Goal: Task Accomplishment & Management: Manage account settings

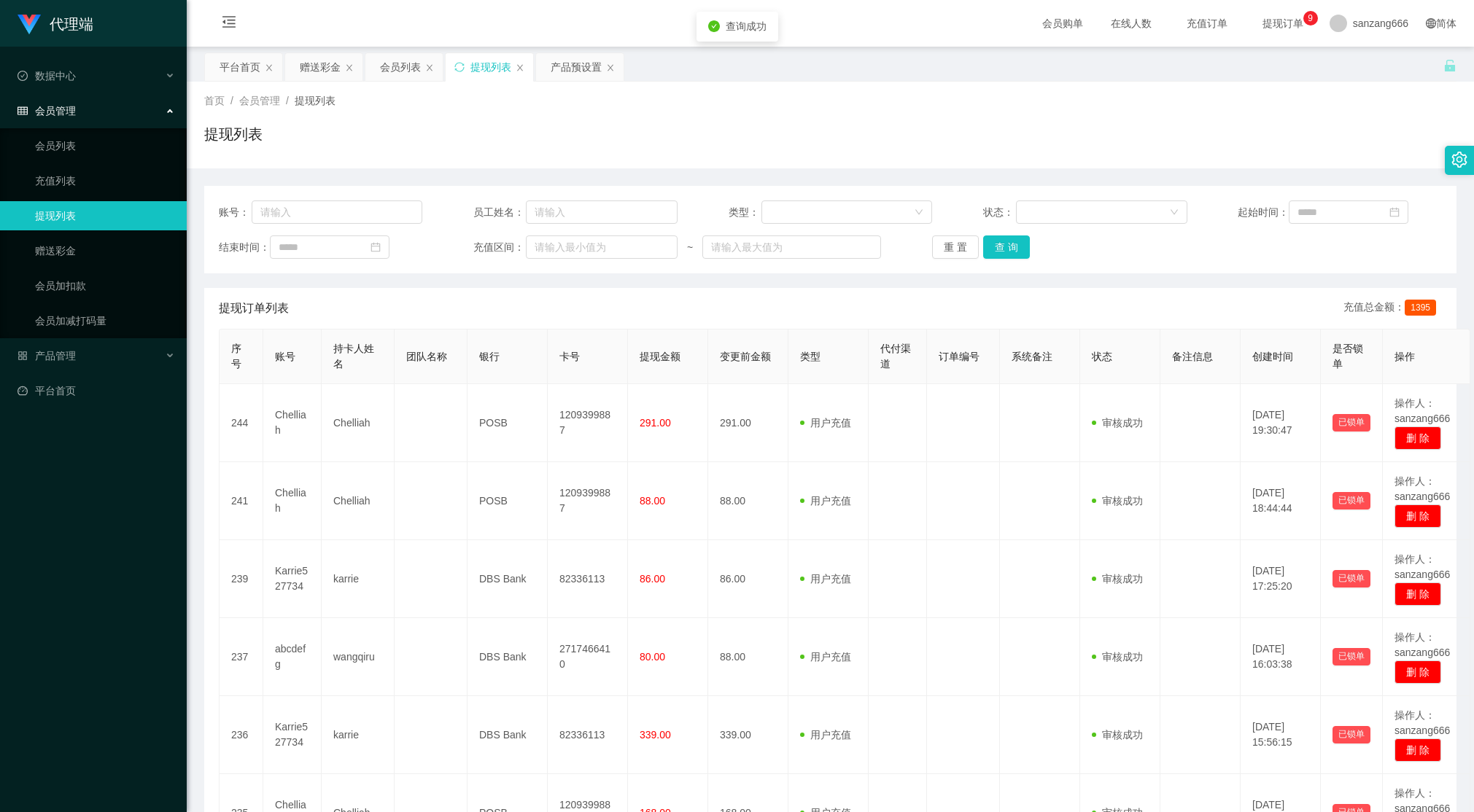
click at [999, 243] on button "查 询" at bounding box center [1007, 248] width 47 height 24
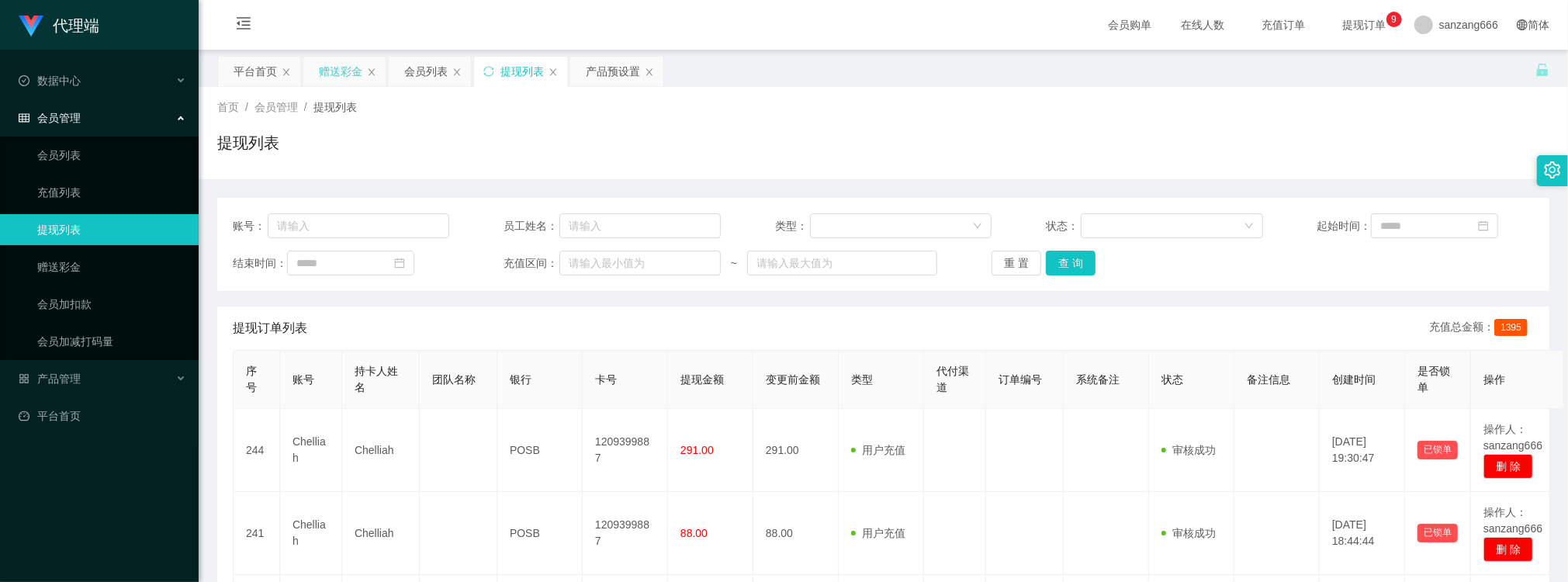
click at [348, 65] on div "赠送彩金" at bounding box center [341, 71] width 44 height 30
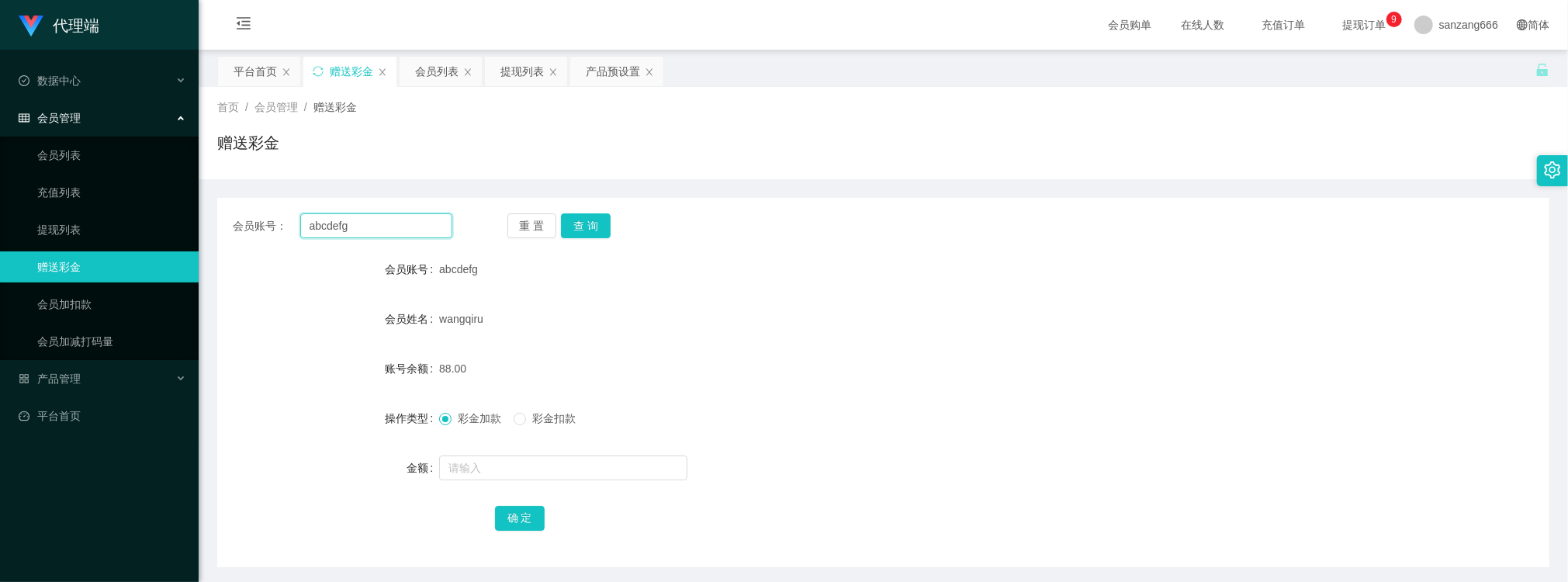
click at [351, 227] on input "abcdefg" at bounding box center [376, 226] width 152 height 25
paste input "Karrie527734"
type input "Karrie527734"
click at [604, 233] on button "查 询" at bounding box center [586, 226] width 50 height 25
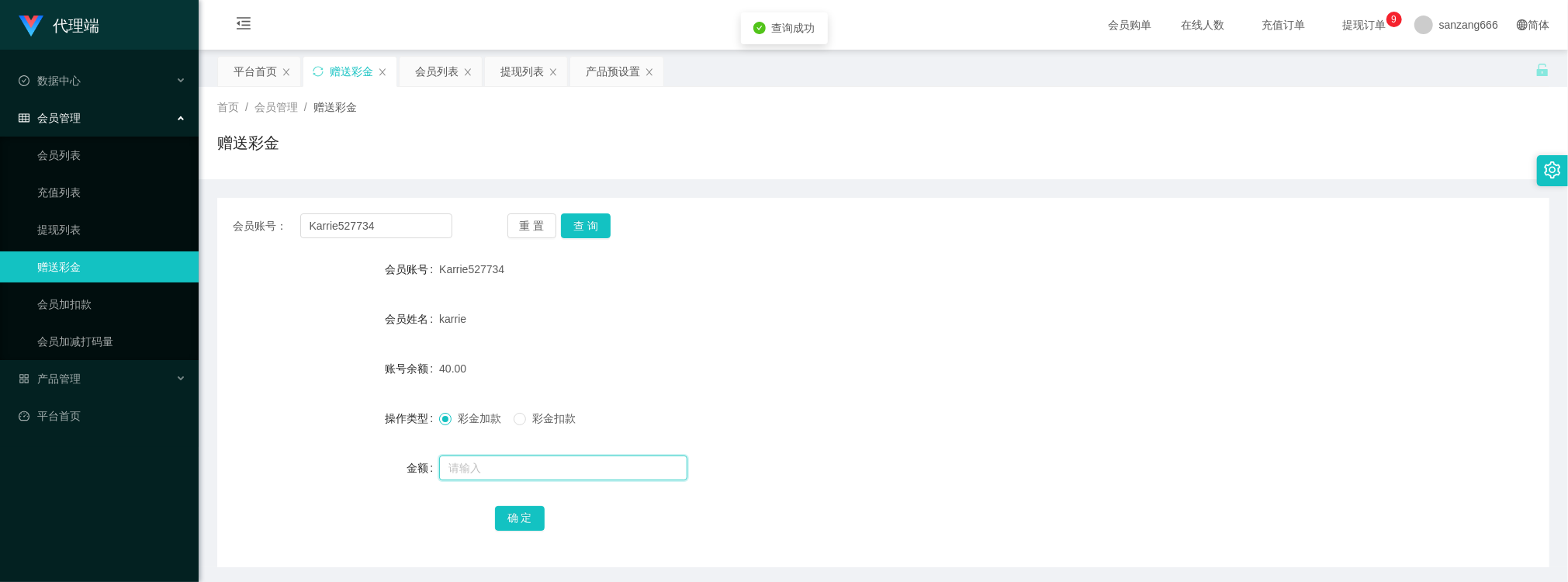
click at [489, 476] on input "text" at bounding box center [564, 468] width 249 height 25
type input "15"
click at [515, 508] on button "确 定" at bounding box center [520, 519] width 50 height 25
click at [379, 218] on input "Karrie527734" at bounding box center [376, 226] width 152 height 25
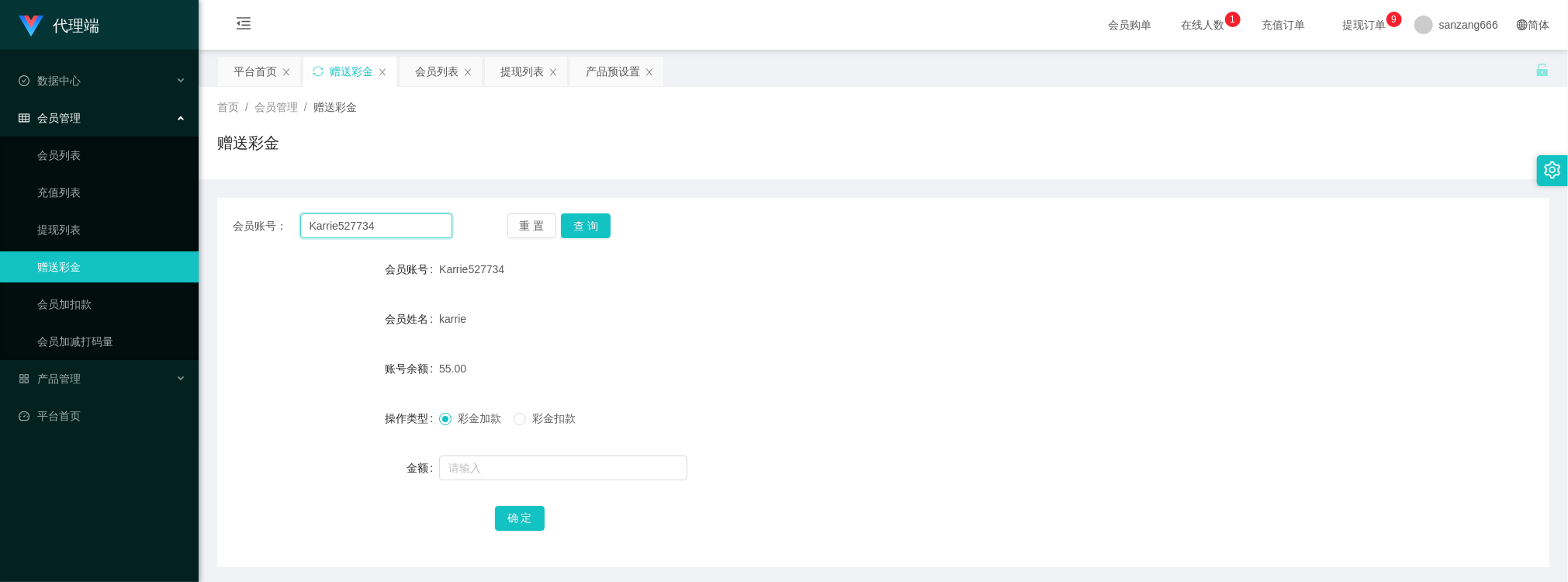
paste input "Chelliah"
type input "Chelliah"
click at [561, 225] on button "查 询" at bounding box center [586, 226] width 50 height 25
click at [484, 456] on input "text" at bounding box center [564, 468] width 249 height 25
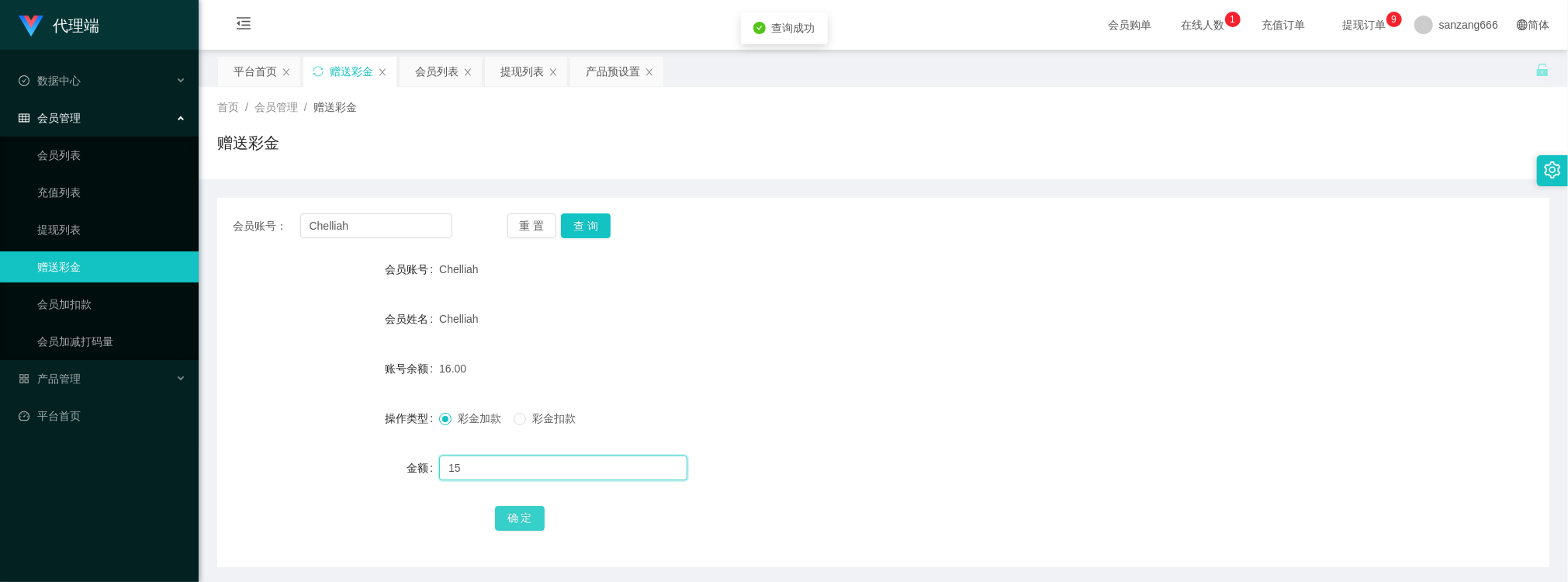
type input "15"
click at [514, 516] on button "确 定" at bounding box center [520, 519] width 50 height 25
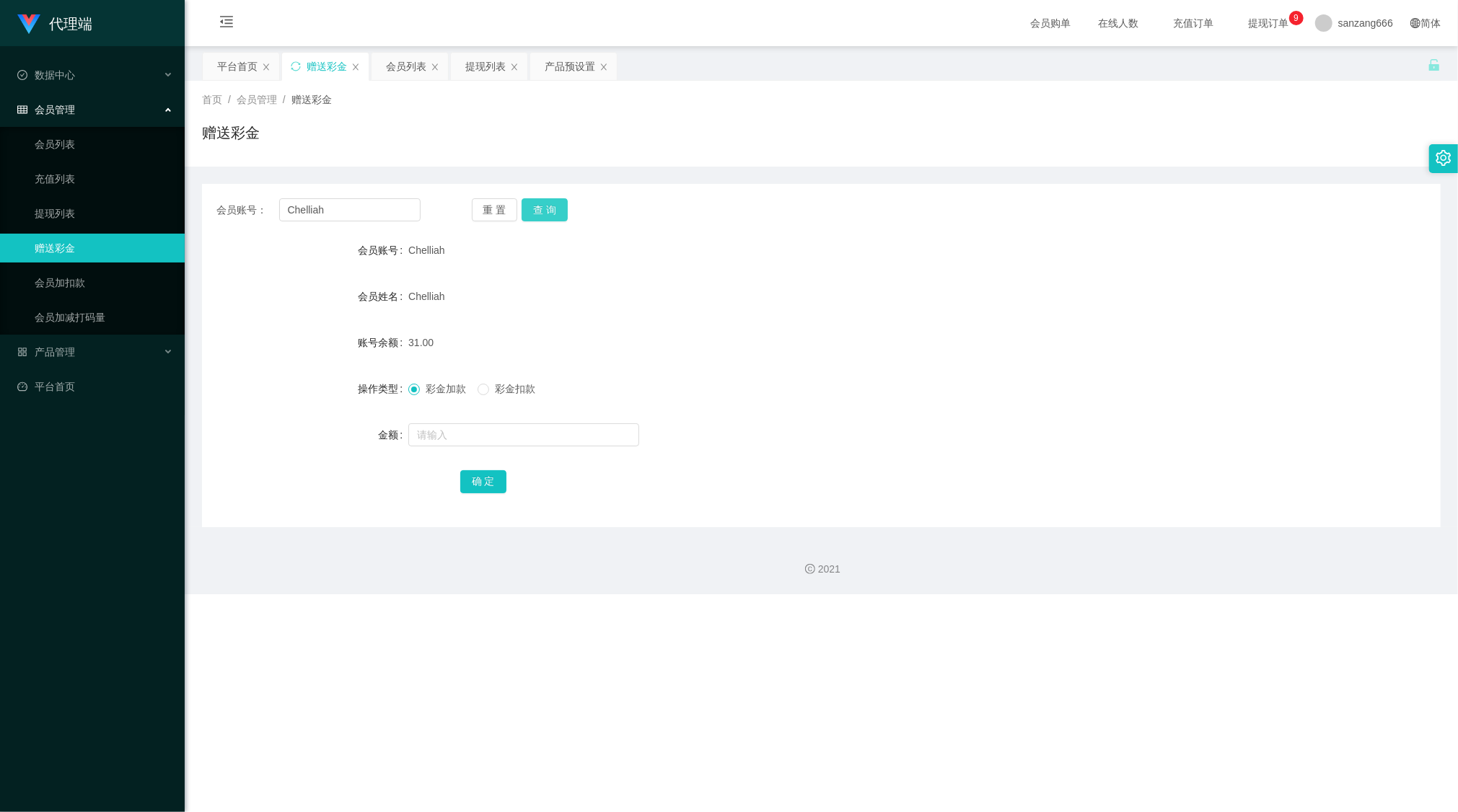
click at [529, 211] on button "查 询" at bounding box center [545, 210] width 47 height 23
click at [332, 204] on input "Chelliah" at bounding box center [350, 210] width 141 height 23
paste input "Karrie527734"
type input "Karrie527734"
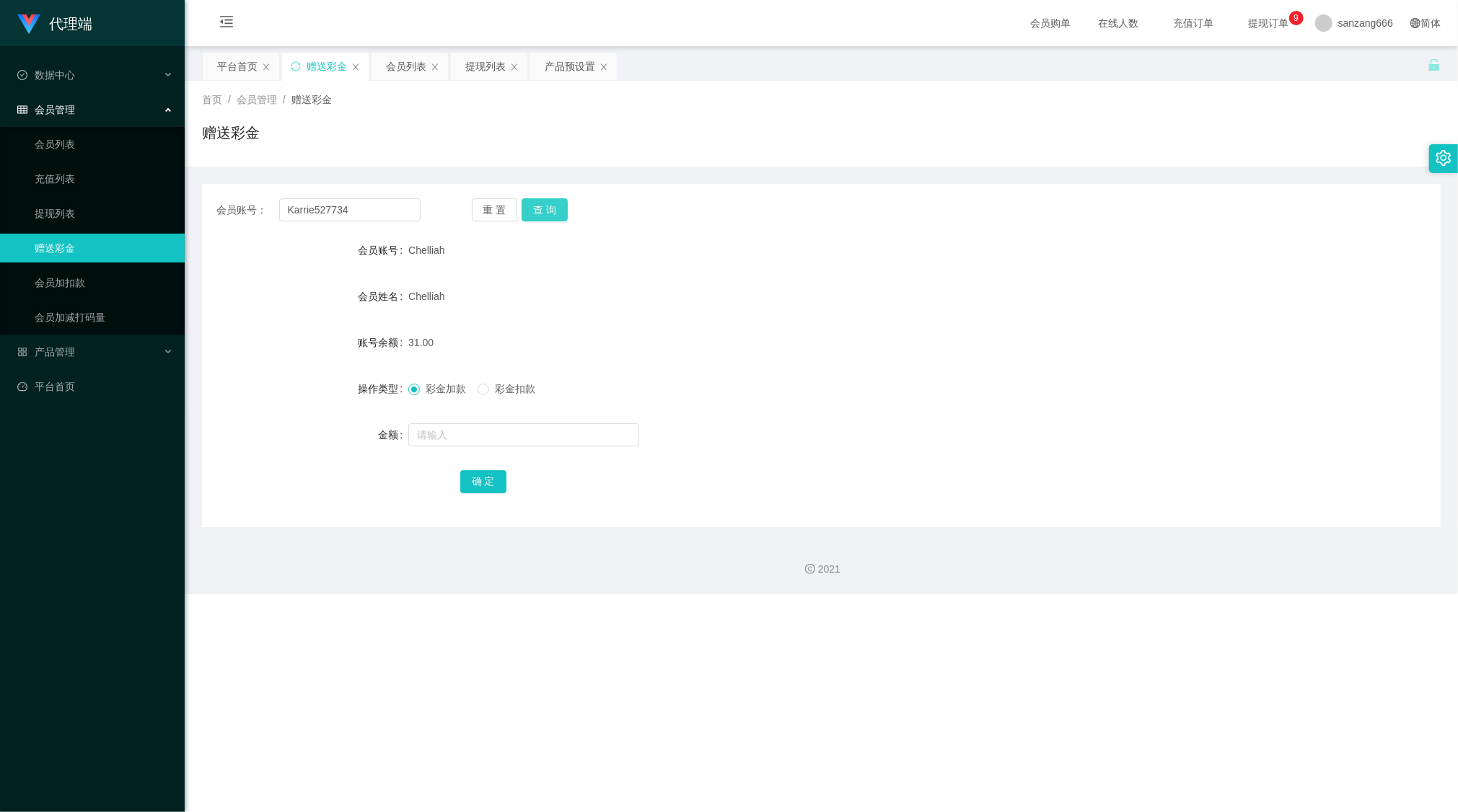
click at [551, 212] on button "查 询" at bounding box center [545, 210] width 47 height 23
click at [489, 437] on input "text" at bounding box center [524, 435] width 231 height 23
type input "8"
click at [481, 482] on button "确 定" at bounding box center [484, 482] width 47 height 23
click at [316, 200] on input "Karrie527734" at bounding box center [350, 210] width 141 height 23
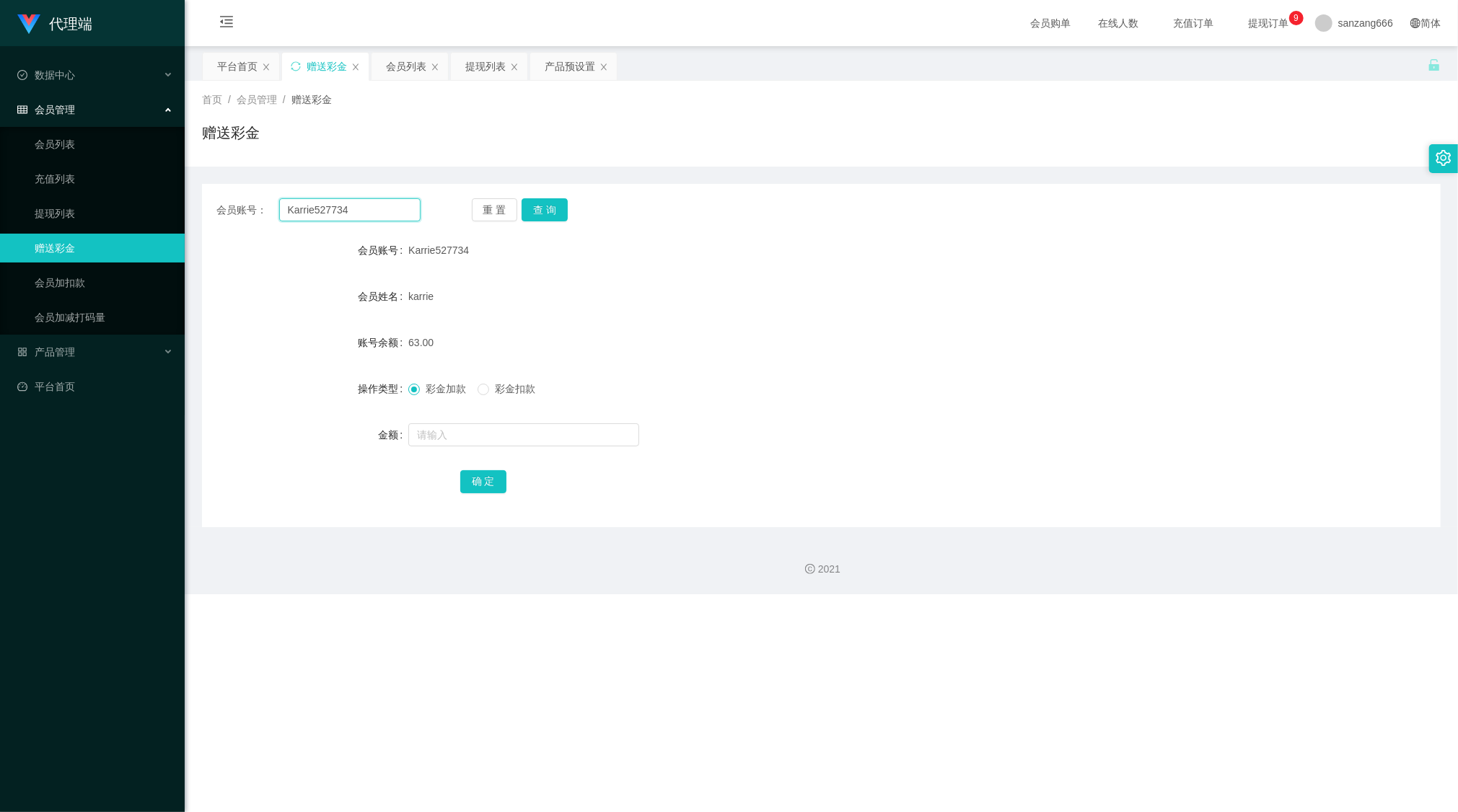
click at [316, 200] on input "Karrie527734" at bounding box center [350, 210] width 141 height 23
paste input "Chelliah"
type input "Chelliah"
click at [546, 206] on button "查 询" at bounding box center [545, 210] width 47 height 23
click at [462, 437] on input "text" at bounding box center [524, 435] width 231 height 23
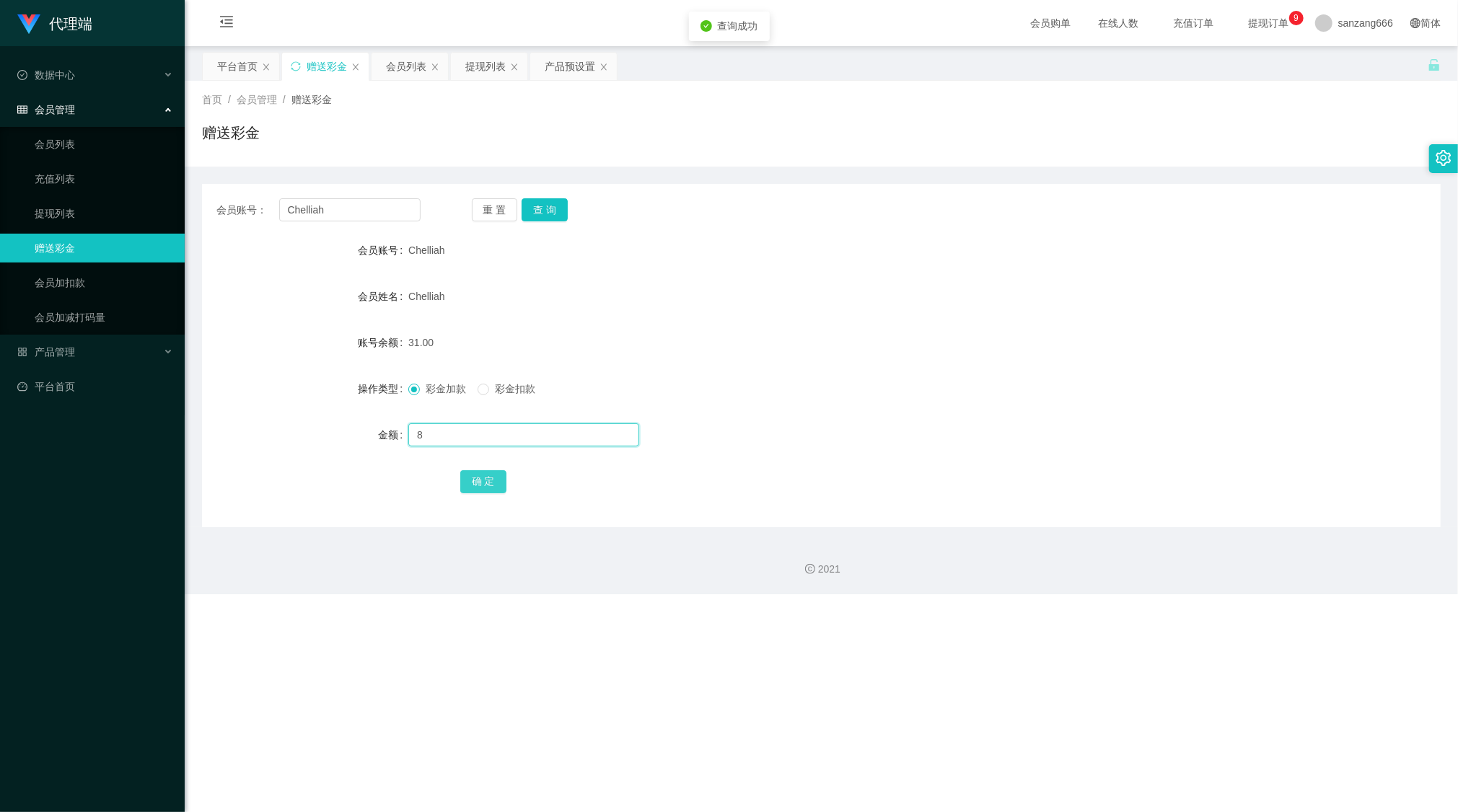
type input "8"
click at [482, 491] on button "确 定" at bounding box center [484, 482] width 47 height 23
click at [286, 212] on input "Chelliah" at bounding box center [350, 210] width 141 height 23
paste input "Karrie527734"
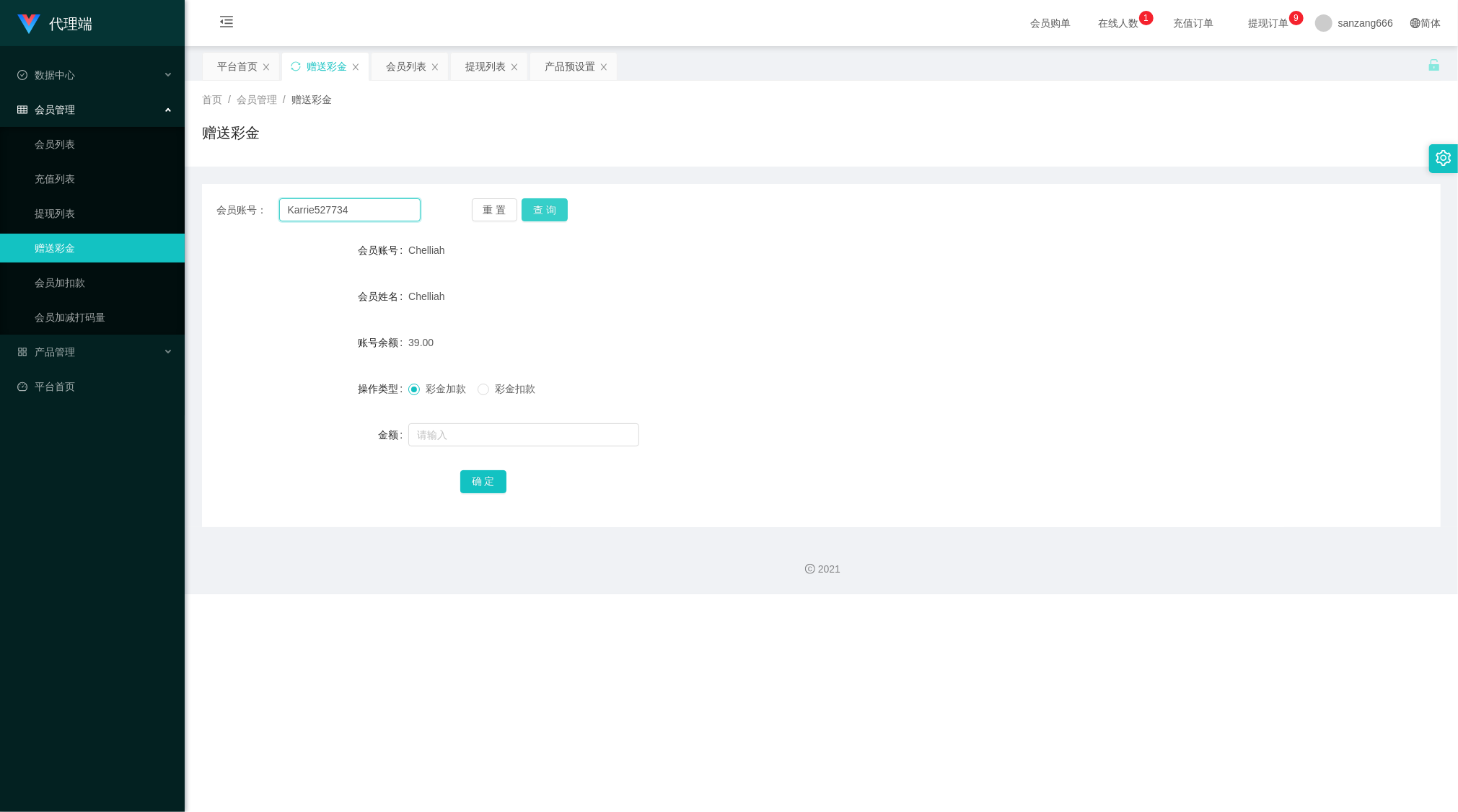
type input "Karrie527734"
click at [556, 202] on button "查 询" at bounding box center [545, 210] width 47 height 23
click at [299, 205] on input "Karrie527734" at bounding box center [350, 210] width 141 height 23
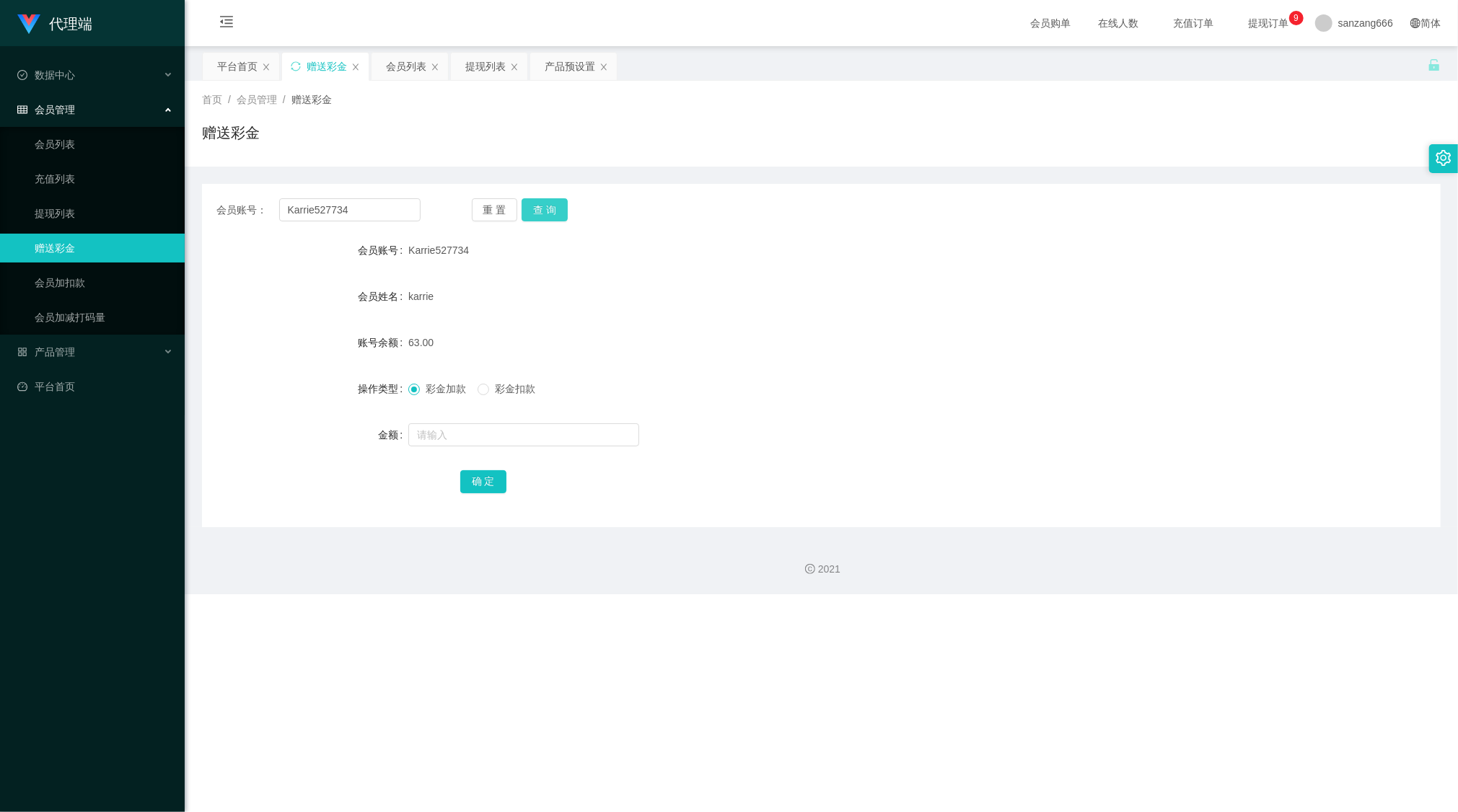
drag, startPoint x: 550, startPoint y: 205, endPoint x: 547, endPoint y: 220, distance: 15.3
click at [550, 205] on button "查 询" at bounding box center [545, 210] width 47 height 23
click at [468, 438] on input "text" at bounding box center [524, 435] width 231 height 23
type input "8"
click at [465, 479] on button "确 定" at bounding box center [484, 482] width 47 height 23
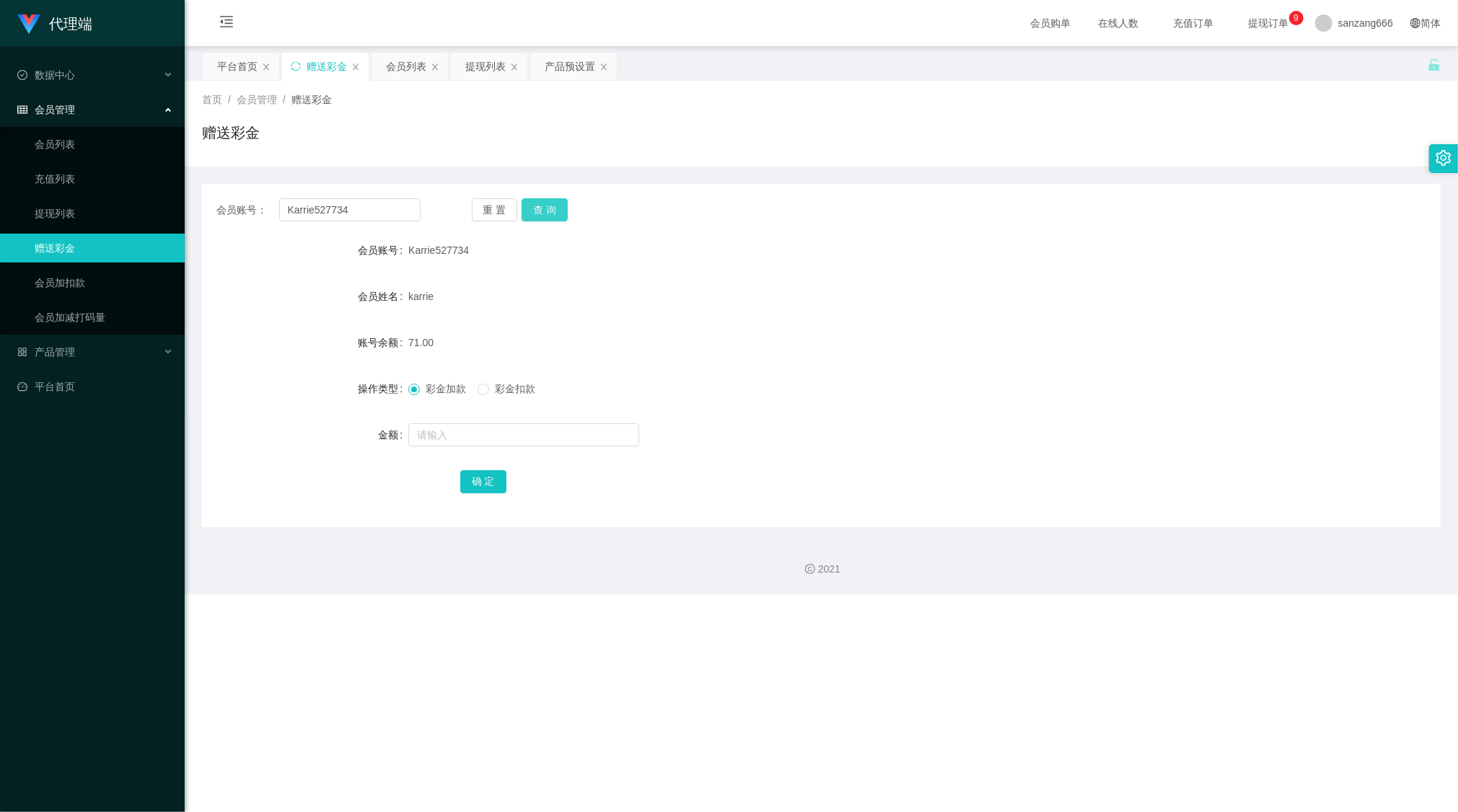
click at [537, 203] on button "查 询" at bounding box center [545, 210] width 47 height 23
click at [537, 203] on div "重 置 查 询" at bounding box center [574, 210] width 204 height 23
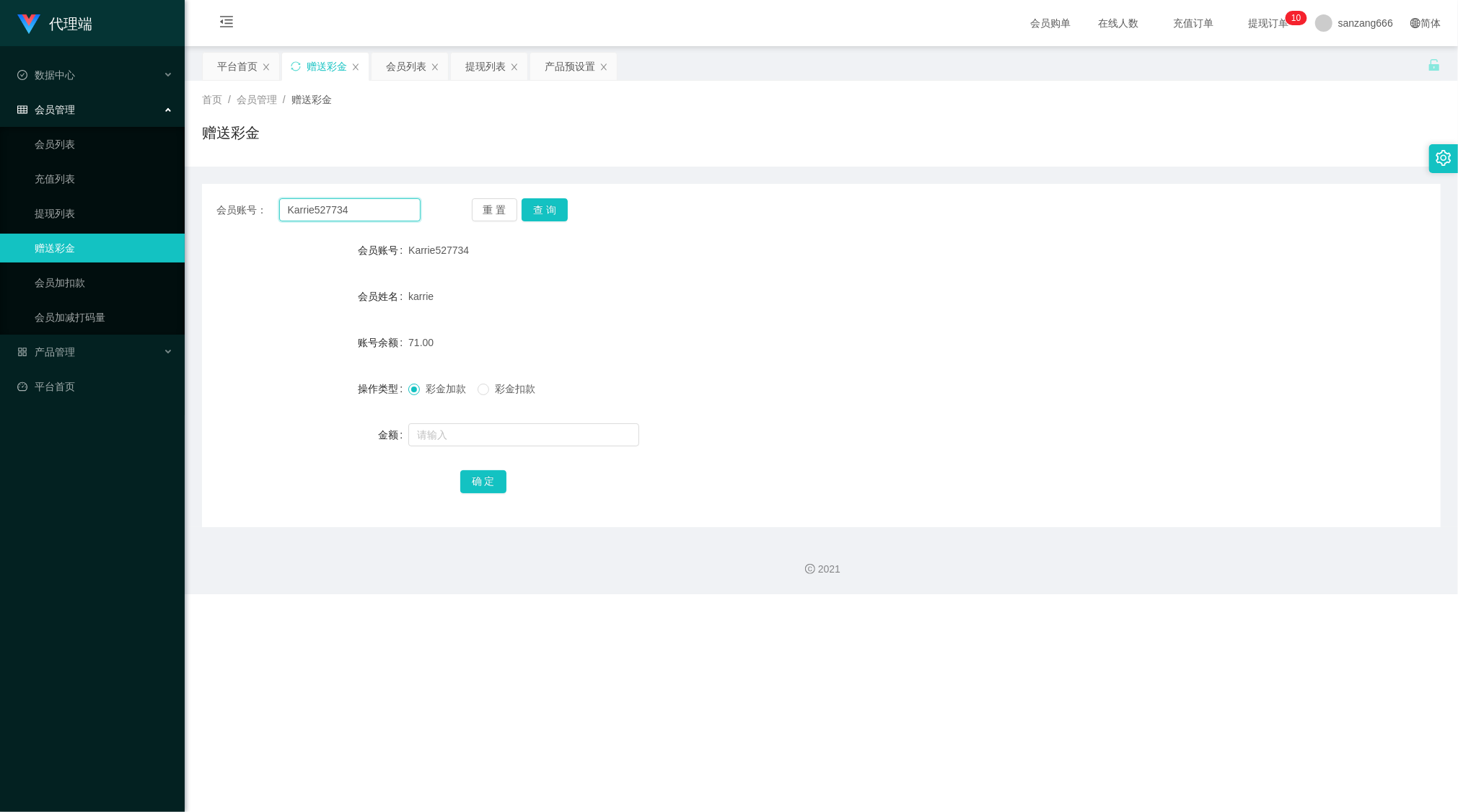
click at [311, 199] on input "Karrie527734" at bounding box center [350, 210] width 141 height 23
paste input "Chelliah"
type input "Chelliah"
click at [534, 211] on button "查 询" at bounding box center [545, 210] width 47 height 23
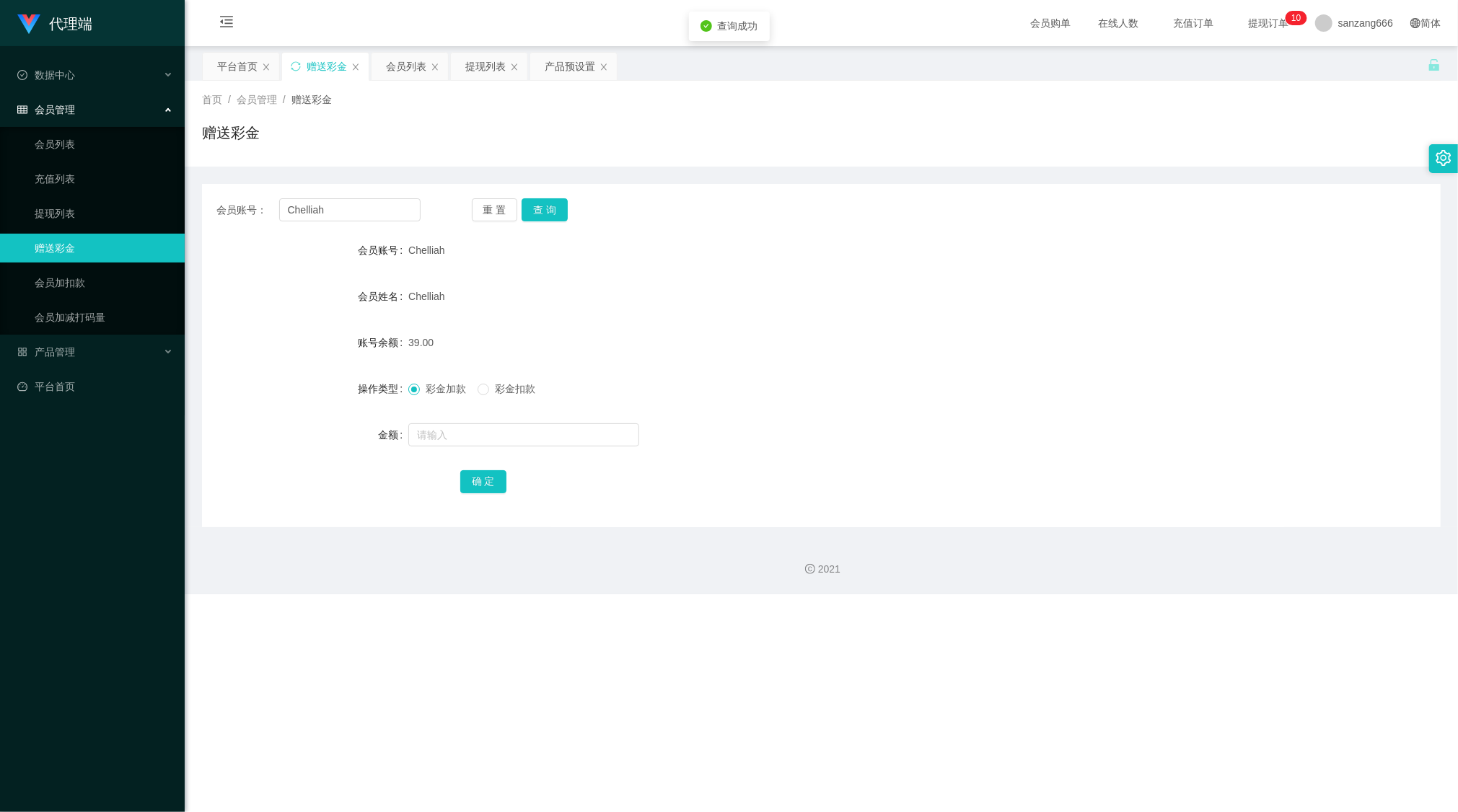
click at [454, 448] on div at bounding box center [770, 435] width 723 height 29
click at [457, 444] on input "text" at bounding box center [524, 435] width 231 height 23
type input "8"
click at [497, 479] on button "确 定" at bounding box center [484, 482] width 47 height 23
click at [332, 220] on input "Chelliah" at bounding box center [350, 210] width 141 height 23
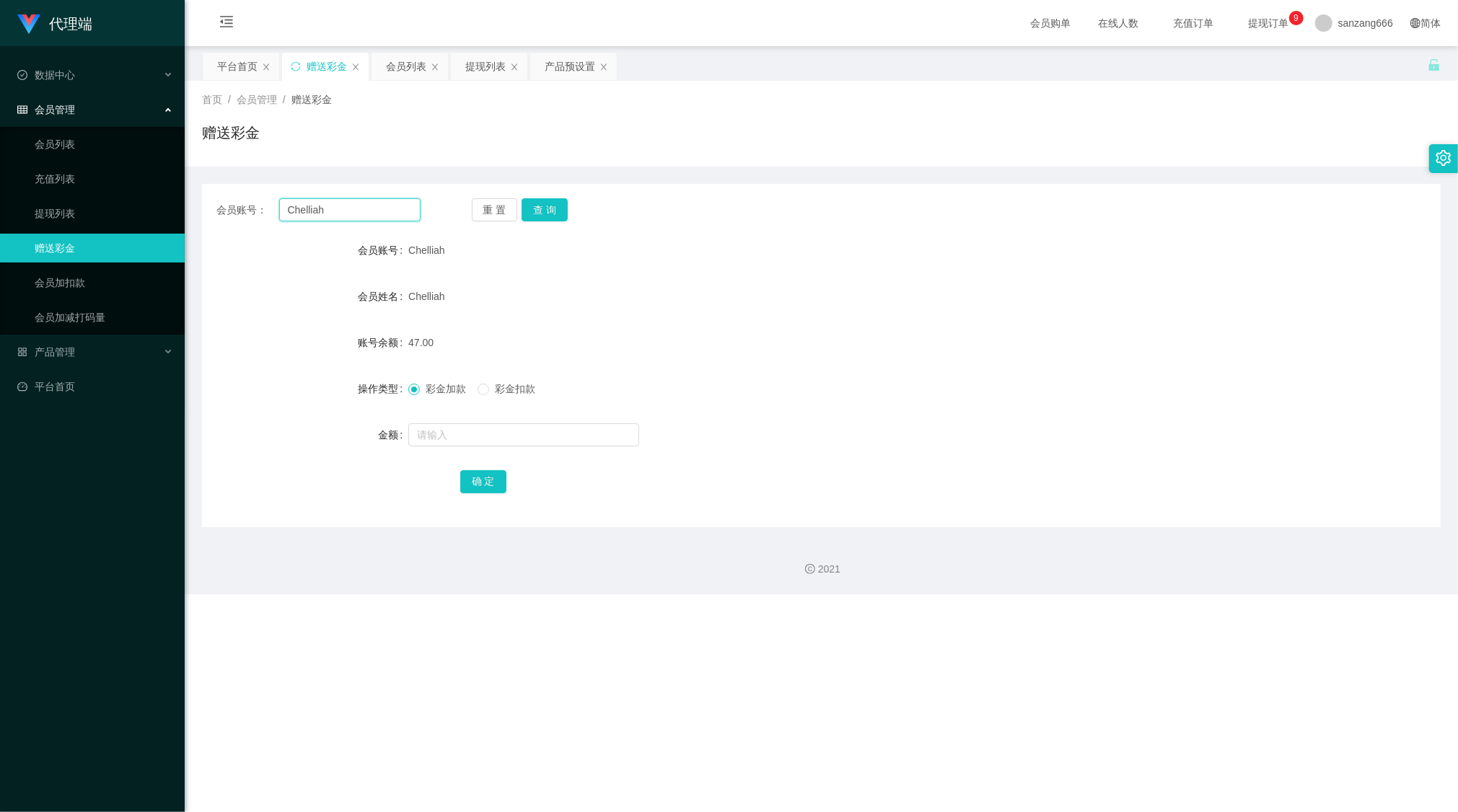
click at [332, 220] on input "Chelliah" at bounding box center [350, 210] width 141 height 23
paste input "Karrie527734"
type input "Karrie527734"
click at [551, 206] on button "查 询" at bounding box center [545, 210] width 47 height 23
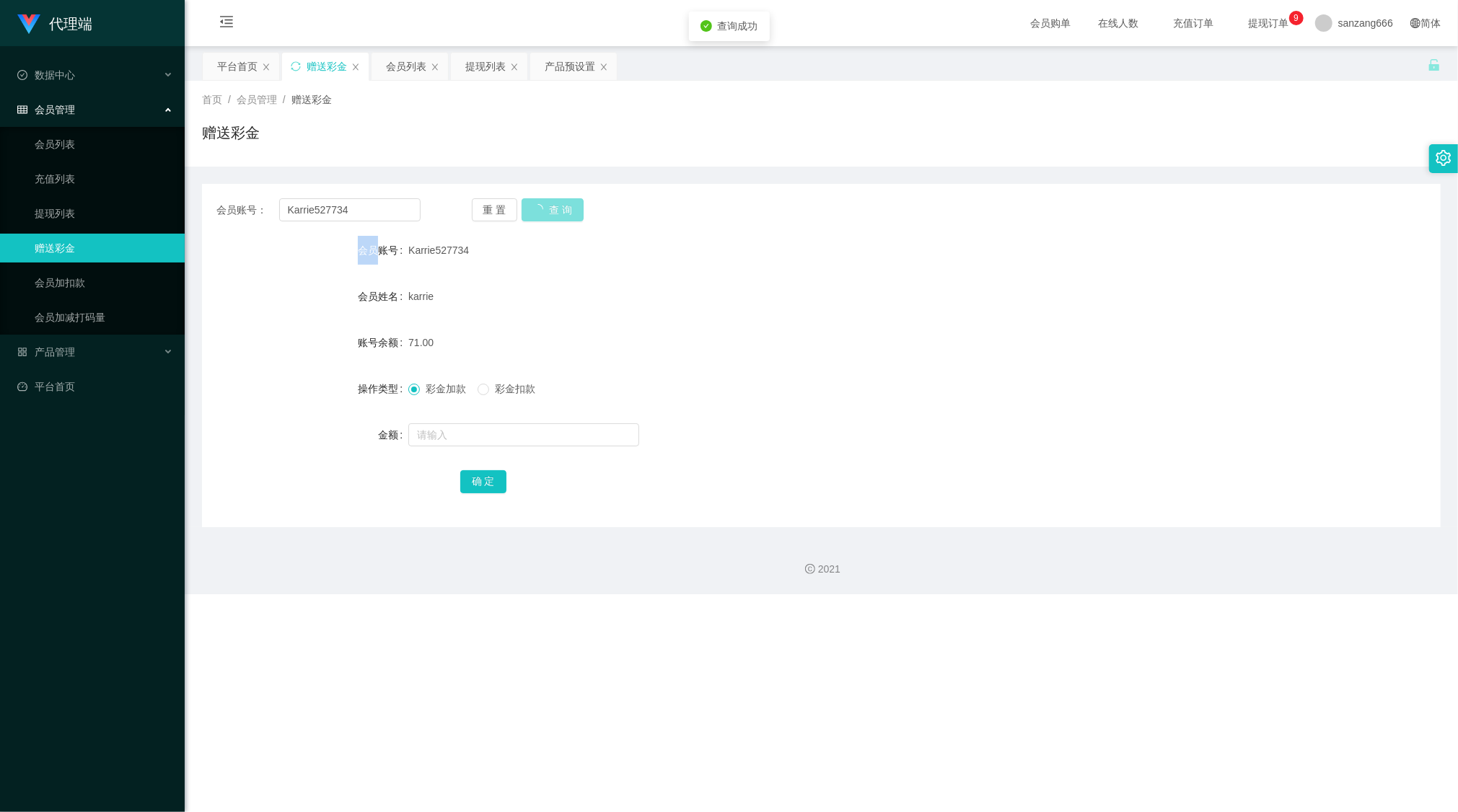
click at [551, 206] on div "重 置 查 询" at bounding box center [574, 210] width 204 height 23
click at [470, 451] on form "会员账号 Karrie527734 会员姓名 karrie 账号余额 71.00 操作类型 彩金加款 彩金扣款 金额 确 定" at bounding box center [822, 365] width 1239 height 260
click at [477, 437] on input "text" at bounding box center [524, 435] width 231 height 23
type input "8"
click at [469, 473] on button "确 定" at bounding box center [484, 482] width 47 height 23
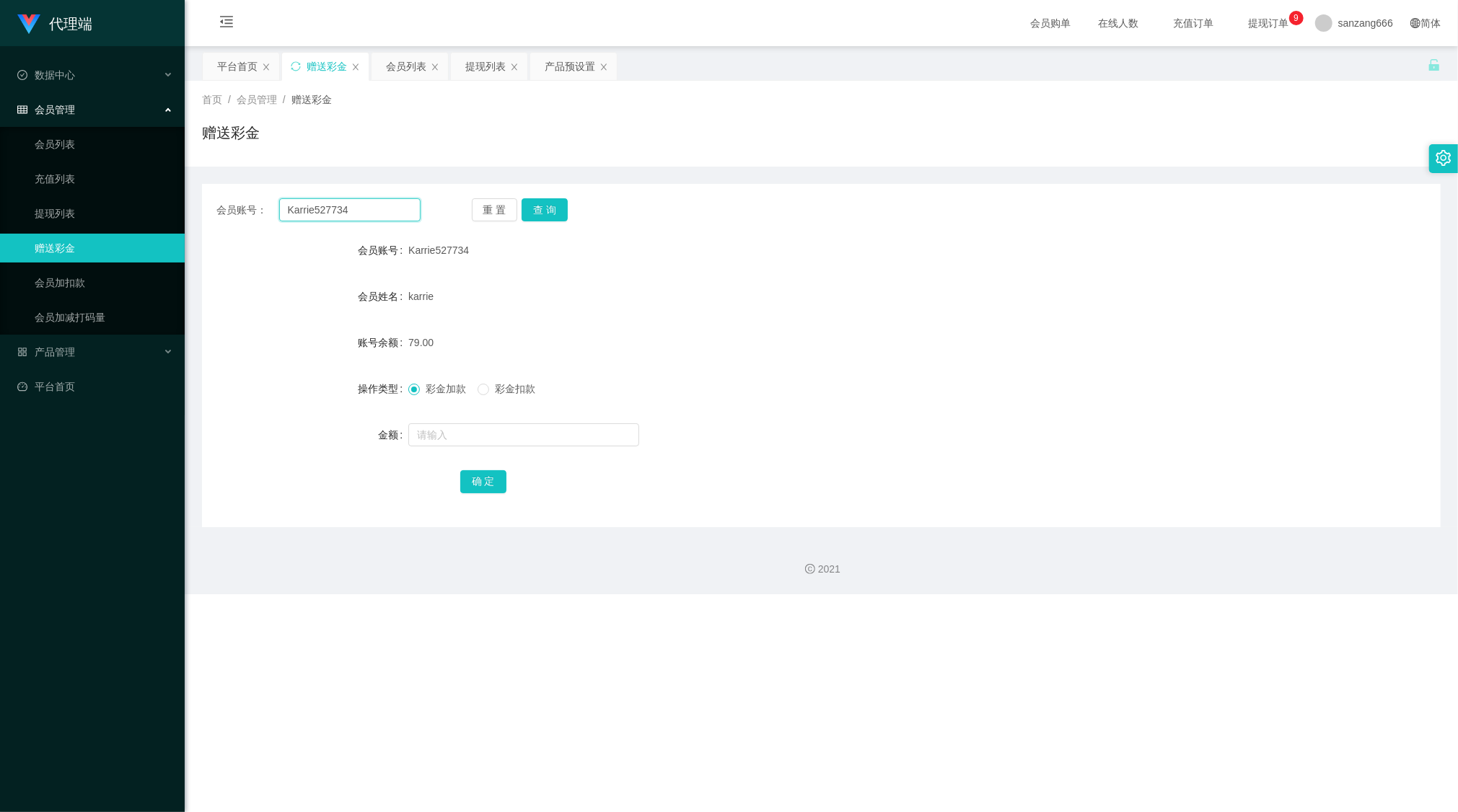
click at [339, 208] on input "Karrie527734" at bounding box center [350, 210] width 141 height 23
paste input "Chelliah"
type input "Chelliah"
click at [535, 209] on button "查 询" at bounding box center [545, 210] width 47 height 23
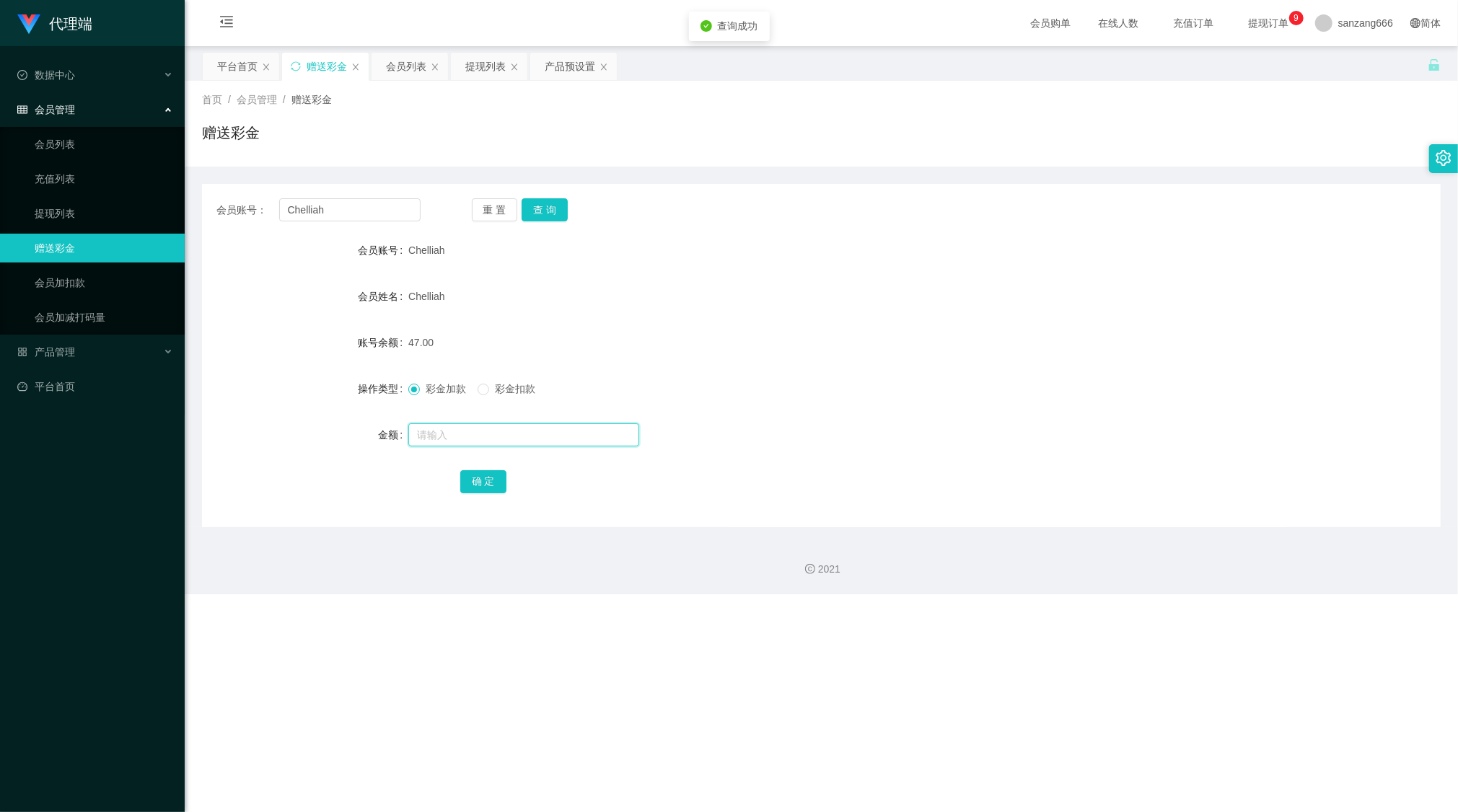
click at [485, 433] on input "text" at bounding box center [524, 435] width 231 height 23
type input "8"
click at [486, 486] on button "确 定" at bounding box center [484, 482] width 47 height 23
click at [538, 205] on button "查 询" at bounding box center [545, 210] width 47 height 23
click at [341, 209] on input "Chelliah" at bounding box center [350, 210] width 141 height 23
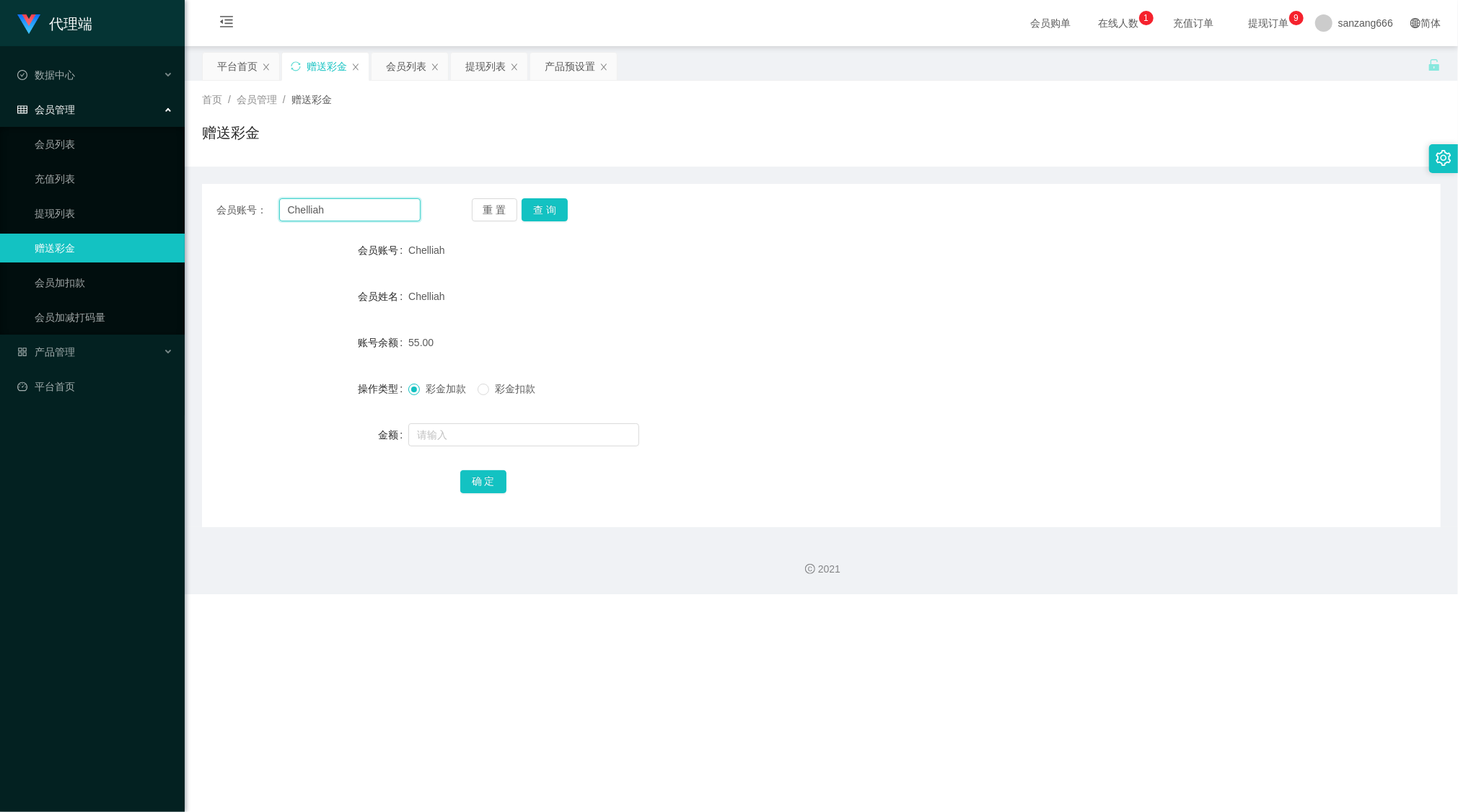
click at [341, 209] on input "Chelliah" at bounding box center [350, 210] width 141 height 23
paste input "Karrie527734"
type input "Karrie527734"
click at [534, 206] on button "查 询" at bounding box center [545, 210] width 47 height 23
click at [419, 71] on div "会员列表" at bounding box center [406, 66] width 41 height 28
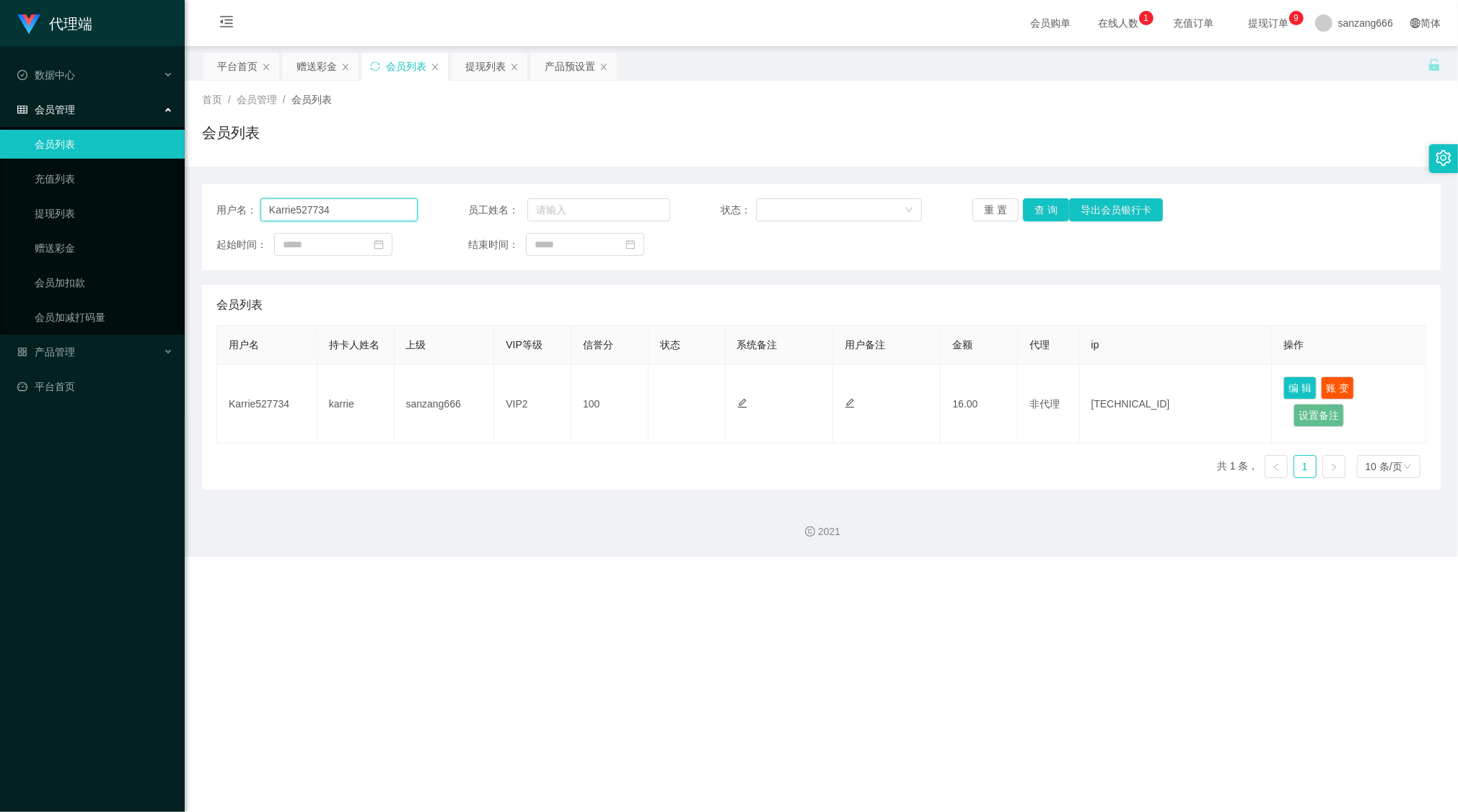
click at [332, 212] on input "Karrie527734" at bounding box center [339, 210] width 158 height 23
click at [1032, 202] on button "查 询" at bounding box center [1046, 210] width 47 height 23
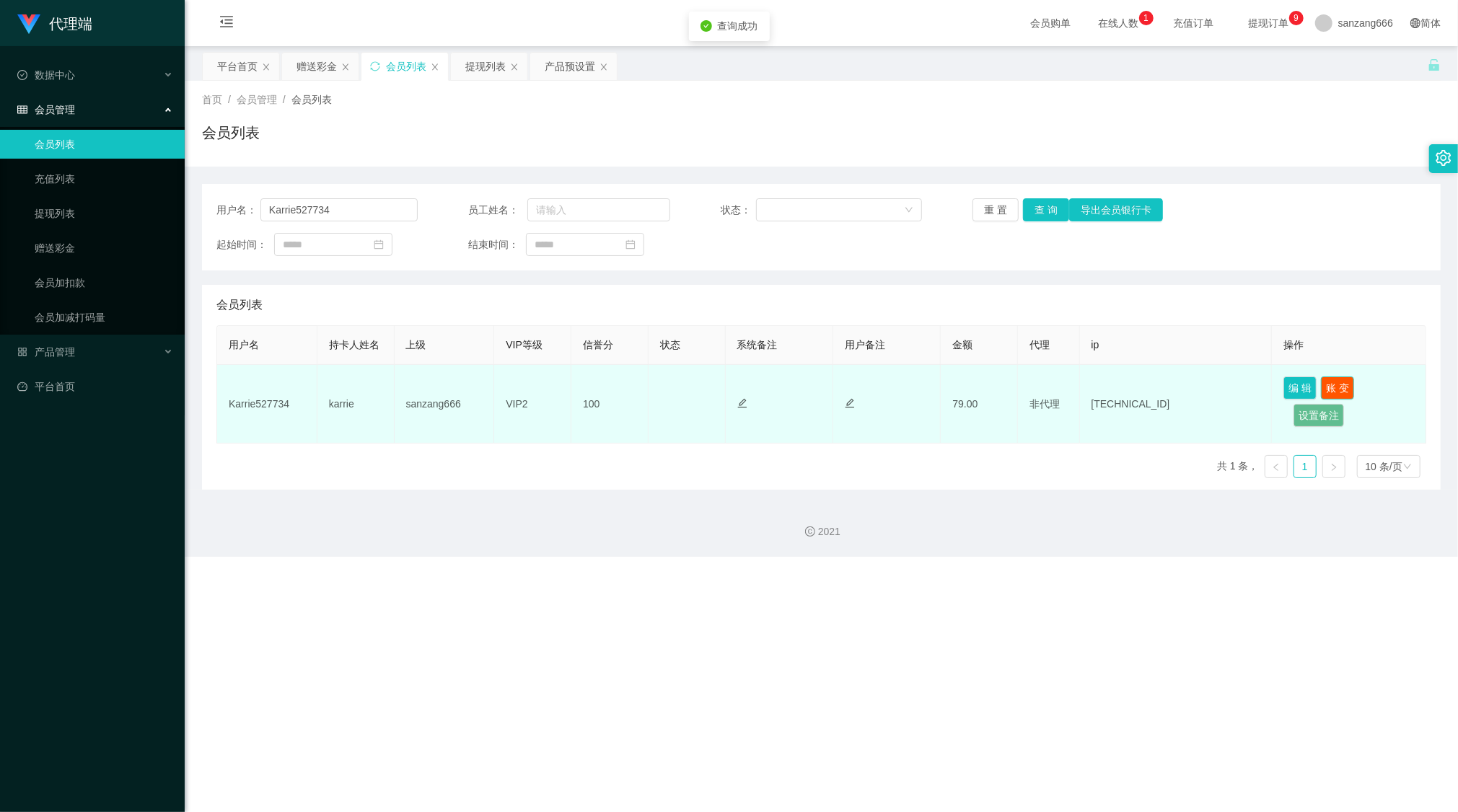
click at [1338, 387] on button "账 变" at bounding box center [1338, 388] width 33 height 23
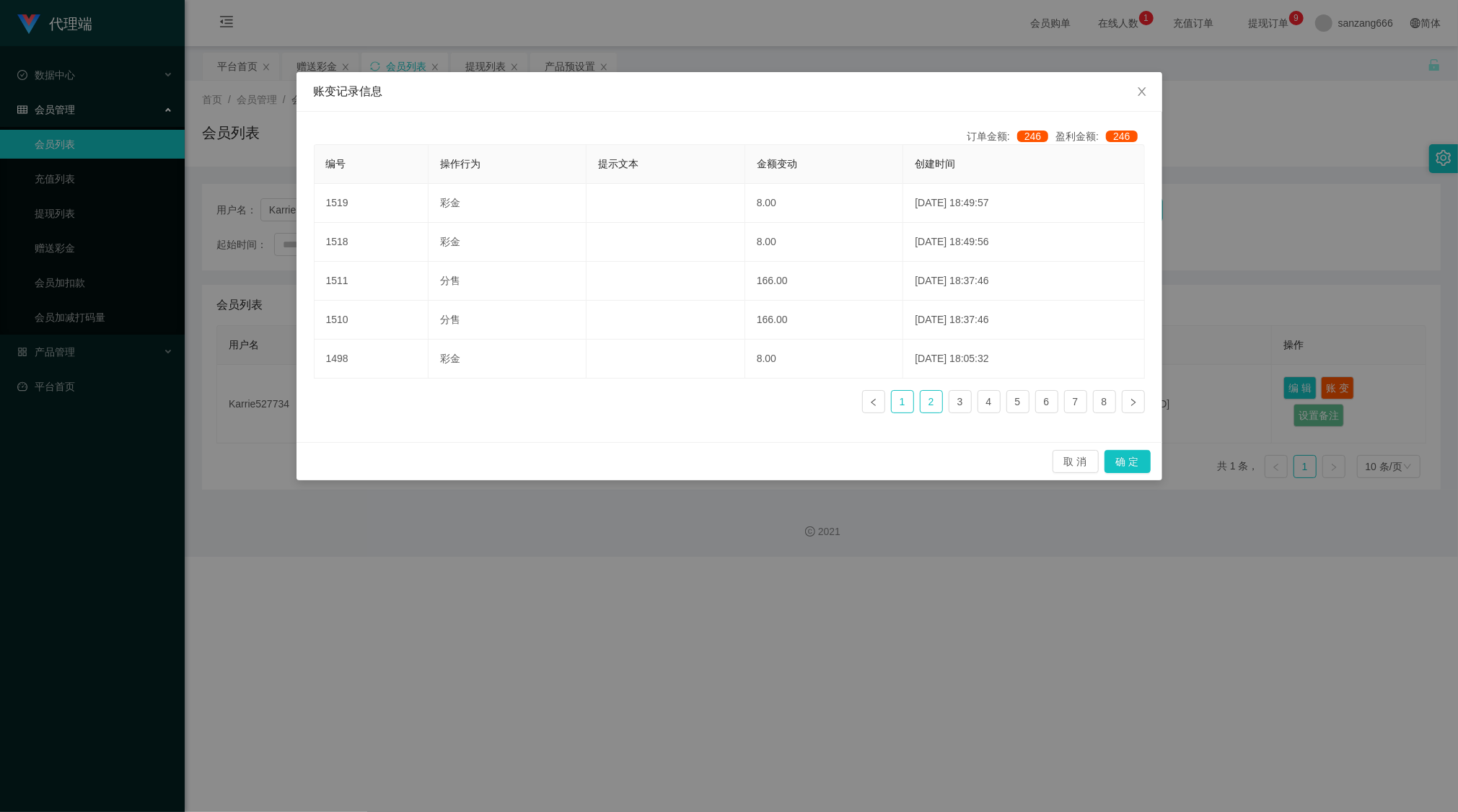
click at [904, 401] on link "1" at bounding box center [903, 402] width 22 height 22
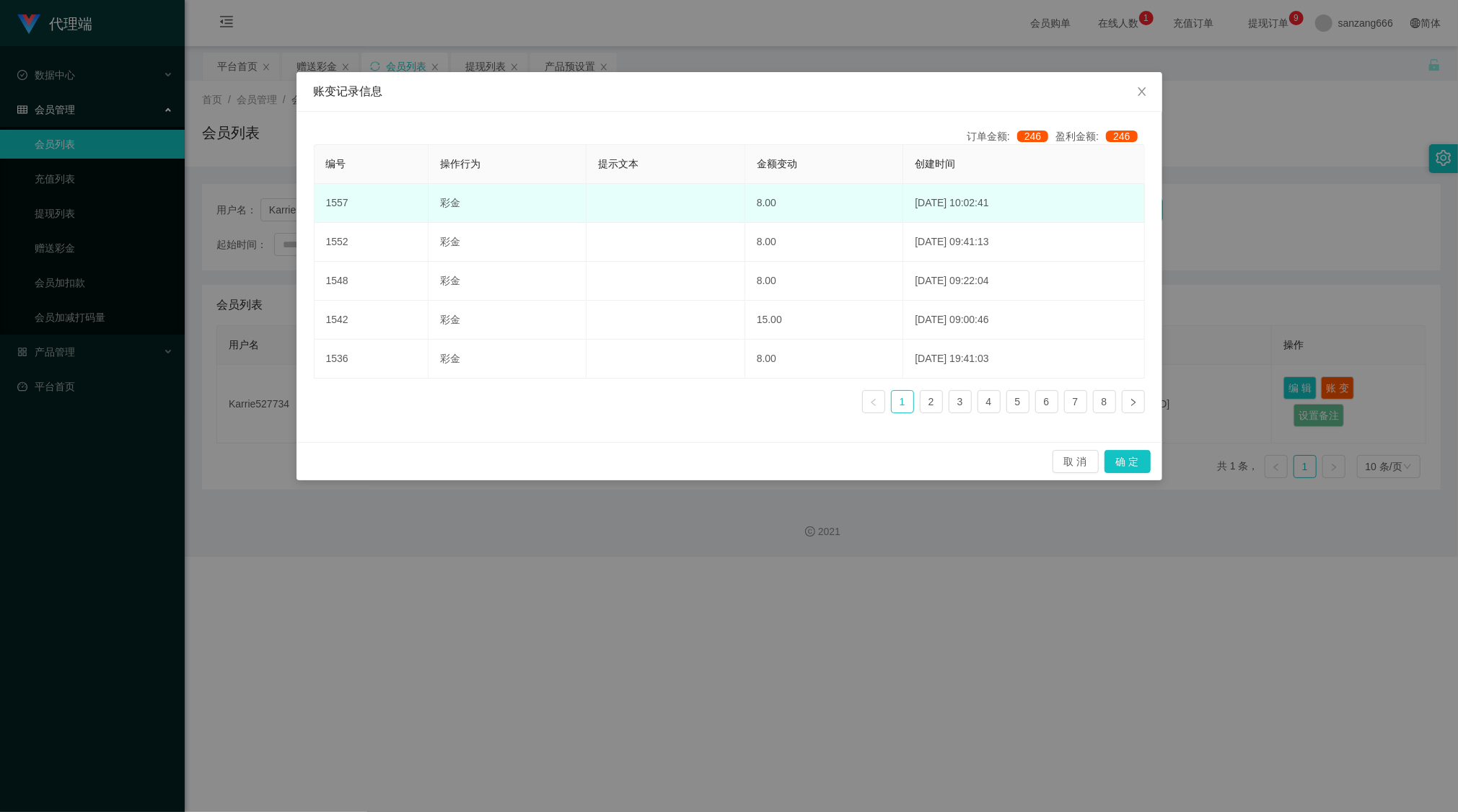
click at [918, 209] on td "2025-09-20 10:02:41" at bounding box center [1023, 204] width 241 height 39
click at [780, 220] on td "8.00" at bounding box center [825, 204] width 159 height 39
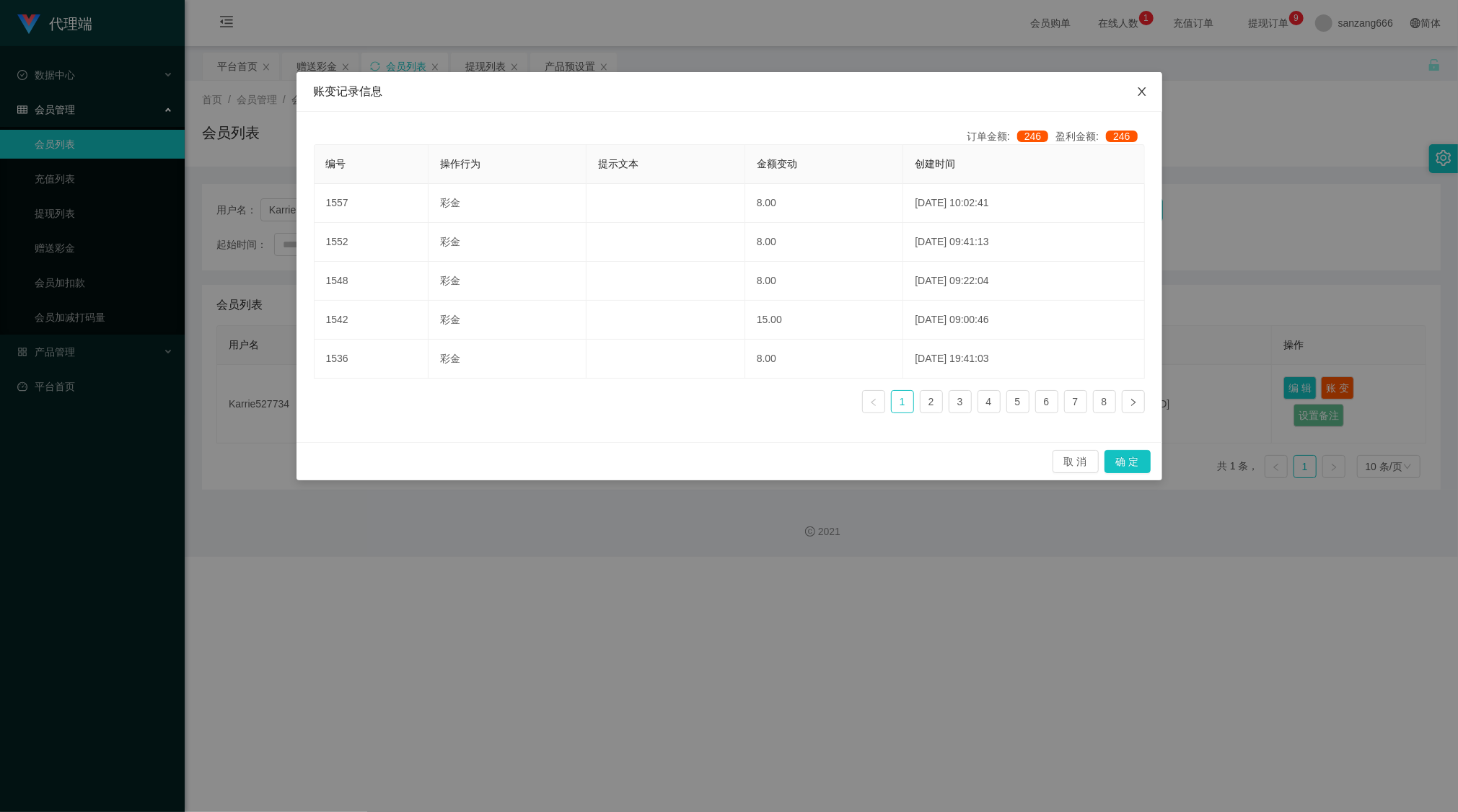
click at [1138, 92] on icon "图标: close" at bounding box center [1142, 92] width 12 height 12
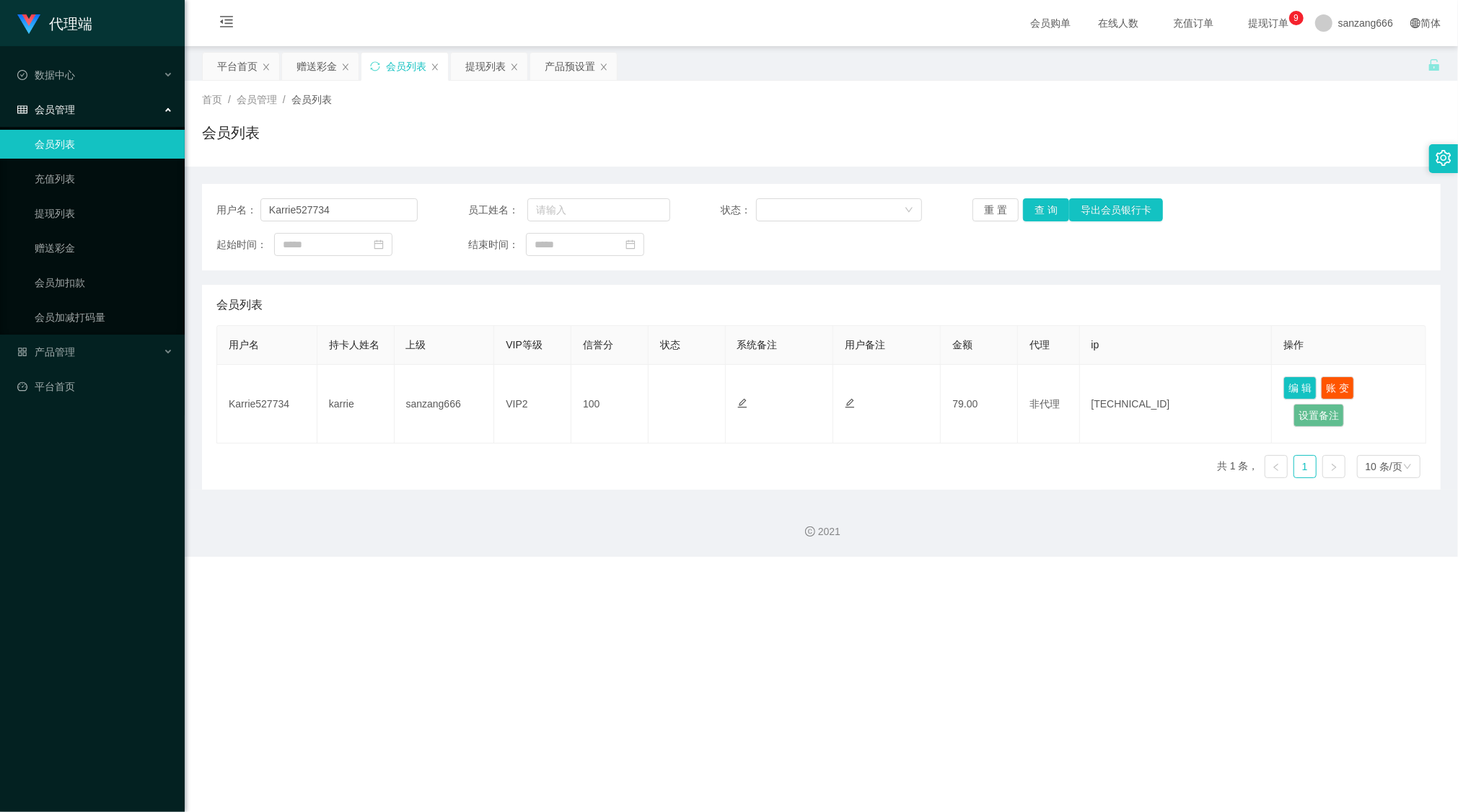
click at [328, 47] on main "关闭左侧 关闭右侧 关闭其它 刷新页面 平台首页 赠送彩金 会员列表 提现列表 产品预设置 首页 / 会员管理 / 会员列表 / 会员列表 用户名： Karr…" at bounding box center [821, 268] width 1273 height 443
click at [321, 56] on div "赠送彩金" at bounding box center [317, 66] width 41 height 28
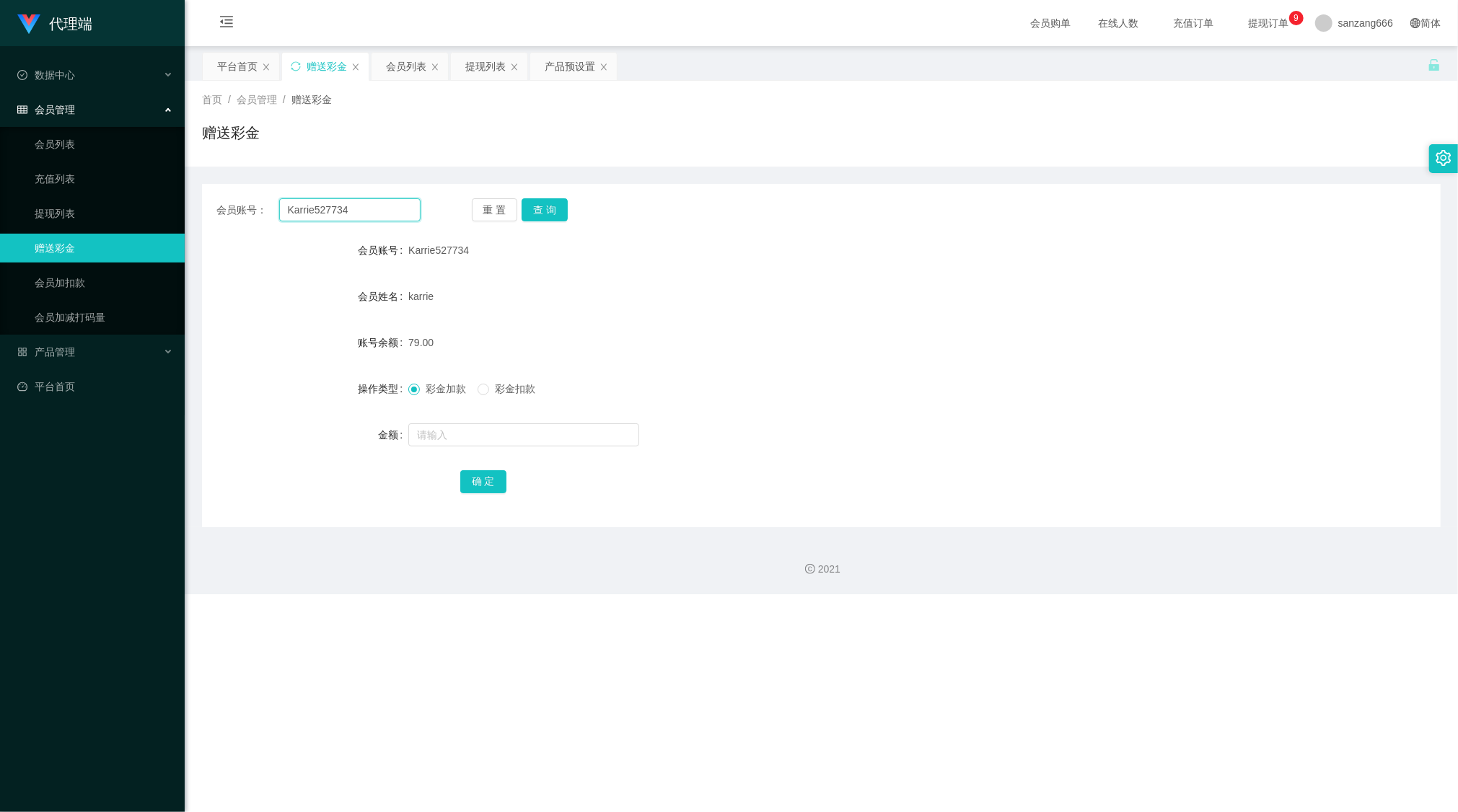
click at [306, 206] on input "Karrie527734" at bounding box center [350, 210] width 141 height 23
paste input "Chelliah"
type input "Chelliah"
click at [547, 211] on button "查 询" at bounding box center [545, 210] width 47 height 23
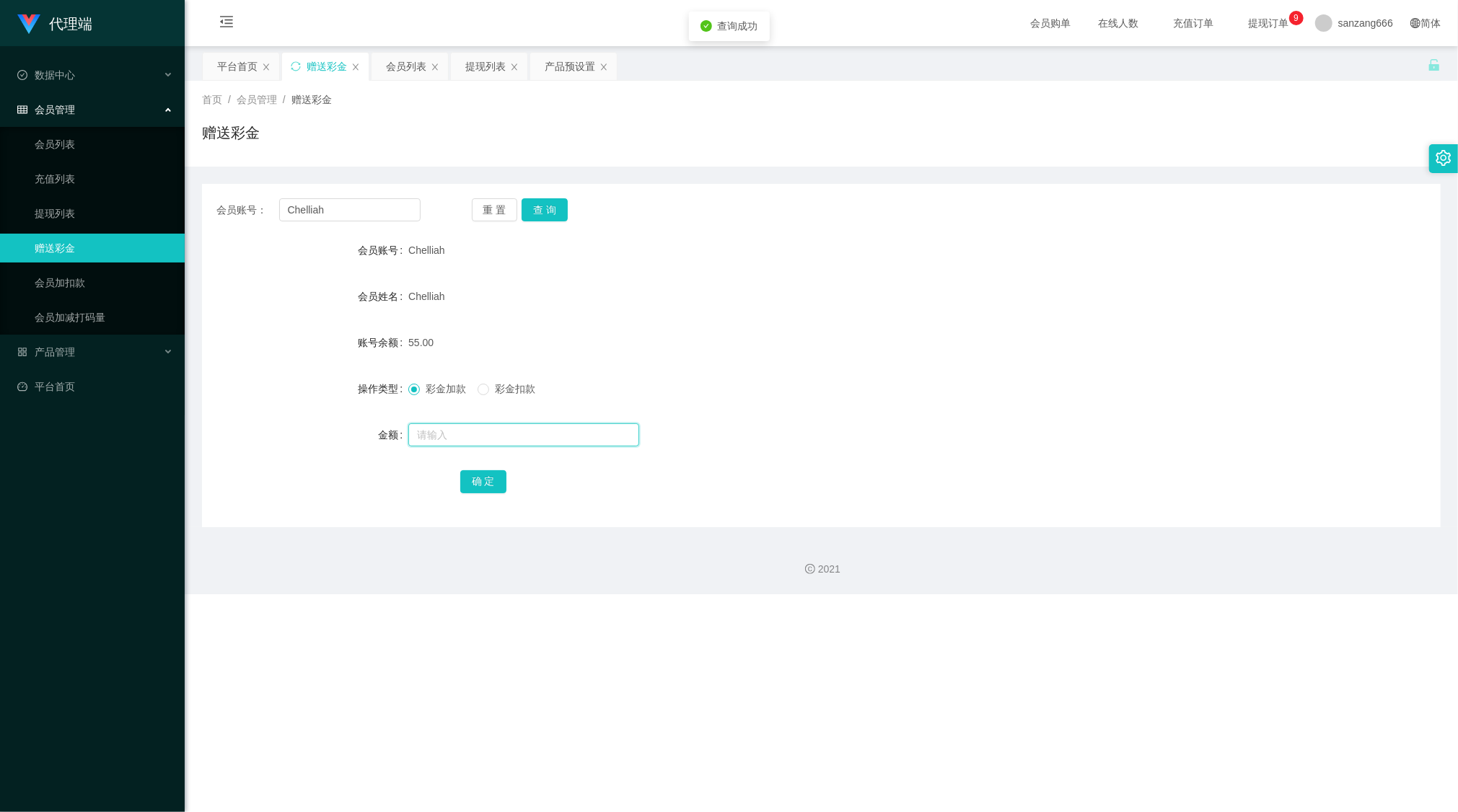
click at [441, 436] on input "text" at bounding box center [524, 435] width 231 height 23
type input "8"
click at [470, 474] on button "确 定" at bounding box center [484, 482] width 47 height 23
click at [542, 209] on button "查 询" at bounding box center [545, 210] width 47 height 23
click at [481, 62] on div "提现列表" at bounding box center [486, 66] width 41 height 28
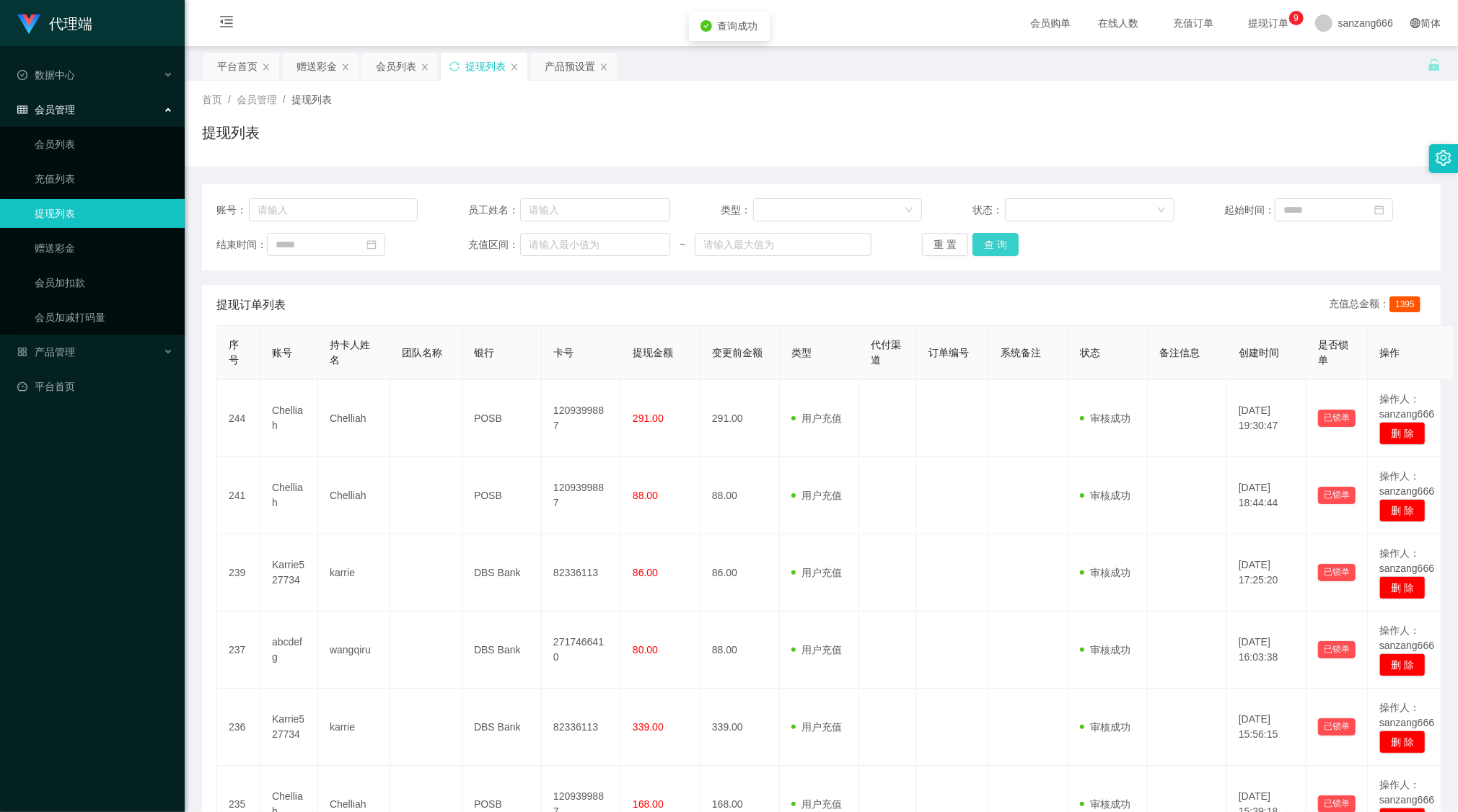
click at [993, 243] on button "查 询" at bounding box center [996, 245] width 47 height 23
click at [328, 72] on div "赠送彩金" at bounding box center [317, 66] width 41 height 28
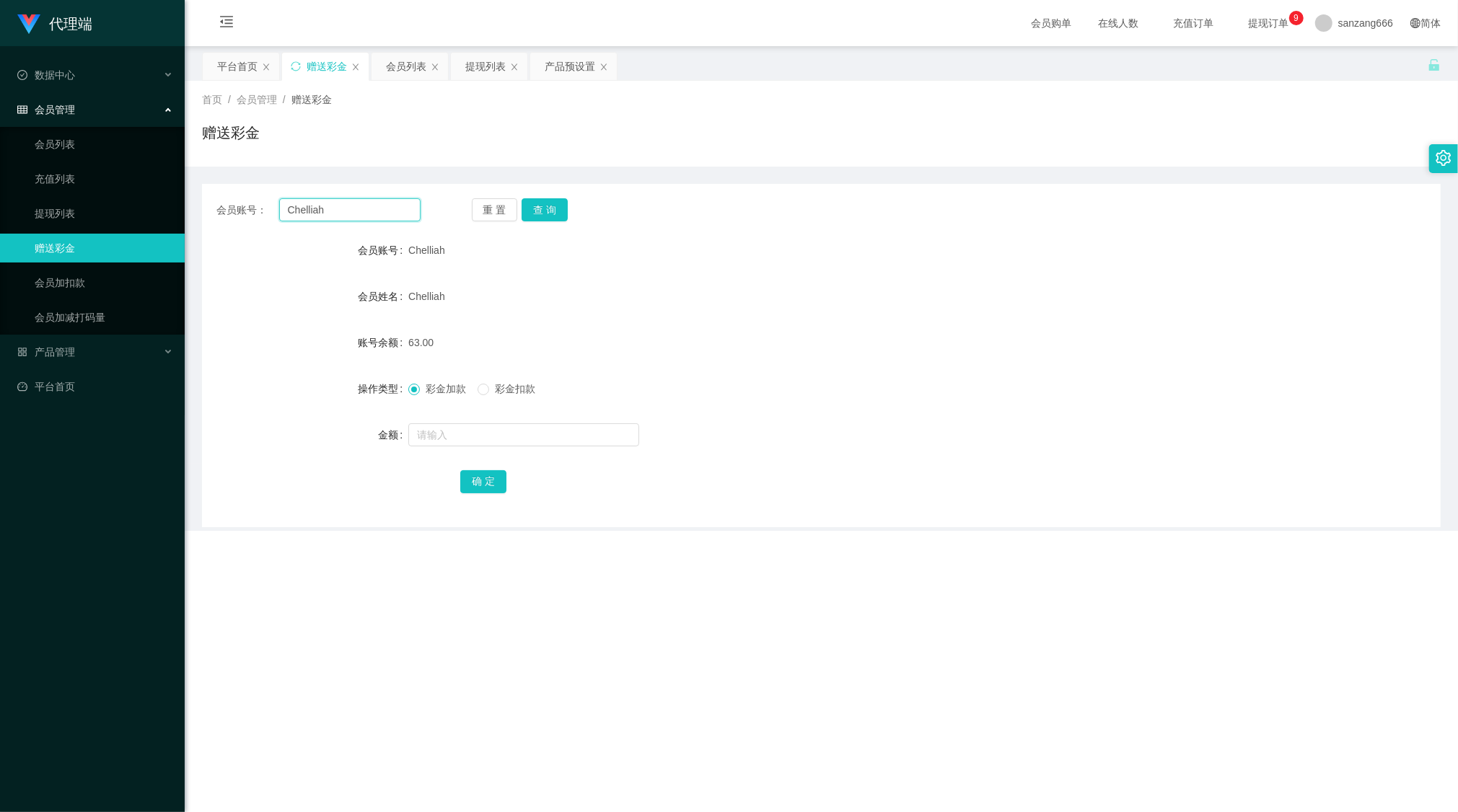
click at [312, 215] on input "Chelliah" at bounding box center [350, 210] width 141 height 23
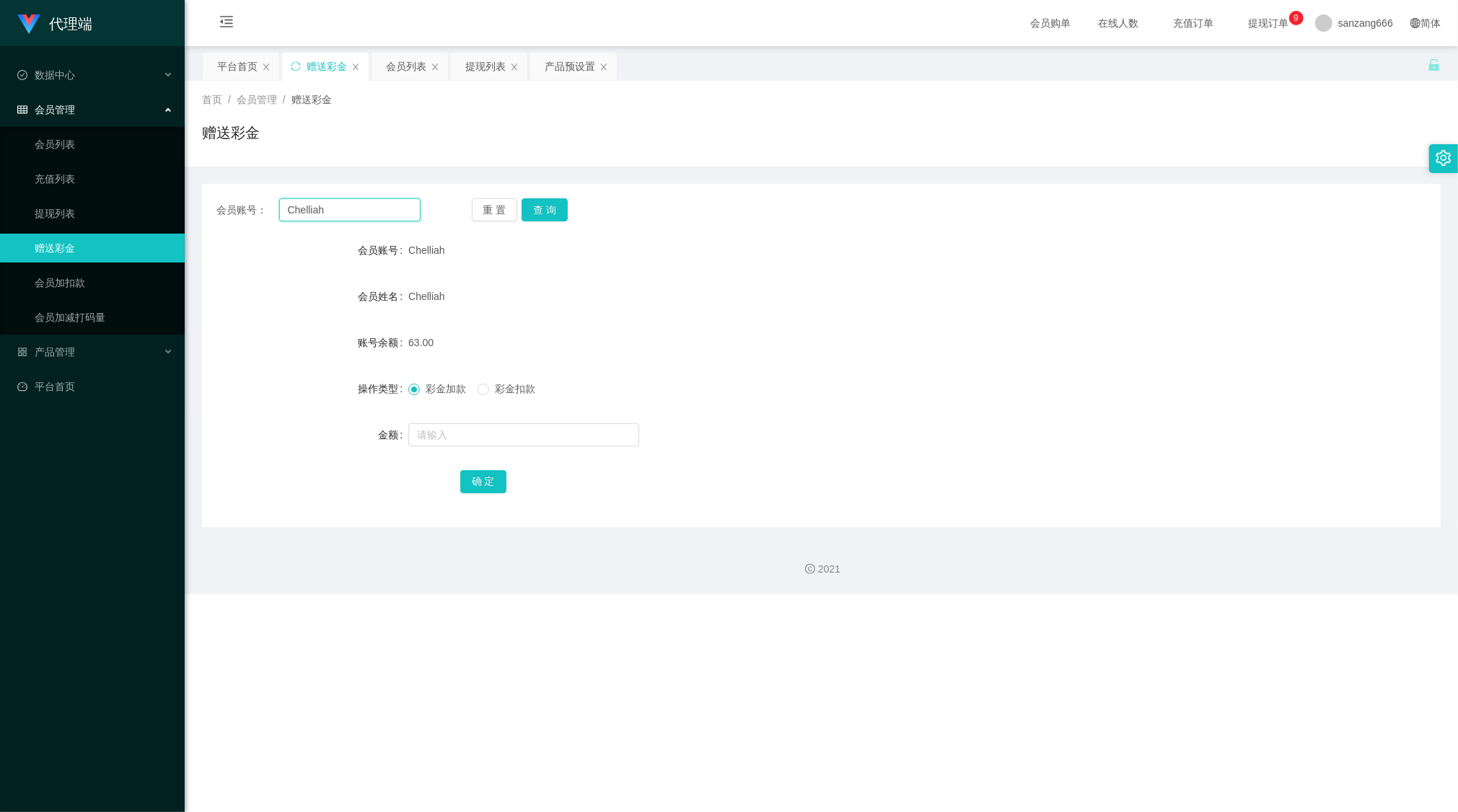
click at [312, 215] on input "Chelliah" at bounding box center [350, 210] width 141 height 23
paste input "Karrie527734"
type input "Karrie527734"
click at [538, 208] on button "查 询" at bounding box center [545, 210] width 47 height 23
click at [463, 430] on input "text" at bounding box center [524, 435] width 231 height 23
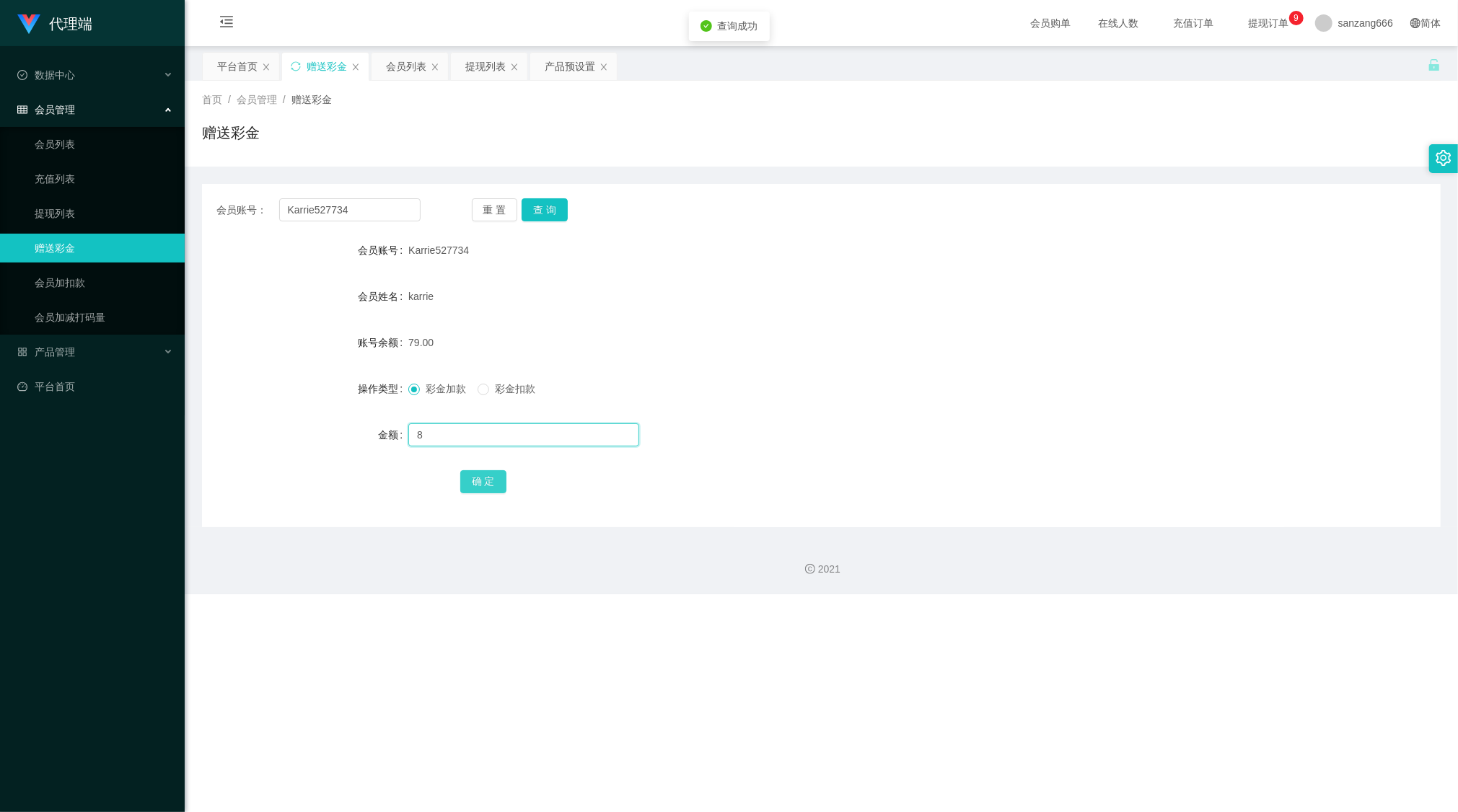
type input "8"
click at [489, 481] on button "确 定" at bounding box center [484, 482] width 47 height 23
click at [407, 58] on div "会员列表" at bounding box center [406, 66] width 41 height 28
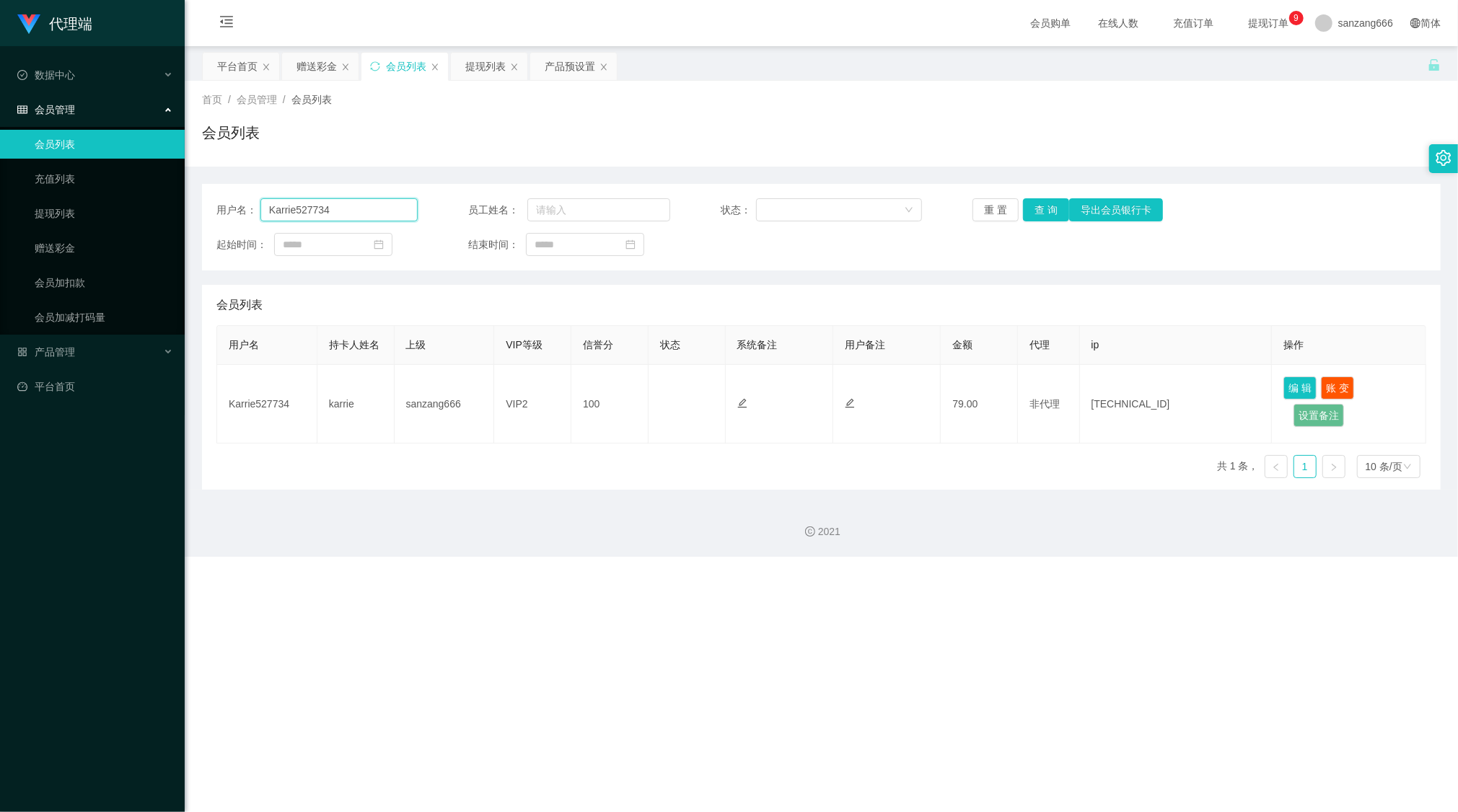
click at [311, 205] on input "Karrie527734" at bounding box center [339, 210] width 158 height 23
click at [1023, 204] on button "查 询" at bounding box center [1046, 210] width 47 height 23
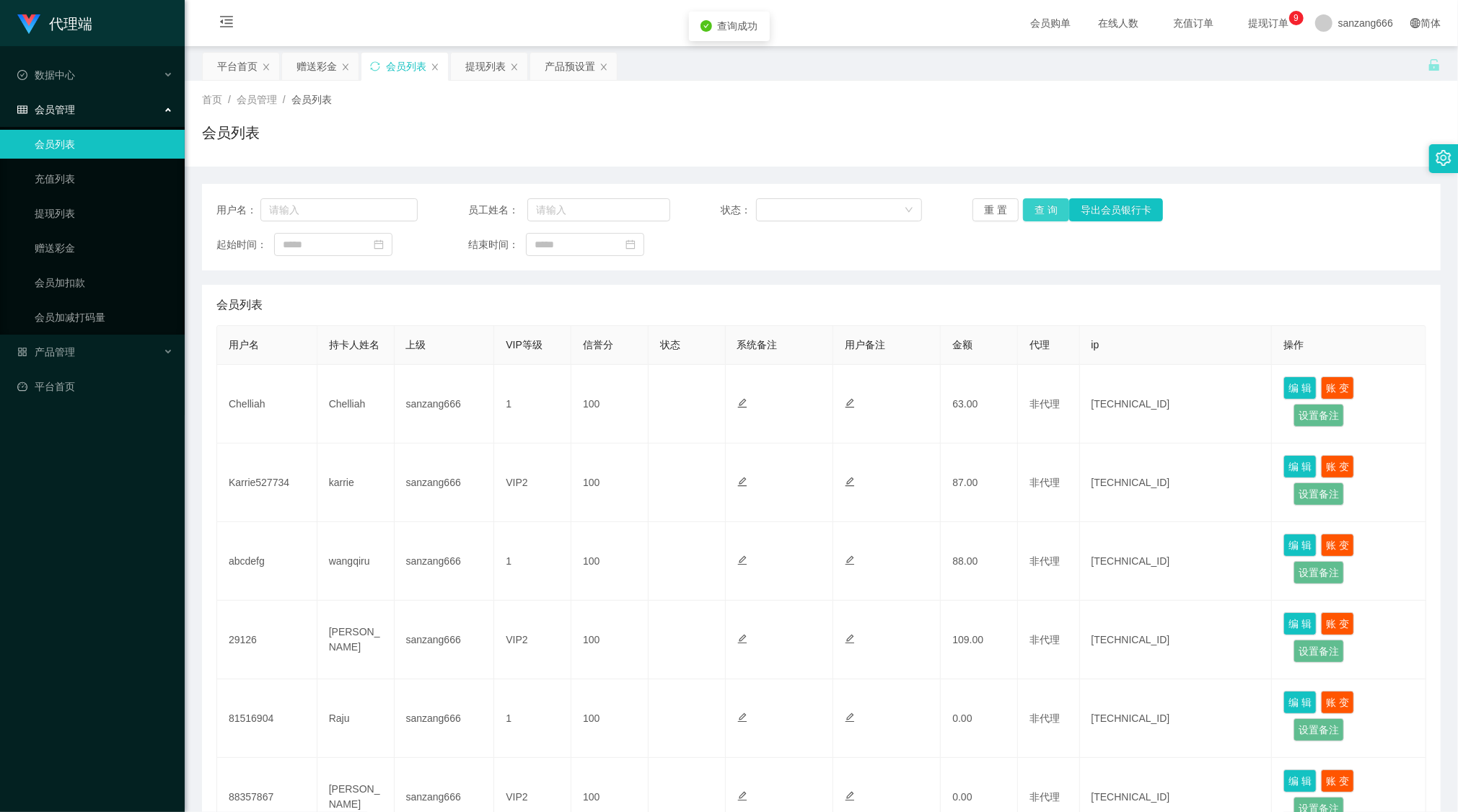
click at [1046, 204] on button "查 询" at bounding box center [1046, 210] width 47 height 23
click at [312, 53] on div "赠送彩金" at bounding box center [317, 66] width 41 height 28
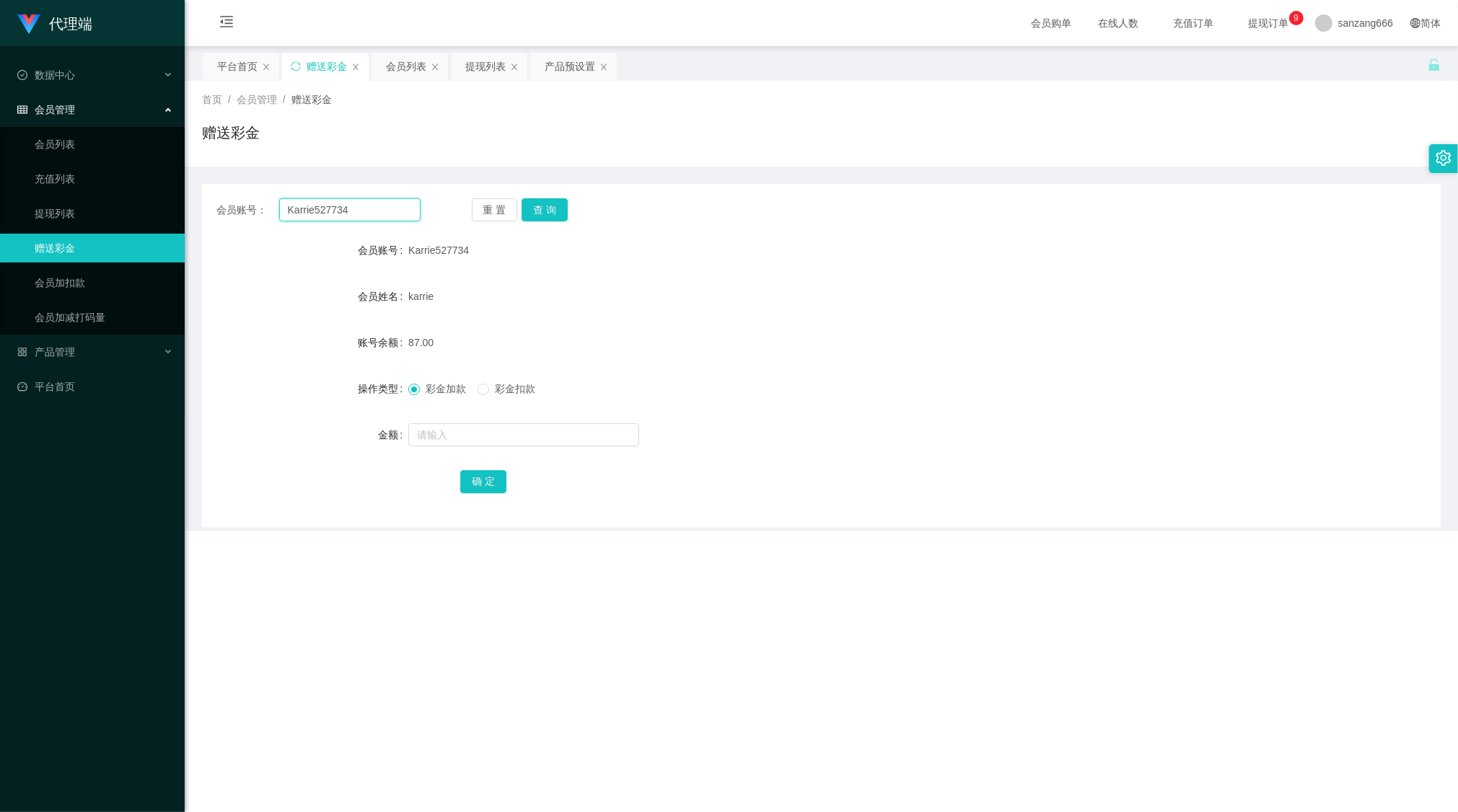
click at [312, 206] on input "Karrie527734" at bounding box center [350, 210] width 141 height 23
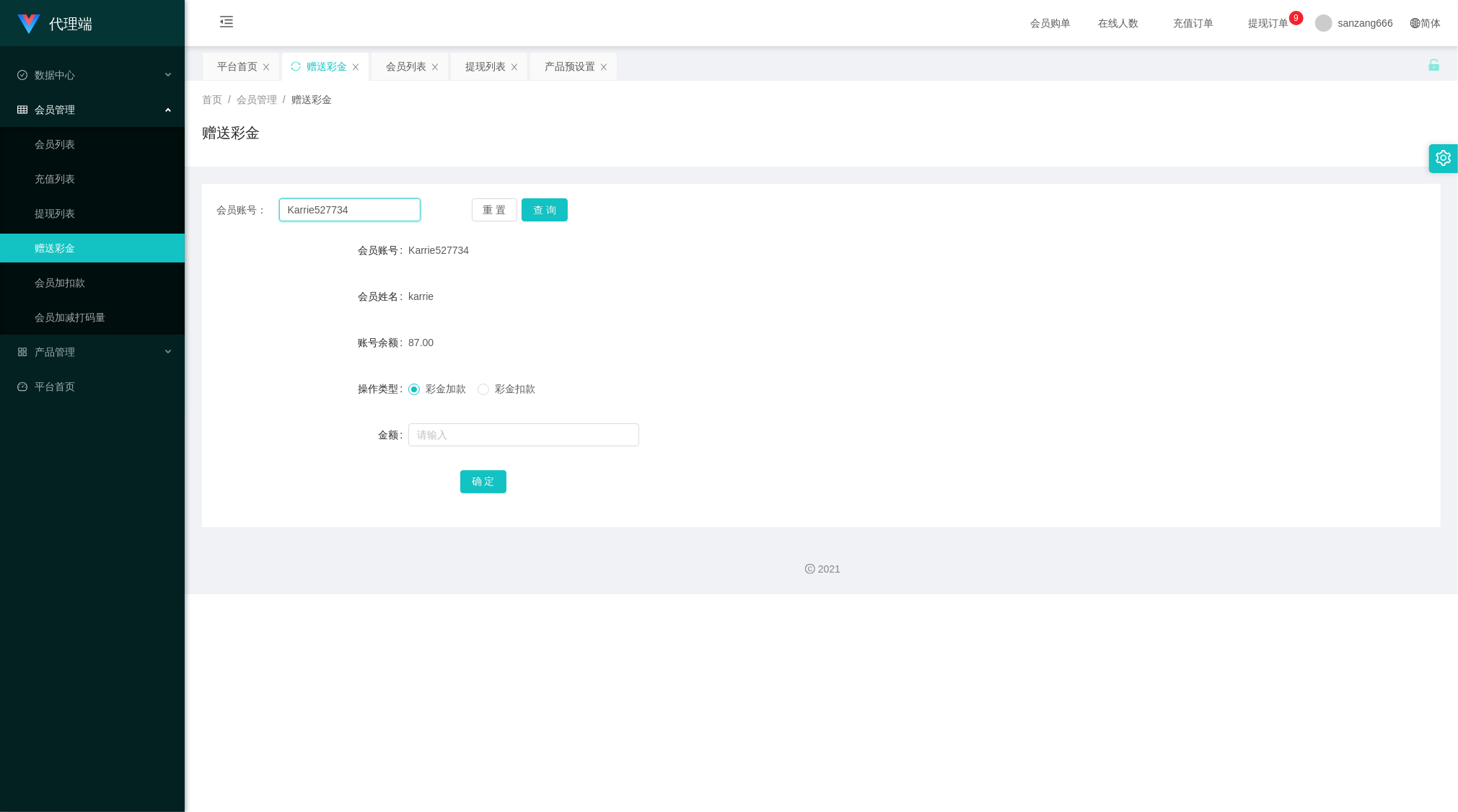
click at [312, 206] on input "Karrie527734" at bounding box center [350, 210] width 141 height 23
paste input "Chelliah"
type input "Chelliah"
drag, startPoint x: 541, startPoint y: 206, endPoint x: 541, endPoint y: 214, distance: 8.0
click at [541, 206] on button "查 询" at bounding box center [545, 210] width 47 height 23
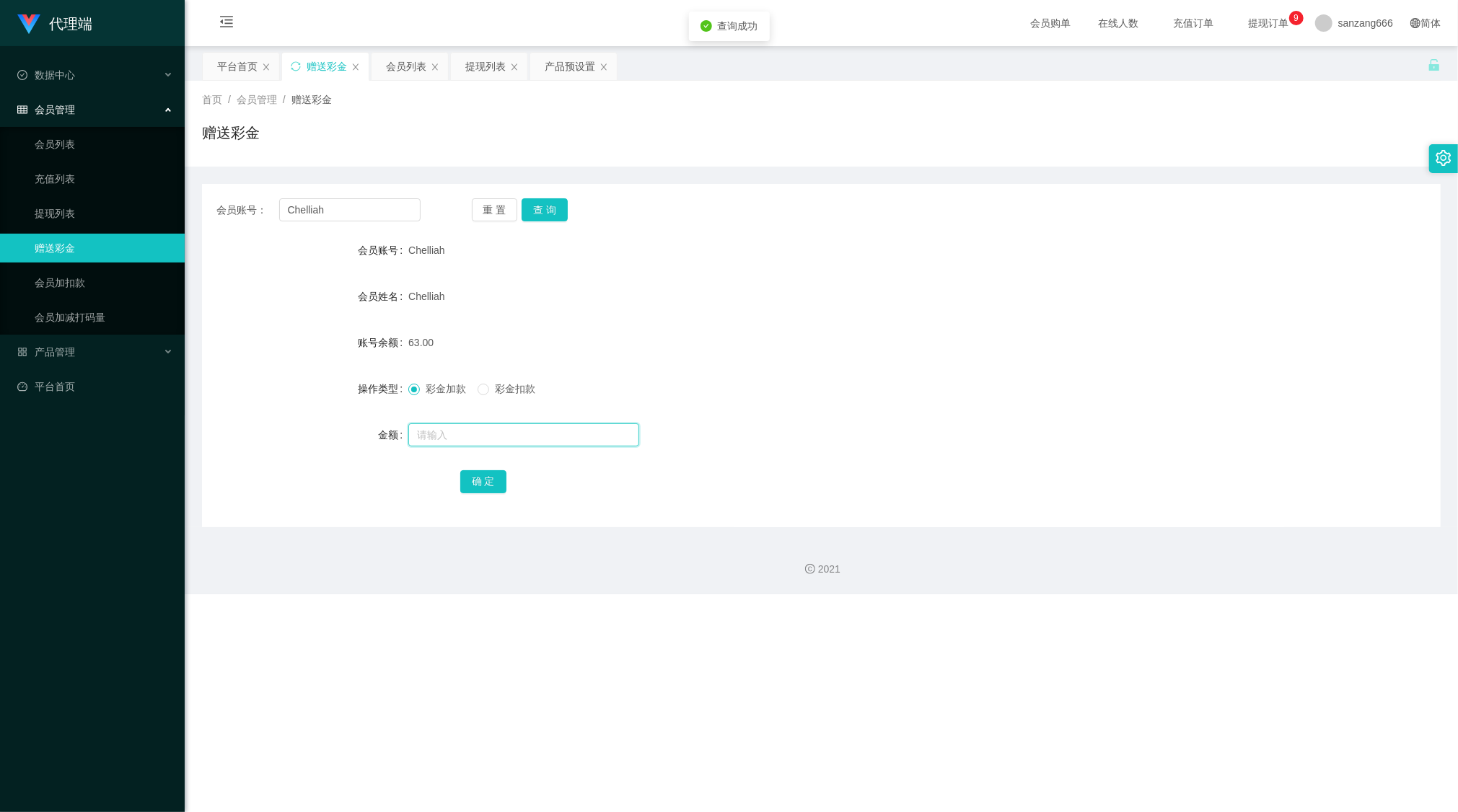
click at [444, 431] on input "text" at bounding box center [524, 435] width 231 height 23
type input "8"
click at [473, 489] on button "确 定" at bounding box center [484, 482] width 47 height 23
click at [308, 208] on input "Chelliah" at bounding box center [350, 210] width 141 height 23
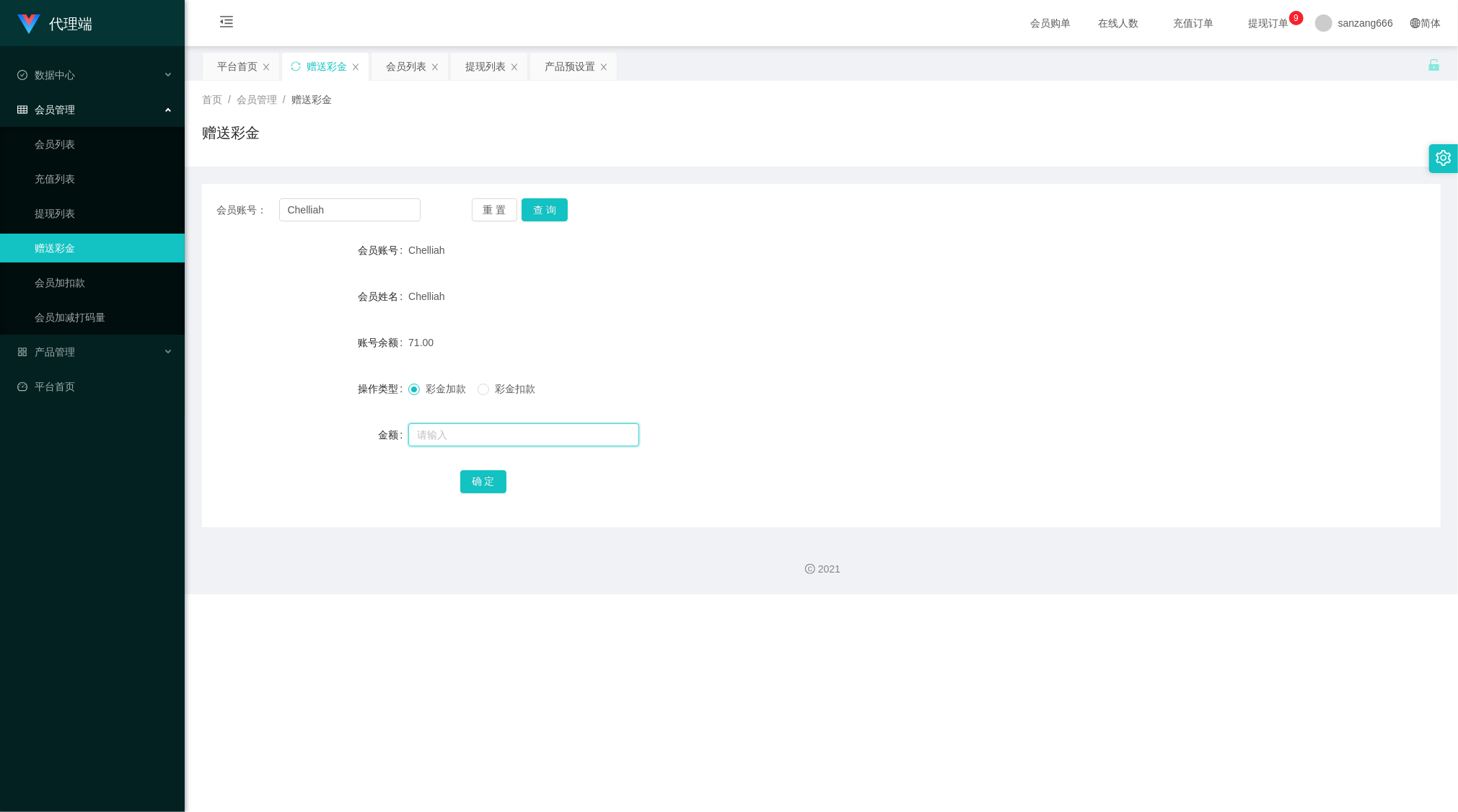
click at [422, 433] on input "text" at bounding box center [524, 435] width 231 height 23
type input "8"
click at [471, 477] on button "确 定" at bounding box center [484, 482] width 47 height 23
click at [319, 215] on input "Chelliah" at bounding box center [350, 210] width 141 height 23
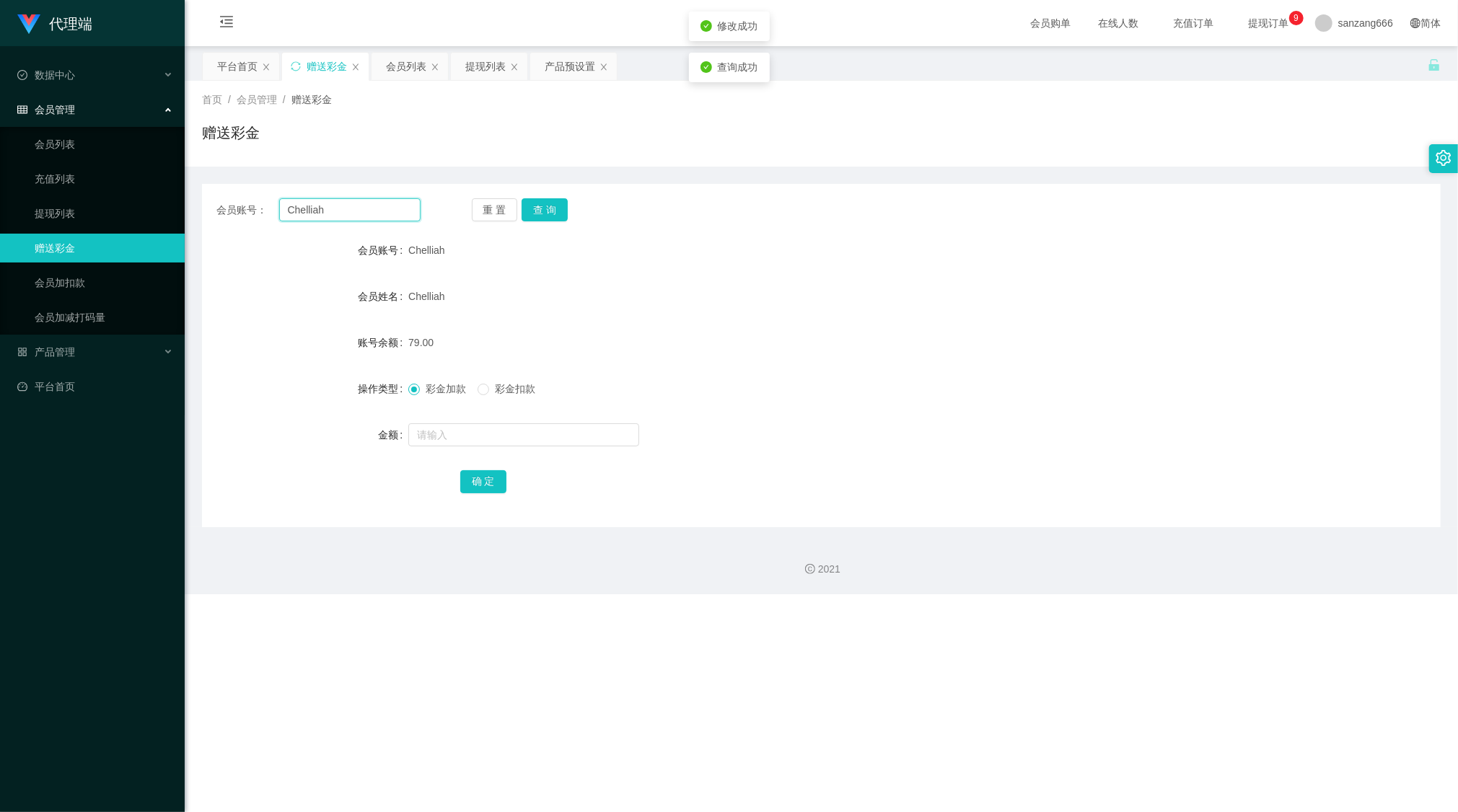
paste input "Karrie527734"
type input "Karrie527734"
click at [534, 214] on button "查 询" at bounding box center [545, 210] width 47 height 23
click at [443, 425] on input "text" at bounding box center [524, 435] width 231 height 23
type input "1"
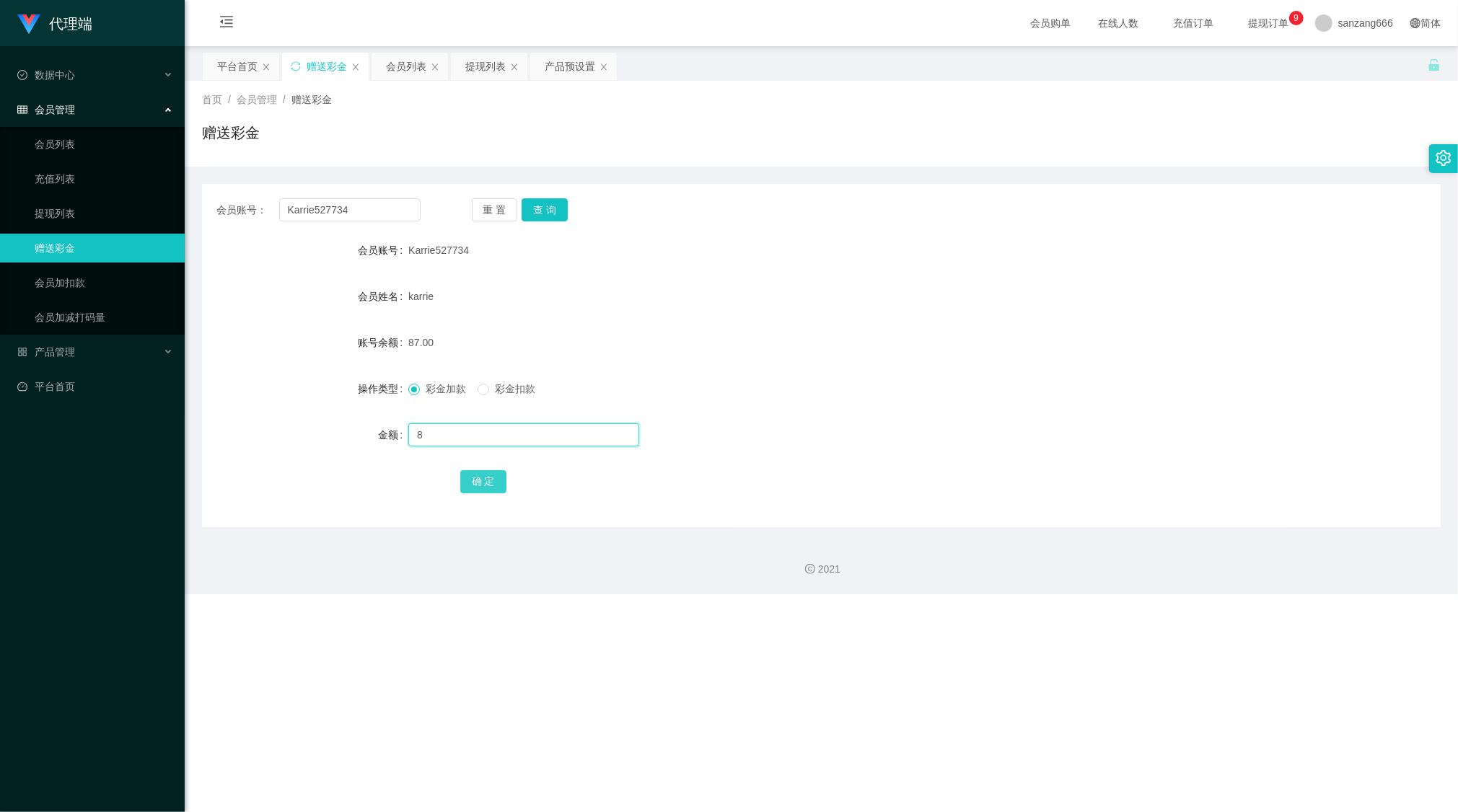
type input "8"
click at [477, 482] on button "确 定" at bounding box center [484, 482] width 47 height 23
click at [445, 430] on input "text" at bounding box center [524, 435] width 231 height 23
type input "8"
click at [475, 483] on button "确 定" at bounding box center [484, 482] width 47 height 23
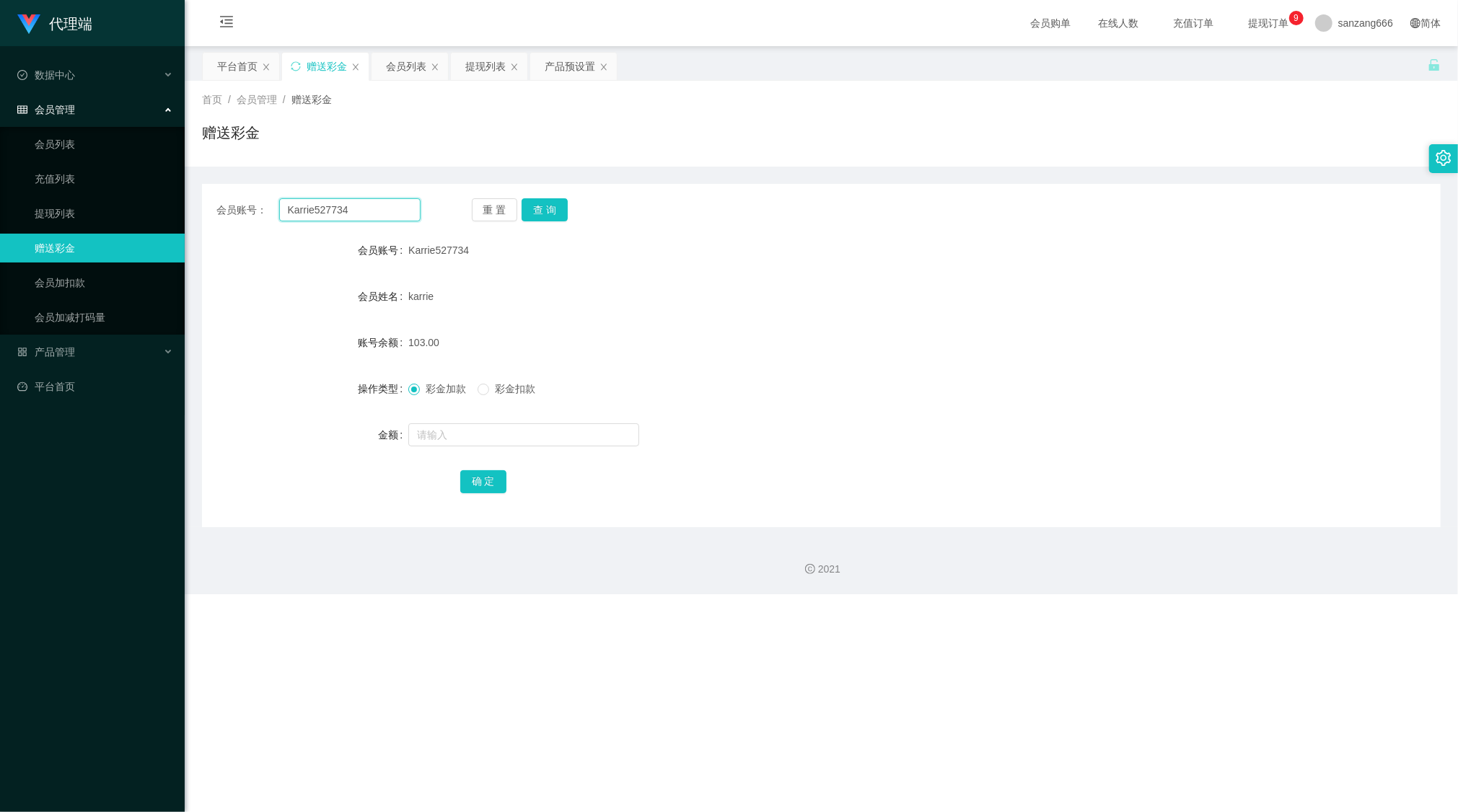
click at [338, 221] on input "Karrie527734" at bounding box center [350, 210] width 141 height 23
paste input "Chelliah"
type input "Chelliah"
drag, startPoint x: 537, startPoint y: 206, endPoint x: 535, endPoint y: 217, distance: 11.2
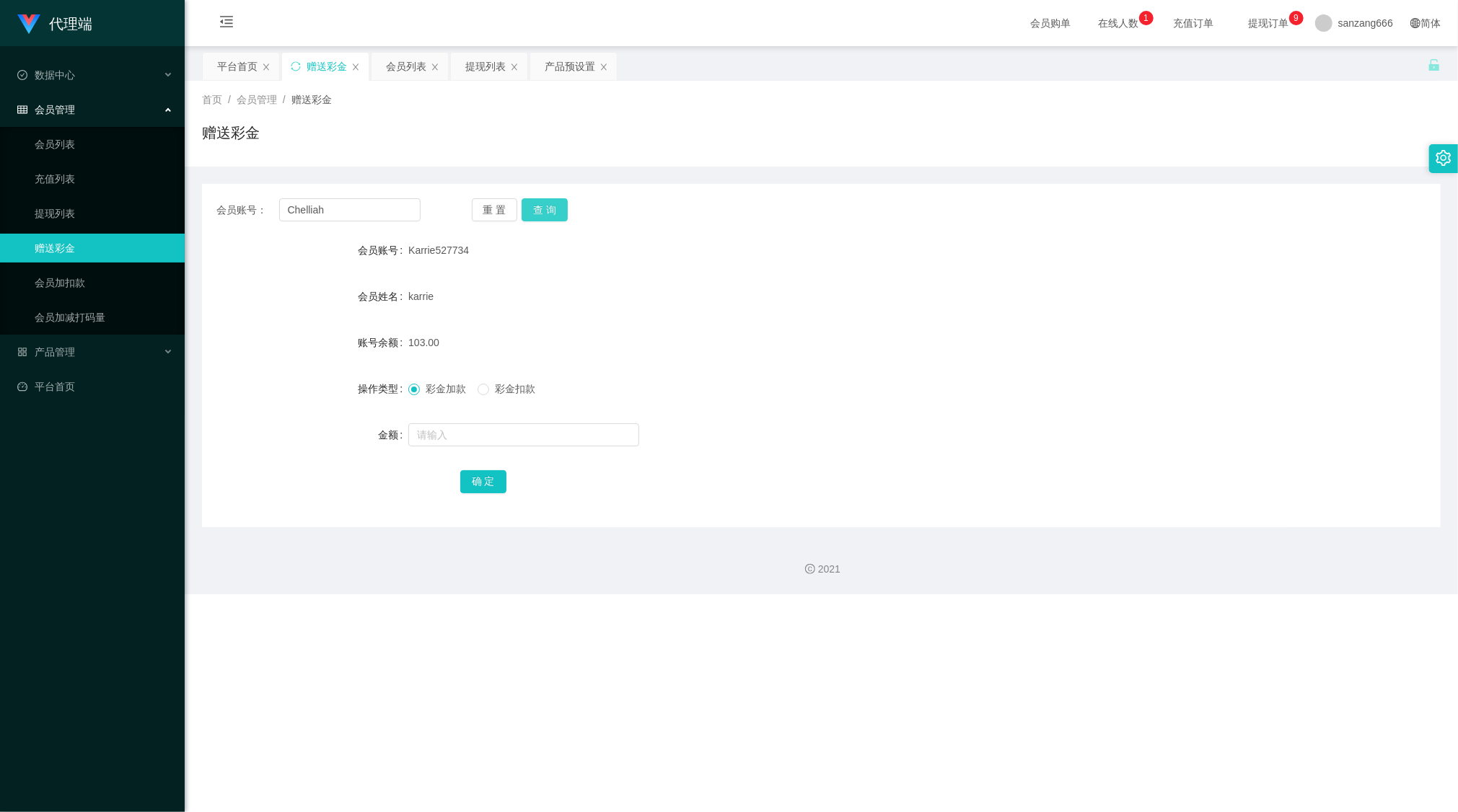
click at [537, 206] on button "查 询" at bounding box center [545, 210] width 47 height 23
click at [450, 425] on input "text" at bounding box center [524, 435] width 231 height 23
type input "8"
click at [489, 489] on button "确 定" at bounding box center [484, 482] width 47 height 23
click at [315, 202] on input "Chelliah" at bounding box center [350, 210] width 141 height 23
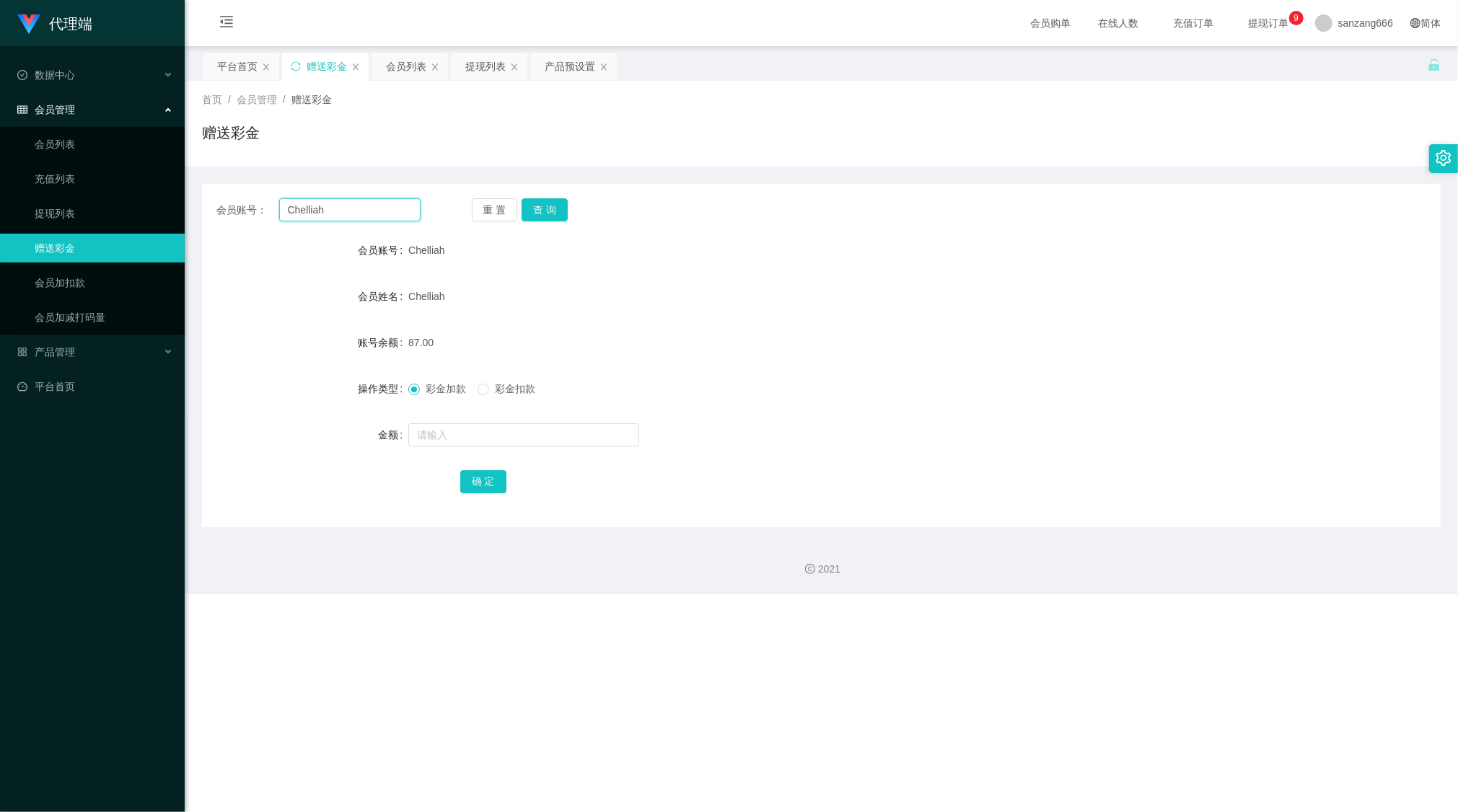
click at [315, 202] on input "Chelliah" at bounding box center [350, 210] width 141 height 23
paste input "Aa888000"
type input "Aa888000"
drag, startPoint x: 560, startPoint y: 212, endPoint x: 552, endPoint y: 230, distance: 19.7
click at [560, 212] on button "查 询" at bounding box center [545, 210] width 47 height 23
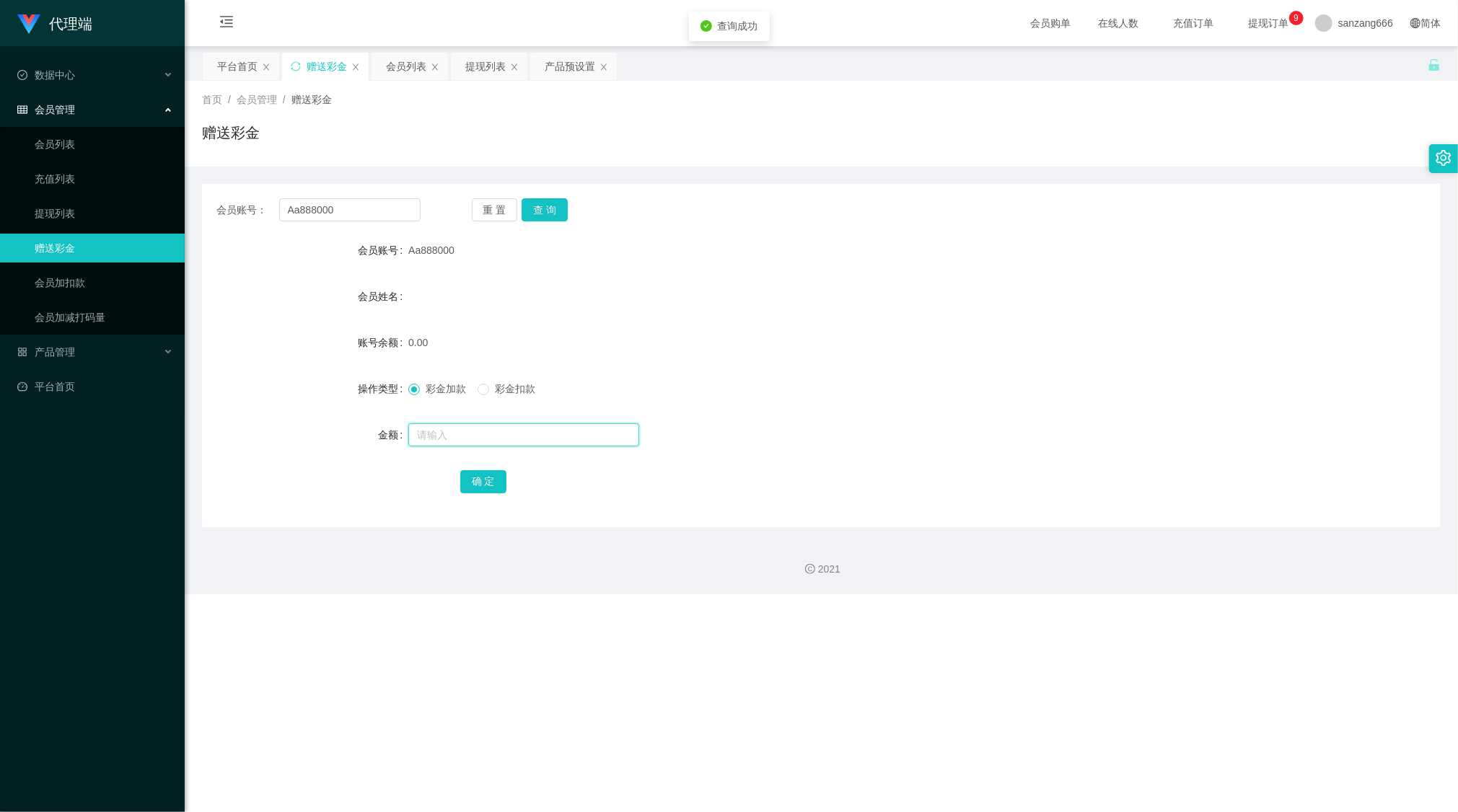
click at [460, 443] on input "text" at bounding box center [524, 435] width 231 height 23
type input "88"
click at [489, 480] on button "确 定" at bounding box center [484, 482] width 47 height 23
click at [319, 211] on input "Aa888000" at bounding box center [350, 210] width 141 height 23
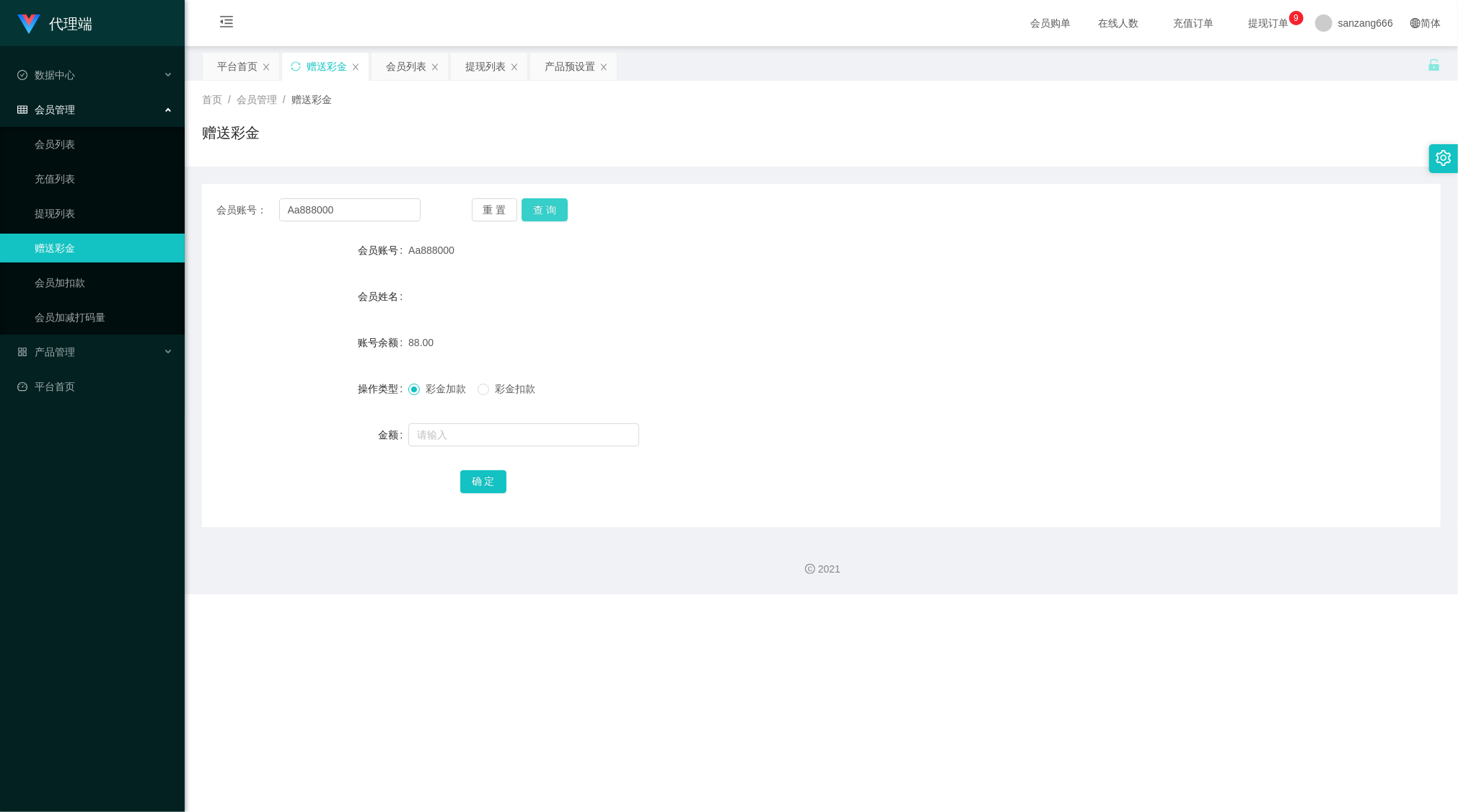
click at [540, 206] on button "查 询" at bounding box center [545, 210] width 47 height 23
click at [428, 436] on input "text" at bounding box center [524, 435] width 231 height 23
type input "50"
click at [472, 476] on button "确 定" at bounding box center [484, 482] width 47 height 23
click at [557, 58] on div "产品预设置" at bounding box center [569, 66] width 50 height 28
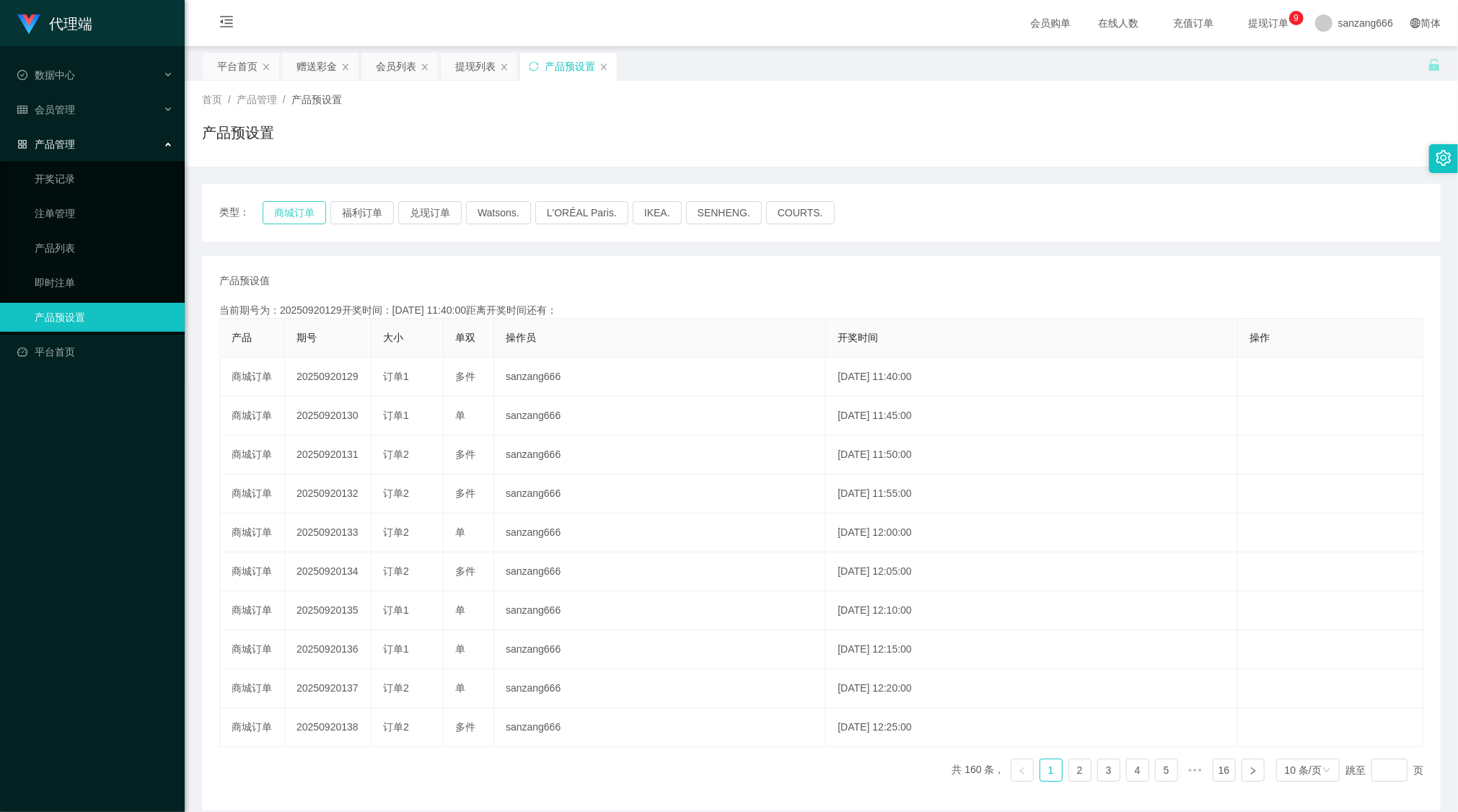
click at [298, 214] on button "商城订单" at bounding box center [294, 213] width 63 height 23
click at [301, 63] on div "赠送彩金" at bounding box center [317, 66] width 41 height 28
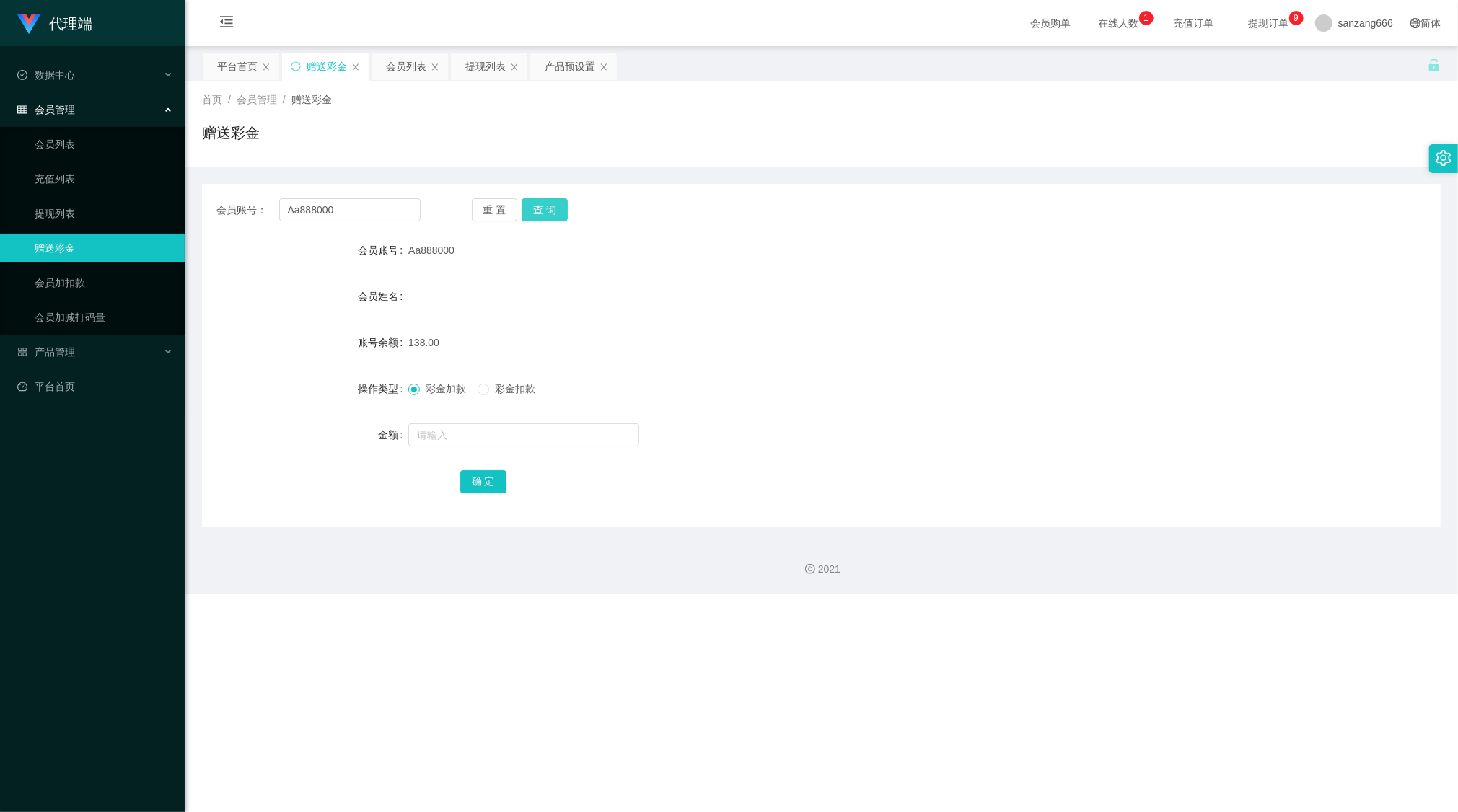
click at [546, 203] on button "查 询" at bounding box center [545, 210] width 47 height 23
click at [551, 53] on div "产品预设置" at bounding box center [569, 66] width 50 height 28
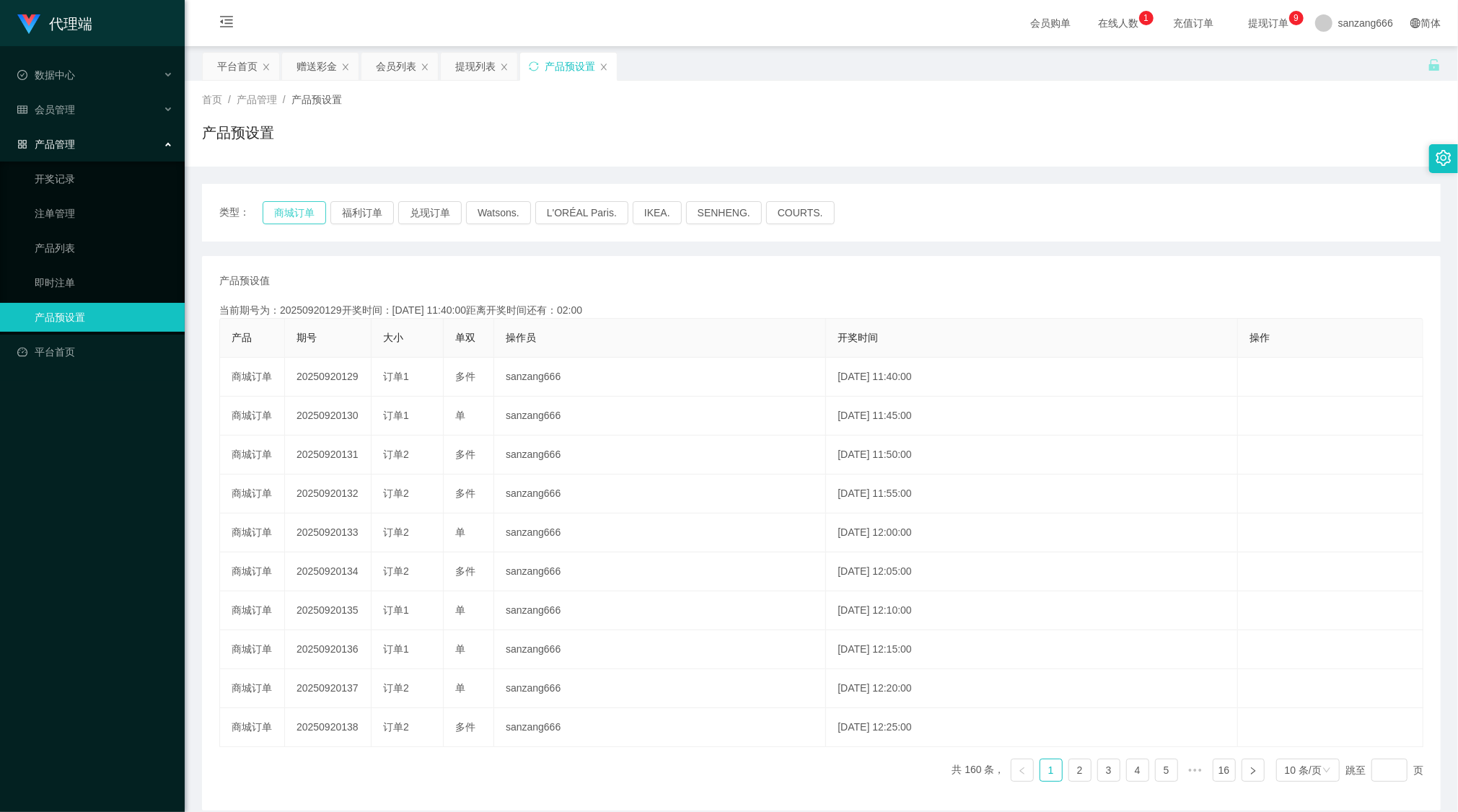
click at [322, 212] on button "商城订单" at bounding box center [294, 213] width 63 height 23
click at [296, 227] on div "类型： 商城订单 福利订单 兑现订单 Watsons. L'ORÉAL Paris. IKEA. SENHENG. COURTS." at bounding box center [822, 212] width 1239 height 57
click at [324, 61] on div "赠送彩金" at bounding box center [317, 66] width 41 height 28
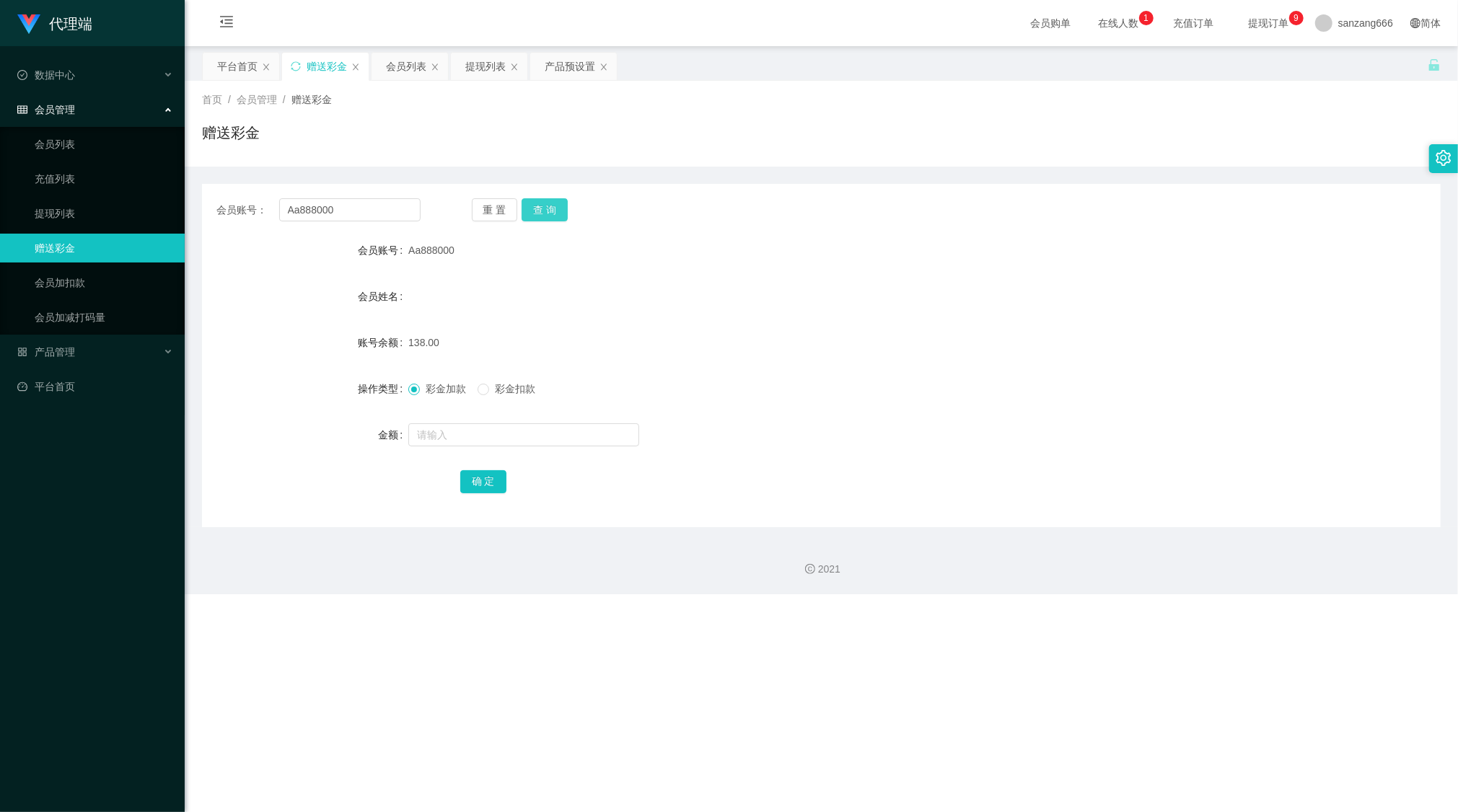
click at [551, 212] on button "查 询" at bounding box center [545, 210] width 47 height 23
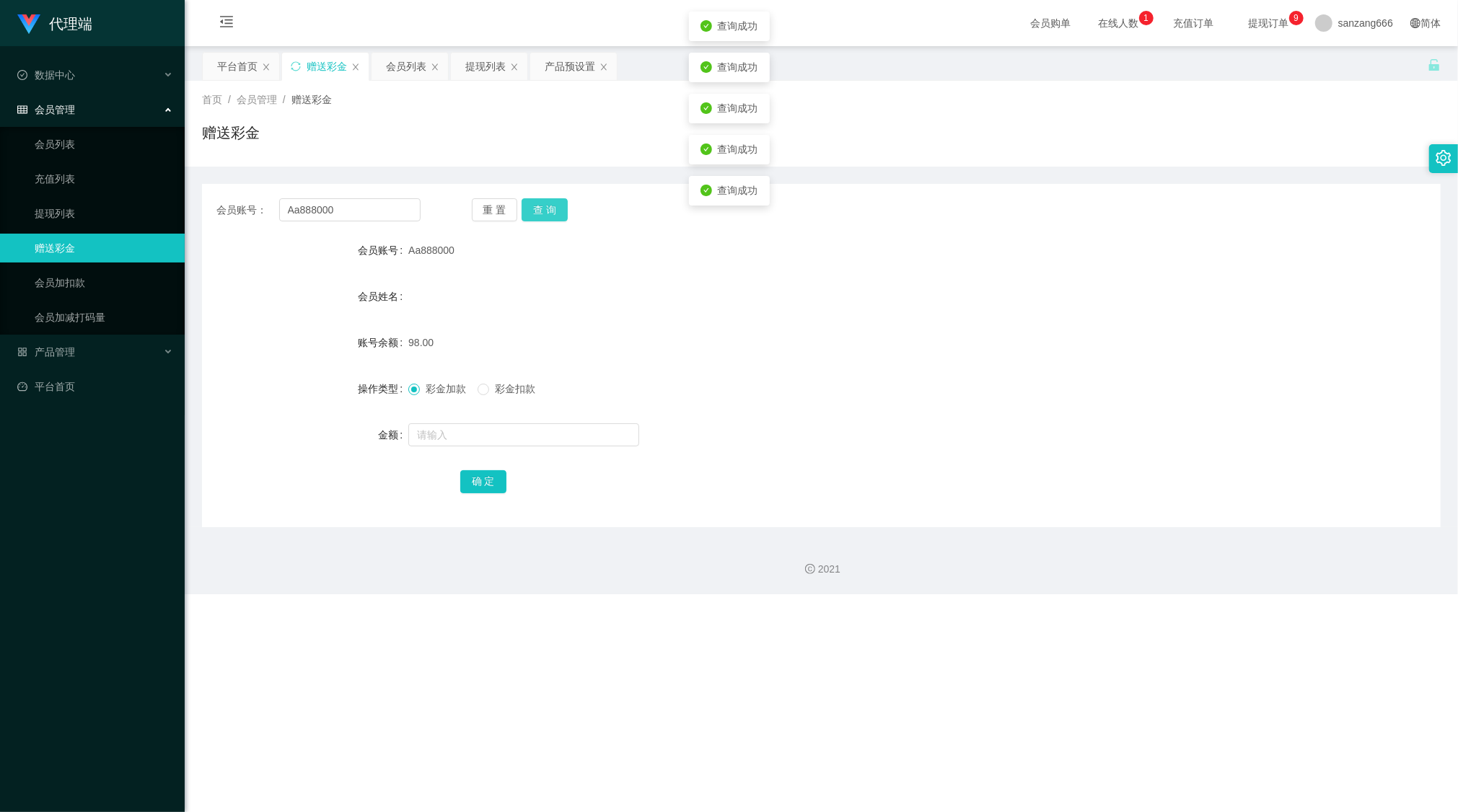
click at [551, 212] on button "查 询" at bounding box center [545, 210] width 47 height 23
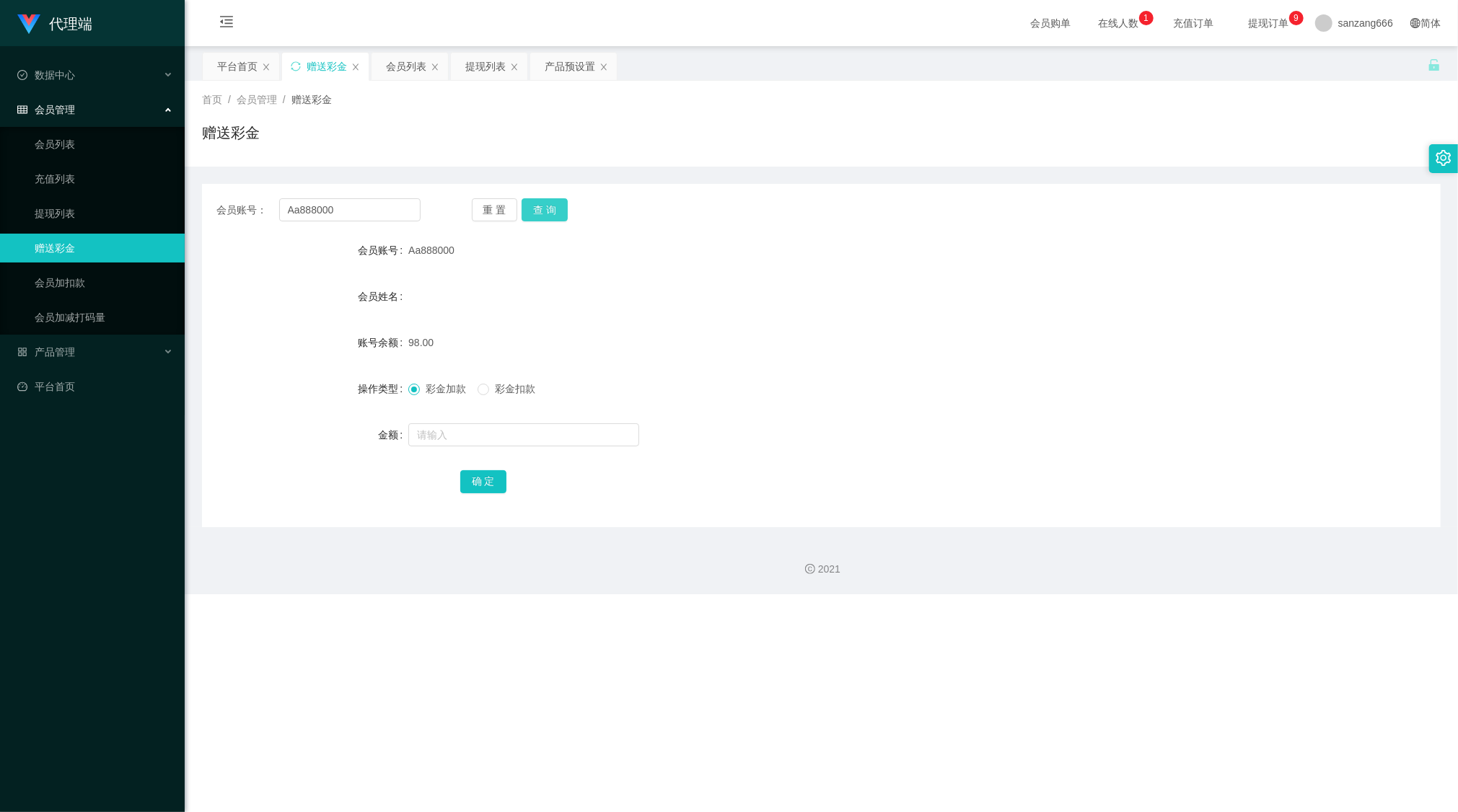
click at [540, 214] on button "查 询" at bounding box center [545, 210] width 47 height 23
click at [540, 206] on button "查 询" at bounding box center [545, 210] width 47 height 23
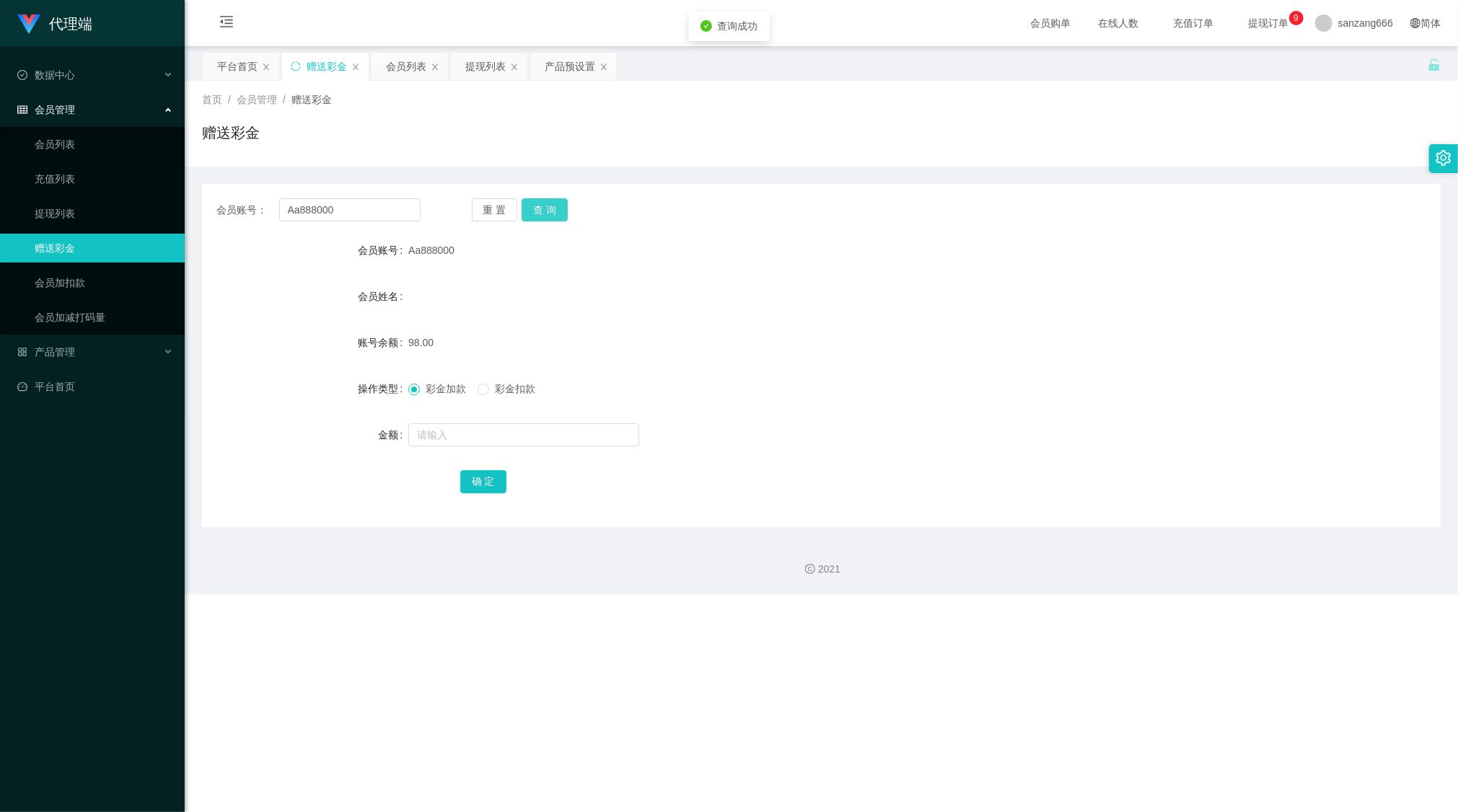
click at [538, 209] on button "查 询" at bounding box center [545, 210] width 47 height 23
click at [534, 221] on button "查 询" at bounding box center [545, 210] width 47 height 23
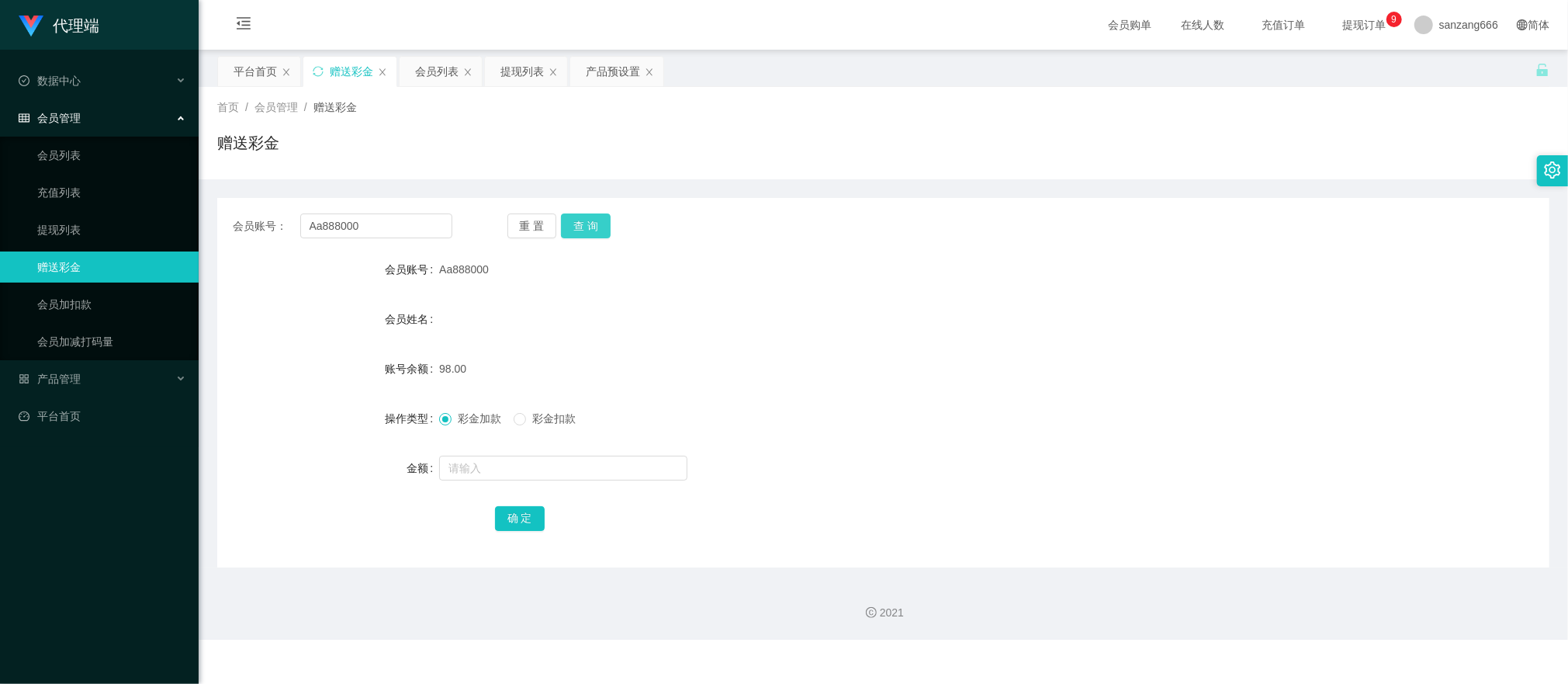
click at [594, 225] on button "查 询" at bounding box center [586, 226] width 50 height 25
click at [594, 228] on button "查 询" at bounding box center [586, 226] width 50 height 25
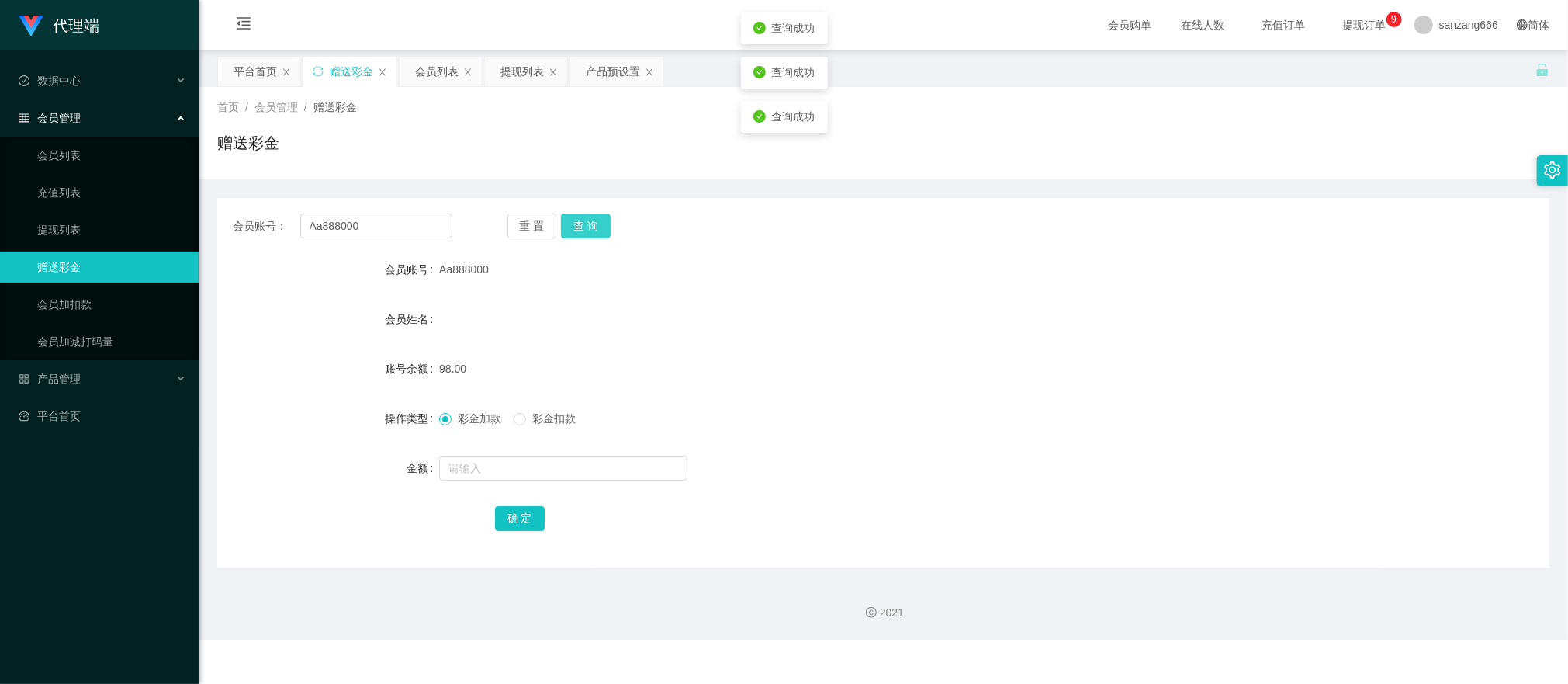
click at [594, 228] on button "查 询" at bounding box center [586, 226] width 50 height 25
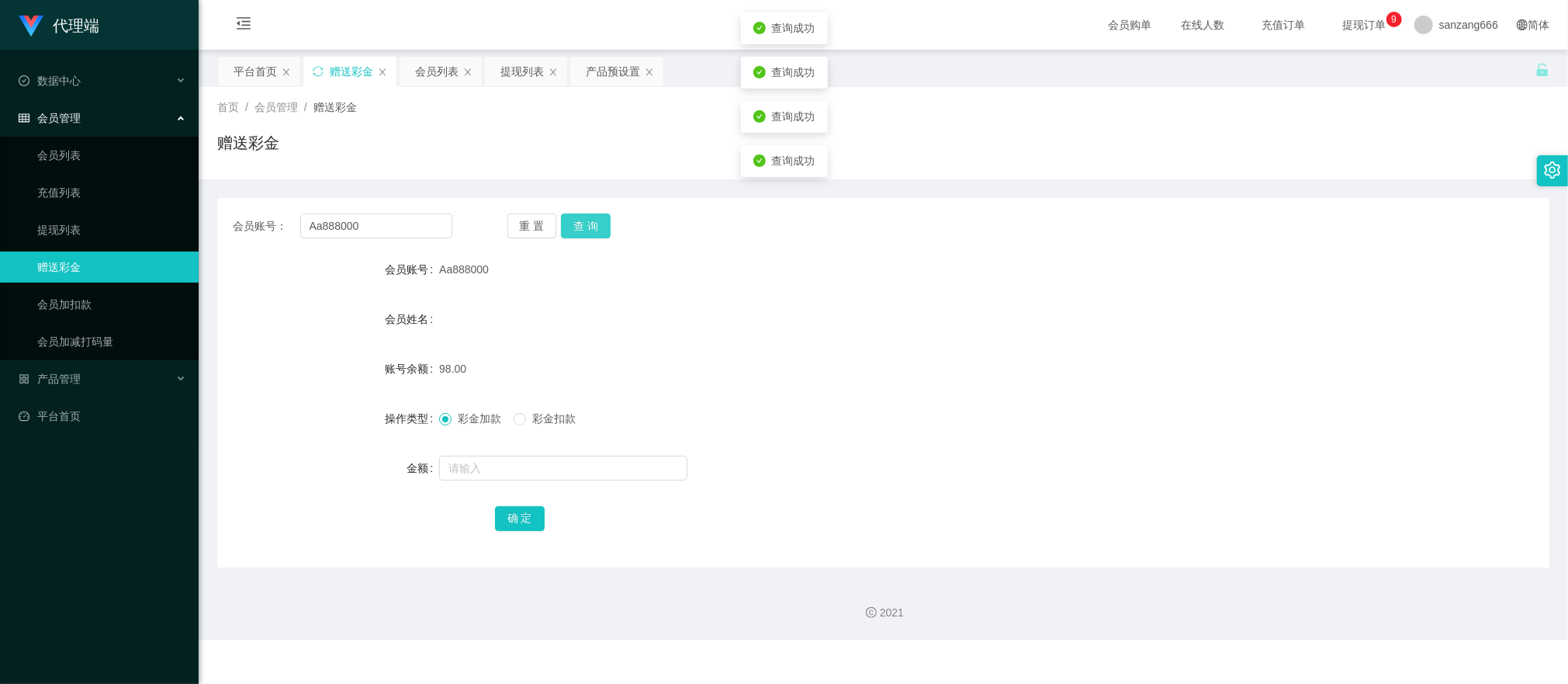
click at [594, 228] on button "查 询" at bounding box center [586, 226] width 50 height 25
click at [583, 227] on button "查 询" at bounding box center [586, 226] width 50 height 25
click at [588, 218] on button "查 询" at bounding box center [586, 226] width 50 height 25
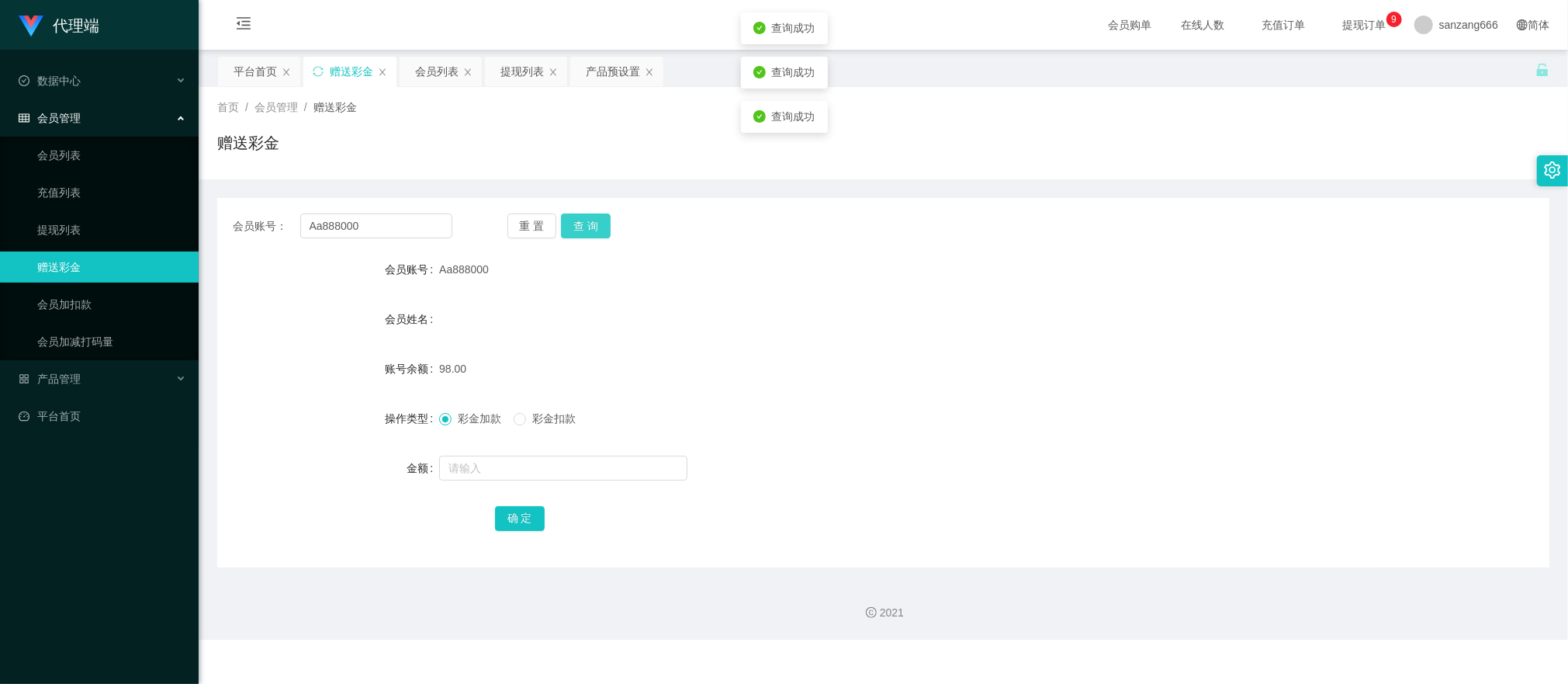
click at [588, 218] on button "查 询" at bounding box center [586, 226] width 50 height 25
click at [588, 218] on button "查 询" at bounding box center [594, 226] width 66 height 25
click at [588, 218] on div "重 置 查 询" at bounding box center [617, 226] width 220 height 25
click at [588, 218] on button "查 询" at bounding box center [586, 226] width 50 height 25
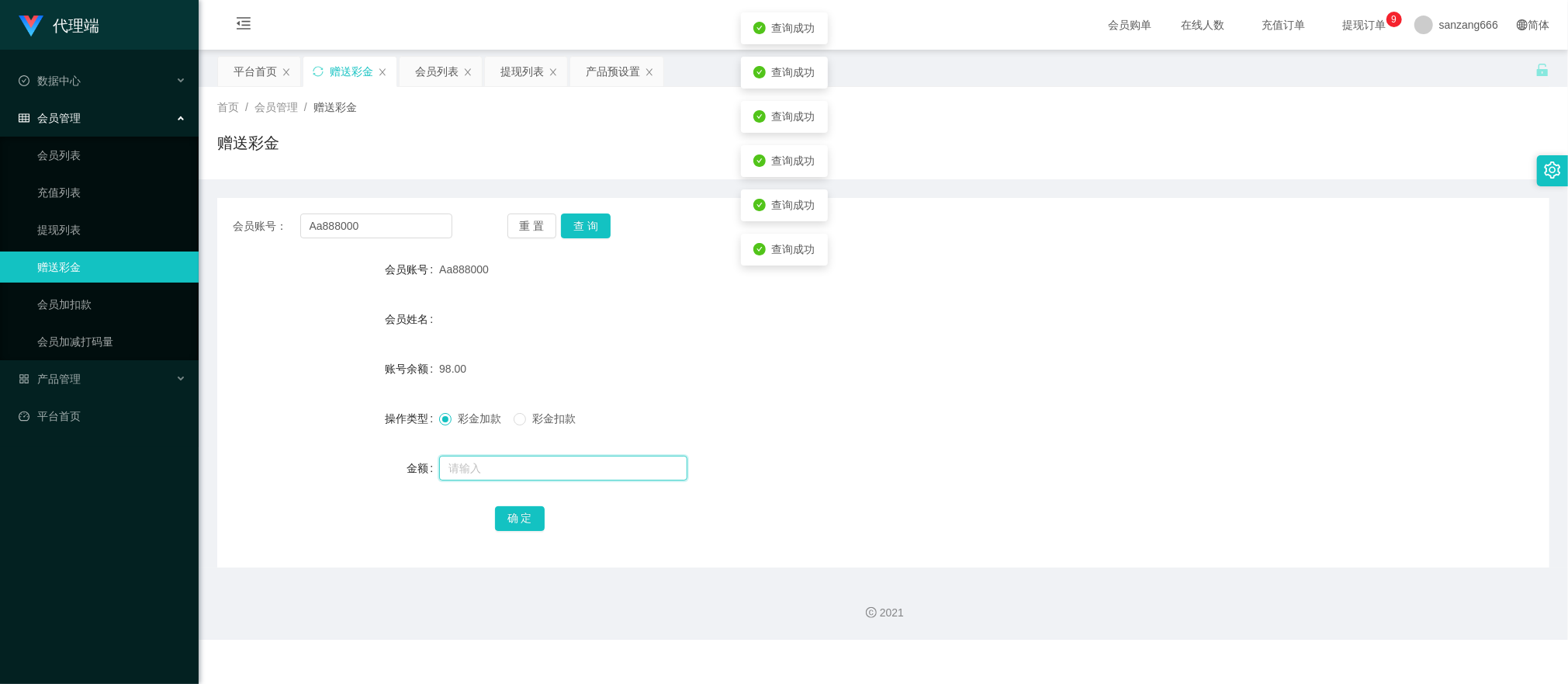
click at [462, 466] on input "text" at bounding box center [564, 468] width 249 height 25
type input "80"
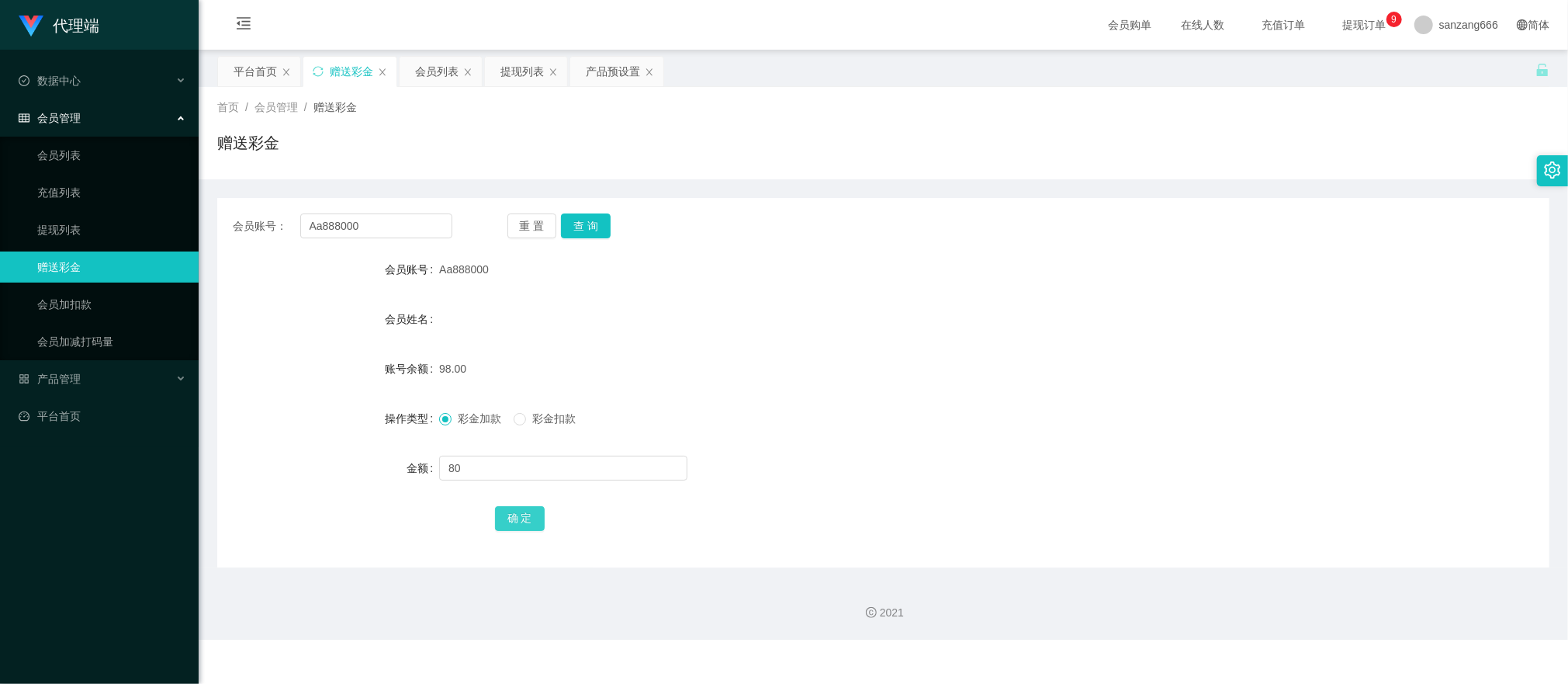
click at [498, 511] on button "确 定" at bounding box center [520, 519] width 50 height 25
click at [608, 215] on button "查 询" at bounding box center [586, 226] width 50 height 25
click at [599, 216] on button "查 询" at bounding box center [586, 226] width 50 height 25
click at [583, 231] on button "查 询" at bounding box center [586, 226] width 50 height 25
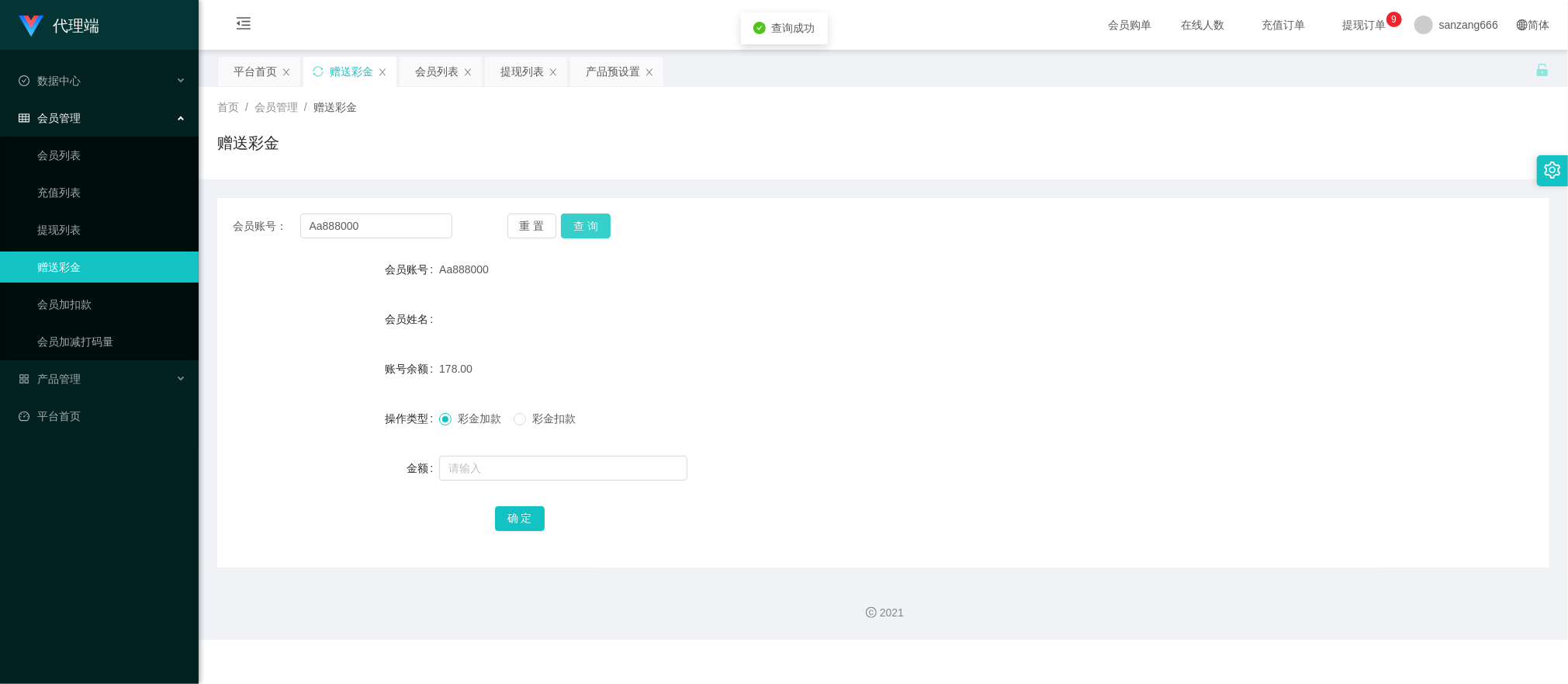
click at [582, 231] on button "查 询" at bounding box center [586, 226] width 50 height 25
click at [343, 215] on input "Aa888000" at bounding box center [376, 226] width 152 height 25
drag, startPoint x: 433, startPoint y: 69, endPoint x: 433, endPoint y: 77, distance: 8.0
click at [433, 69] on div "会员列表" at bounding box center [437, 71] width 44 height 30
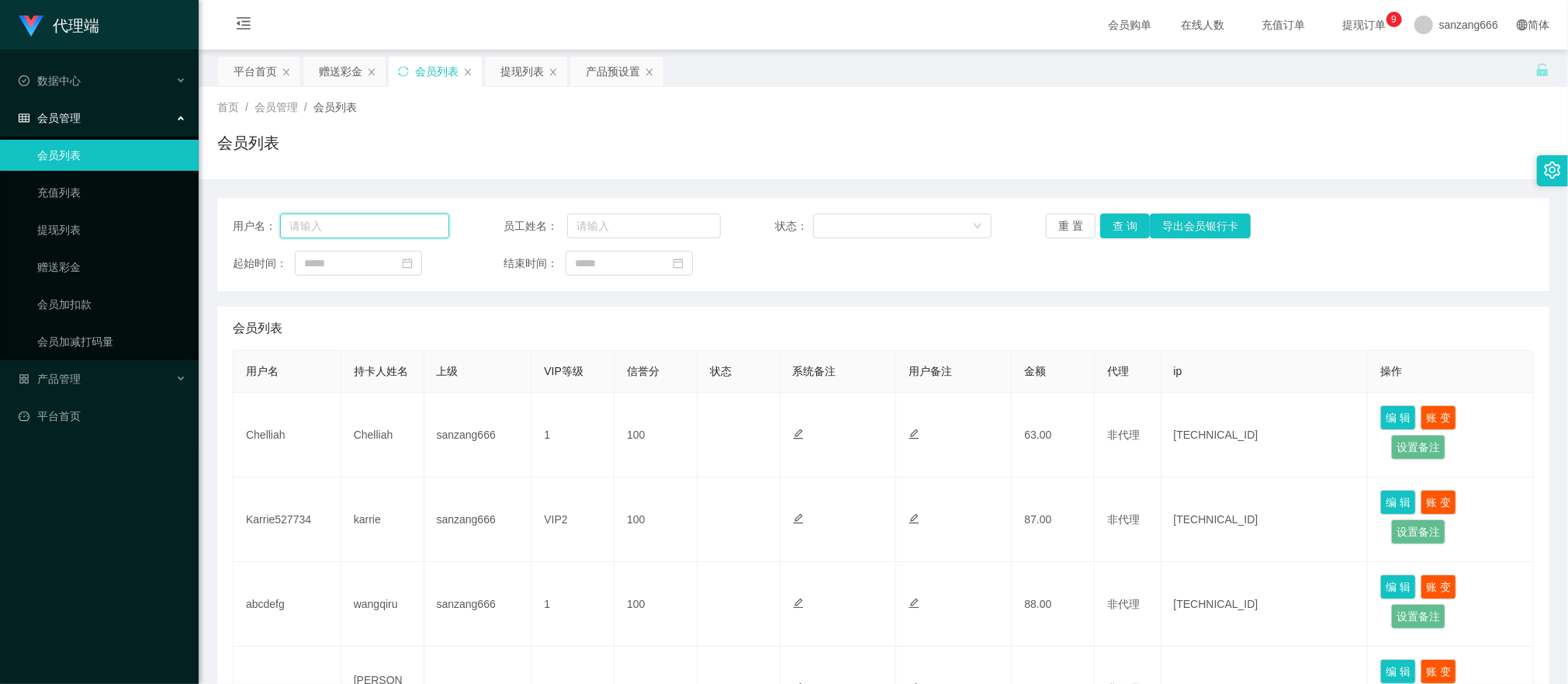
click at [351, 235] on input "text" at bounding box center [364, 226] width 170 height 25
paste input "Aa888000"
type input "Aa888000"
click at [1124, 232] on button "查 询" at bounding box center [1125, 226] width 50 height 25
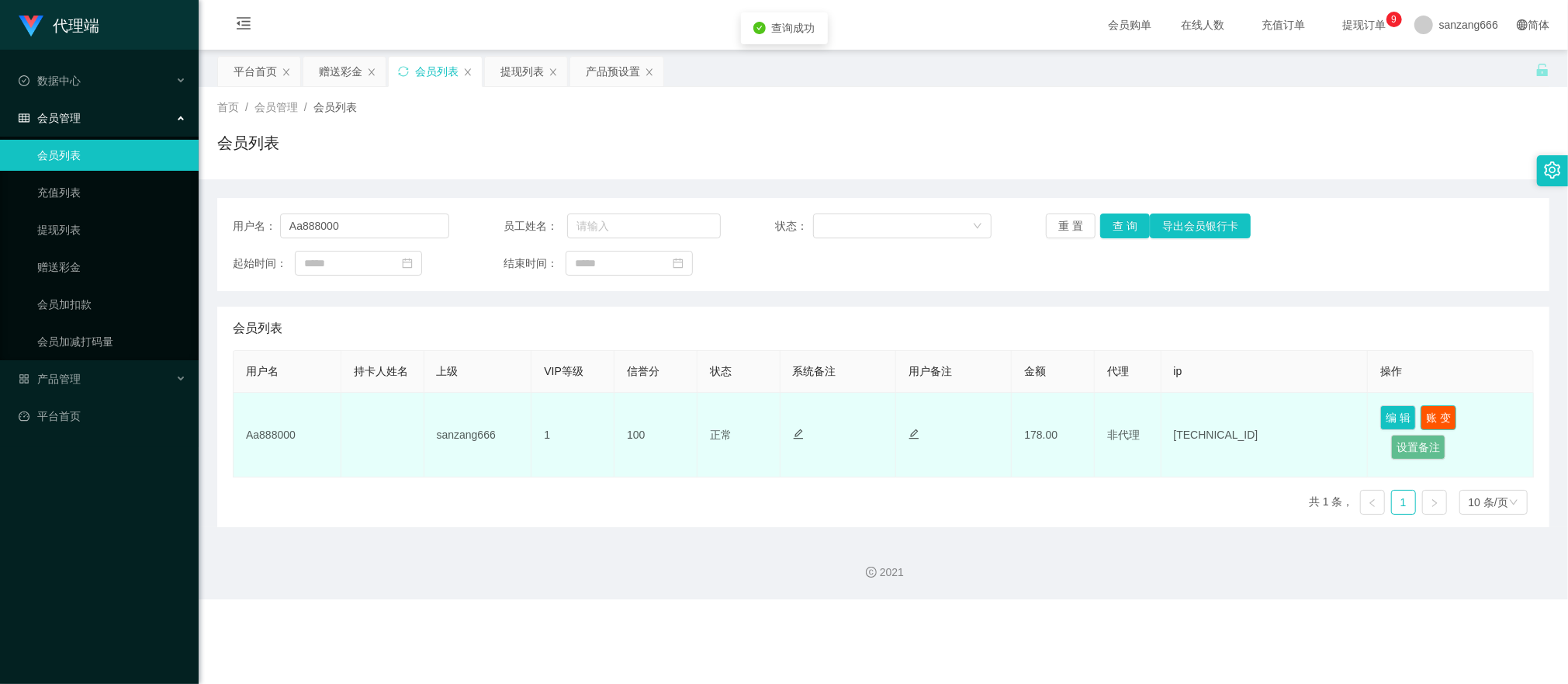
click at [1433, 418] on button "账 变" at bounding box center [1439, 418] width 36 height 25
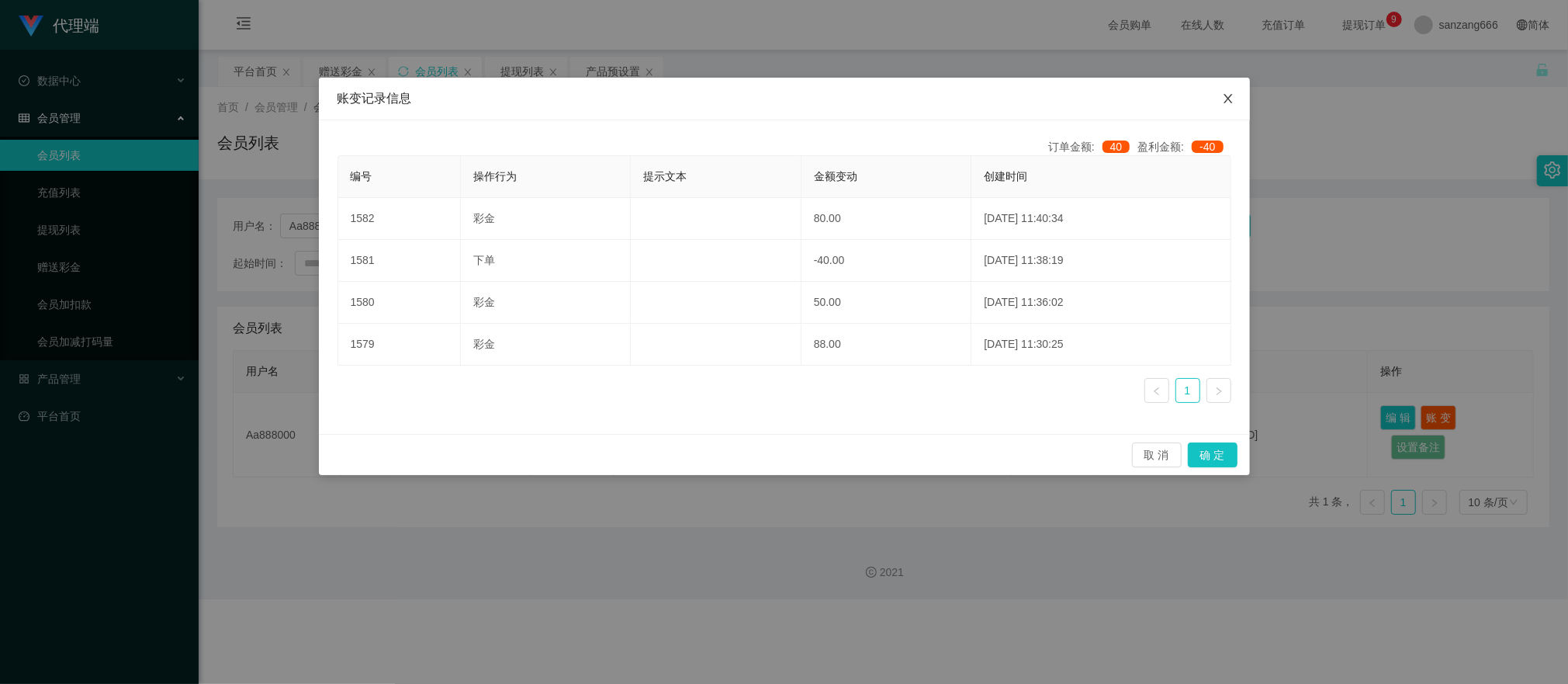
click at [1227, 103] on icon "图标: close" at bounding box center [1229, 99] width 13 height 13
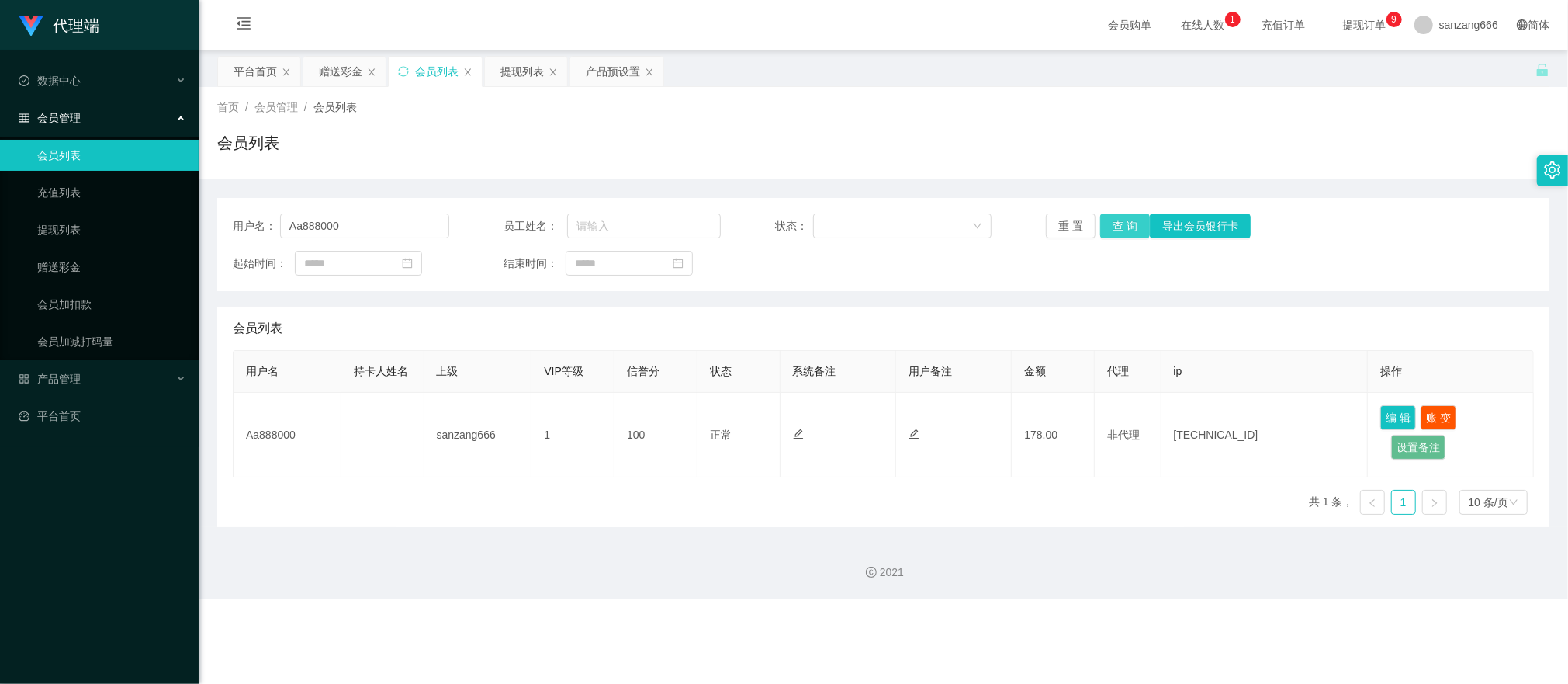
click at [1124, 233] on button "查 询" at bounding box center [1125, 226] width 50 height 25
click at [1113, 222] on button "查 询" at bounding box center [1125, 226] width 50 height 25
click at [1115, 228] on button "查 询" at bounding box center [1125, 226] width 50 height 25
click at [354, 75] on div "赠送彩金" at bounding box center [341, 71] width 44 height 30
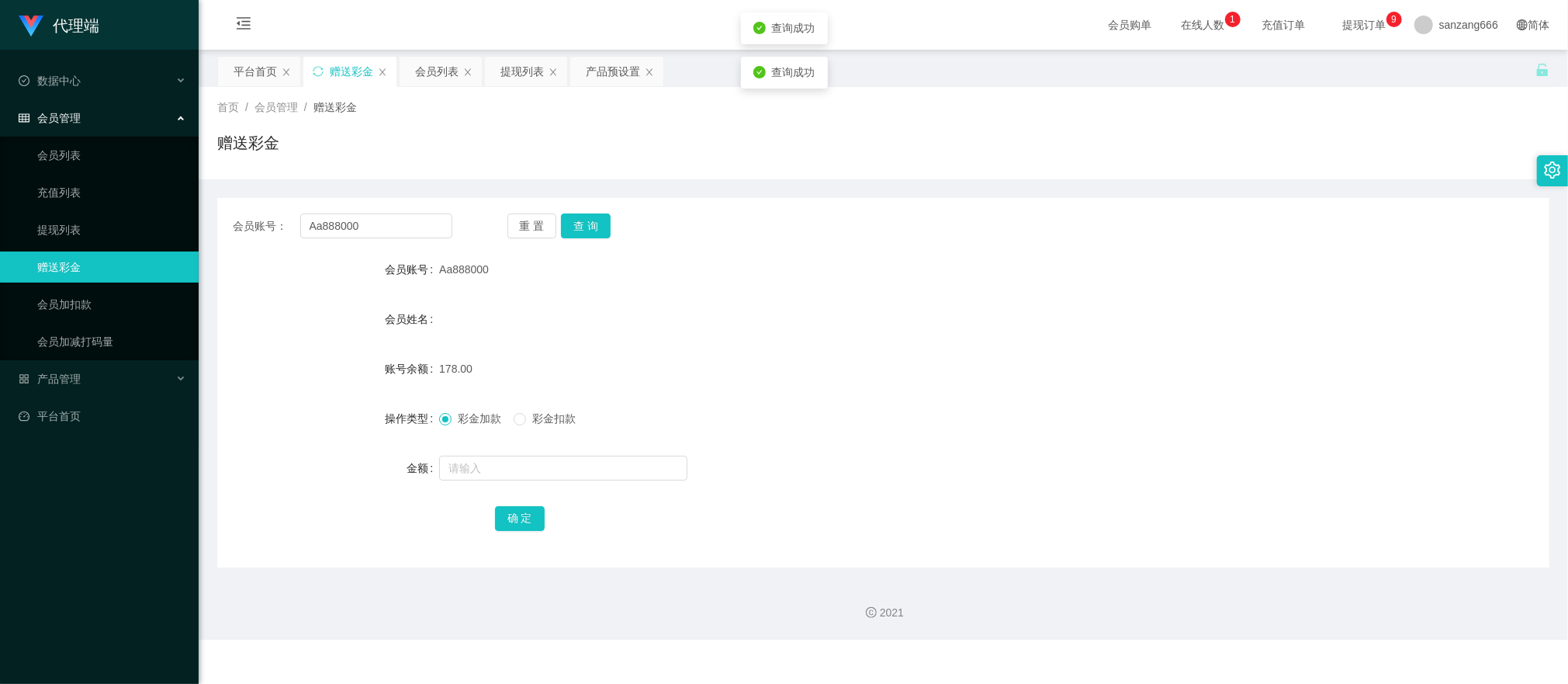
click at [588, 210] on div "会员账号： Aa888000 重 置 查 询 会员账号 Aa888000 会员姓名 账号余额 178.00 操作类型 彩金加款 彩金扣款 金额 确 定" at bounding box center [884, 383] width 1333 height 369
click at [587, 221] on button "查 询" at bounding box center [586, 226] width 50 height 25
click at [585, 234] on button "查 询" at bounding box center [586, 226] width 50 height 25
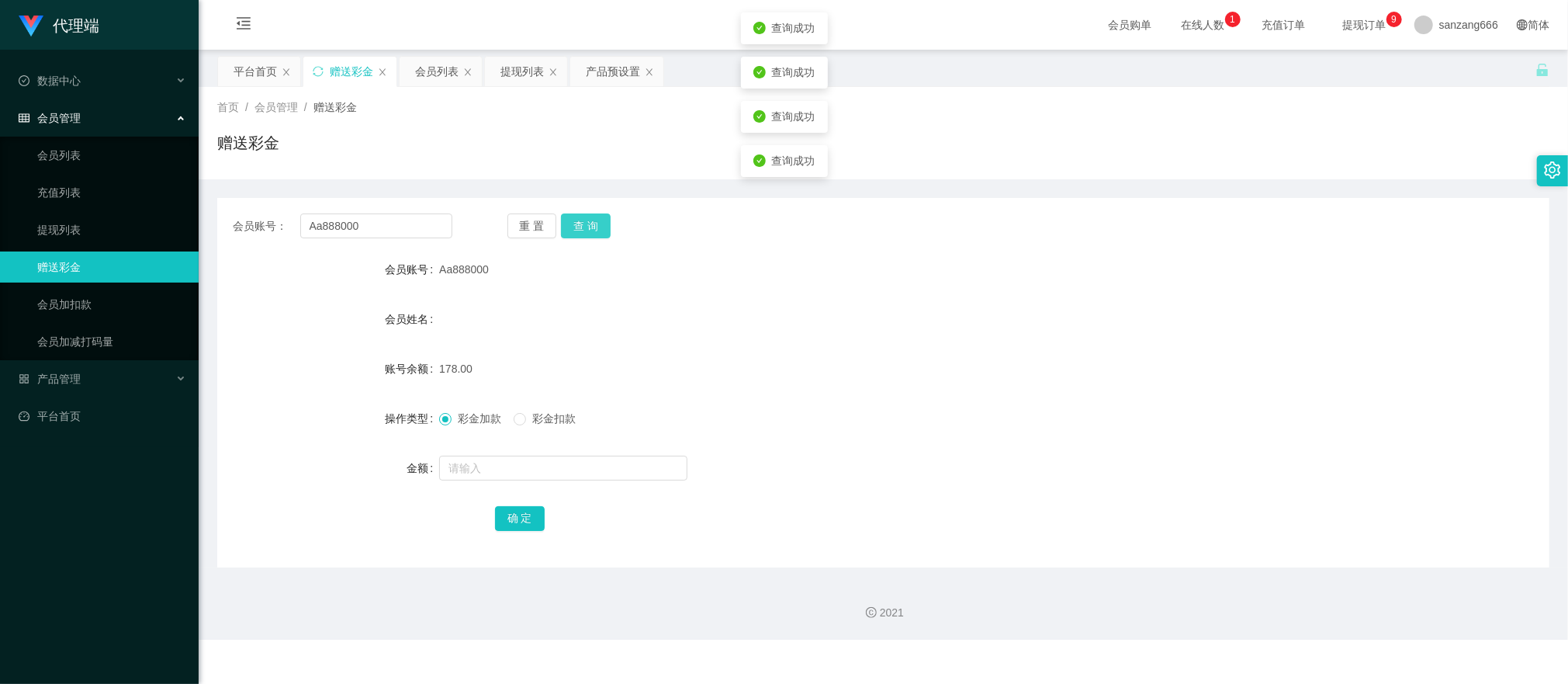
click at [585, 234] on button "查 询" at bounding box center [586, 226] width 50 height 25
click at [590, 236] on button "查 询" at bounding box center [586, 226] width 50 height 25
click at [345, 232] on input "Aa888000" at bounding box center [376, 226] width 152 height 25
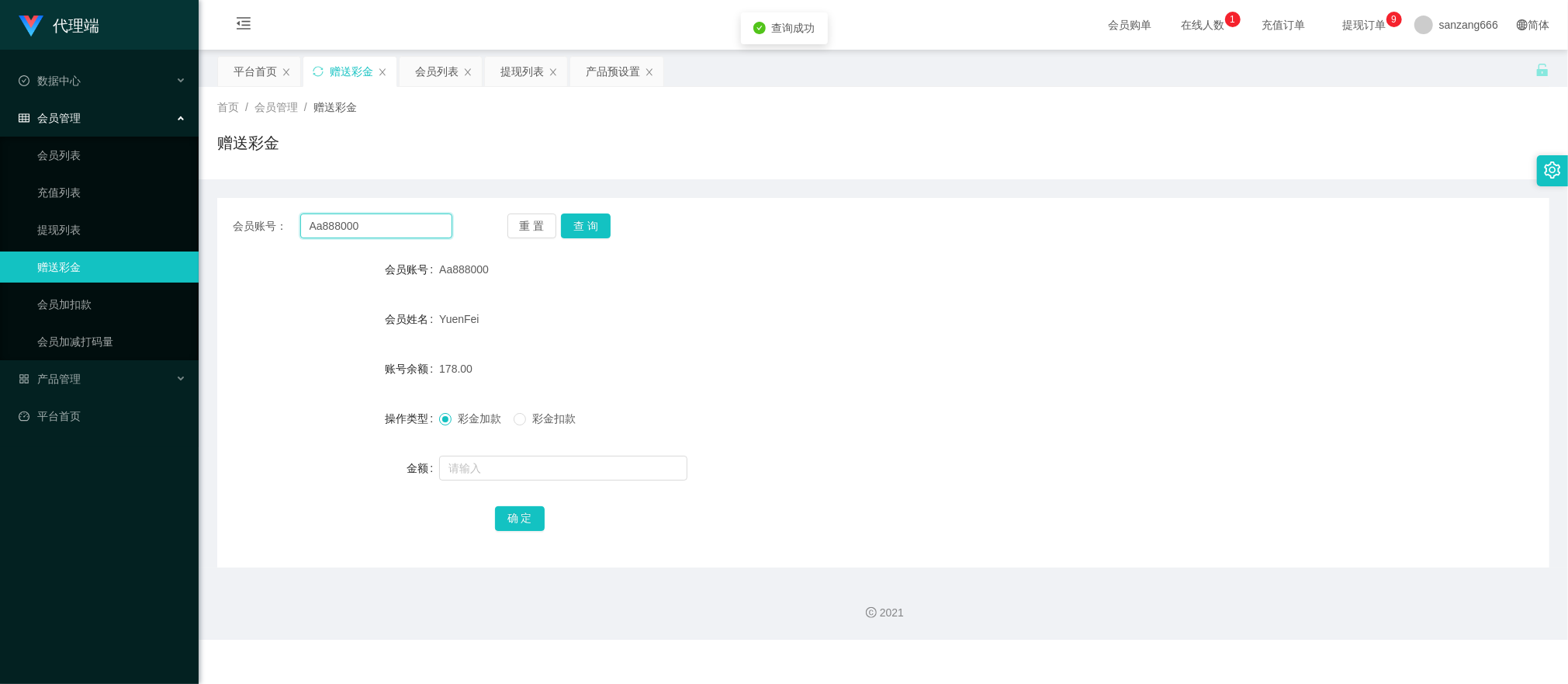
paste input "Chelliah"
type input "Chelliah"
click at [587, 221] on button "查 询" at bounding box center [586, 226] width 50 height 25
click at [452, 464] on input "text" at bounding box center [564, 468] width 249 height 25
type input "8"
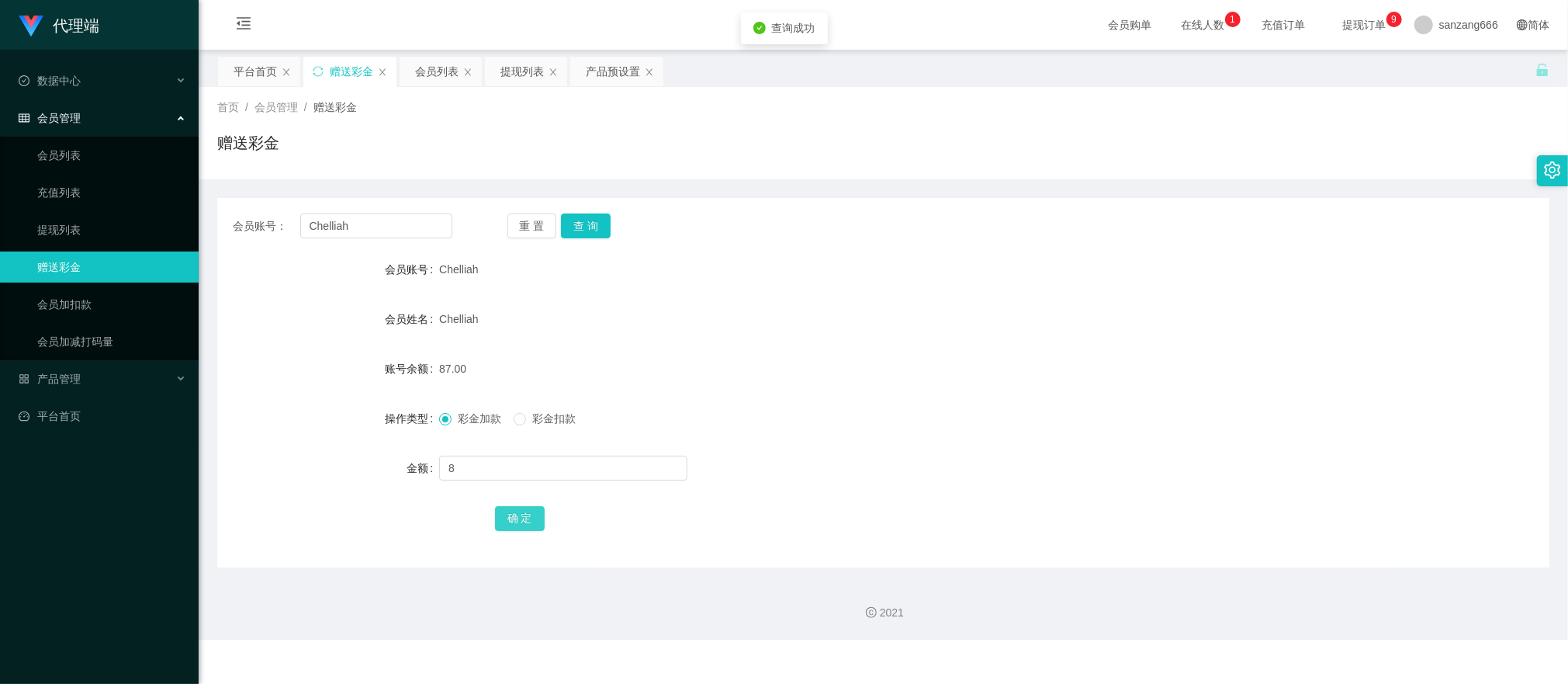
click at [515, 528] on button "确 定" at bounding box center [520, 519] width 50 height 25
click at [523, 75] on div "提现列表" at bounding box center [522, 71] width 44 height 30
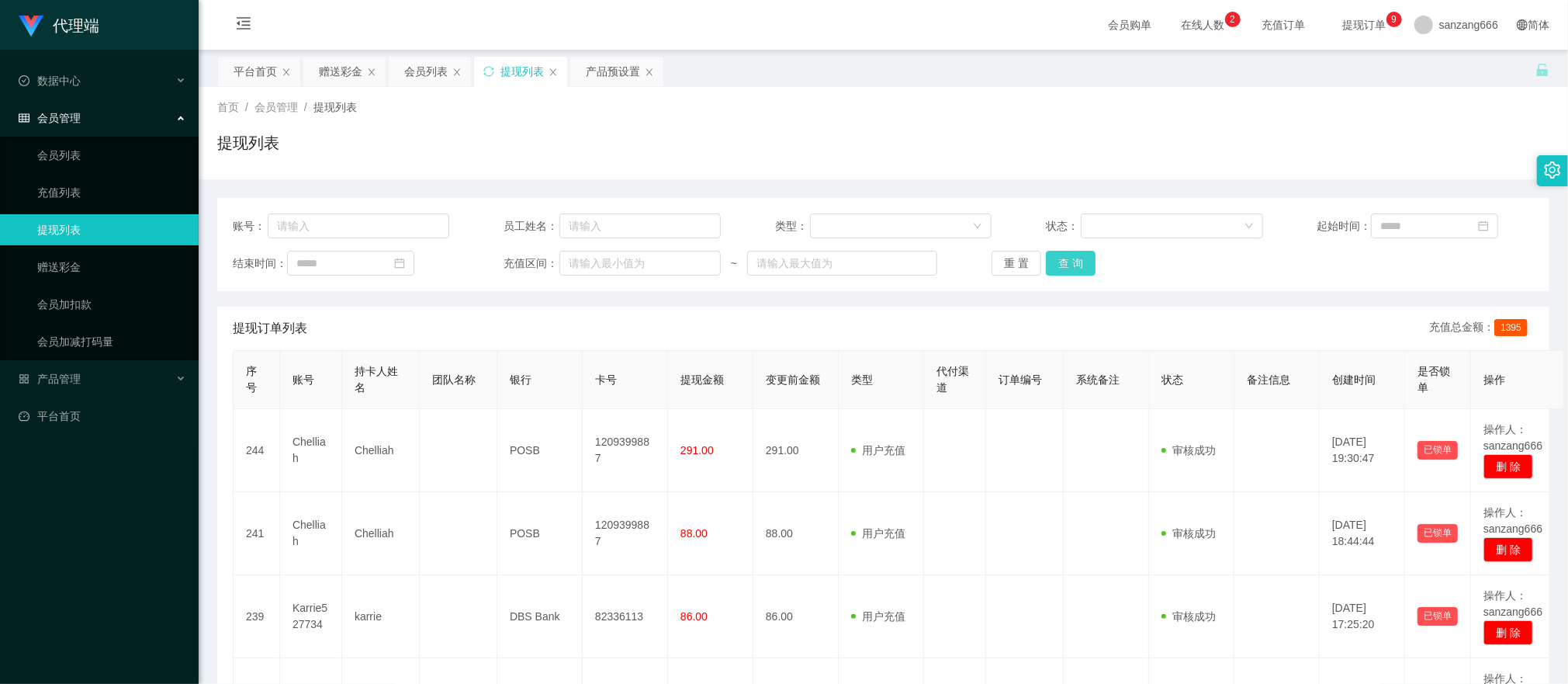
click at [1050, 268] on button "查 询" at bounding box center [1071, 264] width 50 height 25
click at [1050, 268] on div "重 置 查 询" at bounding box center [1100, 264] width 217 height 25
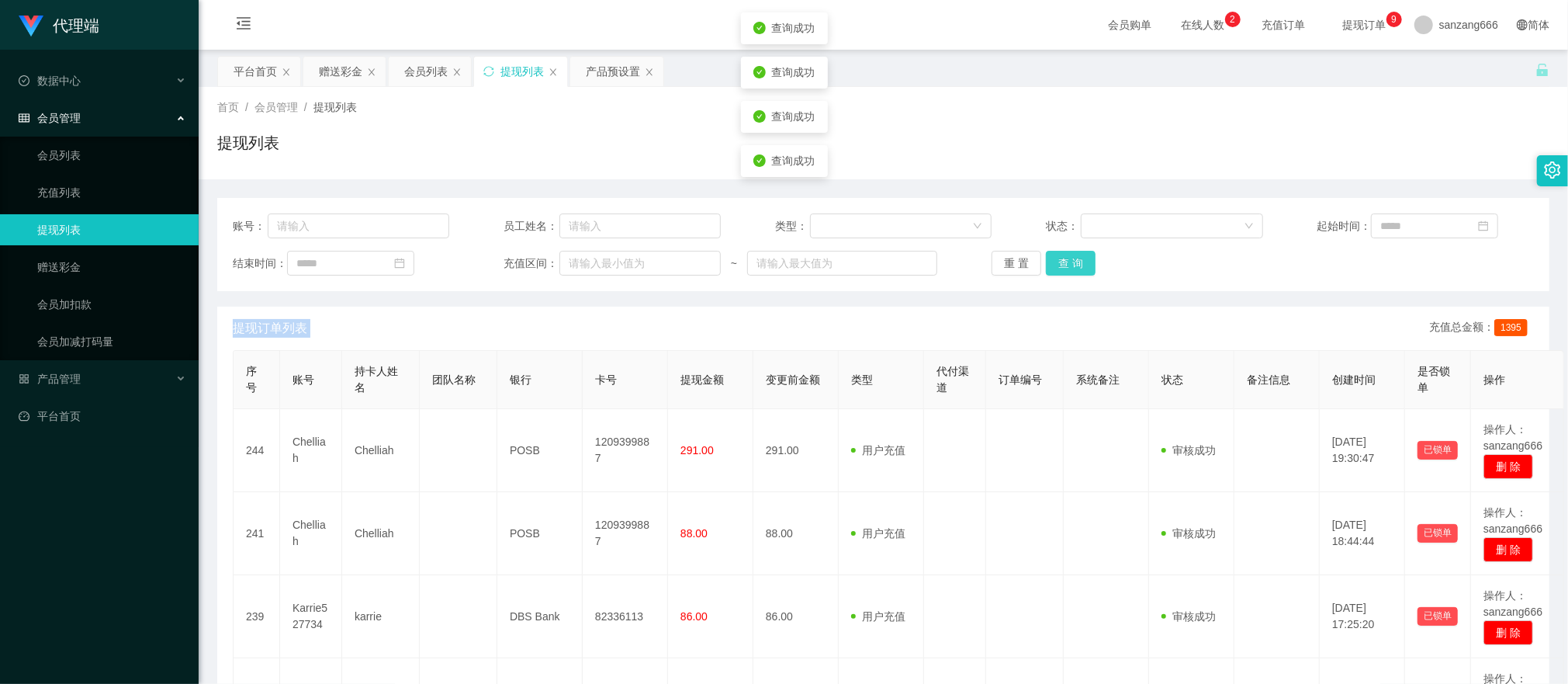
click at [1050, 268] on button "查 询" at bounding box center [1071, 264] width 50 height 25
click at [1050, 268] on div "重 置 查 询" at bounding box center [1100, 264] width 217 height 25
click at [1050, 268] on button "查 询" at bounding box center [1071, 264] width 50 height 25
click at [1050, 268] on div "重 置 查 询" at bounding box center [1100, 264] width 217 height 25
click at [1050, 268] on button "查 询" at bounding box center [1079, 264] width 66 height 25
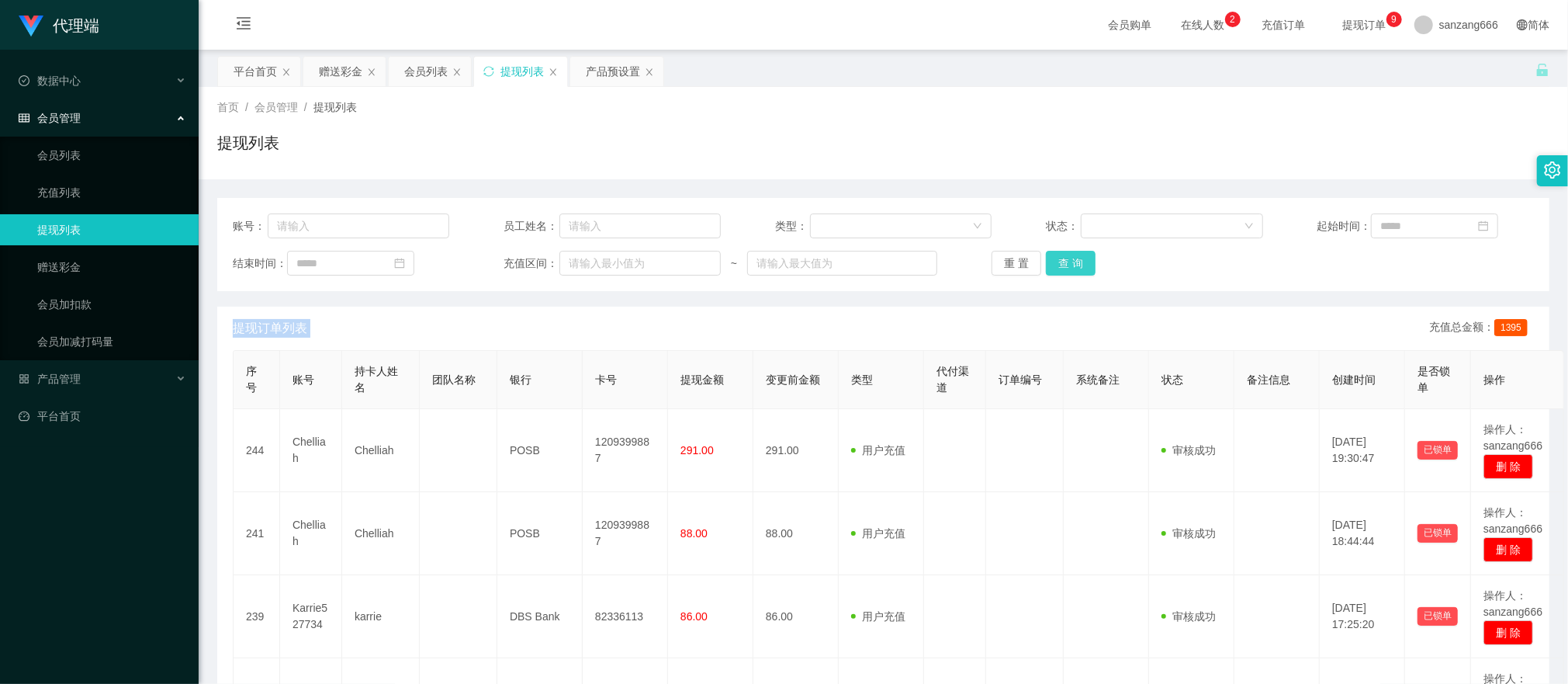
click at [1071, 268] on button "查 询" at bounding box center [1071, 264] width 50 height 25
click at [1053, 257] on button "查 询" at bounding box center [1071, 264] width 50 height 25
click at [292, 322] on span "提现订单列表" at bounding box center [270, 329] width 74 height 19
click at [1067, 255] on button "查 询" at bounding box center [1071, 264] width 50 height 25
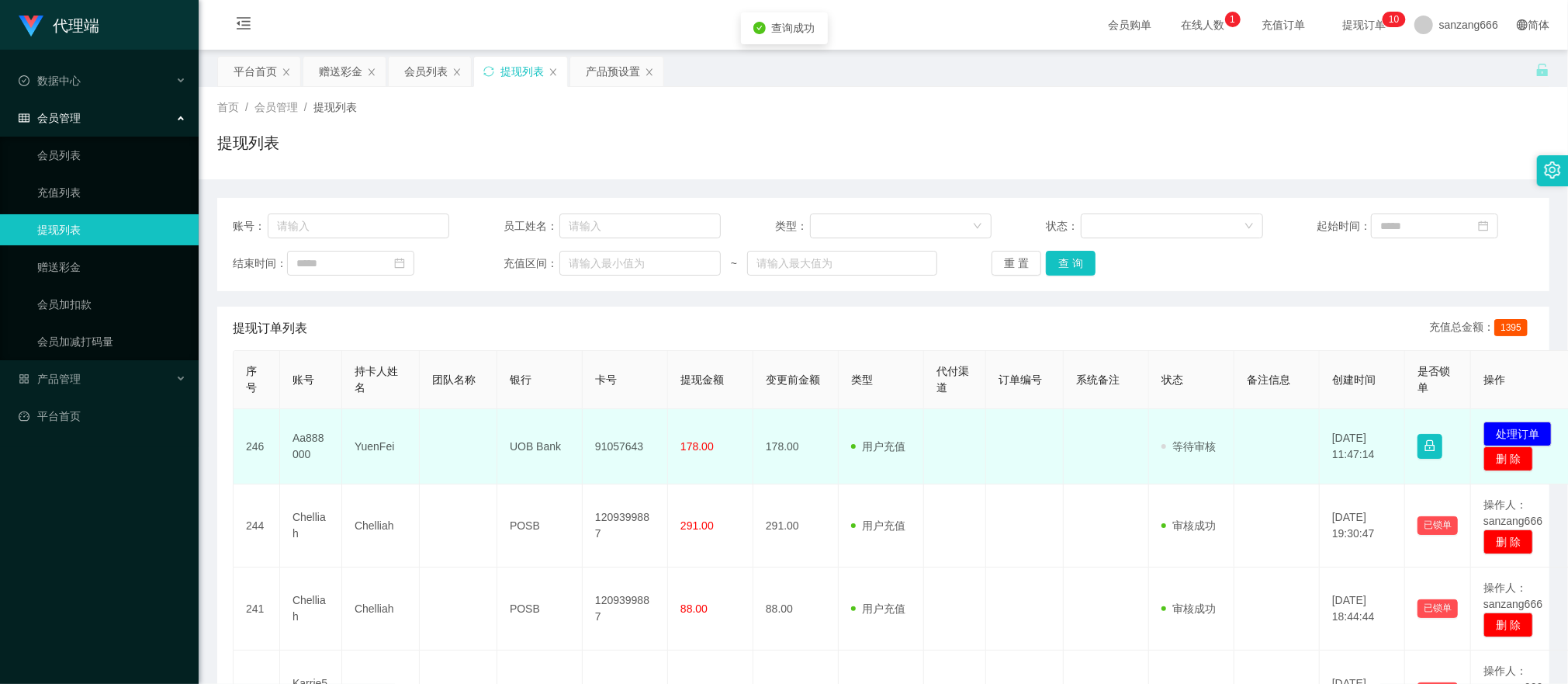
click at [618, 448] on td "91057643" at bounding box center [625, 447] width 85 height 75
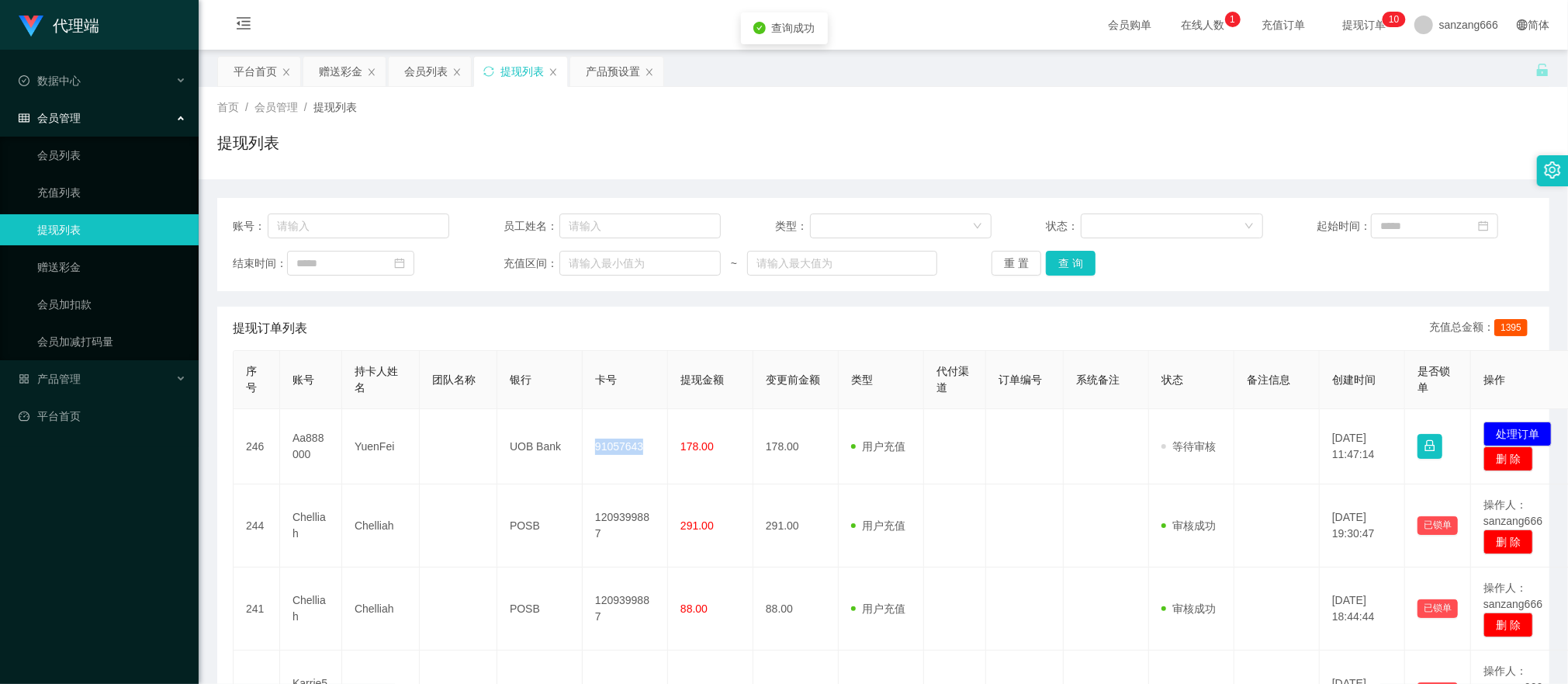
copy td "91057643"
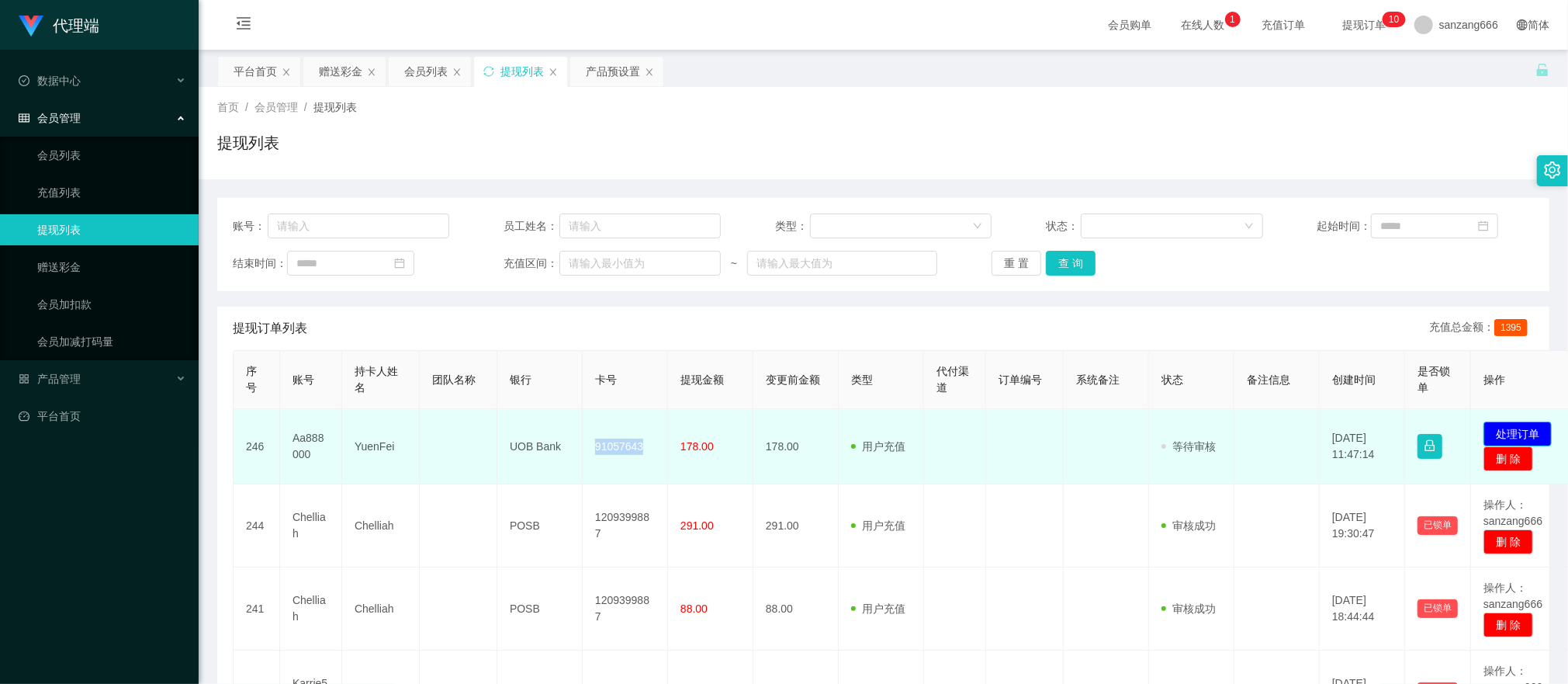
click at [1507, 436] on button "处理订单" at bounding box center [1517, 434] width 68 height 25
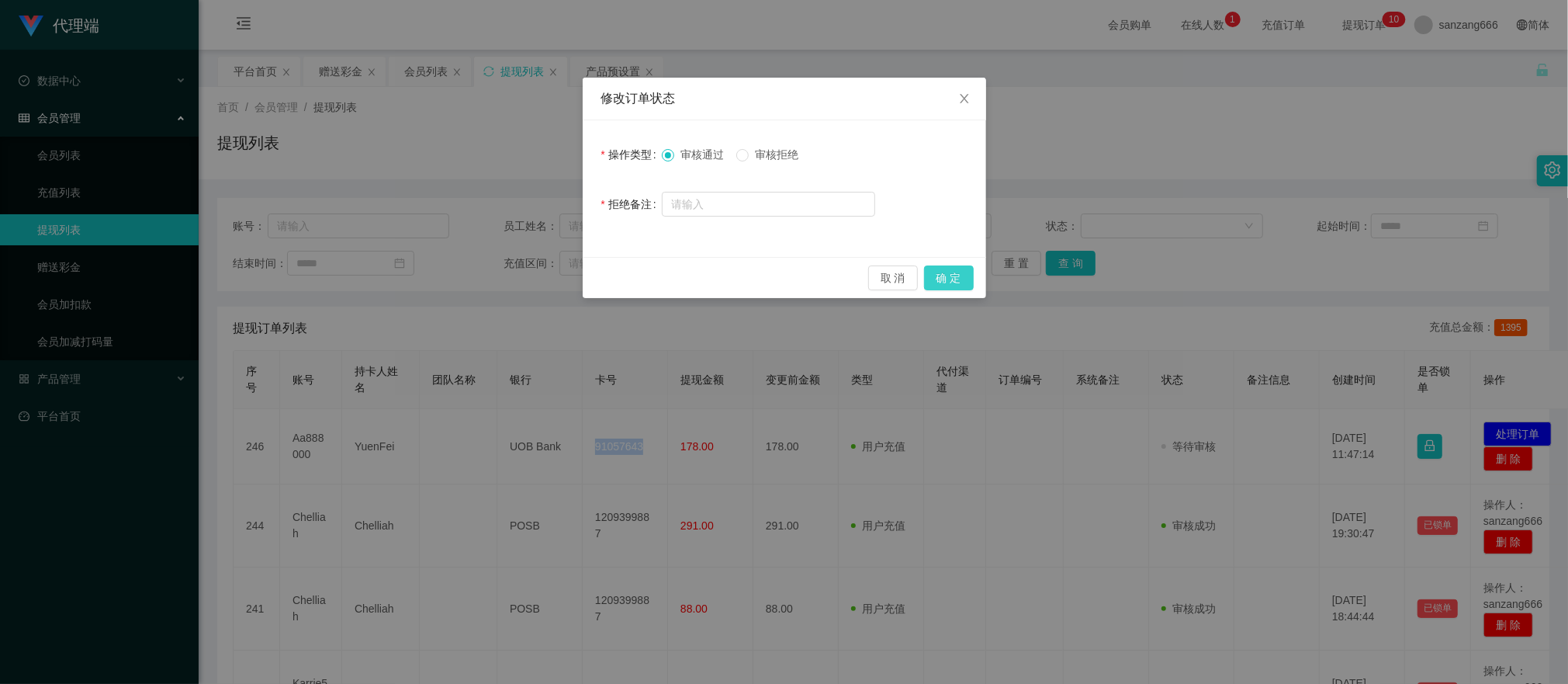
click at [951, 276] on button "确 定" at bounding box center [949, 278] width 50 height 25
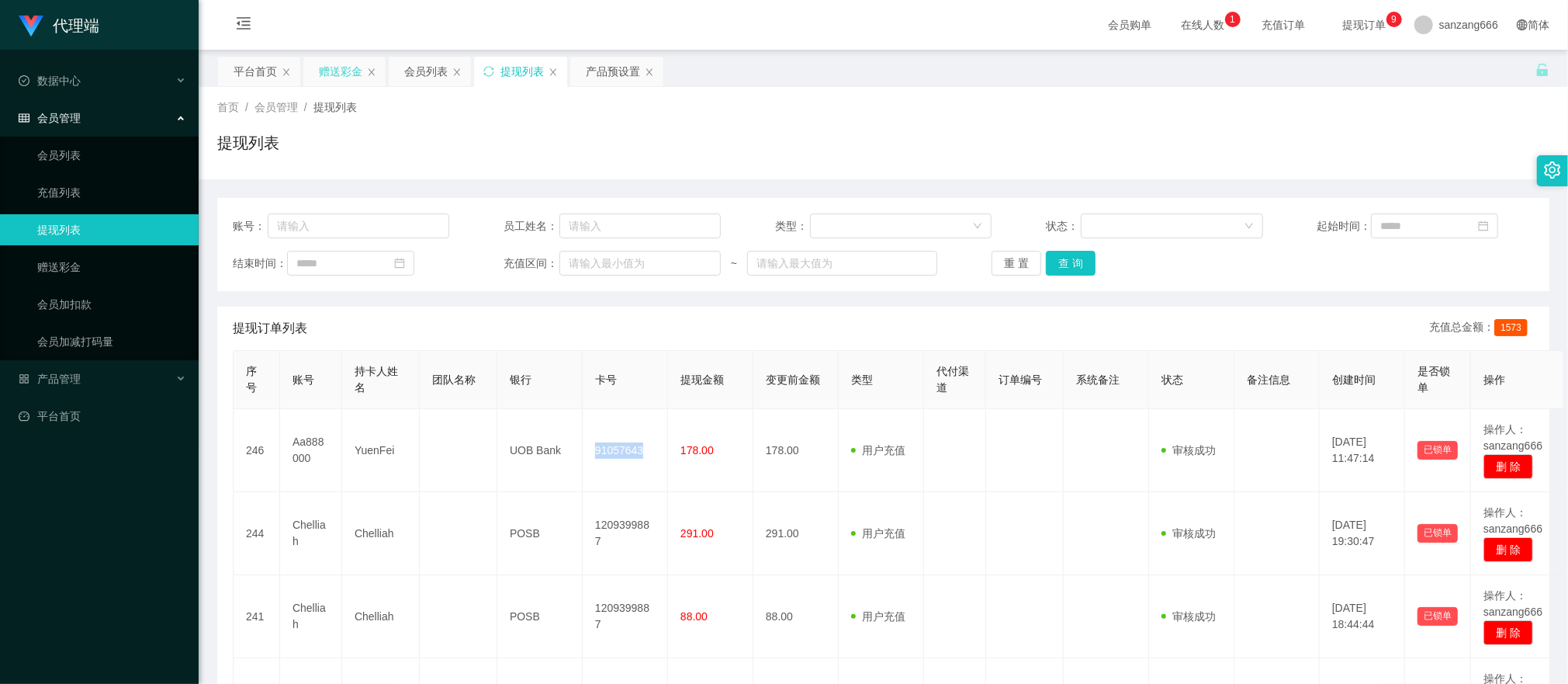
click at [333, 85] on div "赠送彩金" at bounding box center [341, 71] width 44 height 30
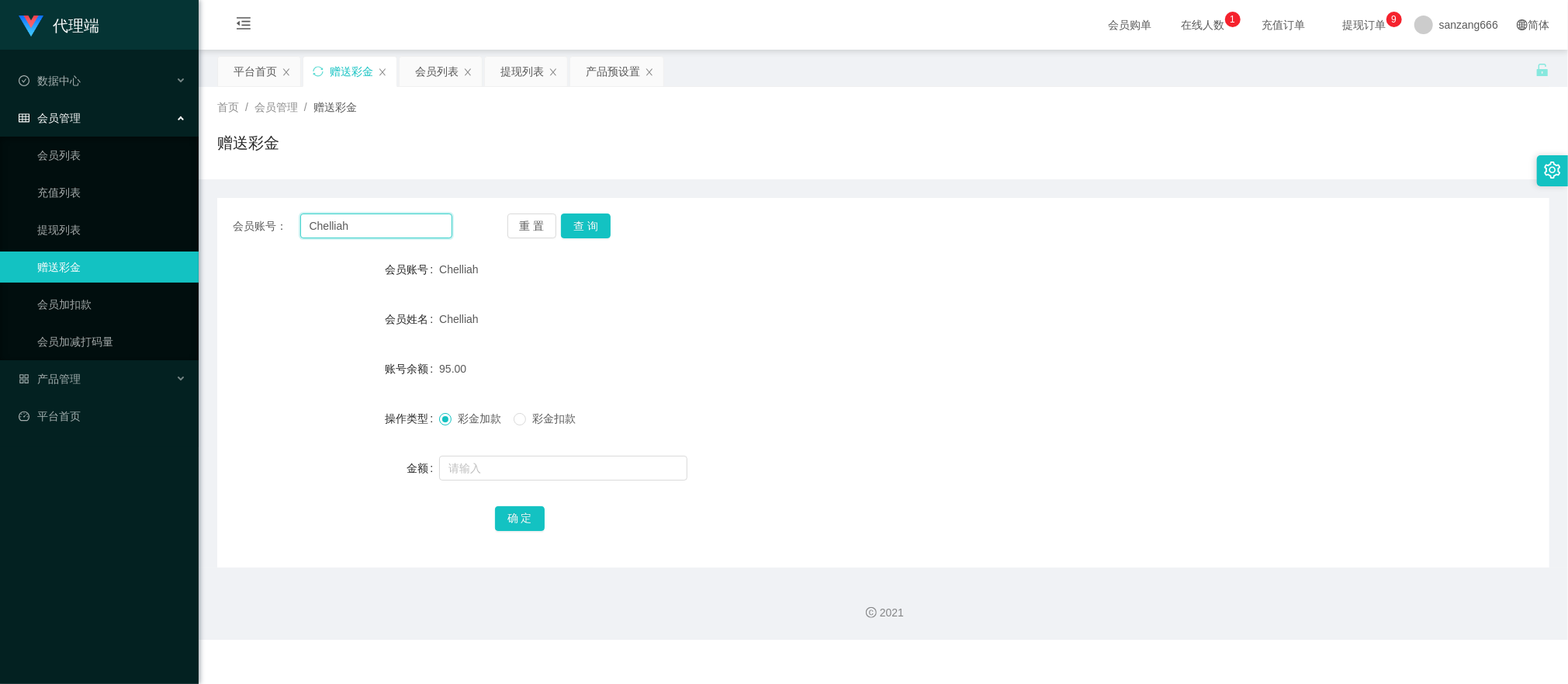
click at [332, 231] on input "Chelliah" at bounding box center [376, 226] width 152 height 25
paste input "Aa888000"
type input "Aa888000"
drag, startPoint x: 601, startPoint y: 221, endPoint x: 599, endPoint y: 237, distance: 16.1
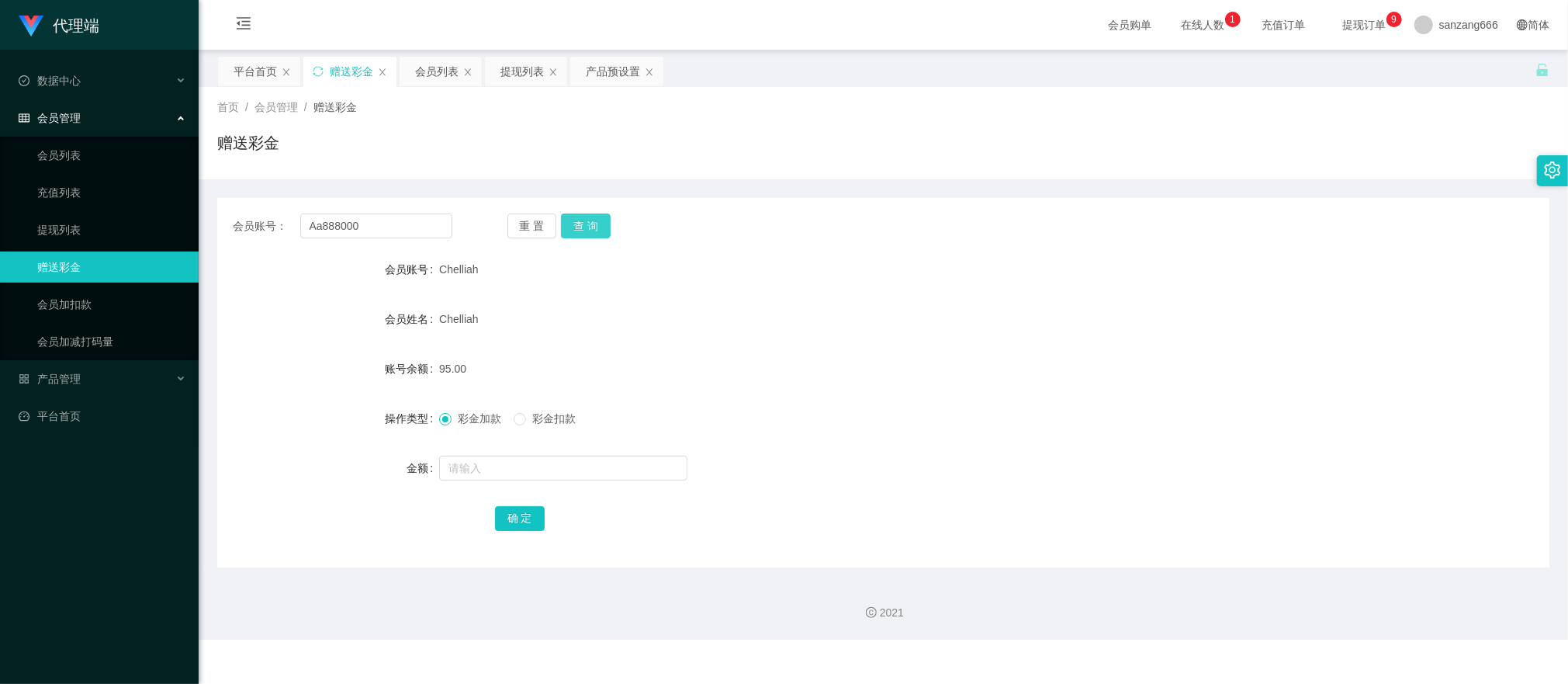
click at [601, 221] on button "查 询" at bounding box center [586, 226] width 50 height 25
click at [493, 472] on input "text" at bounding box center [564, 468] width 249 height 25
click at [526, 426] on span at bounding box center [520, 419] width 13 height 13
click at [498, 473] on input "text" at bounding box center [564, 468] width 249 height 25
type input "80"
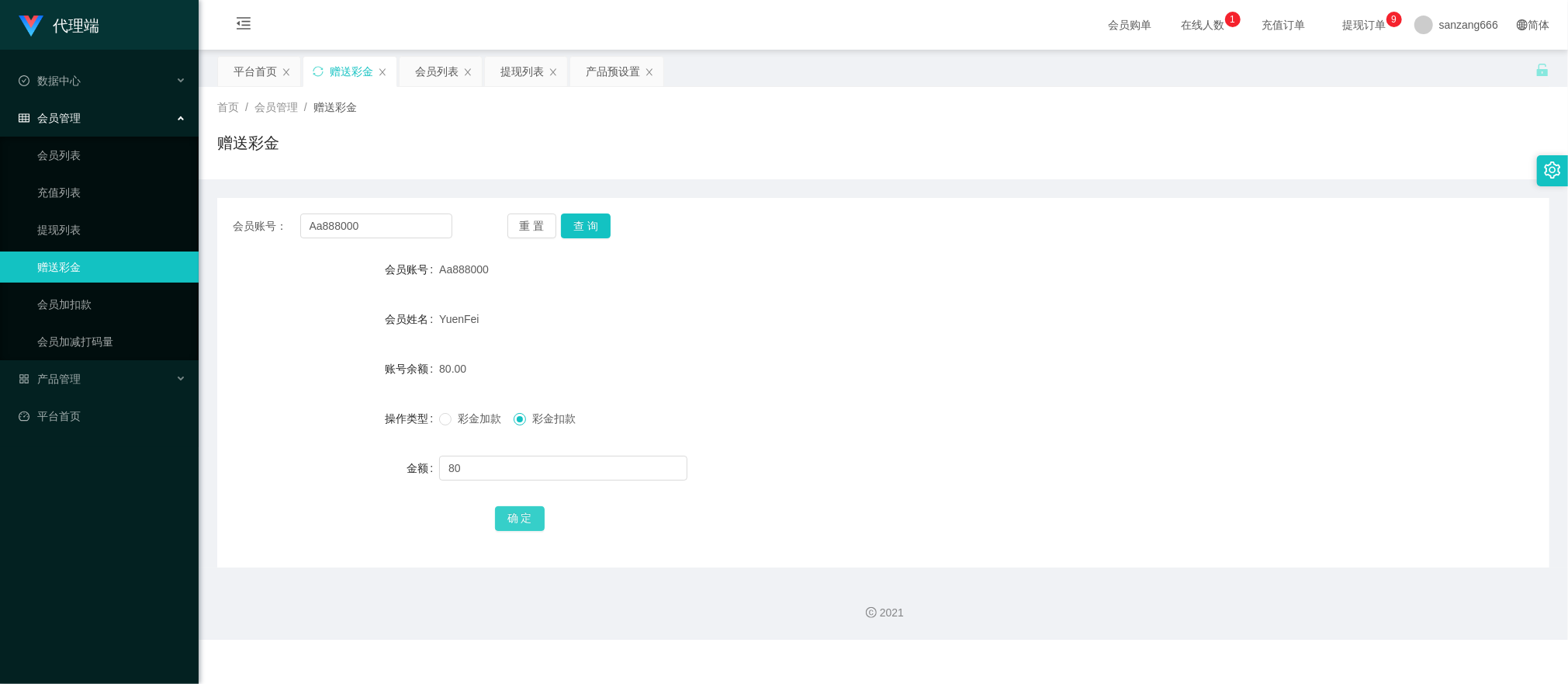
click at [504, 509] on button "确 定" at bounding box center [520, 519] width 50 height 25
click at [470, 466] on input "text" at bounding box center [564, 468] width 249 height 25
type input "8"
click at [506, 525] on button "确 定" at bounding box center [520, 519] width 50 height 25
click at [342, 228] on input "Aa888000" at bounding box center [376, 226] width 152 height 25
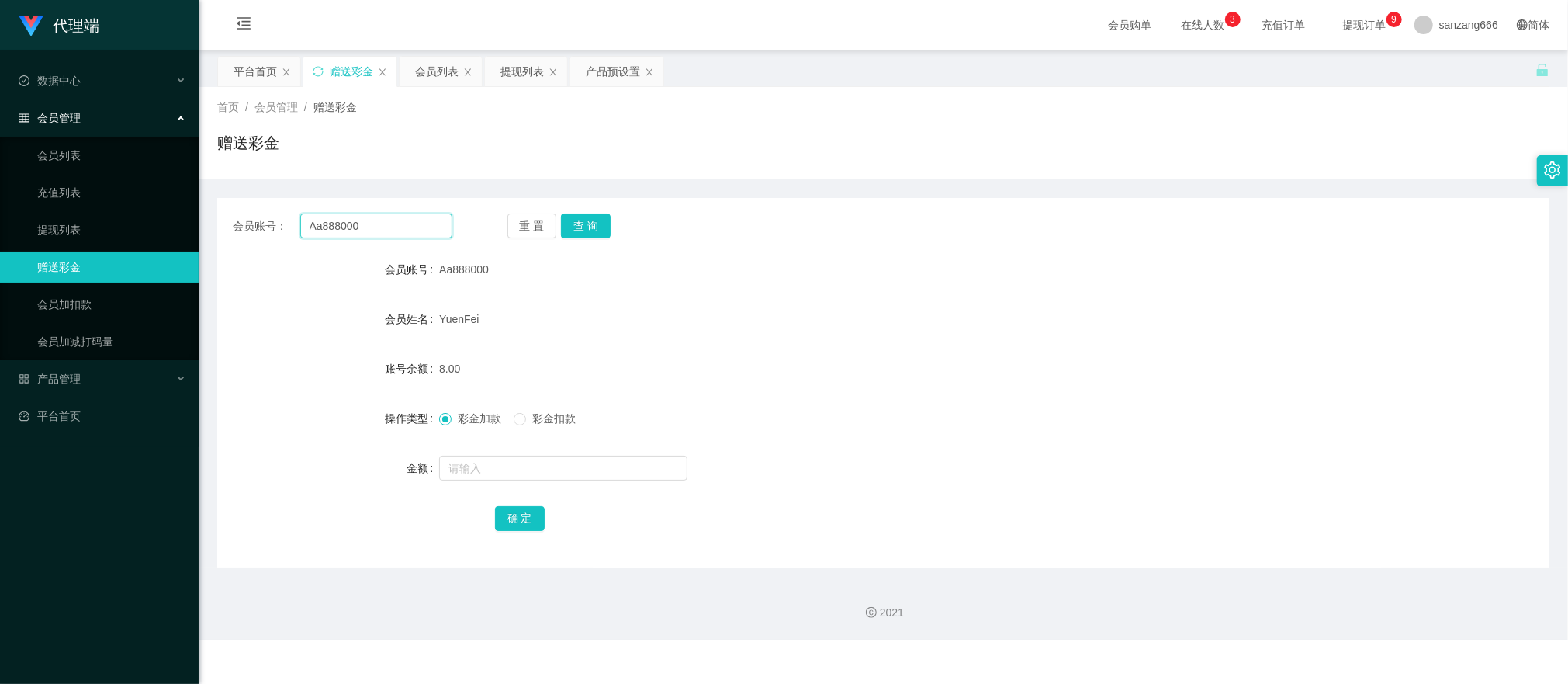
click at [342, 228] on input "Aa888000" at bounding box center [376, 226] width 152 height 25
paste input "liewdes"
type input "liewdes"
click at [583, 227] on button "查 询" at bounding box center [586, 226] width 50 height 25
click at [479, 463] on input "text" at bounding box center [564, 468] width 249 height 25
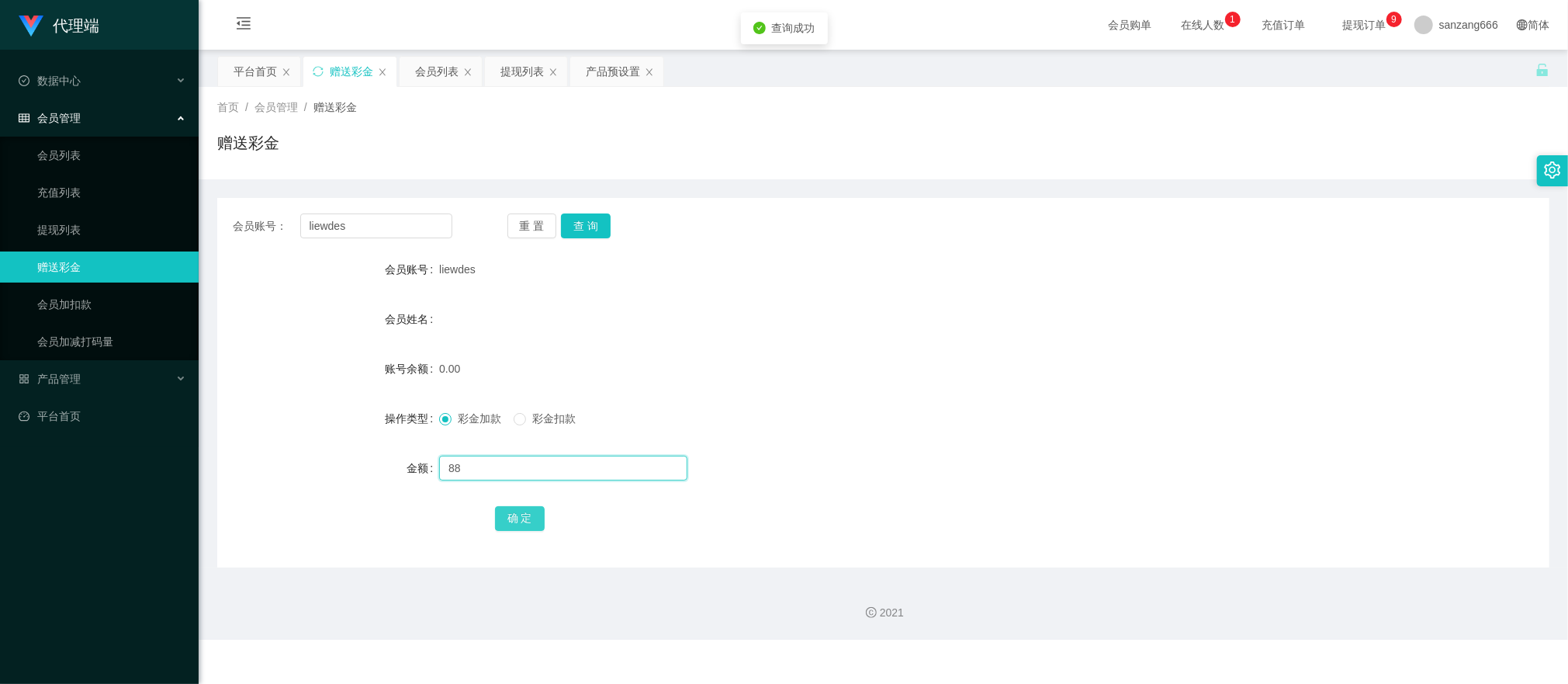
type input "88"
drag, startPoint x: 503, startPoint y: 522, endPoint x: 522, endPoint y: 507, distance: 24.2
click at [503, 522] on button "确 定" at bounding box center [520, 519] width 50 height 25
click at [352, 231] on input "liewdes" at bounding box center [376, 226] width 152 height 25
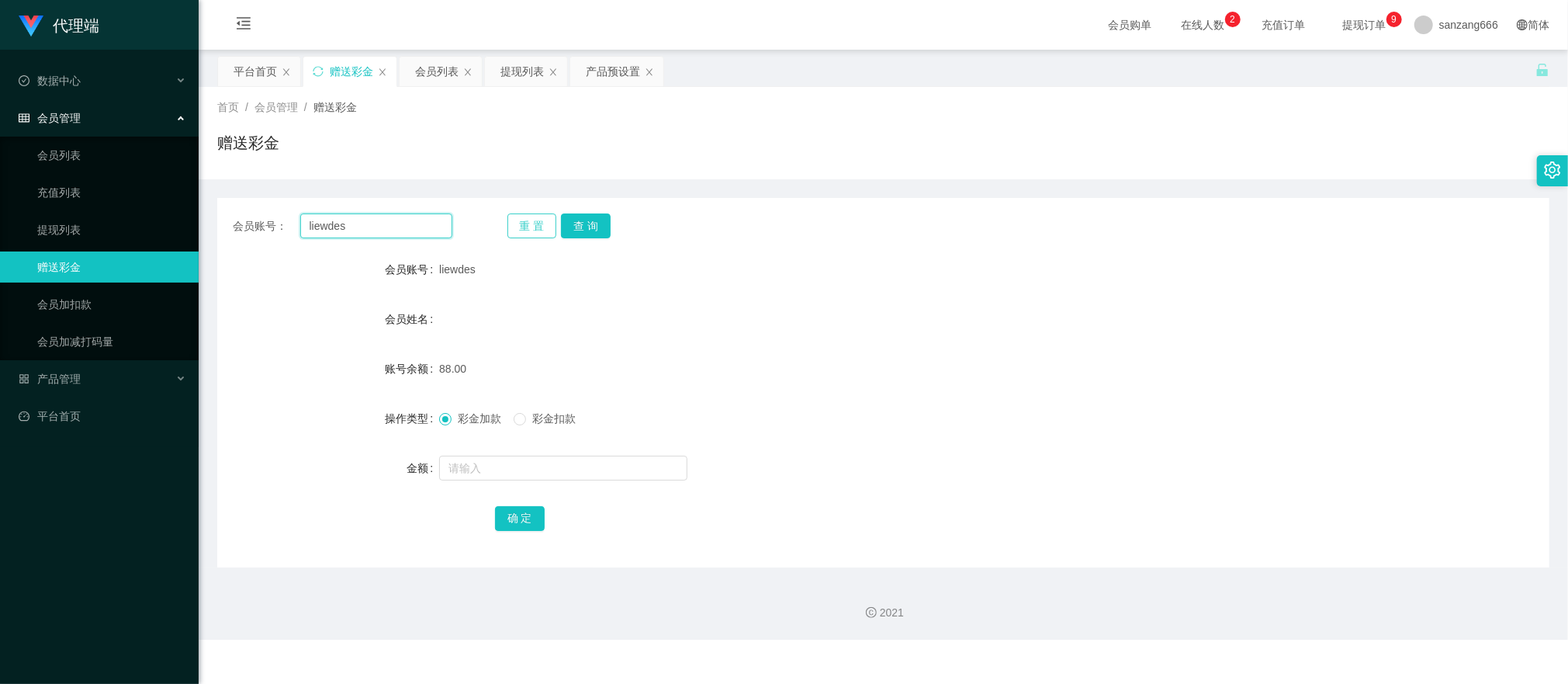
paste input "Aa888000"
type input "Aa888000"
click at [610, 218] on div "重 置 查 询" at bounding box center [617, 226] width 220 height 25
click at [572, 221] on button "查 询" at bounding box center [586, 226] width 50 height 25
click at [478, 475] on input "text" at bounding box center [564, 468] width 249 height 25
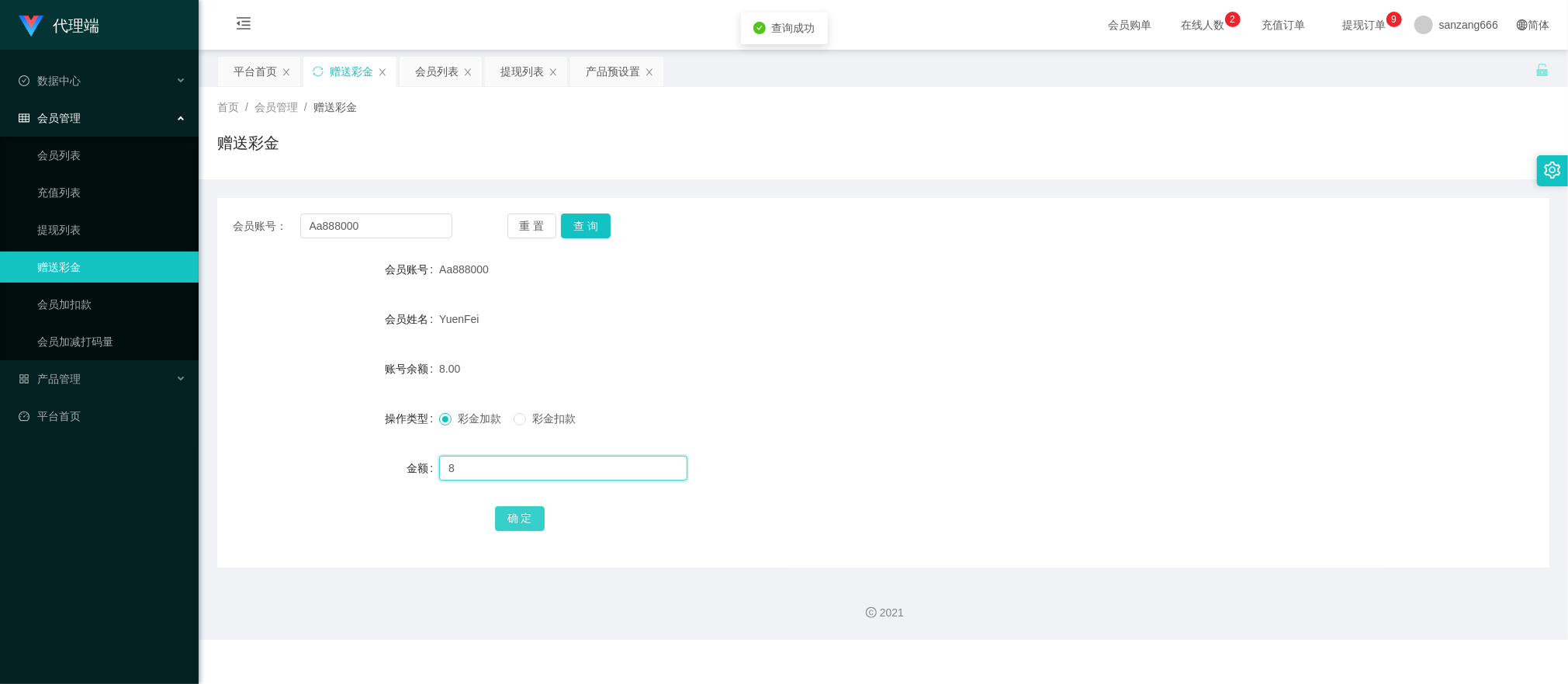
type input "8"
drag, startPoint x: 513, startPoint y: 519, endPoint x: 515, endPoint y: 508, distance: 11.2
click at [513, 519] on button "确 定" at bounding box center [520, 519] width 50 height 25
click at [335, 225] on input "Aa888000" at bounding box center [376, 226] width 152 height 25
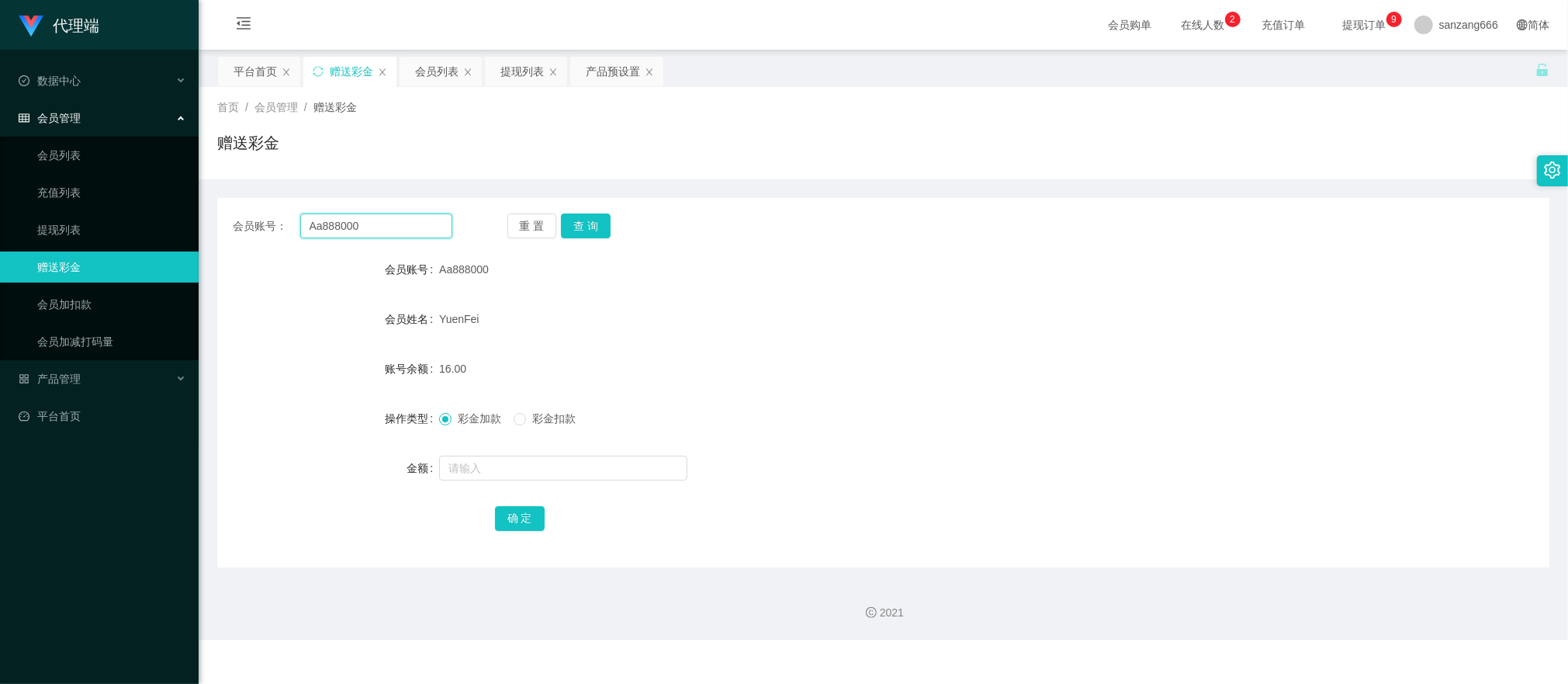
paste input "liewdes"
type input "liewdes"
click at [599, 214] on button "查 询" at bounding box center [586, 226] width 50 height 25
click at [588, 231] on button "查 询" at bounding box center [586, 226] width 50 height 25
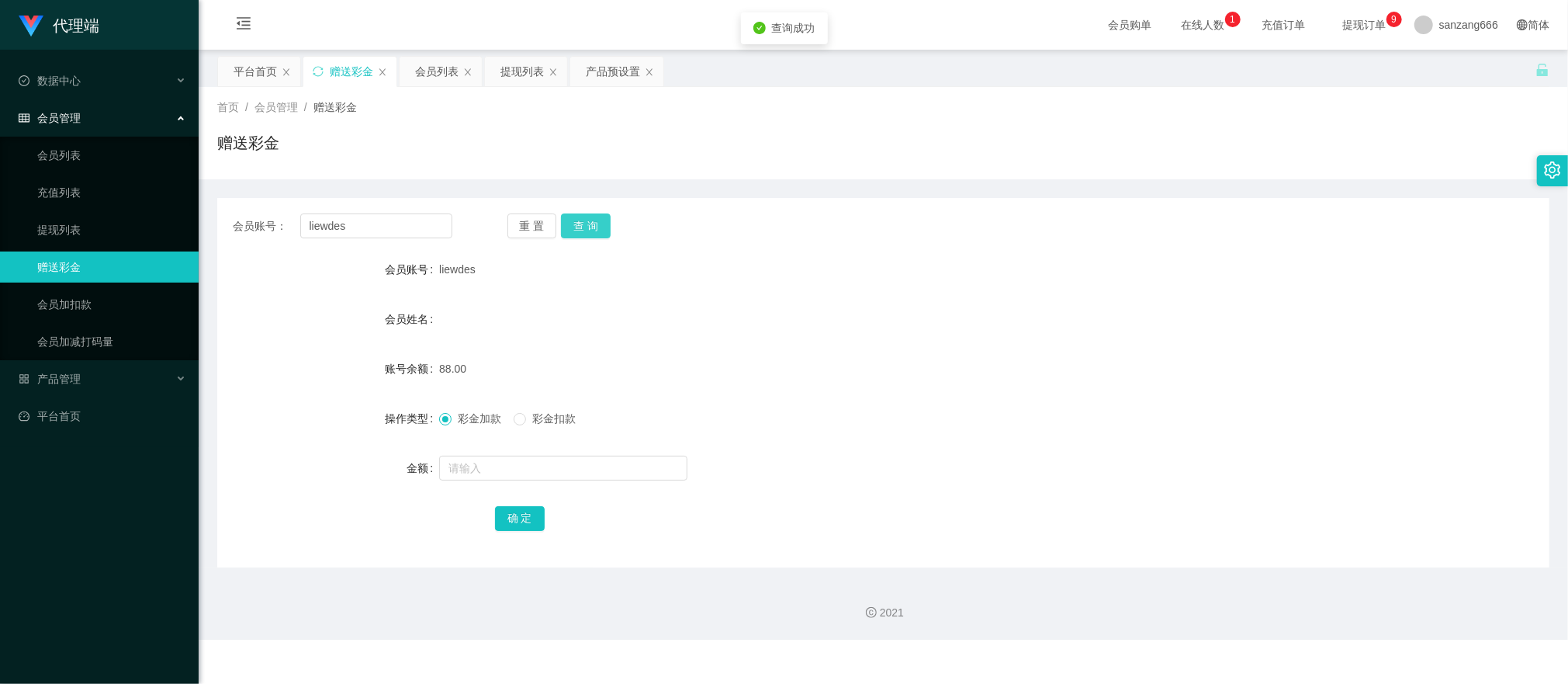
click at [588, 231] on button "查 询" at bounding box center [586, 226] width 50 height 25
click at [588, 231] on button "查 询" at bounding box center [594, 226] width 66 height 25
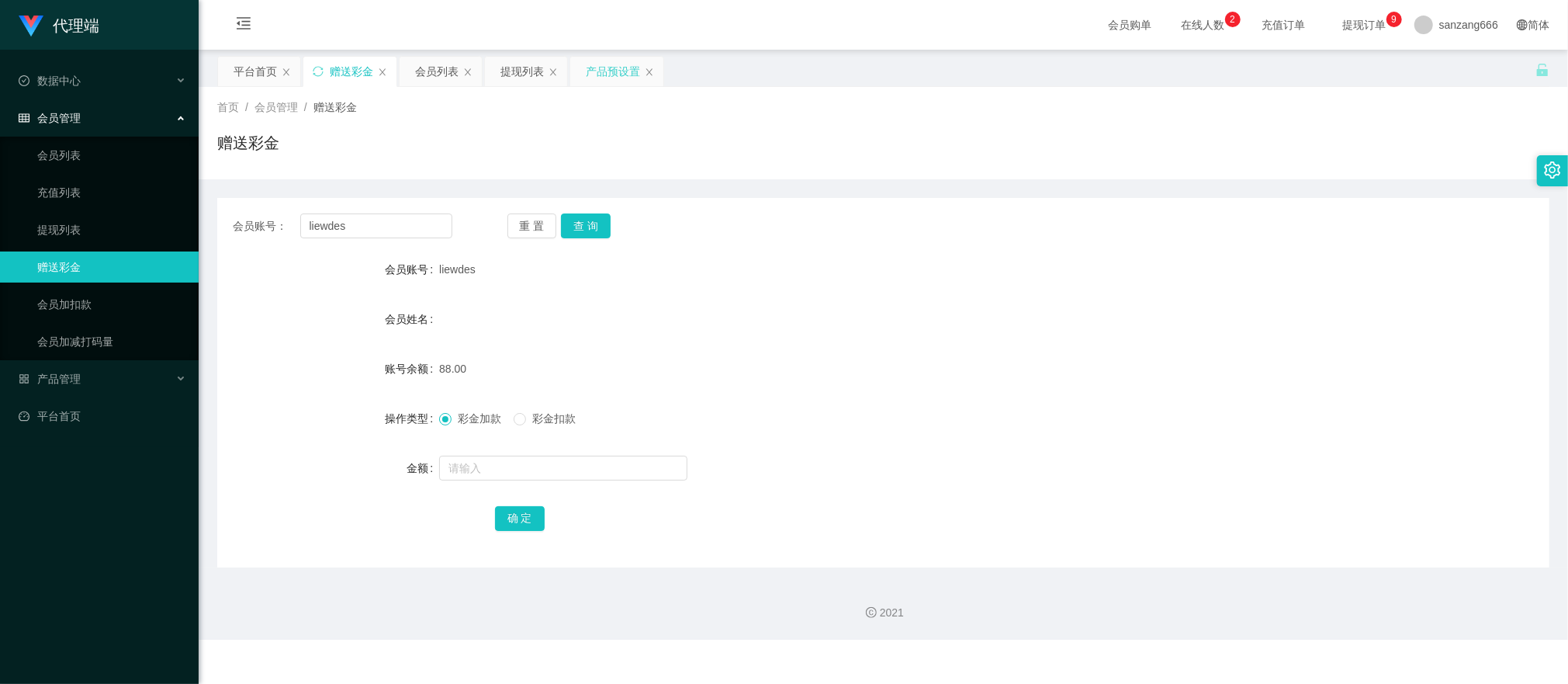
click at [608, 56] on div "产品预设置" at bounding box center [612, 71] width 54 height 30
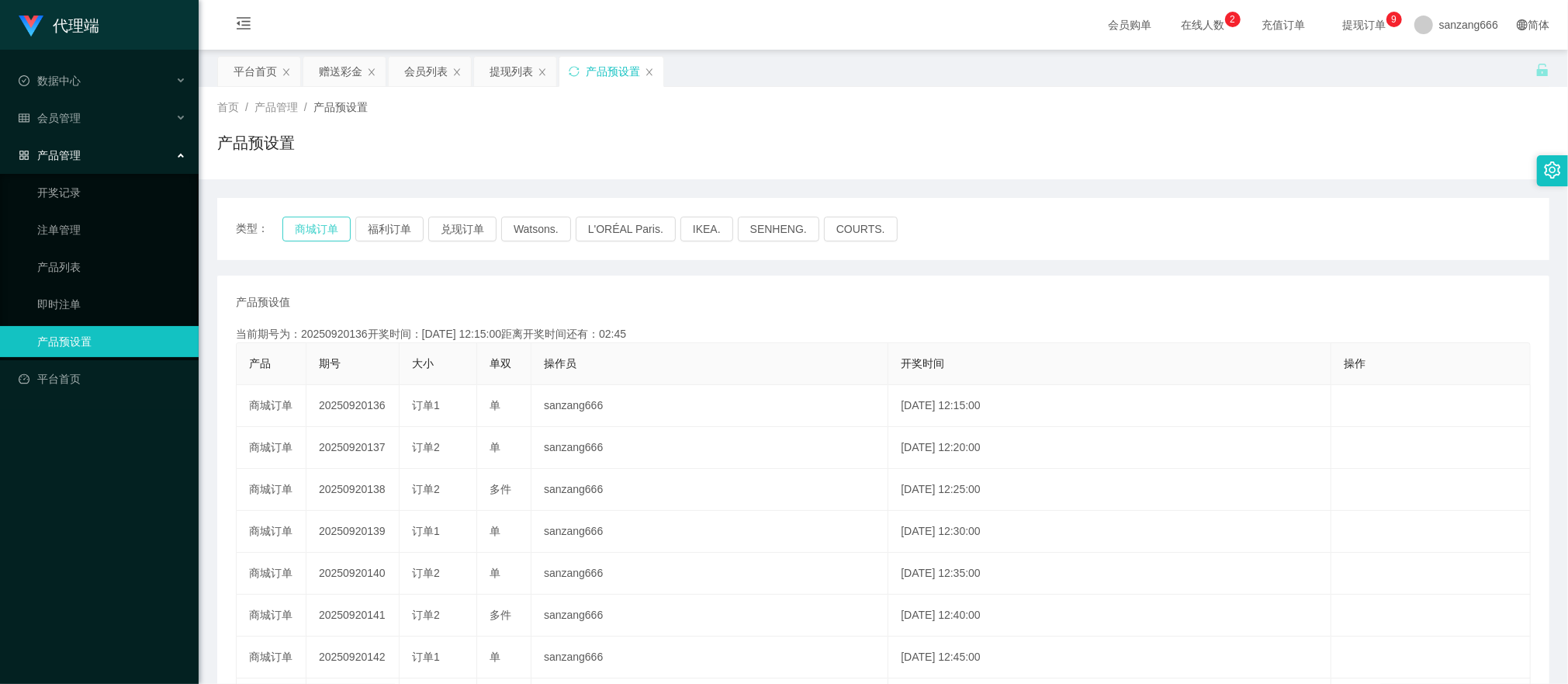
click at [318, 228] on button "商城订单" at bounding box center [316, 229] width 68 height 25
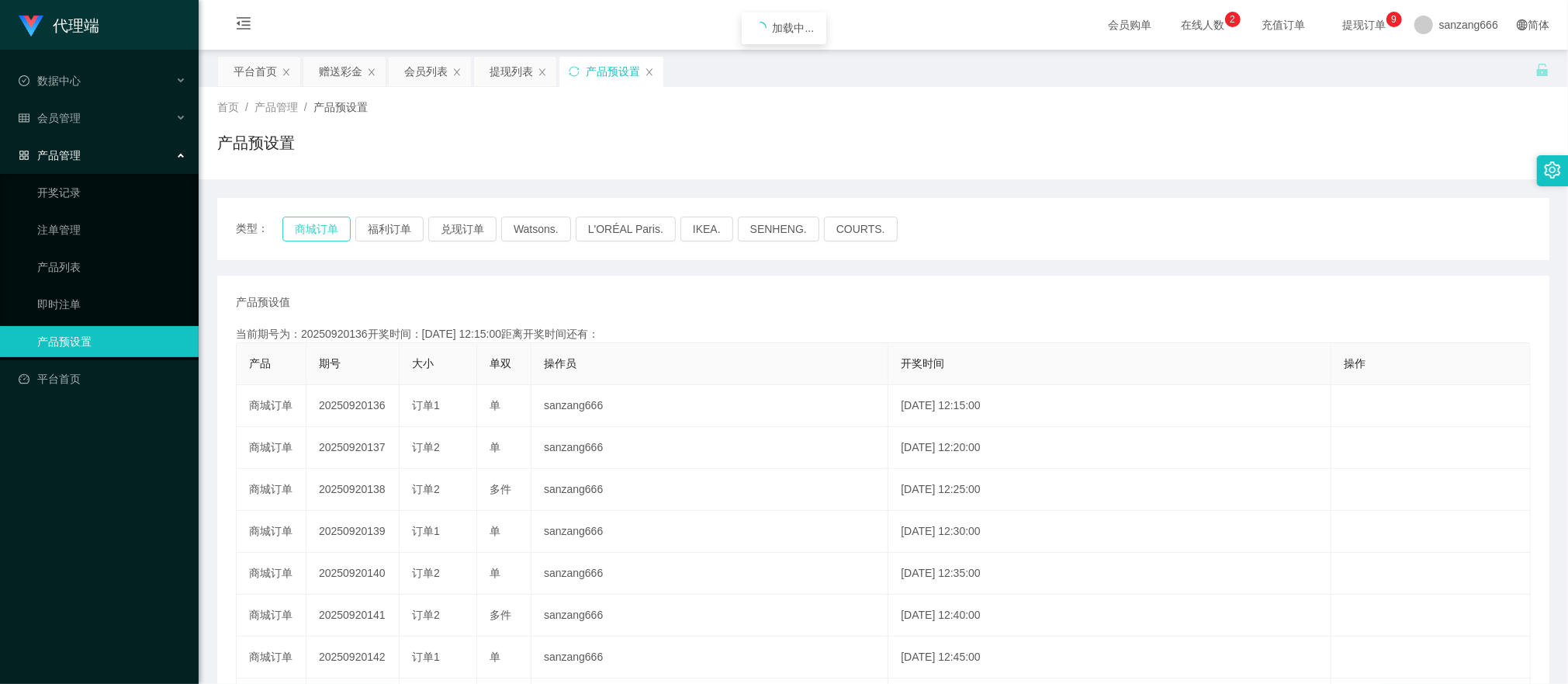
click at [318, 228] on button "商城订单" at bounding box center [316, 229] width 68 height 25
click at [330, 74] on div "赠送彩金" at bounding box center [341, 71] width 44 height 30
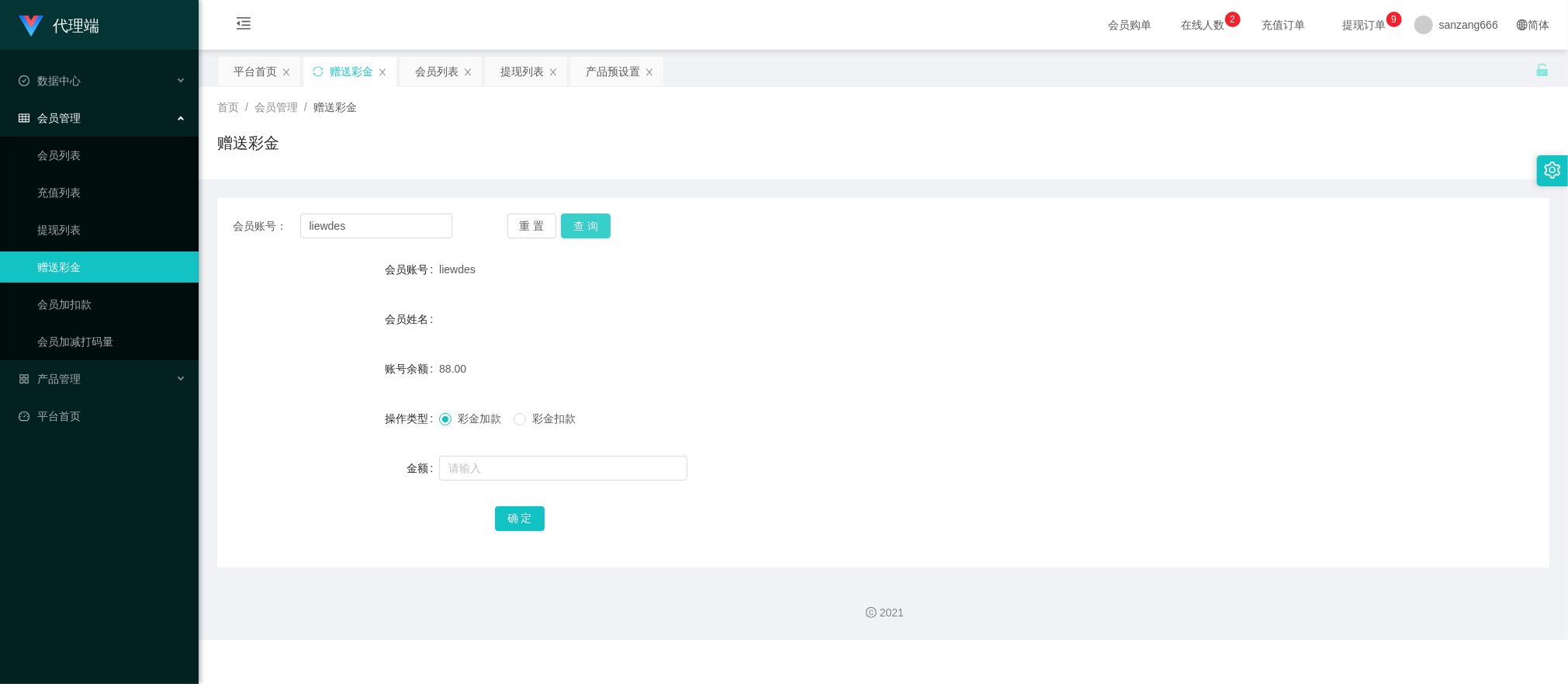
click at [591, 215] on button "查 询" at bounding box center [586, 226] width 50 height 25
click at [591, 215] on div "重 置 查 询" at bounding box center [617, 226] width 220 height 25
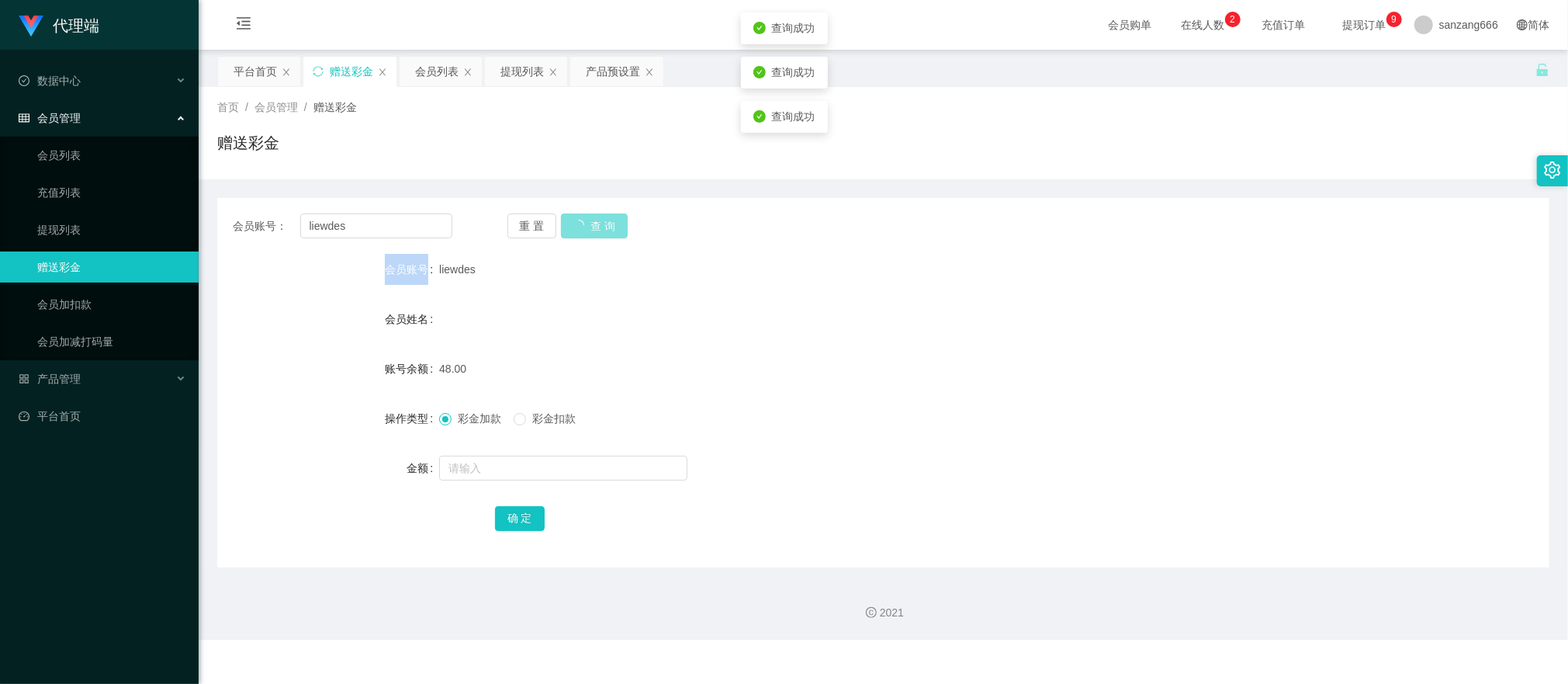
click at [591, 215] on div "重 置 查 询" at bounding box center [617, 226] width 220 height 25
click at [577, 221] on button "查 询" at bounding box center [586, 226] width 50 height 25
click at [467, 475] on input "text" at bounding box center [564, 468] width 249 height 25
type input "5"
click at [520, 516] on button "确 定" at bounding box center [520, 519] width 50 height 25
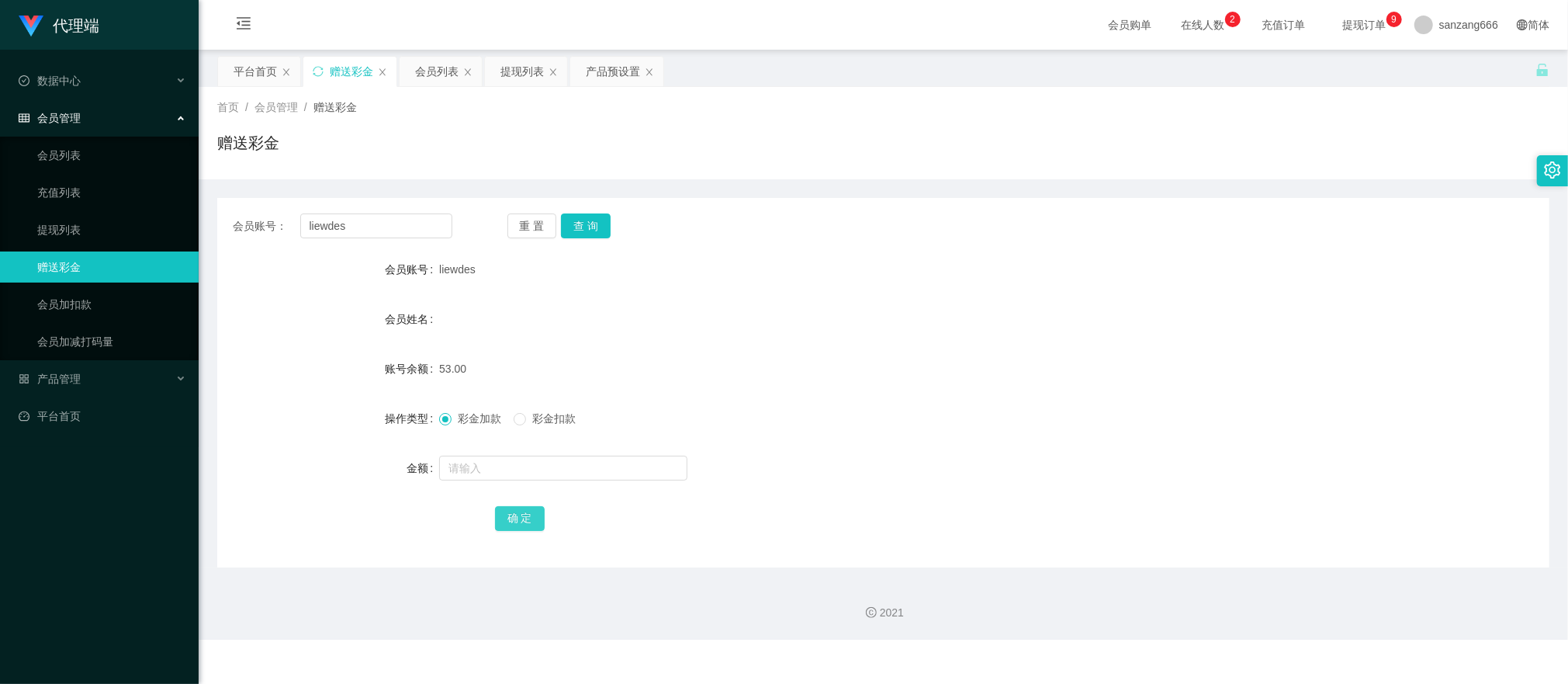
click at [504, 514] on button "确 定" at bounding box center [520, 519] width 50 height 25
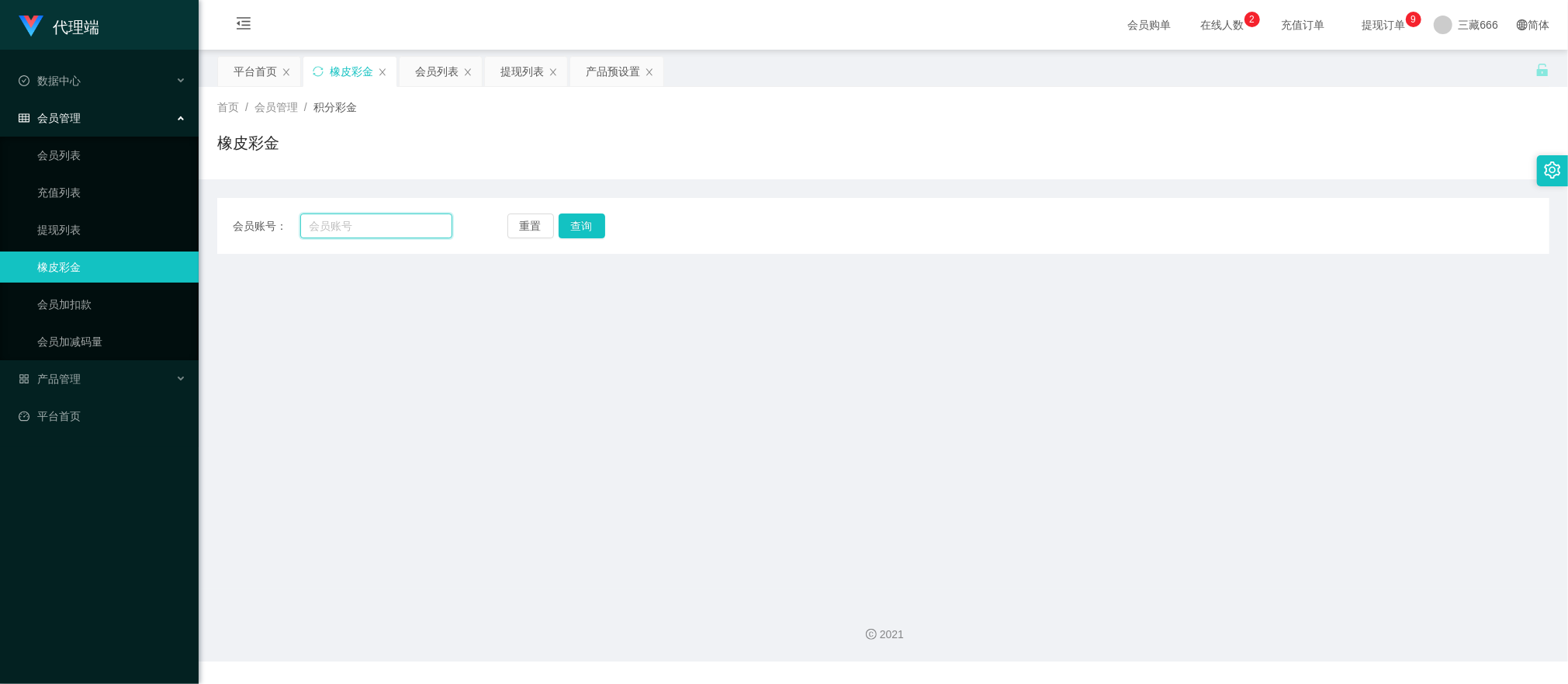
click at [346, 234] on input "text" at bounding box center [376, 226] width 152 height 25
paste input "liewdes"
type input "liewdes"
click at [583, 232] on button "查询" at bounding box center [587, 226] width 51 height 25
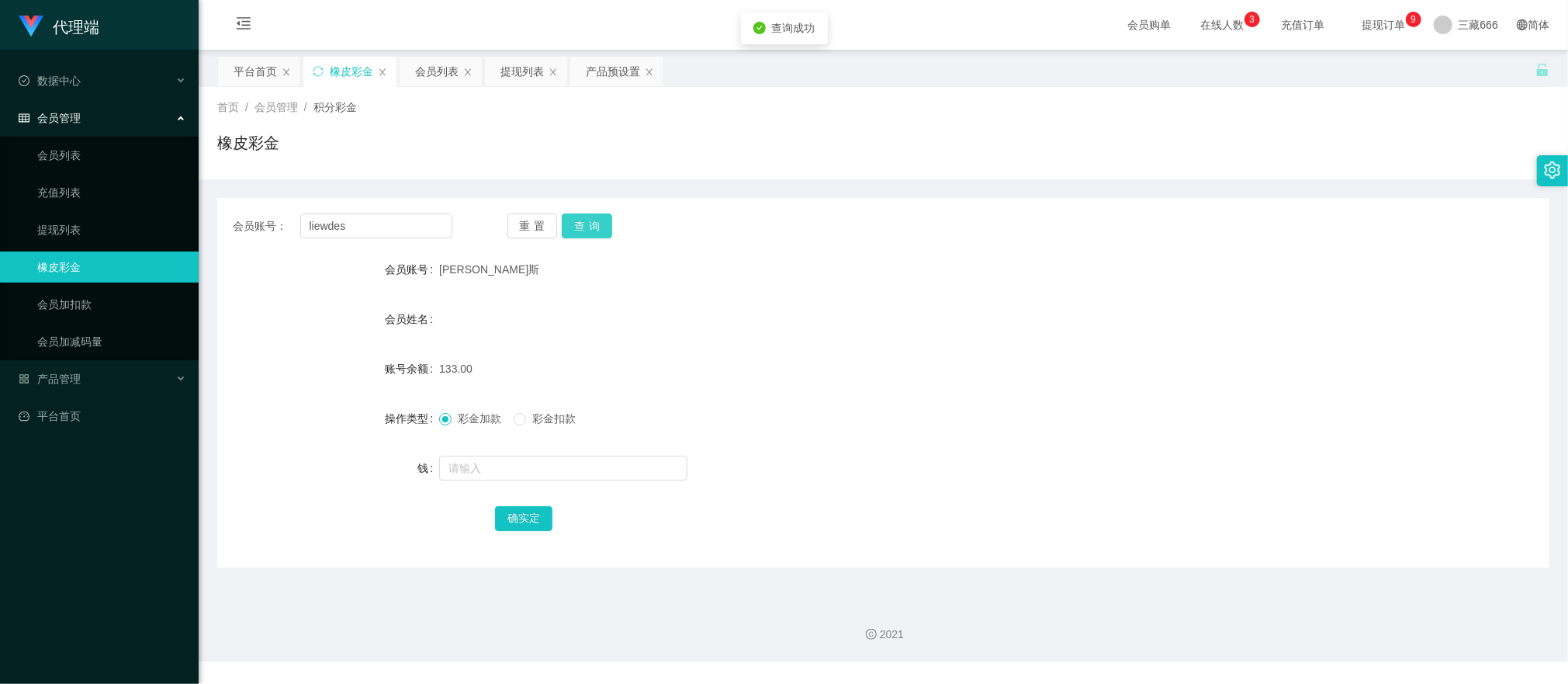
click at [583, 232] on button "查询" at bounding box center [587, 226] width 51 height 25
click at [576, 228] on button "查询" at bounding box center [587, 226] width 51 height 25
click at [576, 228] on button "查询" at bounding box center [595, 226] width 67 height 25
click at [585, 224] on button "查询" at bounding box center [595, 226] width 67 height 25
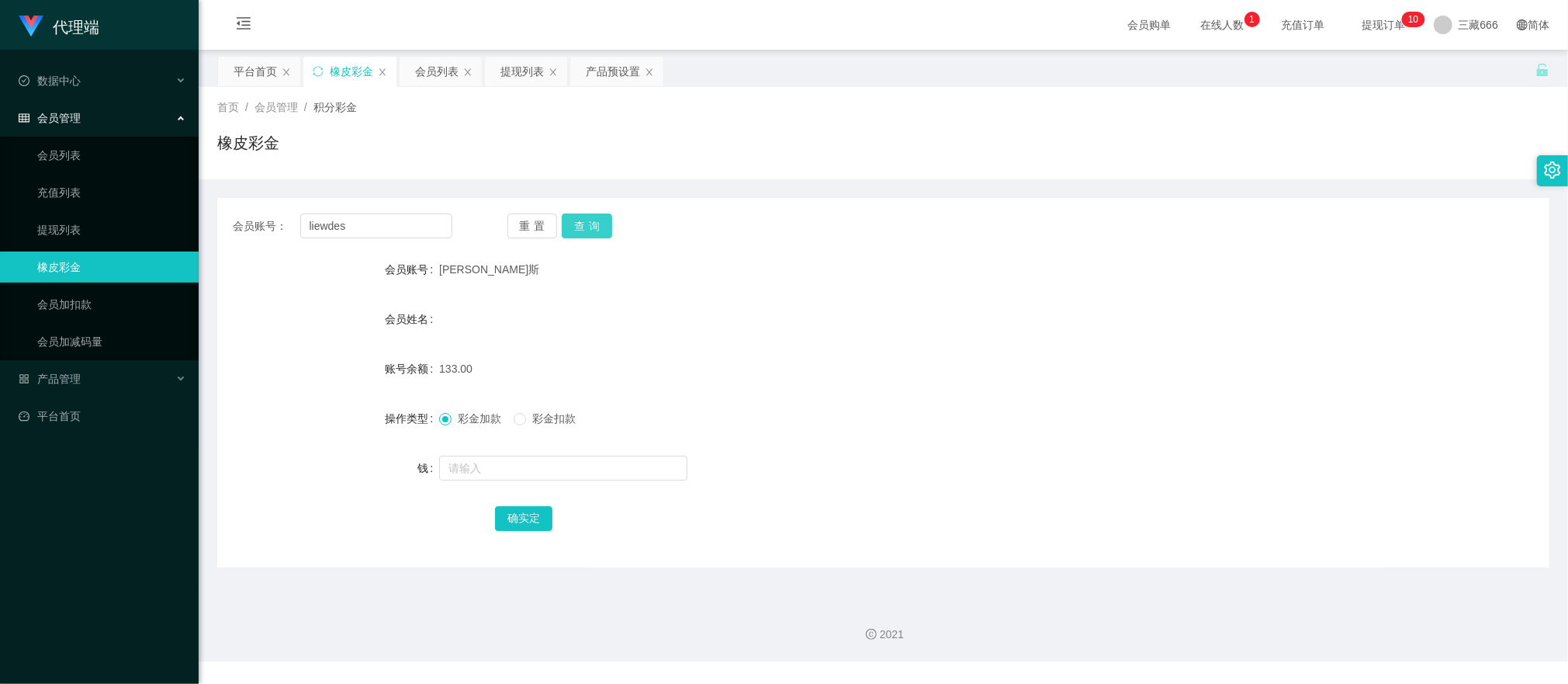
click at [590, 215] on button "查询" at bounding box center [587, 226] width 51 height 25
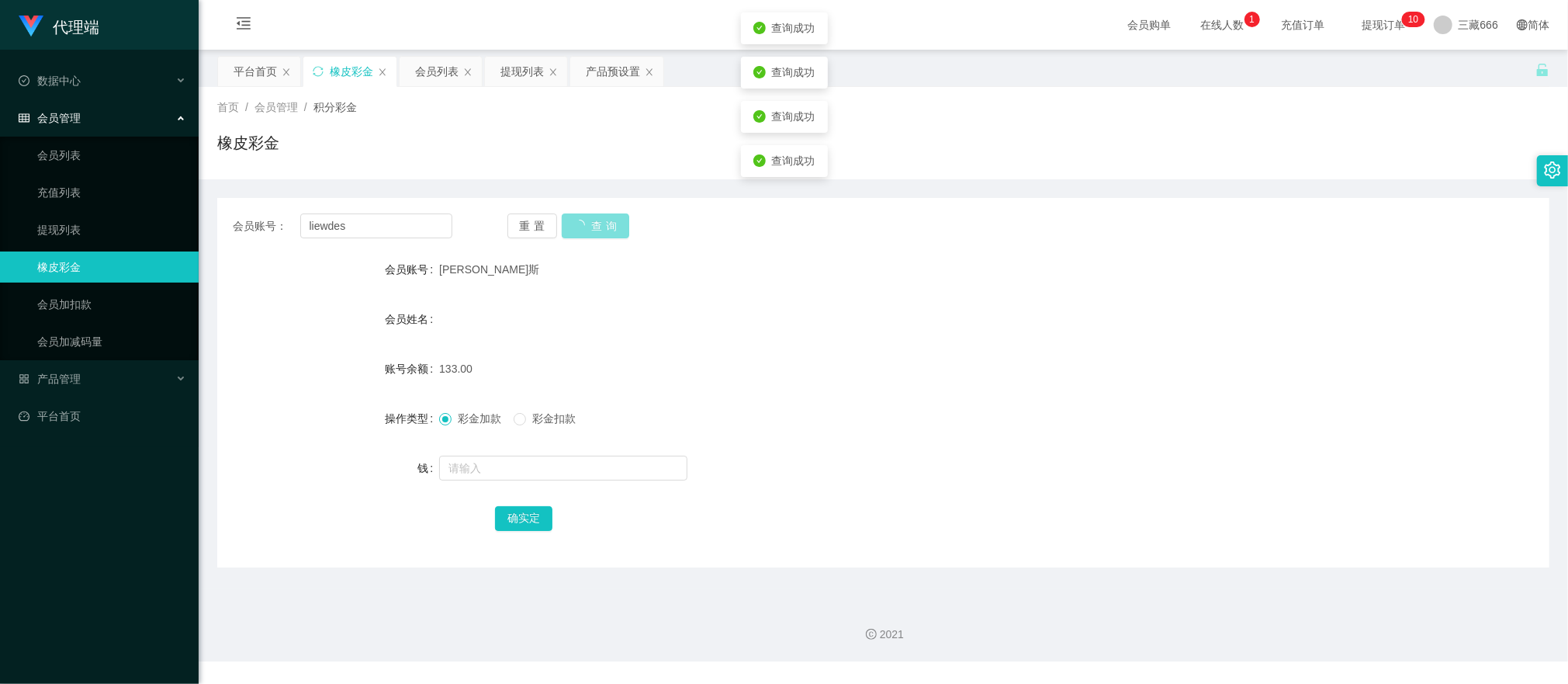
click at [590, 215] on button "查询" at bounding box center [595, 226] width 67 height 25
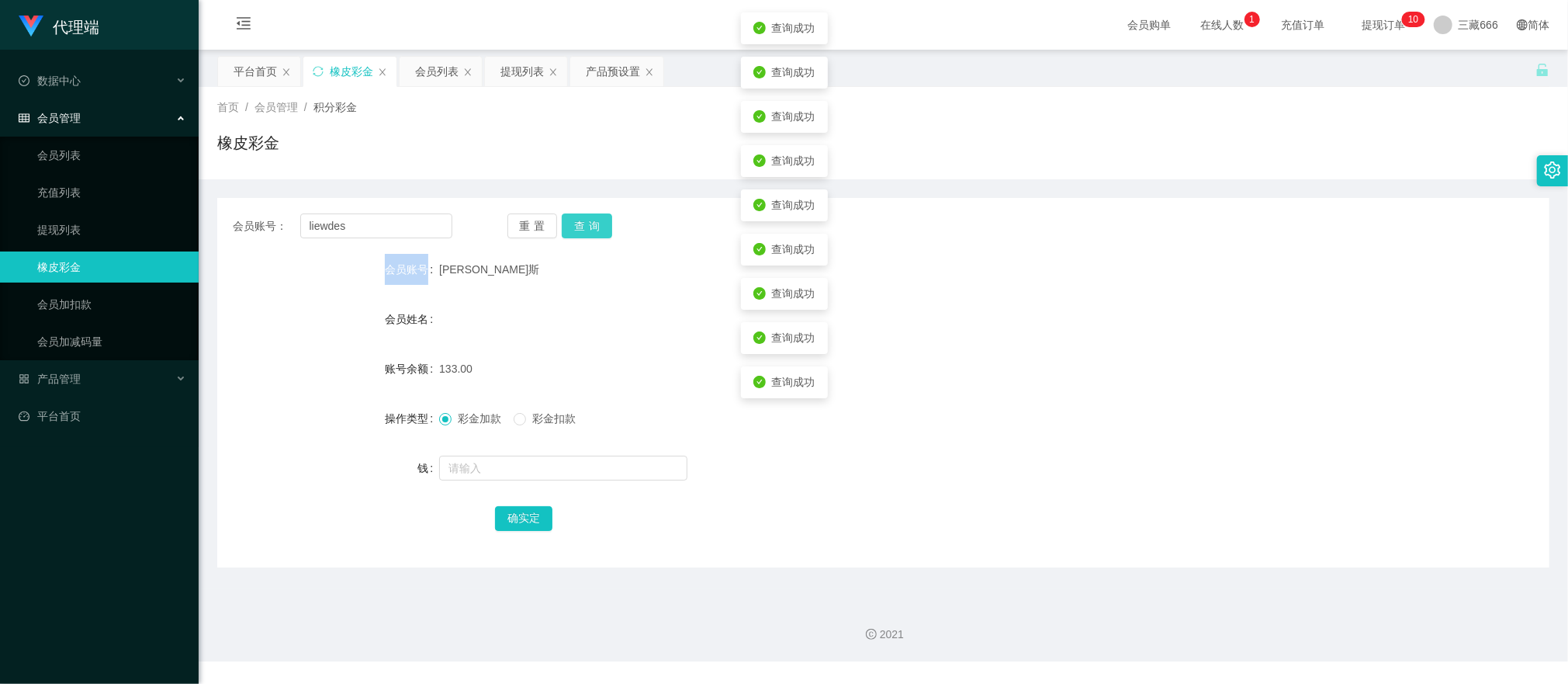
click at [590, 215] on div "重置 查询" at bounding box center [617, 226] width 220 height 25
click at [590, 216] on button "查询" at bounding box center [587, 226] width 51 height 25
click at [590, 216] on button "查询" at bounding box center [595, 226] width 67 height 25
click at [590, 216] on div "重置 查询" at bounding box center [617, 226] width 220 height 25
click at [590, 216] on button "查询" at bounding box center [587, 226] width 51 height 25
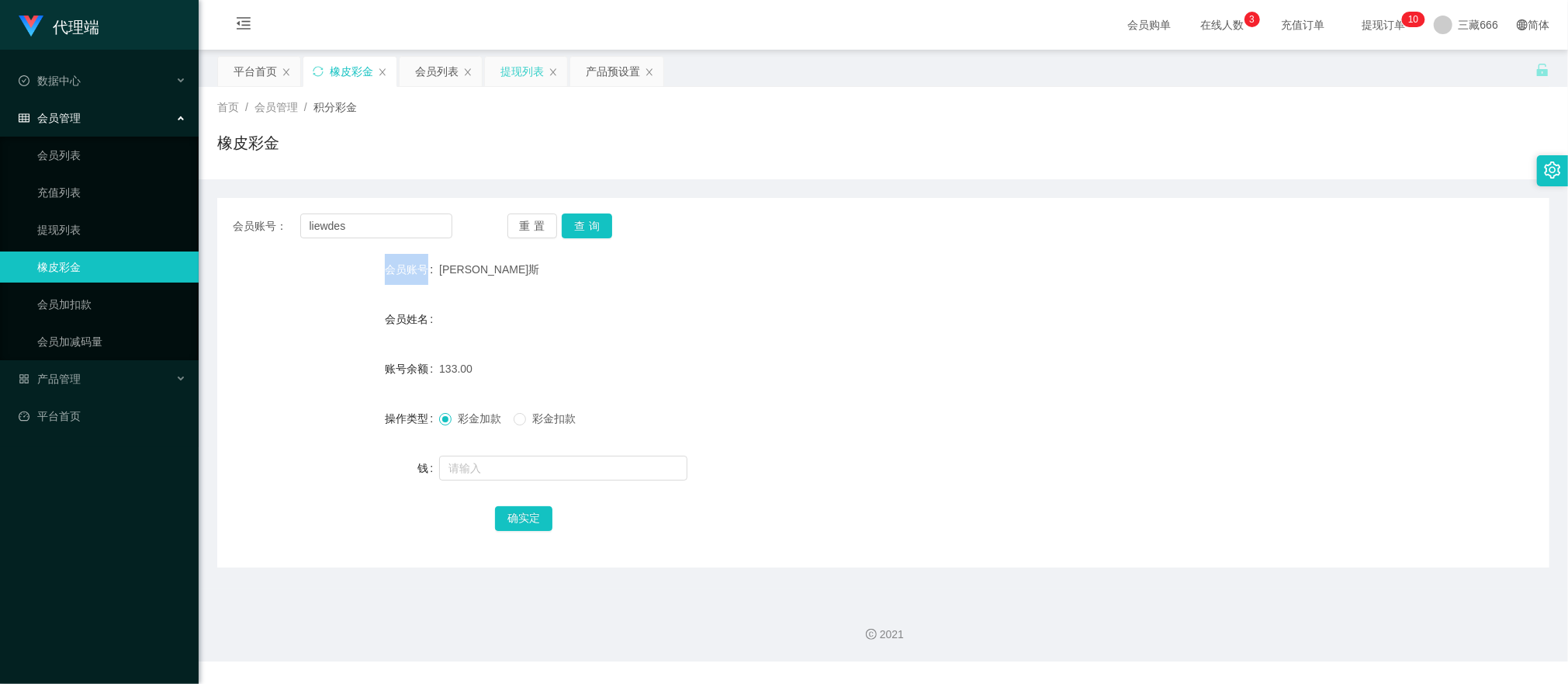
click at [519, 66] on font "提现列表" at bounding box center [522, 71] width 44 height 13
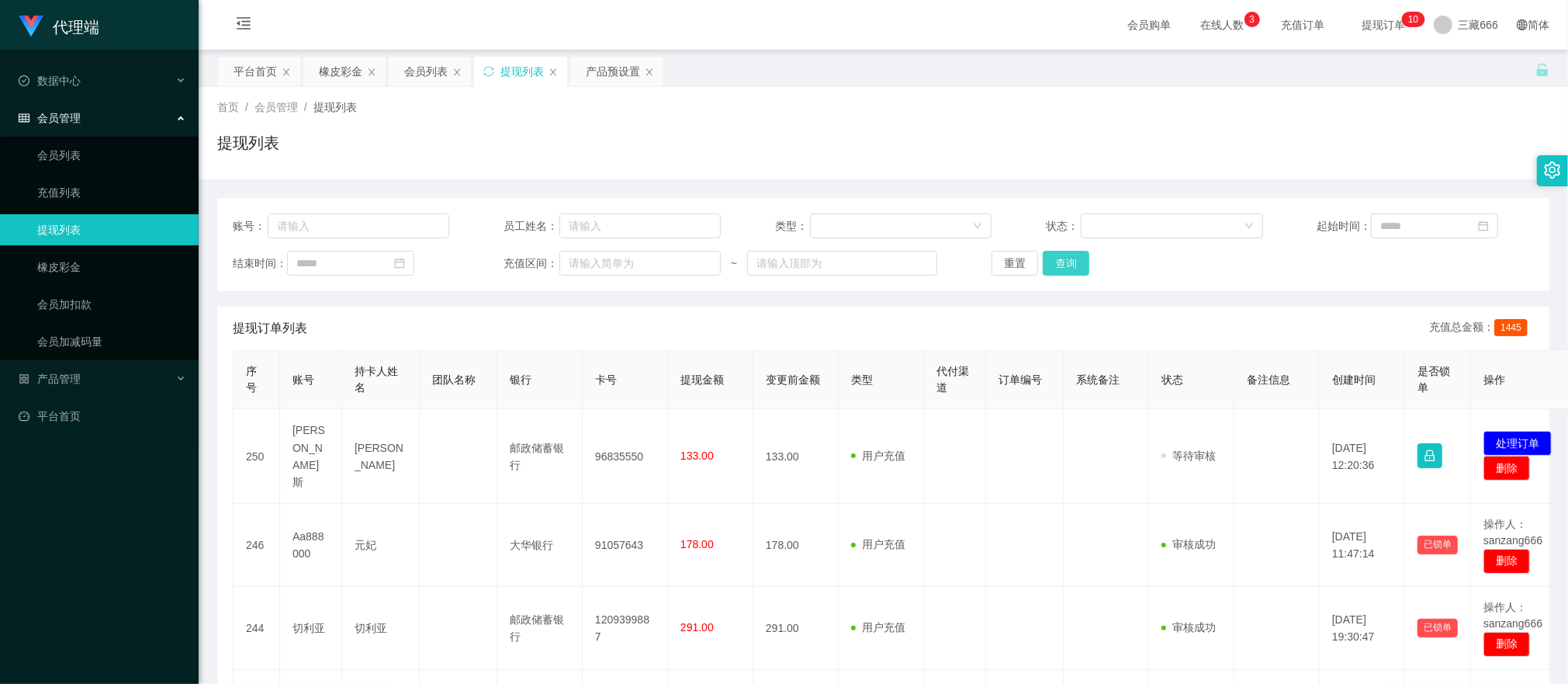
click at [1063, 265] on button "查询" at bounding box center [1067, 264] width 47 height 25
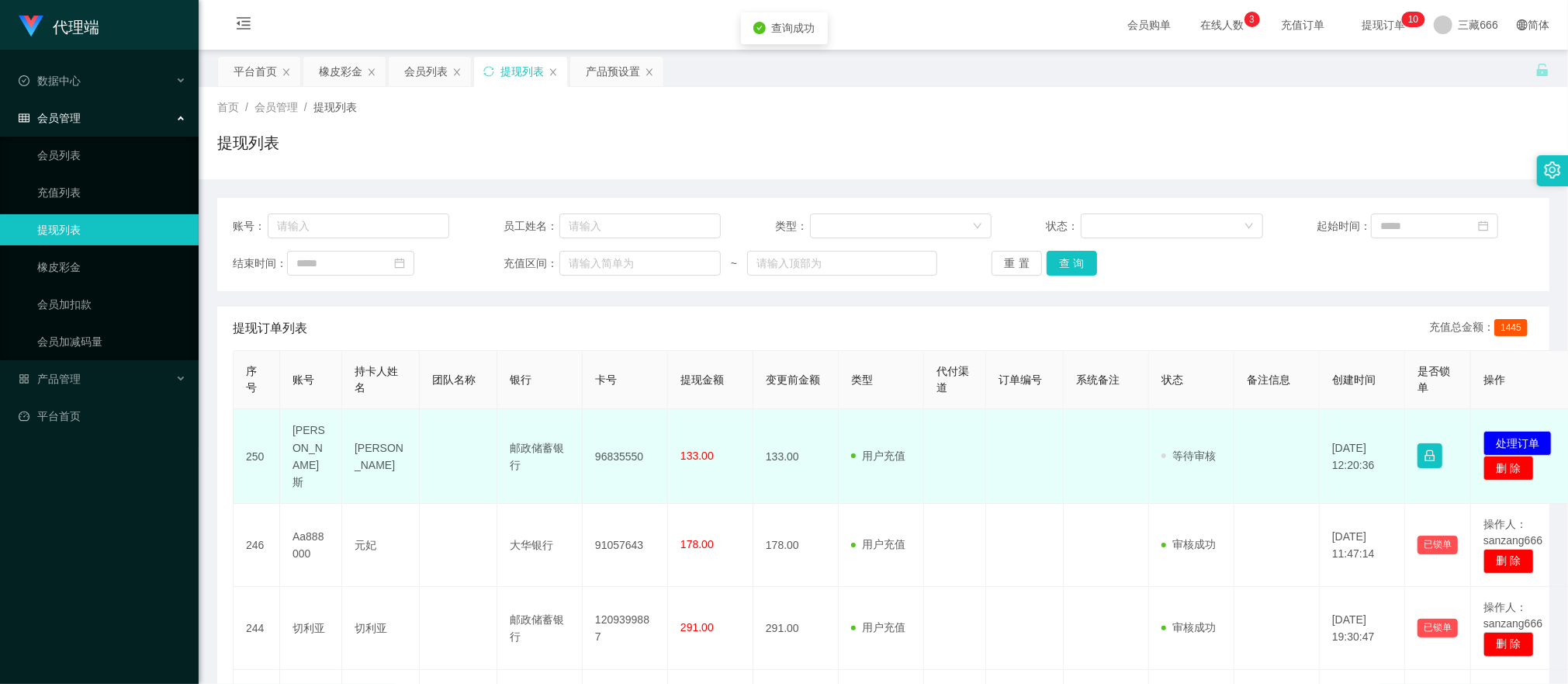
click at [615, 452] on font "96835550" at bounding box center [619, 456] width 48 height 13
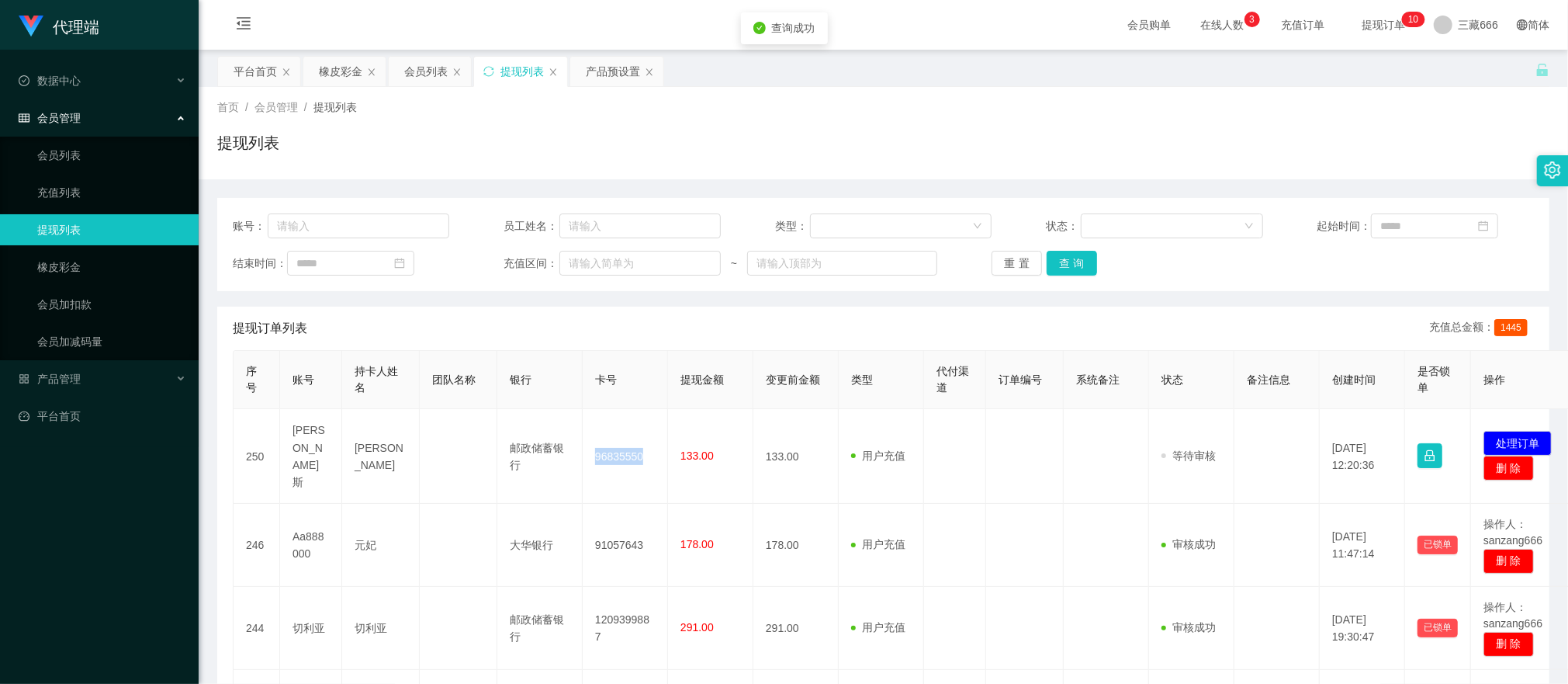
copy font "96835550"
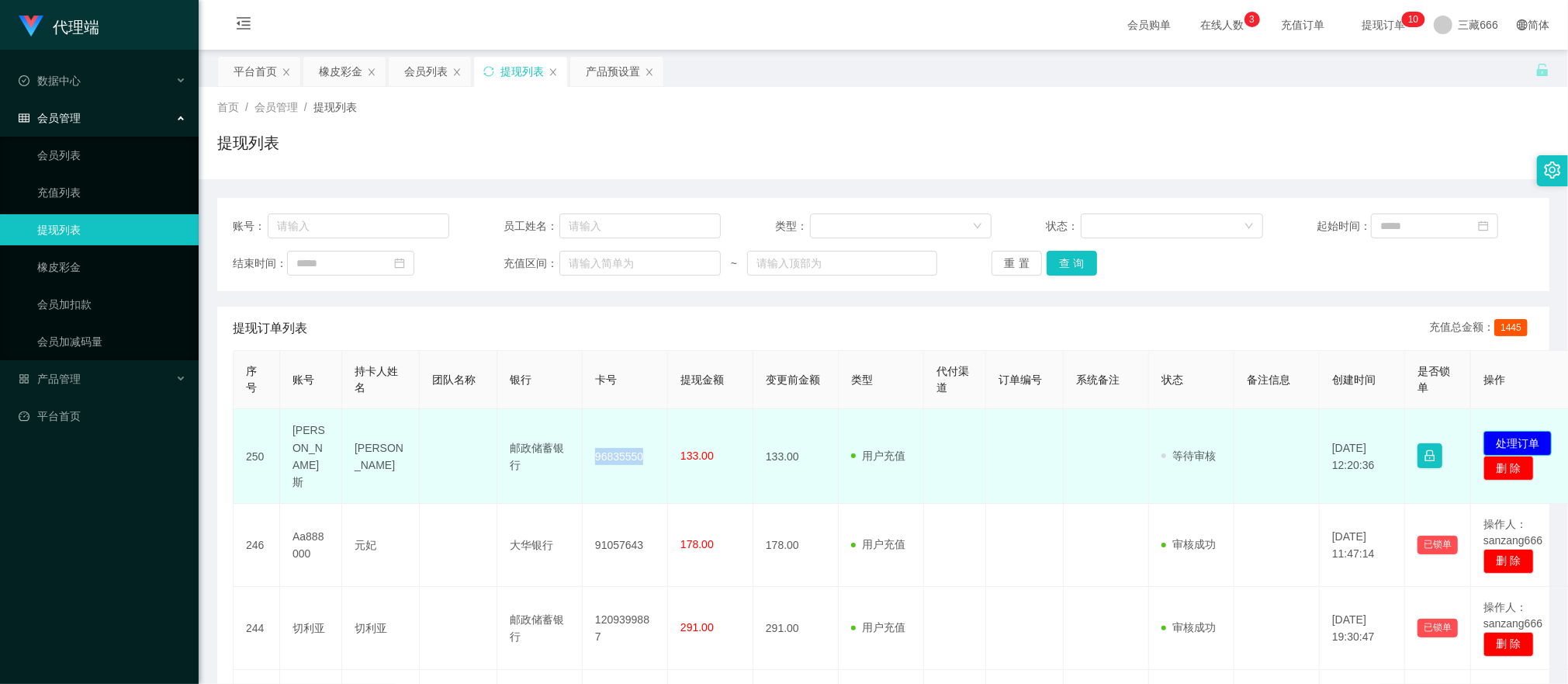
click at [1506, 431] on button "处理订单" at bounding box center [1517, 444] width 68 height 25
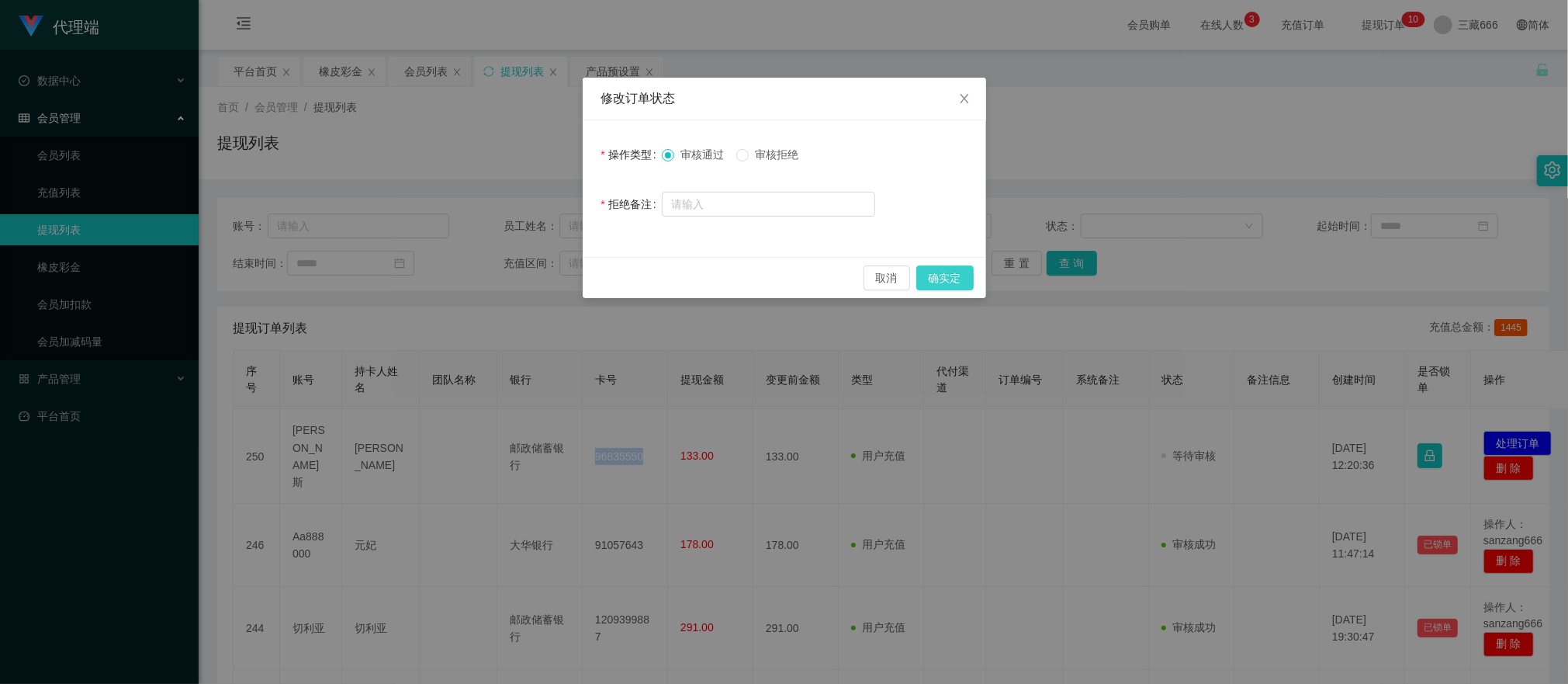
click at [956, 274] on button "确实定" at bounding box center [945, 278] width 57 height 25
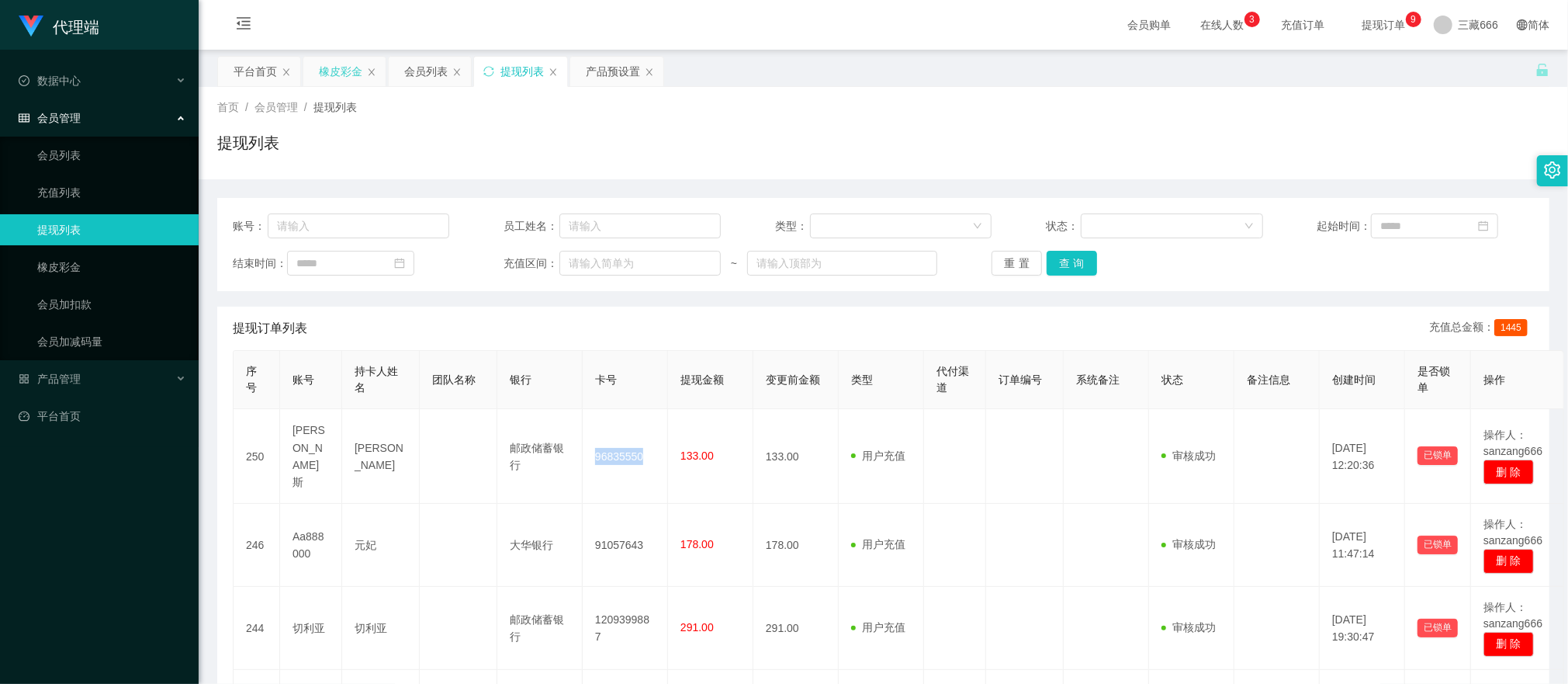
click at [323, 71] on font "橡皮彩金" at bounding box center [341, 71] width 44 height 13
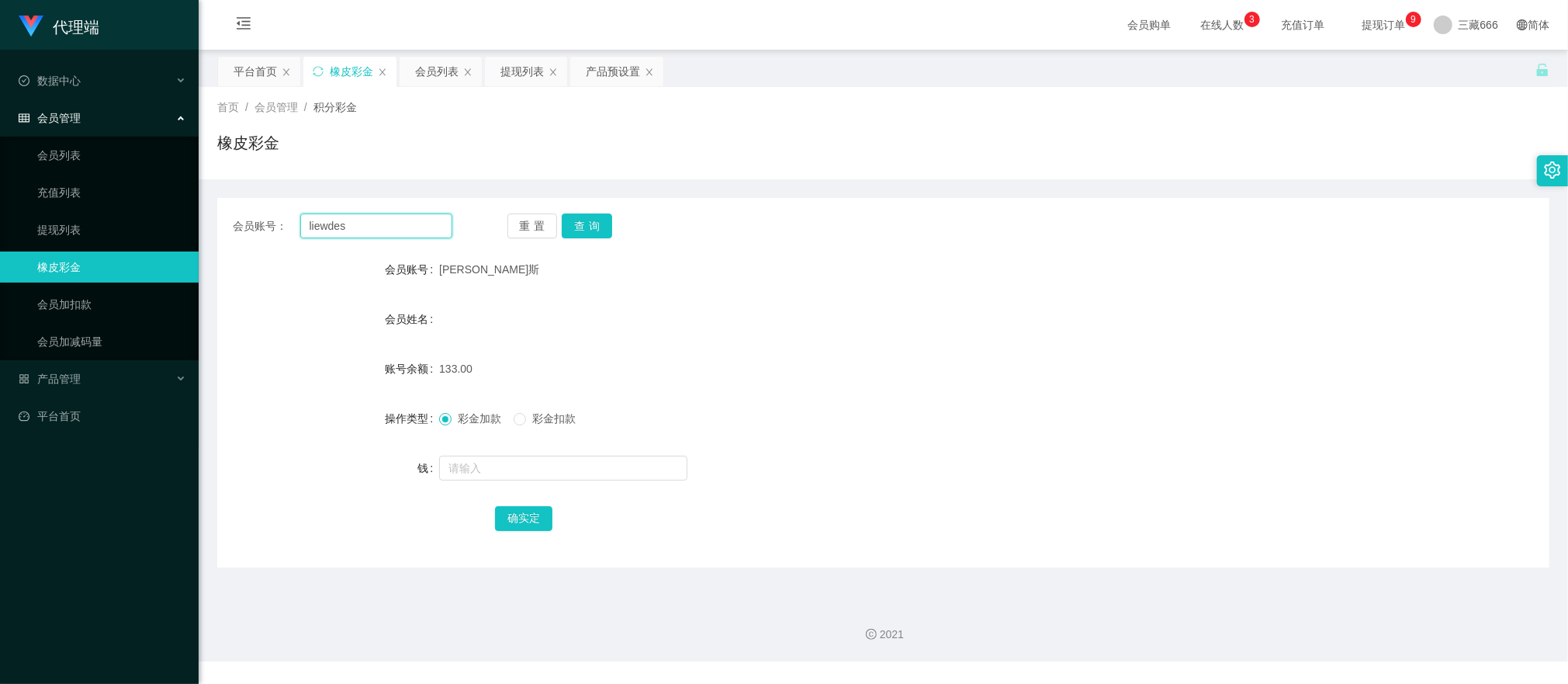
click at [323, 229] on input "liewdes" at bounding box center [376, 226] width 152 height 25
paste input "Aa888000"
type input "Aa888000"
click at [585, 232] on button "查询" at bounding box center [587, 226] width 51 height 25
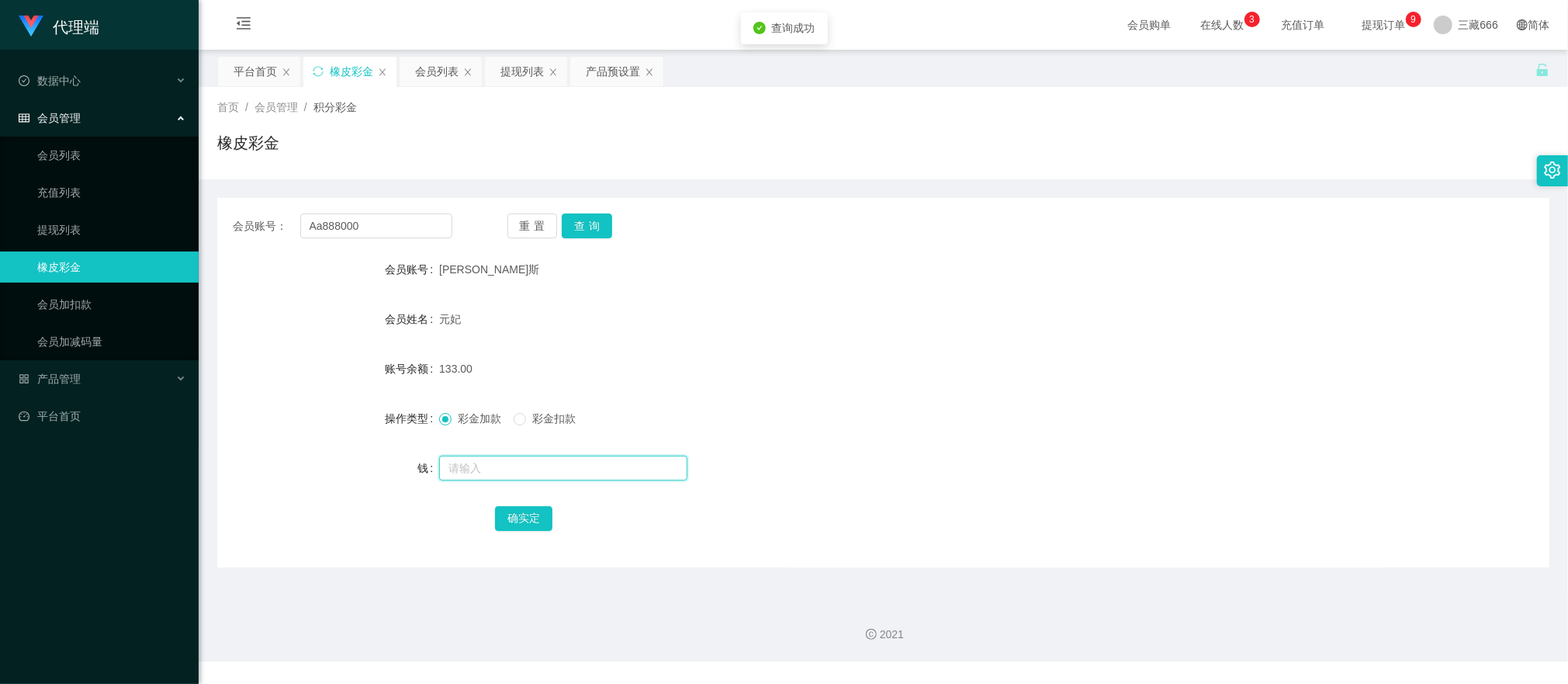
click at [485, 473] on input "text" at bounding box center [564, 468] width 249 height 25
click at [588, 224] on button "查询" at bounding box center [587, 226] width 51 height 25
click at [495, 473] on input "text" at bounding box center [564, 468] width 249 height 25
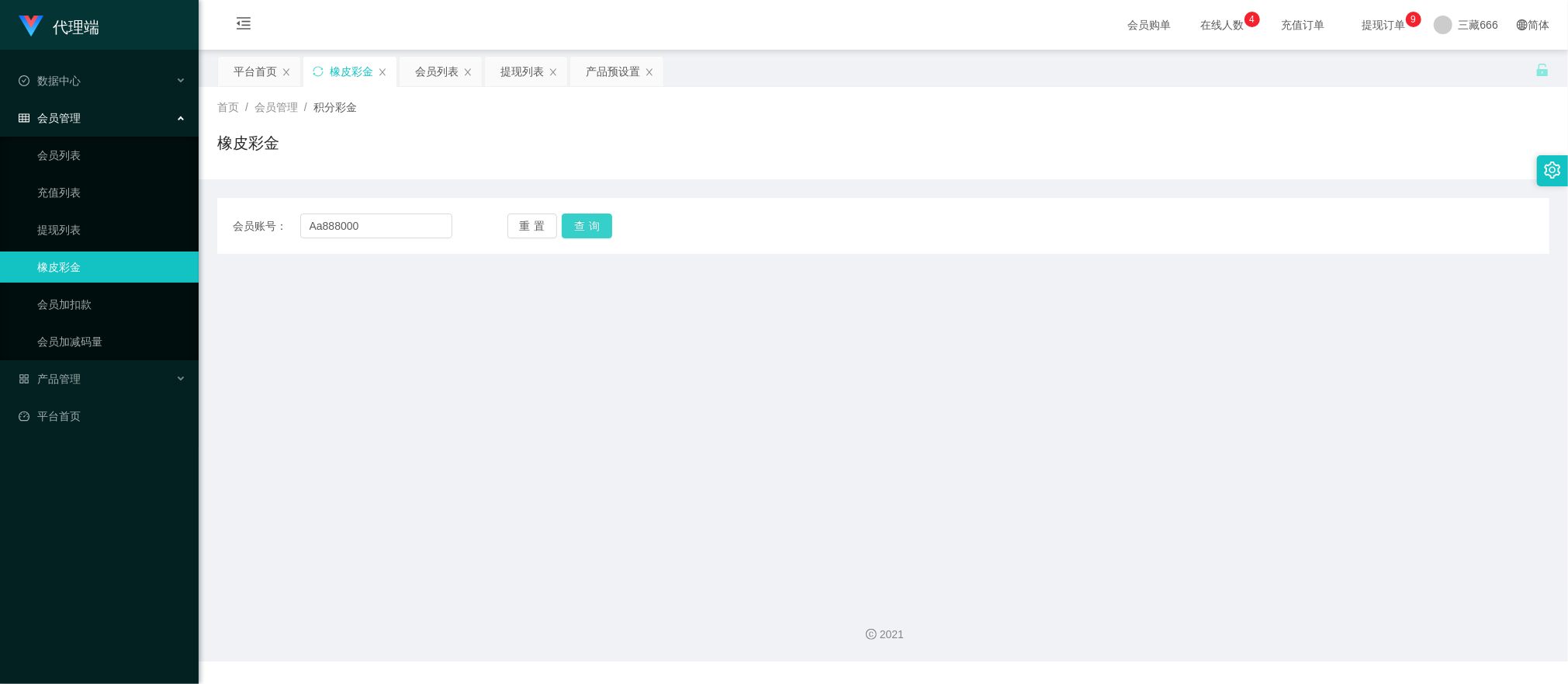
type input "Aa888000"
click at [579, 225] on button "查询" at bounding box center [587, 226] width 51 height 25
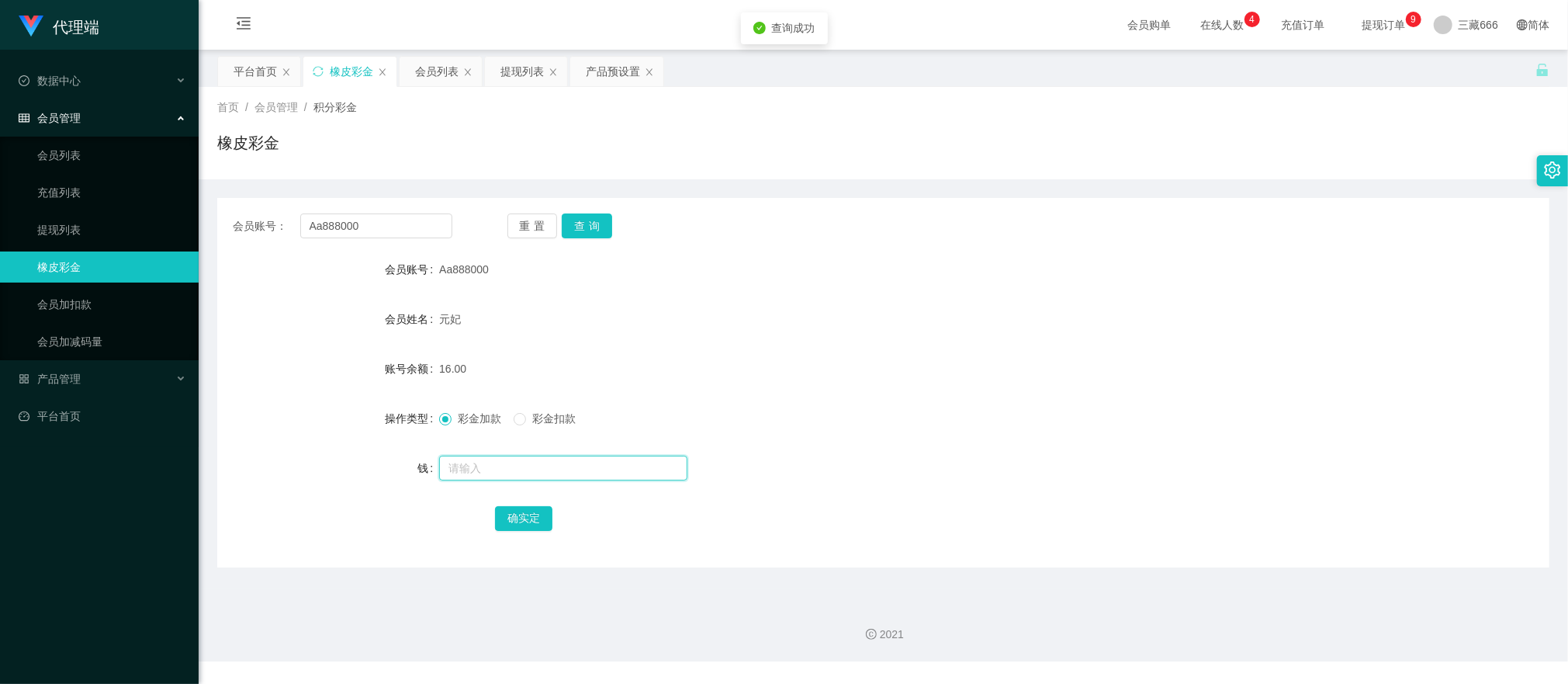
click at [459, 477] on input "text" at bounding box center [564, 468] width 249 height 25
type input "8"
click at [526, 522] on button "确实定" at bounding box center [523, 519] width 57 height 25
click at [379, 230] on input "Aa888000" at bounding box center [376, 226] width 152 height 25
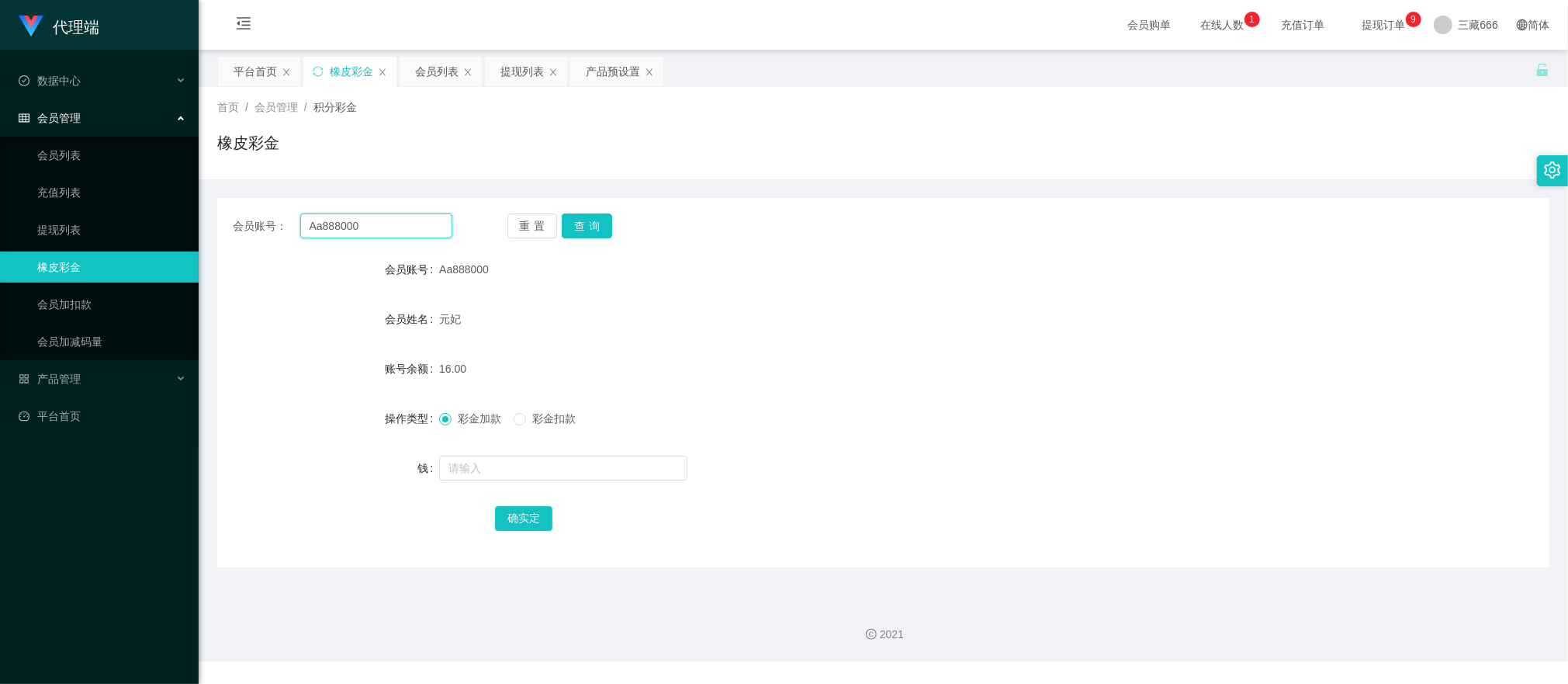
paste input "liewdes"
type input "liewdes"
click at [580, 214] on button "查询" at bounding box center [587, 226] width 51 height 25
click at [587, 232] on button "查询" at bounding box center [587, 226] width 51 height 25
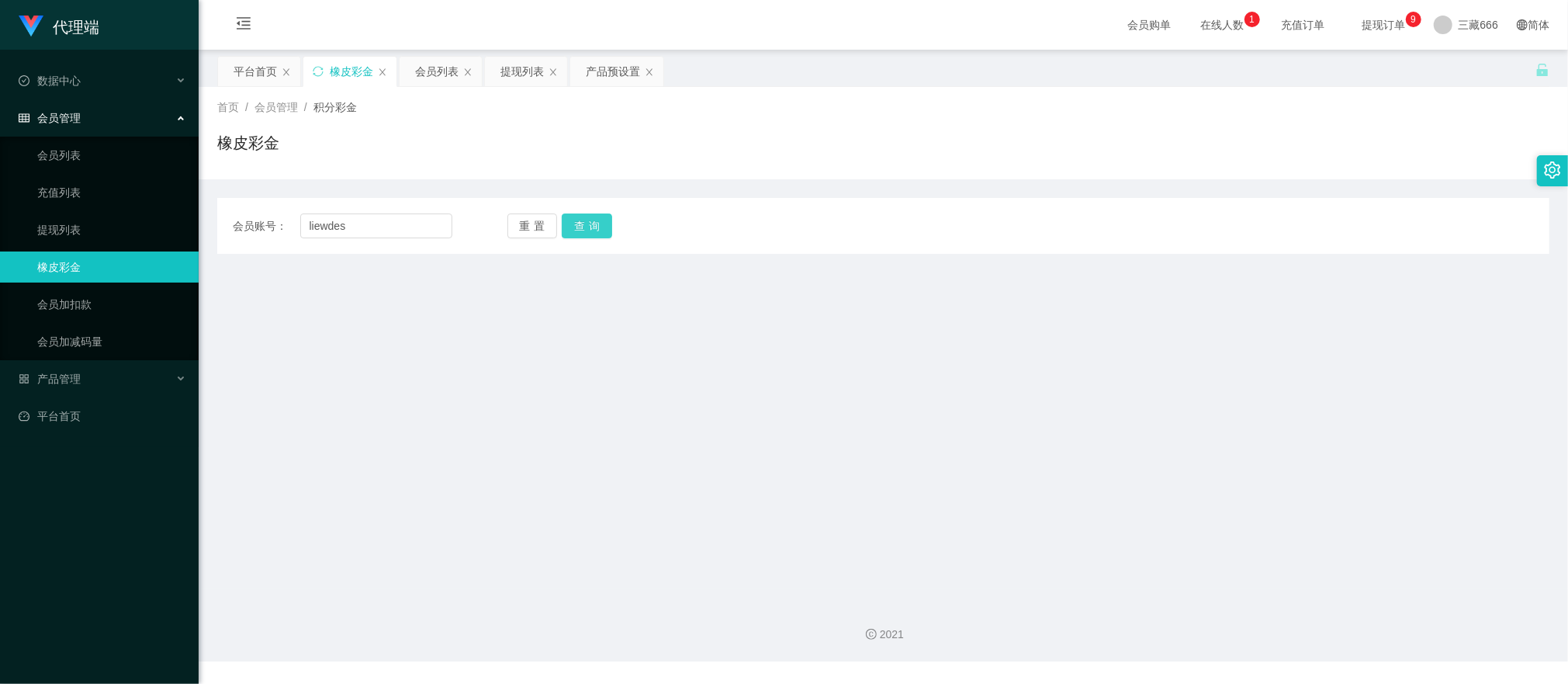
type input "liewdes"
click at [590, 225] on button "查询" at bounding box center [587, 226] width 51 height 25
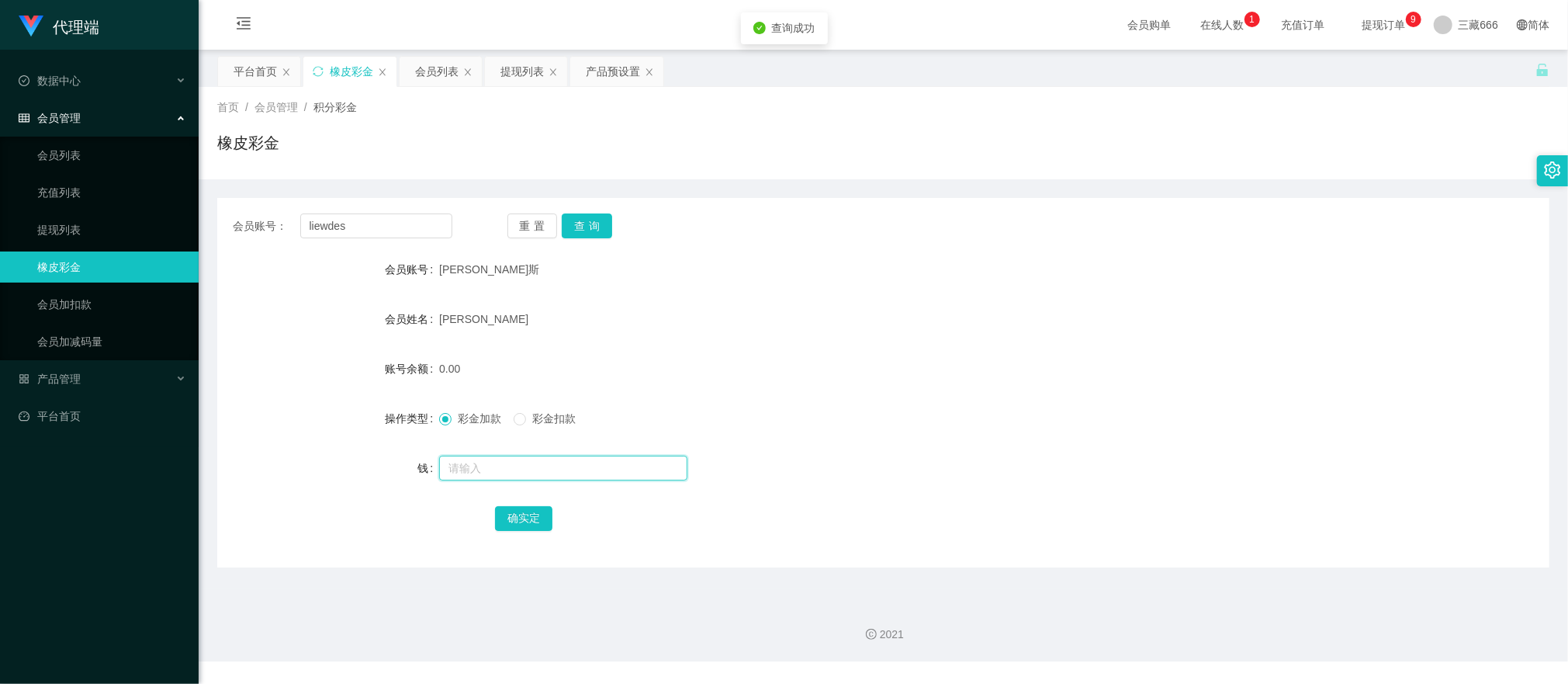
click at [495, 464] on input "text" at bounding box center [564, 468] width 249 height 25
type input "8"
click at [528, 526] on button "确实定" at bounding box center [523, 519] width 57 height 25
click at [327, 218] on input "liewdes" at bounding box center [376, 226] width 152 height 25
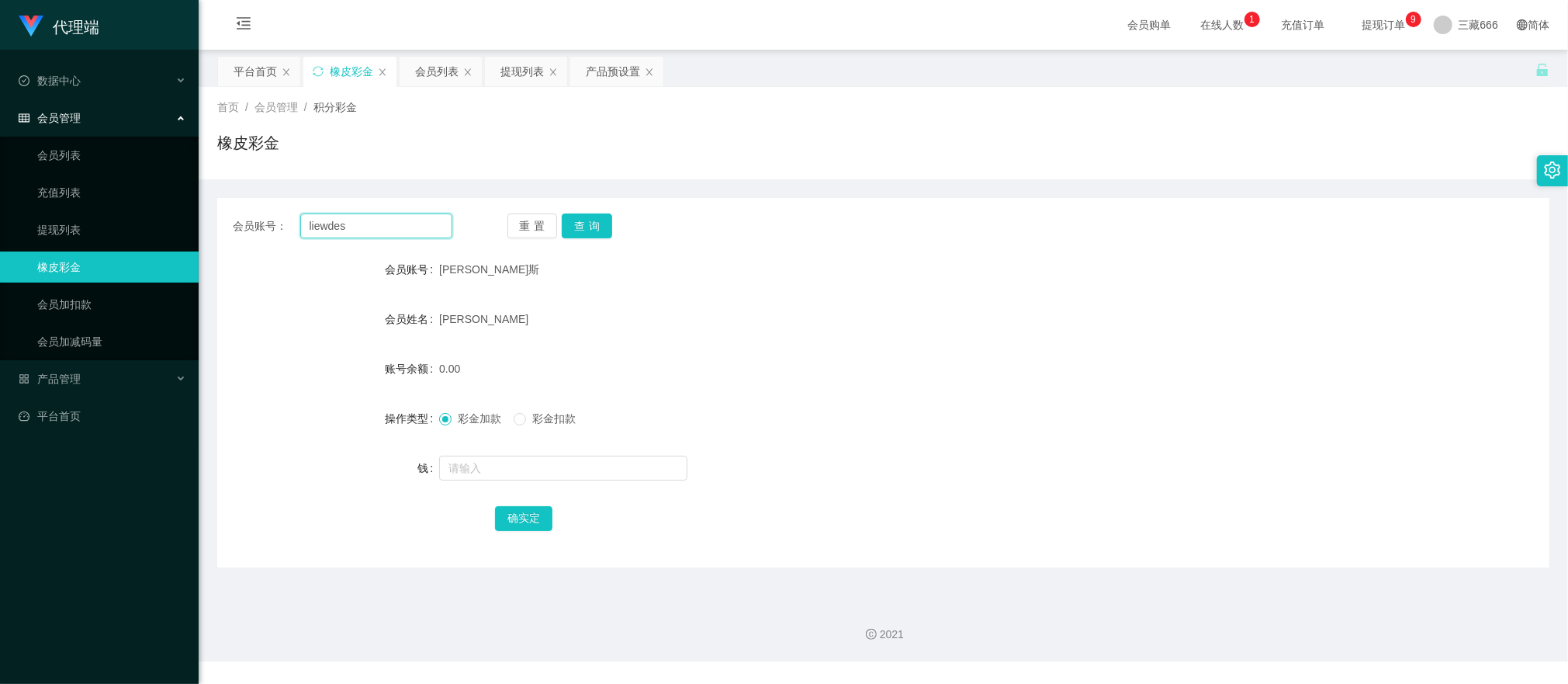
paste input "Aa888000"
type input "Aa888000"
click at [587, 221] on button "查询" at bounding box center [587, 226] width 51 height 25
click at [578, 221] on button "查询" at bounding box center [587, 226] width 51 height 25
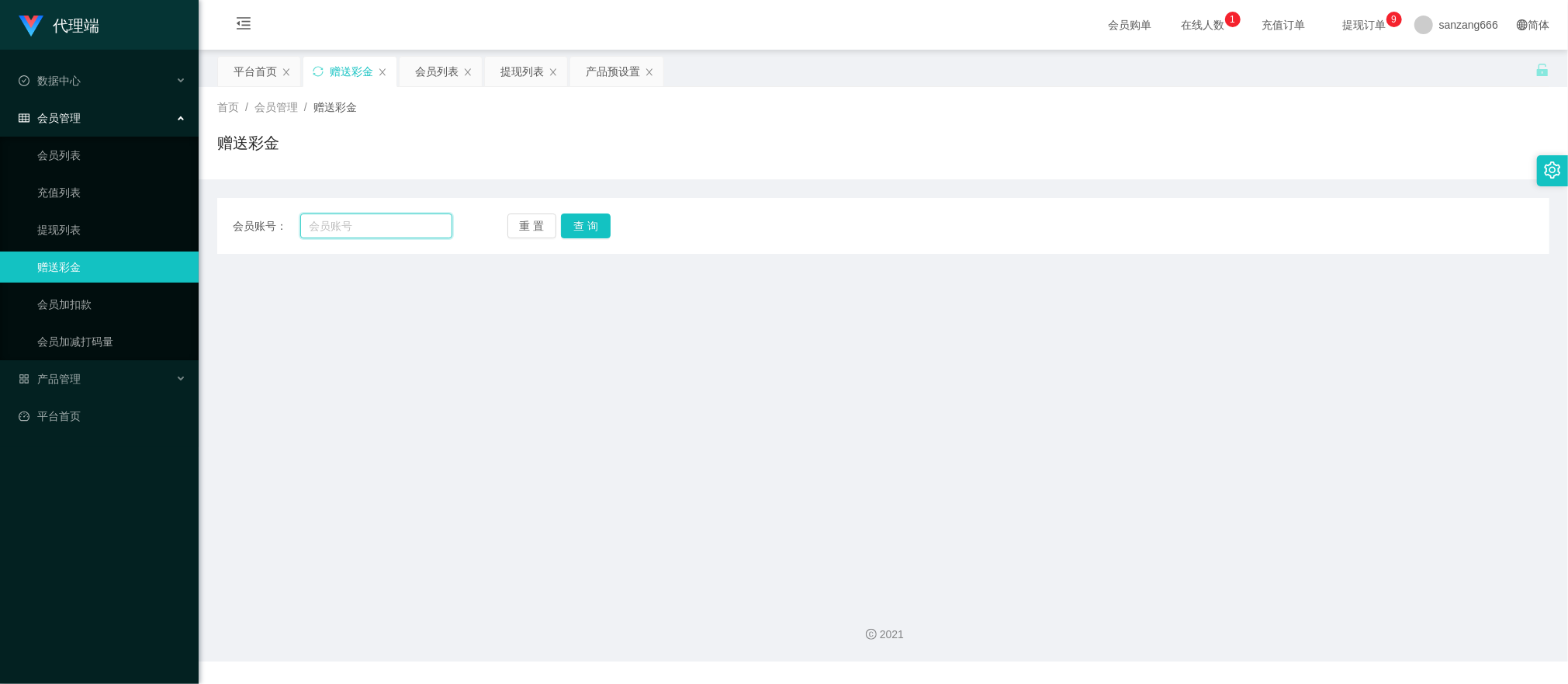
click at [373, 233] on input "text" at bounding box center [376, 226] width 152 height 25
paste input "Aa888000"
type input "Aa888000"
click at [583, 224] on button "查 询" at bounding box center [586, 226] width 50 height 25
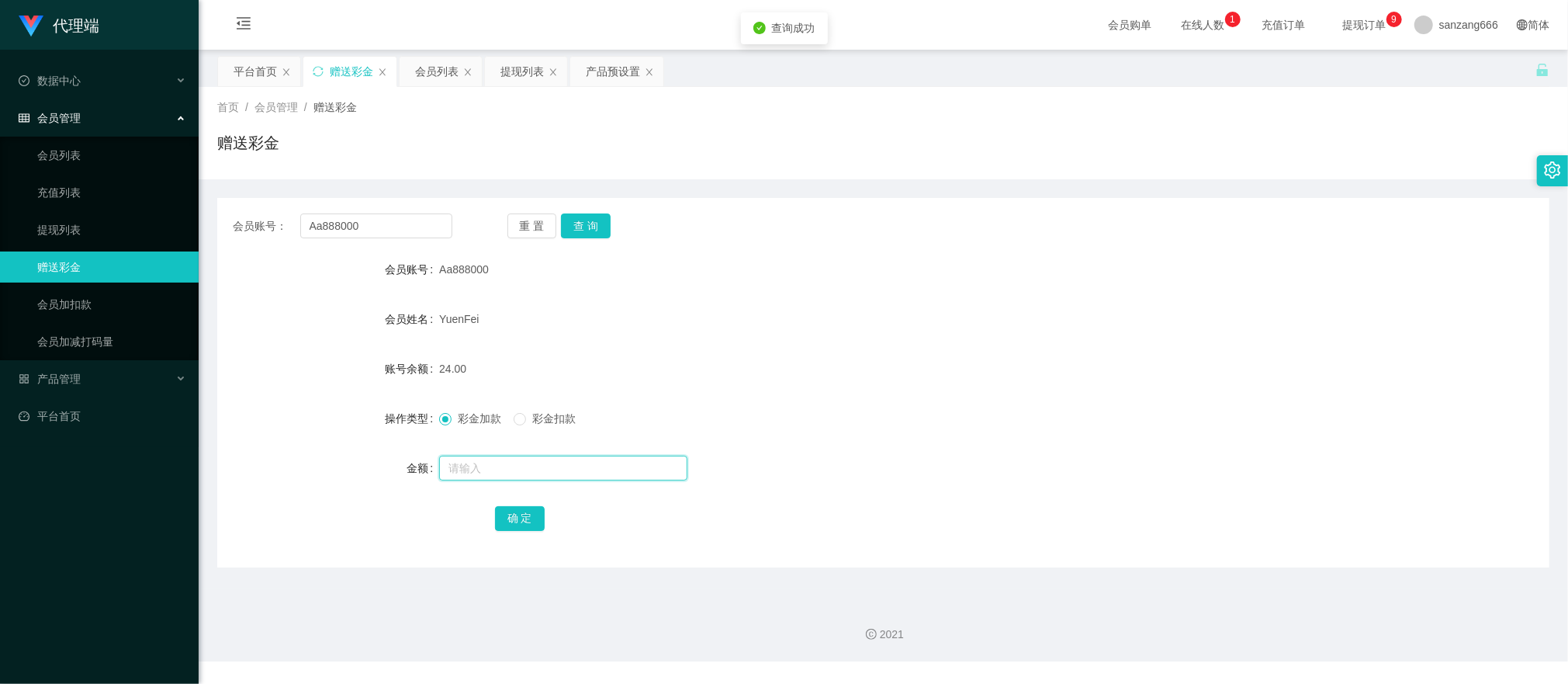
click at [467, 458] on input "text" at bounding box center [564, 468] width 249 height 25
type input "8"
click at [504, 514] on button "确 定" at bounding box center [520, 519] width 50 height 25
click at [335, 221] on input "Aa888000" at bounding box center [376, 226] width 152 height 25
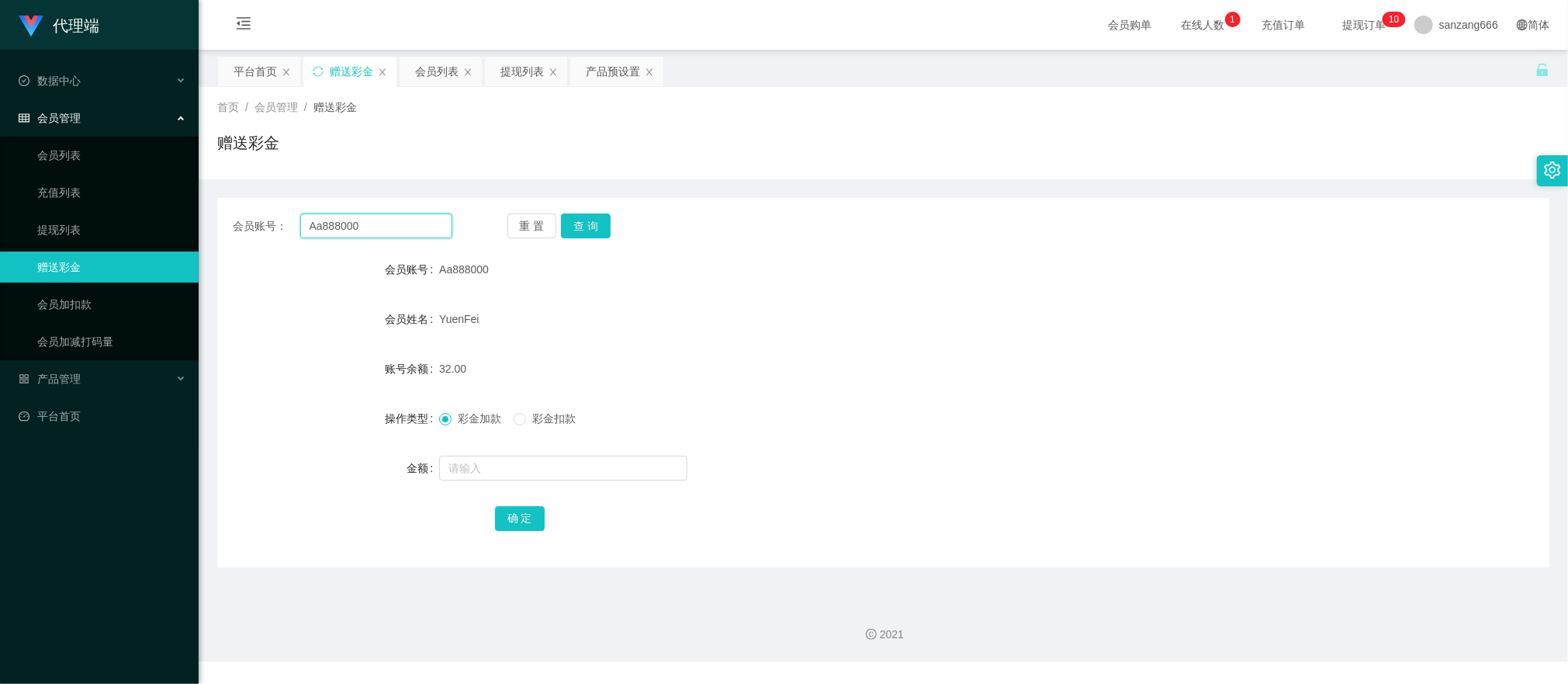
paste input "liewdes"
type input "liewdes"
click at [574, 228] on button "查 询" at bounding box center [586, 226] width 50 height 25
click at [490, 470] on input "text" at bounding box center [564, 468] width 249 height 25
type input "8"
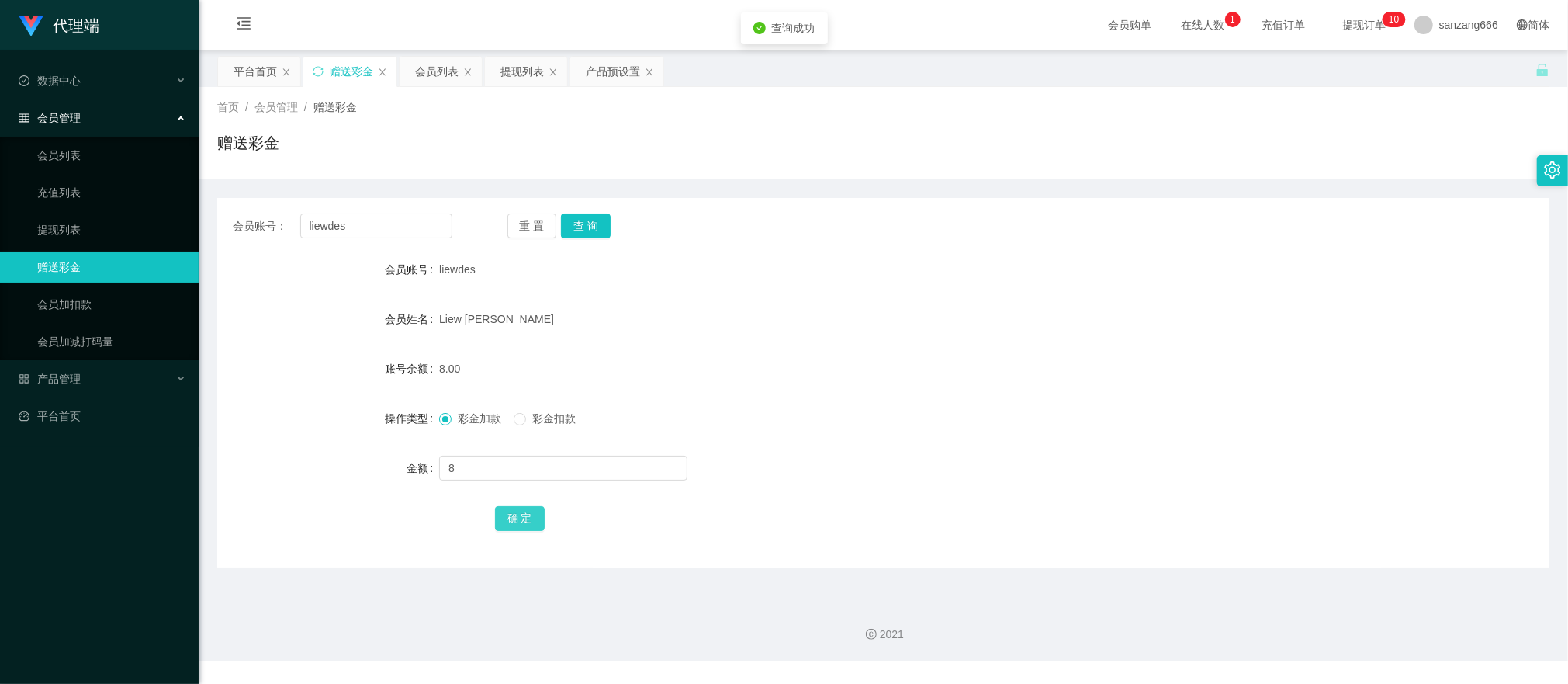
click at [506, 522] on button "确 定" at bounding box center [520, 519] width 50 height 25
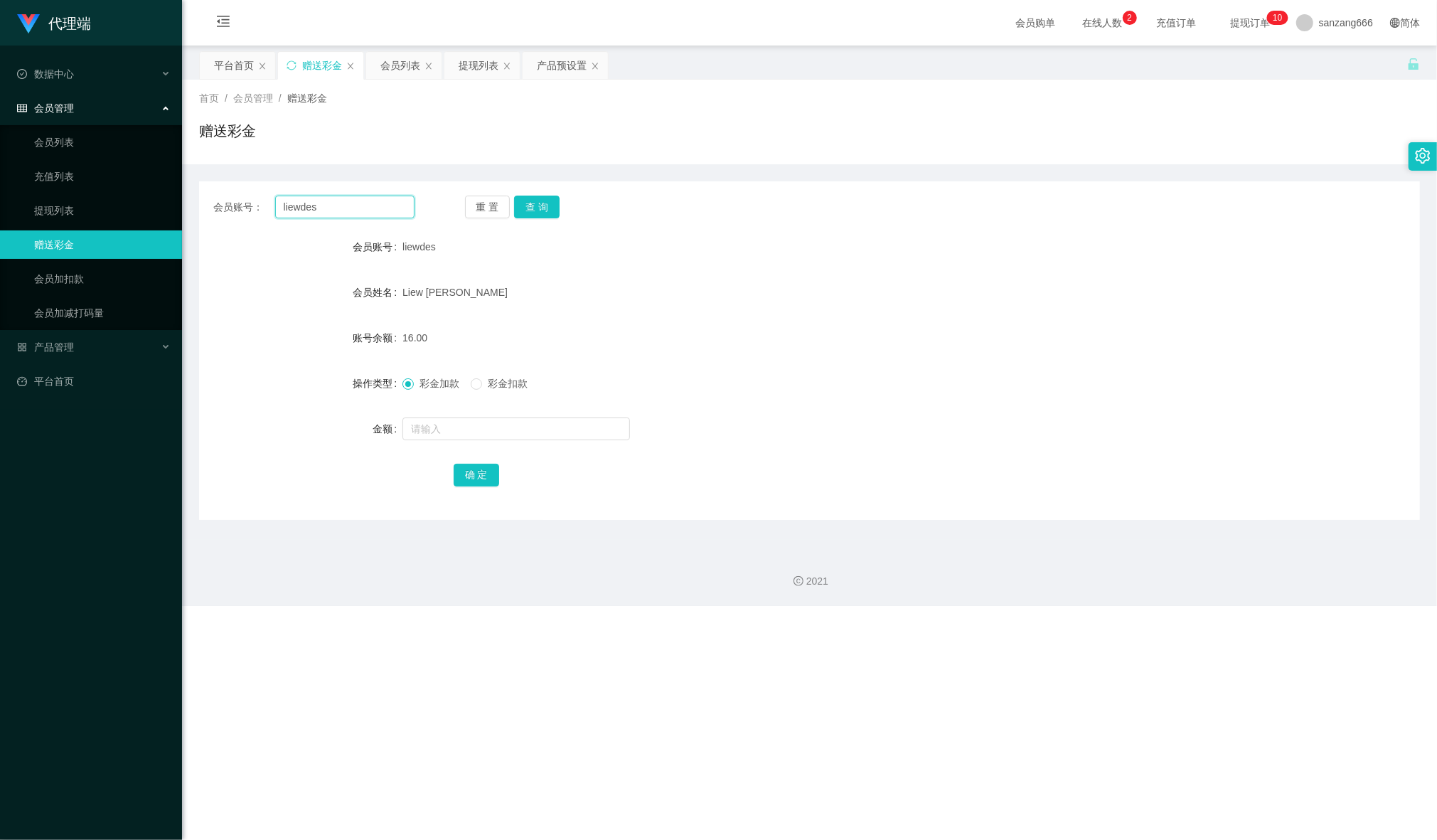
click at [330, 201] on input "liewdes" at bounding box center [345, 207] width 139 height 23
paste input "Aa888000"
type input "Aa888000"
click at [548, 211] on button "查 询" at bounding box center [537, 207] width 46 height 23
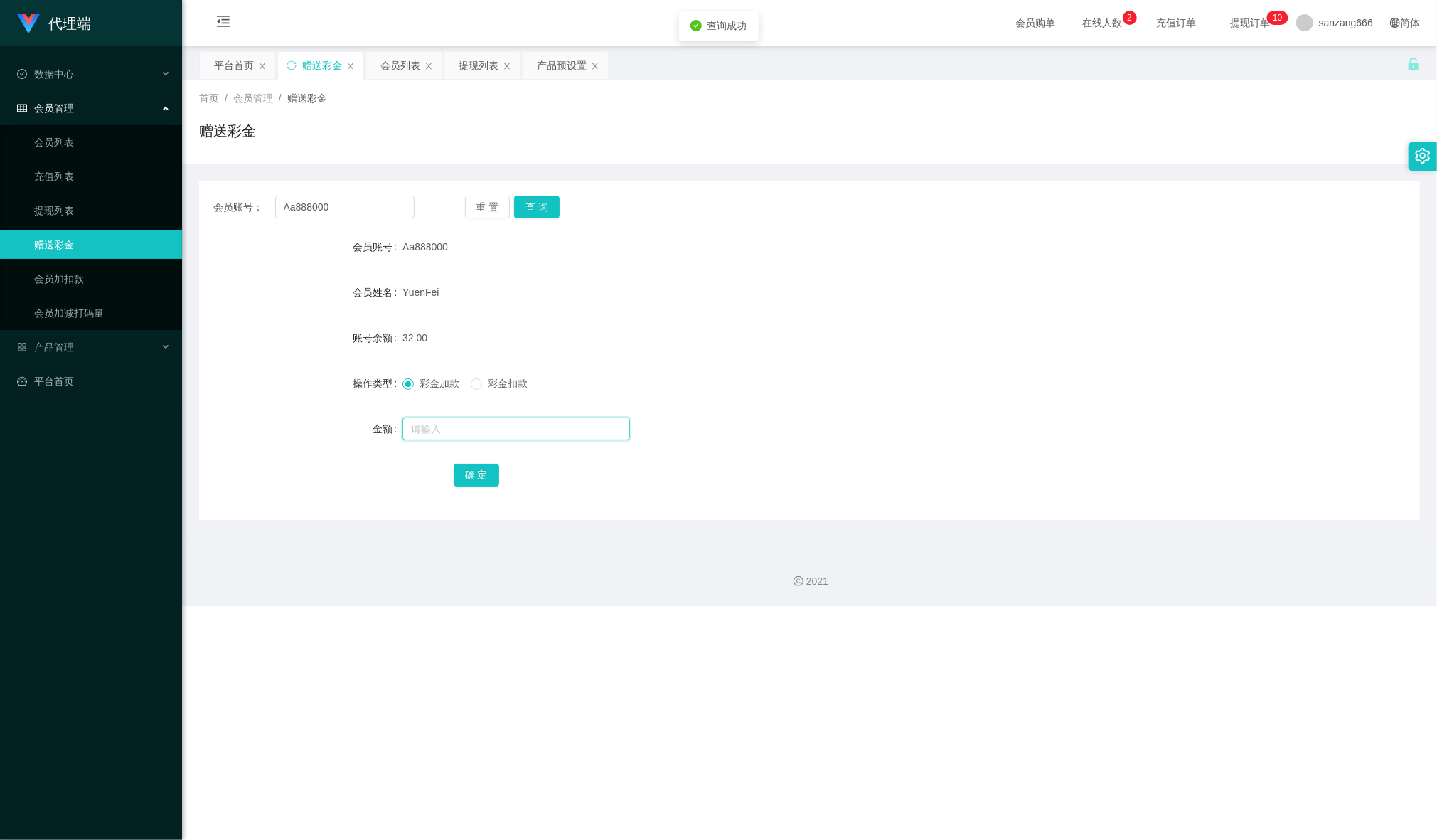
click at [447, 421] on input "text" at bounding box center [517, 429] width 228 height 23
type input "8"
click at [471, 472] on button "确 定" at bounding box center [477, 475] width 46 height 23
click at [309, 215] on input "Aa888000" at bounding box center [345, 207] width 139 height 23
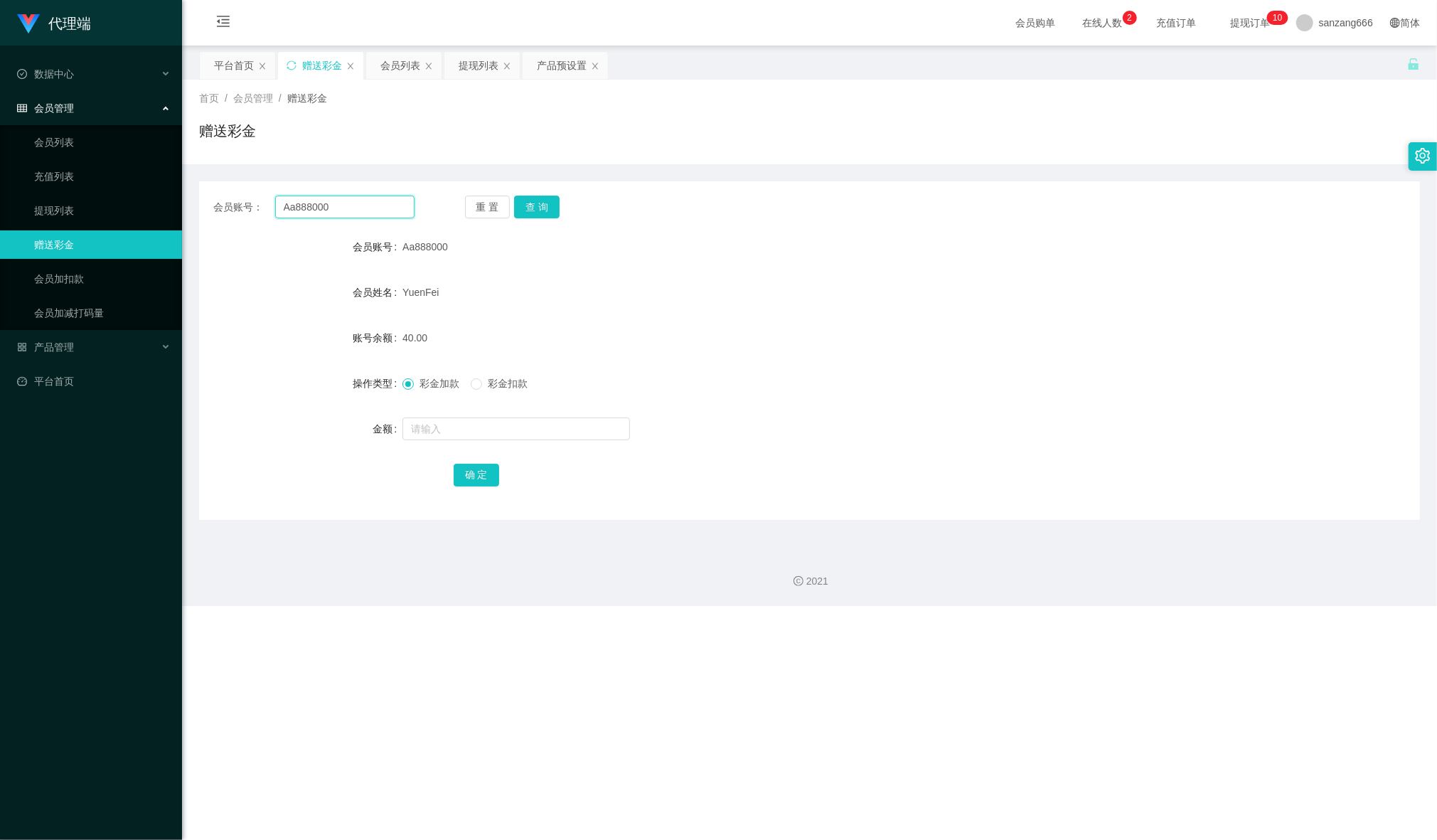
paste input "liewdes"
type input "liewdes"
click at [539, 209] on button "查 询" at bounding box center [537, 207] width 46 height 23
click at [444, 426] on input "text" at bounding box center [517, 429] width 228 height 23
type input "8"
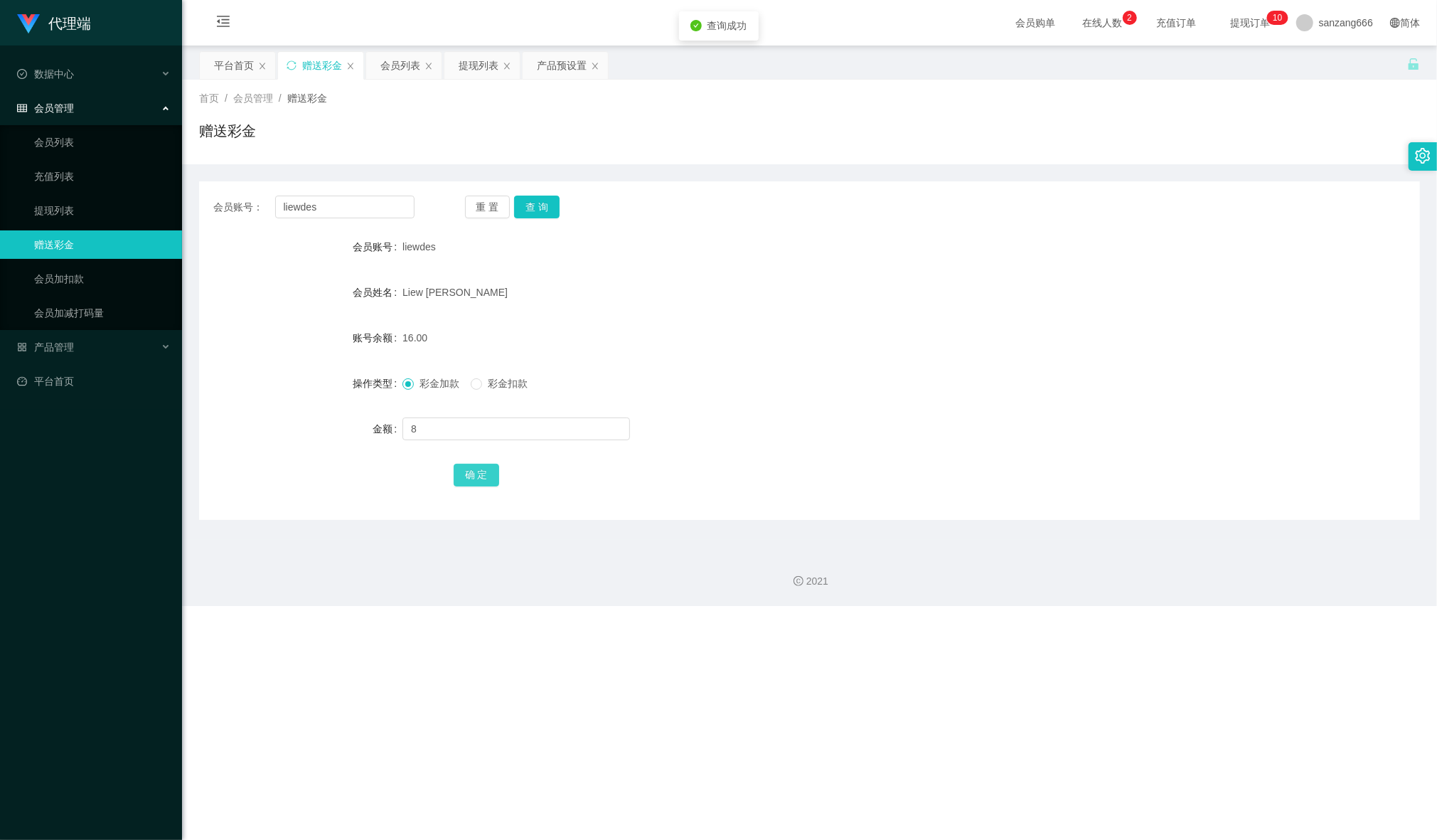
click at [459, 464] on button "确 定" at bounding box center [477, 475] width 46 height 23
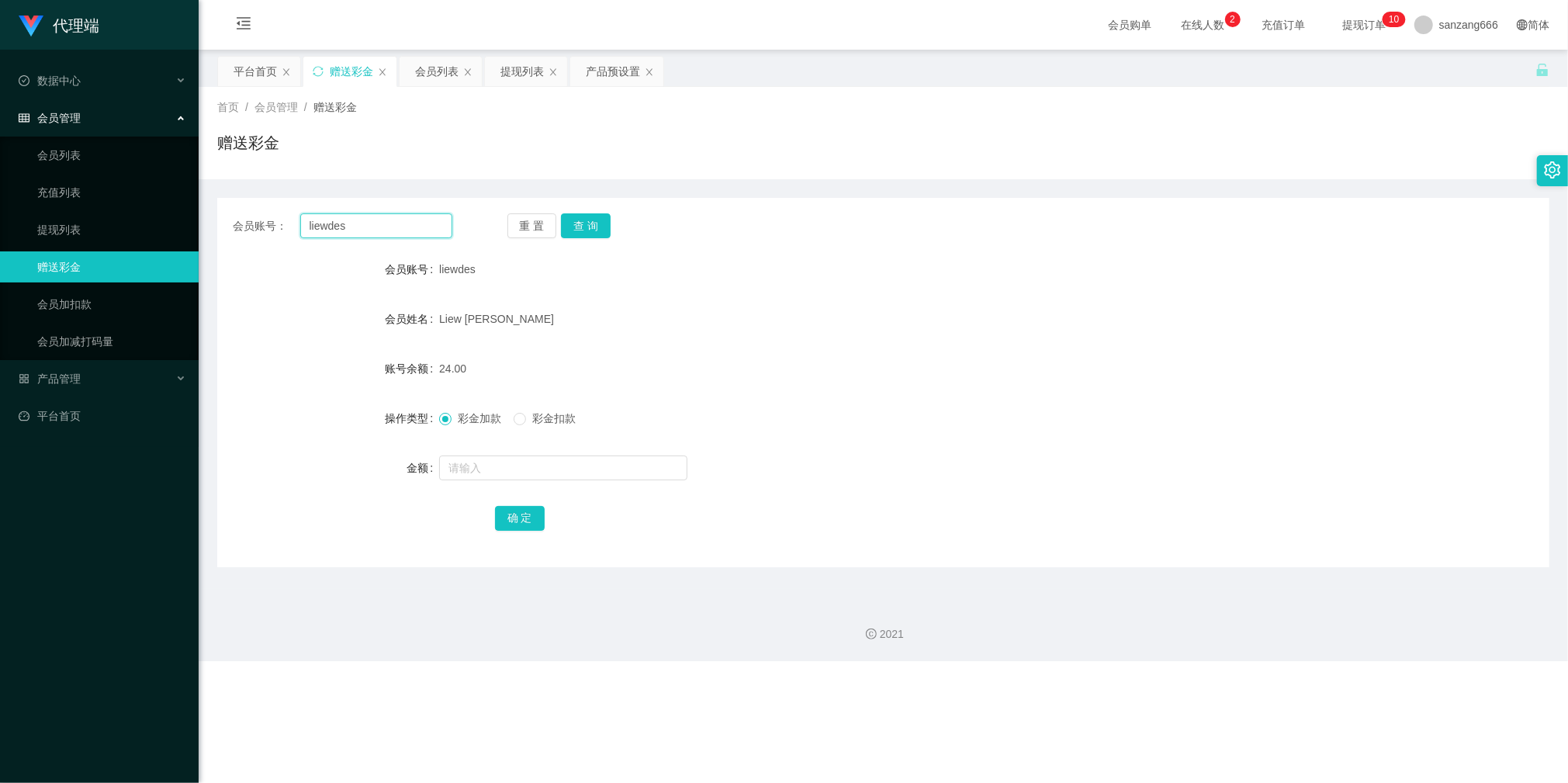
click at [333, 227] on input "liewdes" at bounding box center [376, 226] width 152 height 25
paste input "Aa888000"
type input "Aa888000"
click at [625, 237] on div "重 置 查 询" at bounding box center [617, 226] width 220 height 25
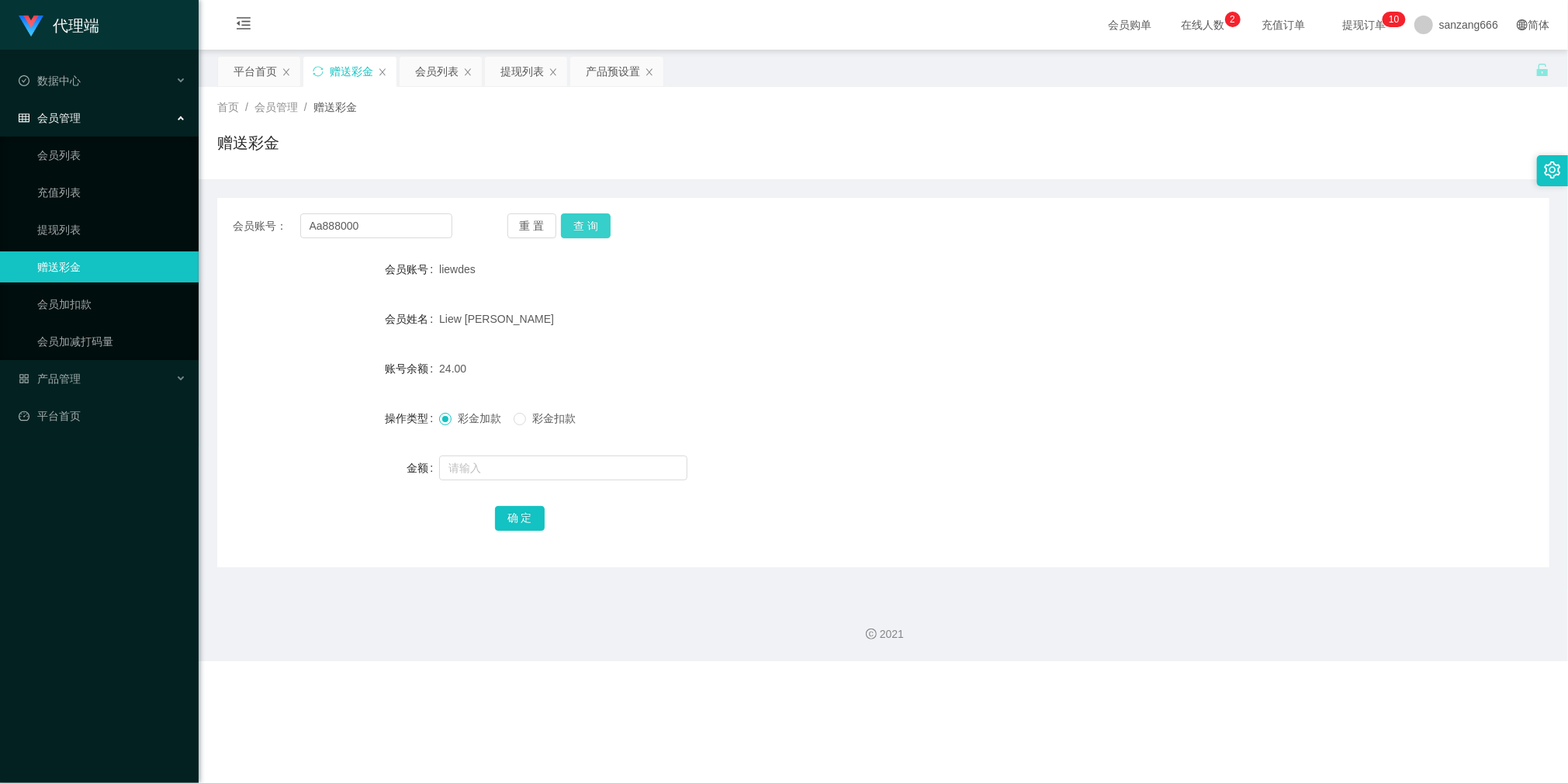
click at [588, 231] on button "查 询" at bounding box center [586, 226] width 50 height 25
click at [479, 467] on input "text" at bounding box center [564, 468] width 249 height 25
type input "8"
click at [529, 512] on button "确 定" at bounding box center [520, 519] width 50 height 25
click at [361, 225] on input "Aa888000" at bounding box center [376, 226] width 152 height 25
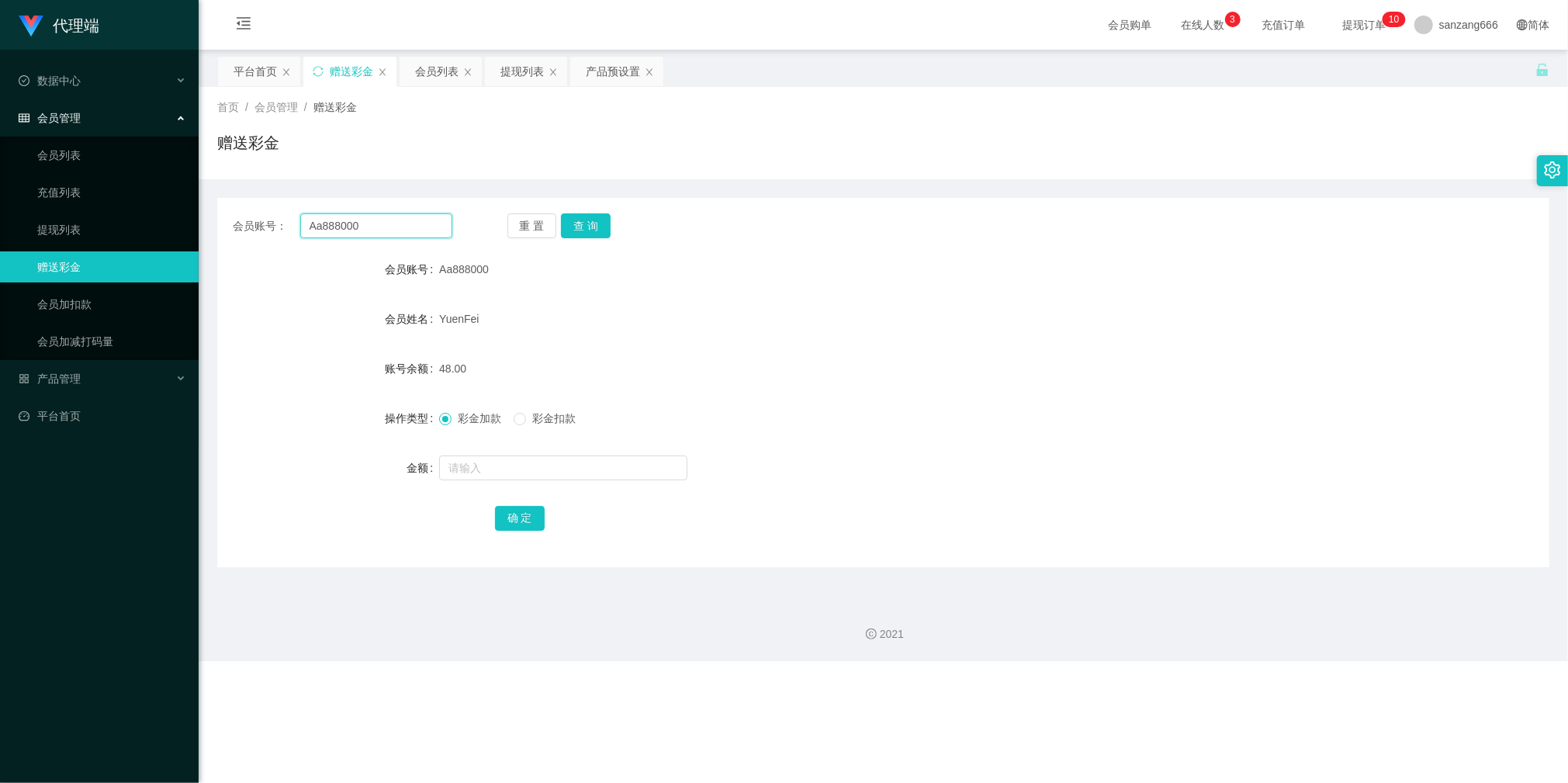
click at [361, 225] on input "Aa888000" at bounding box center [376, 226] width 152 height 25
paste input "liewdes"
type input "liewdes"
click at [572, 231] on button "查 询" at bounding box center [586, 226] width 50 height 25
click at [486, 466] on input "text" at bounding box center [564, 468] width 249 height 25
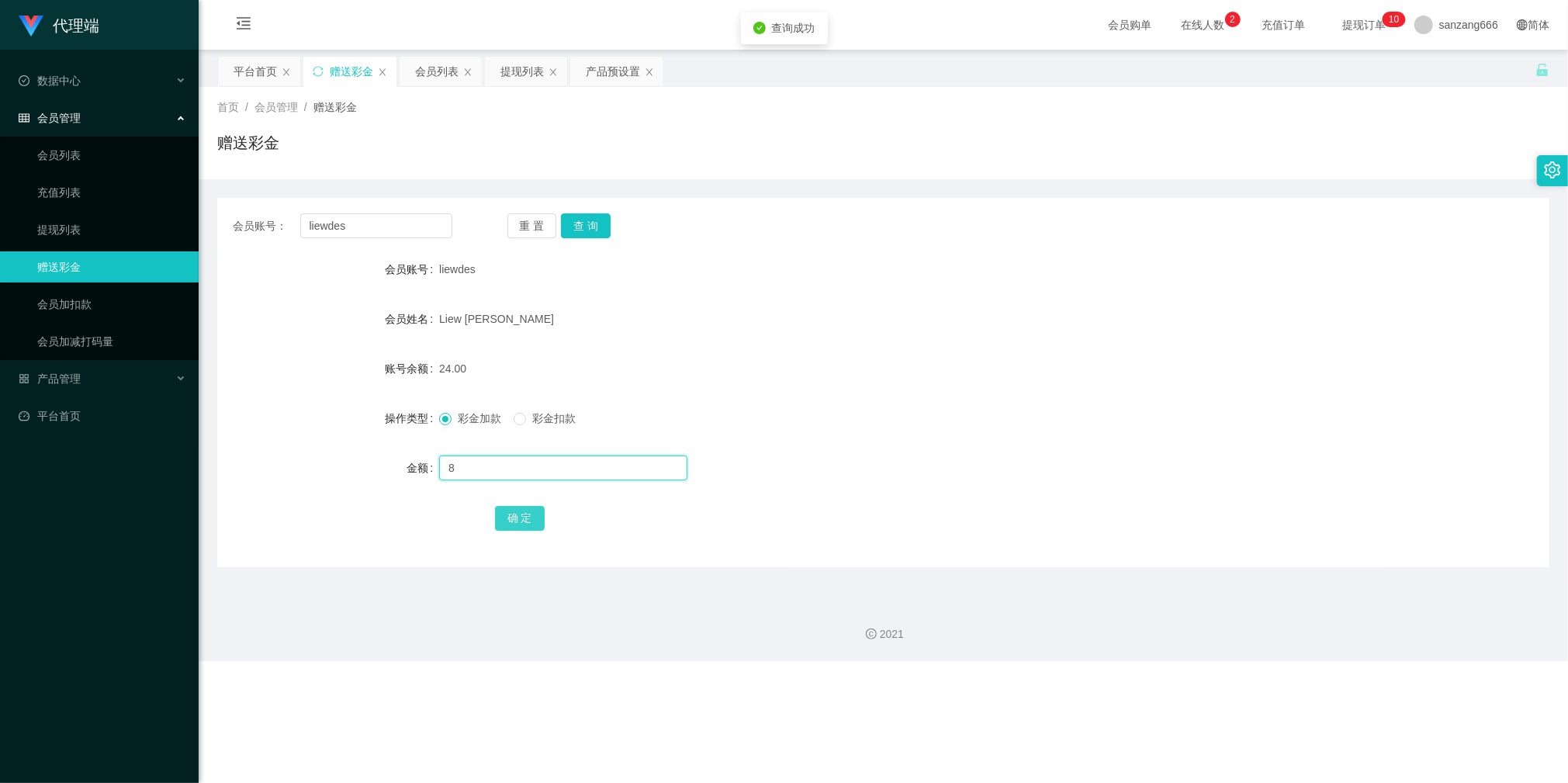
type input "8"
click at [509, 525] on button "确 定" at bounding box center [520, 519] width 50 height 25
click at [574, 224] on button "查 询" at bounding box center [586, 226] width 50 height 25
click at [326, 233] on input "liewdes" at bounding box center [376, 226] width 152 height 25
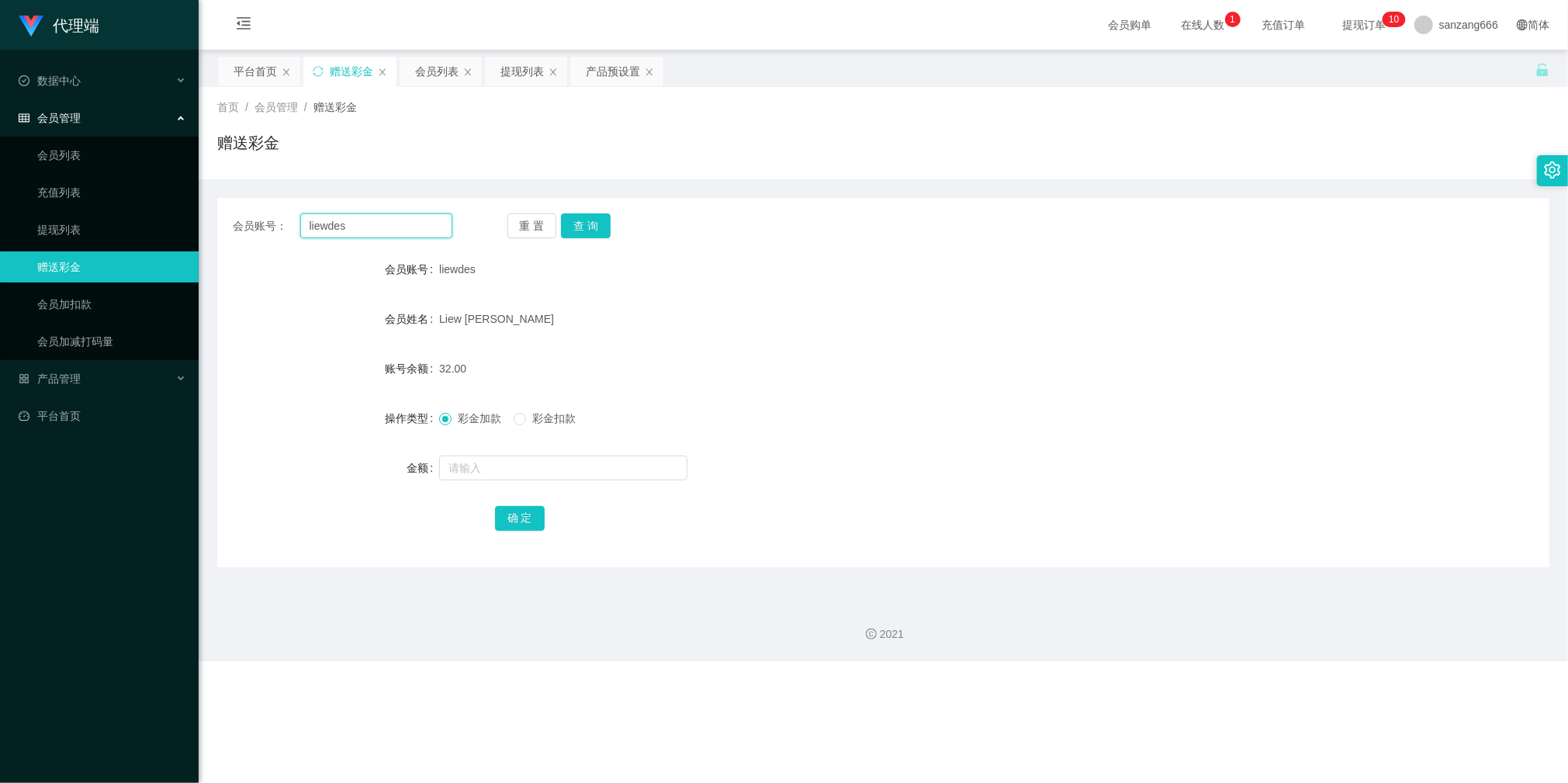
click at [358, 224] on input "liewdes" at bounding box center [376, 226] width 152 height 25
paste input "Aa888000"
type input "Aa888000"
click at [572, 215] on button "查 询" at bounding box center [586, 226] width 50 height 25
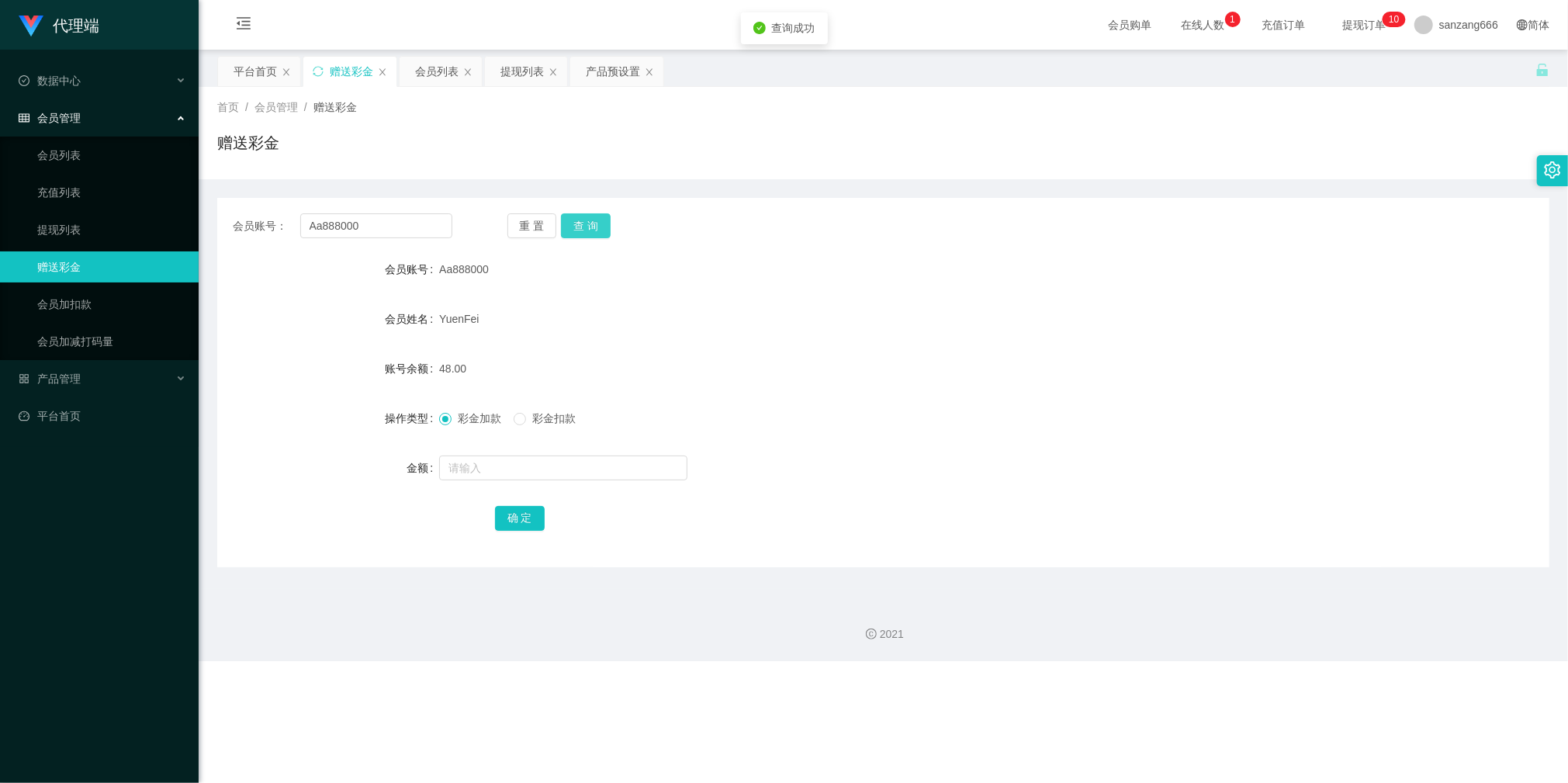
click at [572, 216] on button "查 询" at bounding box center [586, 226] width 50 height 25
click at [314, 224] on input "Aa888000" at bounding box center [376, 226] width 152 height 25
click at [581, 221] on button "查 询" at bounding box center [586, 226] width 50 height 25
click at [508, 472] on input "text" at bounding box center [564, 468] width 249 height 25
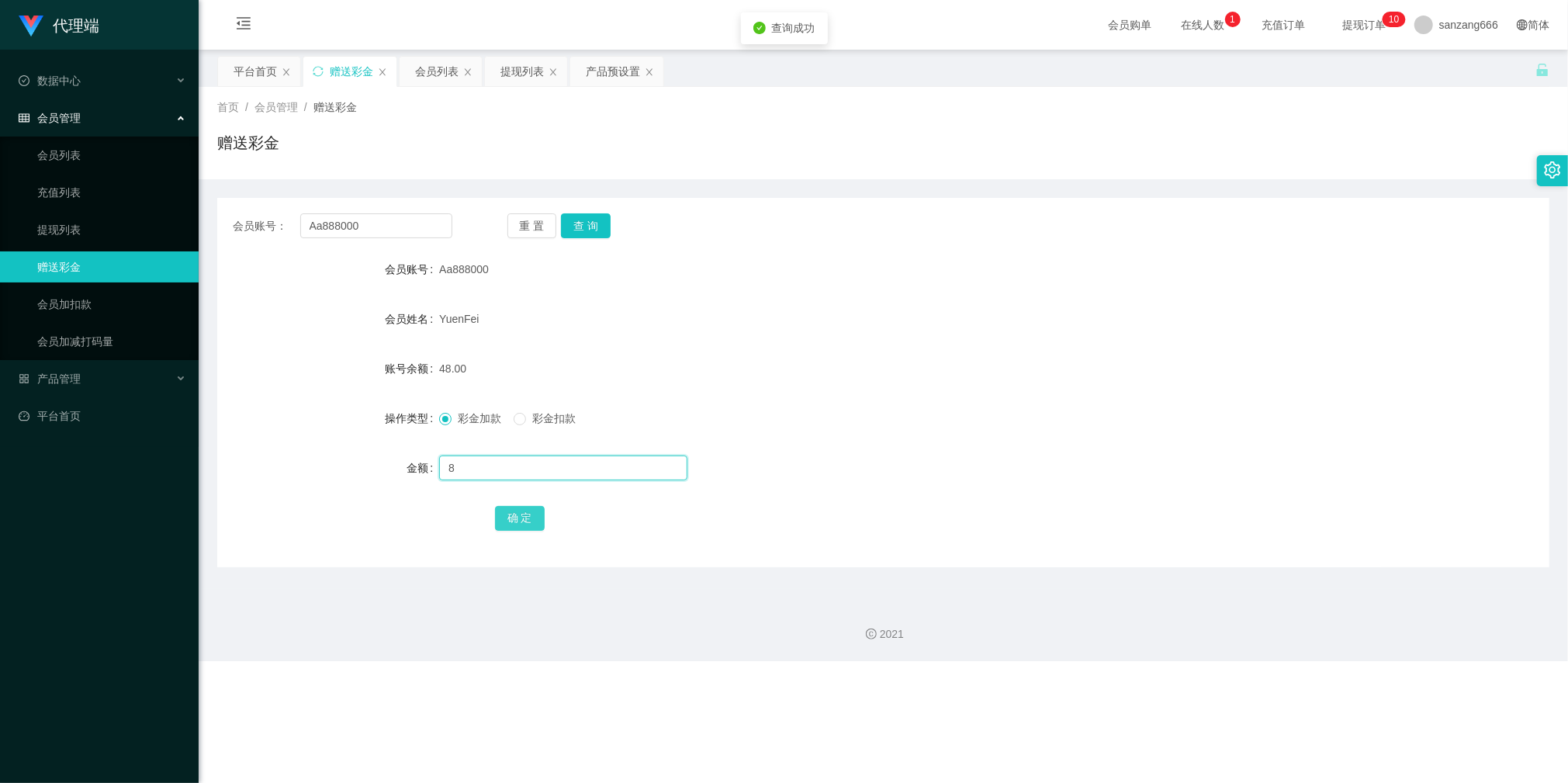
type input "8"
click at [506, 511] on button "确 定" at bounding box center [520, 519] width 50 height 25
click at [355, 224] on input "Aa888000" at bounding box center [376, 226] width 152 height 25
paste input "liewdes"
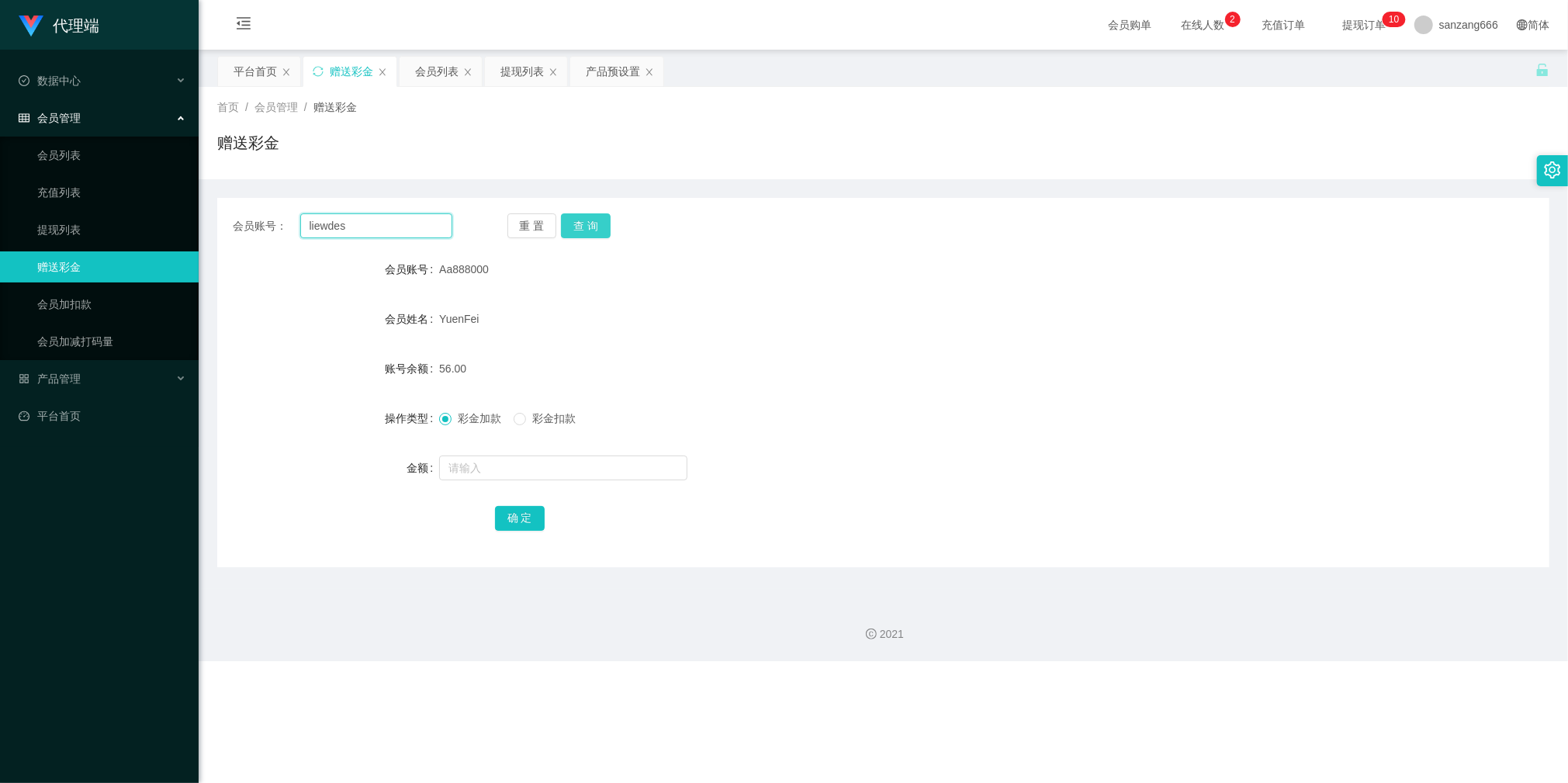
type input "liewdes"
click at [572, 221] on button "查 询" at bounding box center [586, 226] width 50 height 25
click at [485, 466] on input "text" at bounding box center [564, 468] width 249 height 25
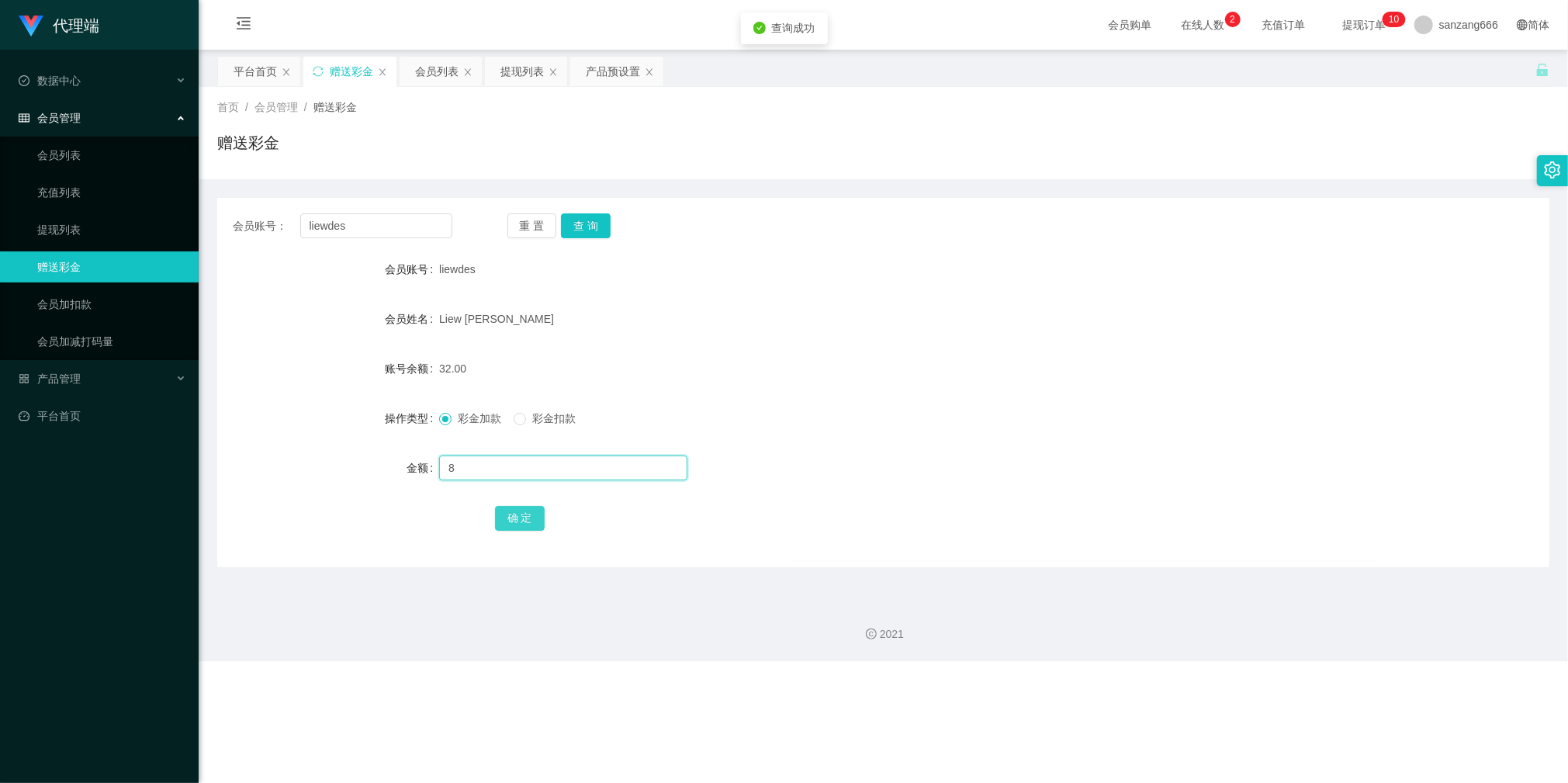
type input "8"
click at [511, 523] on button "确 定" at bounding box center [520, 519] width 50 height 25
click at [622, 228] on div "重 置 查 询" at bounding box center [617, 226] width 220 height 25
click at [581, 228] on button "查 询" at bounding box center [586, 226] width 50 height 25
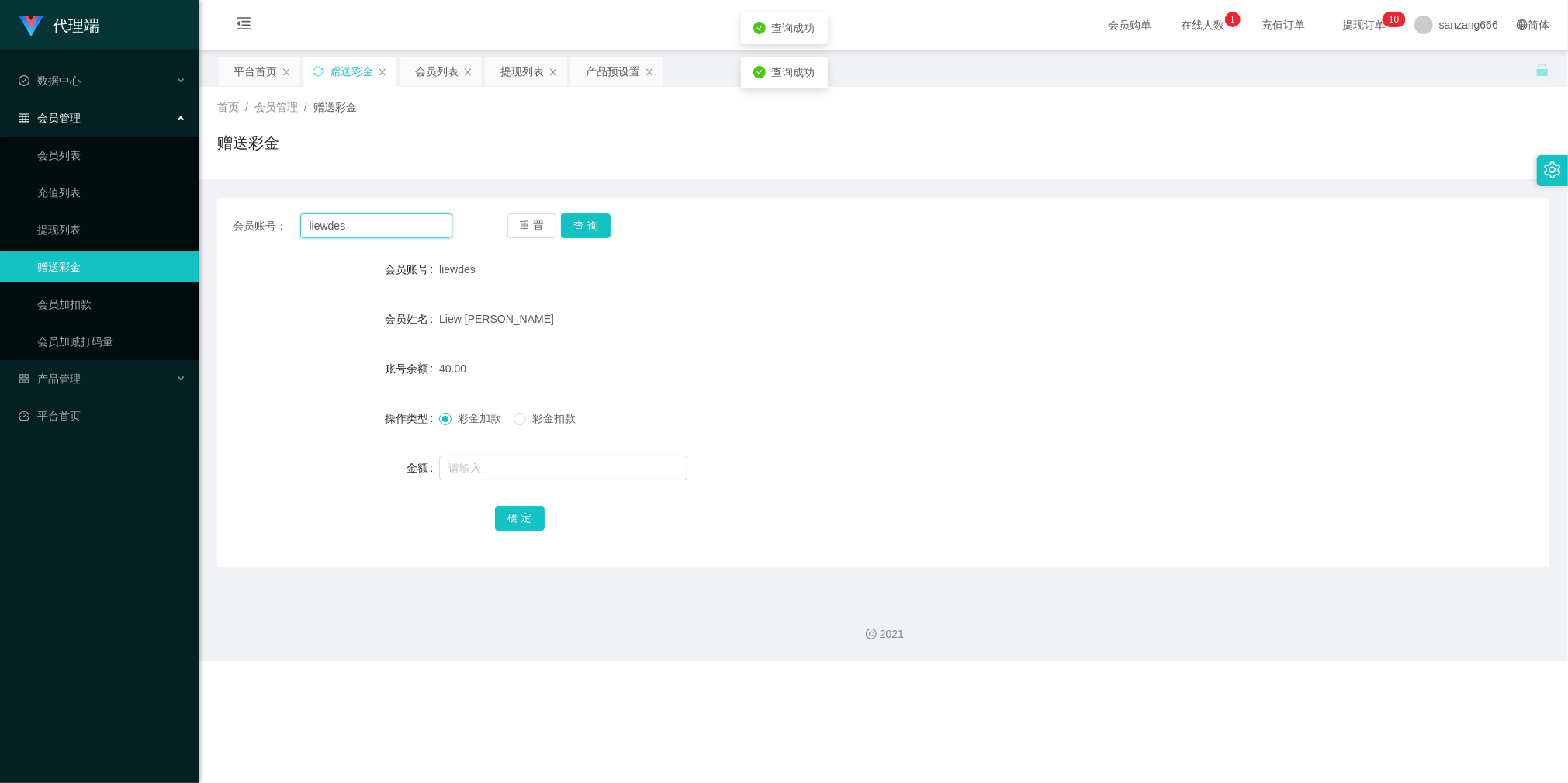
click at [340, 227] on input "liewdes" at bounding box center [376, 226] width 152 height 25
click at [337, 219] on input "liewdes" at bounding box center [376, 226] width 152 height 25
paste input "Aa888000"
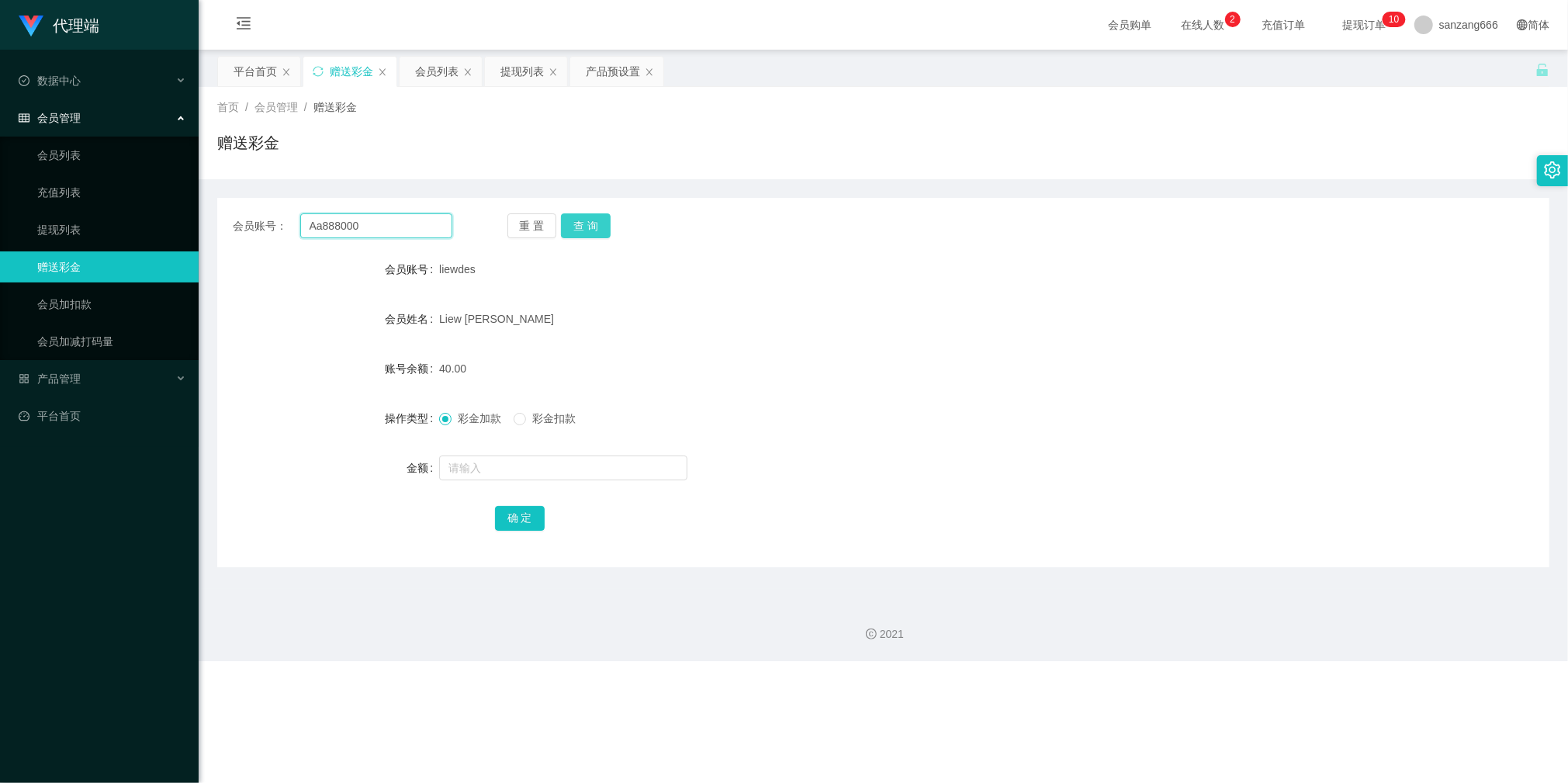
type input "Aa888000"
click at [588, 221] on button "查 询" at bounding box center [586, 226] width 50 height 25
click at [460, 470] on input "text" at bounding box center [564, 468] width 249 height 25
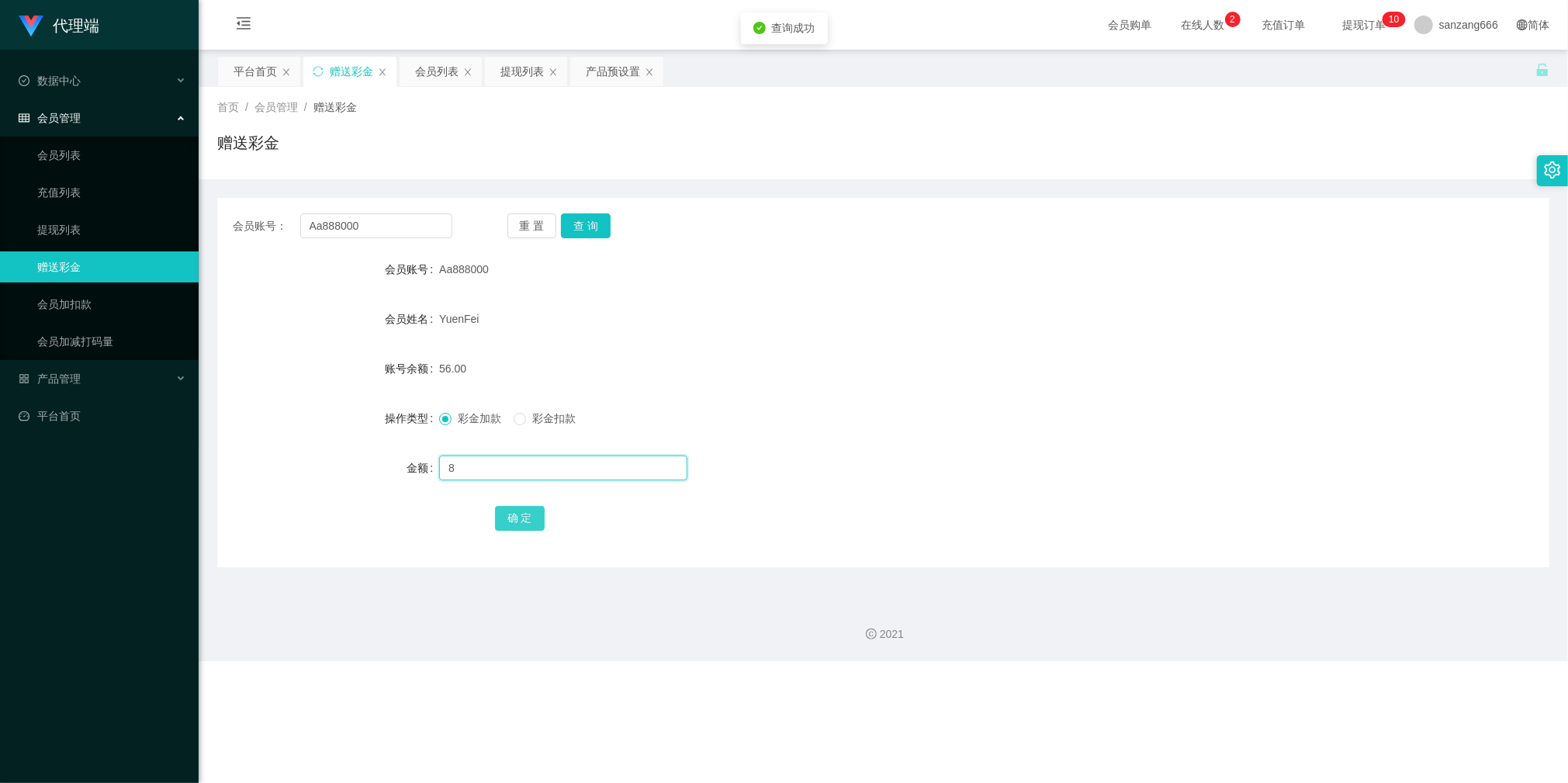
type input "8"
click at [509, 507] on button "确 定" at bounding box center [520, 519] width 50 height 25
click at [332, 225] on input "Aa888000" at bounding box center [376, 226] width 152 height 25
paste input "liewdes"
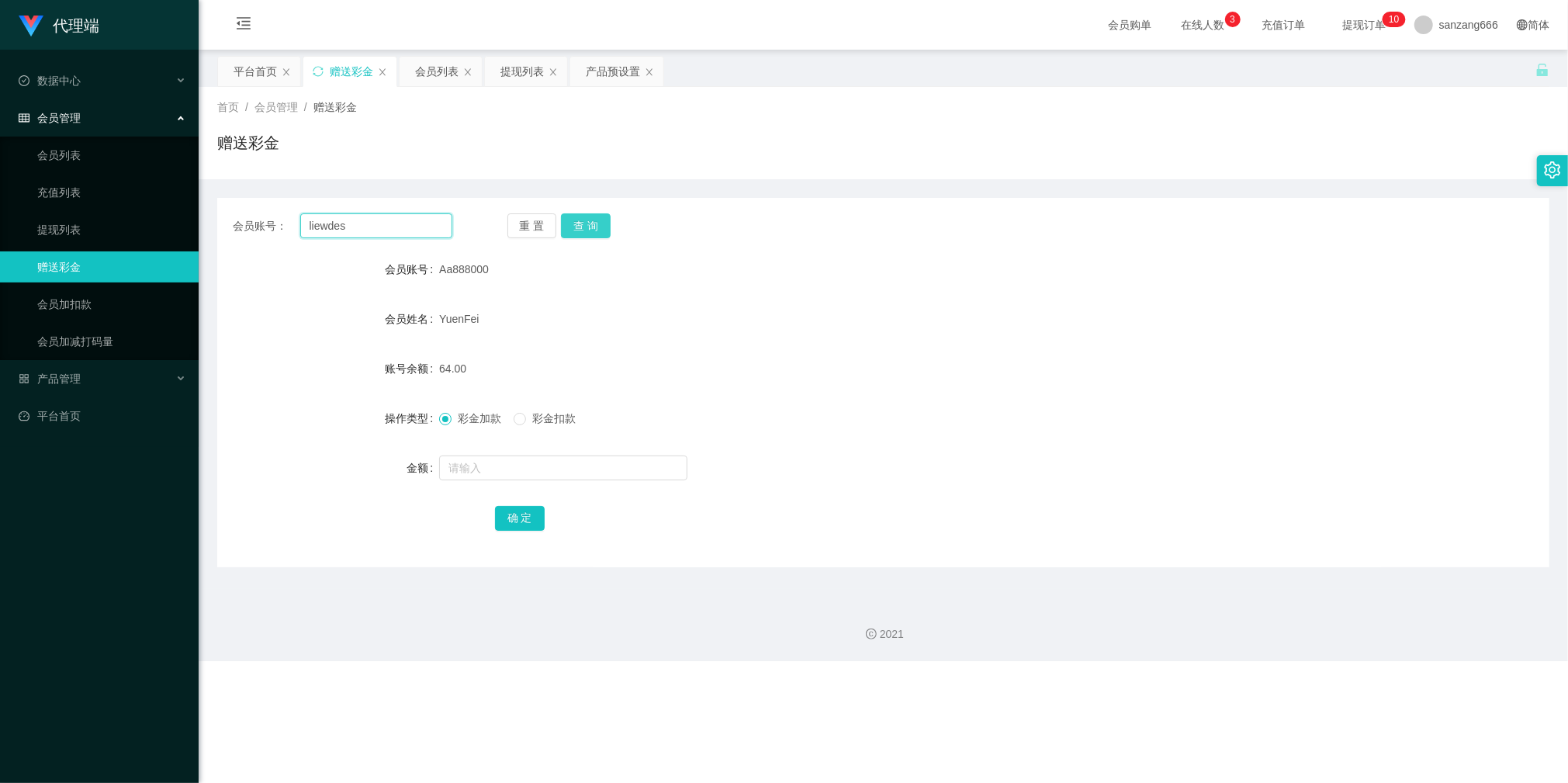
type input "liewdes"
click at [596, 216] on button "查 询" at bounding box center [586, 226] width 50 height 25
click at [506, 467] on input "text" at bounding box center [564, 468] width 249 height 25
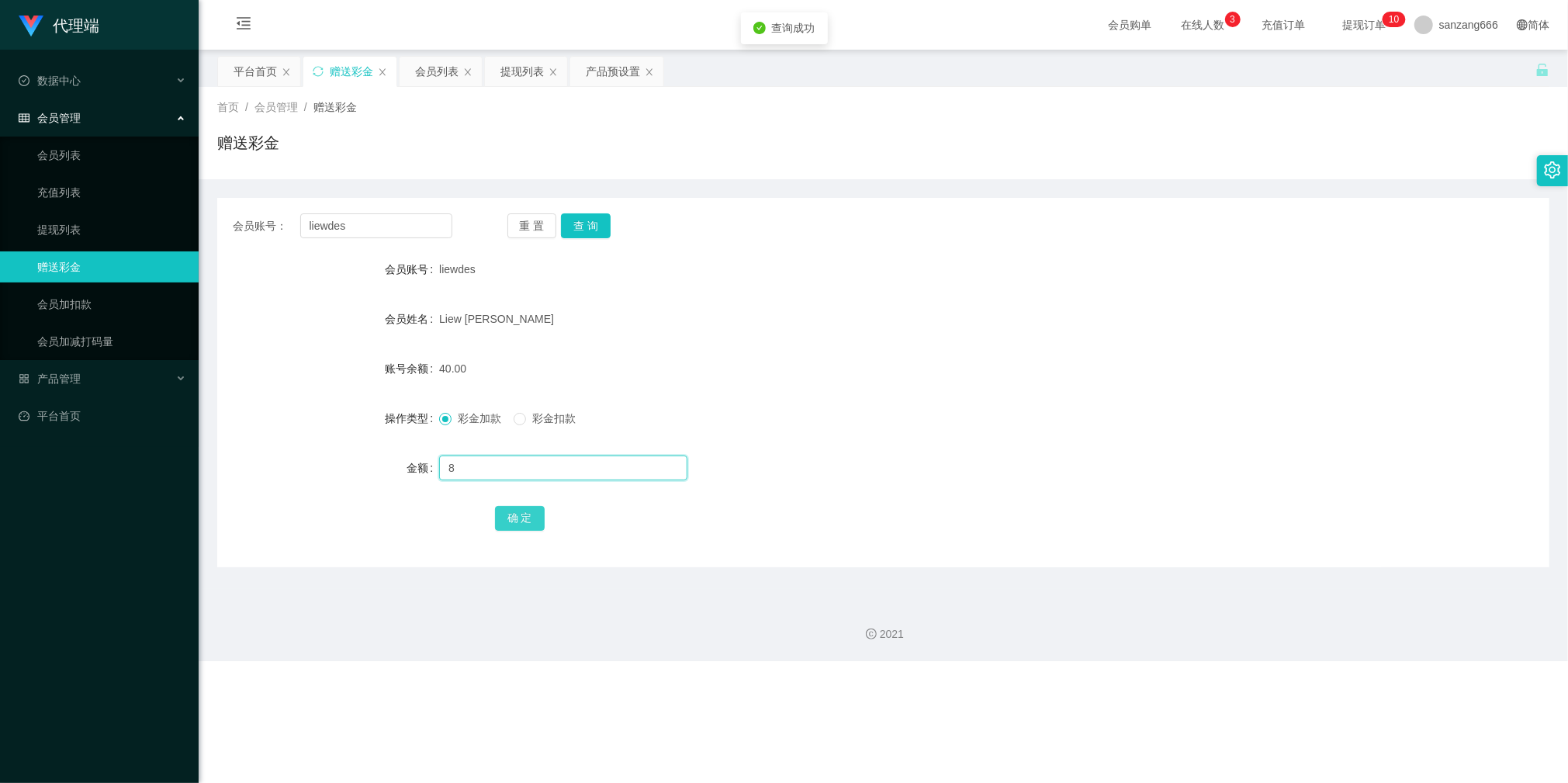
type input "8"
click at [525, 523] on button "确 定" at bounding box center [520, 519] width 50 height 25
click at [538, 66] on div "提现列表" at bounding box center [522, 71] width 44 height 30
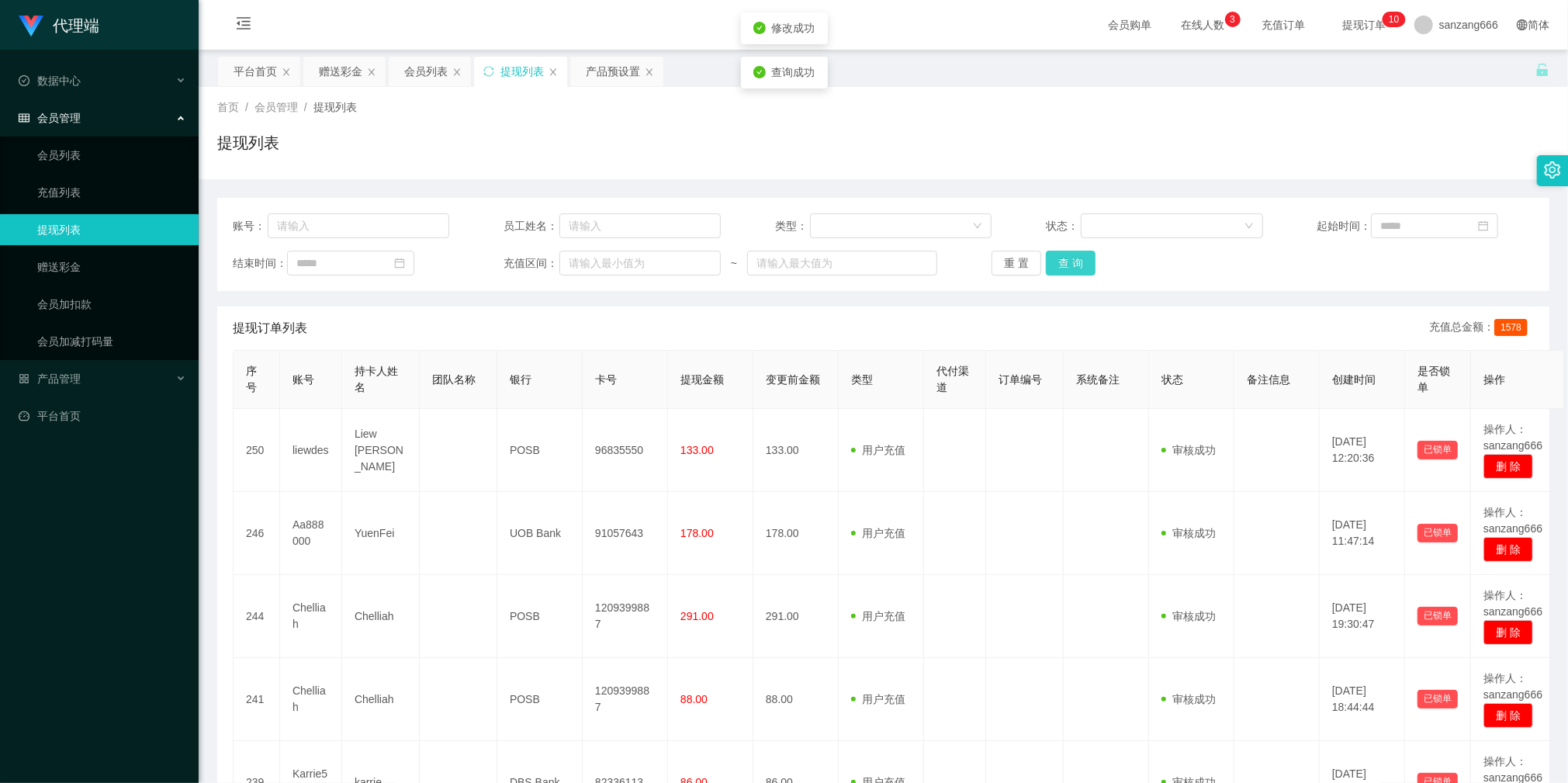
click at [1063, 270] on button "查 询" at bounding box center [1071, 264] width 50 height 25
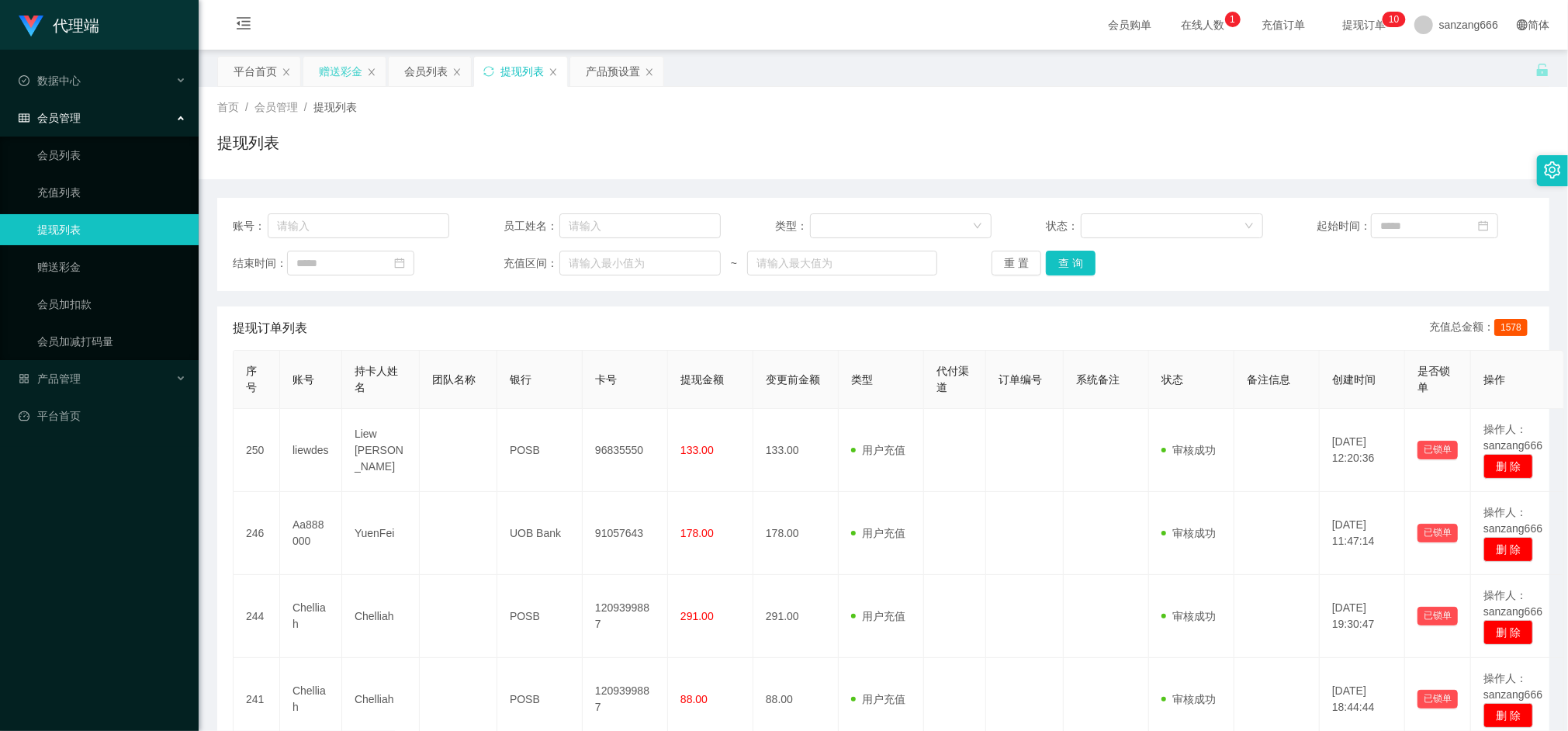
click at [321, 77] on div "赠送彩金" at bounding box center [341, 71] width 44 height 30
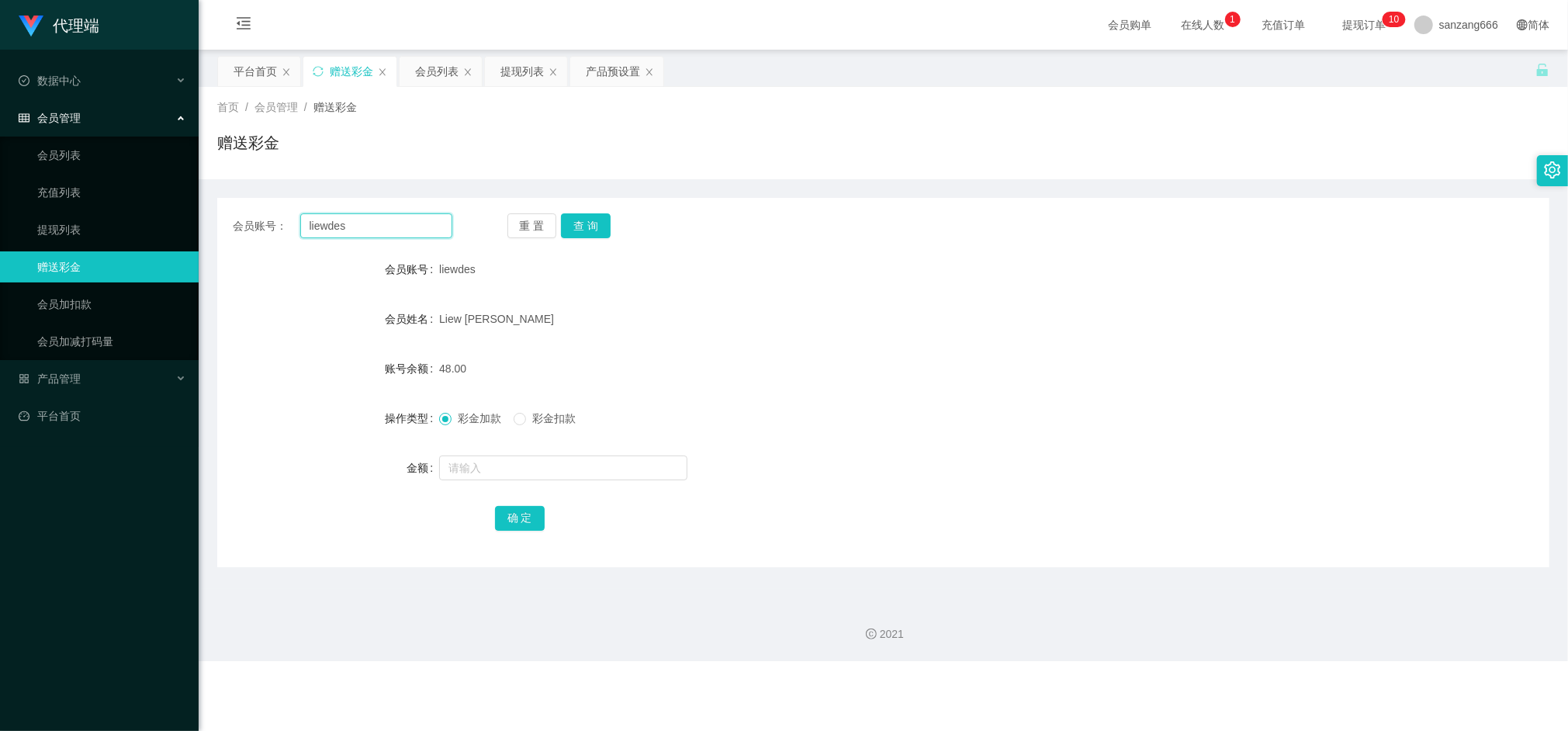
click at [346, 231] on input "liewdes" at bounding box center [376, 226] width 152 height 25
paste input "Aa888000"
type input "Aa888000"
click at [582, 230] on button "查 询" at bounding box center [586, 226] width 50 height 25
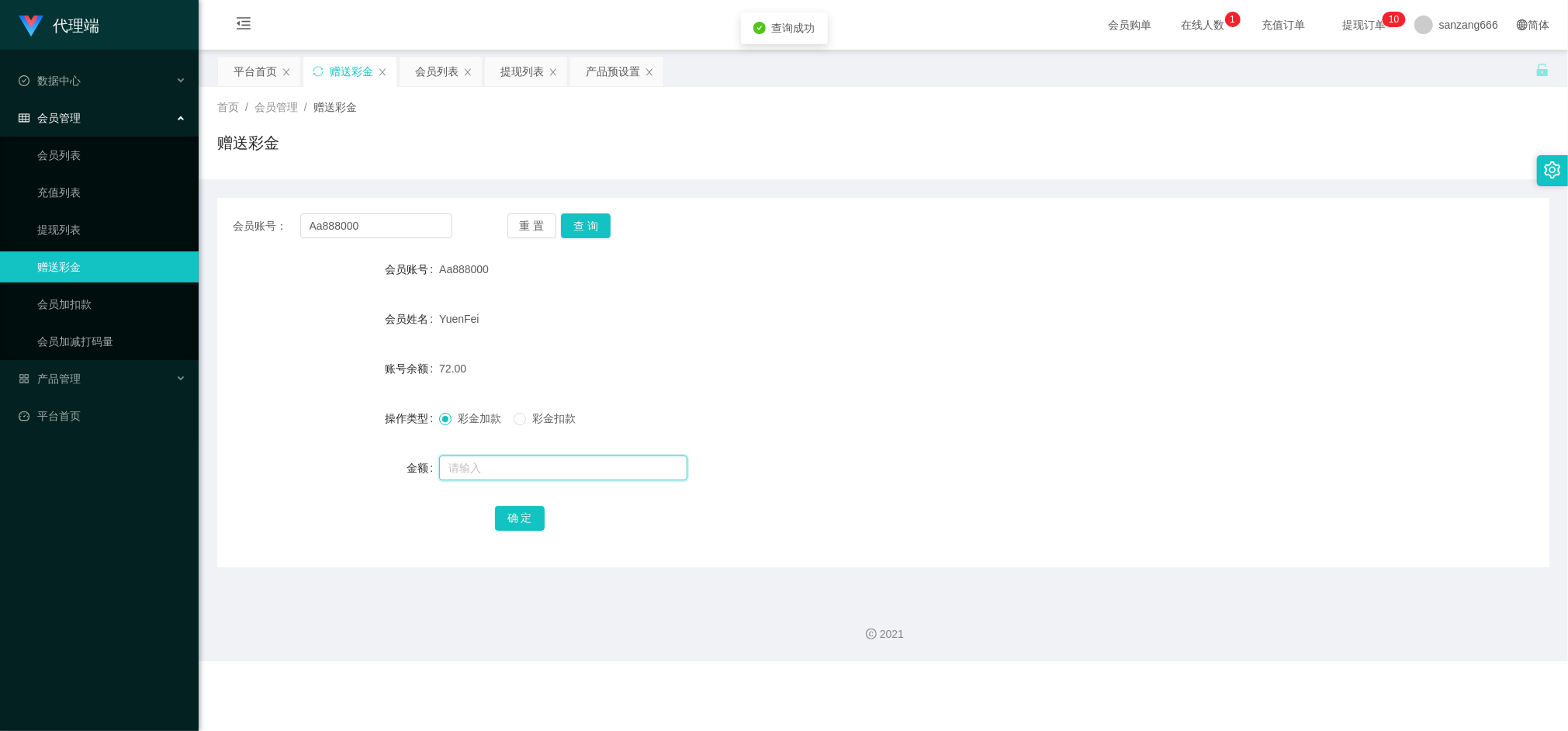
click at [503, 463] on input "text" at bounding box center [564, 468] width 249 height 25
type input "8"
click at [526, 521] on button "确 定" at bounding box center [520, 518] width 50 height 25
click at [361, 220] on input "Aa888000" at bounding box center [376, 226] width 152 height 25
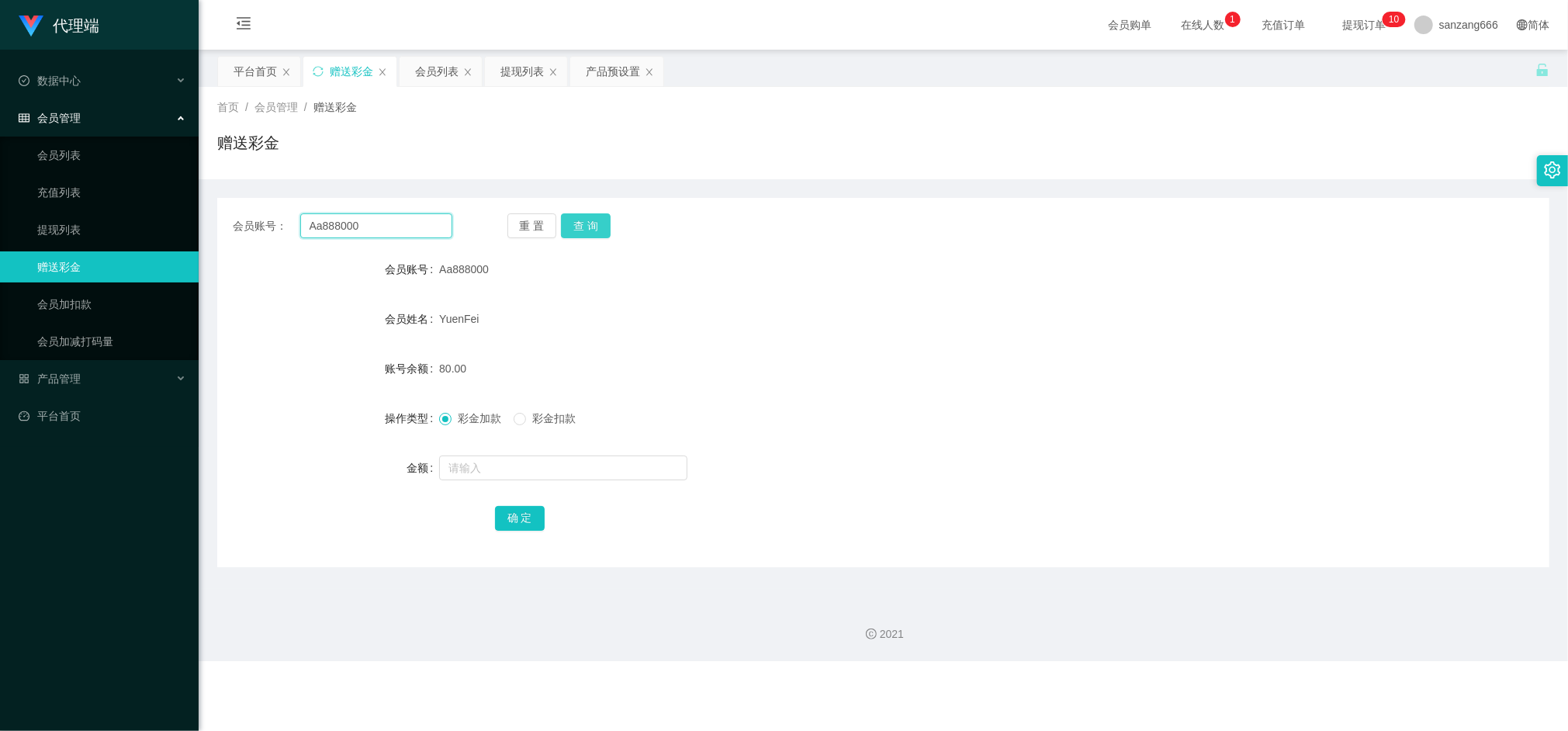
paste input "liewdes"
type input "liewdes"
click at [608, 224] on button "查 询" at bounding box center [586, 226] width 50 height 25
click at [606, 224] on button "查 询" at bounding box center [586, 226] width 50 height 25
click at [523, 470] on input "text" at bounding box center [564, 468] width 249 height 25
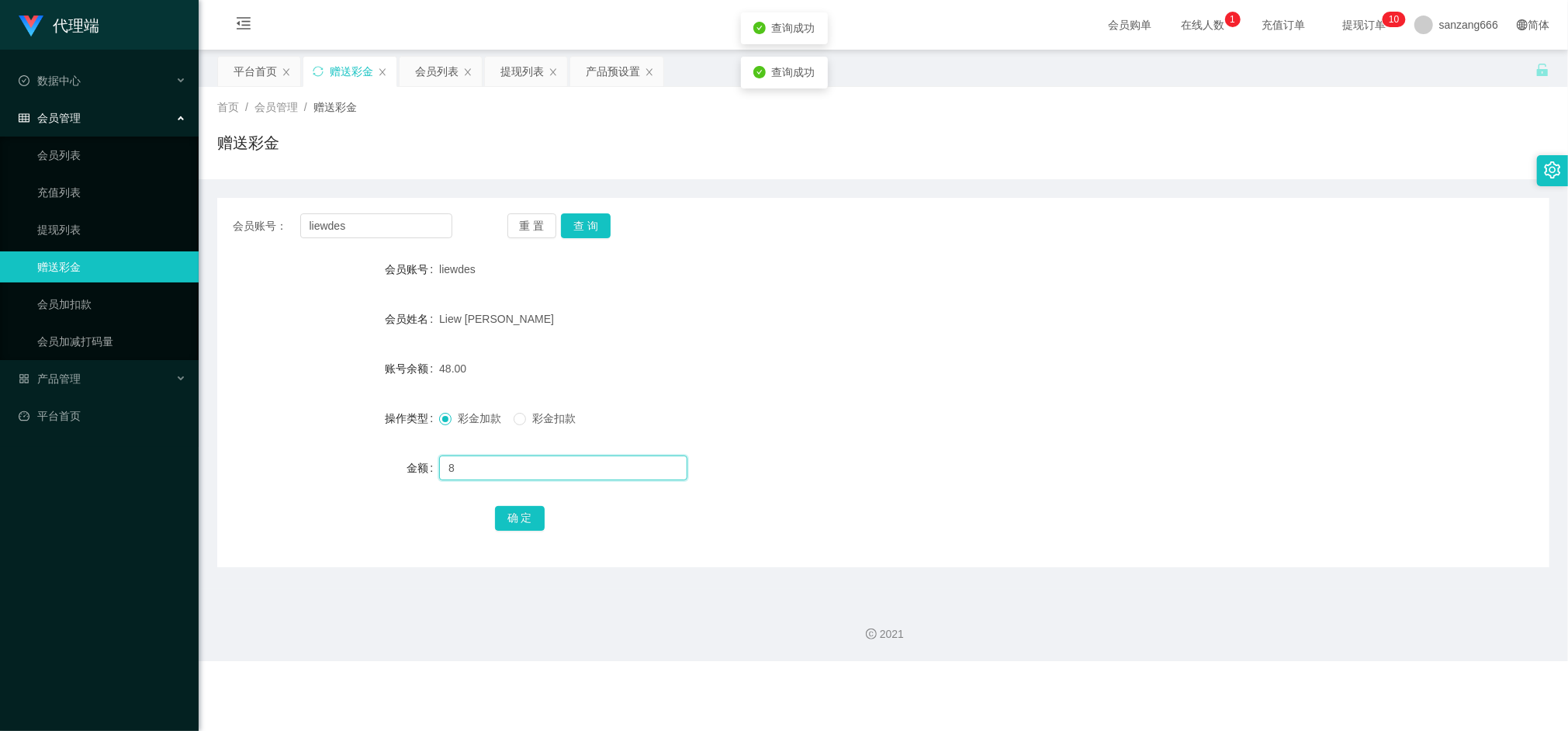
type input "8"
click at [324, 224] on input "liewdes" at bounding box center [376, 226] width 152 height 25
click at [519, 520] on button "确 定" at bounding box center [520, 518] width 50 height 25
click at [500, 63] on div "提现列表" at bounding box center [526, 71] width 82 height 30
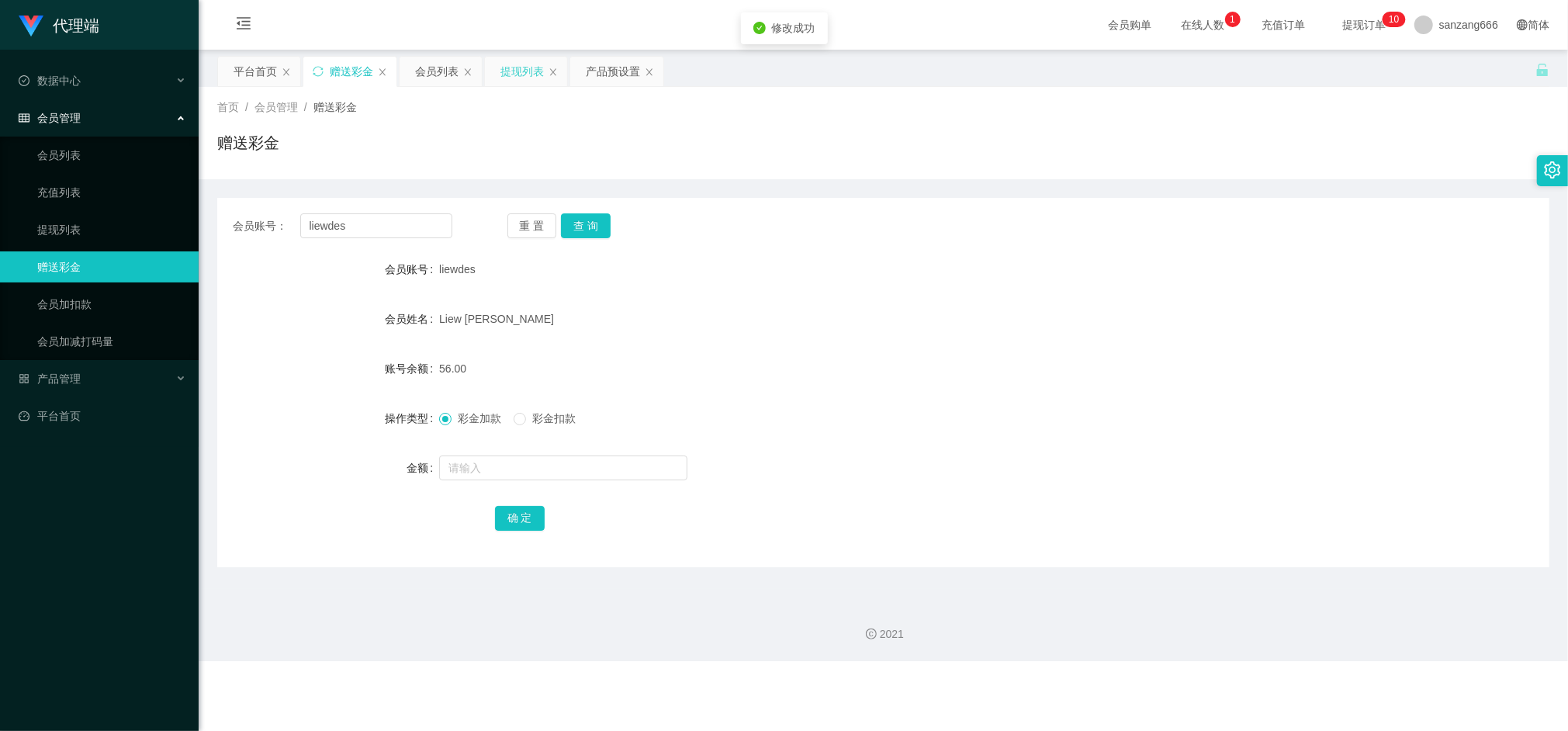
click at [529, 66] on div "提现列表" at bounding box center [522, 71] width 44 height 30
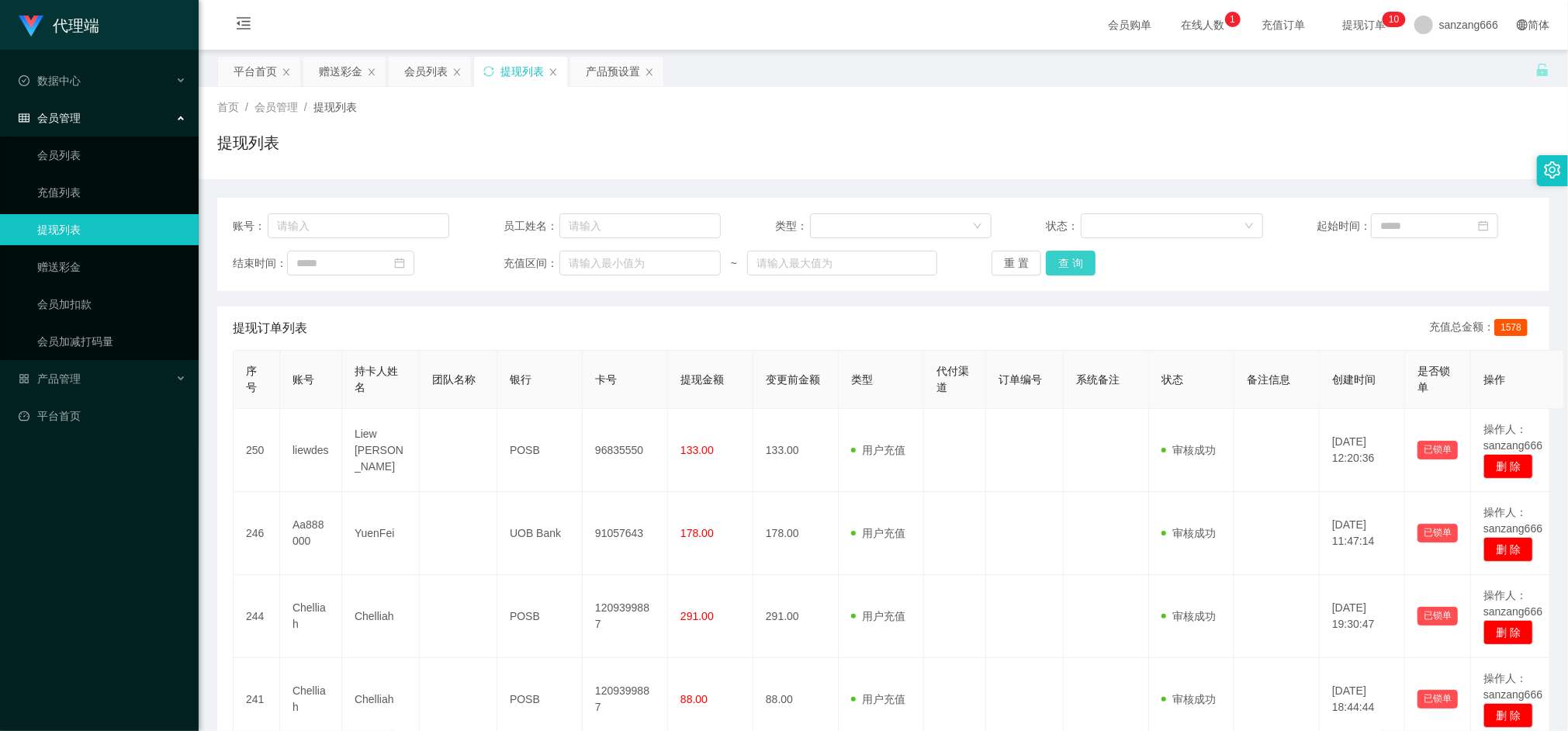
click at [1067, 263] on button "查 询" at bounding box center [1071, 263] width 50 height 25
click at [1067, 263] on button "查 询" at bounding box center [1079, 263] width 66 height 25
click at [340, 72] on div "赠送彩金" at bounding box center [341, 71] width 44 height 30
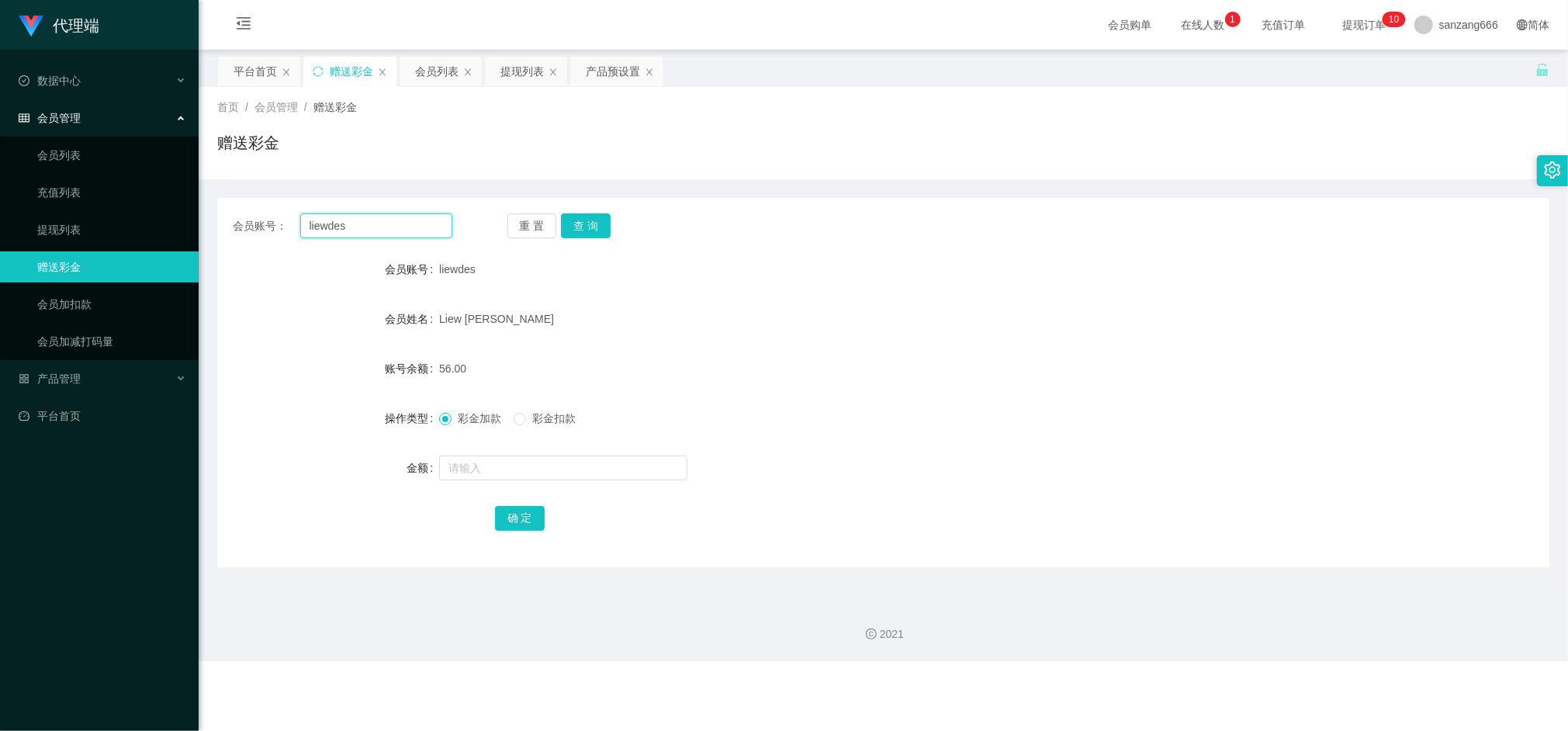
click at [336, 227] on input "liewdes" at bounding box center [376, 226] width 152 height 25
paste input "Aa888000"
type input "Aa888000"
click at [584, 230] on button "查 询" at bounding box center [586, 226] width 50 height 25
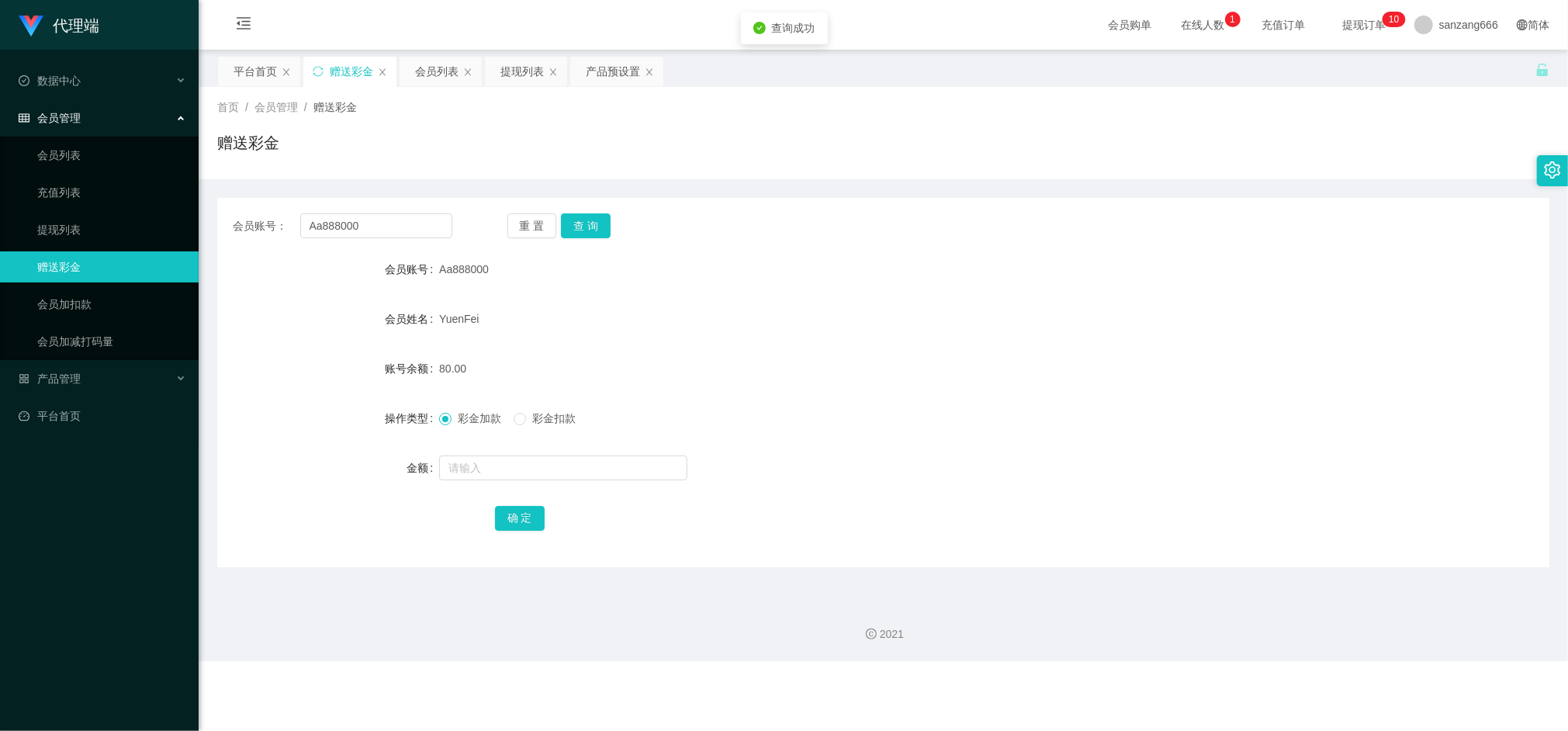
click at [459, 482] on div at bounding box center [828, 468] width 777 height 31
click at [481, 457] on input "text" at bounding box center [564, 468] width 249 height 25
type input "208"
click at [489, 509] on div "确 定" at bounding box center [884, 518] width 1333 height 31
click at [512, 517] on button "确 定" at bounding box center [520, 518] width 50 height 25
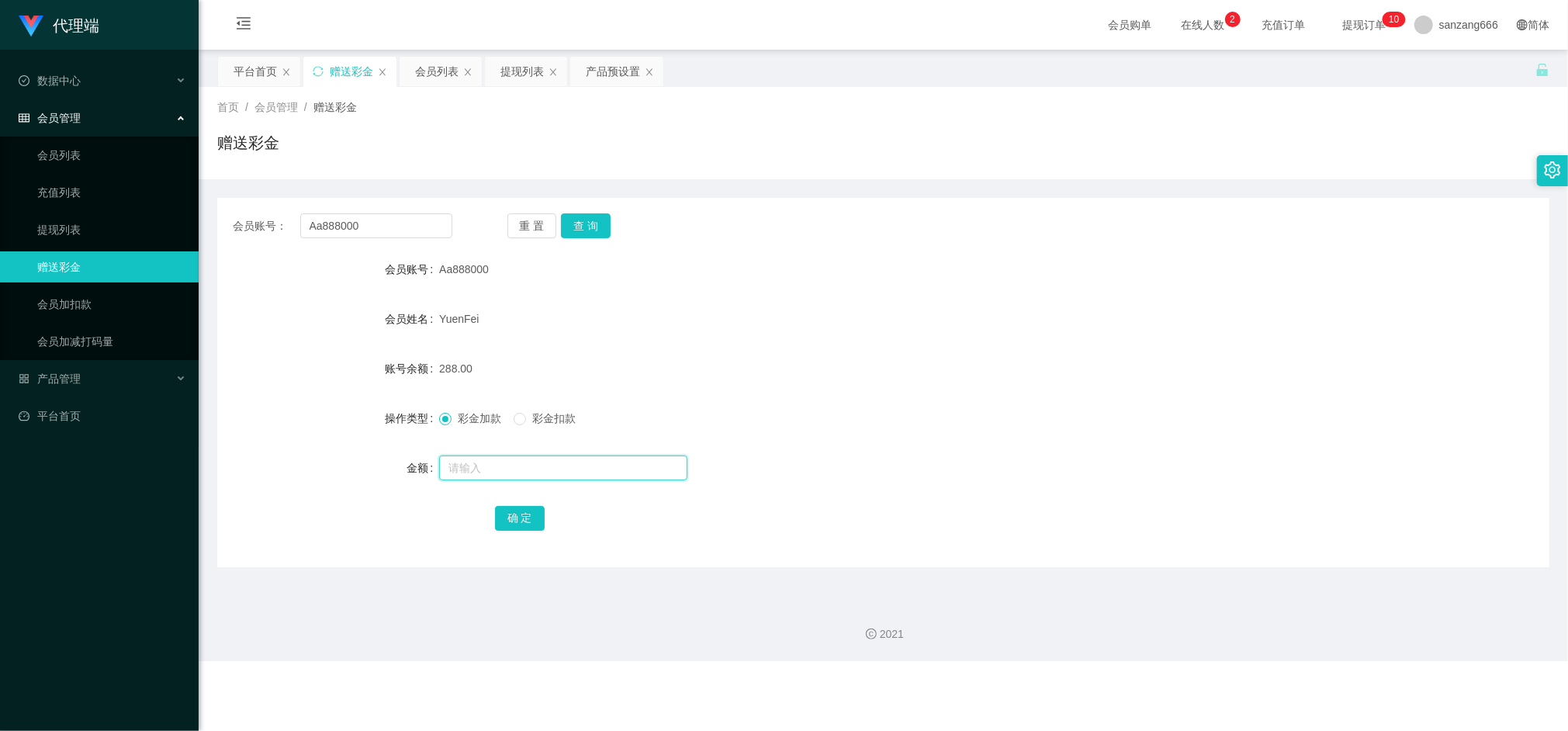
click at [465, 467] on input "text" at bounding box center [564, 468] width 249 height 25
type input "8"
click at [518, 514] on button "确 定" at bounding box center [520, 518] width 50 height 25
click at [348, 224] on input "Aa888000" at bounding box center [376, 226] width 152 height 25
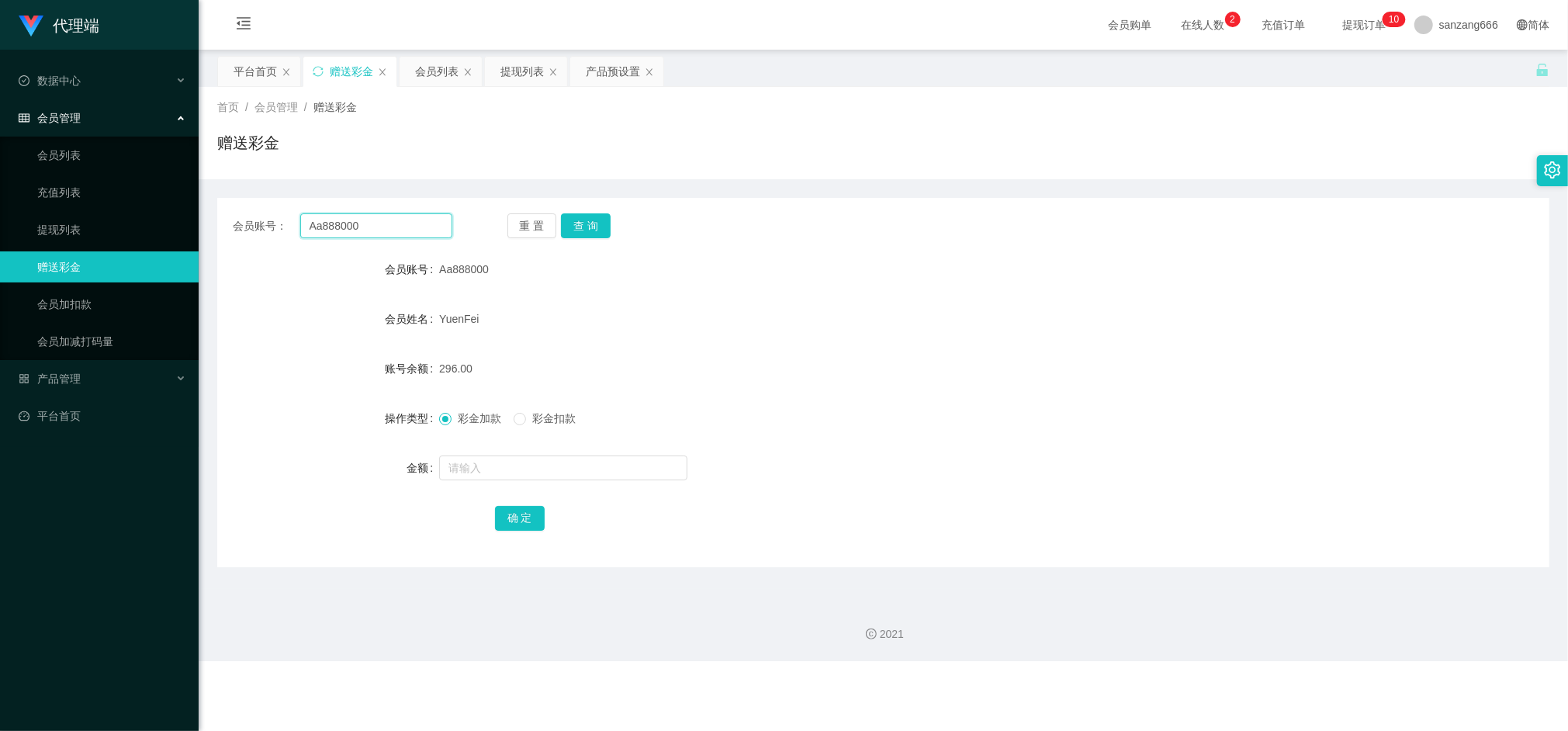
paste input "liewdes"
type input "liewdes"
click at [578, 219] on button "查 询" at bounding box center [586, 226] width 50 height 25
click at [488, 468] on input "text" at bounding box center [564, 468] width 249 height 25
type input "8"
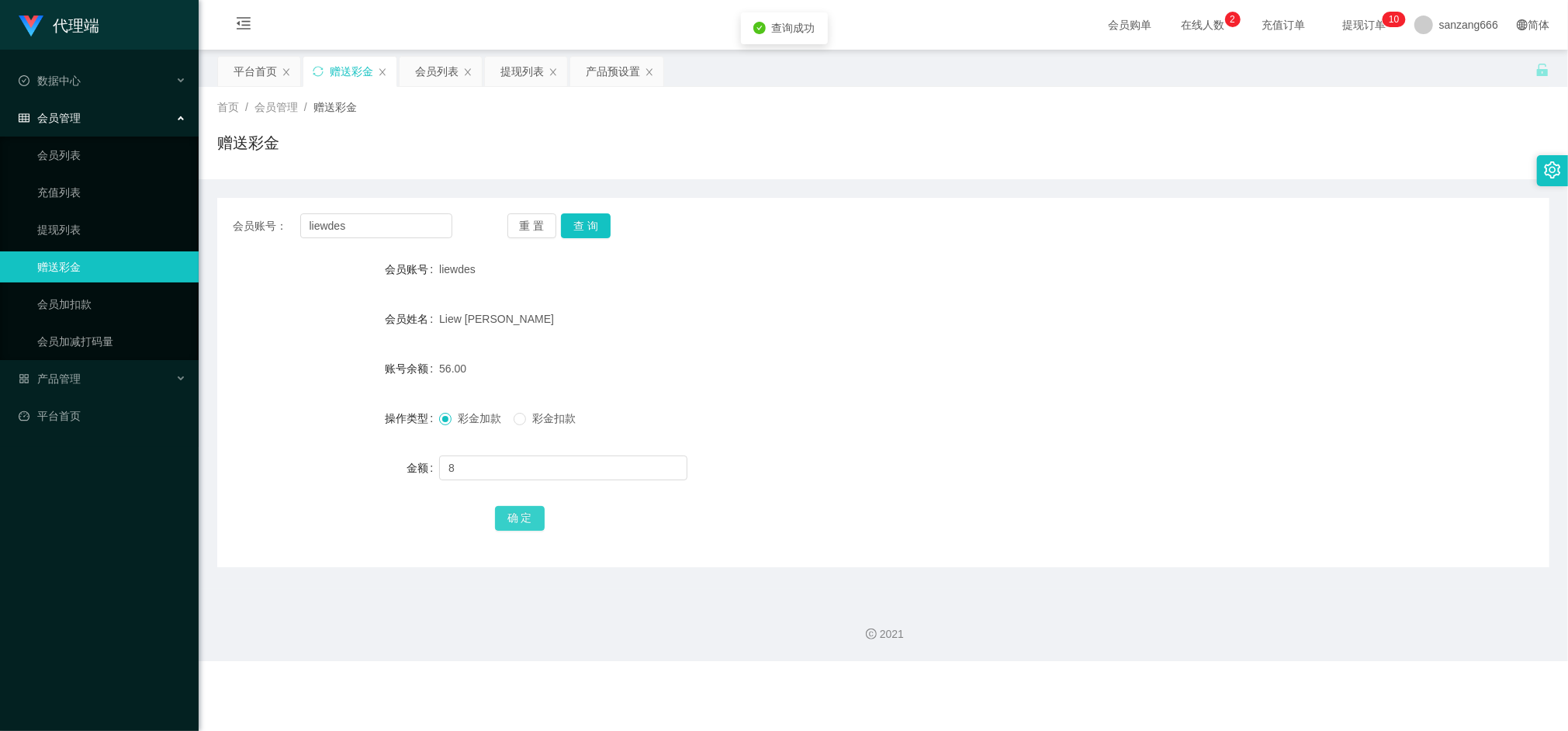
click at [518, 513] on button "确 定" at bounding box center [520, 518] width 50 height 25
click at [519, 66] on div "提现列表" at bounding box center [522, 71] width 44 height 30
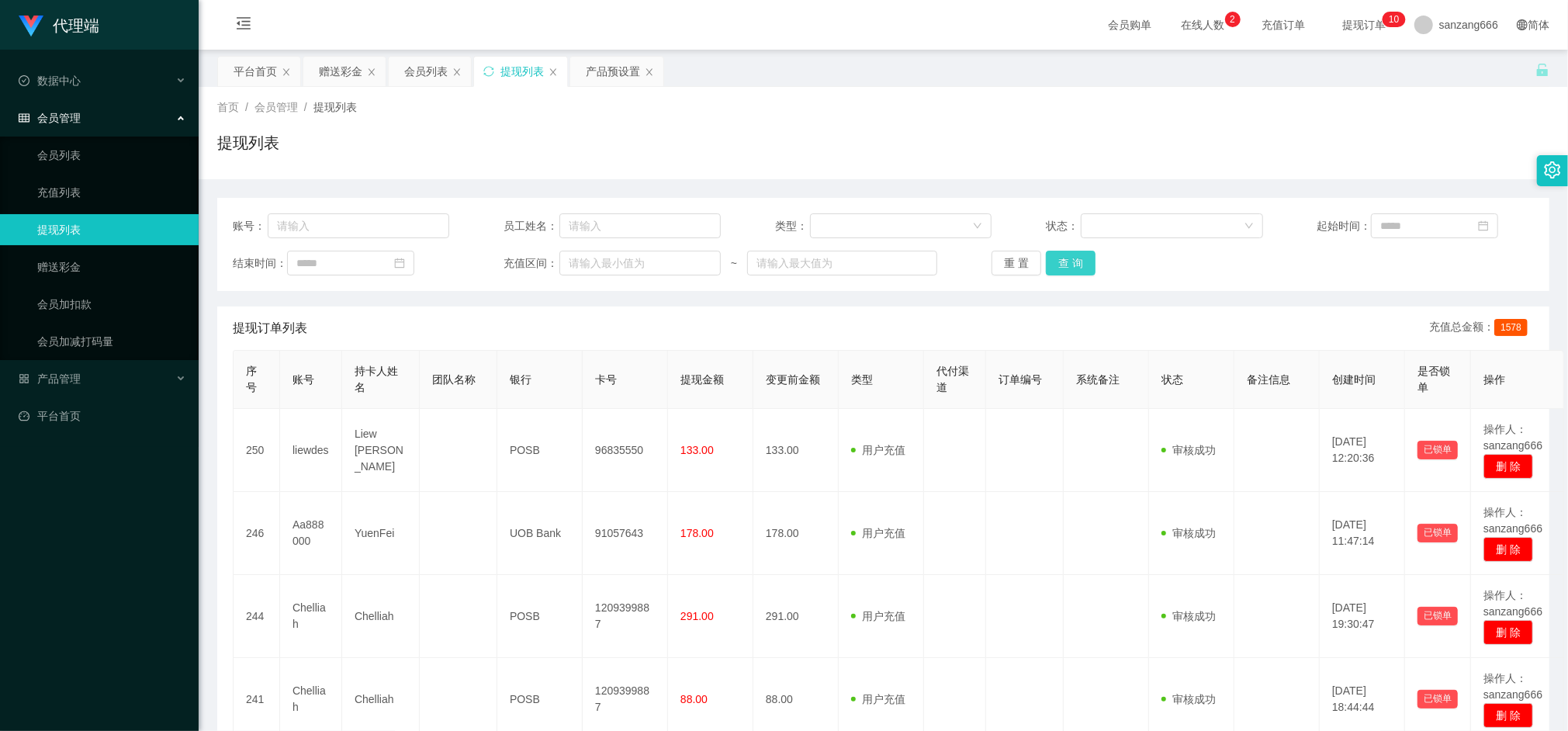
click at [1057, 256] on button "查 询" at bounding box center [1071, 263] width 50 height 25
click at [1057, 256] on div "重 置 查 询" at bounding box center [1100, 263] width 217 height 25
click at [1057, 256] on button "查 询" at bounding box center [1071, 263] width 50 height 25
click at [1057, 256] on div "重 置 查 询" at bounding box center [1100, 263] width 217 height 25
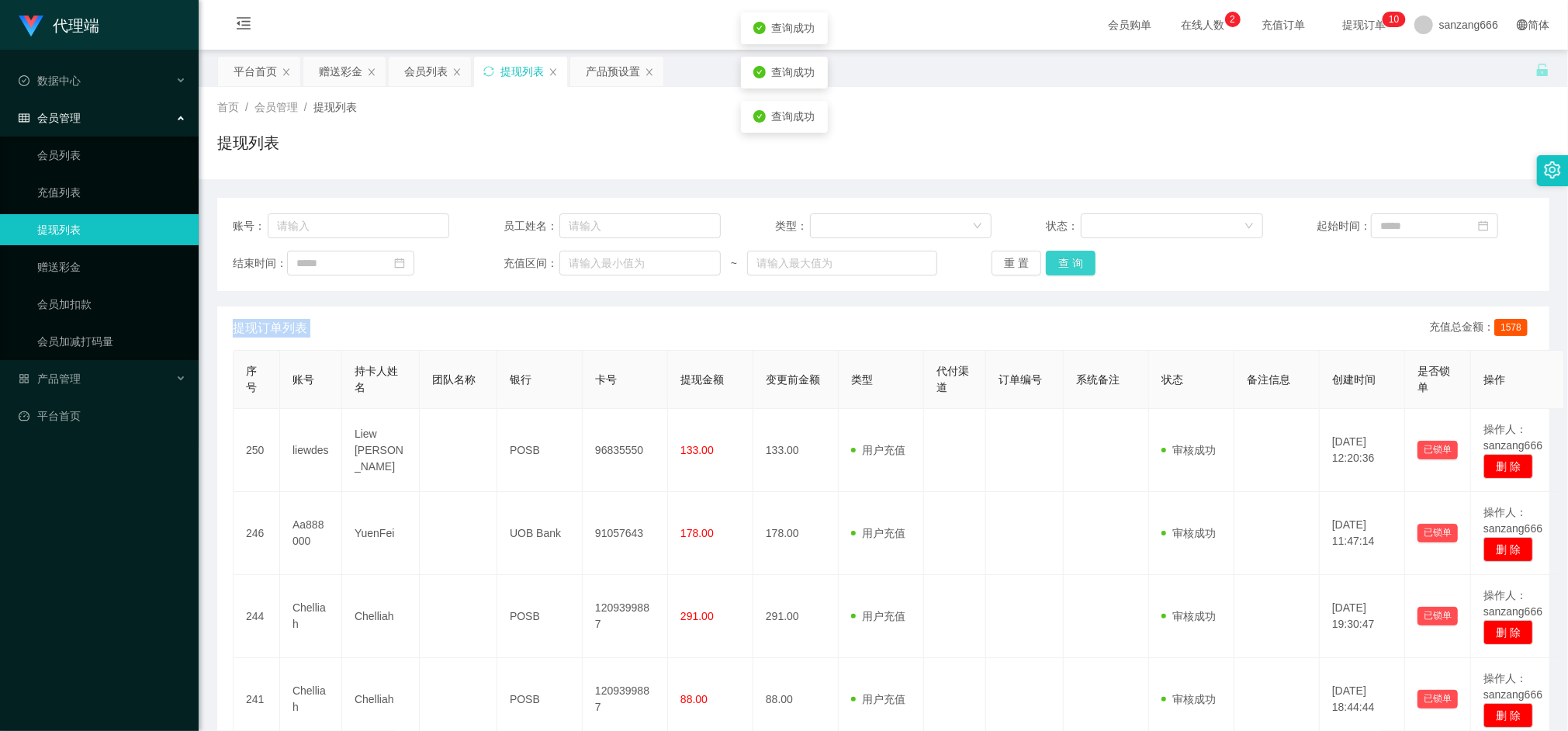
click at [1057, 256] on button "查 询" at bounding box center [1071, 263] width 50 height 25
click at [1057, 256] on div "重 置 查 询" at bounding box center [1100, 263] width 217 height 25
click at [1057, 256] on button "查 询" at bounding box center [1079, 263] width 66 height 25
click at [1057, 256] on div "重 置 查 询" at bounding box center [1100, 263] width 217 height 25
click at [1057, 256] on button "查 询" at bounding box center [1071, 263] width 50 height 25
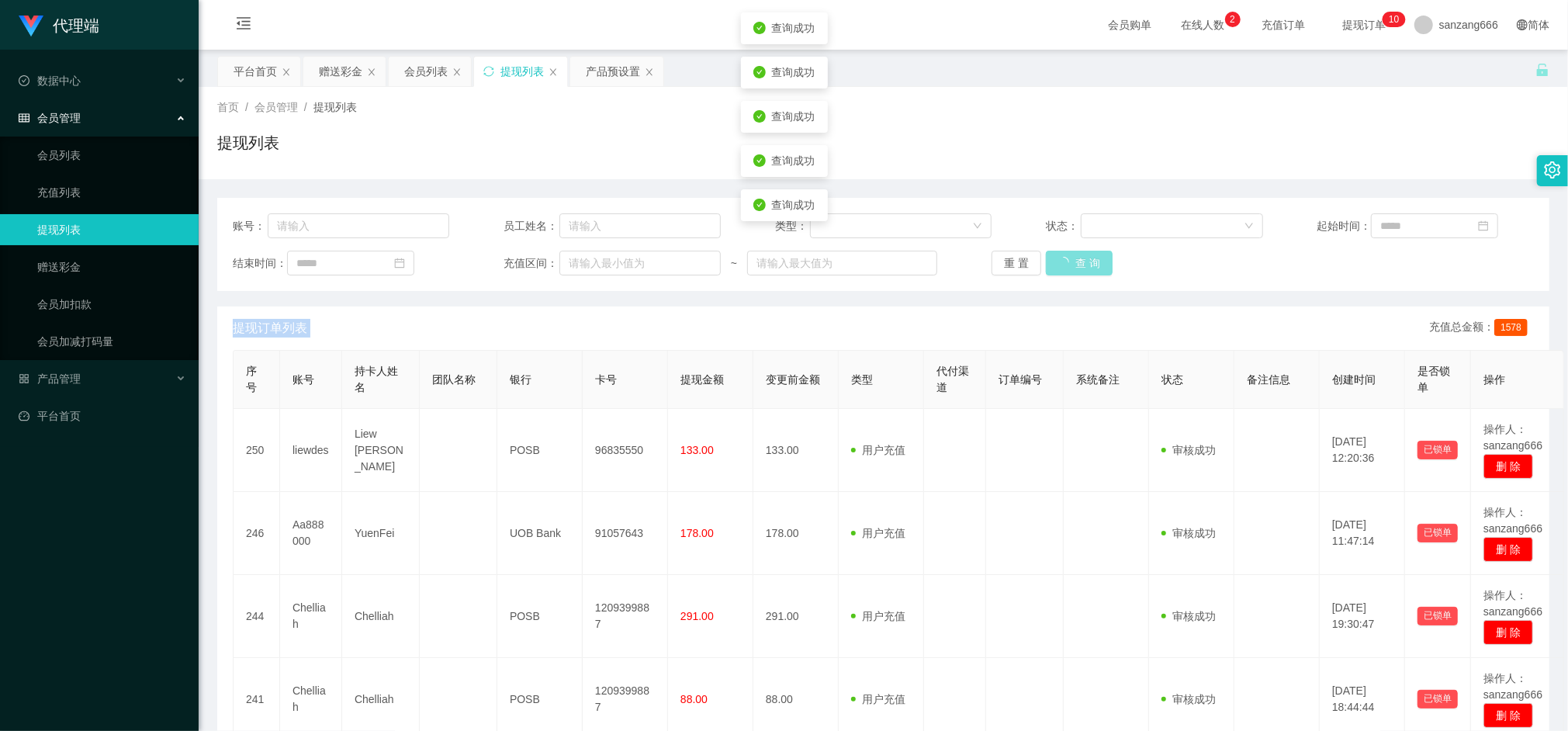
click at [1057, 256] on div "重 置 查 询" at bounding box center [1100, 263] width 217 height 25
click at [1057, 256] on button "查 询" at bounding box center [1071, 263] width 50 height 25
click at [1060, 263] on button "查 询" at bounding box center [1071, 263] width 50 height 25
click at [439, 73] on div "会员列表" at bounding box center [426, 71] width 44 height 30
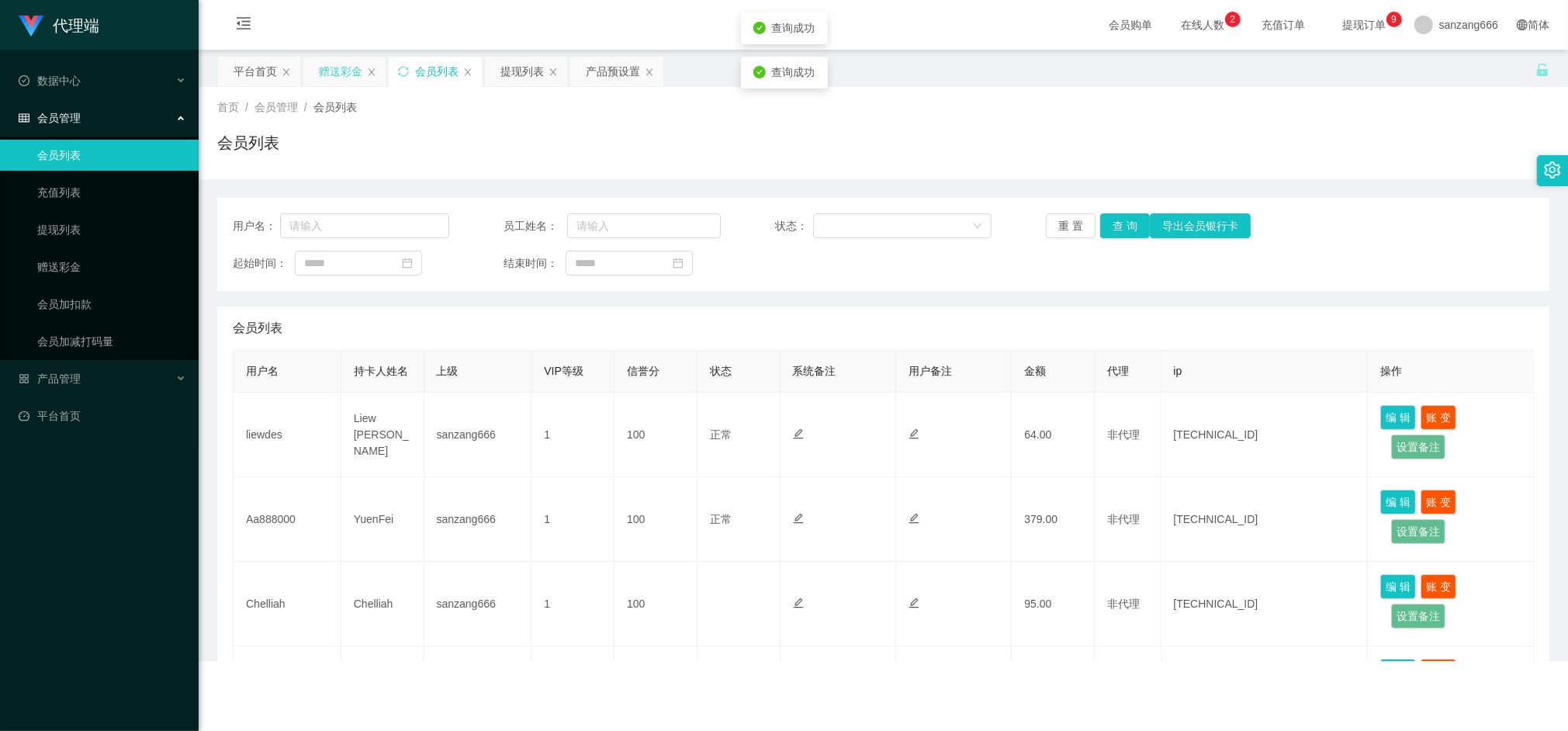
click at [357, 79] on div "赠送彩金" at bounding box center [341, 71] width 44 height 30
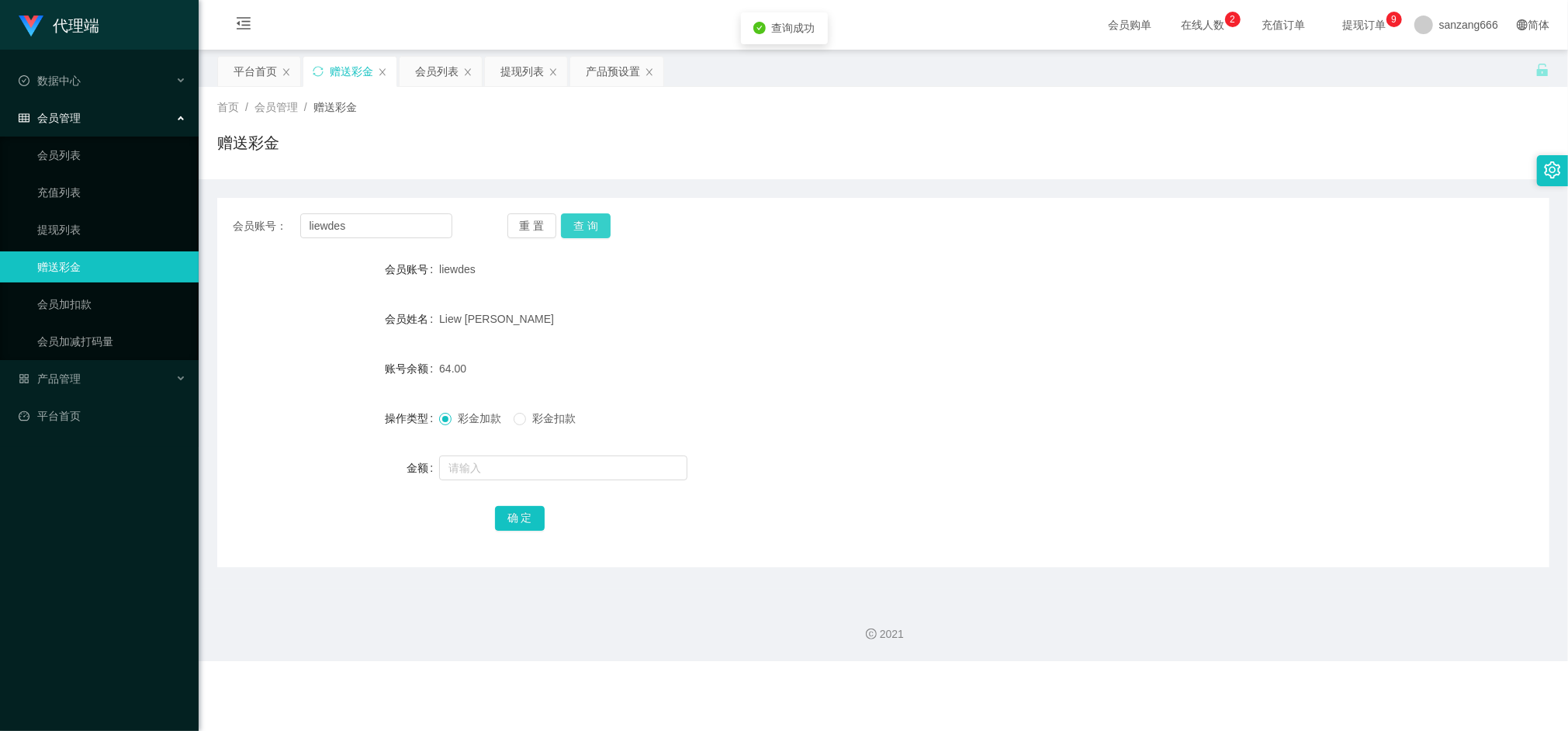
click at [596, 217] on button "查 询" at bounding box center [586, 226] width 50 height 25
click at [430, 76] on div "会员列表" at bounding box center [437, 71] width 44 height 30
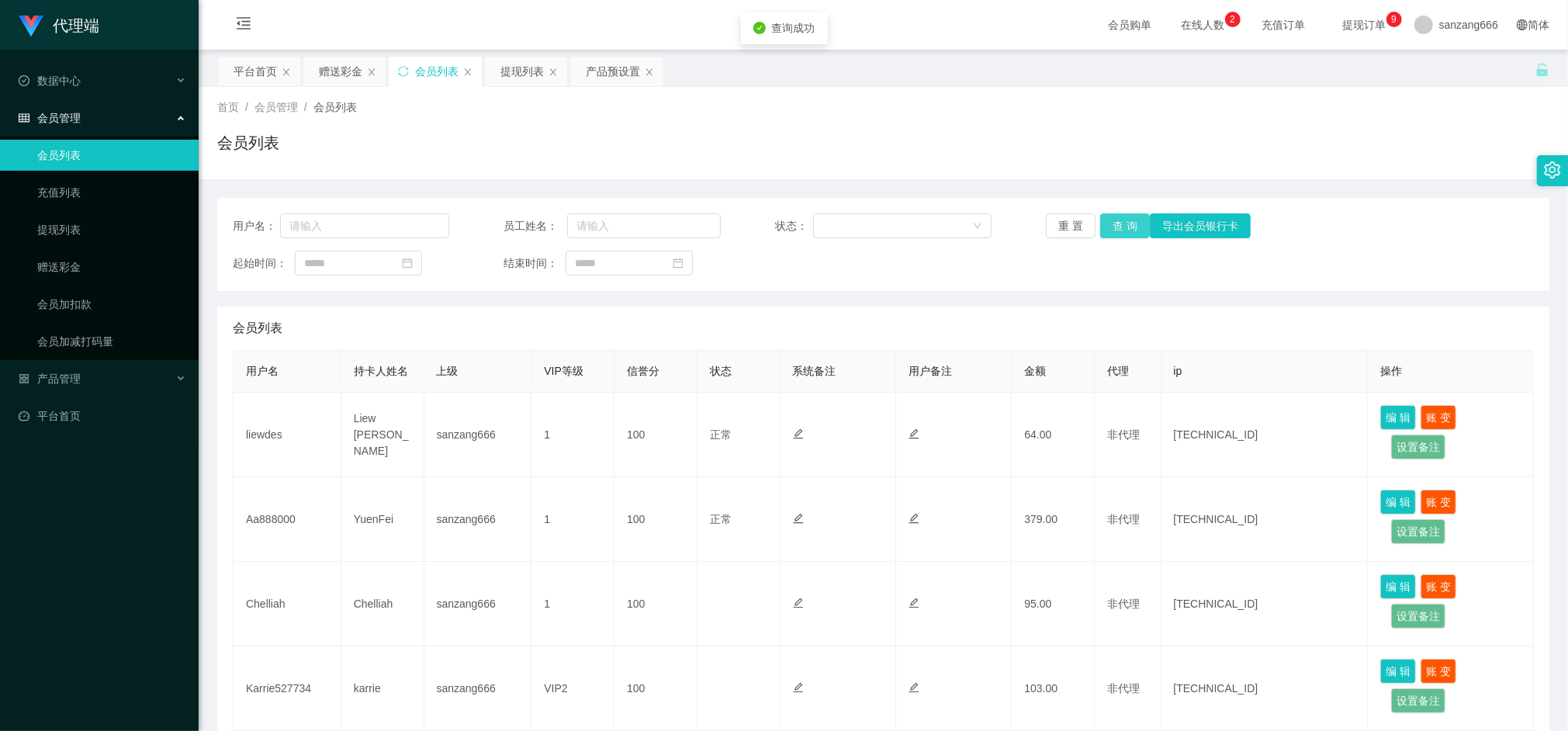
click at [1118, 225] on button "查 询" at bounding box center [1125, 226] width 50 height 25
click at [540, 71] on div "提现列表" at bounding box center [522, 71] width 44 height 30
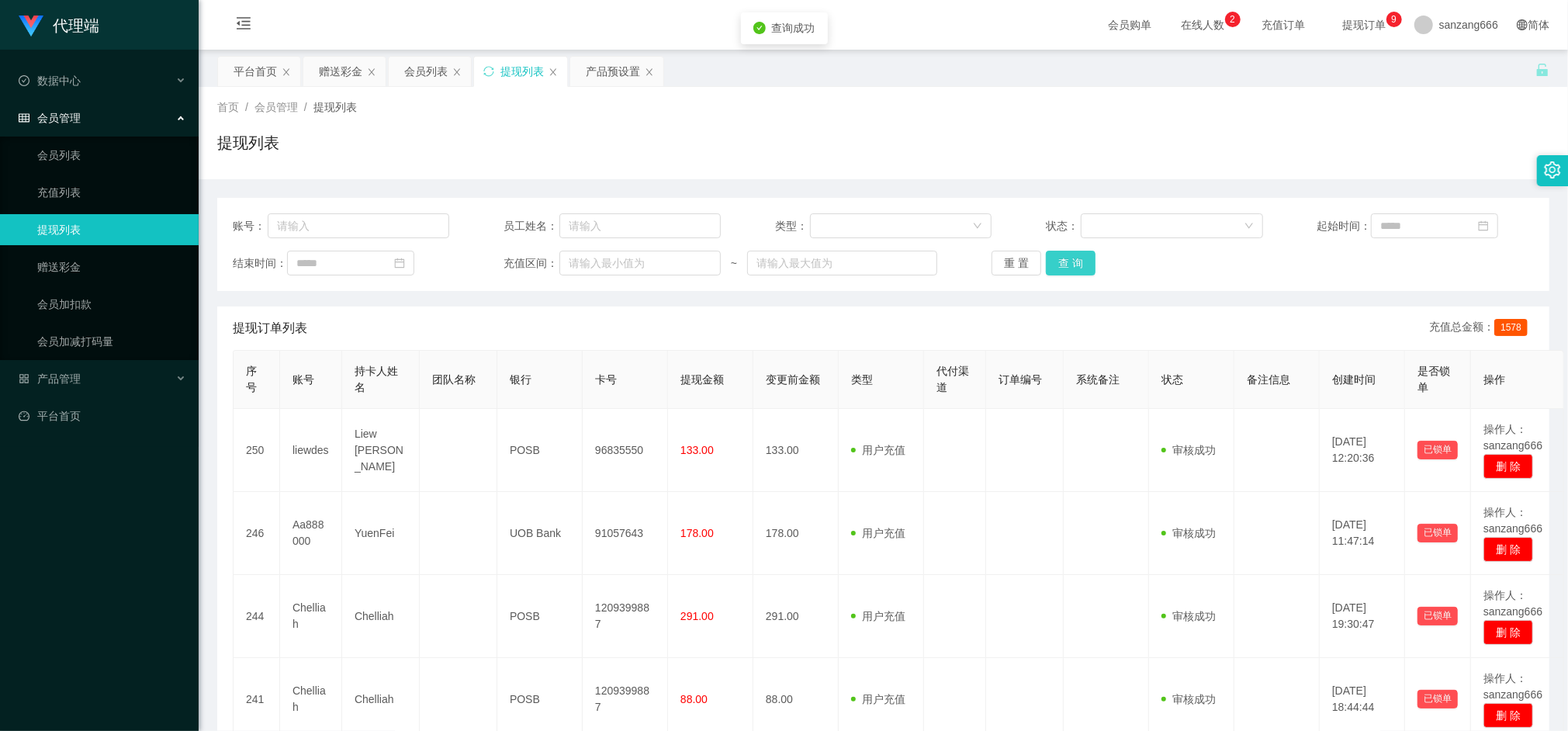
click at [1078, 265] on button "查 询" at bounding box center [1071, 263] width 50 height 25
click at [1060, 265] on button "查 询" at bounding box center [1071, 263] width 50 height 25
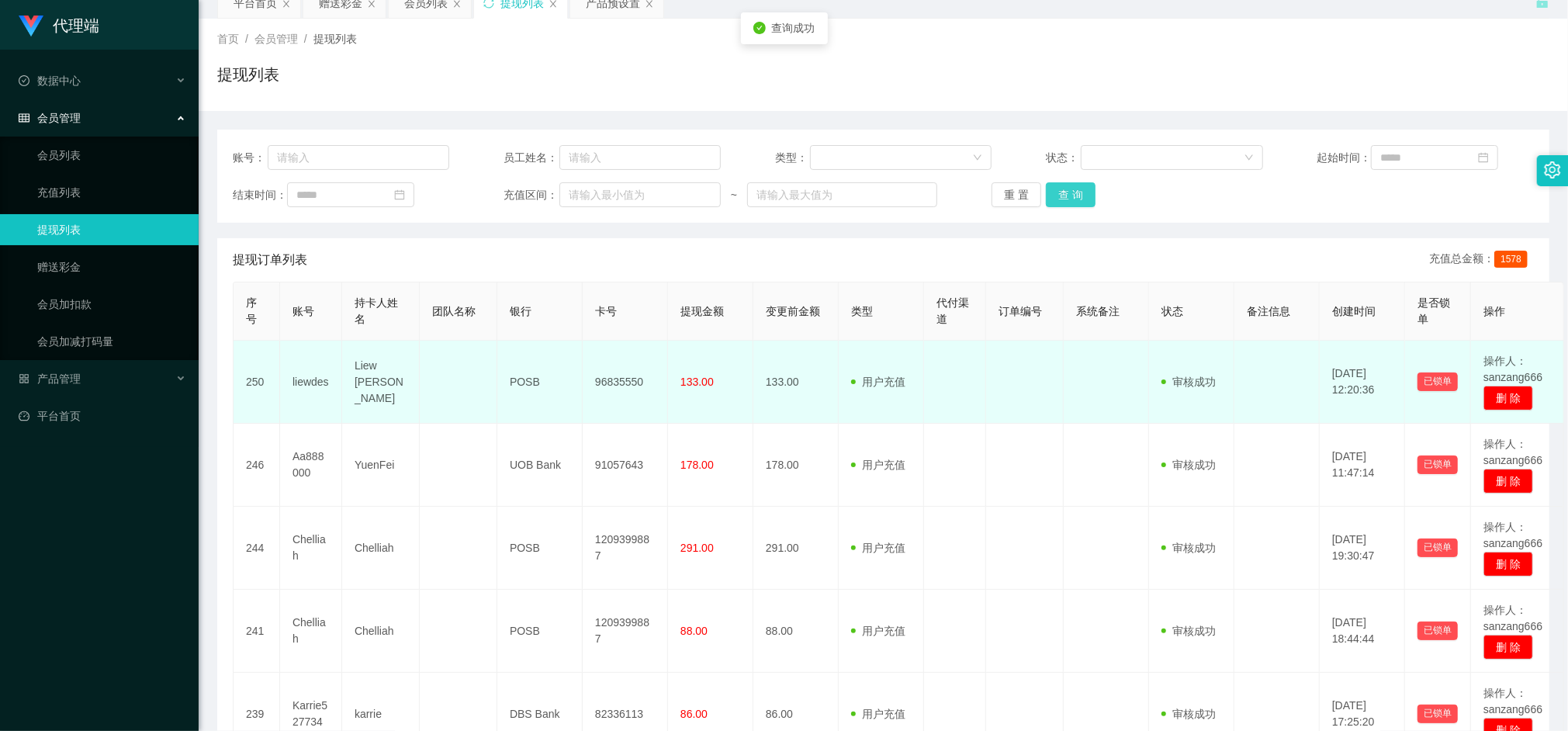
scroll to position [103, 0]
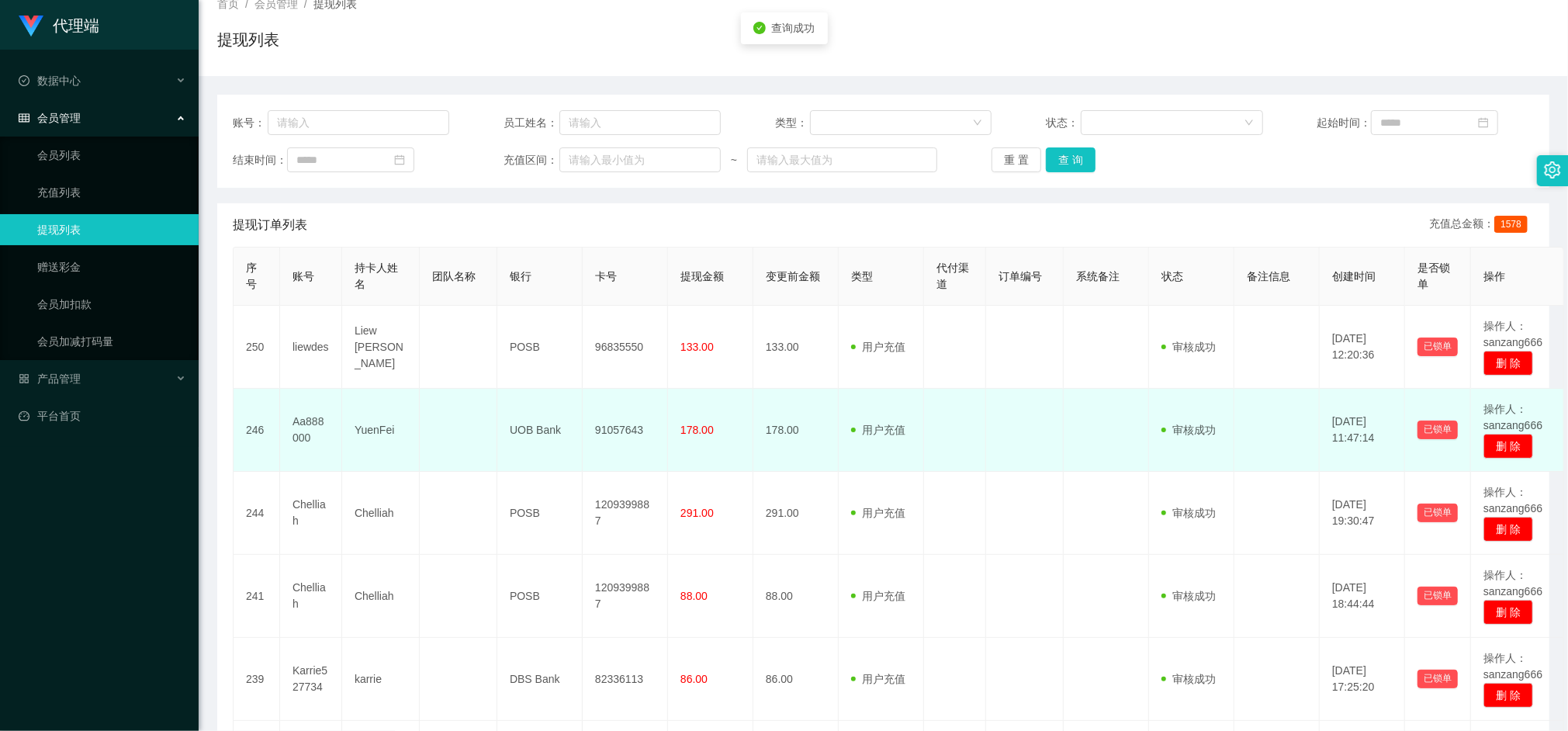
click at [618, 429] on td "91057643" at bounding box center [625, 430] width 85 height 83
copy td "91057643"
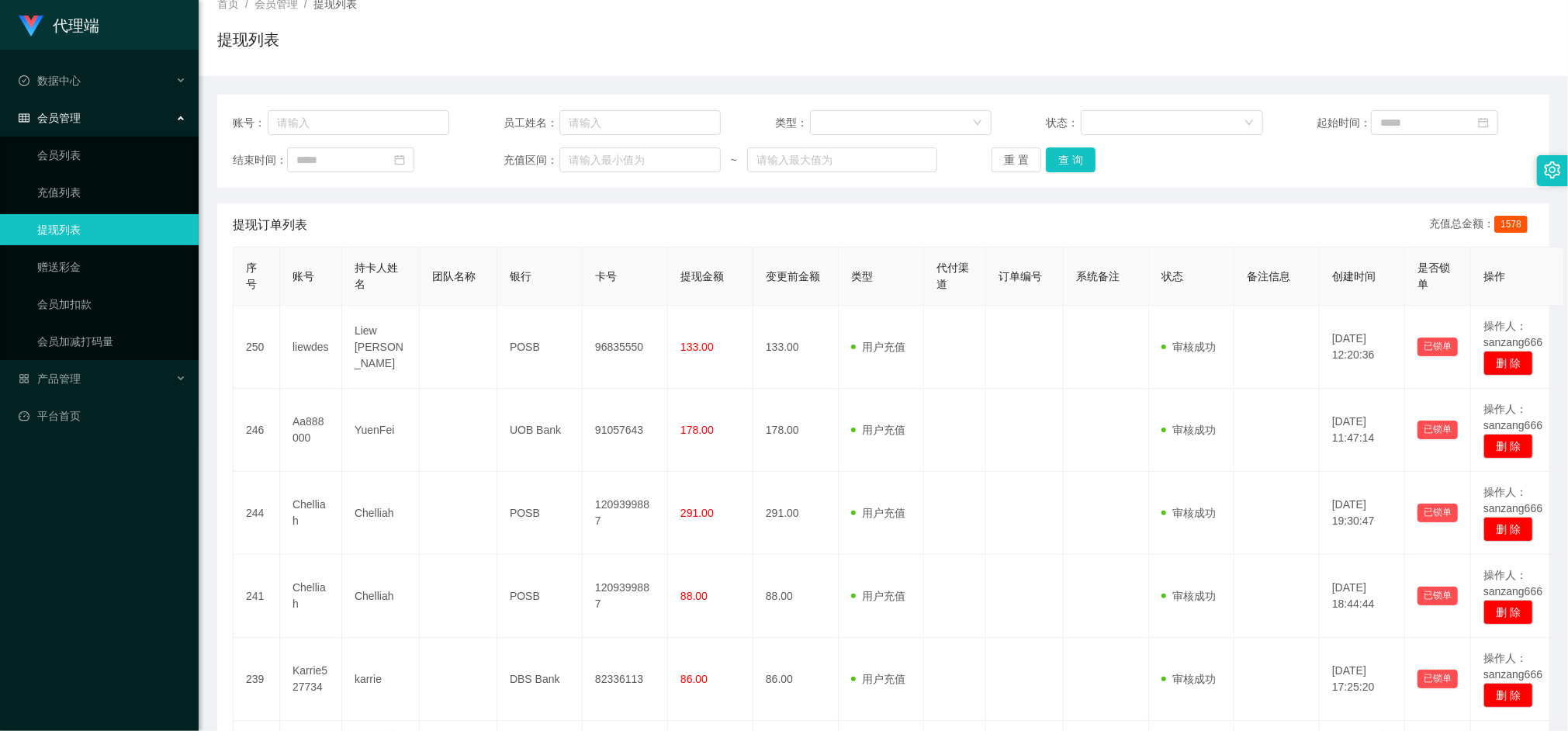
click at [1330, 196] on div "账号： 员工姓名： 类型： 状态： 起始时间： 结束时间： 充值区间： ~ 重 置 查 询 提现订单列表 充值总金额： 1578 序号 账号 持卡人姓名 团队…" at bounding box center [884, 640] width 1333 height 1091
click at [1060, 166] on button "查 询" at bounding box center [1071, 160] width 50 height 25
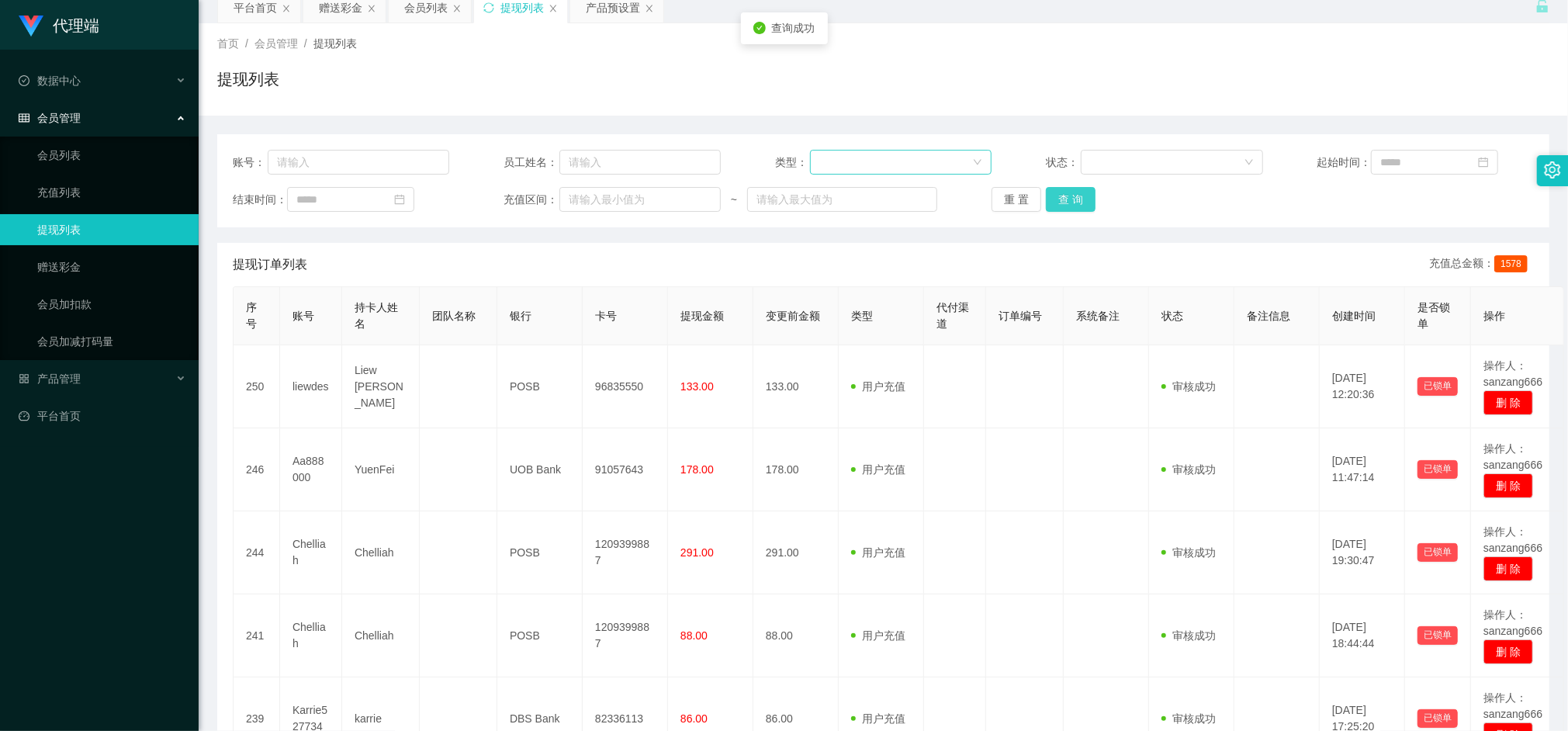
scroll to position [0, 0]
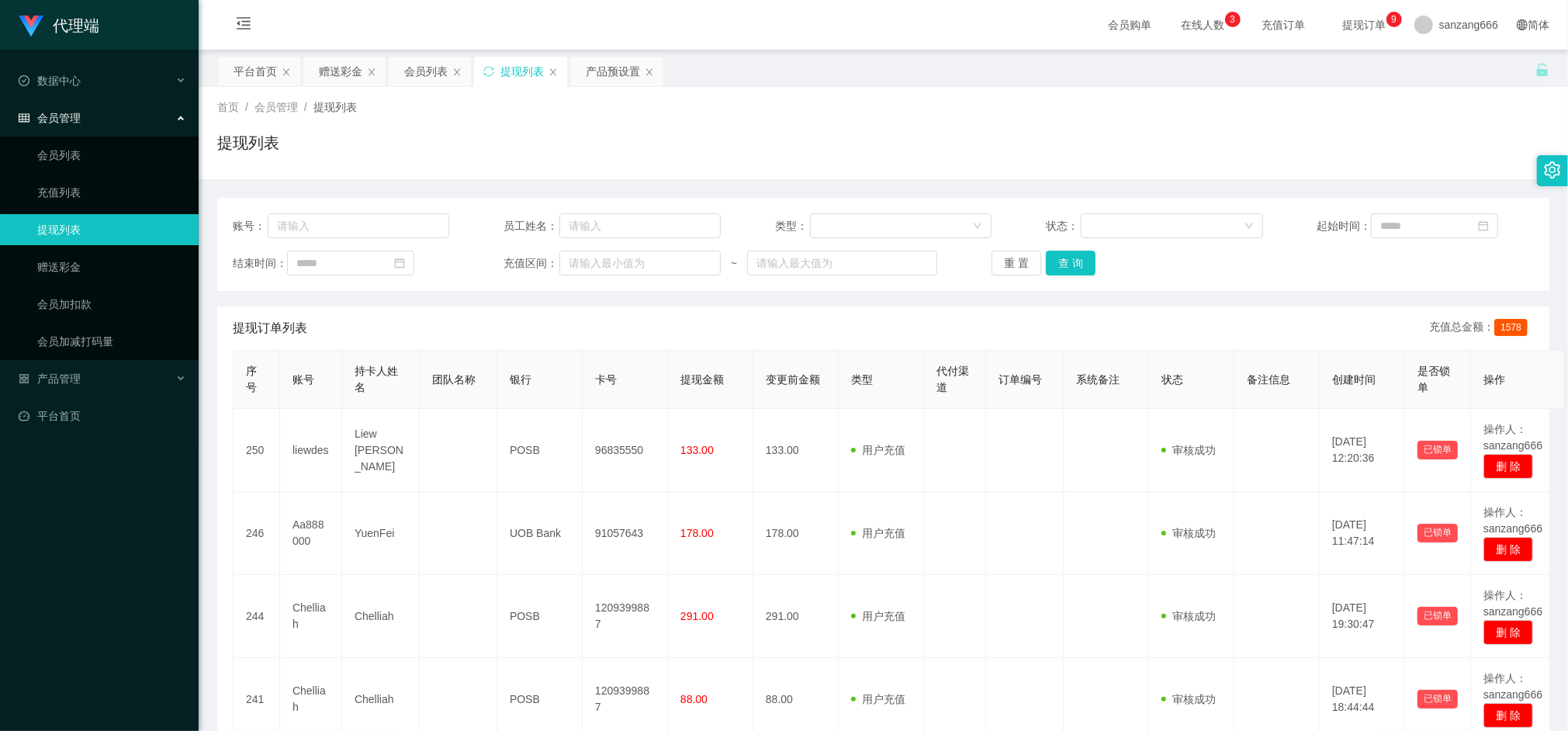
click at [1085, 249] on div "账号： 员工姓名： 类型： 状态： 起始时间： 结束时间： 充值区间： ~ 重 置 查 询" at bounding box center [884, 244] width 1333 height 93
click at [1081, 253] on button "查 询" at bounding box center [1071, 263] width 50 height 25
click at [1074, 267] on button "查 询" at bounding box center [1071, 263] width 50 height 25
click at [1074, 267] on button "查 询" at bounding box center [1079, 263] width 66 height 25
click at [1074, 267] on button "查 询" at bounding box center [1071, 263] width 50 height 25
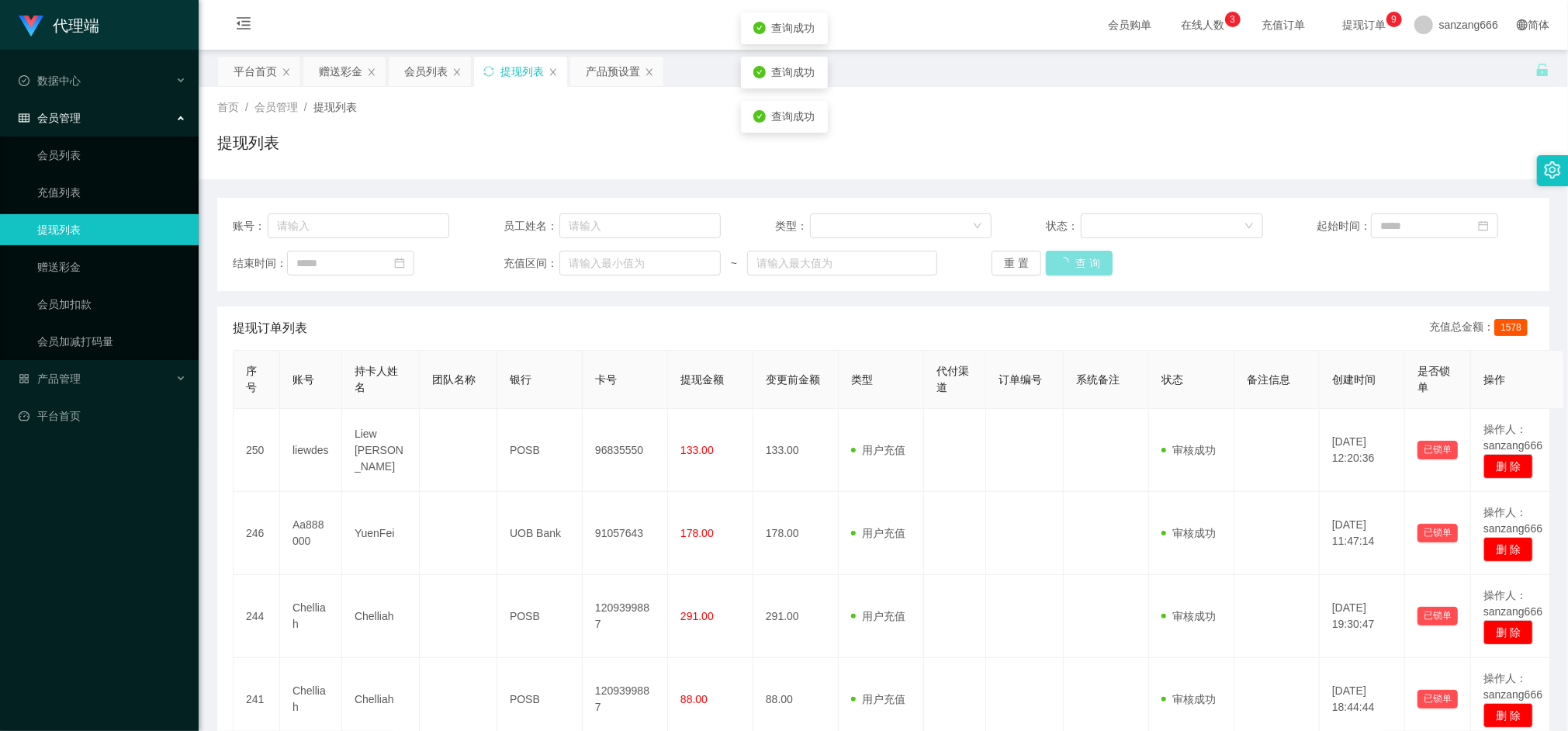
click at [1074, 267] on div "重 置 查 询" at bounding box center [1100, 263] width 217 height 25
click at [1074, 267] on button "查 询" at bounding box center [1071, 263] width 50 height 25
click at [1074, 267] on div "重 置 查 询" at bounding box center [1100, 263] width 217 height 25
click at [1074, 267] on button "查 询" at bounding box center [1071, 263] width 50 height 25
click at [1074, 267] on div "重 置 查 询" at bounding box center [1100, 263] width 217 height 25
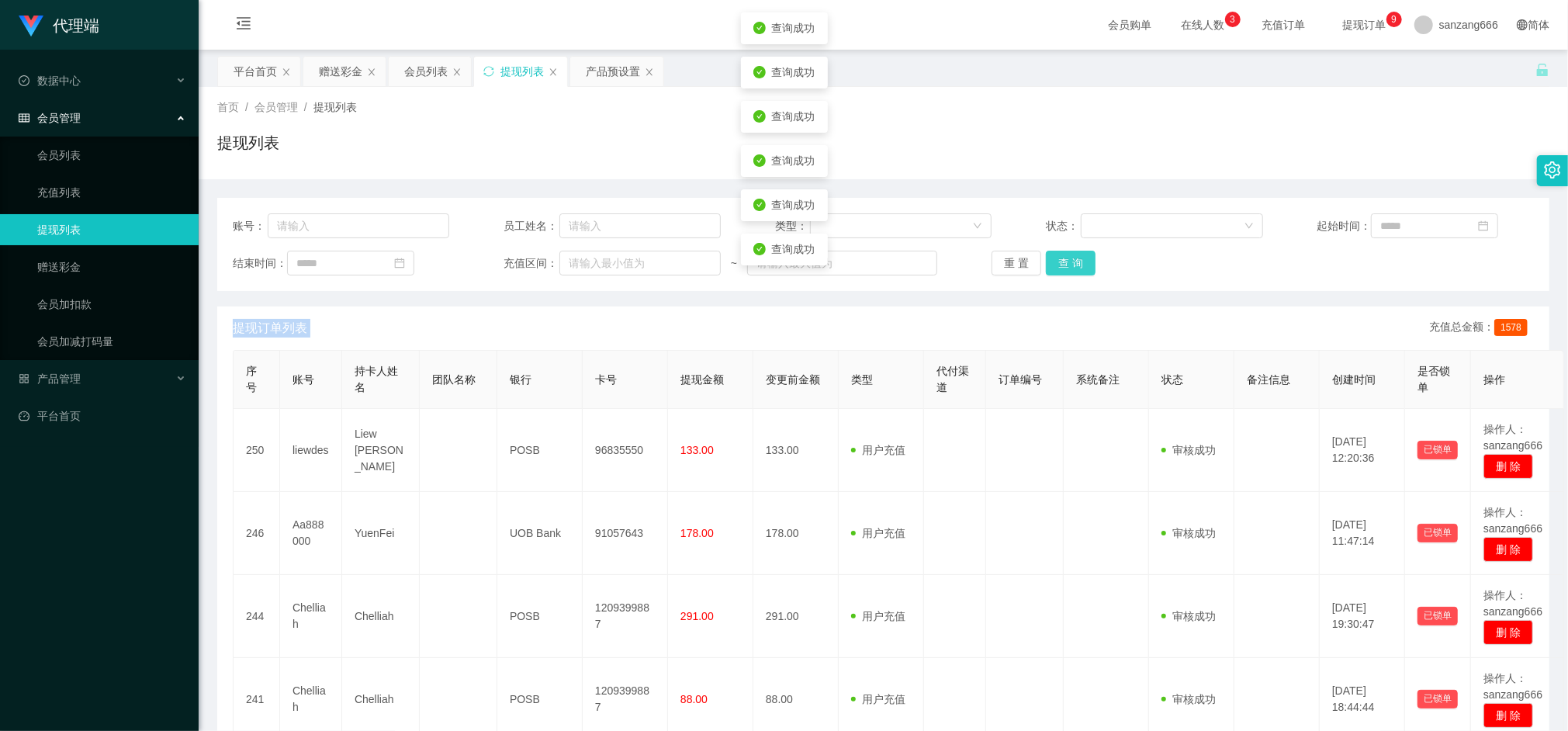
click at [1074, 267] on button "查 询" at bounding box center [1071, 263] width 50 height 25
click at [1074, 267] on div "重 置 查 询" at bounding box center [1100, 263] width 217 height 25
click at [1074, 267] on button "查 询" at bounding box center [1071, 263] width 50 height 25
click at [1074, 267] on div "重 置 查 询" at bounding box center [1100, 263] width 217 height 25
click at [1074, 267] on button "查 询" at bounding box center [1079, 263] width 66 height 25
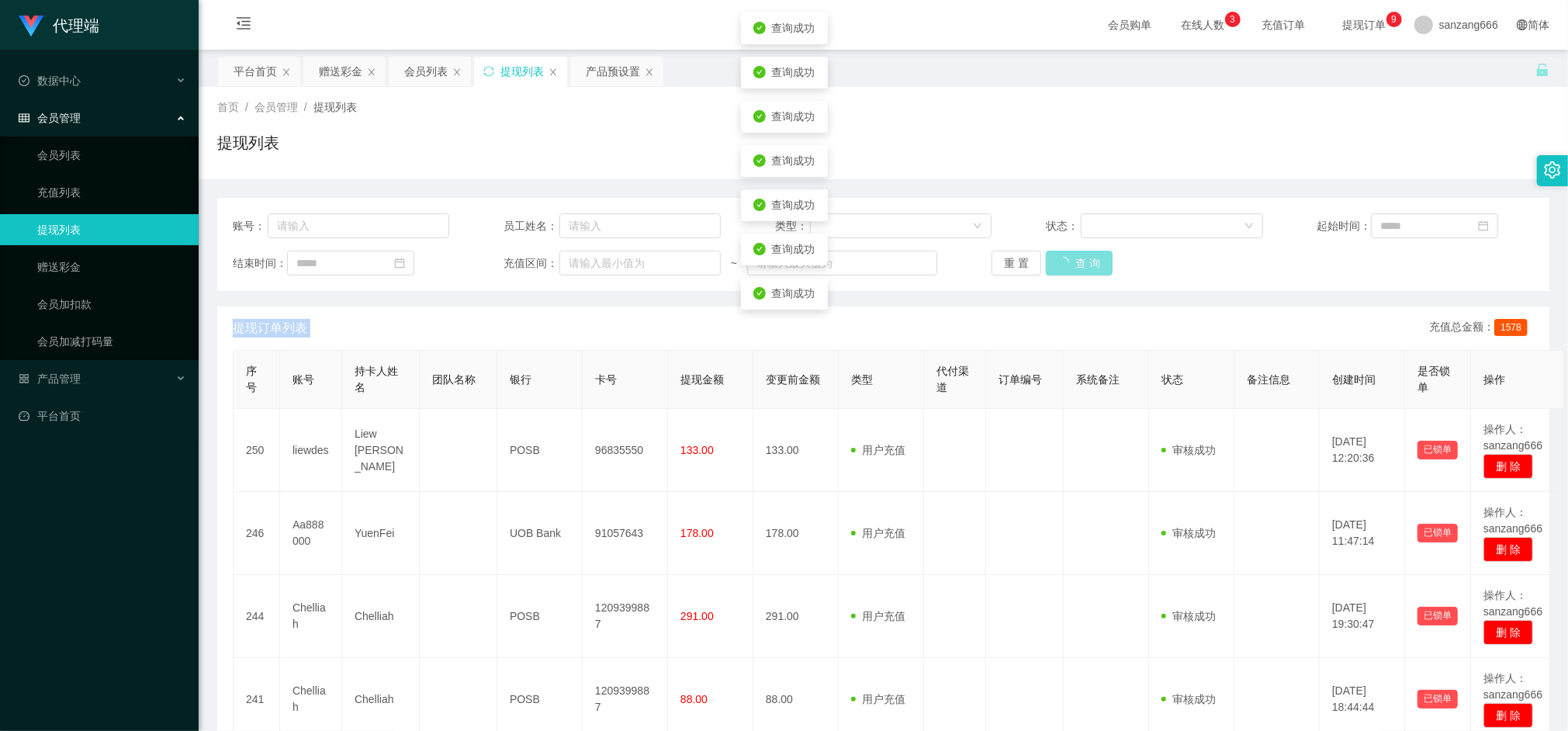
click at [1074, 267] on div "重 置 查 询" at bounding box center [1100, 263] width 217 height 25
click at [1074, 267] on button "查 询" at bounding box center [1071, 263] width 50 height 25
click at [1074, 267] on div "重 置 查 询" at bounding box center [1100, 263] width 217 height 25
click at [1074, 267] on button "查 询" at bounding box center [1071, 263] width 50 height 25
click at [1074, 267] on div "重 置 查 询" at bounding box center [1100, 263] width 217 height 25
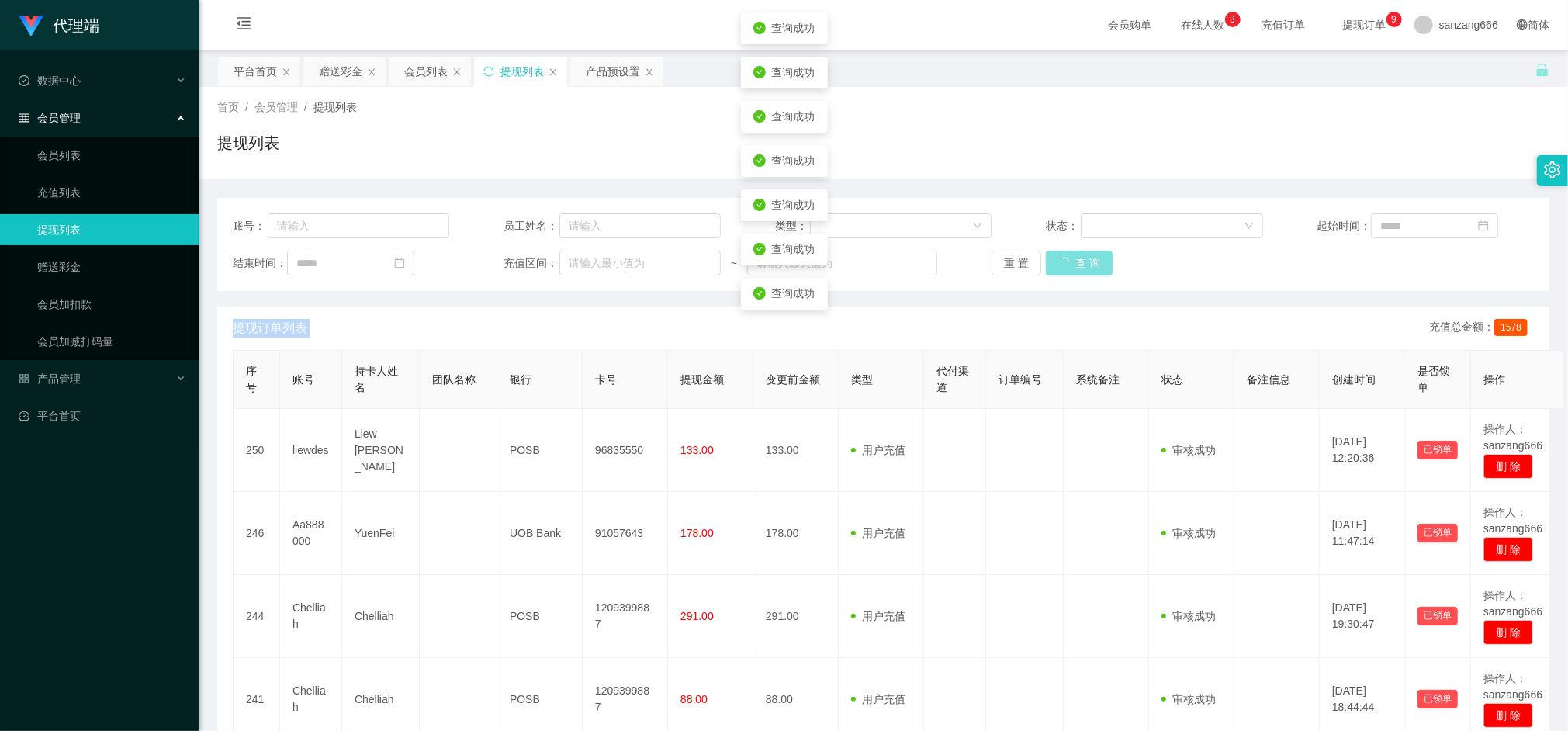
click at [1074, 267] on div "重 置 查 询" at bounding box center [1100, 263] width 217 height 25
click at [1074, 267] on button "查 询" at bounding box center [1079, 263] width 66 height 25
click at [1074, 267] on div "重 置 查 询" at bounding box center [1100, 263] width 217 height 25
click at [417, 73] on div "会员列表" at bounding box center [426, 71] width 44 height 30
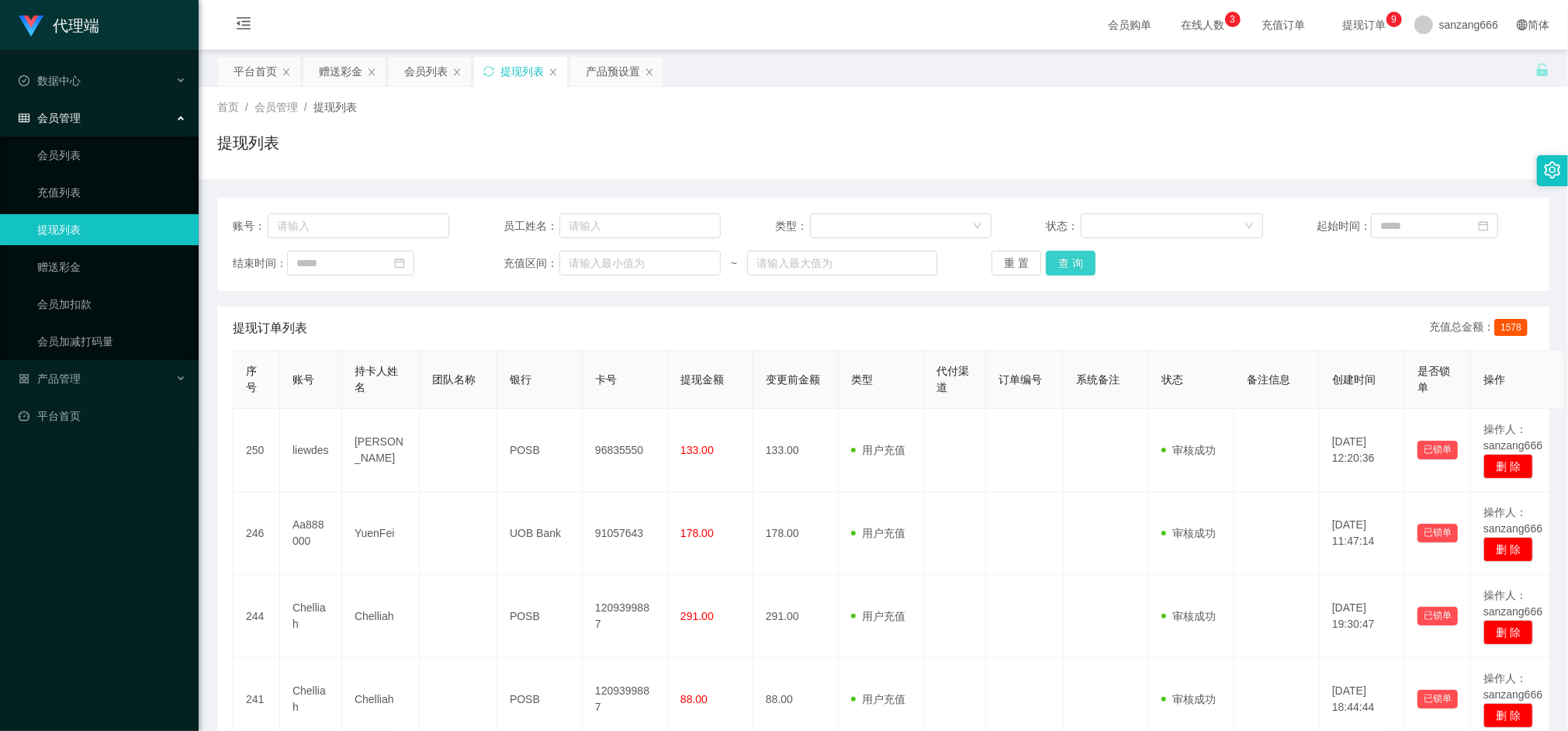
click at [1068, 267] on button "查 询" at bounding box center [1071, 263] width 50 height 25
click at [1074, 265] on button "查 询" at bounding box center [1071, 263] width 50 height 25
click at [1081, 277] on div "账号： 员工姓名： 类型： 状态： 起始时间： 结束时间： 充值区间： ~ 重 置 查 询" at bounding box center [884, 244] width 1333 height 93
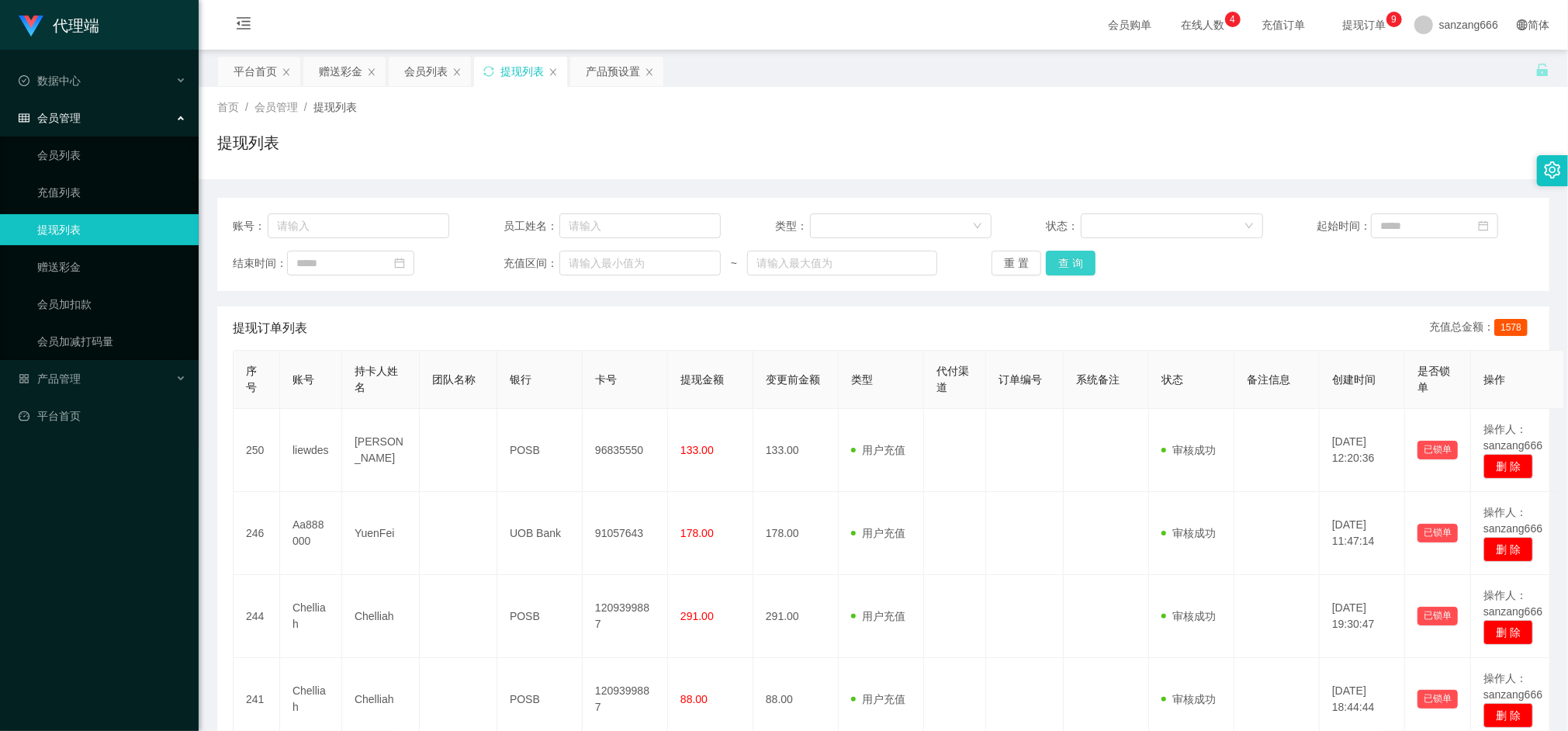
click at [1067, 267] on button "查 询" at bounding box center [1071, 263] width 50 height 25
click at [1069, 262] on button "查 询" at bounding box center [1071, 263] width 50 height 25
click at [1069, 263] on button "查 询" at bounding box center [1071, 263] width 50 height 25
click at [1071, 274] on button "查 询" at bounding box center [1071, 263] width 50 height 25
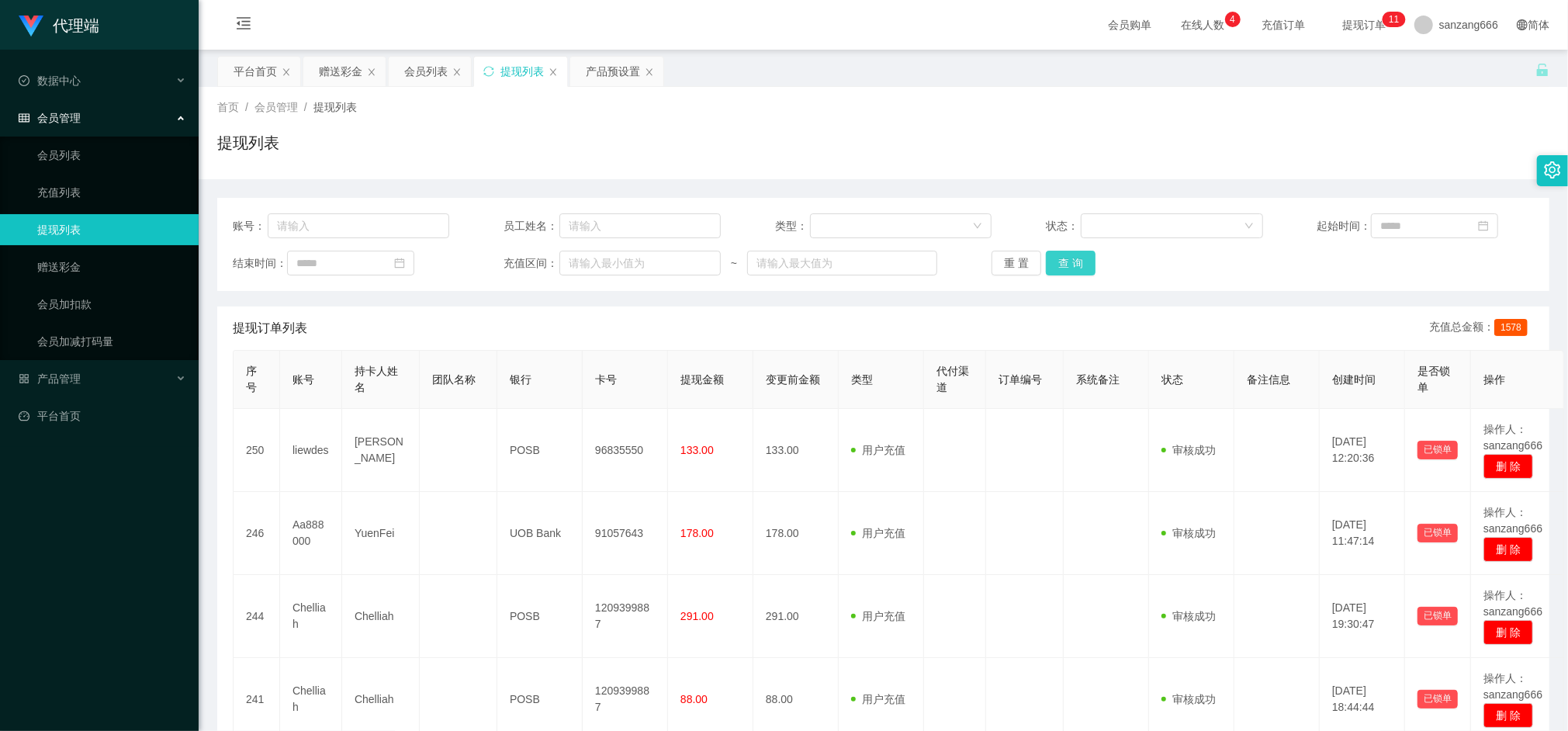
click at [1069, 256] on button "查 询" at bounding box center [1071, 263] width 50 height 25
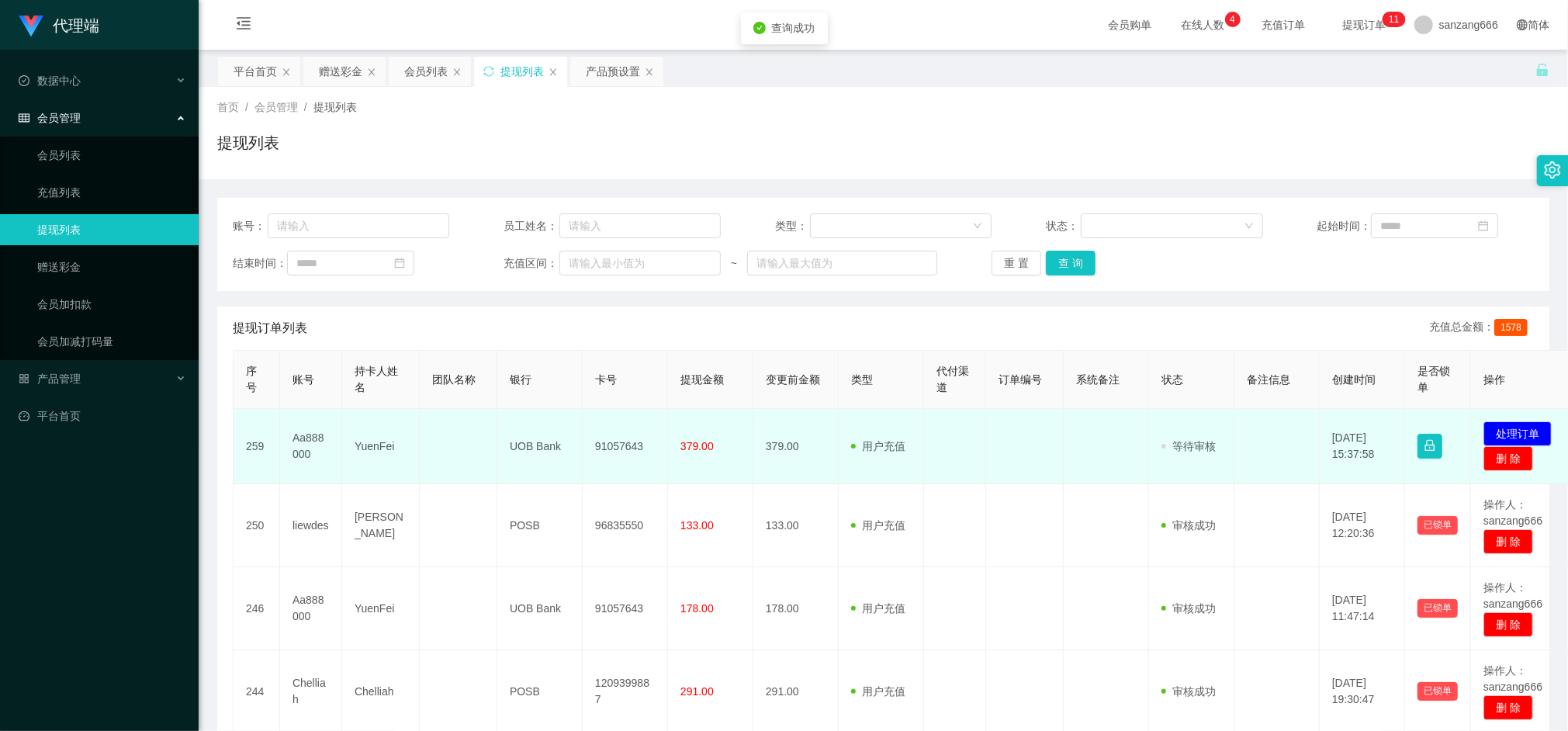
click at [692, 451] on span "379.00" at bounding box center [697, 446] width 34 height 13
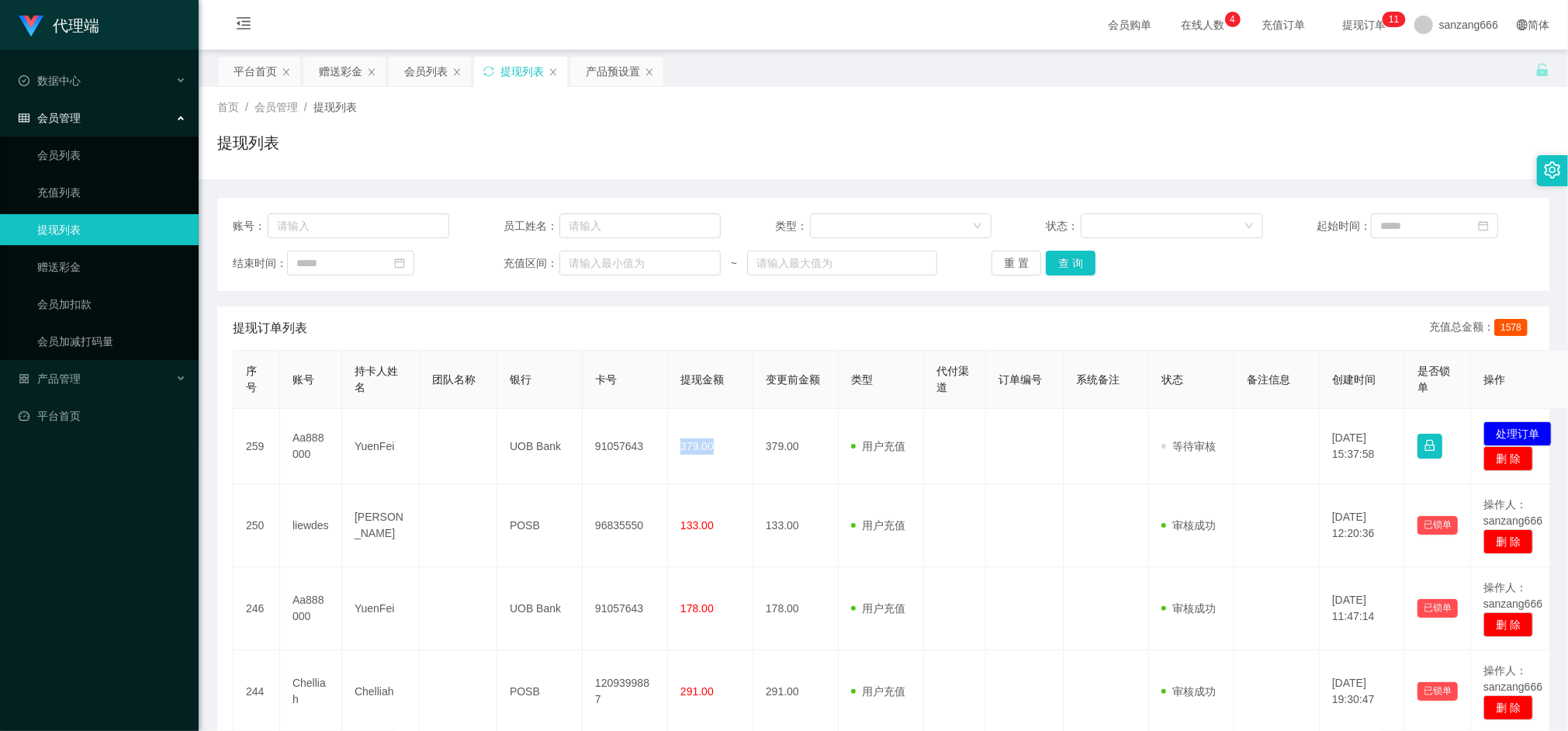
copy span "379.00"
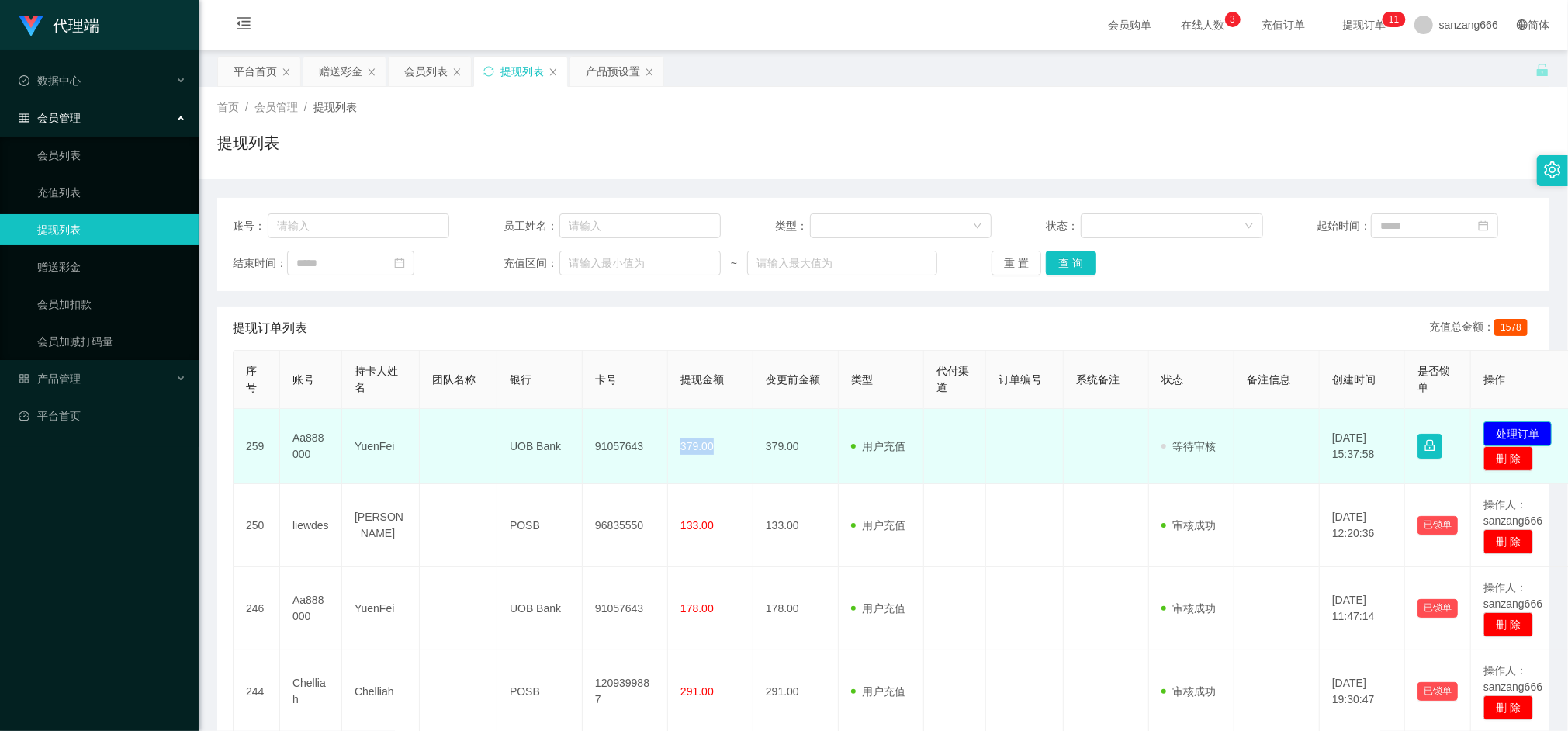
click at [1496, 427] on button "处理订单" at bounding box center [1517, 434] width 68 height 25
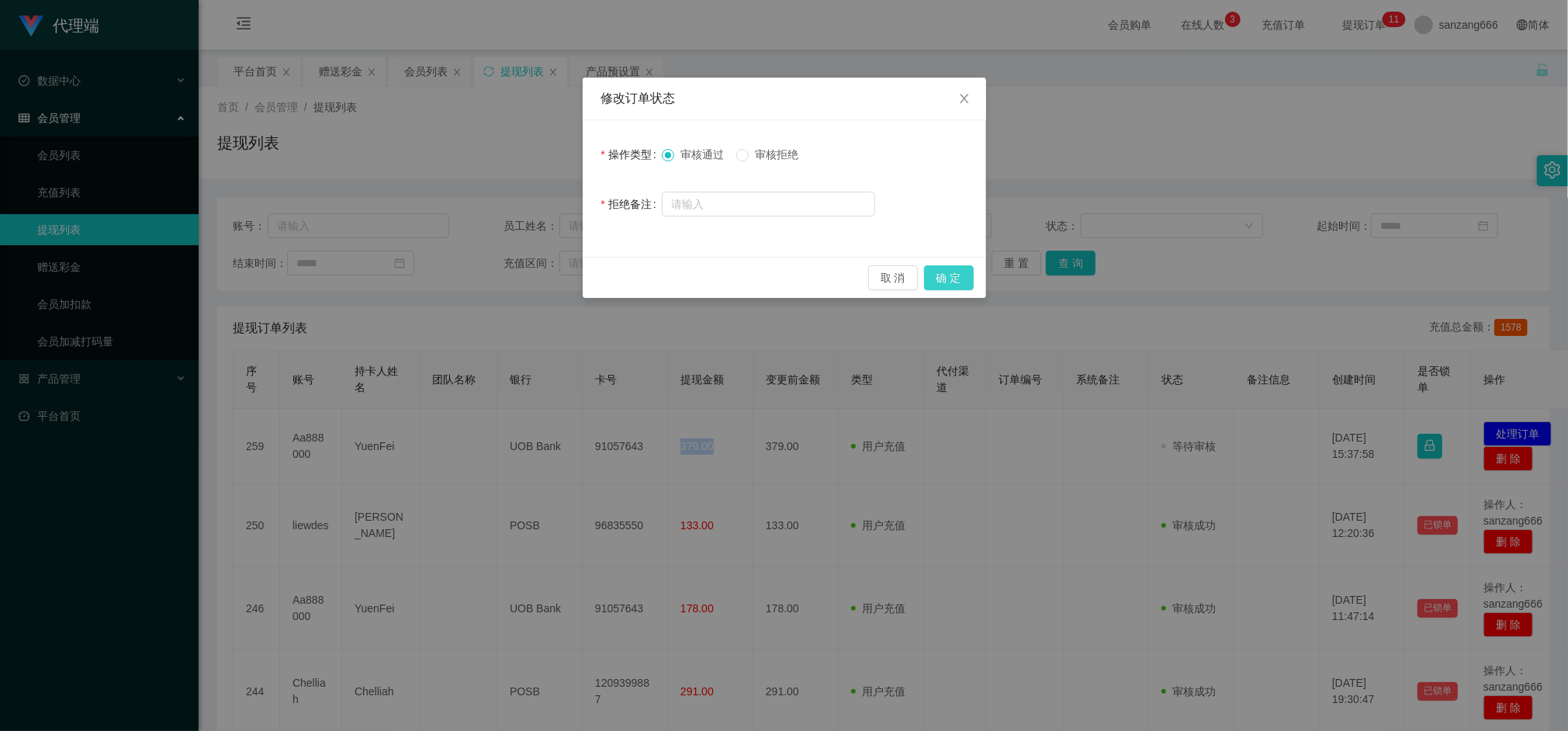
drag, startPoint x: 944, startPoint y: 274, endPoint x: 952, endPoint y: 264, distance: 12.8
click at [944, 274] on button "确 定" at bounding box center [949, 278] width 50 height 25
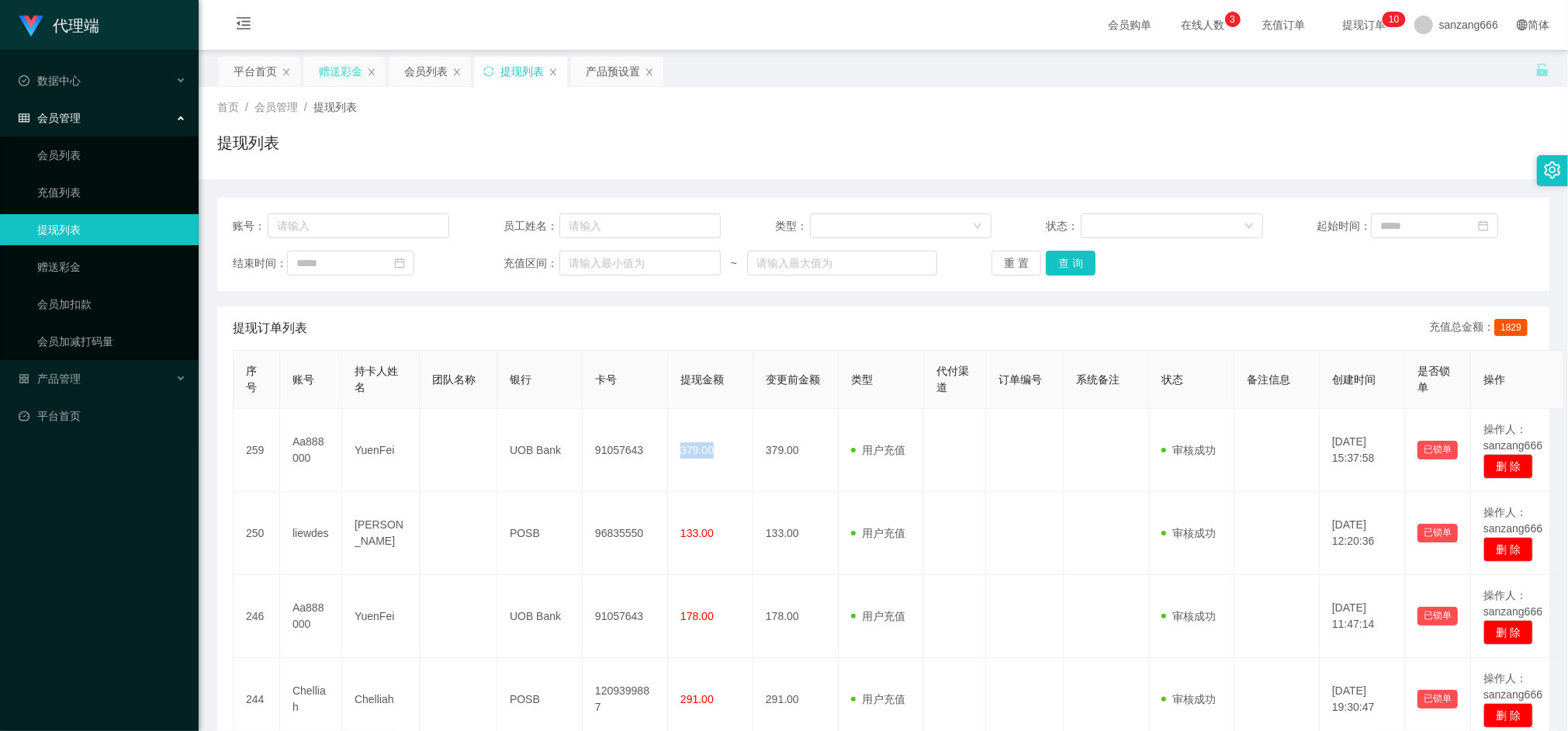
click at [343, 71] on div "赠送彩金" at bounding box center [341, 71] width 44 height 30
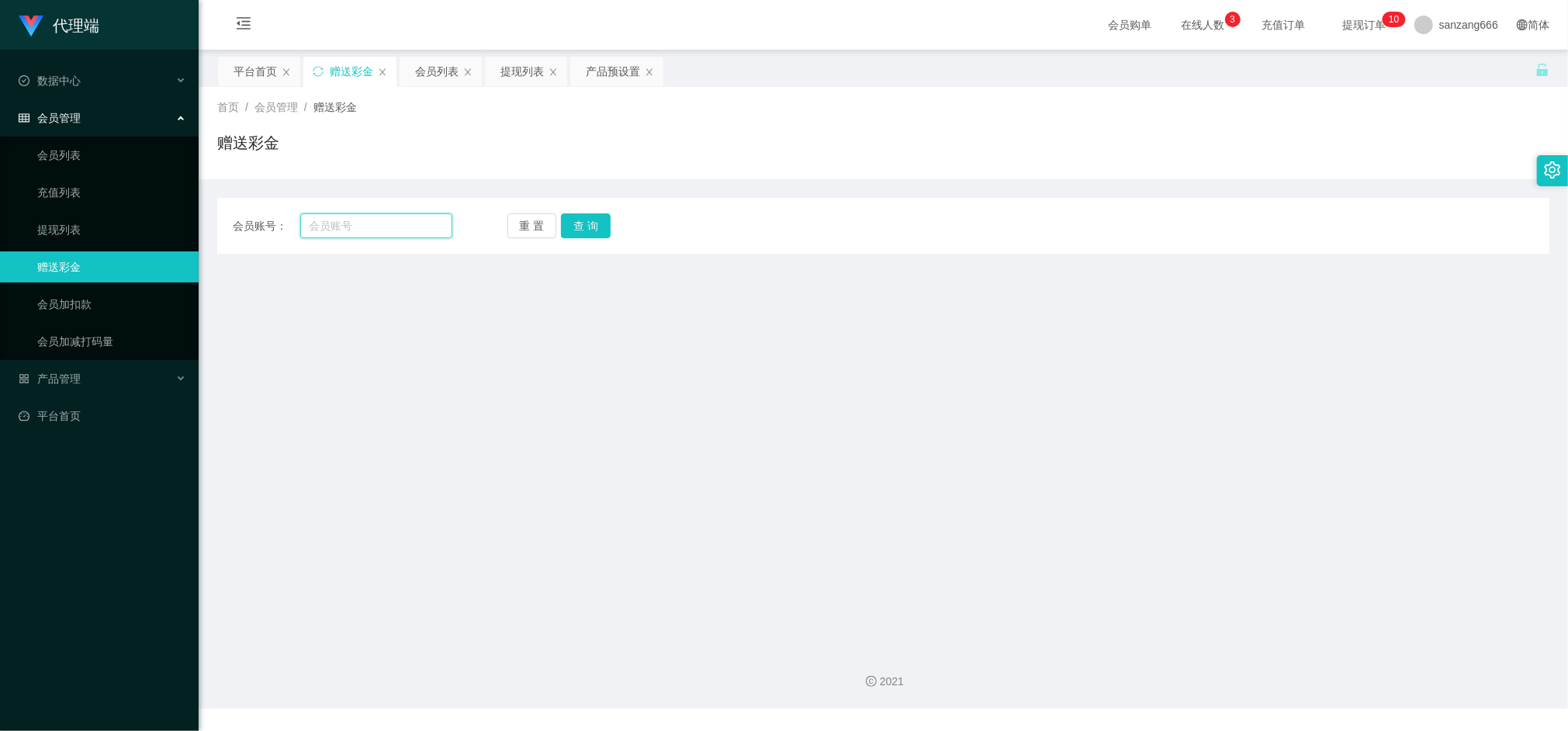
click at [335, 228] on input "text" at bounding box center [376, 226] width 152 height 25
paste input "Aa888000"
type input "Aa888000"
click at [590, 221] on button "查 询" at bounding box center [586, 226] width 50 height 25
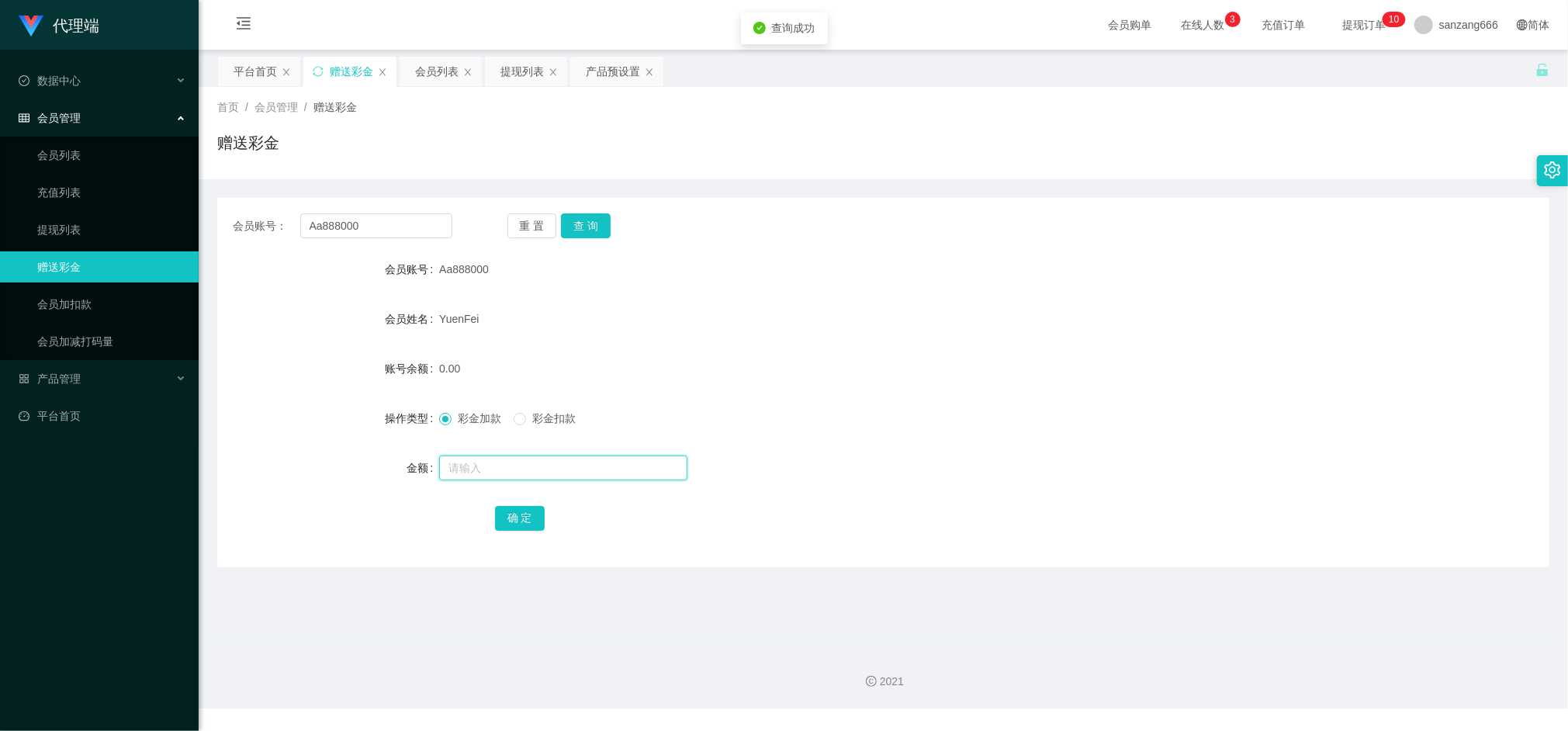
click at [501, 466] on input "text" at bounding box center [564, 468] width 249 height 25
type input "8"
drag, startPoint x: 506, startPoint y: 507, endPoint x: 514, endPoint y: 500, distance: 10.6
click at [506, 507] on button "确 定" at bounding box center [520, 518] width 50 height 25
click at [366, 224] on input "Aa888000" at bounding box center [376, 226] width 152 height 25
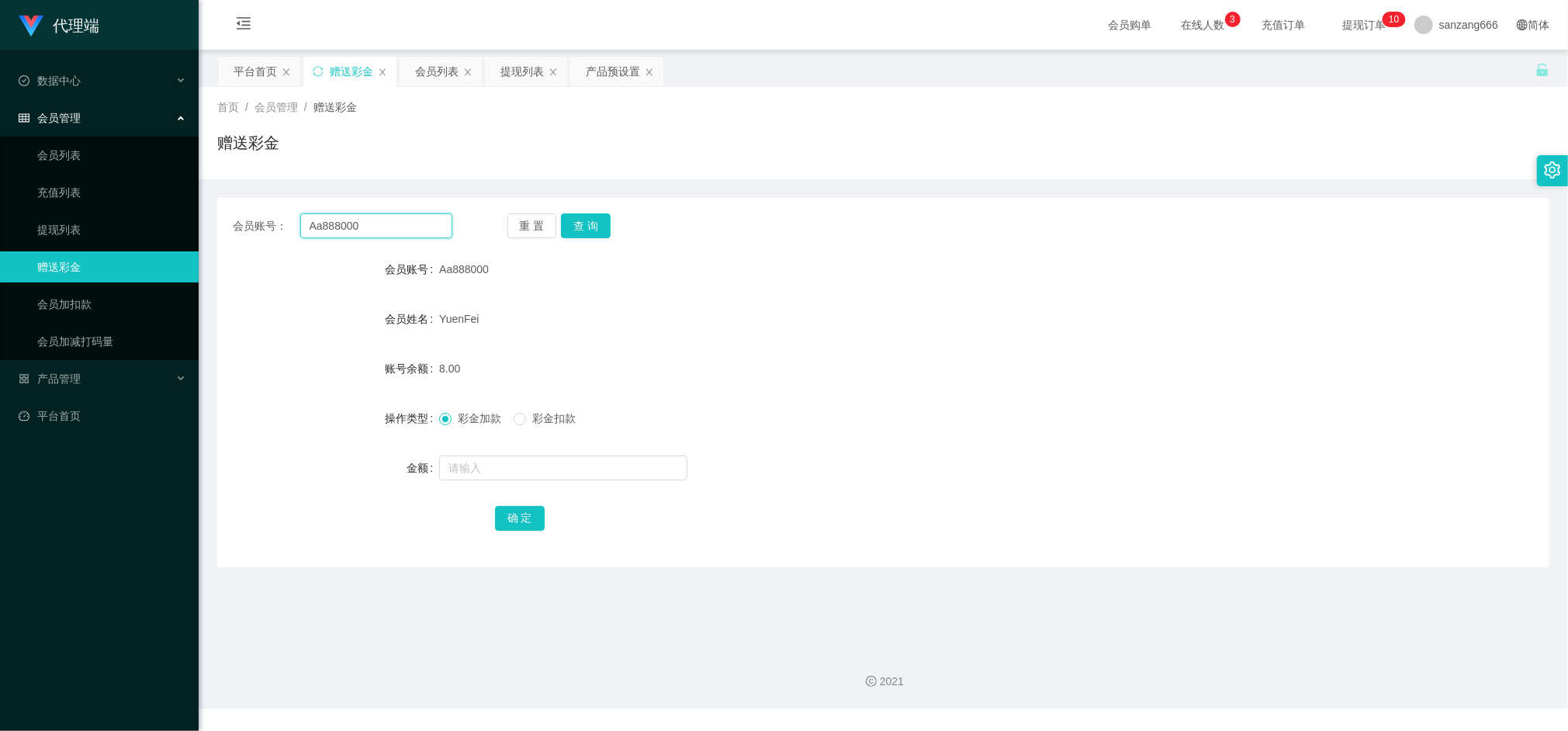
click at [366, 224] on input "Aa888000" at bounding box center [376, 226] width 152 height 25
paste input "liewdes"
type input "liewdes"
click at [583, 219] on button "查 询" at bounding box center [586, 226] width 50 height 25
click at [478, 460] on input "text" at bounding box center [564, 468] width 249 height 25
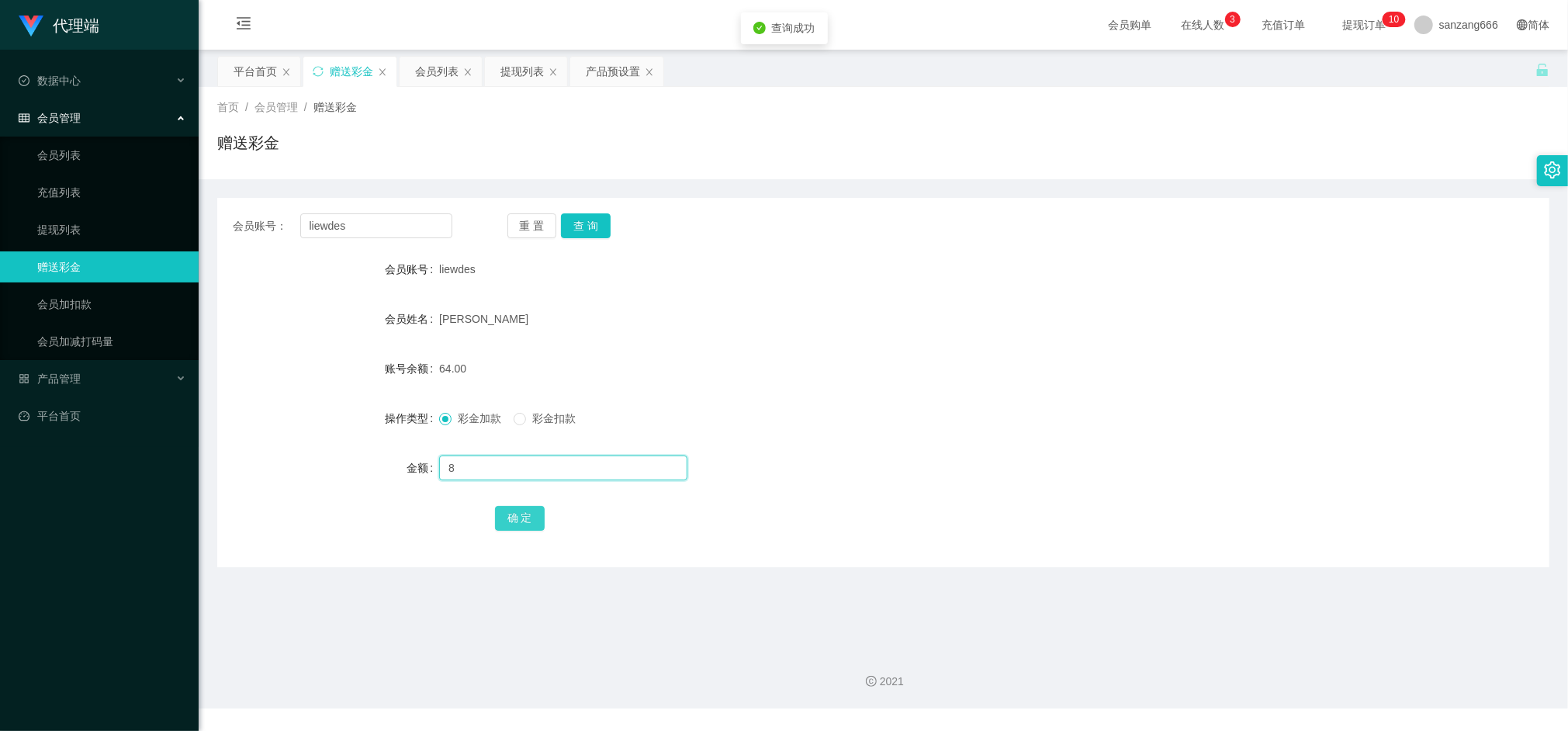
type input "8"
click at [517, 523] on button "确 定" at bounding box center [520, 518] width 50 height 25
click at [438, 69] on div "会员列表" at bounding box center [437, 71] width 44 height 30
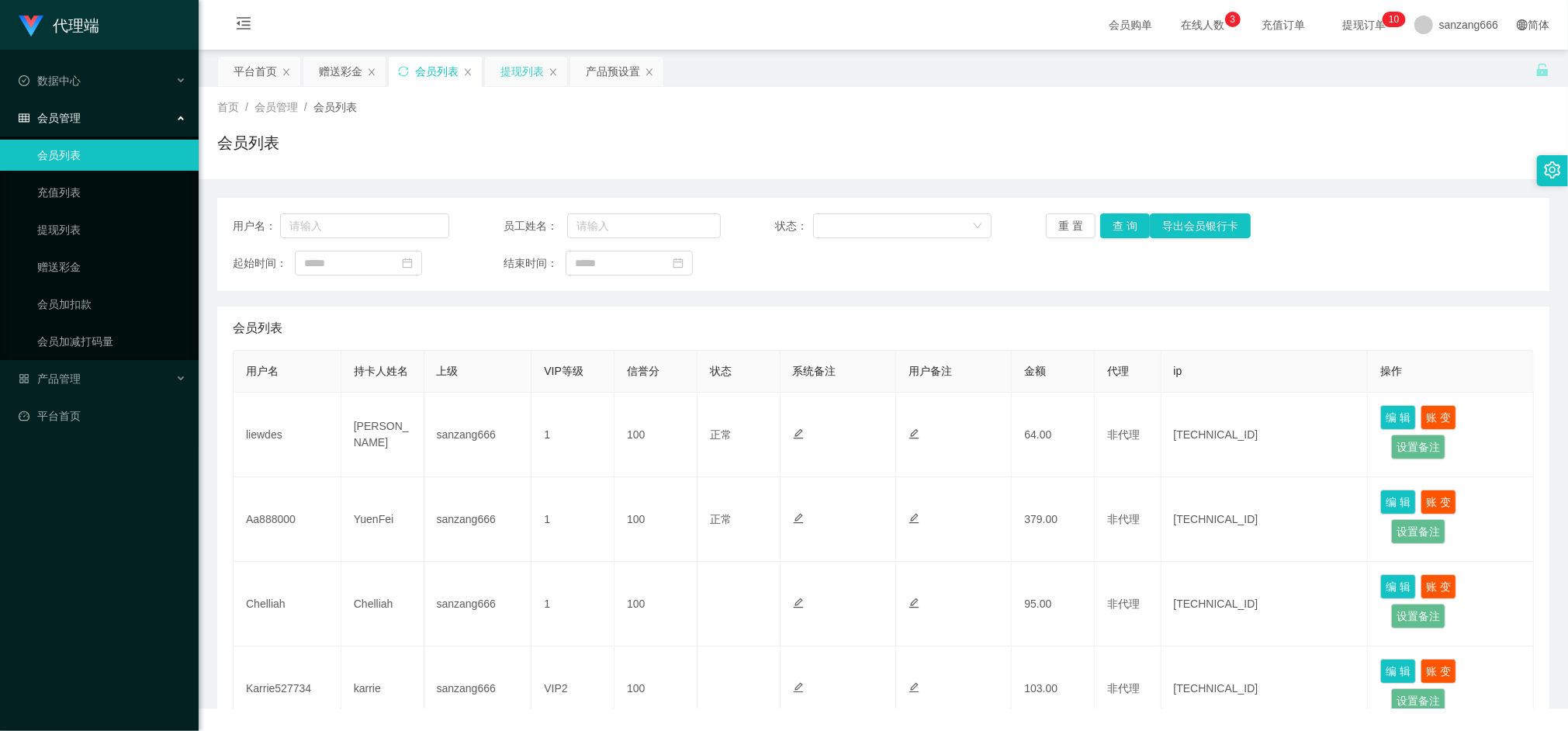
click at [531, 63] on div "提现列表" at bounding box center [522, 71] width 44 height 30
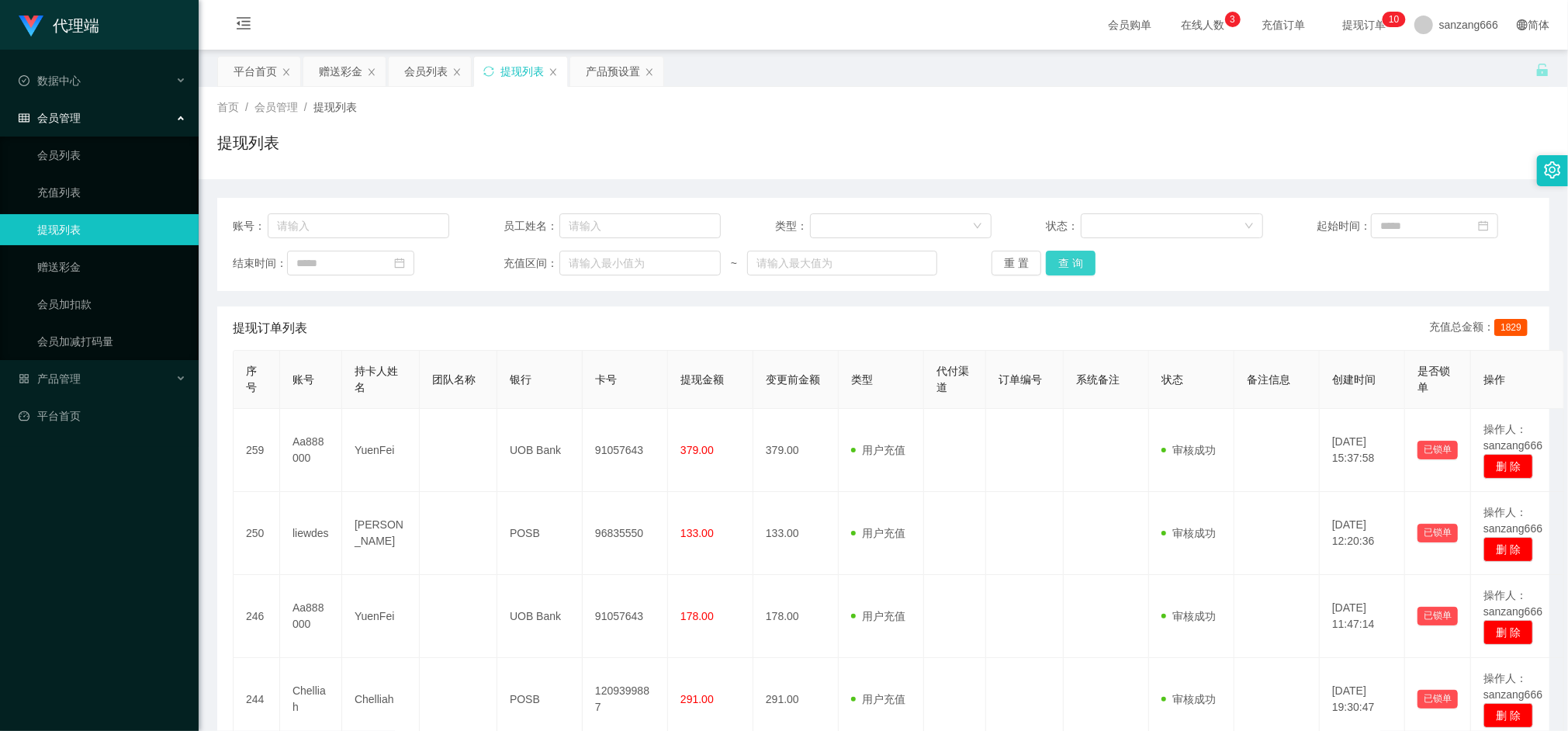
click at [1067, 264] on button "查 询" at bounding box center [1071, 263] width 50 height 25
click at [1046, 267] on button "查 询" at bounding box center [1071, 263] width 50 height 25
click at [327, 70] on div "赠送彩金" at bounding box center [341, 71] width 44 height 30
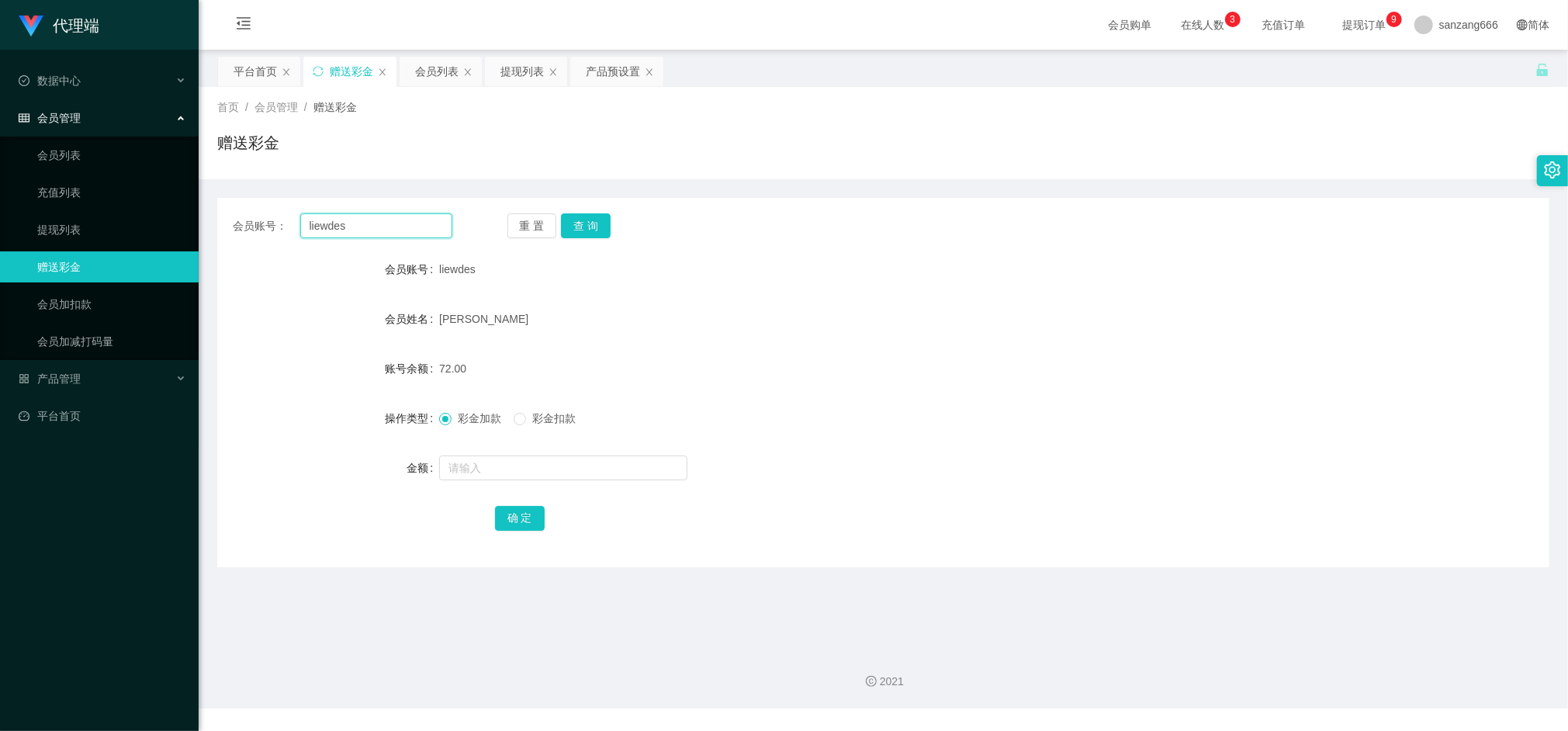
click at [330, 233] on input "liewdes" at bounding box center [376, 226] width 152 height 25
click at [584, 233] on button "查 询" at bounding box center [586, 226] width 50 height 25
click at [494, 469] on input "text" at bounding box center [564, 468] width 249 height 25
type input "208"
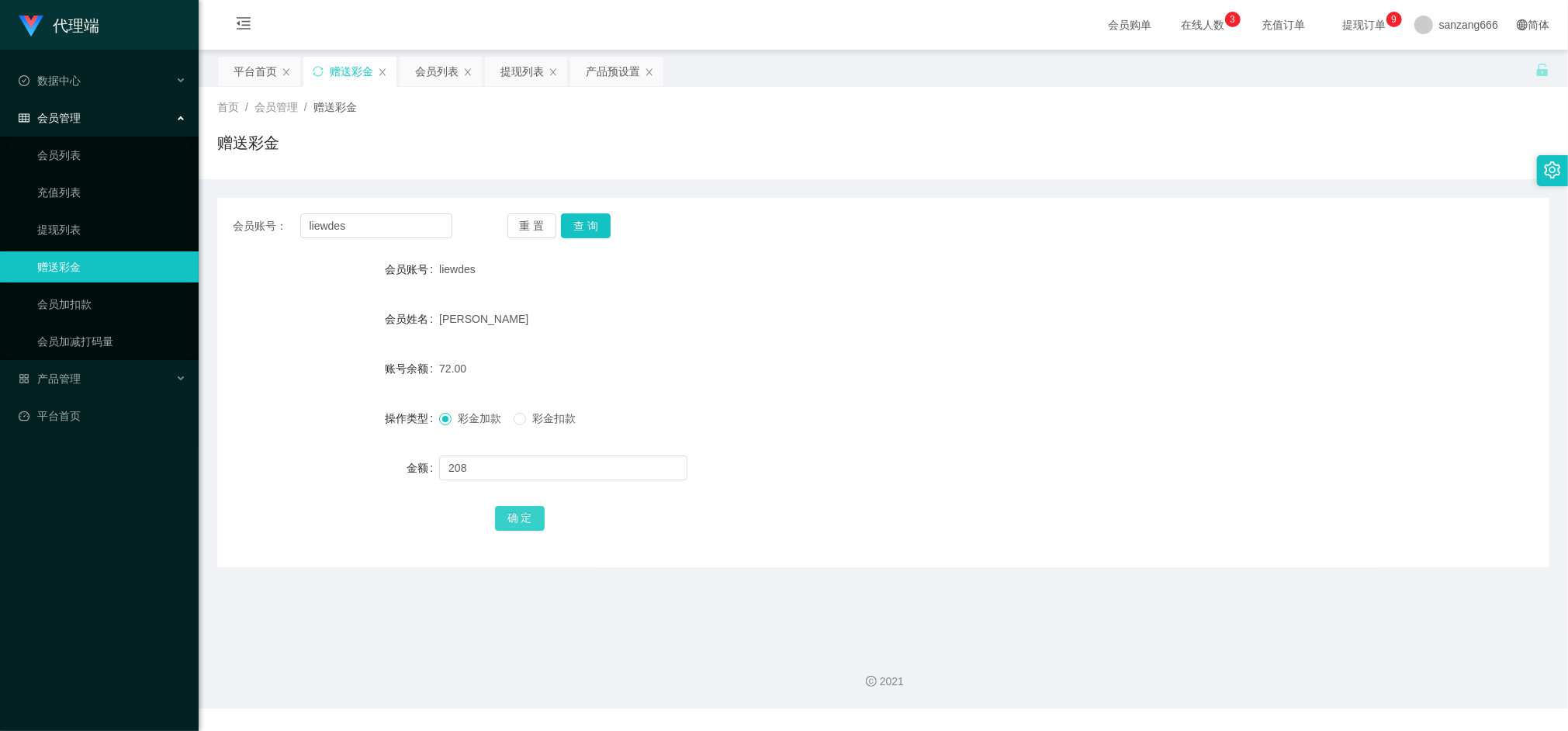
click at [516, 518] on button "确 定" at bounding box center [520, 518] width 50 height 25
click at [349, 224] on input "liewdes" at bounding box center [376, 226] width 152 height 25
paste input "Aa888000"
type input "Aa888000"
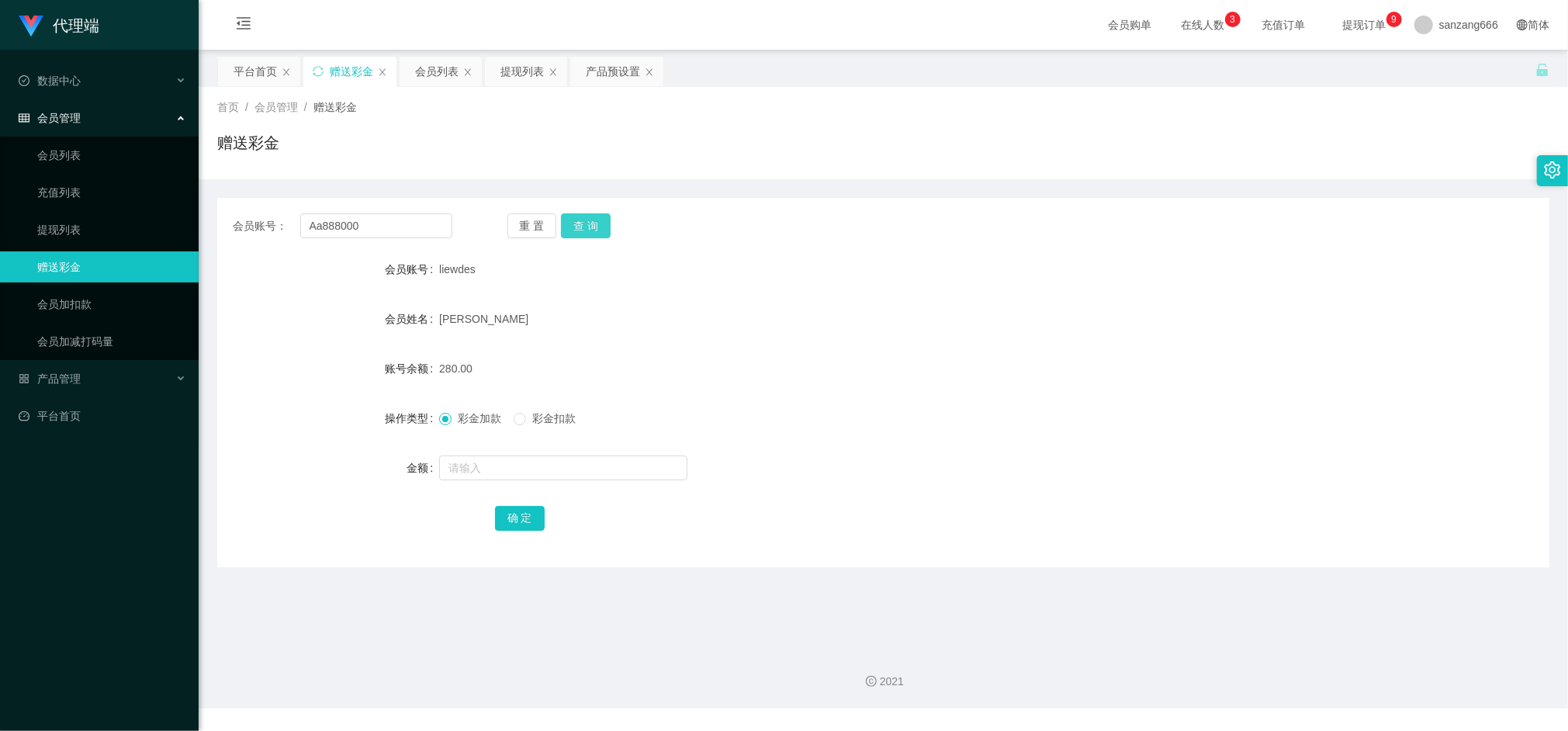
click at [571, 228] on button "查 询" at bounding box center [586, 226] width 50 height 25
click at [500, 472] on input "text" at bounding box center [564, 468] width 249 height 25
type input "8"
click at [518, 509] on button "确 定" at bounding box center [520, 518] width 50 height 25
click at [363, 227] on input "Aa888000" at bounding box center [376, 226] width 152 height 25
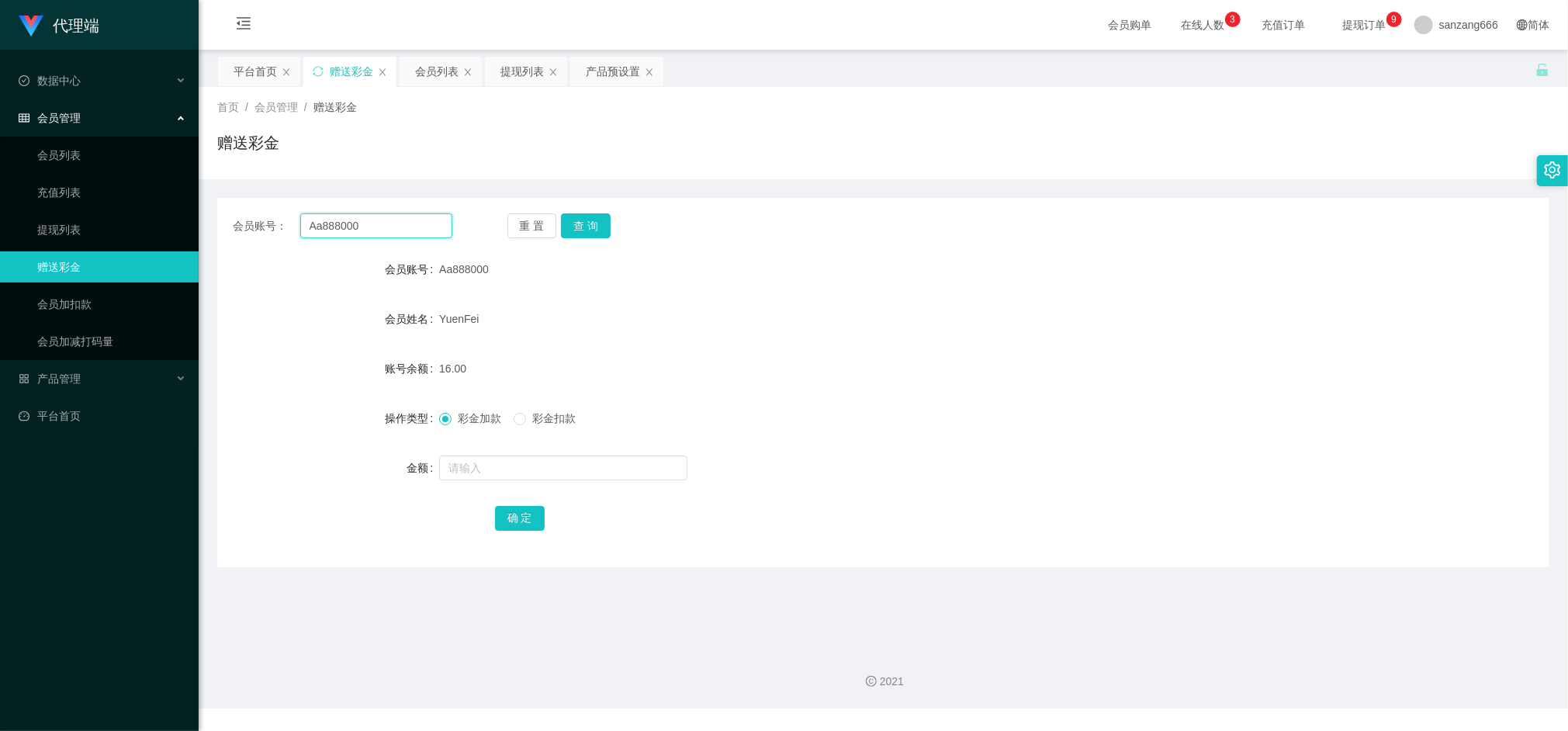
click at [363, 227] on input "Aa888000" at bounding box center [376, 226] width 152 height 25
paste input "liewdes"
type input "liewdes"
click at [590, 220] on button "查 询" at bounding box center [586, 226] width 50 height 25
click at [479, 470] on input "text" at bounding box center [564, 468] width 249 height 25
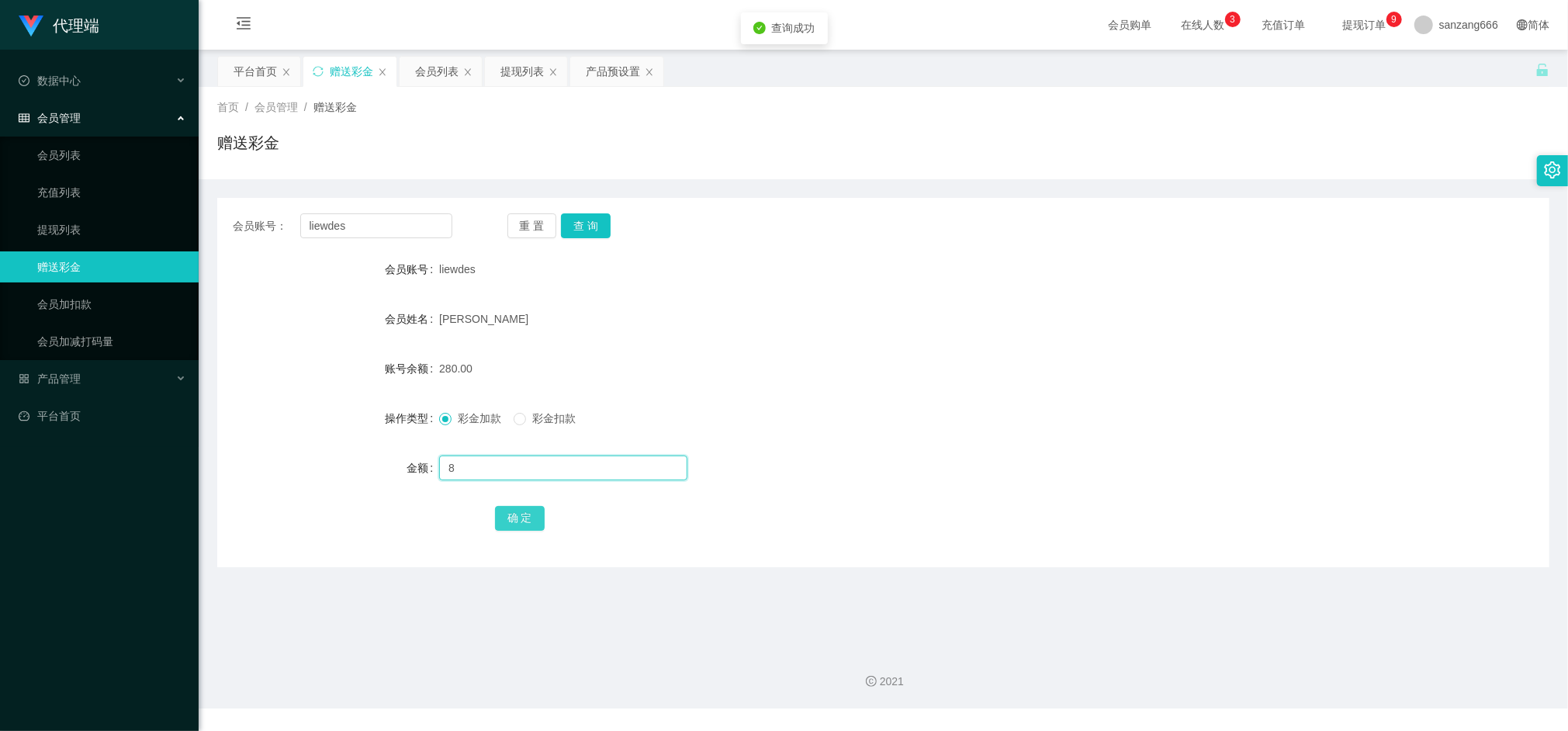
type input "8"
click at [518, 523] on button "确 定" at bounding box center [520, 518] width 50 height 25
click at [590, 219] on button "查 询" at bounding box center [586, 226] width 50 height 25
click at [332, 235] on input "liewdes" at bounding box center [376, 226] width 152 height 25
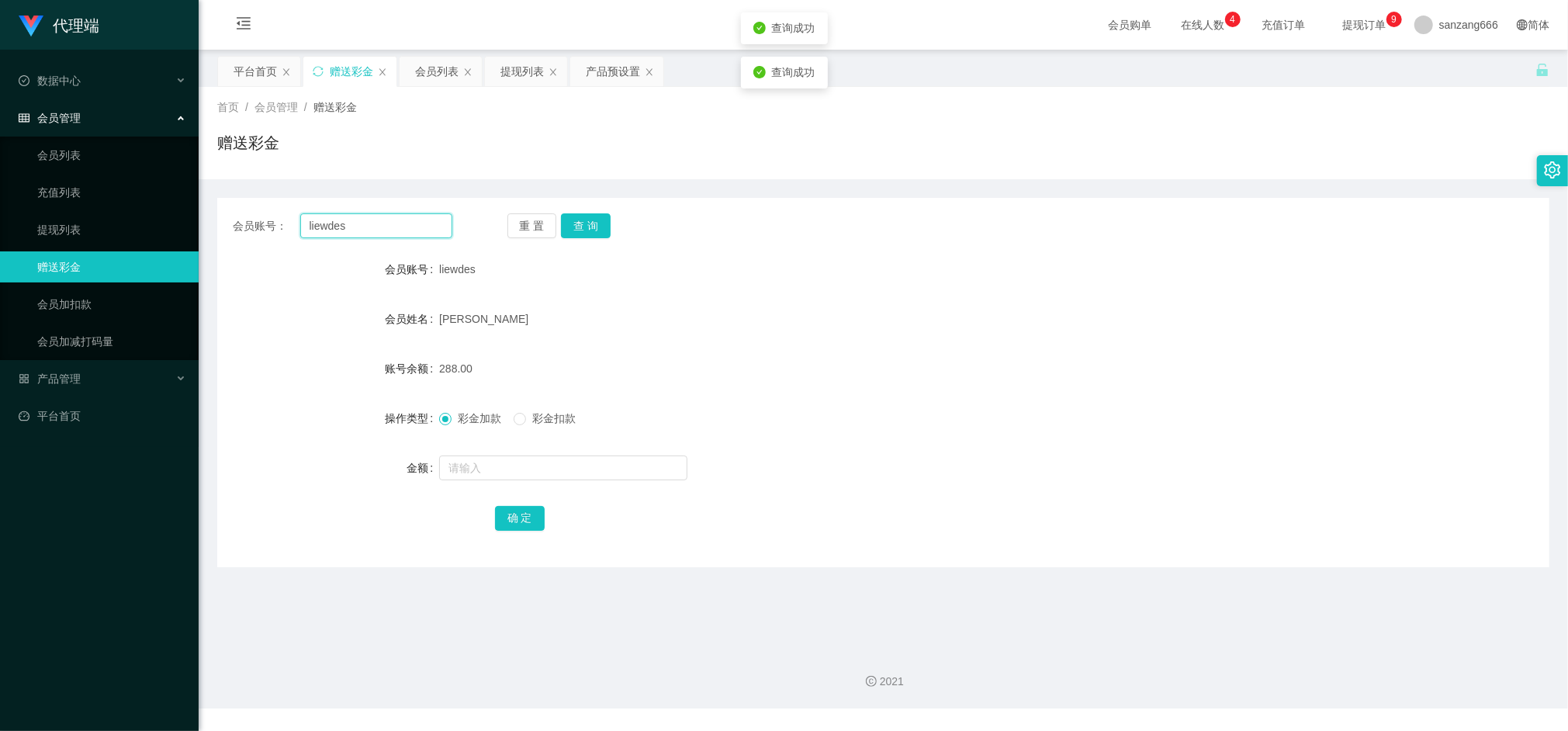
click at [332, 235] on input "liewdes" at bounding box center [376, 226] width 152 height 25
click at [429, 66] on div "会员列表" at bounding box center [437, 71] width 44 height 30
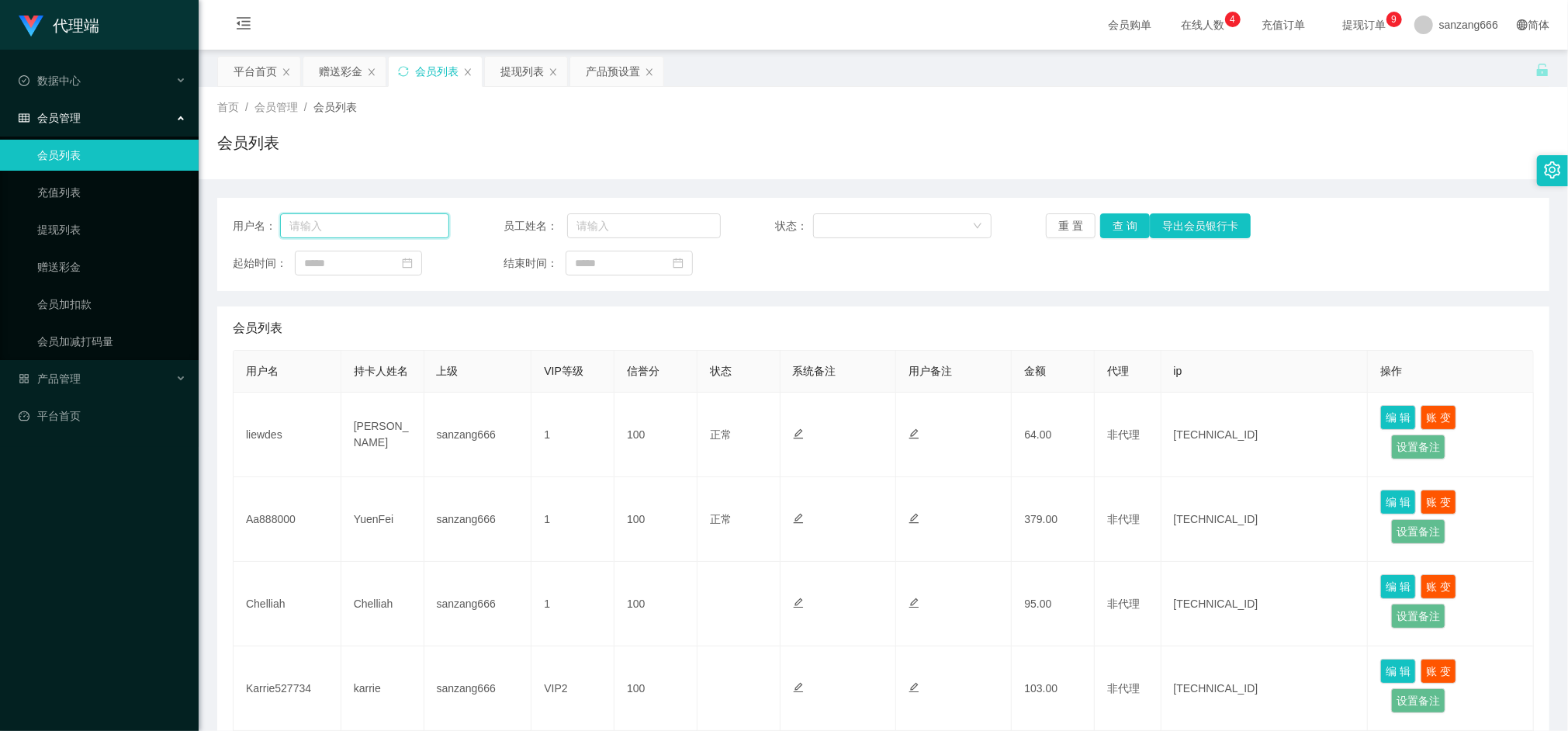
click at [343, 231] on input "text" at bounding box center [364, 226] width 170 height 25
paste input "liewdes"
type input "liewdes"
click at [1119, 222] on button "查 询" at bounding box center [1125, 226] width 50 height 25
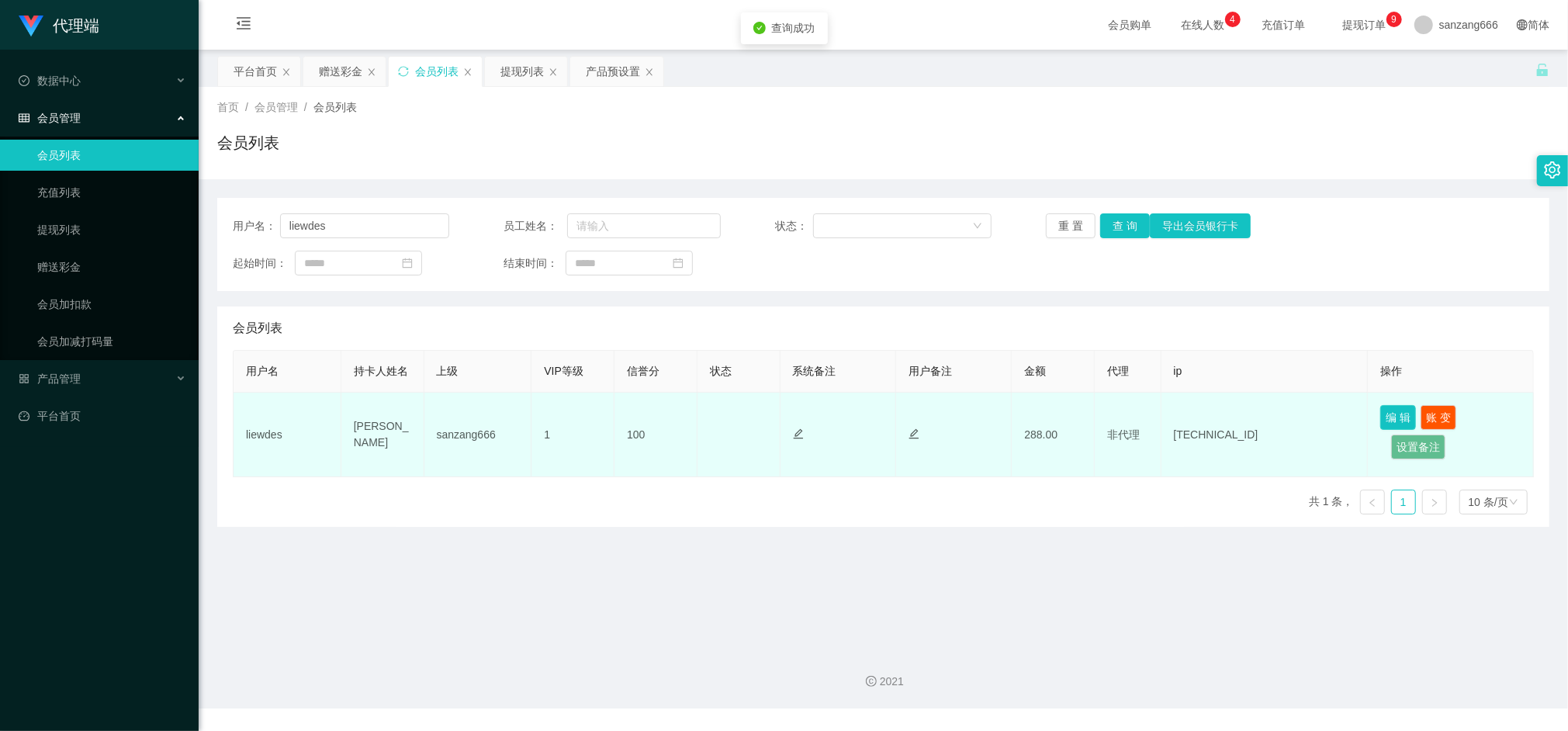
click at [1401, 416] on button "编 辑" at bounding box center [1398, 417] width 36 height 25
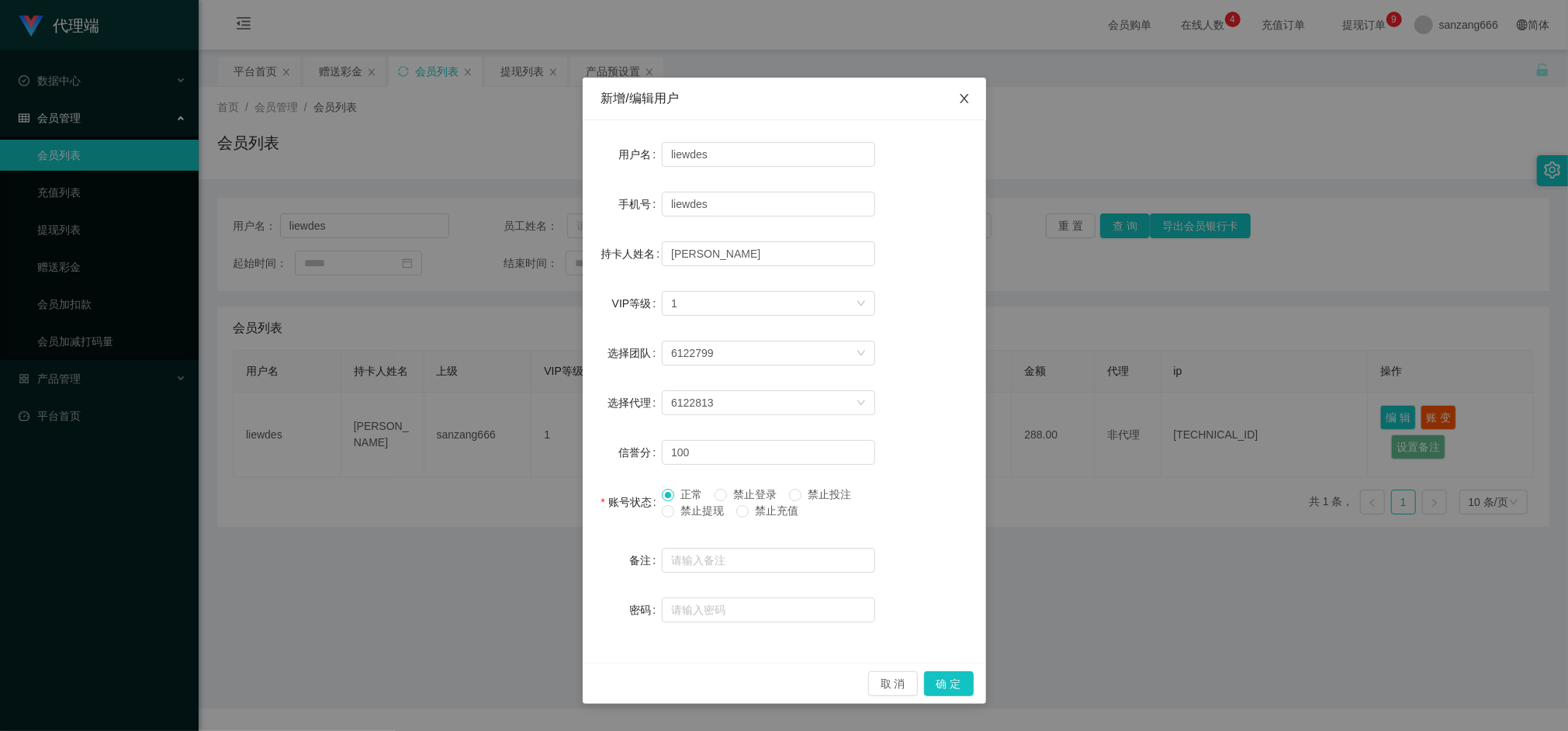
click at [965, 101] on icon "图标: close" at bounding box center [964, 99] width 9 height 9
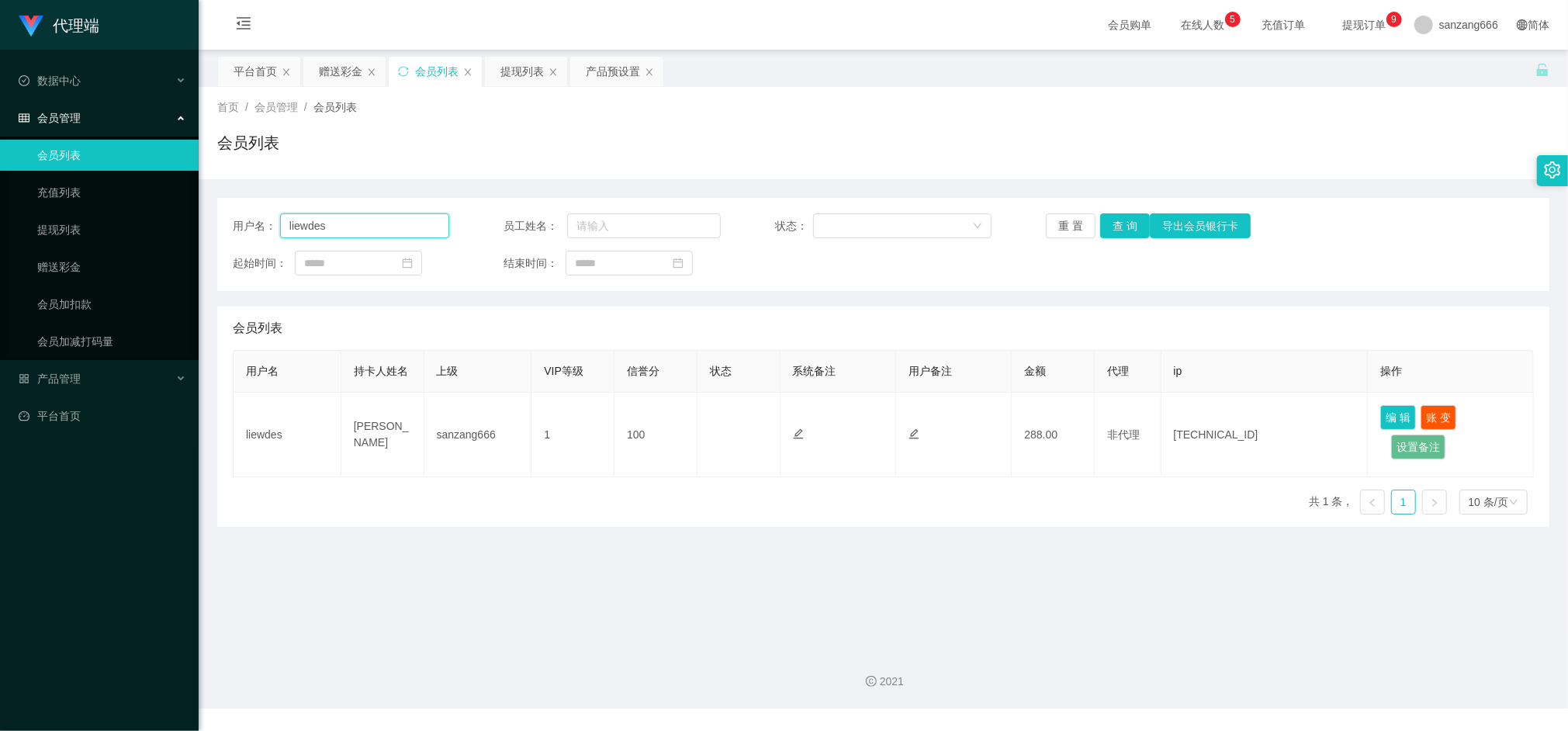
click at [336, 218] on input "liewdes" at bounding box center [364, 226] width 170 height 25
click at [339, 76] on div "赠送彩金" at bounding box center [341, 71] width 44 height 30
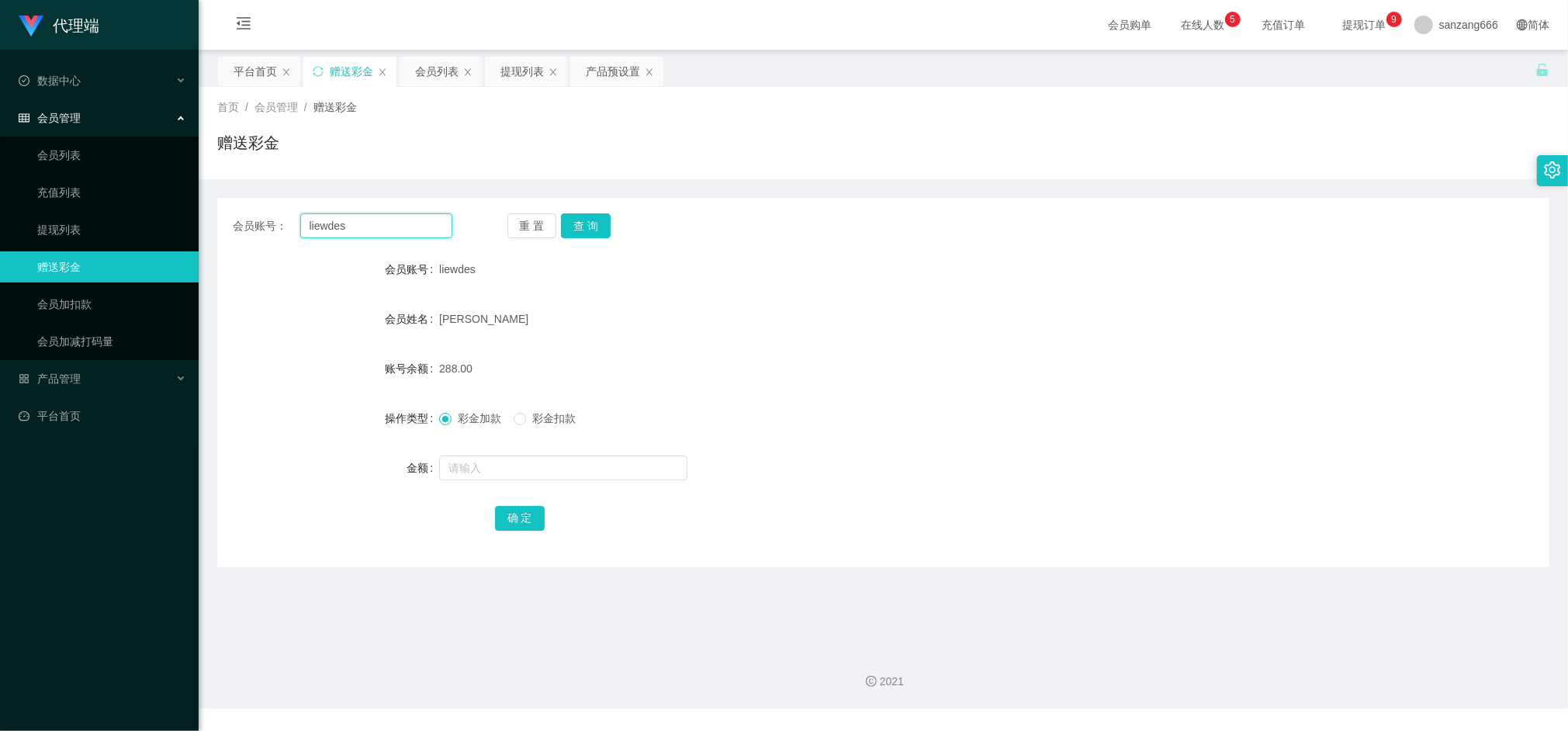
click at [328, 225] on input "liewdes" at bounding box center [376, 226] width 152 height 25
click at [588, 224] on button "查 询" at bounding box center [586, 226] width 50 height 25
click at [478, 455] on input "text" at bounding box center [564, 468] width 249 height 25
type input "8"
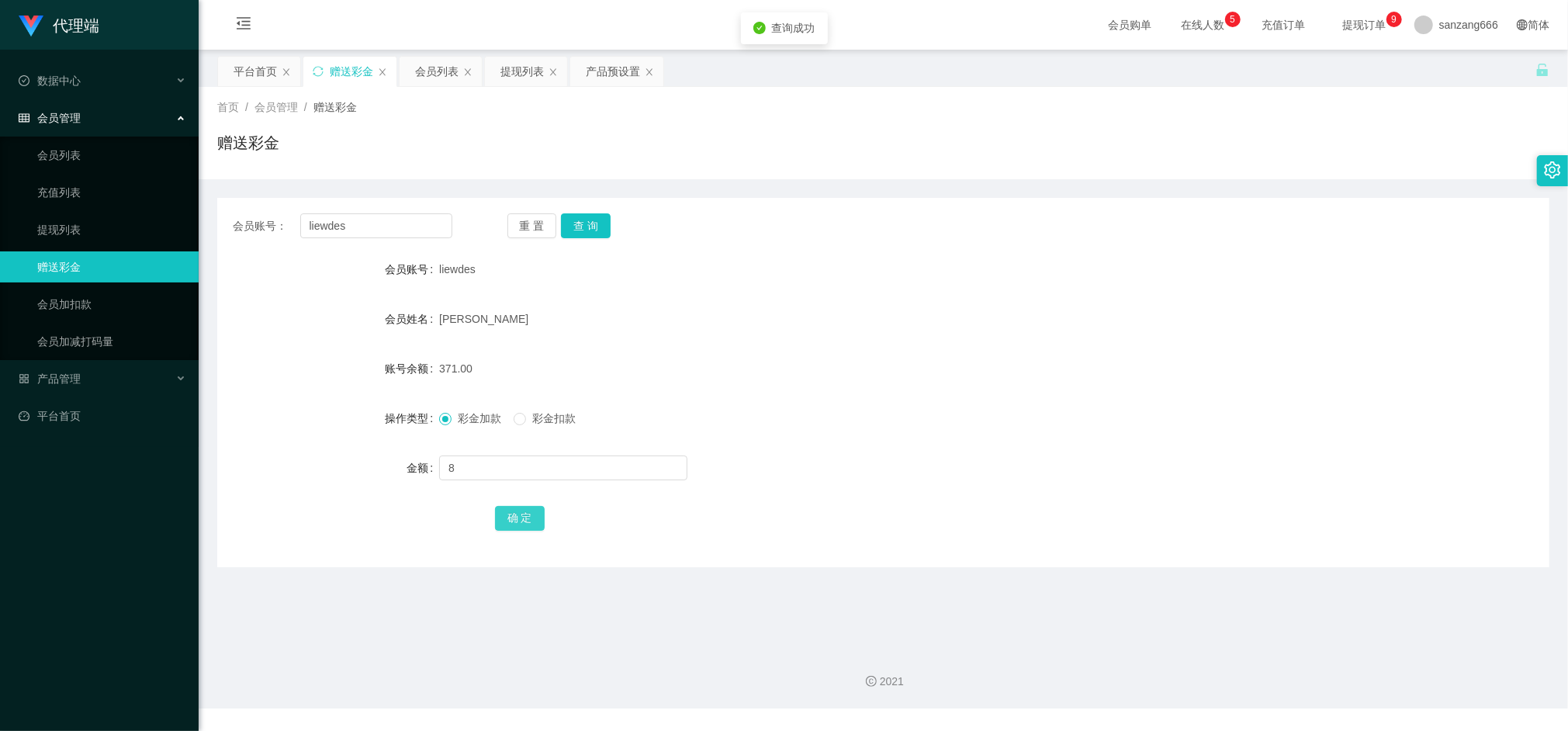
click at [508, 513] on button "确 定" at bounding box center [520, 518] width 50 height 25
click at [516, 75] on div "提现列表" at bounding box center [522, 71] width 44 height 30
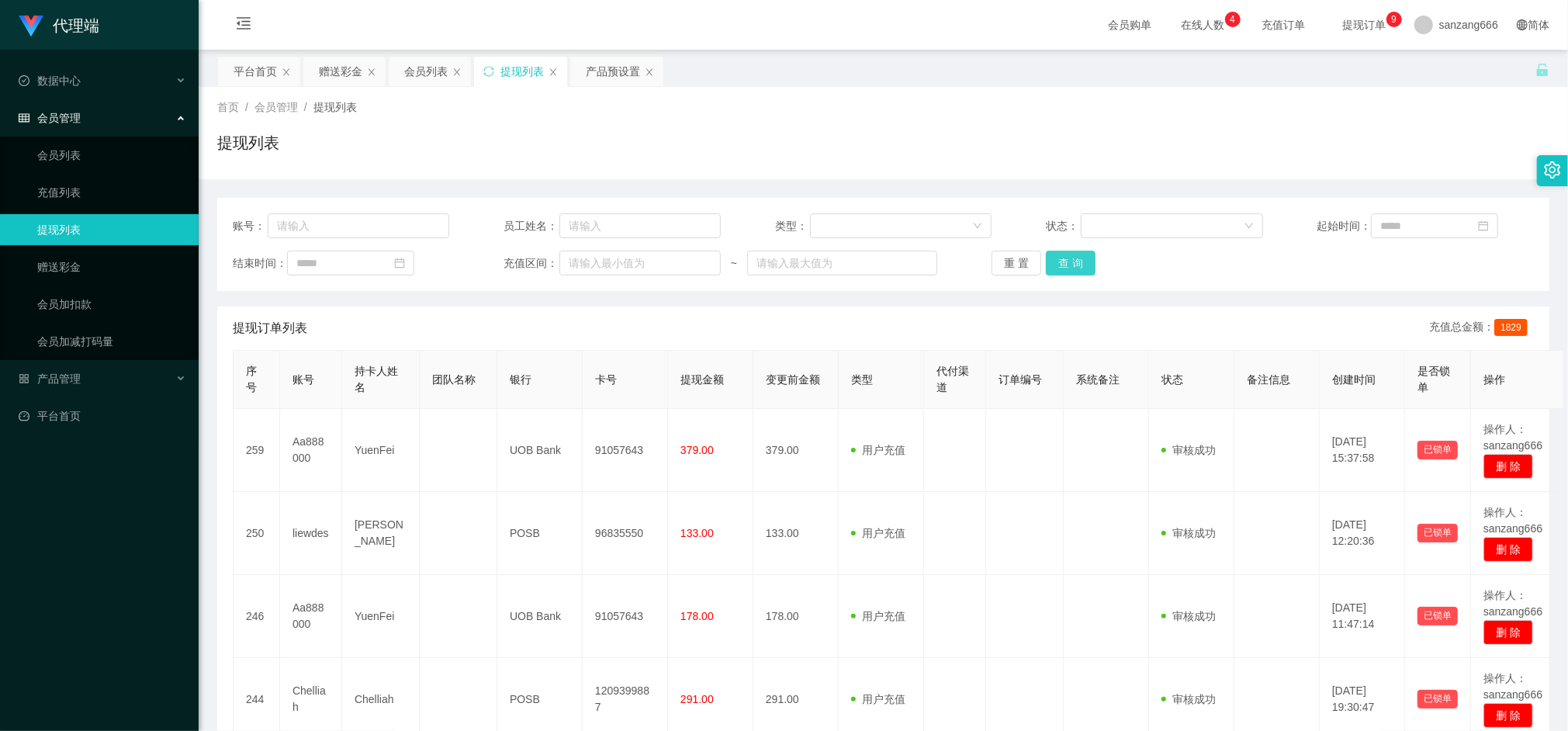
click at [1071, 270] on button "查 询" at bounding box center [1071, 263] width 50 height 25
click at [1071, 268] on button "查 询" at bounding box center [1071, 263] width 50 height 25
click at [429, 69] on div "会员列表" at bounding box center [426, 71] width 44 height 30
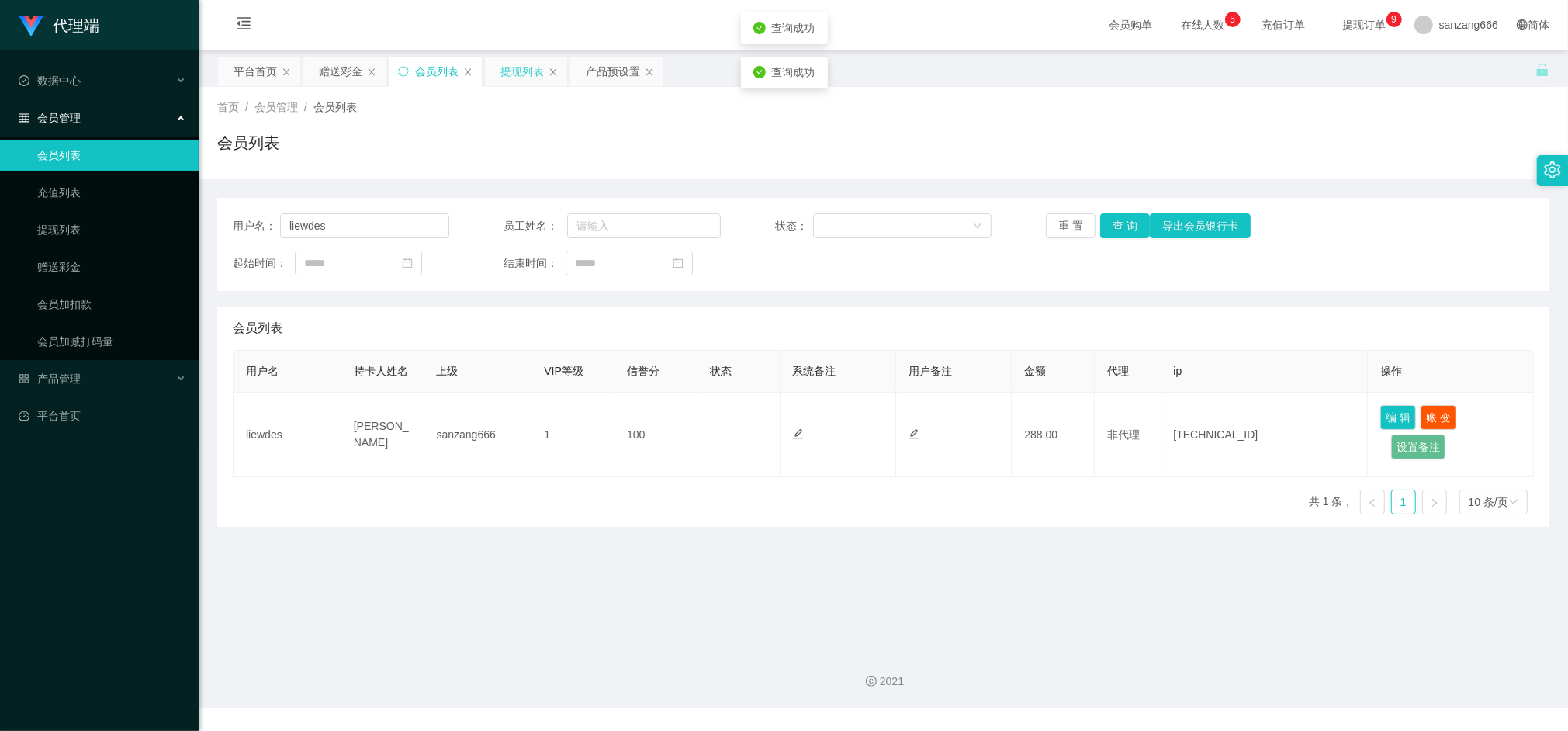
click at [520, 76] on div "提现列表" at bounding box center [522, 71] width 44 height 30
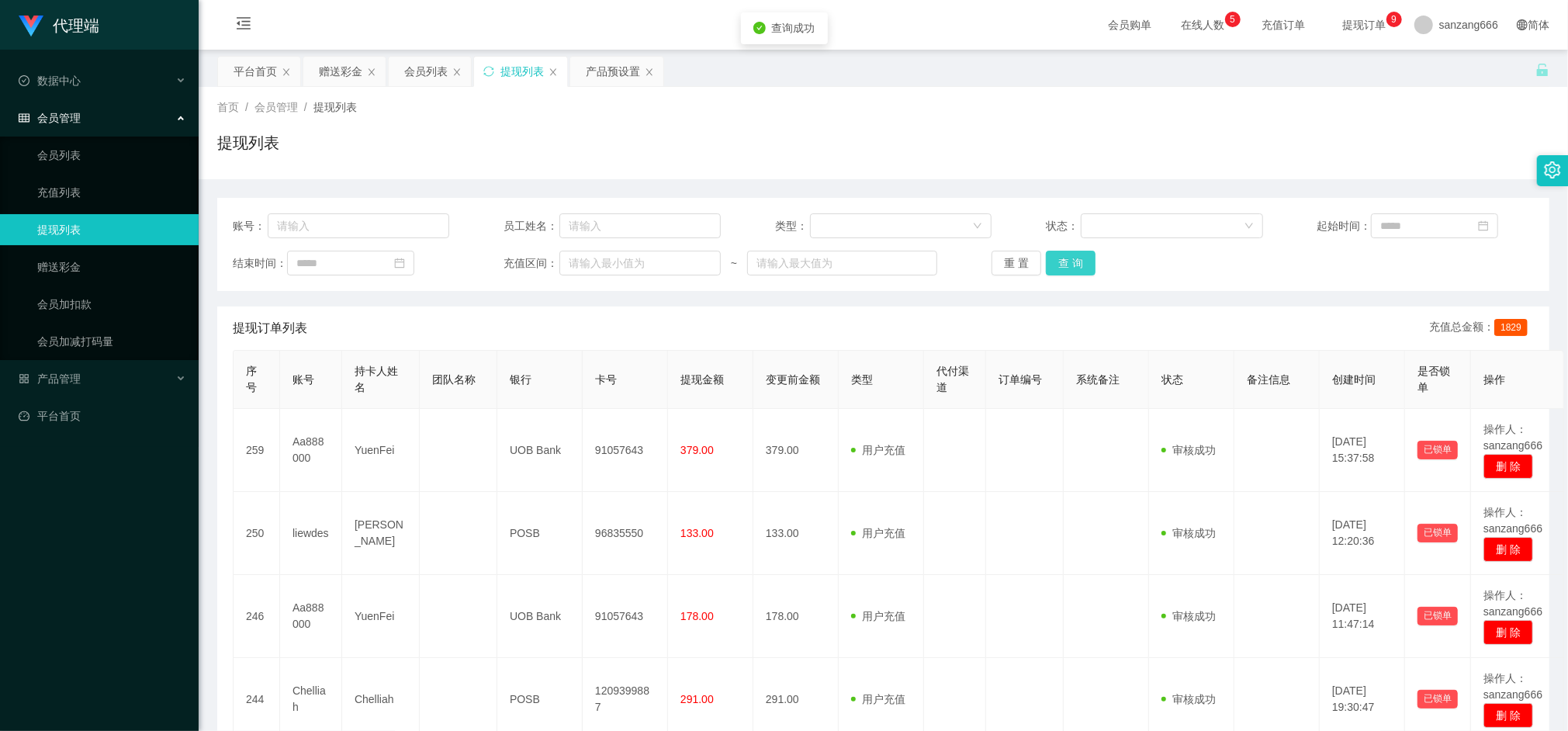
click at [1078, 261] on button "查 询" at bounding box center [1071, 263] width 50 height 25
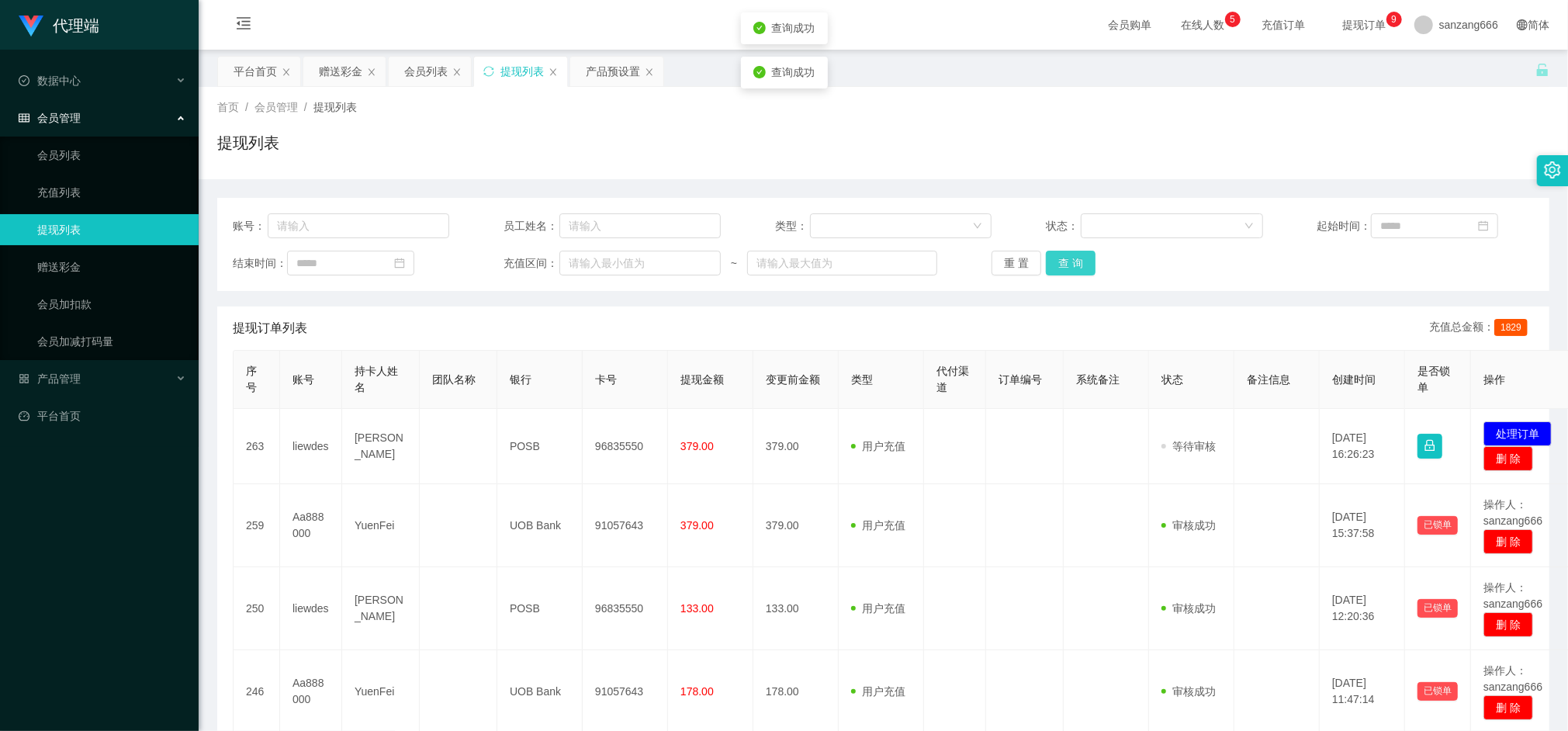
click at [1078, 261] on button "查 询" at bounding box center [1071, 263] width 50 height 25
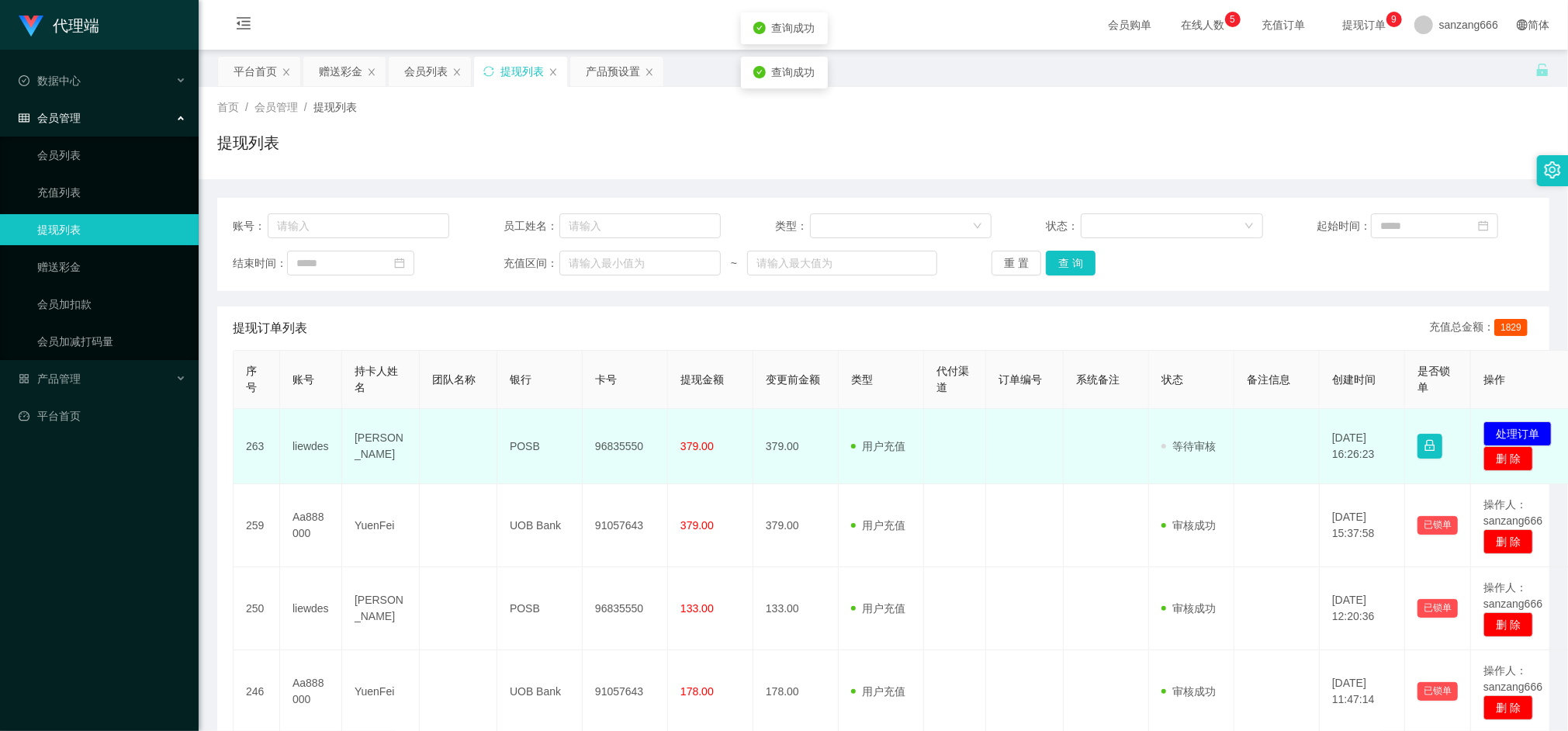
click at [627, 449] on td "96835550" at bounding box center [625, 446] width 85 height 75
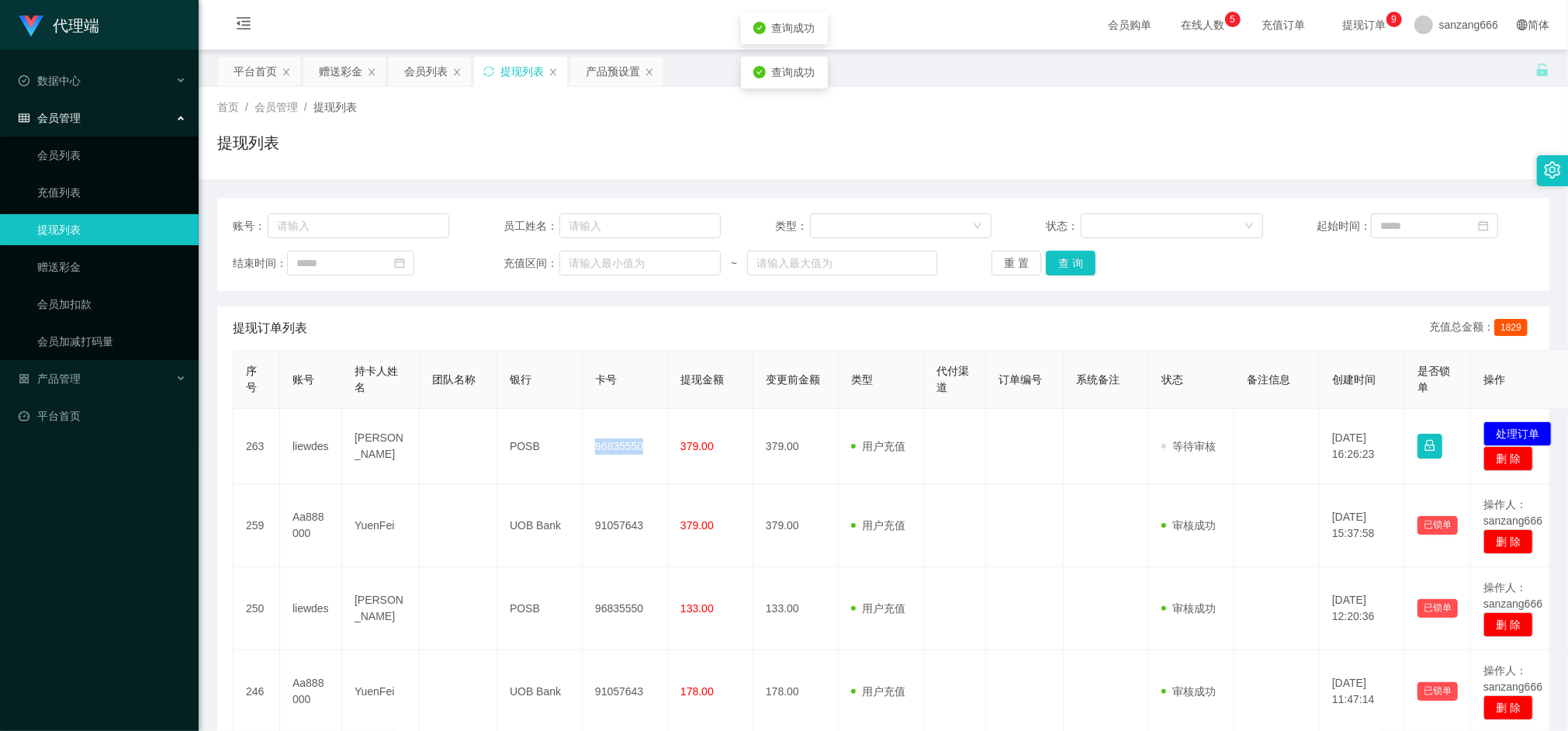
copy td "96835550"
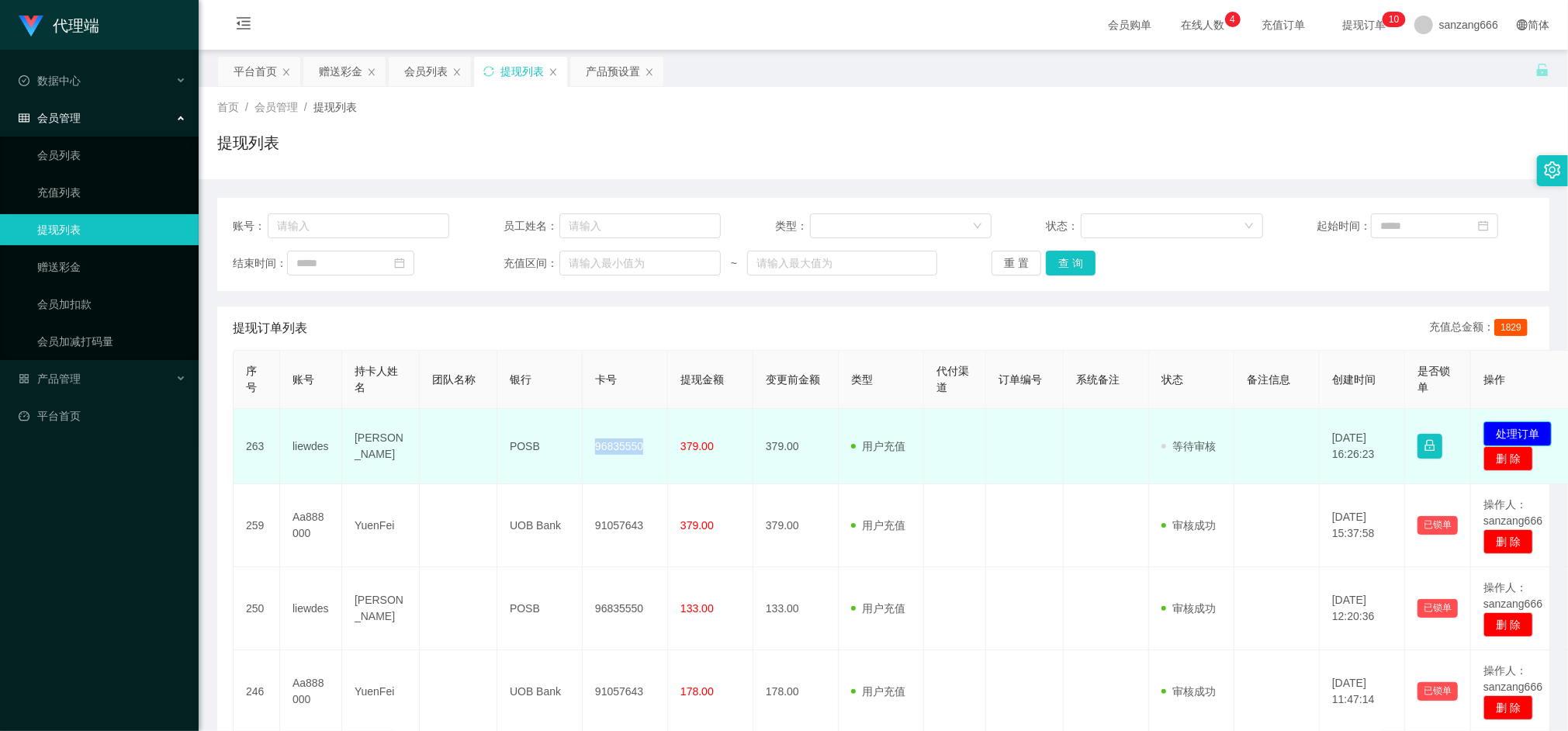
click at [1488, 425] on button "处理订单" at bounding box center [1517, 434] width 68 height 25
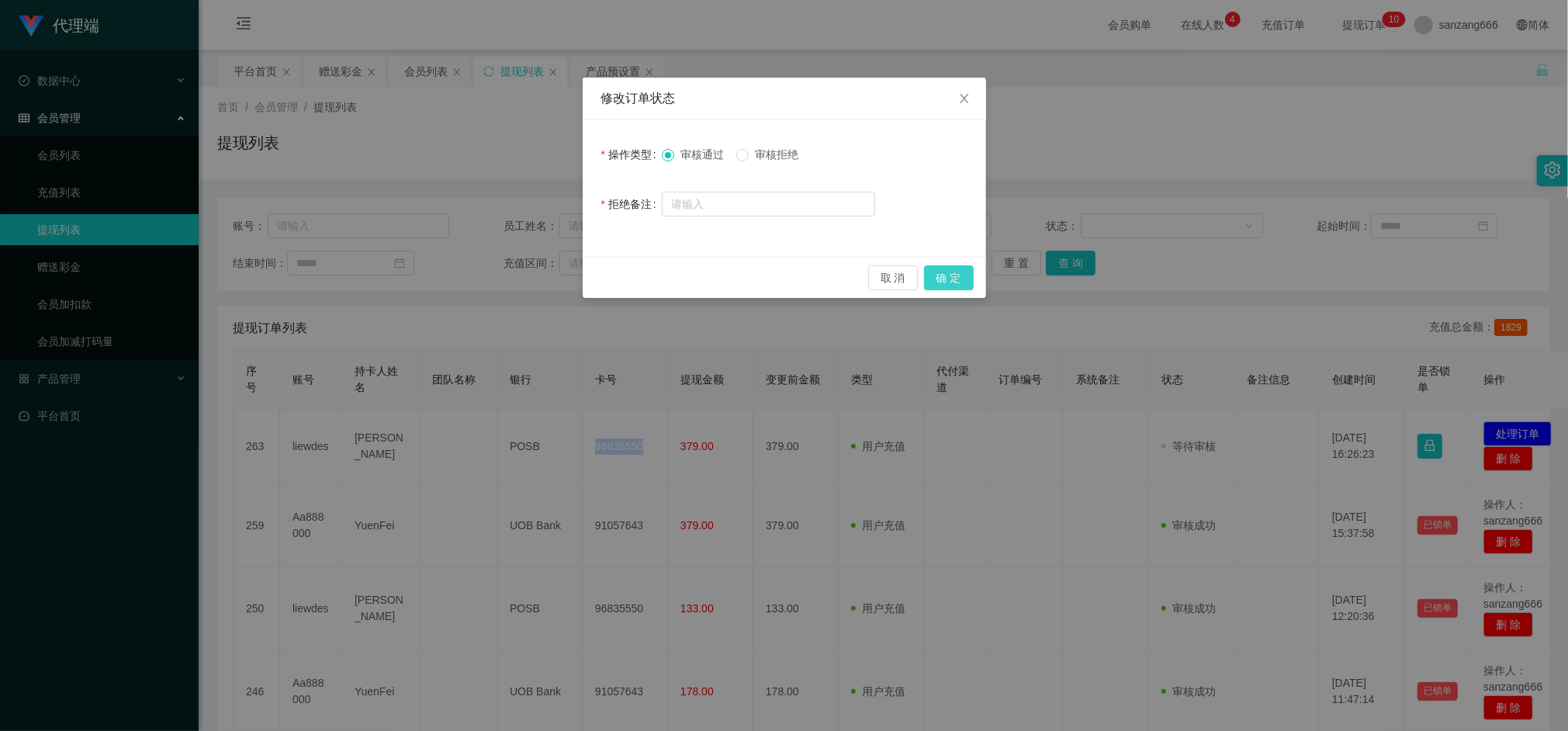
click at [961, 274] on button "确 定" at bounding box center [949, 278] width 50 height 25
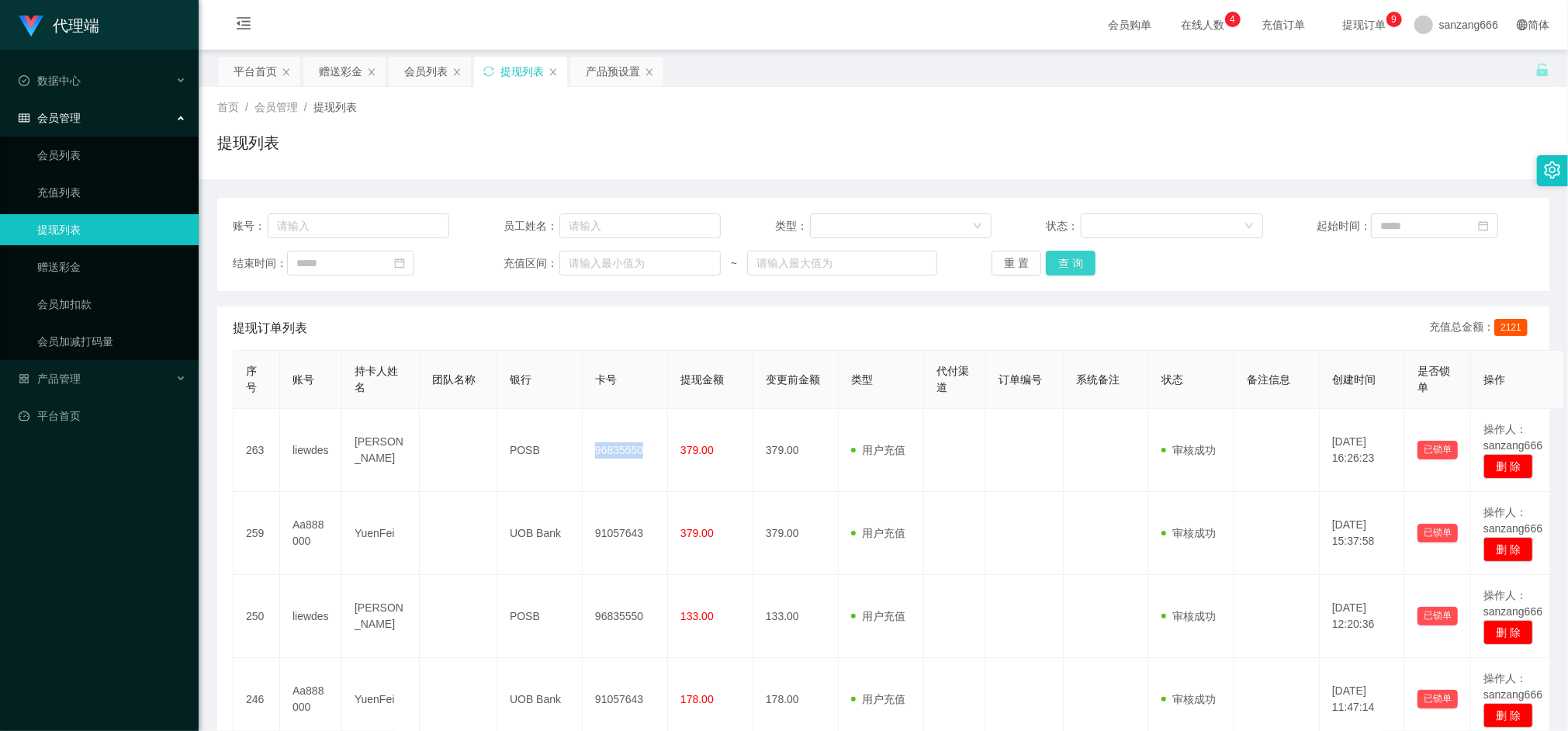
click at [1059, 271] on button "查 询" at bounding box center [1071, 263] width 50 height 25
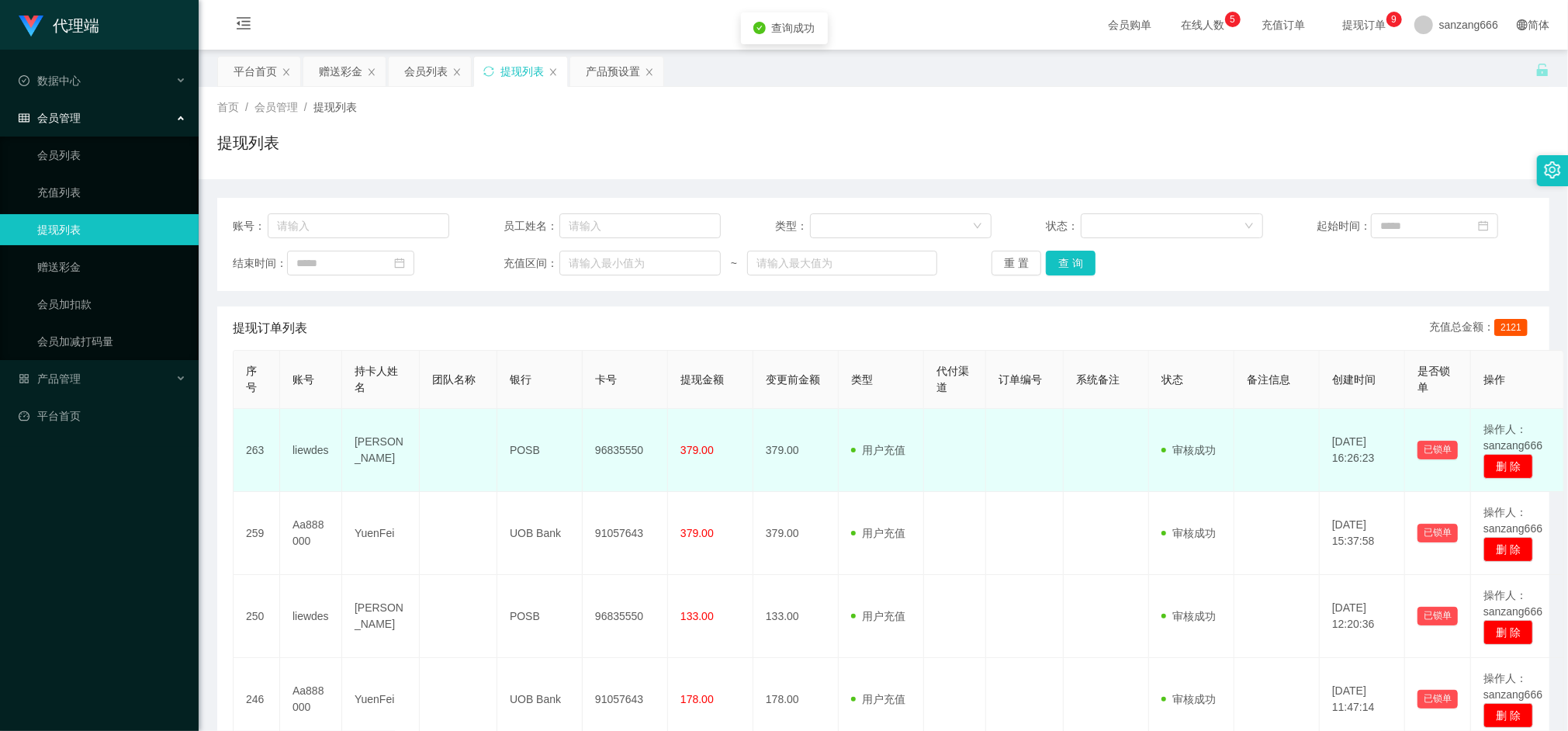
click at [517, 443] on td "POSB" at bounding box center [540, 450] width 85 height 83
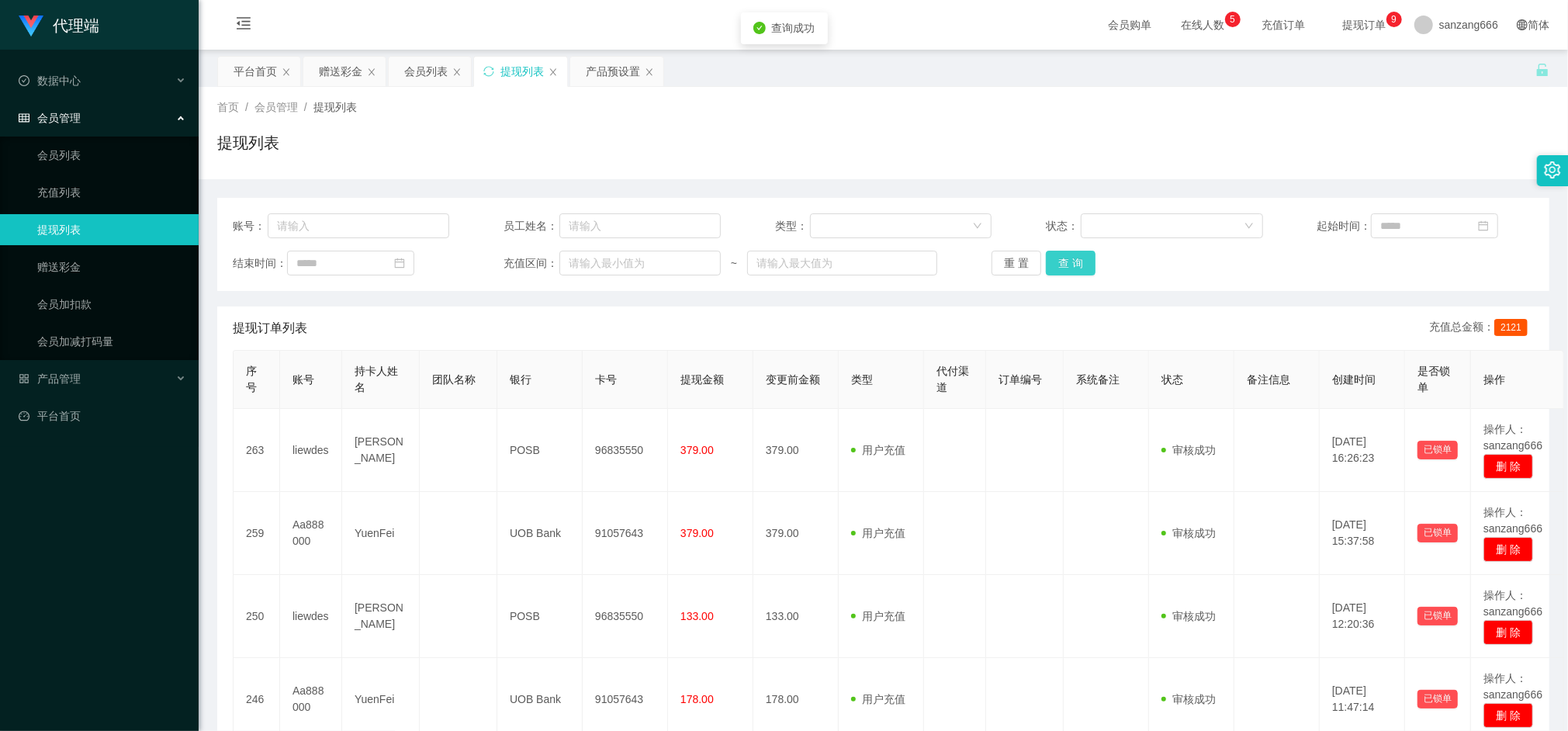
click at [1051, 251] on button "查 询" at bounding box center [1071, 263] width 50 height 25
drag, startPoint x: 558, startPoint y: 199, endPoint x: 551, endPoint y: 195, distance: 8.1
click at [557, 198] on div "账号： 员工姓名： 类型： 状态： 起始时间： 结束时间： 充值区间： ~ 重 置 查 询" at bounding box center [884, 244] width 1333 height 93
click at [325, 224] on input "text" at bounding box center [358, 226] width 182 height 25
click at [426, 70] on div "会员列表" at bounding box center [426, 71] width 44 height 30
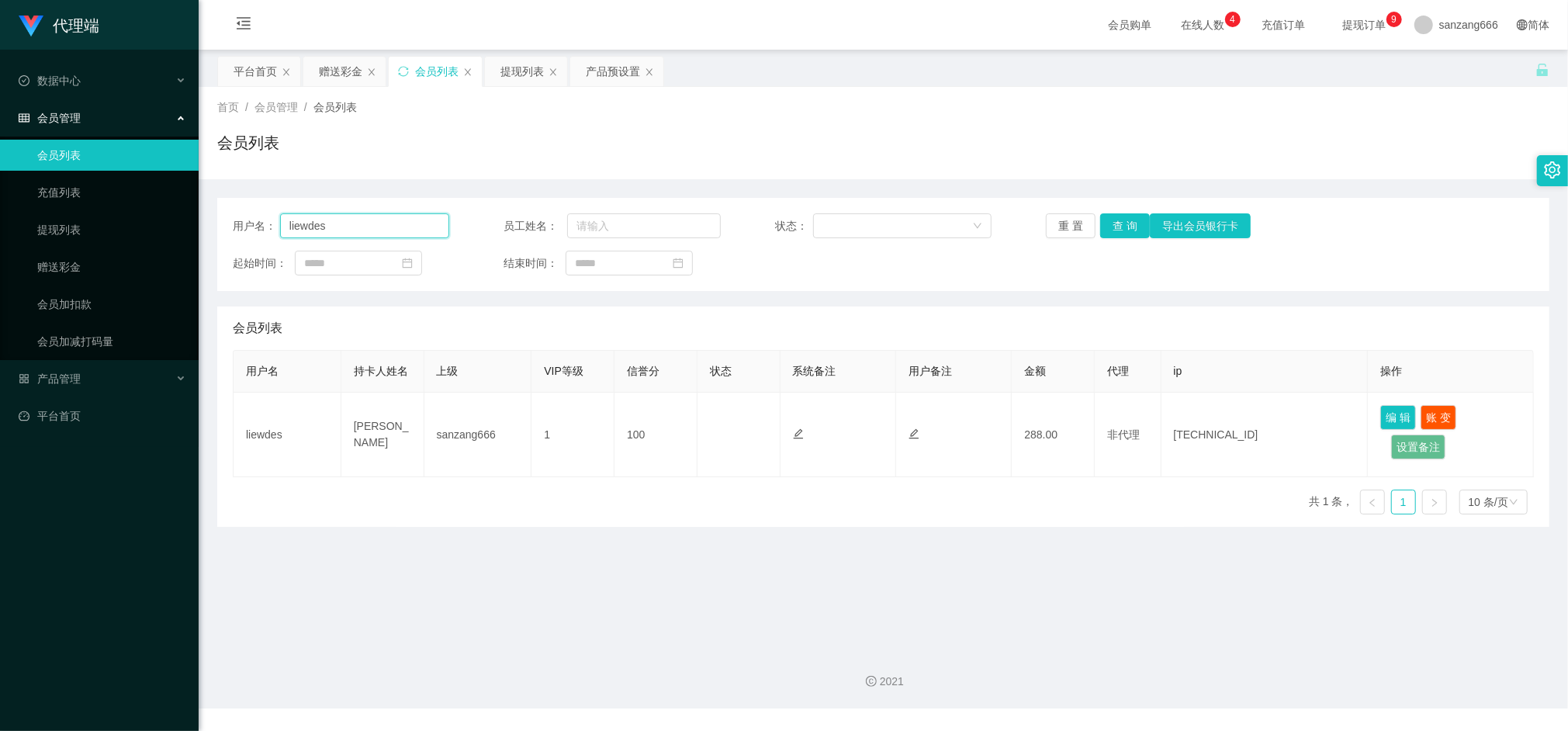
click at [343, 221] on input "liewdes" at bounding box center [364, 226] width 170 height 25
click at [1106, 221] on button "查 询" at bounding box center [1125, 226] width 50 height 25
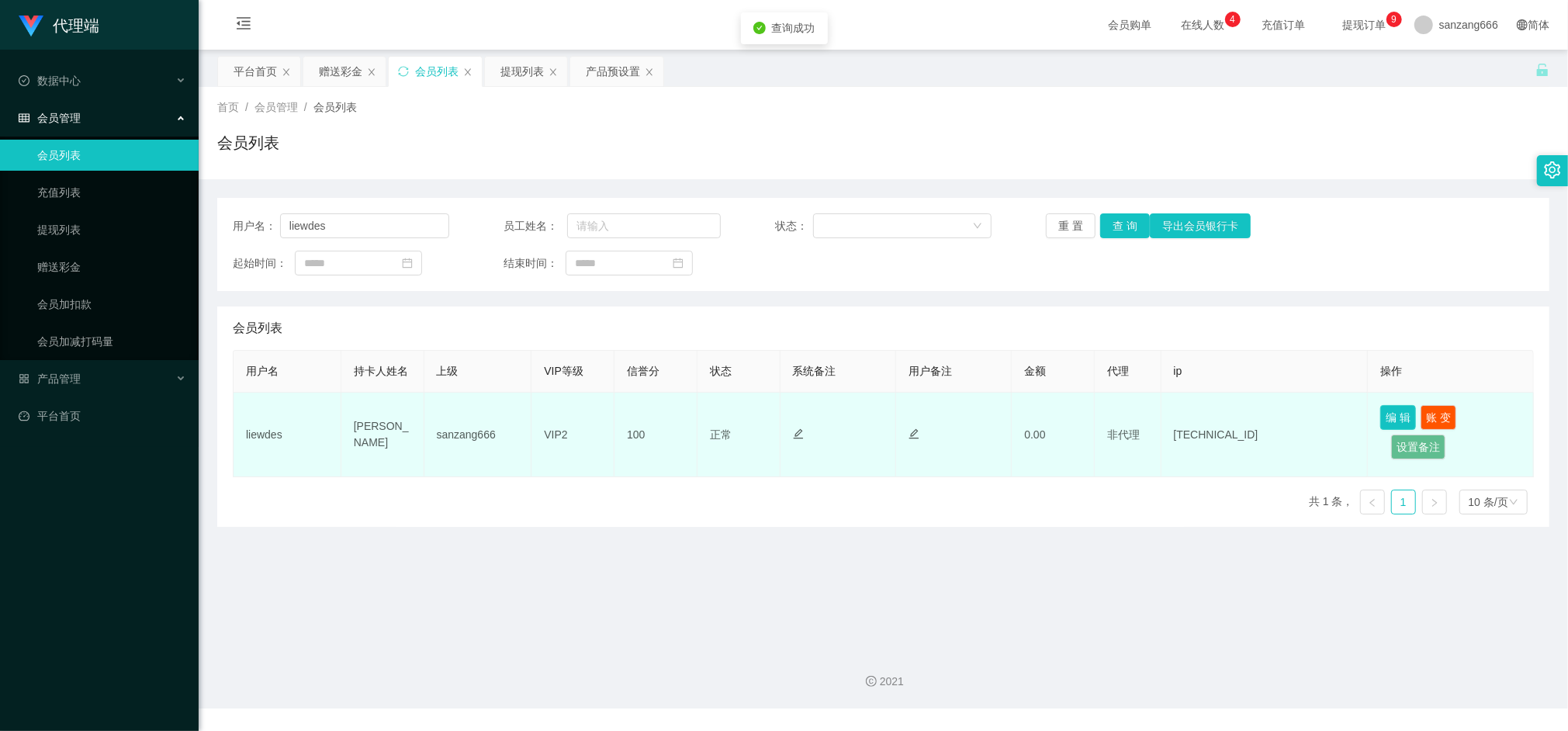
click at [1400, 417] on button "编 辑" at bounding box center [1398, 417] width 36 height 25
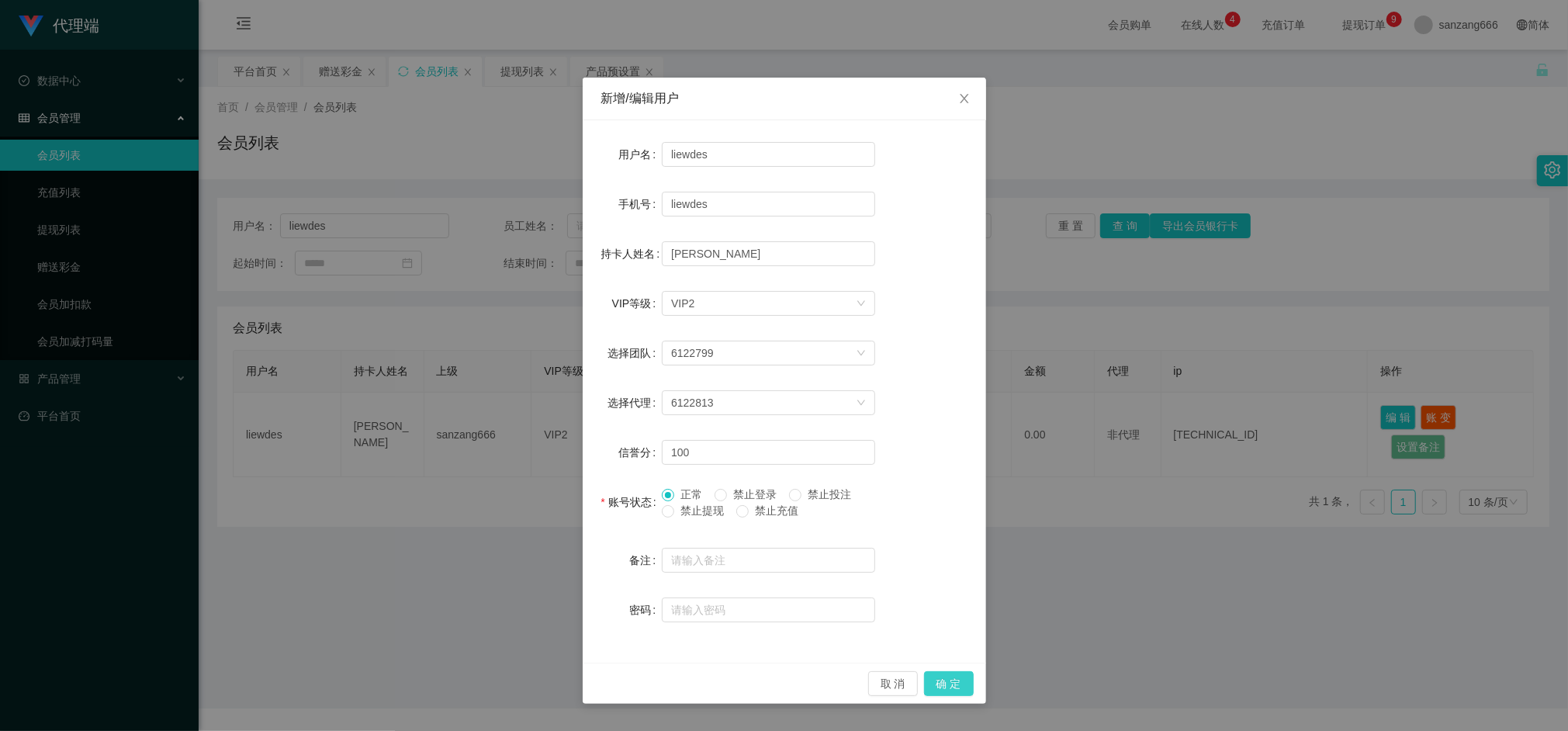
click at [938, 675] on button "确 定" at bounding box center [949, 683] width 50 height 25
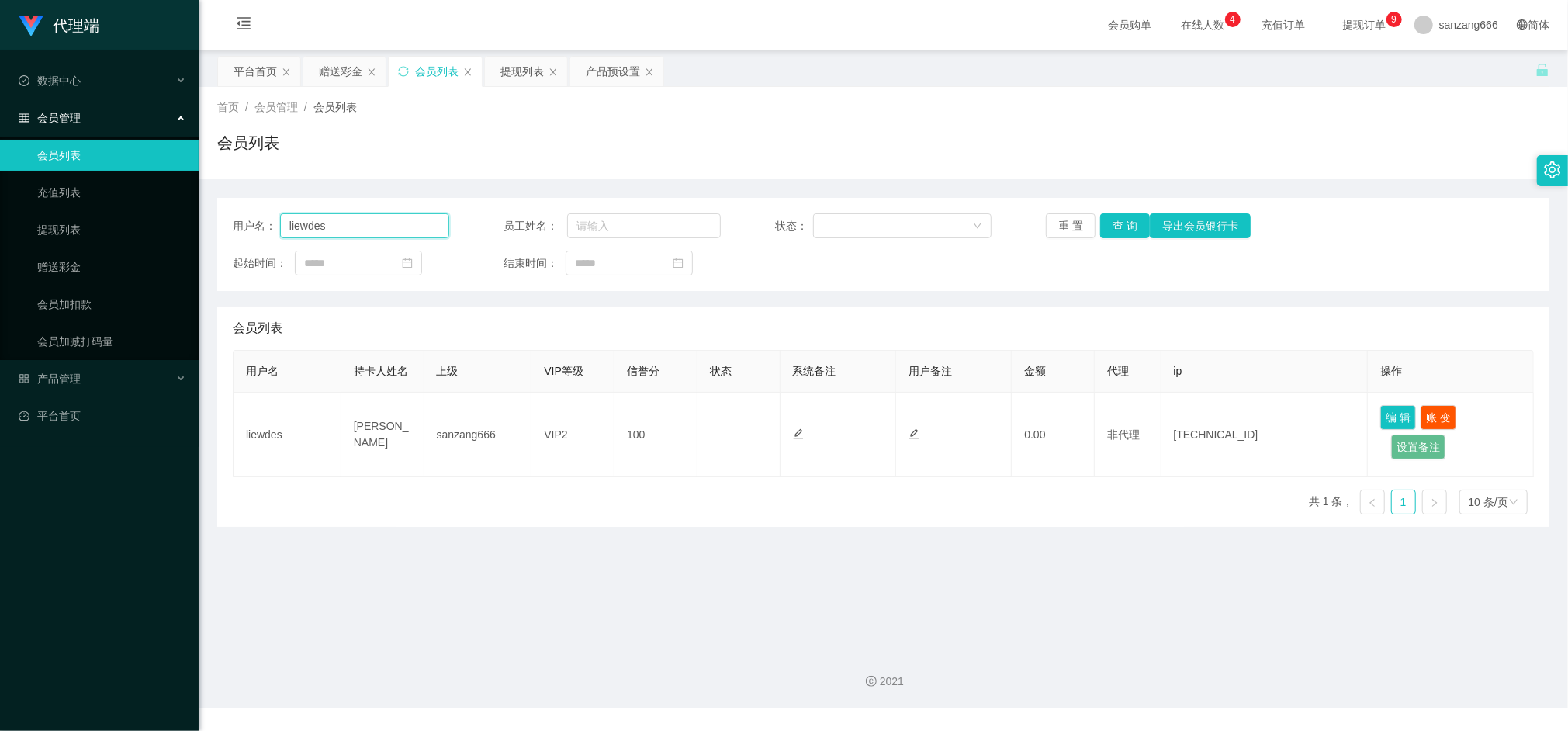
click at [318, 236] on input "liewdes" at bounding box center [364, 226] width 170 height 25
paste input "Aa888000"
type input "Aa888000"
click at [1118, 224] on button "查 询" at bounding box center [1125, 226] width 50 height 25
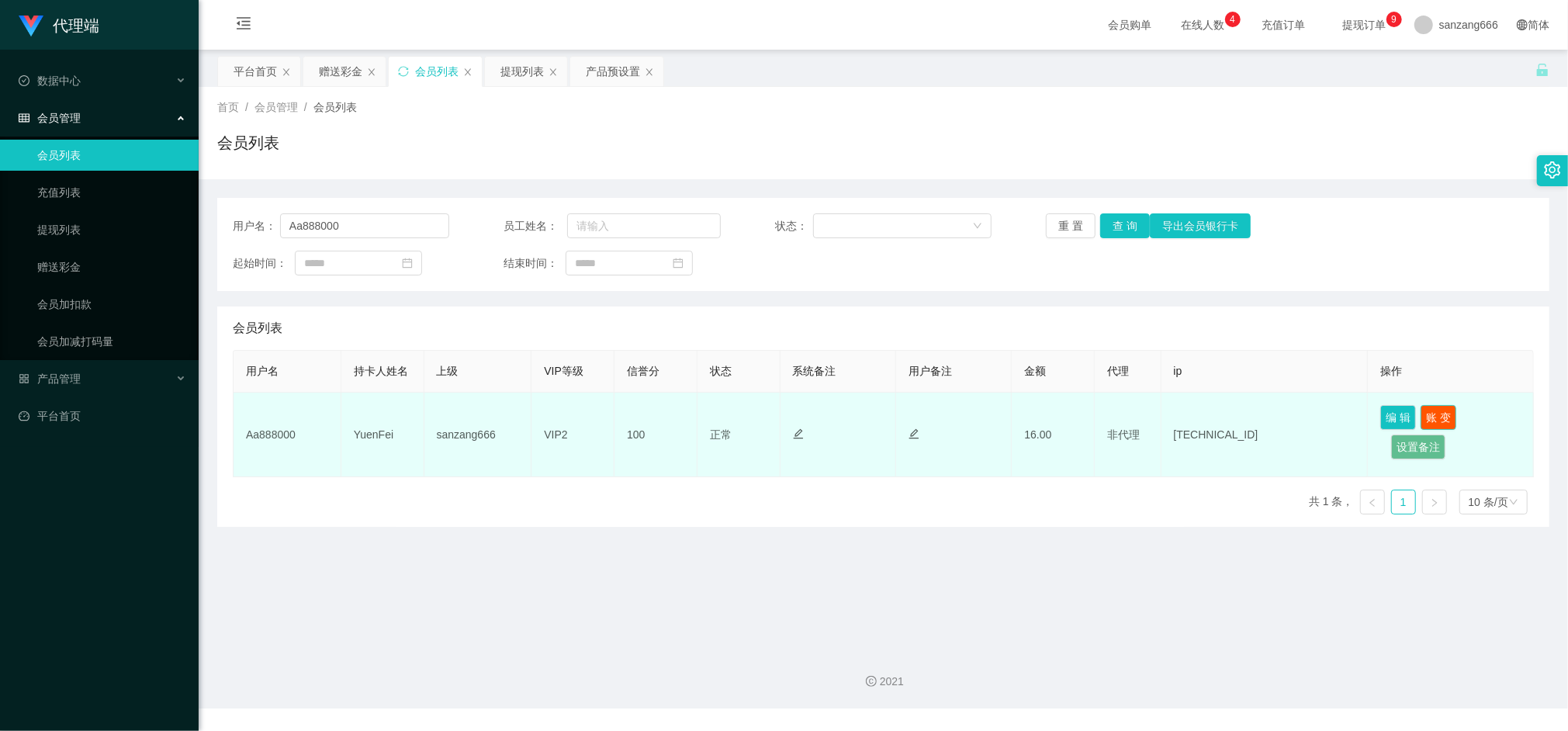
click at [1426, 411] on button "账 变" at bounding box center [1439, 417] width 36 height 25
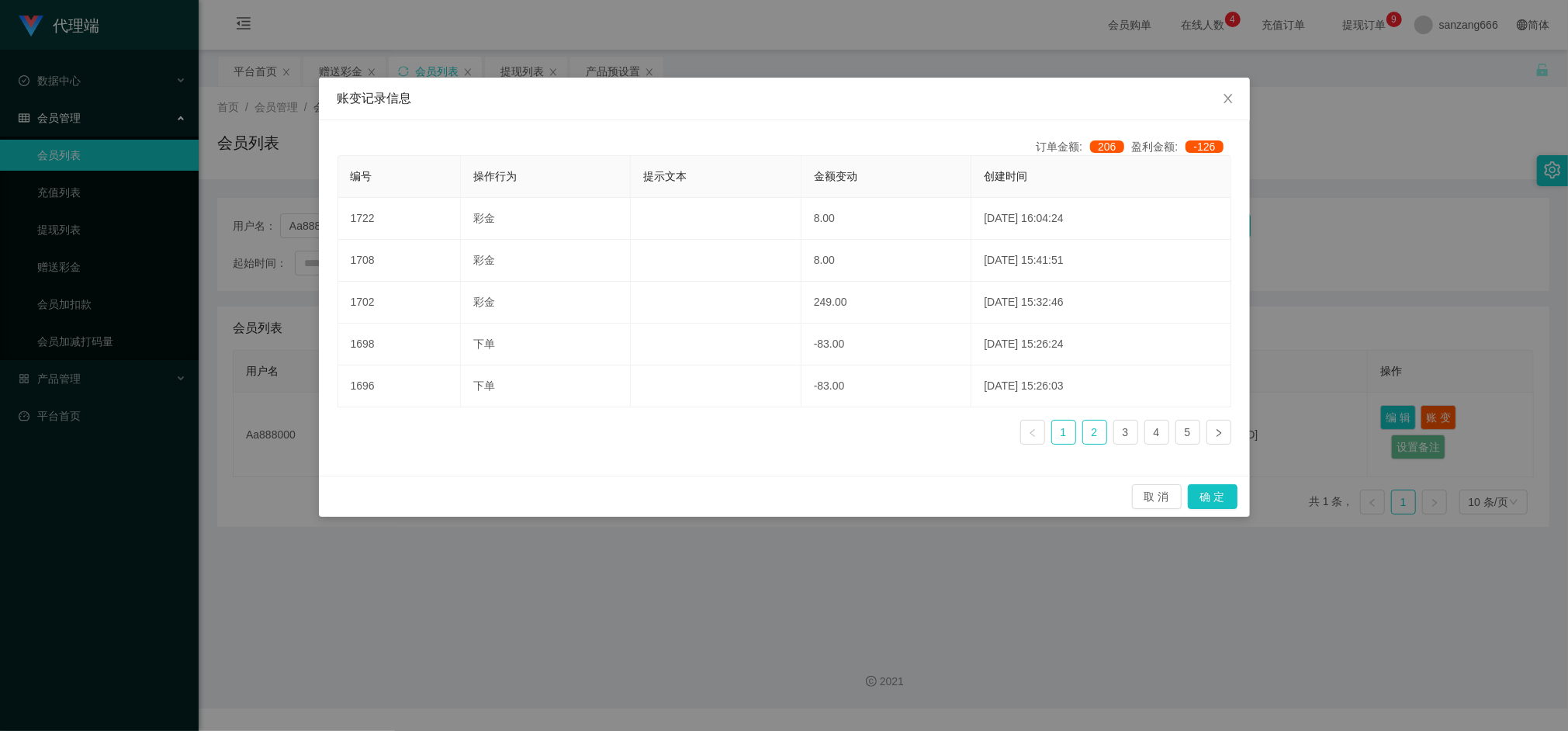
click at [1100, 441] on link "2" at bounding box center [1095, 432] width 23 height 23
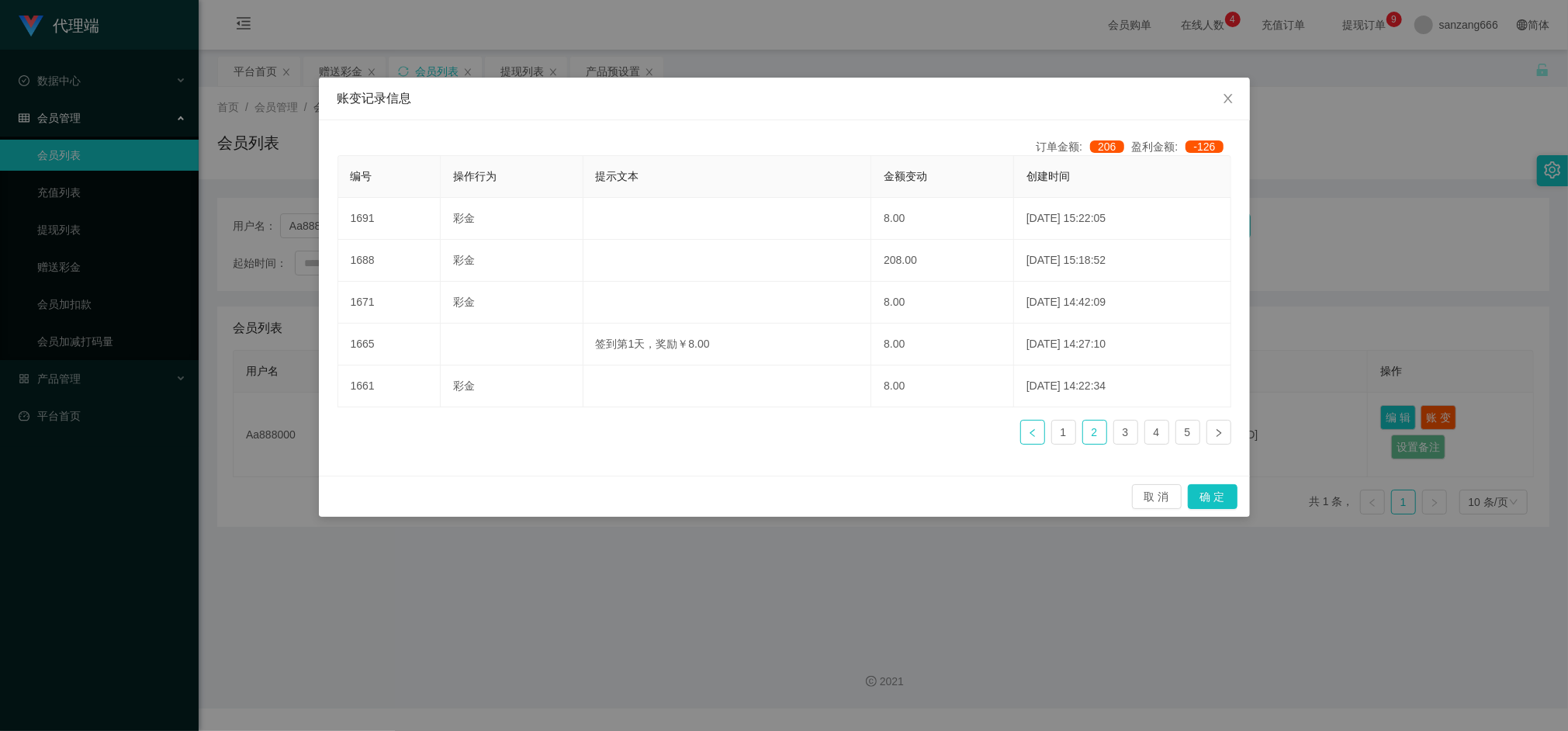
click at [1035, 436] on icon "图标: left" at bounding box center [1033, 433] width 9 height 9
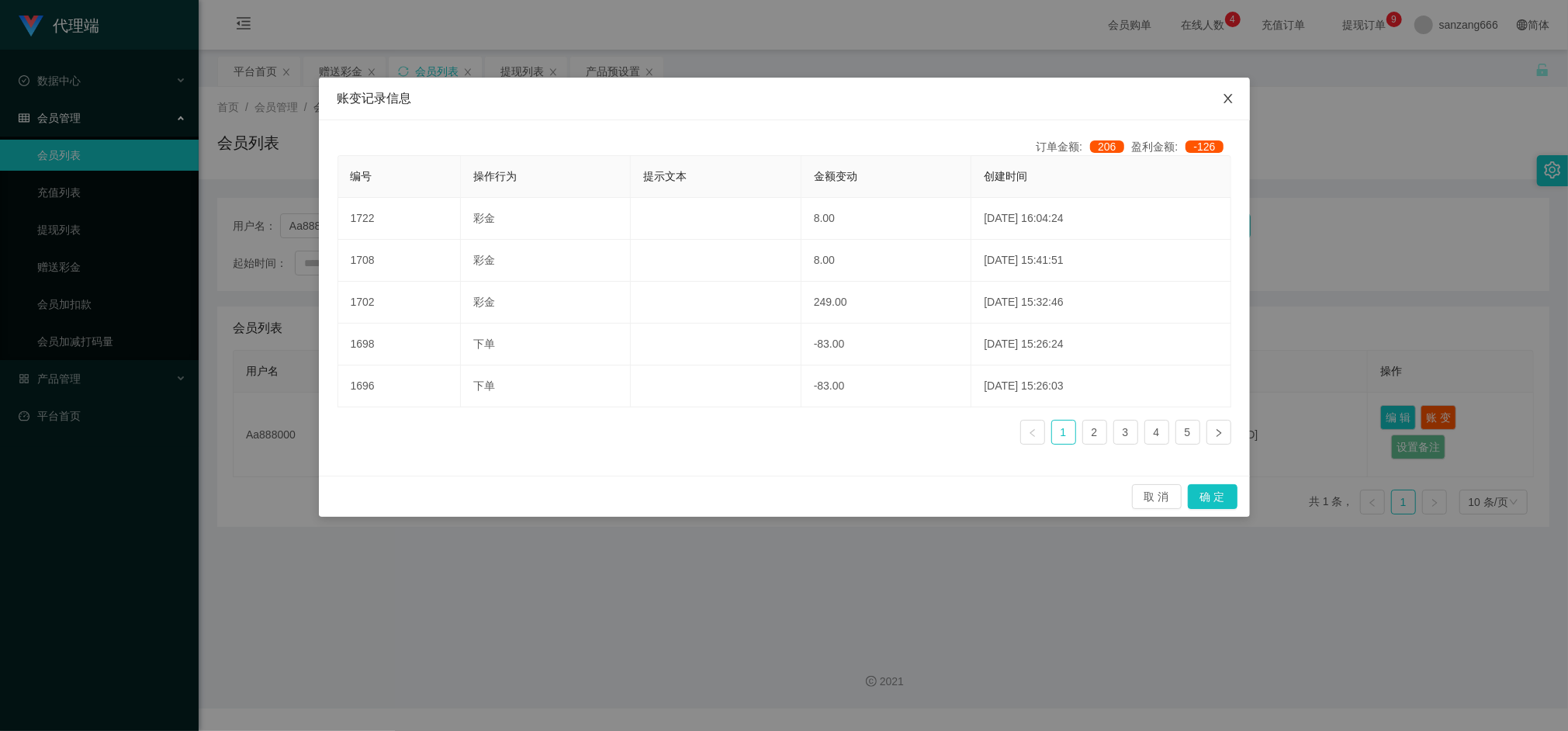
click at [1223, 101] on icon "图标: close" at bounding box center [1229, 99] width 13 height 13
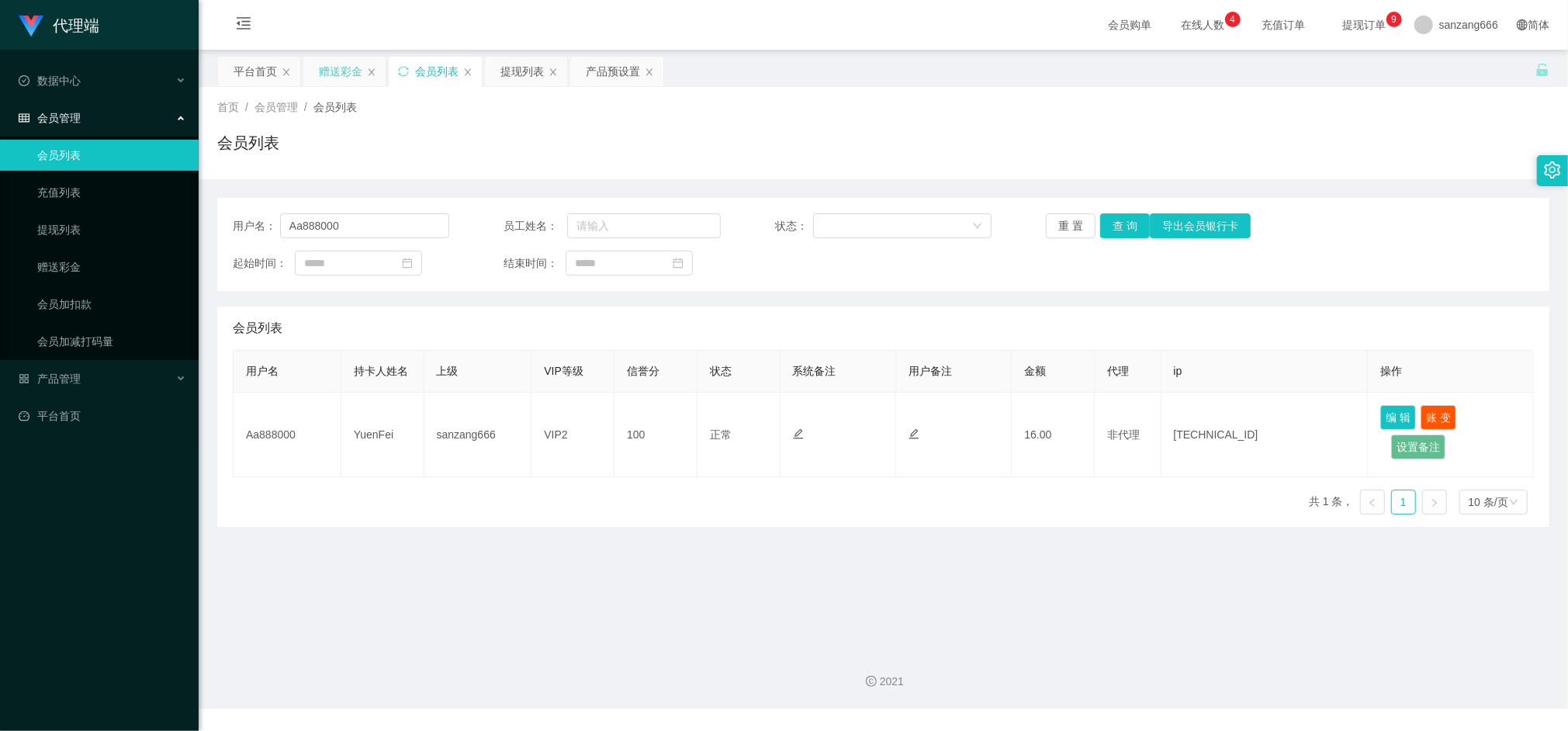
click at [345, 70] on div "赠送彩金" at bounding box center [341, 71] width 44 height 30
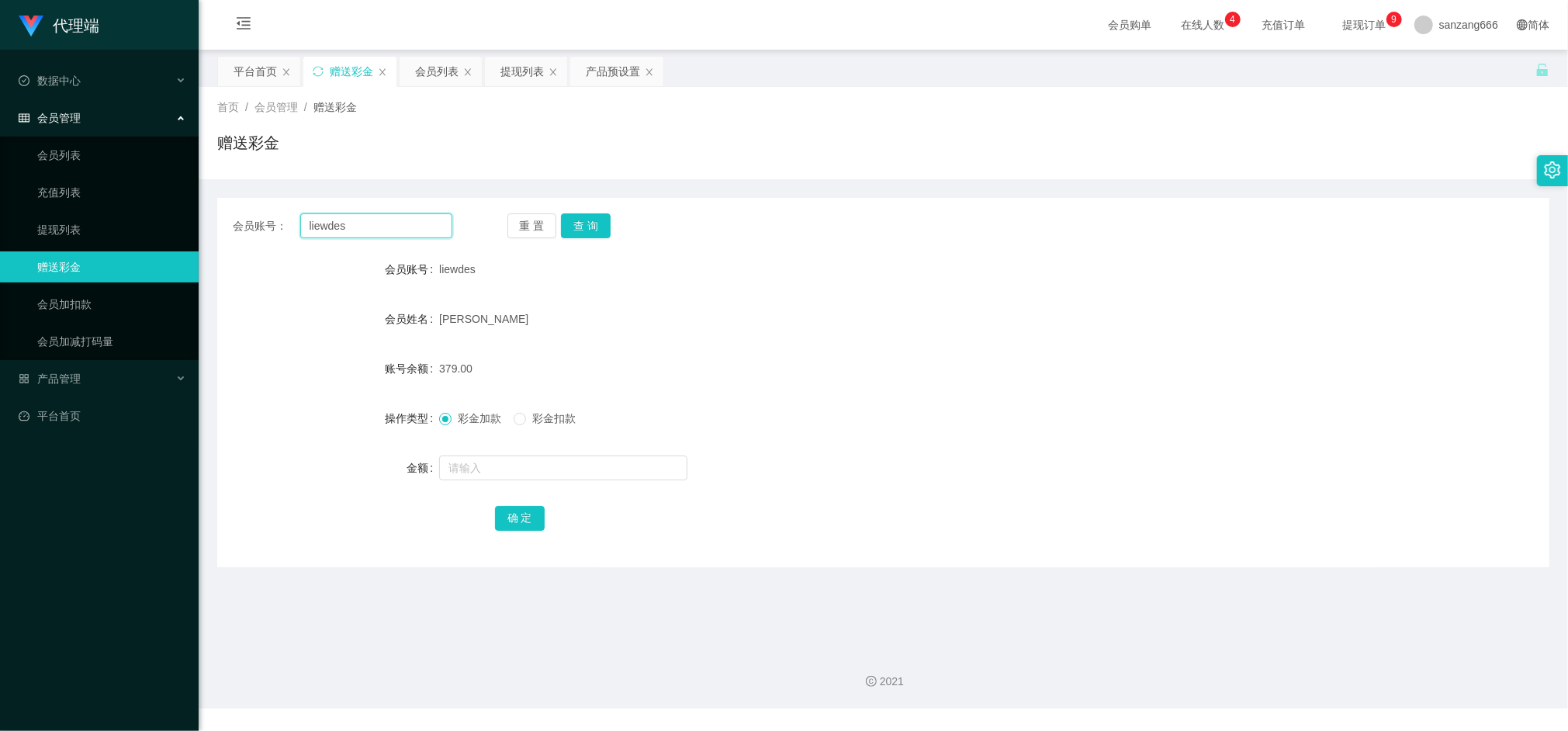
click at [315, 225] on input "liewdes" at bounding box center [376, 226] width 152 height 25
paste input "Aa888000"
type input "Aa888000"
click at [596, 224] on button "查 询" at bounding box center [586, 226] width 50 height 25
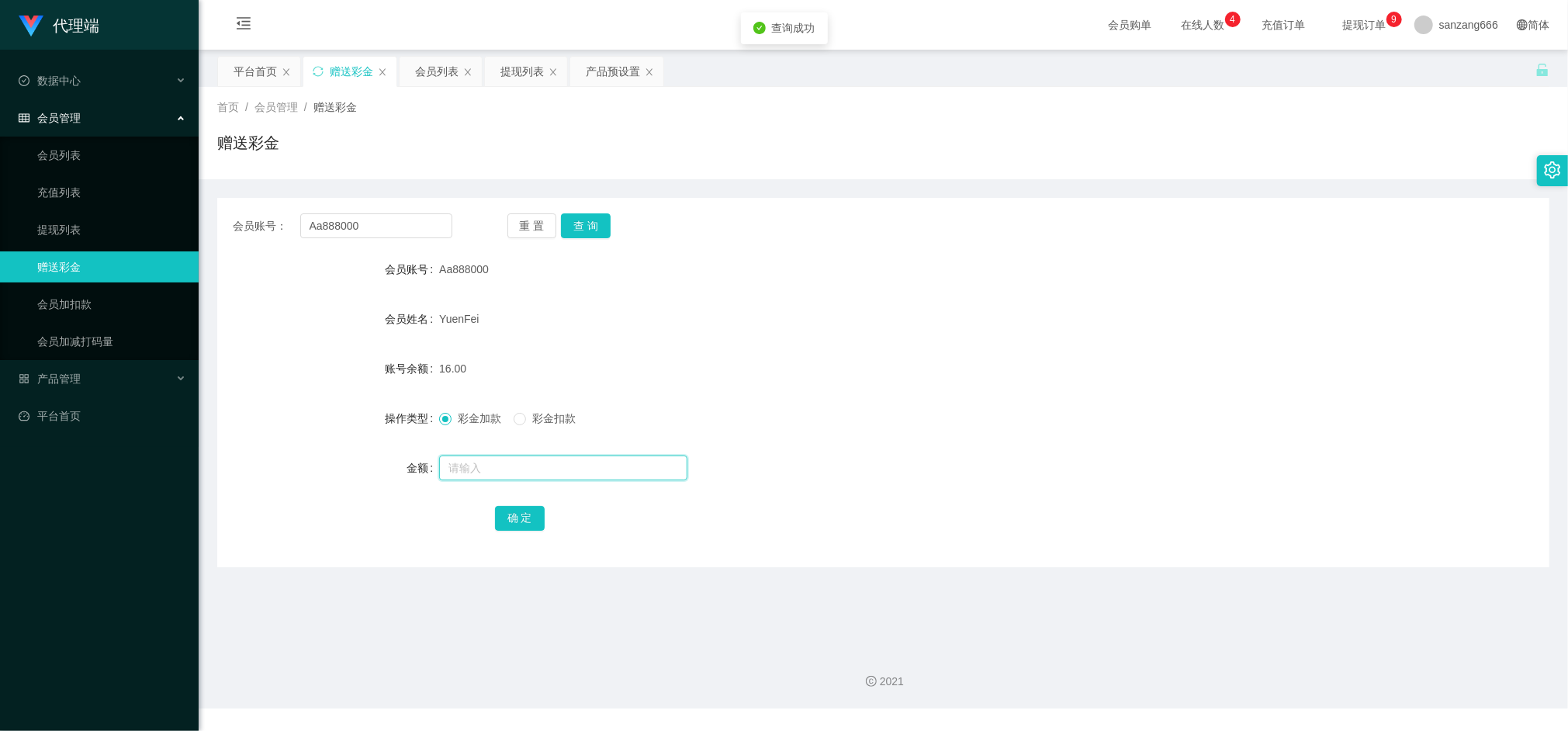
click at [494, 468] on input "text" at bounding box center [564, 468] width 249 height 25
type input "8"
click at [517, 514] on button "确 定" at bounding box center [520, 518] width 50 height 25
click at [529, 75] on div "提现列表" at bounding box center [522, 71] width 44 height 30
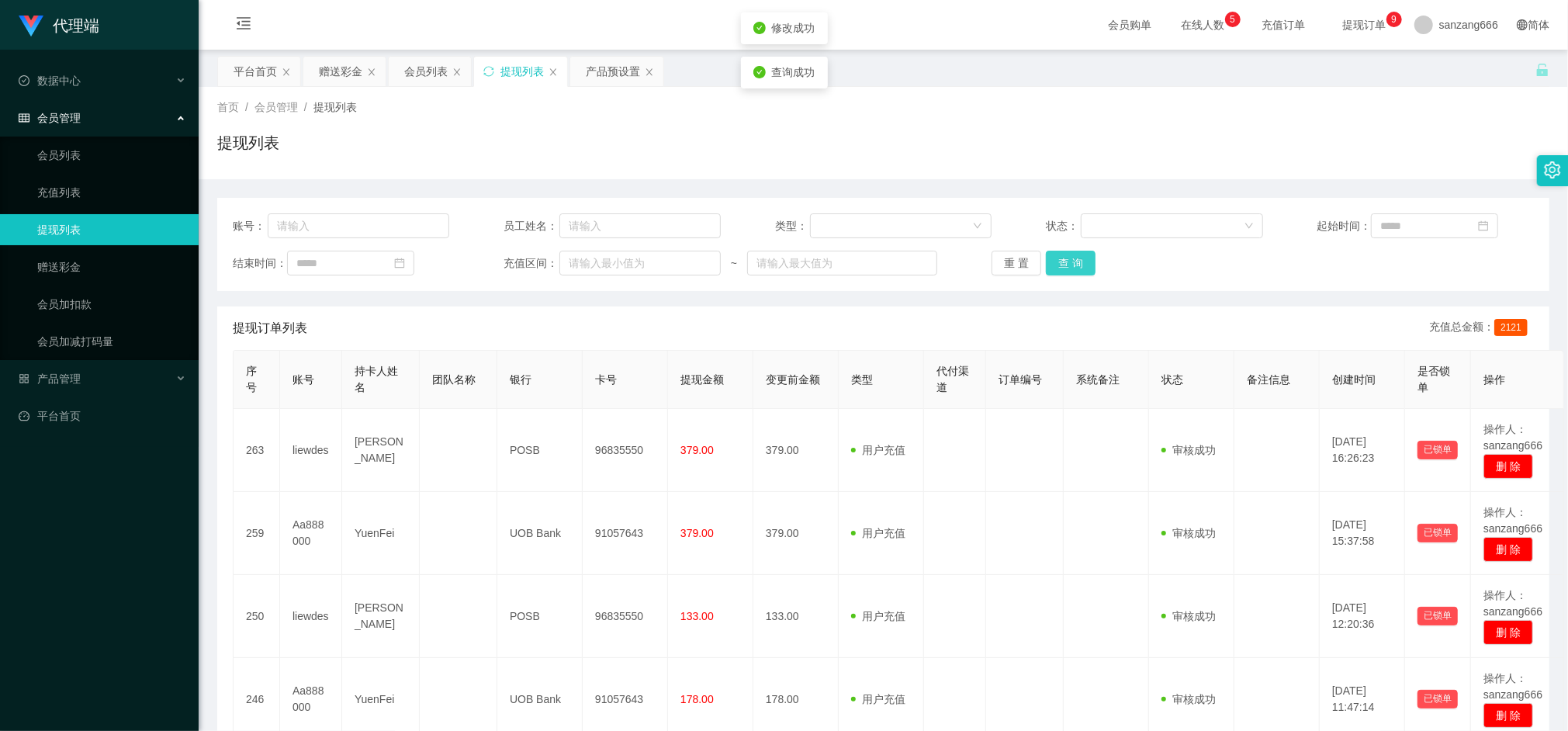
click at [1064, 265] on button "查 询" at bounding box center [1071, 263] width 50 height 25
click at [424, 72] on div "会员列表" at bounding box center [426, 71] width 44 height 30
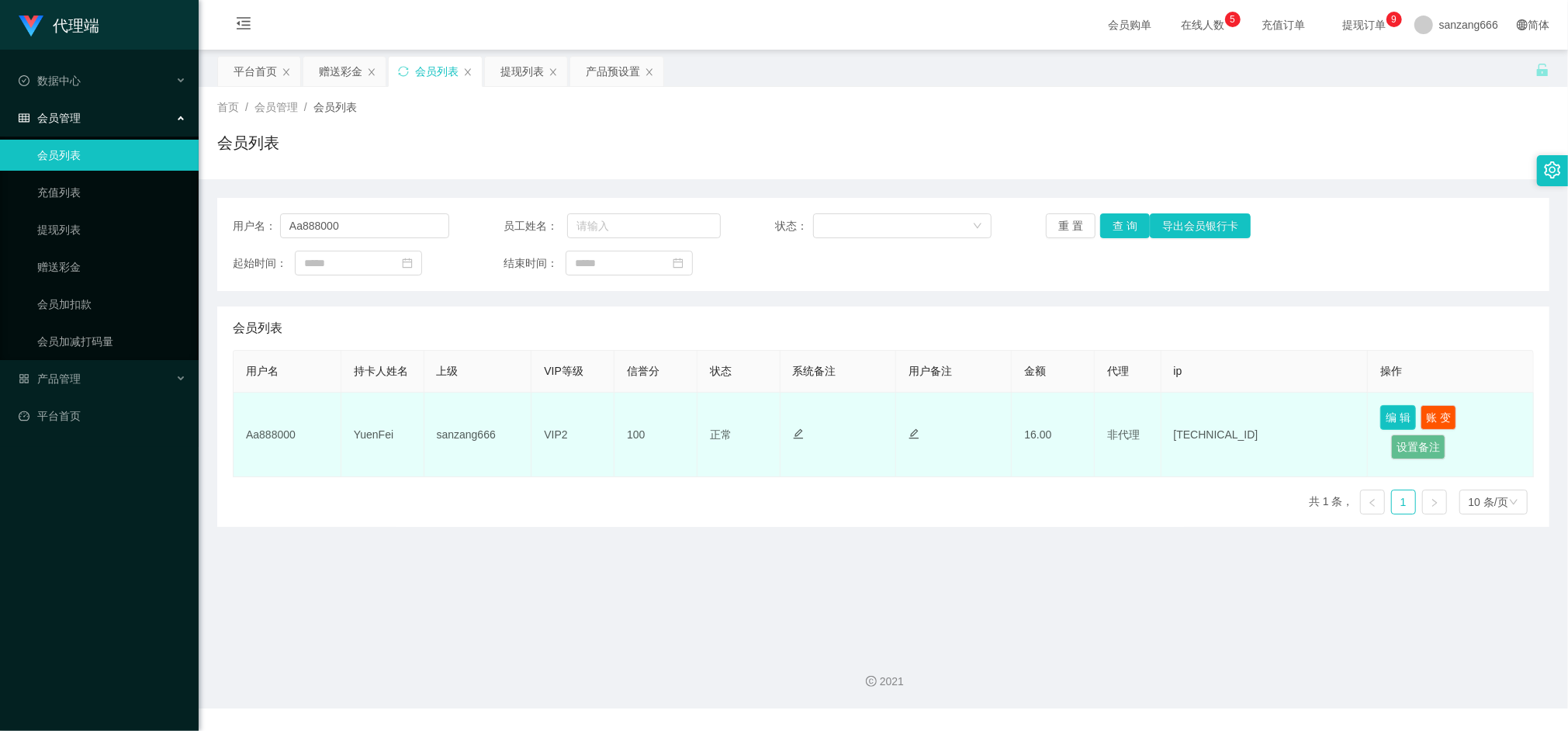
click at [1385, 413] on button "编 辑" at bounding box center [1398, 417] width 36 height 25
type input "Aa888000"
type input "YuenFei"
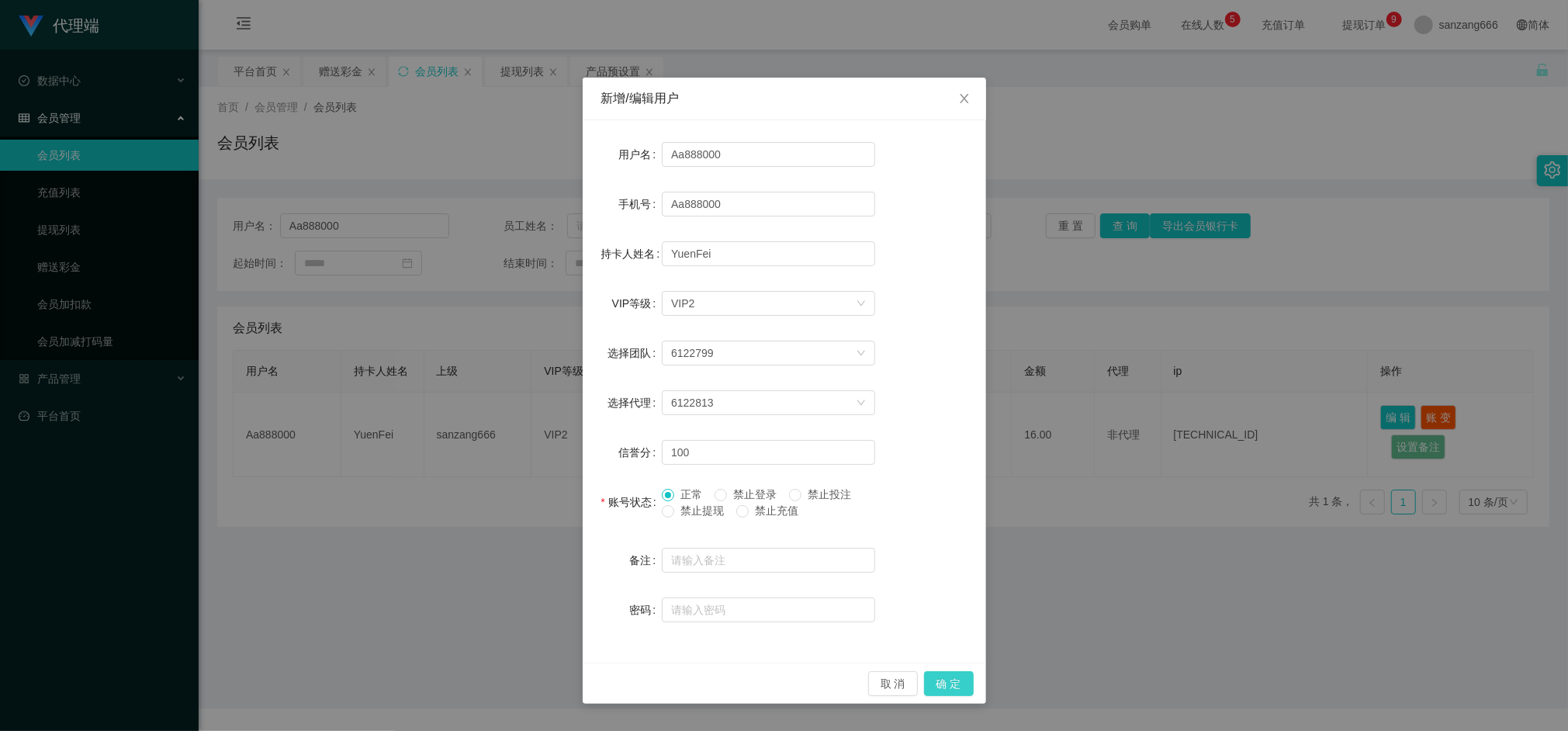
click at [941, 671] on button "确 定" at bounding box center [949, 683] width 50 height 25
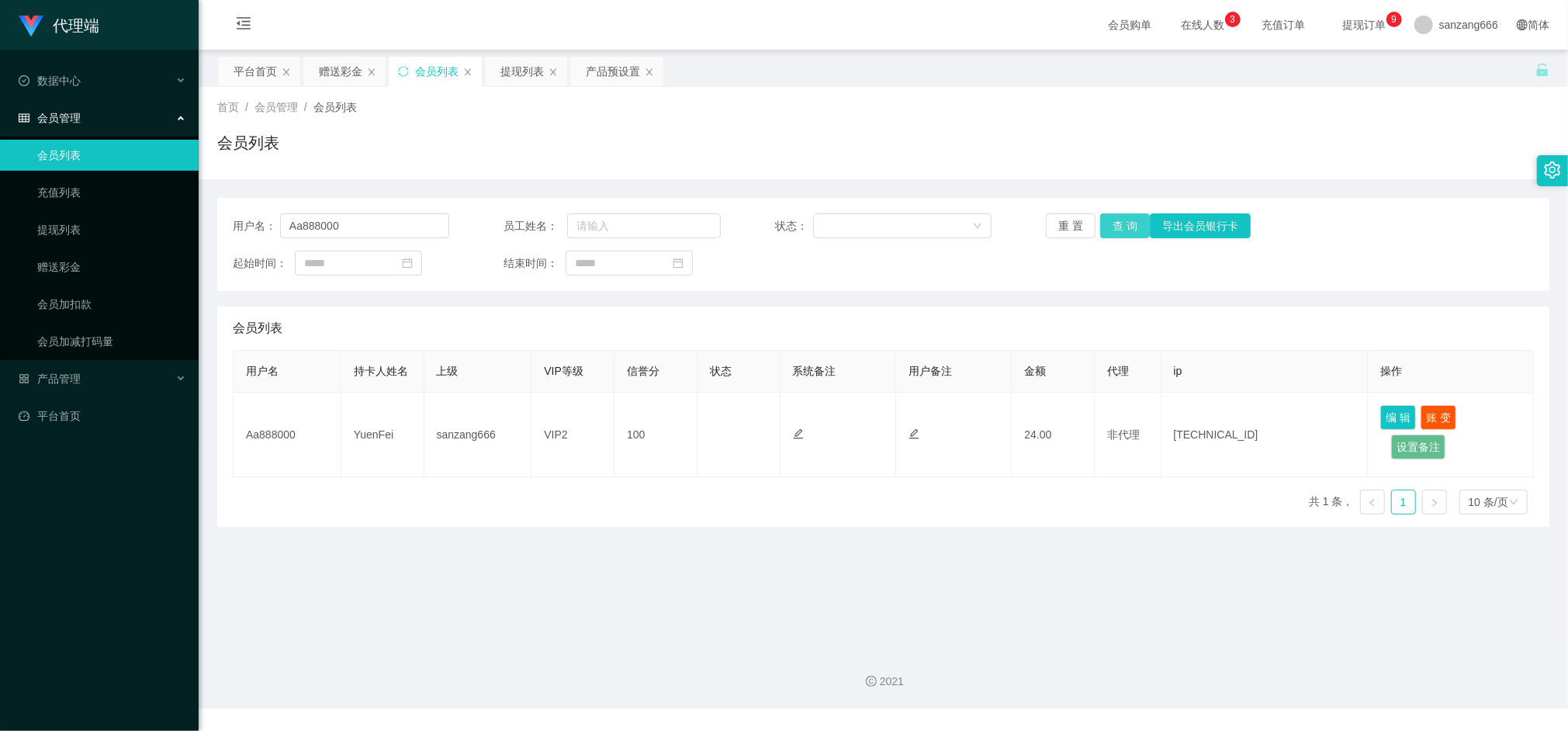
click at [1113, 231] on button "查 询" at bounding box center [1125, 226] width 50 height 25
click at [309, 231] on input "Aa888000" at bounding box center [364, 226] width 170 height 25
click at [339, 77] on div "赠送彩金" at bounding box center [341, 71] width 44 height 30
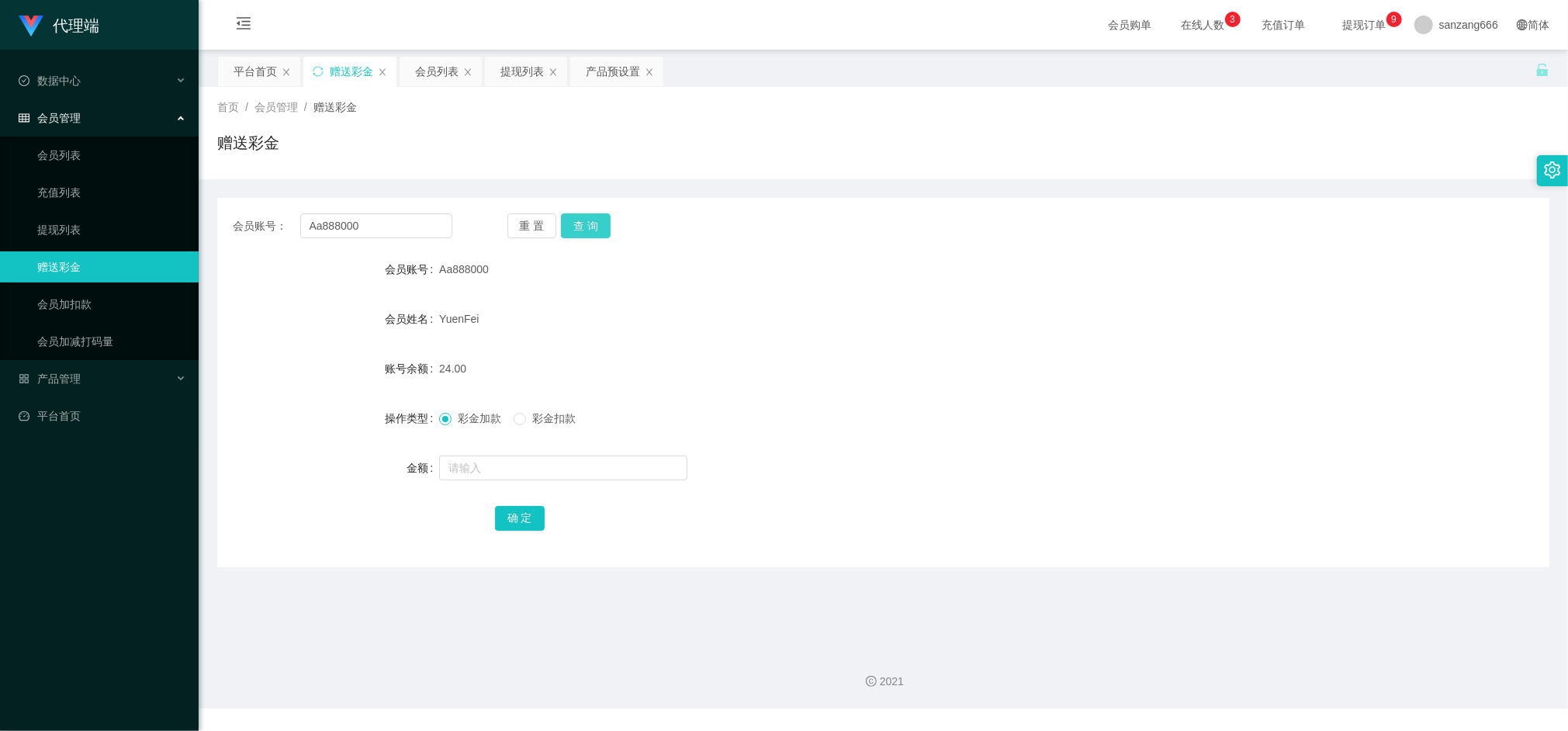
click at [568, 224] on button "查 询" at bounding box center [586, 226] width 50 height 25
click at [380, 214] on input "Aa888000" at bounding box center [376, 226] width 152 height 25
paste input "liewdes"
type input "liewdes"
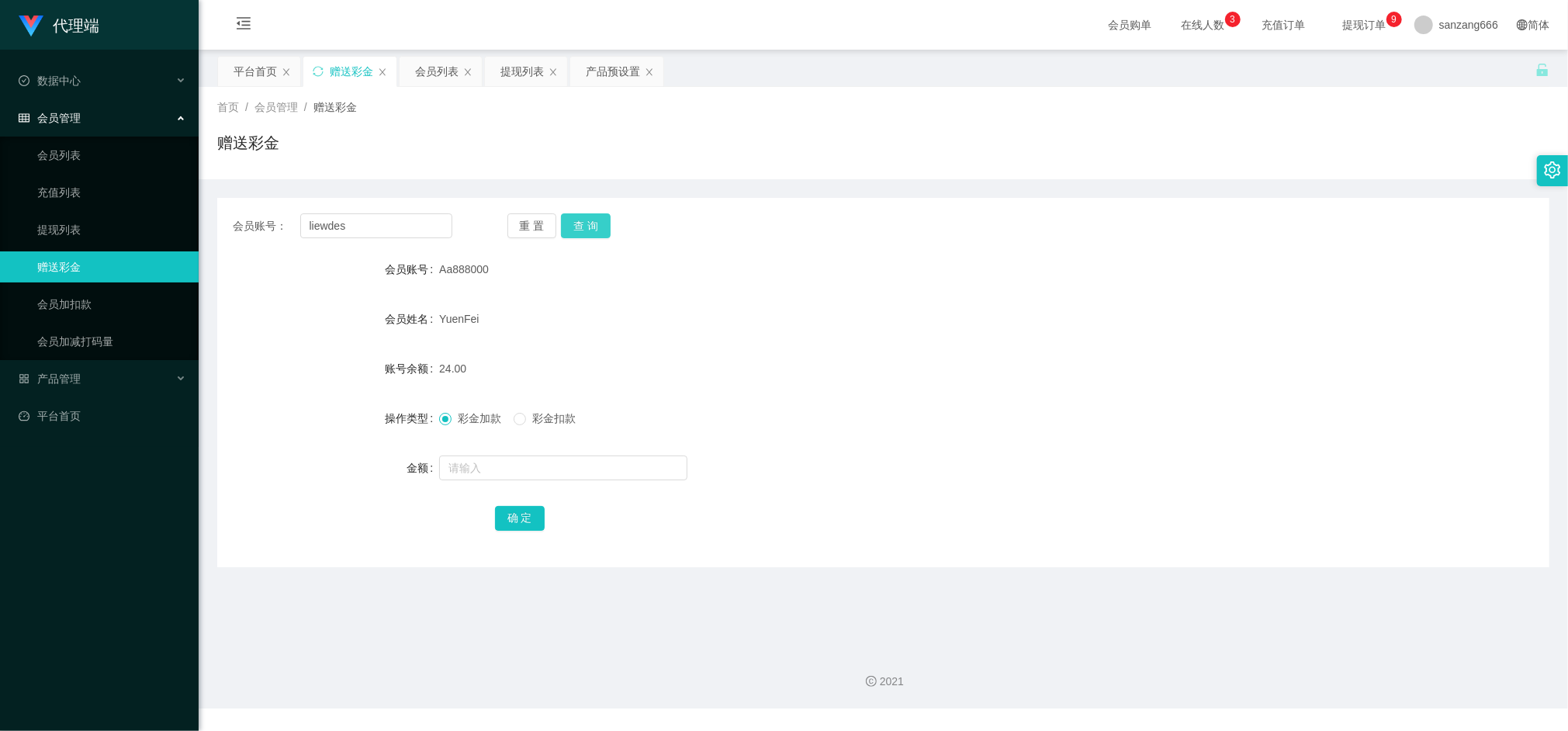
drag, startPoint x: 588, startPoint y: 230, endPoint x: 568, endPoint y: 279, distance: 52.9
click at [588, 230] on button "查 询" at bounding box center [586, 226] width 50 height 25
click at [497, 475] on input "text" at bounding box center [564, 468] width 249 height 25
type input "38"
click at [506, 514] on button "确 定" at bounding box center [520, 518] width 50 height 25
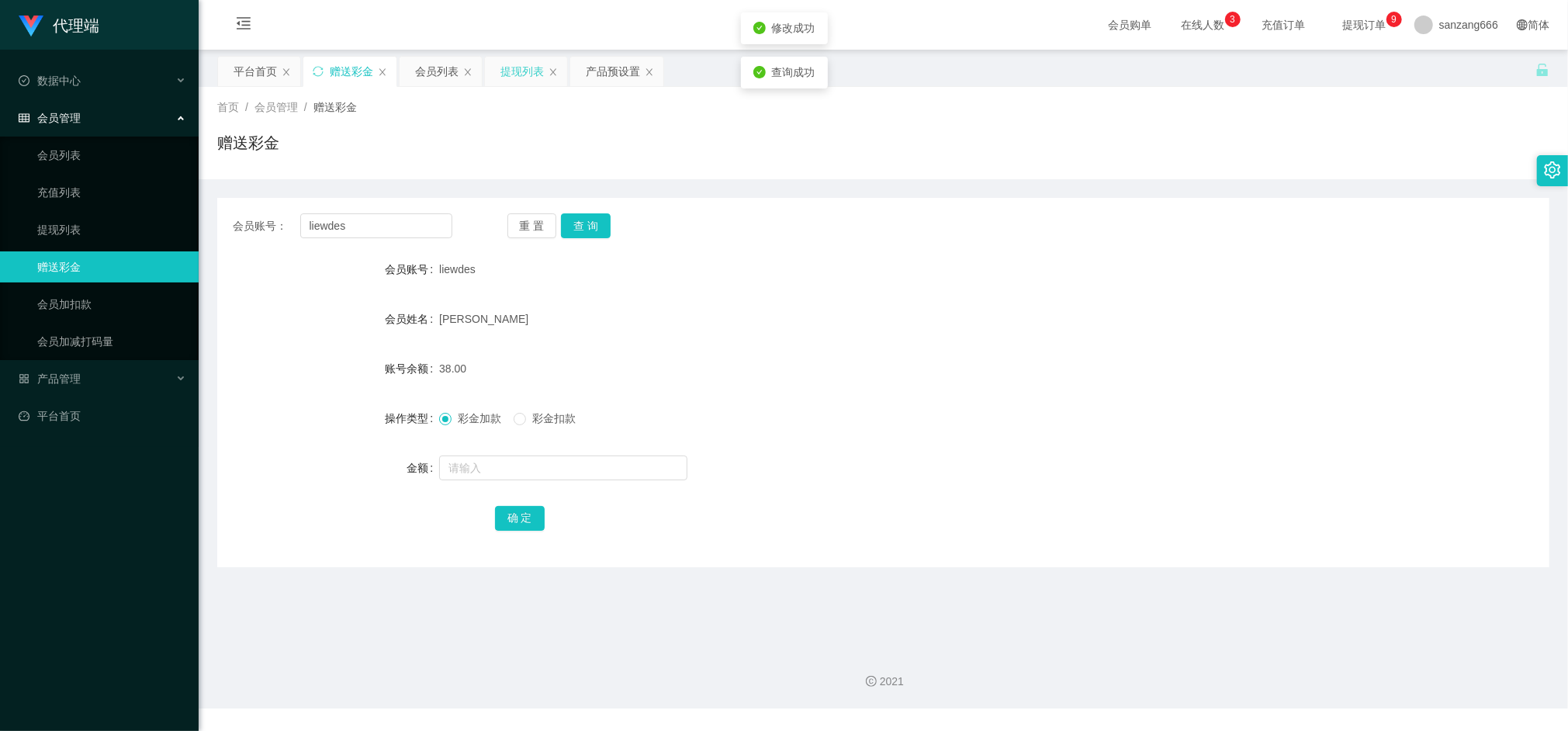
click at [534, 72] on div "提现列表" at bounding box center [522, 71] width 44 height 30
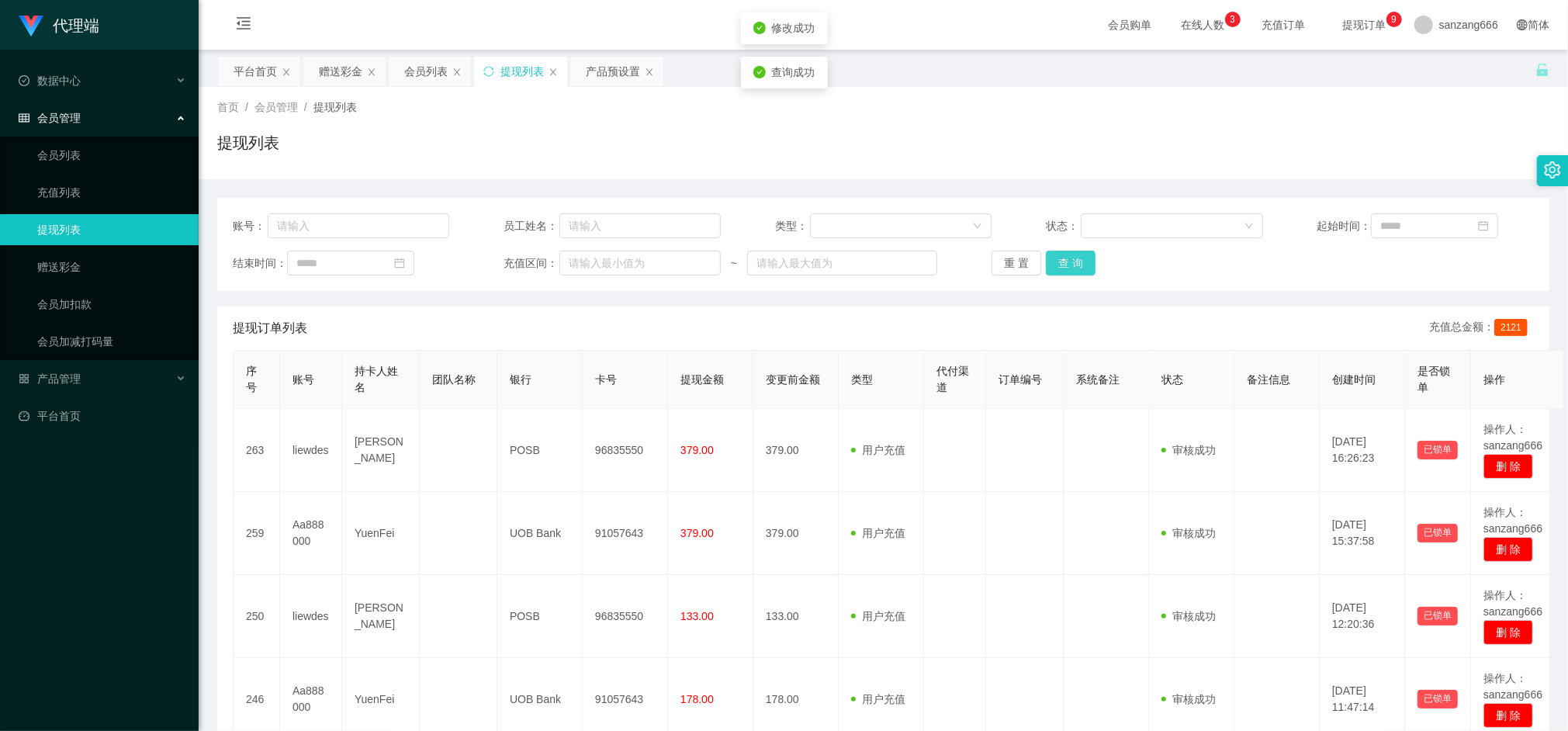
click at [1063, 260] on button "查 询" at bounding box center [1071, 263] width 50 height 25
click at [329, 71] on div "赠送彩金" at bounding box center [341, 71] width 44 height 30
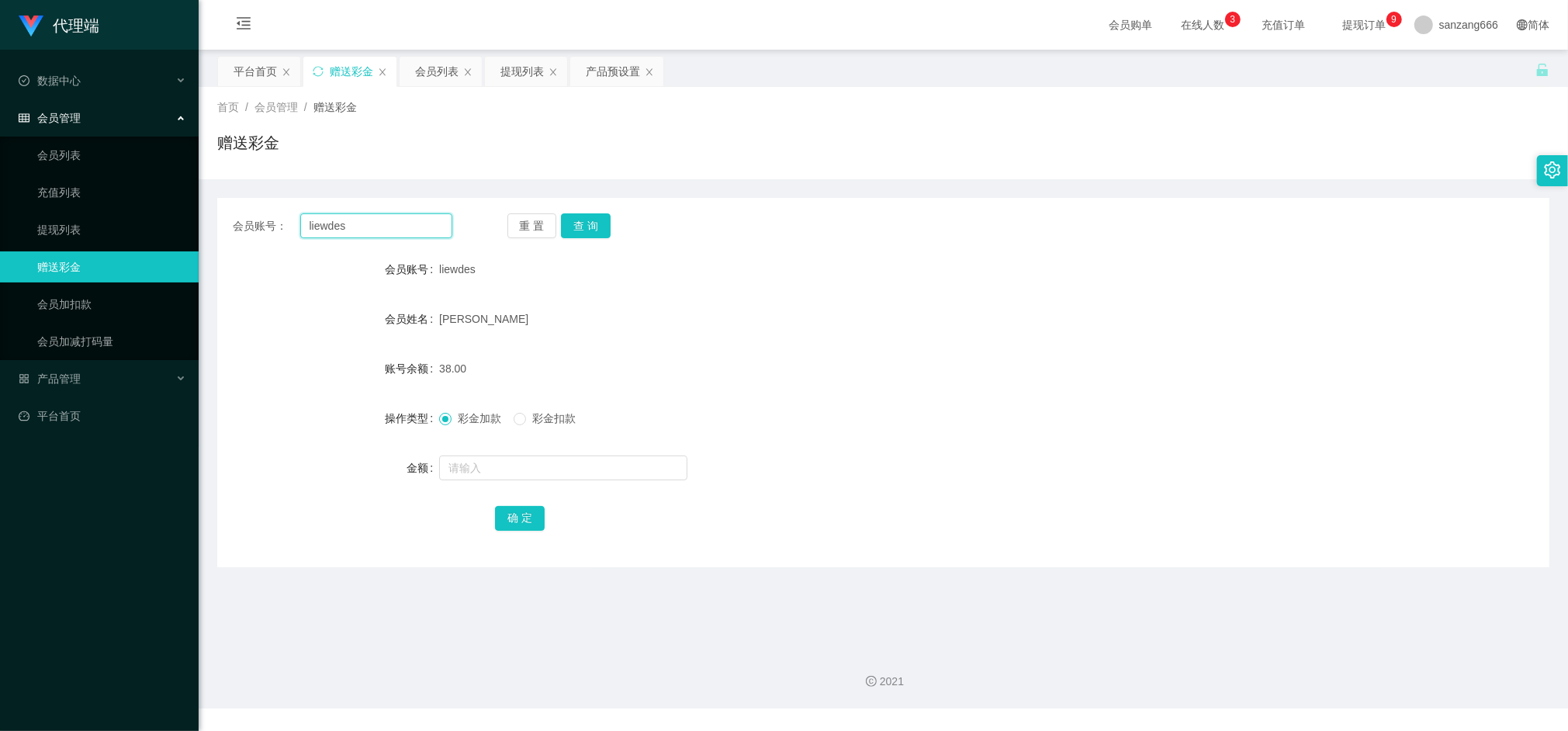
click at [328, 224] on input "liewdes" at bounding box center [376, 226] width 152 height 25
click at [593, 224] on button "查 询" at bounding box center [586, 226] width 50 height 25
click at [483, 468] on input "text" at bounding box center [564, 468] width 249 height 25
type input "8"
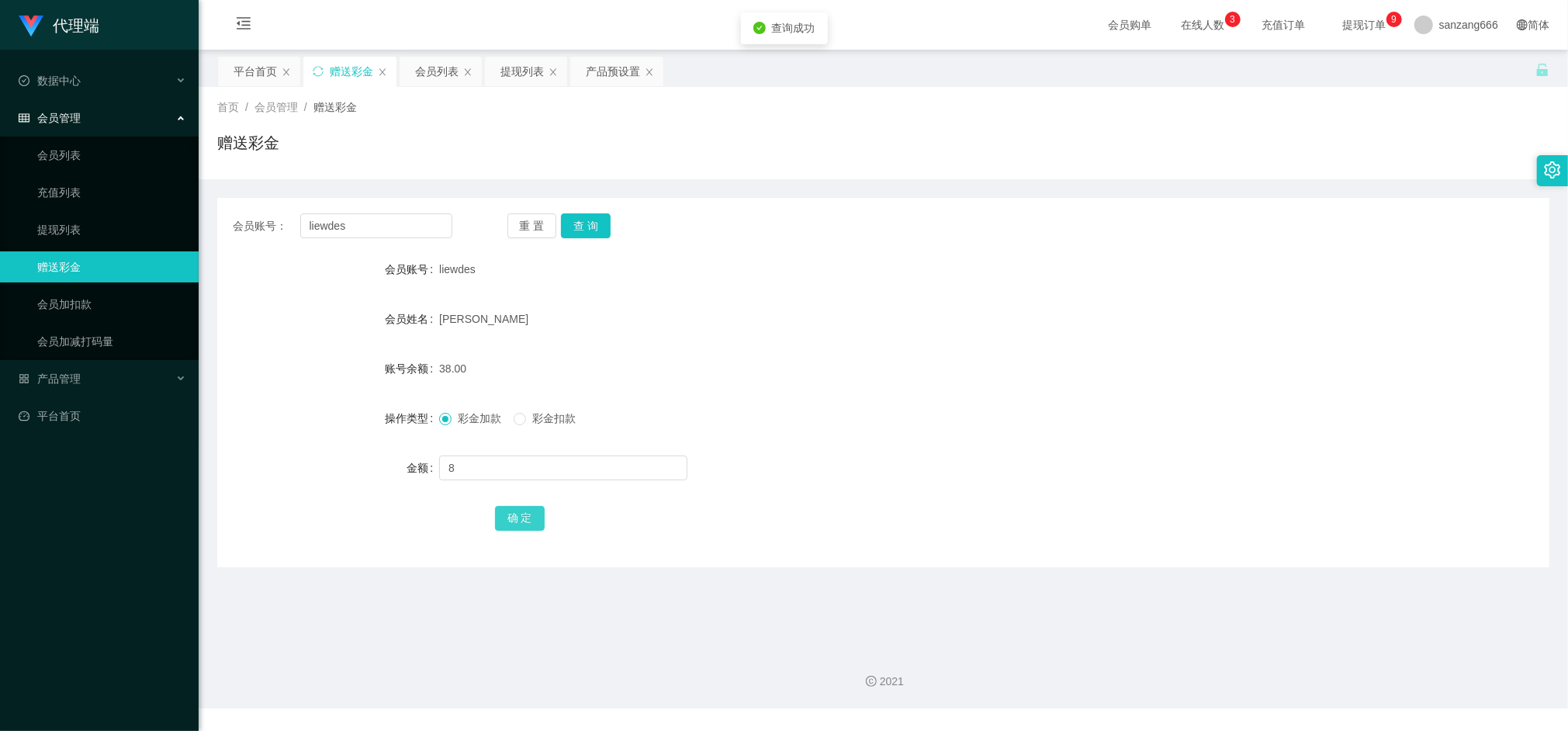
click at [509, 509] on button "确 定" at bounding box center [520, 518] width 50 height 25
click at [518, 72] on div "提现列表" at bounding box center [522, 71] width 44 height 30
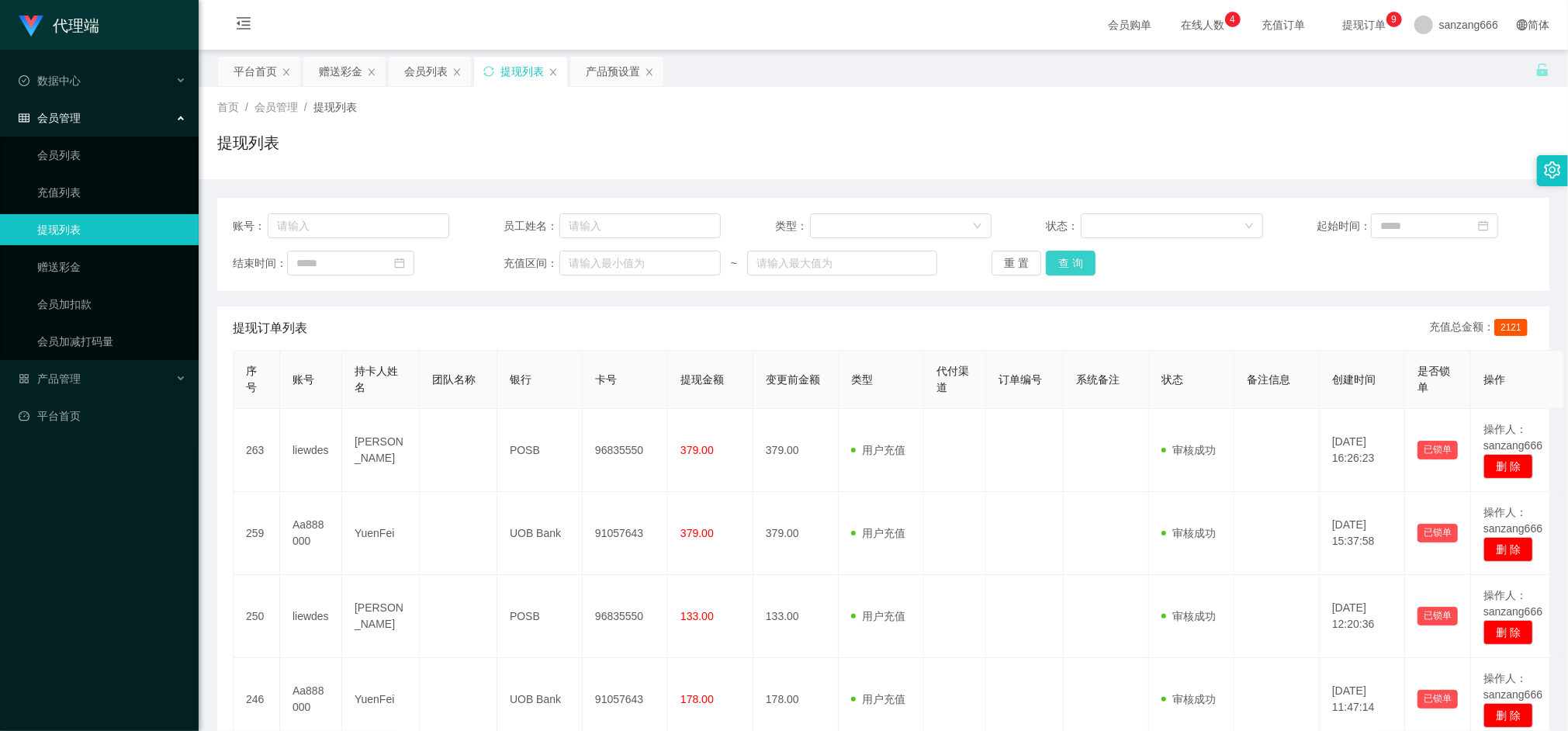
click at [1050, 258] on button "查 询" at bounding box center [1071, 263] width 50 height 25
click at [339, 72] on div "赠送彩金" at bounding box center [341, 71] width 44 height 30
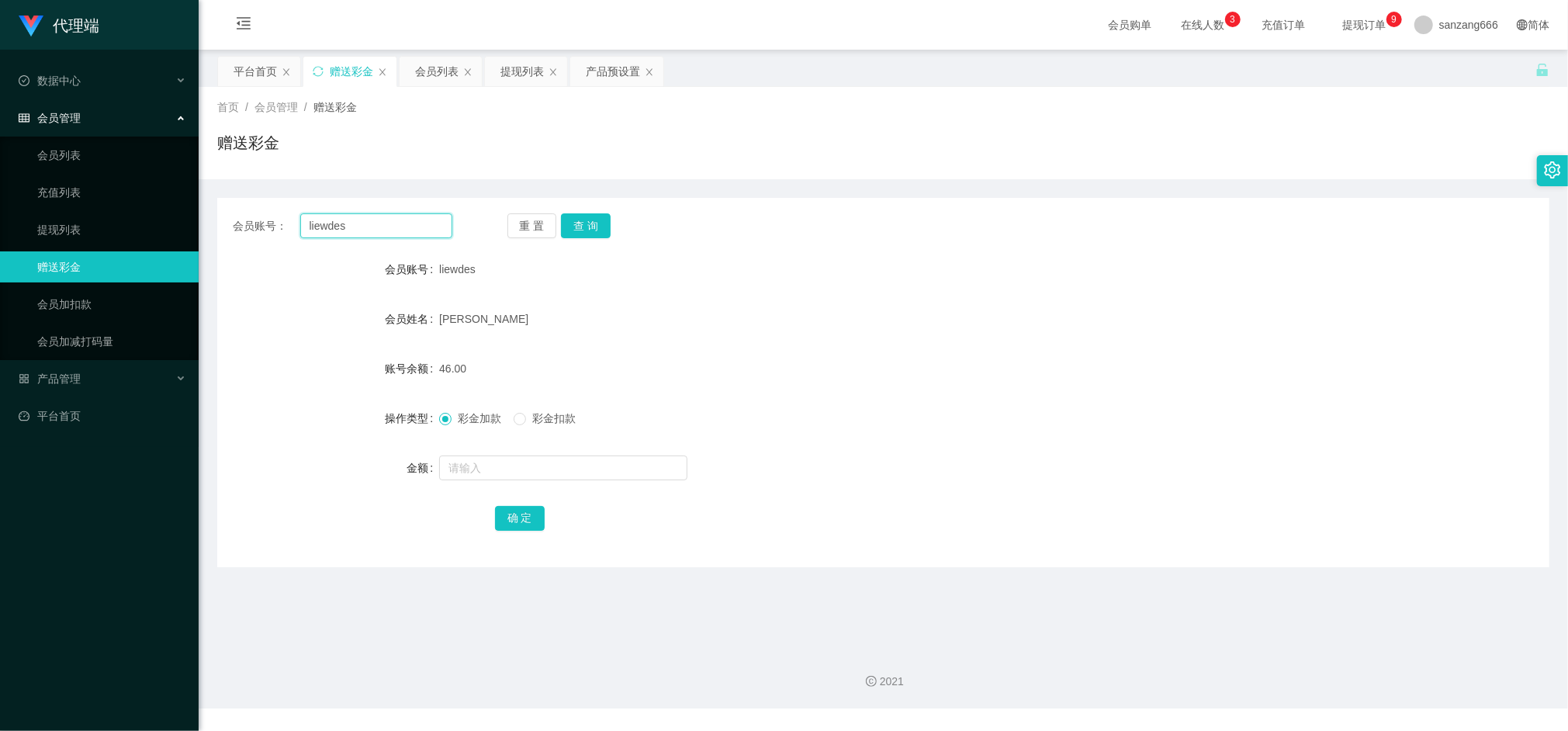
click at [342, 221] on input "liewdes" at bounding box center [376, 226] width 152 height 25
paste input "Aa888000"
type input "Aa888000"
click at [601, 224] on button "查 询" at bounding box center [586, 226] width 50 height 25
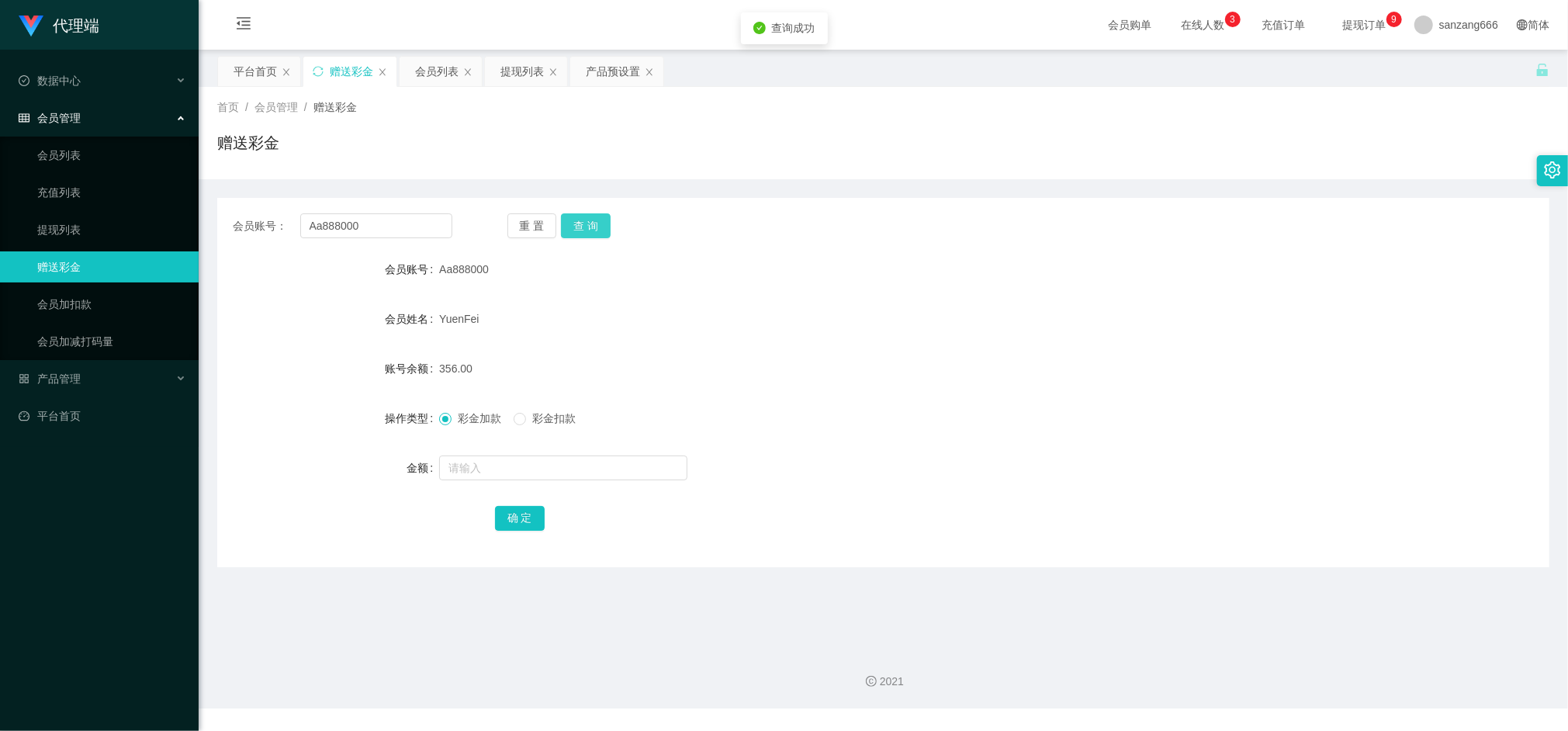
click at [601, 224] on button "查 询" at bounding box center [586, 226] width 50 height 25
click at [601, 224] on button "查 询" at bounding box center [594, 226] width 66 height 25
click at [601, 224] on div "重 置 查 询" at bounding box center [617, 226] width 220 height 25
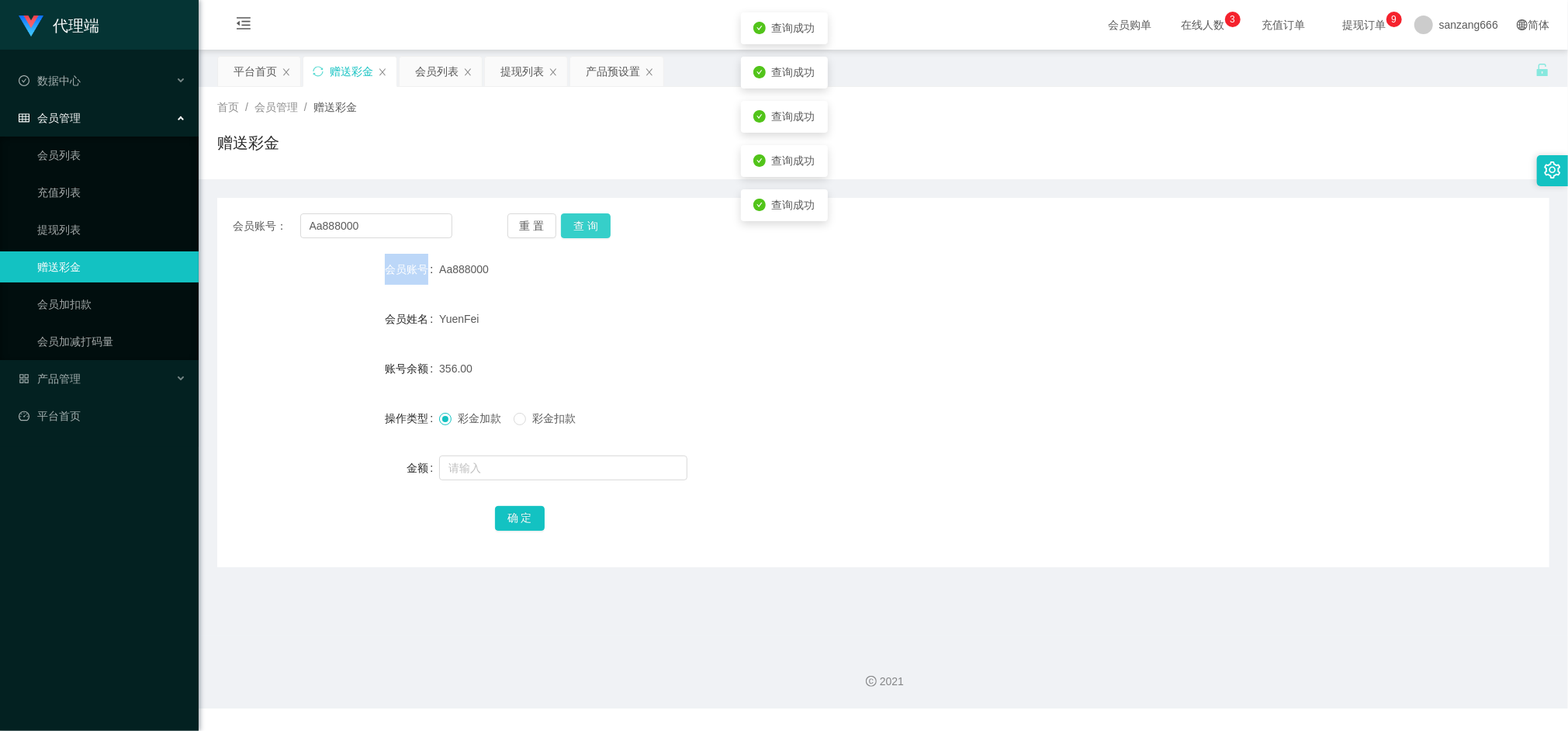
click at [601, 224] on button "查 询" at bounding box center [586, 226] width 50 height 25
click at [601, 224] on div "重 置 查 询" at bounding box center [617, 226] width 220 height 25
click at [601, 224] on button "查 询" at bounding box center [586, 226] width 50 height 25
click at [454, 70] on div "会员列表" at bounding box center [437, 71] width 44 height 30
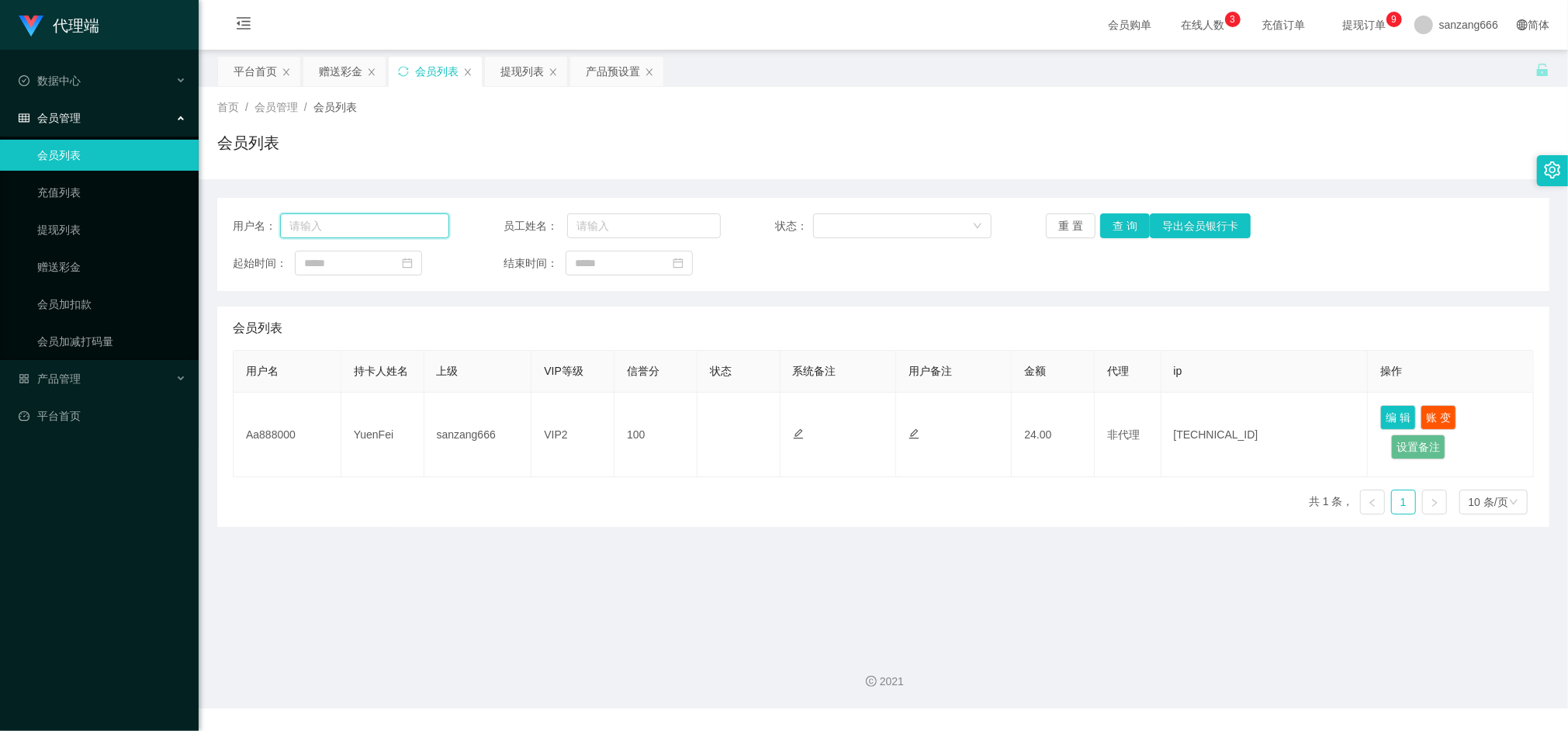
click at [331, 220] on input "text" at bounding box center [364, 226] width 170 height 25
paste input "Aa888000"
type input "Aa888000"
click at [1134, 228] on button "查 询" at bounding box center [1125, 226] width 50 height 25
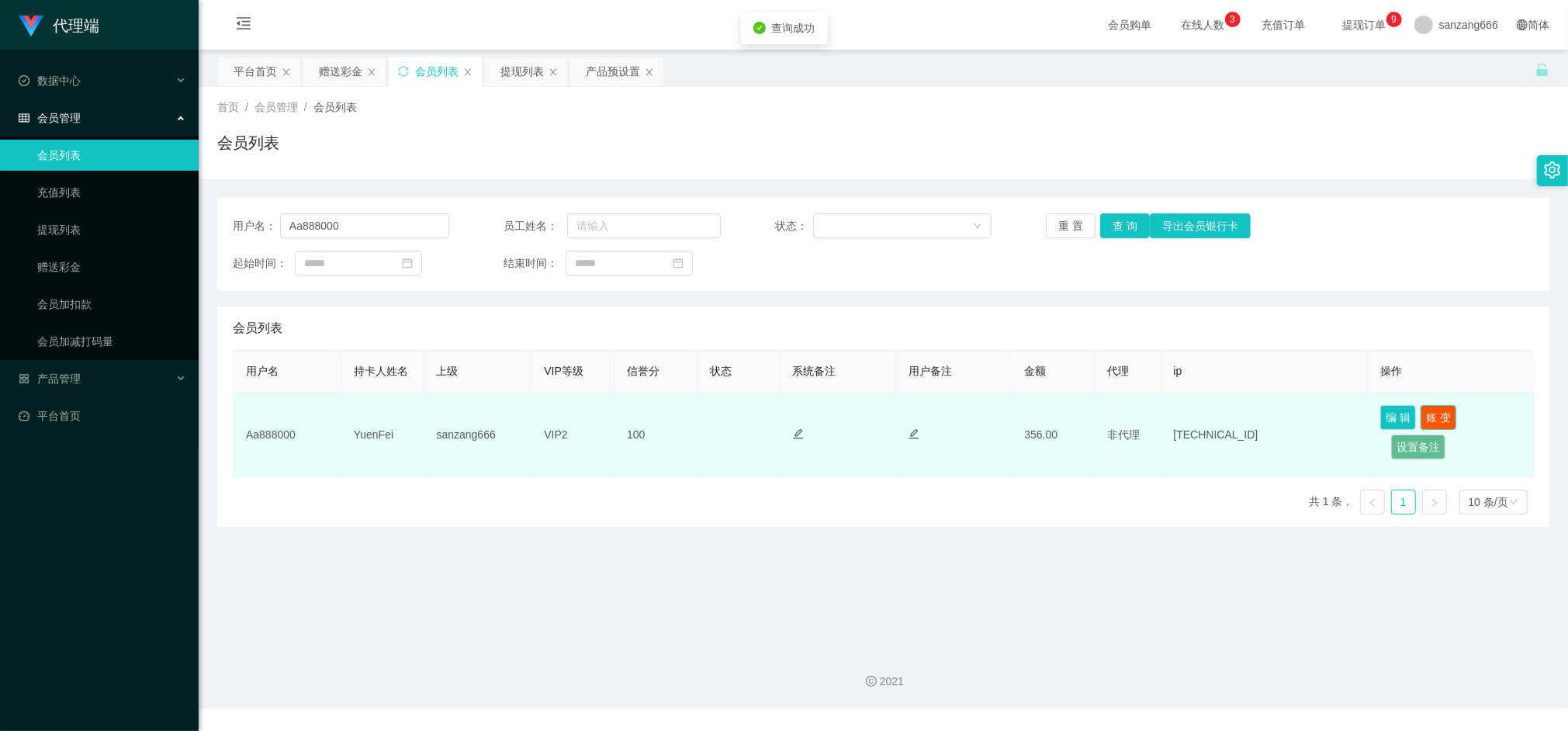
click at [1426, 410] on button "账 变" at bounding box center [1439, 417] width 36 height 25
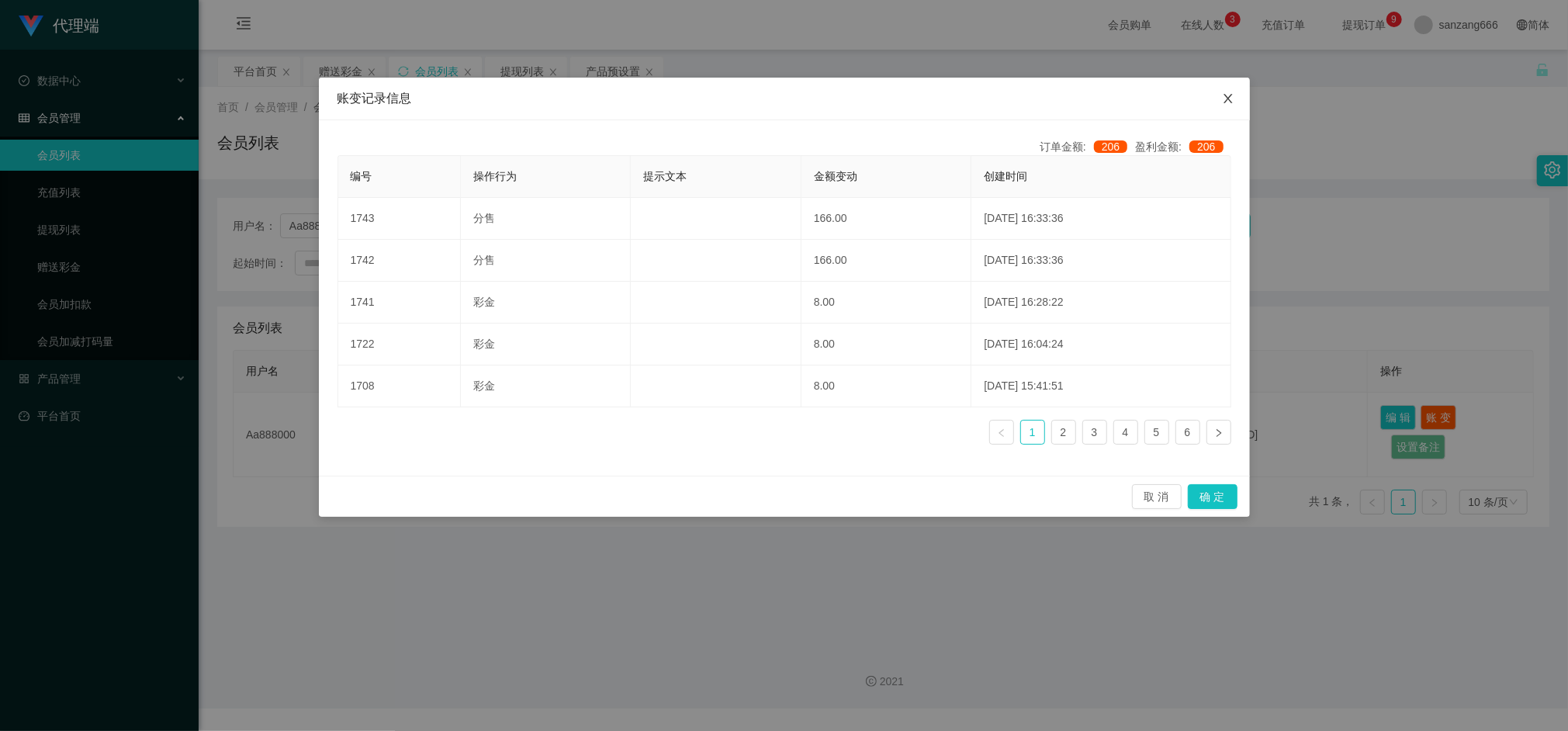
click at [1226, 98] on icon "图标: close" at bounding box center [1229, 99] width 13 height 13
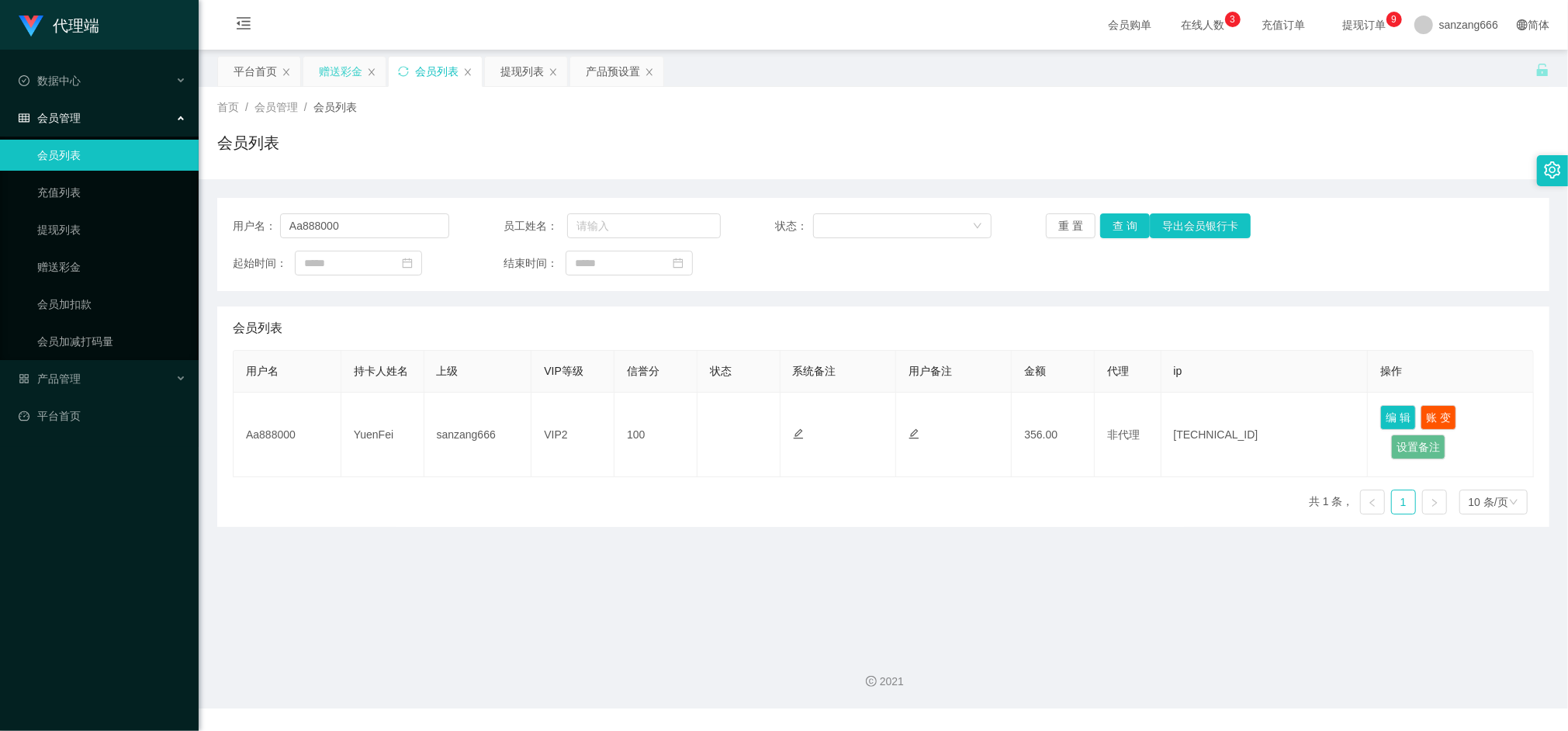
click at [339, 68] on div "赠送彩金" at bounding box center [341, 71] width 44 height 30
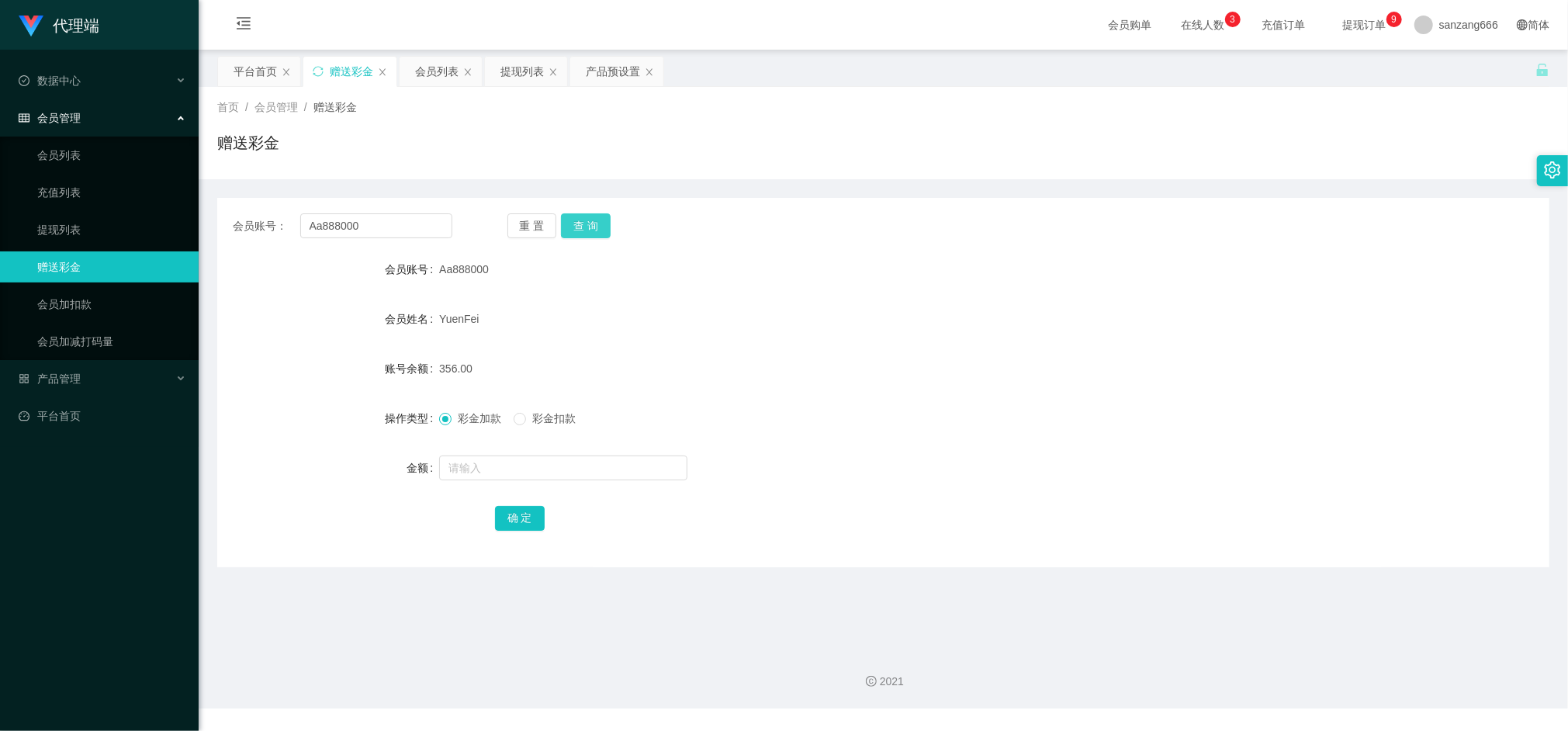
click at [569, 219] on button "查 询" at bounding box center [586, 226] width 50 height 25
click at [475, 467] on input "text" at bounding box center [564, 468] width 249 height 25
type input "166"
click at [520, 519] on button "确 定" at bounding box center [520, 518] width 50 height 25
click at [485, 470] on input "text" at bounding box center [564, 468] width 249 height 25
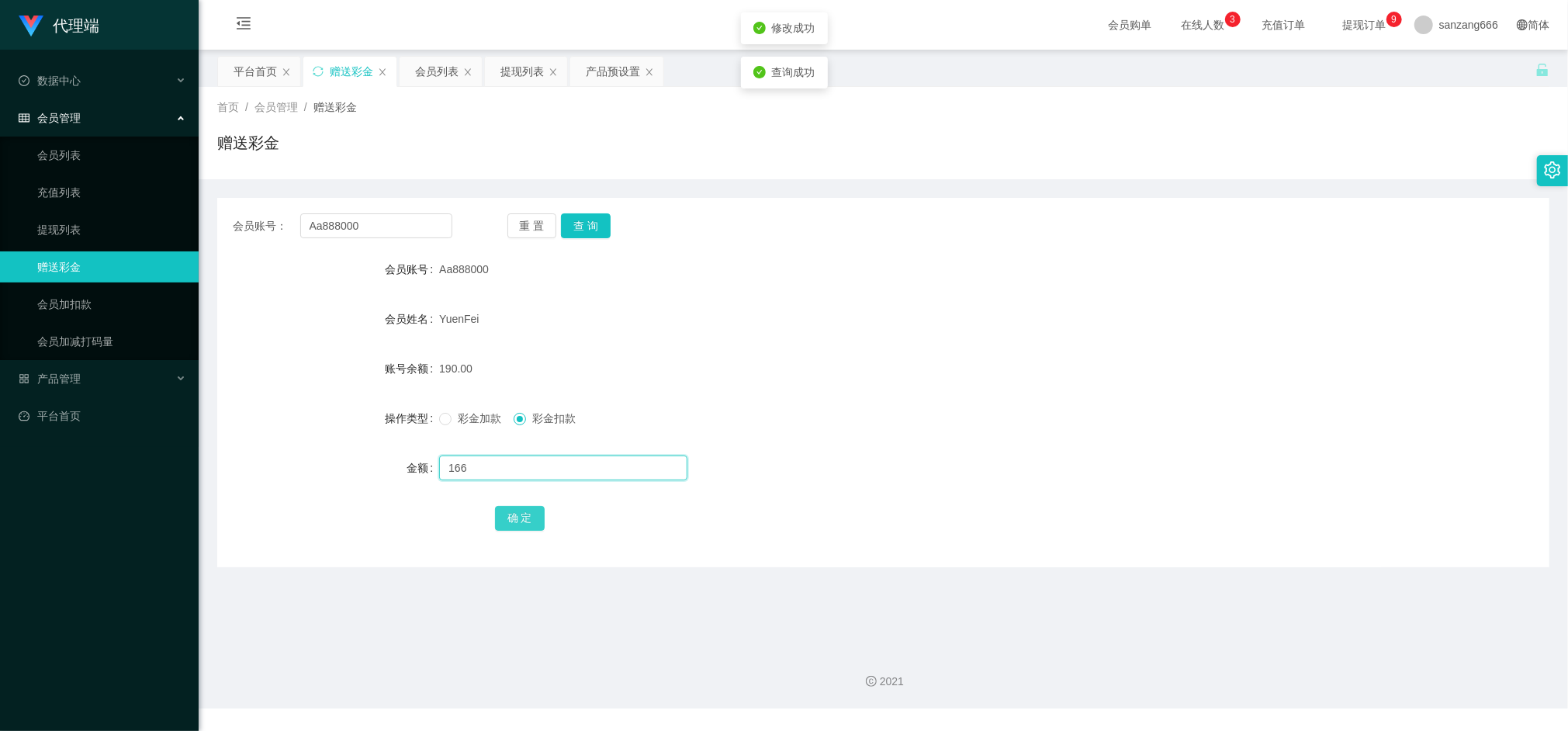
type input "166"
click at [510, 512] on button "确 定" at bounding box center [520, 518] width 50 height 25
click at [441, 410] on label "彩金加款" at bounding box center [473, 418] width 68 height 16
click at [345, 228] on input "Aa888000" at bounding box center [376, 226] width 152 height 25
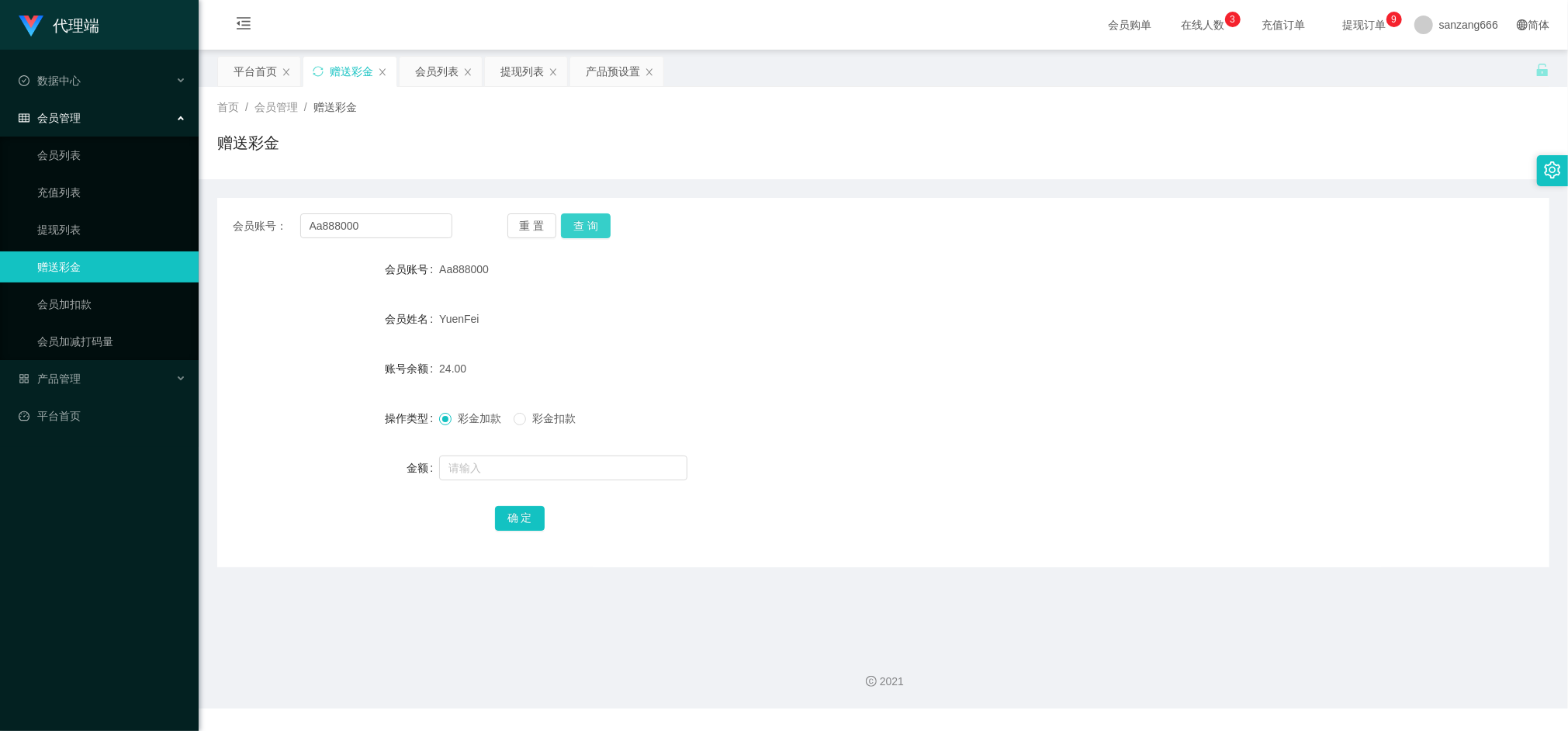
click at [587, 218] on button "查 询" at bounding box center [586, 226] width 50 height 25
click at [476, 455] on input "text" at bounding box center [564, 468] width 249 height 25
type input "38"
click at [525, 519] on button "确 定" at bounding box center [520, 518] width 50 height 25
click at [327, 230] on input "Aa888000" at bounding box center [376, 226] width 152 height 25
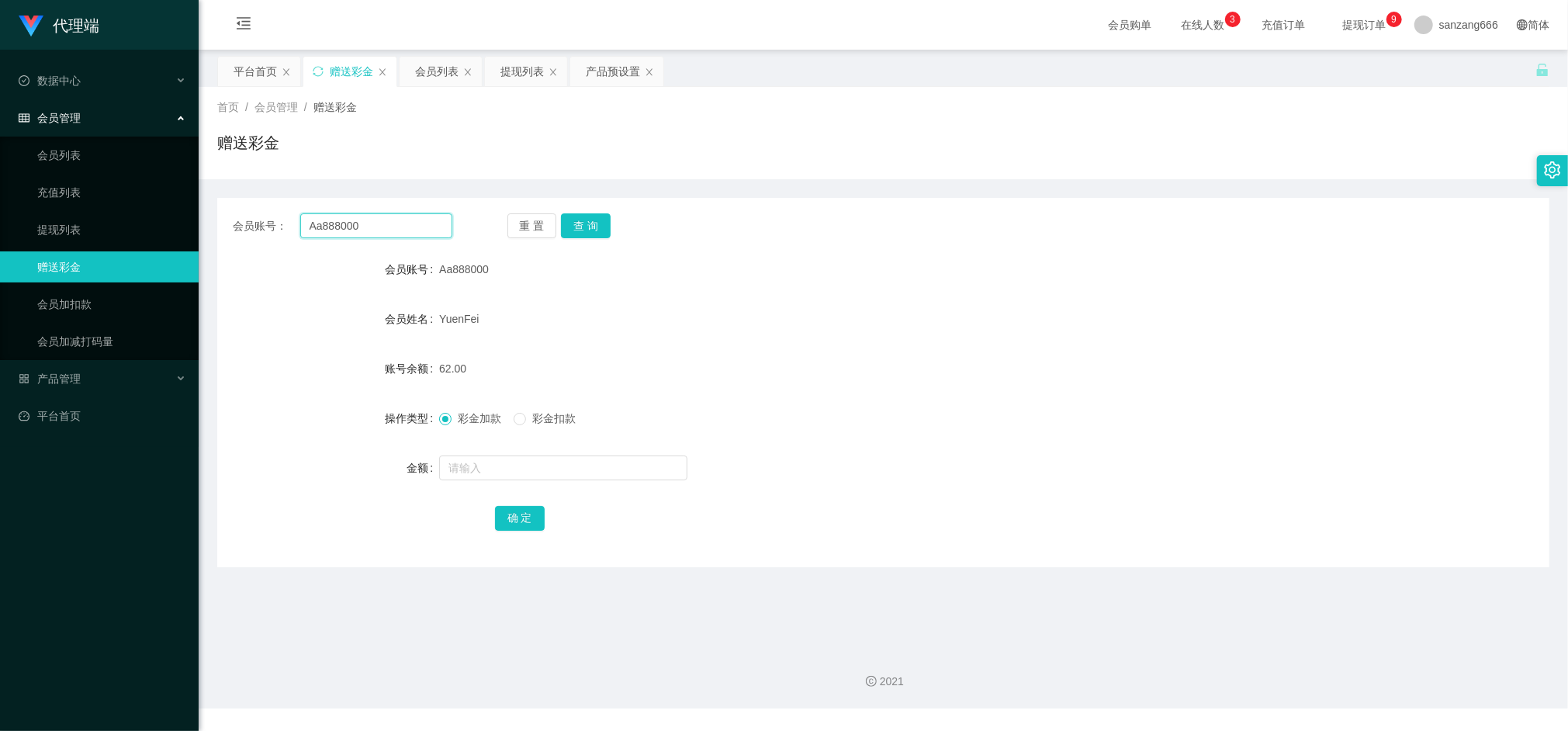
click at [327, 230] on input "Aa888000" at bounding box center [376, 226] width 152 height 25
click at [578, 228] on button "查 询" at bounding box center [586, 226] width 50 height 25
click at [491, 475] on input "text" at bounding box center [564, 468] width 249 height 25
type input "8"
click at [512, 506] on button "确 定" at bounding box center [520, 518] width 50 height 25
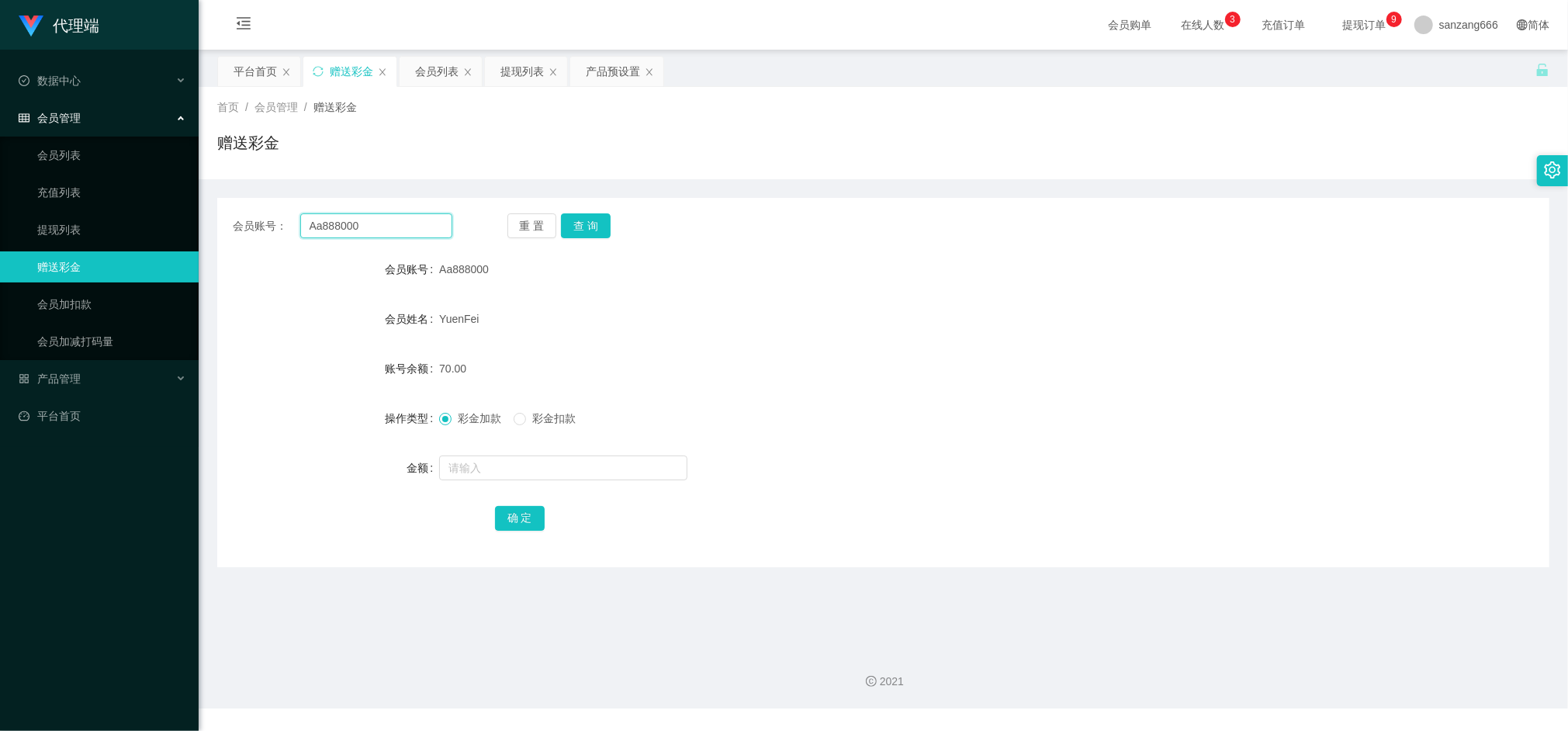
click at [340, 228] on input "Aa888000" at bounding box center [376, 226] width 152 height 25
click at [591, 230] on button "查 询" at bounding box center [586, 226] width 50 height 25
click at [504, 479] on input "text" at bounding box center [564, 468] width 249 height 25
type input "8"
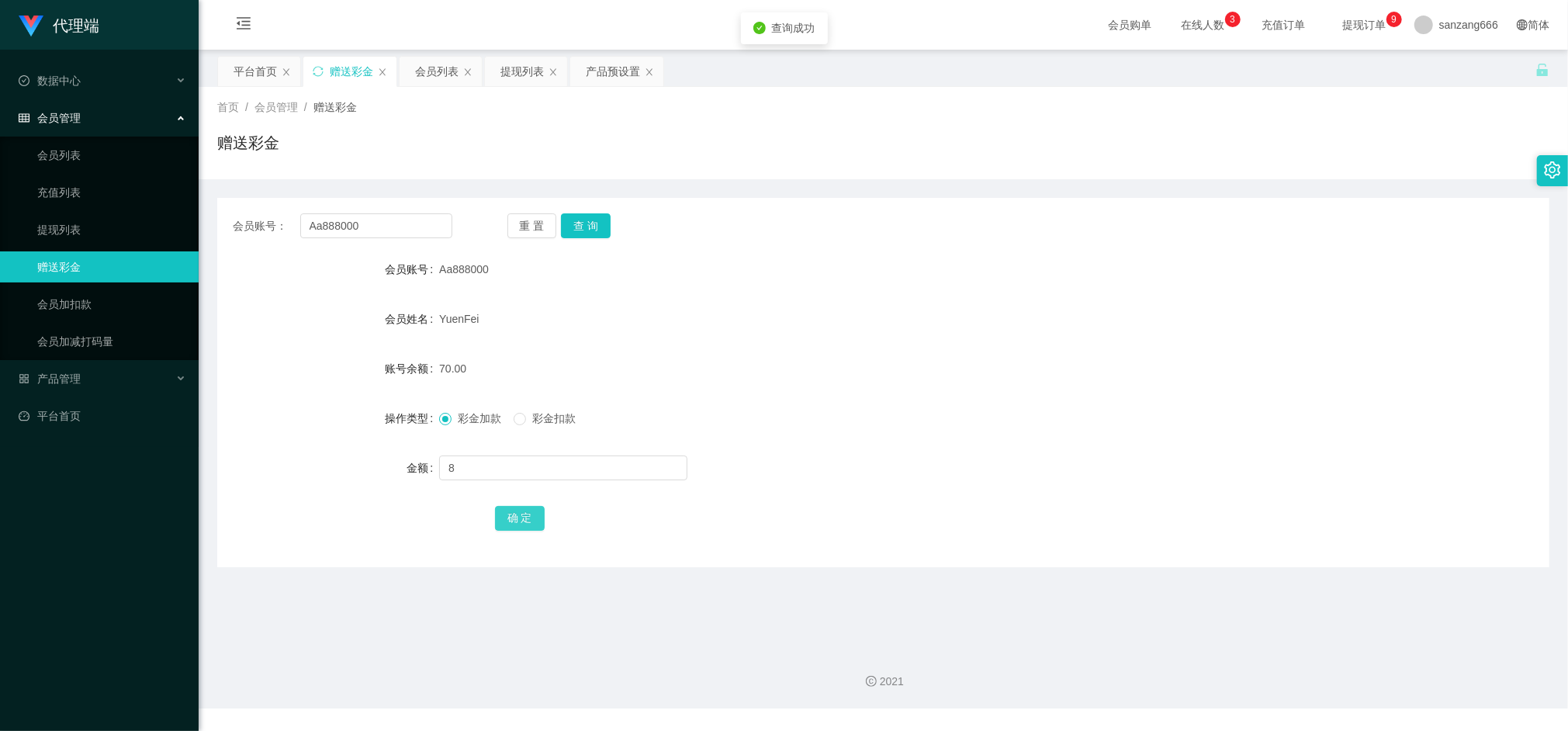
drag, startPoint x: 516, startPoint y: 519, endPoint x: 526, endPoint y: 506, distance: 16.4
click at [516, 519] on button "确 定" at bounding box center [520, 518] width 50 height 25
click at [331, 219] on input "Aa888000" at bounding box center [376, 226] width 152 height 25
paste input "liewdes"
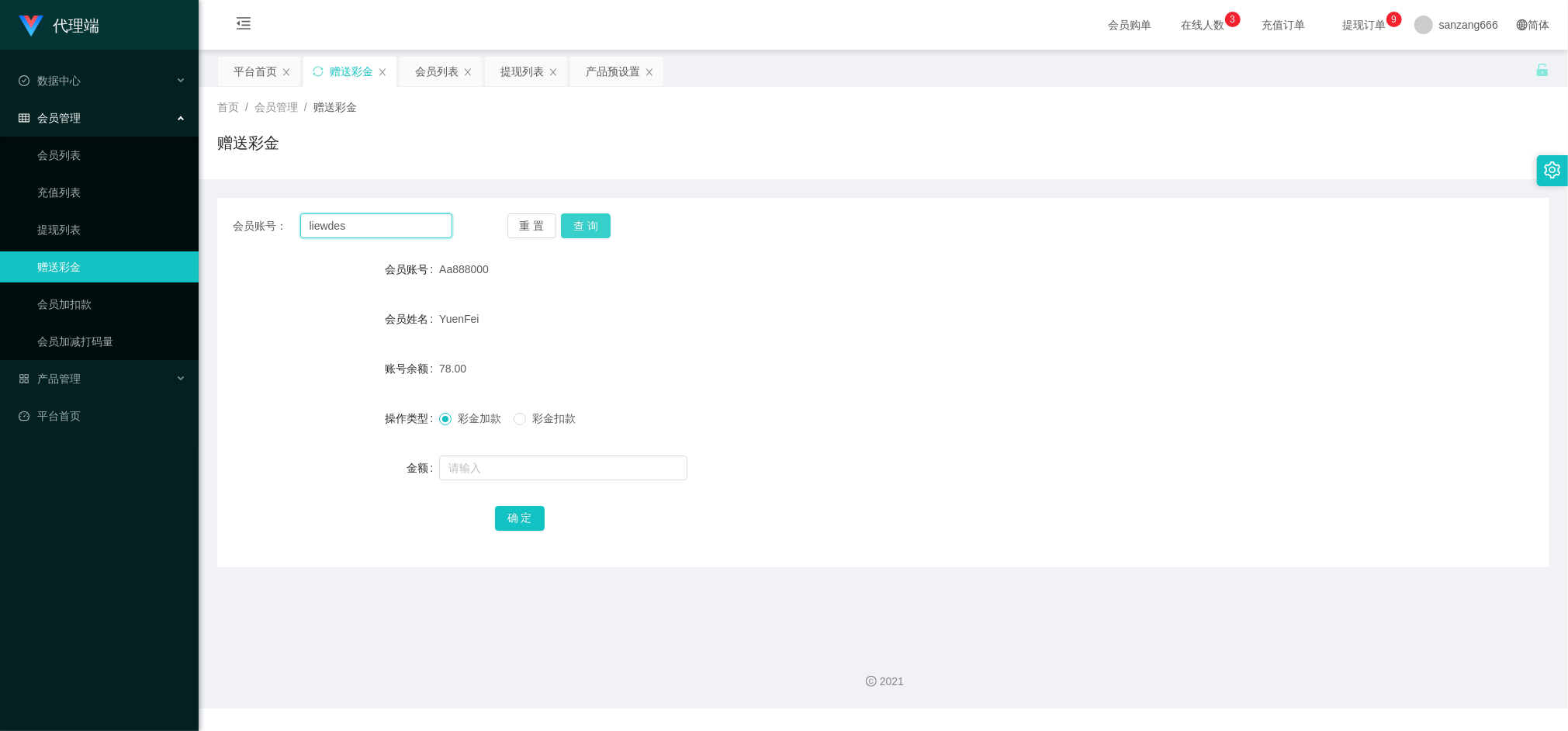
type input "liewdes"
click at [582, 221] on button "查 询" at bounding box center [586, 226] width 50 height 25
click at [511, 482] on div at bounding box center [828, 468] width 777 height 31
click at [513, 467] on input "text" at bounding box center [564, 468] width 249 height 25
type input "8"
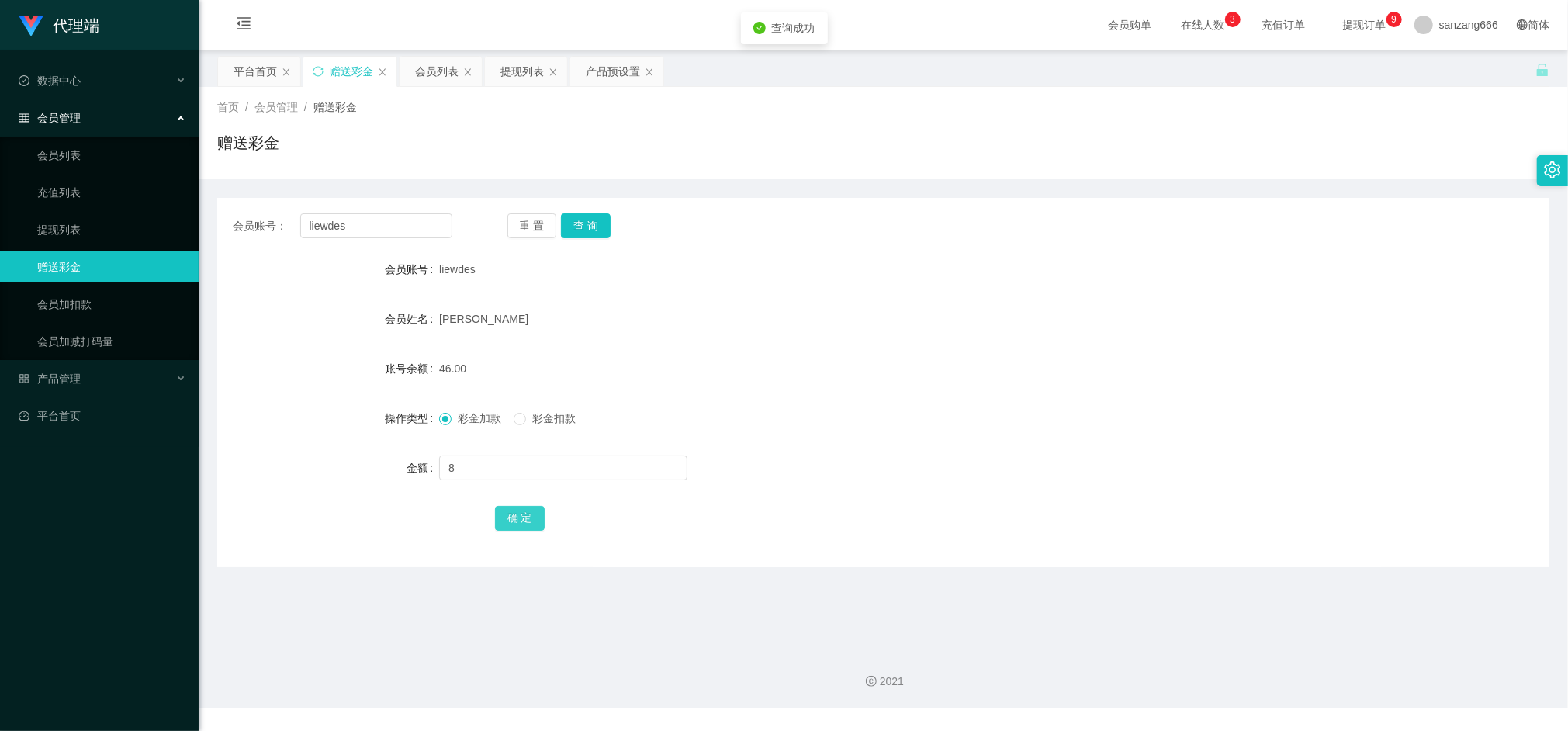
drag, startPoint x: 522, startPoint y: 531, endPoint x: 529, endPoint y: 515, distance: 17.5
click at [522, 529] on button "确 定" at bounding box center [520, 518] width 50 height 25
click at [346, 228] on input "liewdes" at bounding box center [376, 226] width 152 height 25
click at [585, 222] on button "查 询" at bounding box center [586, 226] width 50 height 25
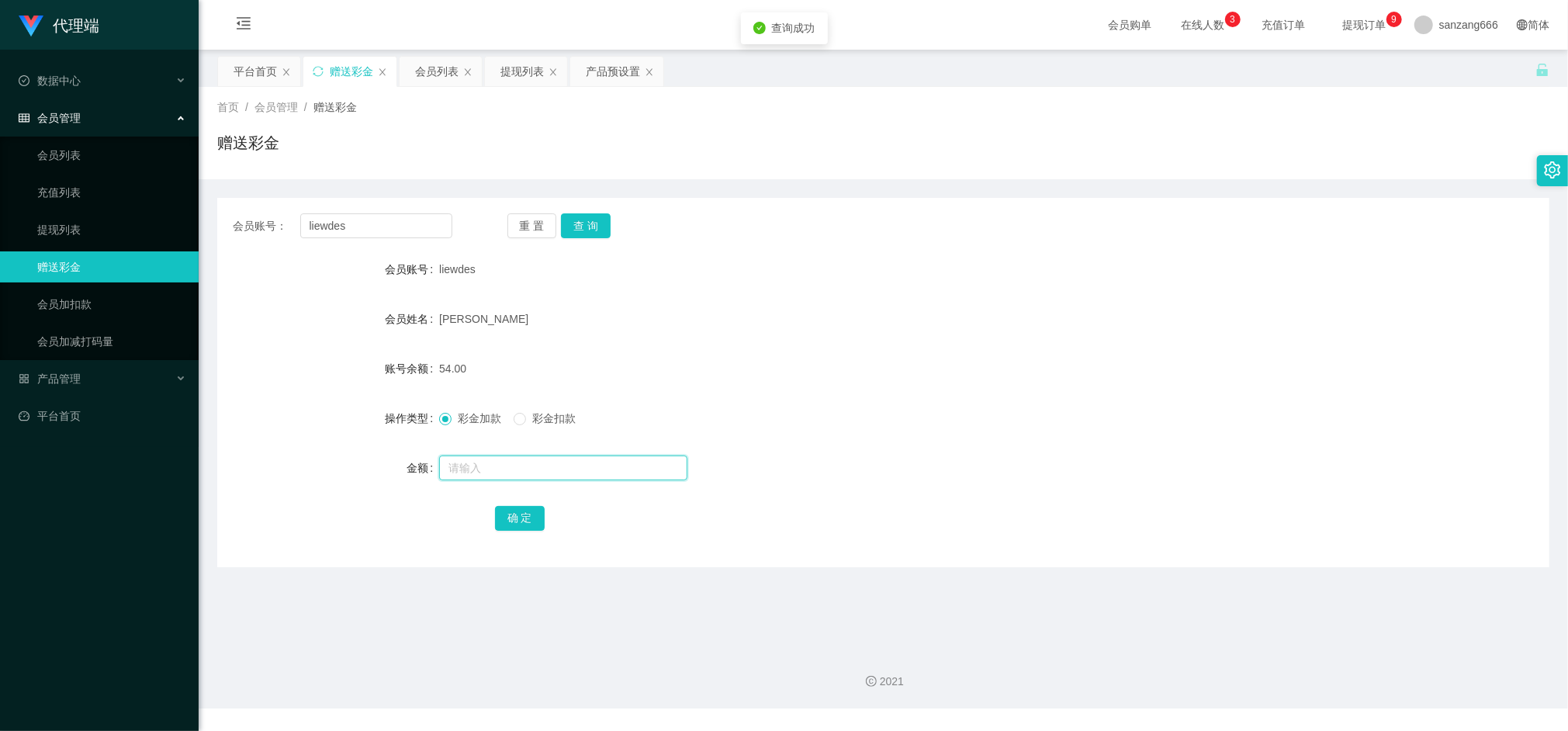
click at [487, 468] on input "text" at bounding box center [564, 468] width 249 height 25
type input "8"
click at [525, 525] on button "确 定" at bounding box center [520, 518] width 50 height 25
click at [325, 219] on input "liewdes" at bounding box center [376, 226] width 152 height 25
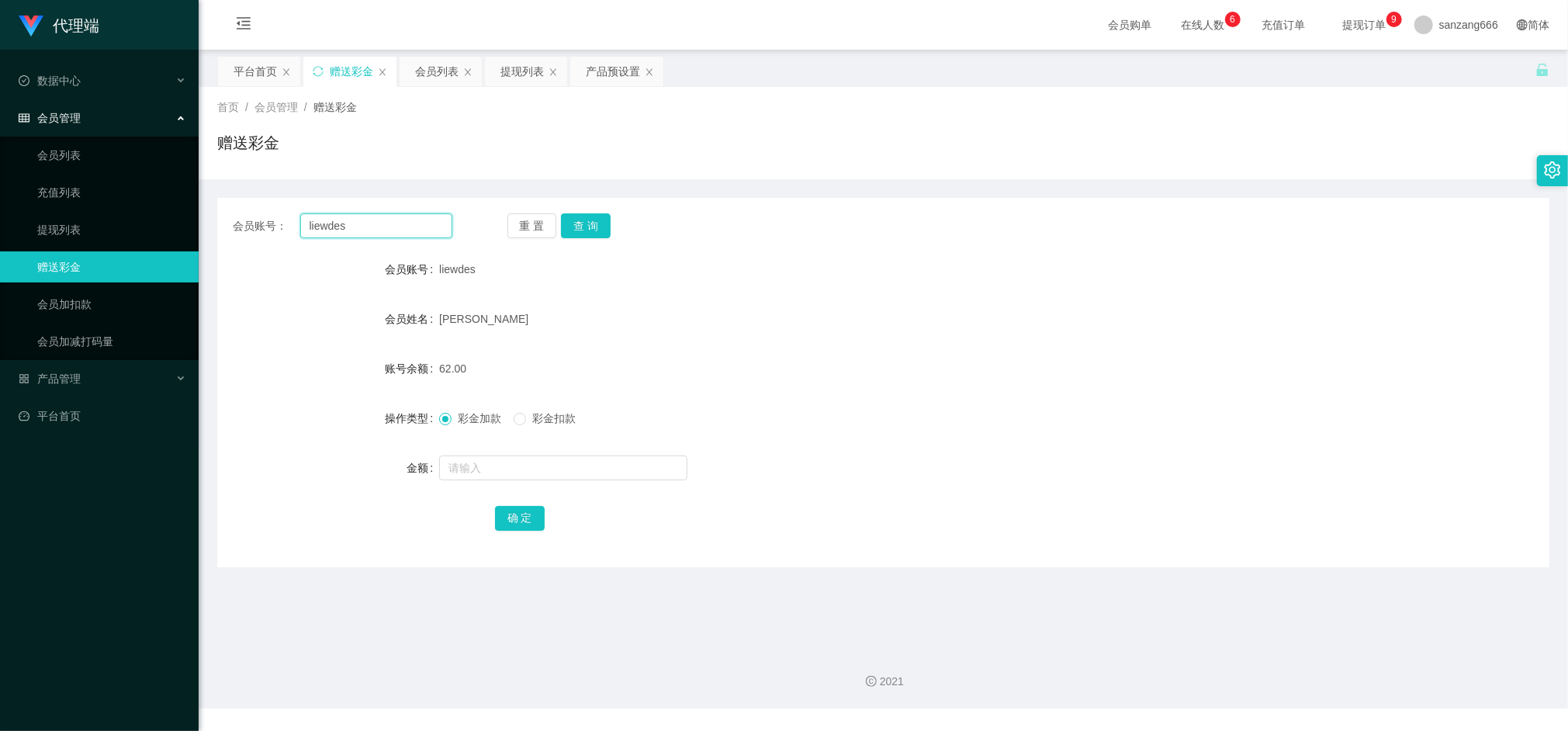
paste input "Aa888000"
type input "Aa888000"
click at [582, 231] on button "查 询" at bounding box center [586, 226] width 50 height 25
click at [507, 459] on input "text" at bounding box center [564, 468] width 249 height 25
type input "8"
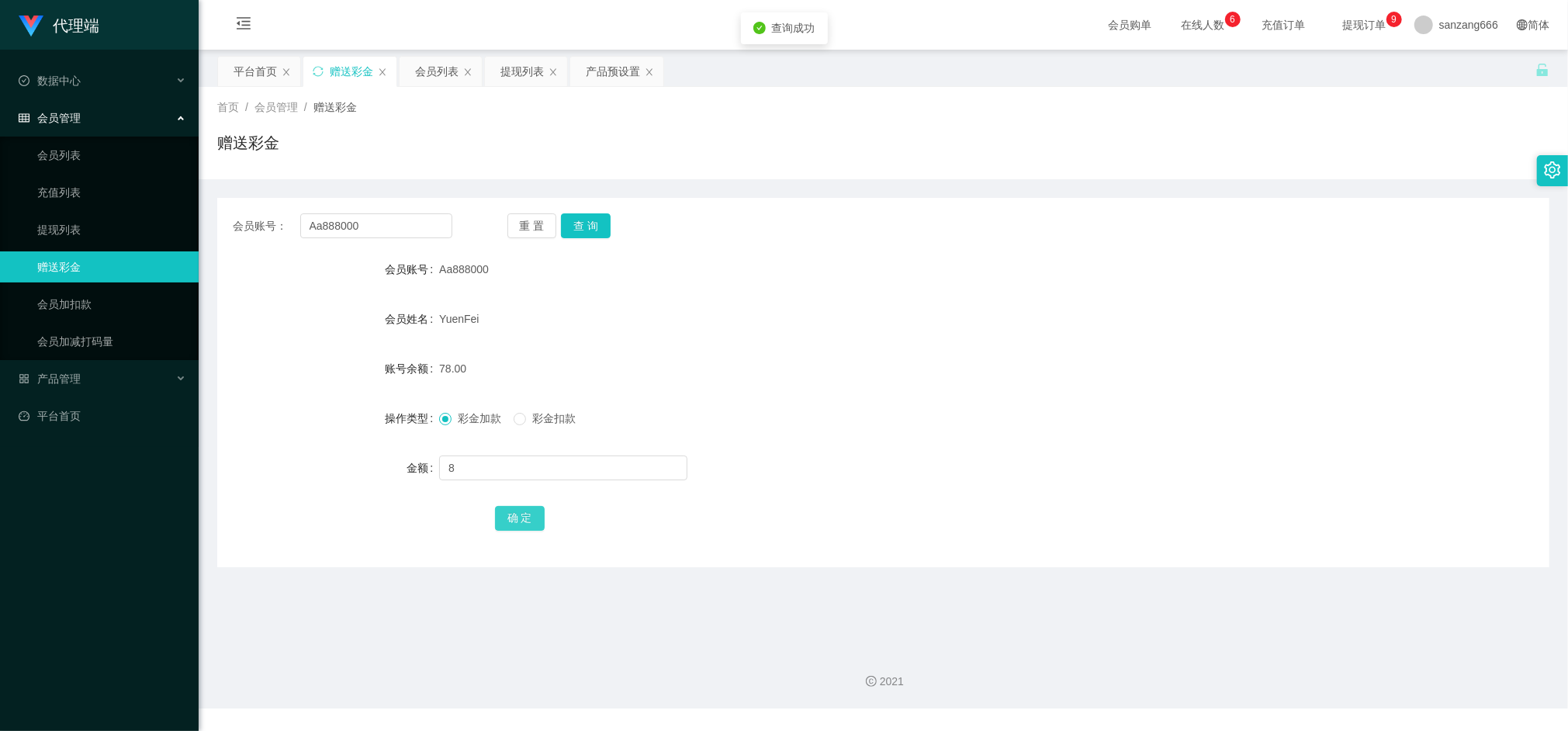
click at [528, 525] on button "确 定" at bounding box center [520, 518] width 50 height 25
click at [510, 68] on div "提现列表" at bounding box center [522, 71] width 44 height 30
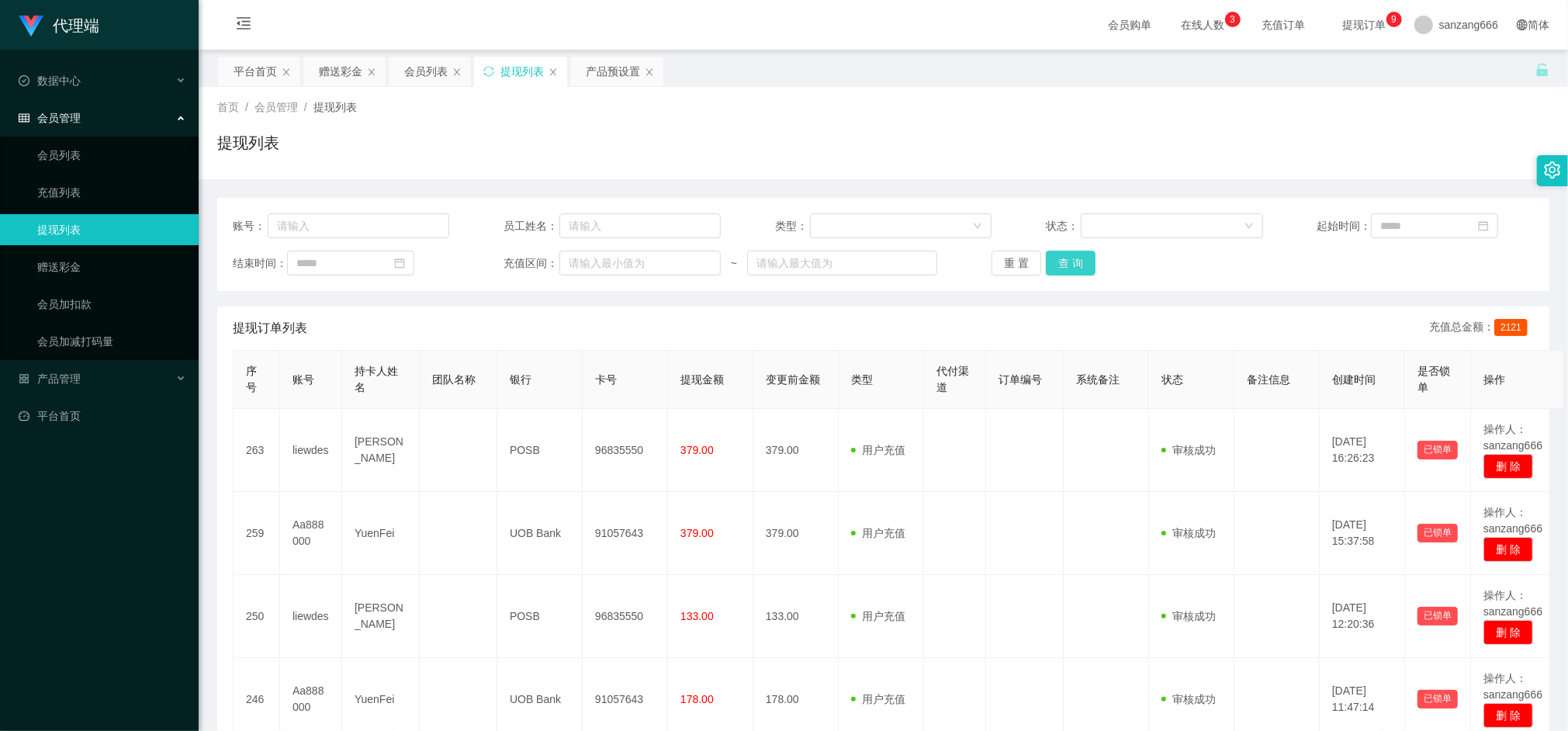
click at [1056, 259] on button "查 询" at bounding box center [1071, 263] width 50 height 25
click at [343, 62] on div "赠送彩金" at bounding box center [341, 71] width 44 height 30
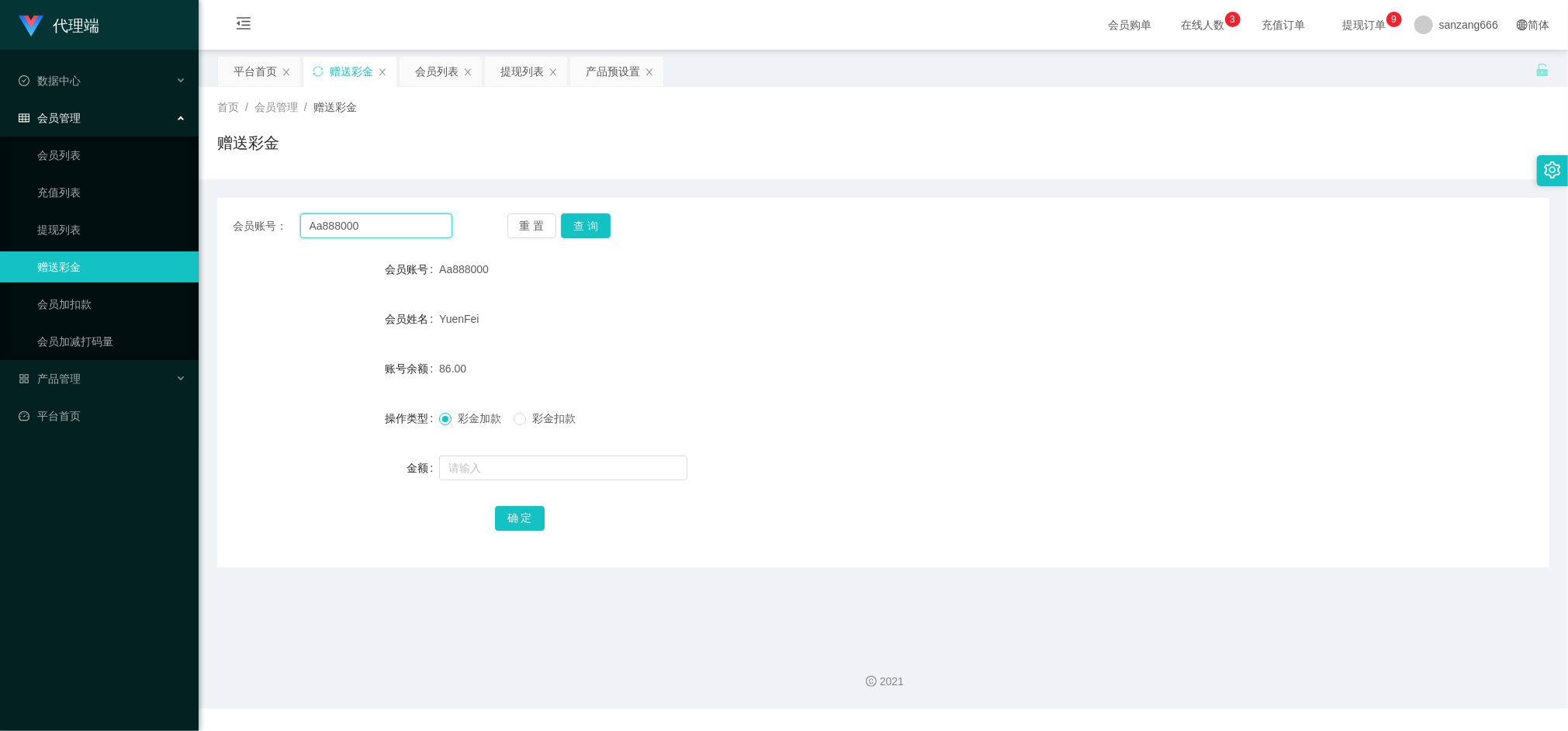
click at [350, 217] on input "Aa888000" at bounding box center [376, 226] width 152 height 25
click at [594, 230] on button "查 询" at bounding box center [586, 226] width 50 height 25
click at [506, 462] on input "text" at bounding box center [564, 468] width 249 height 25
type input "8"
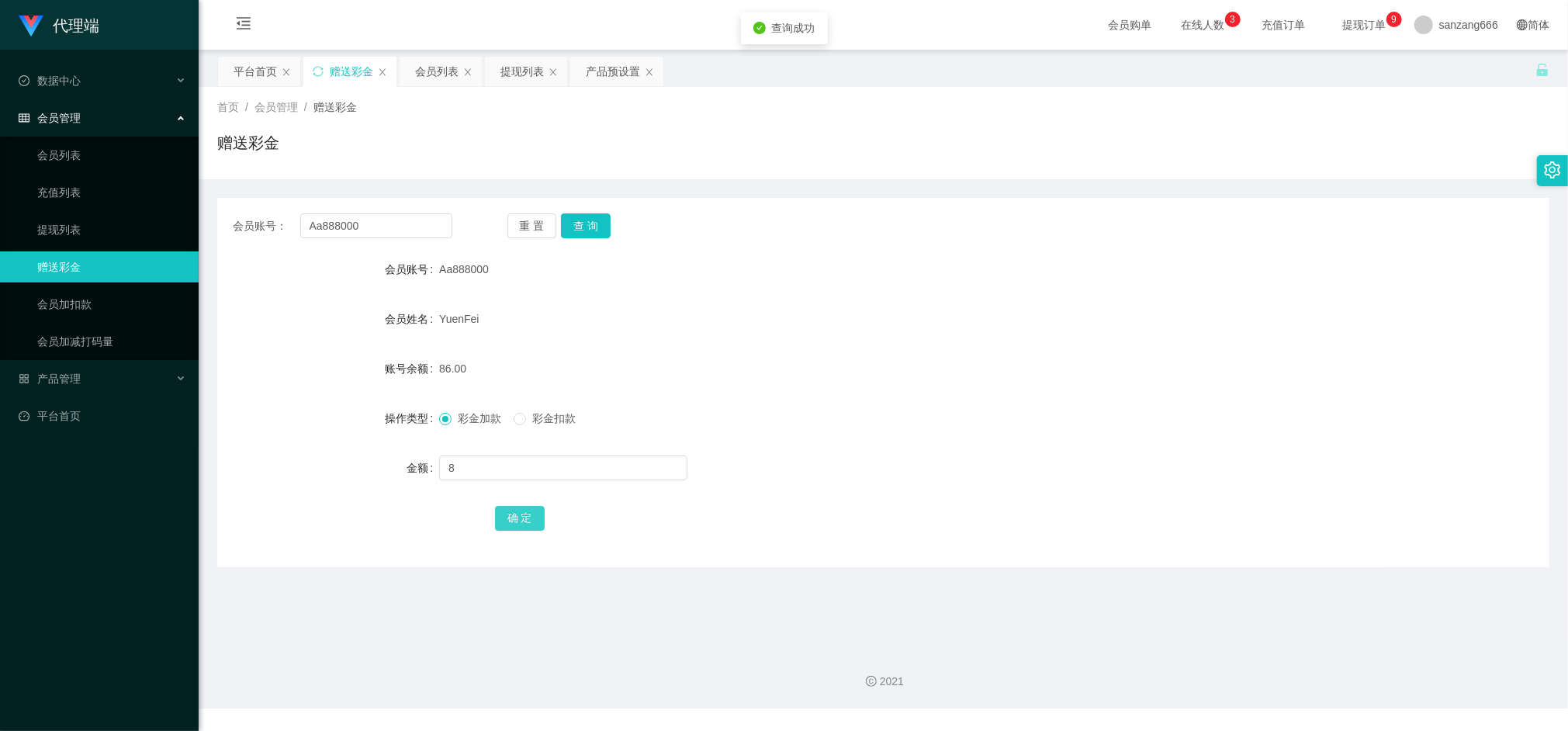
click at [508, 525] on button "确 定" at bounding box center [520, 518] width 50 height 25
click at [337, 228] on input "Aa888000" at bounding box center [376, 226] width 152 height 25
paste input "liewdes"
type input "liewdes"
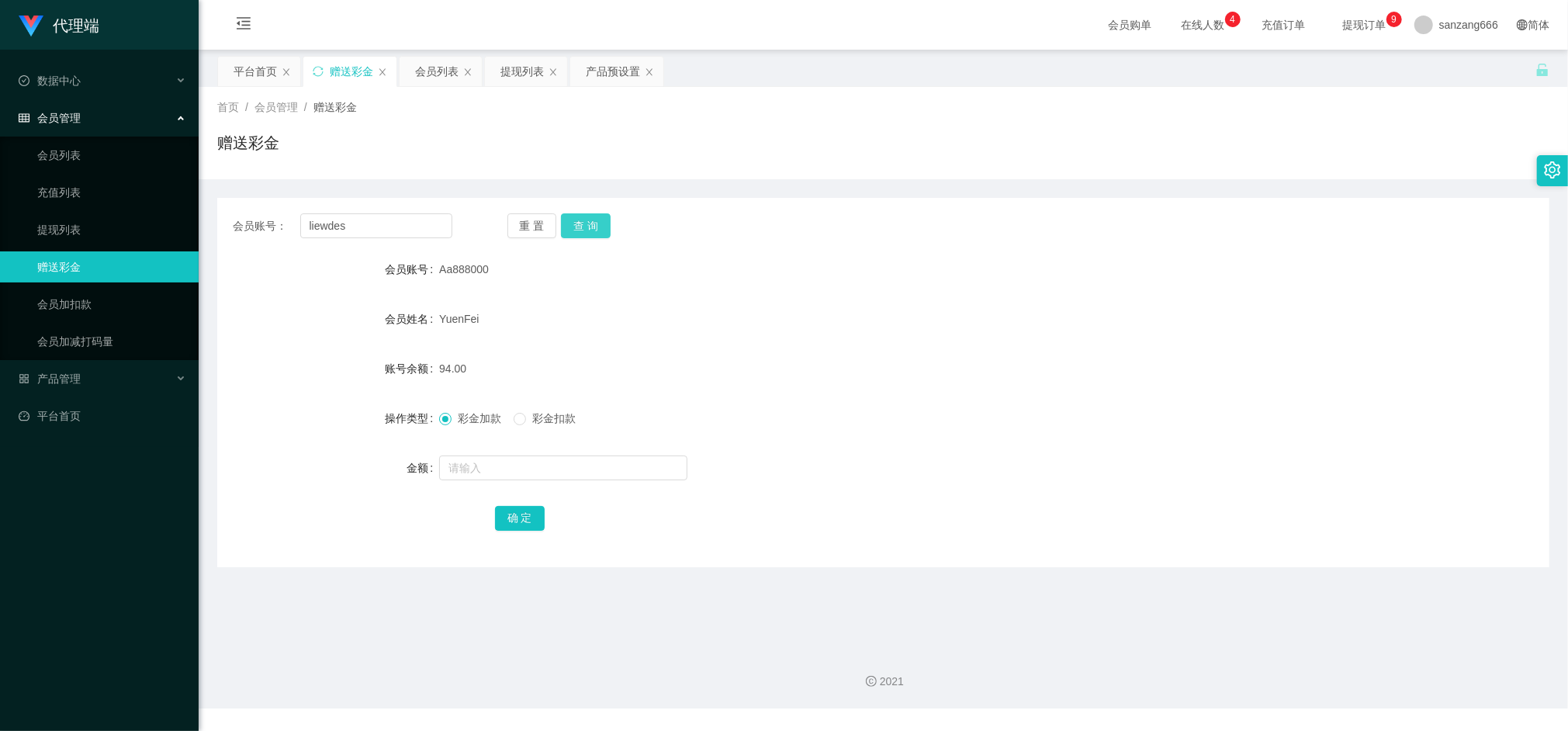
click at [572, 224] on button "查 询" at bounding box center [586, 226] width 50 height 25
click at [493, 476] on input "text" at bounding box center [564, 468] width 249 height 25
type input "8"
drag, startPoint x: 512, startPoint y: 517, endPoint x: 519, endPoint y: 509, distance: 10.6
click at [512, 517] on button "确 定" at bounding box center [520, 518] width 50 height 25
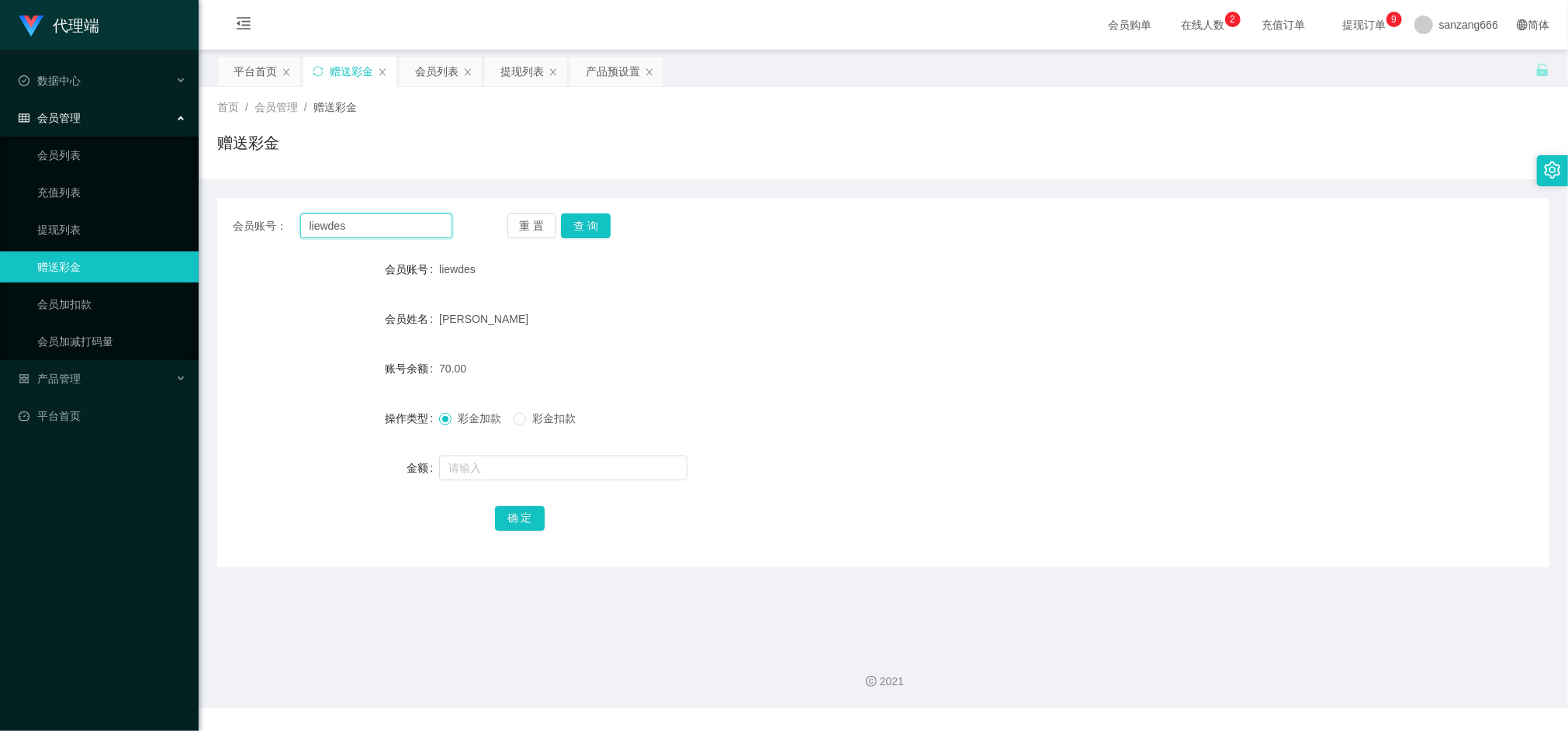
click at [354, 225] on input "liewdes" at bounding box center [376, 226] width 152 height 25
paste input "Aa888000"
type input "Aa888000"
click at [603, 228] on button "查 询" at bounding box center [586, 226] width 50 height 25
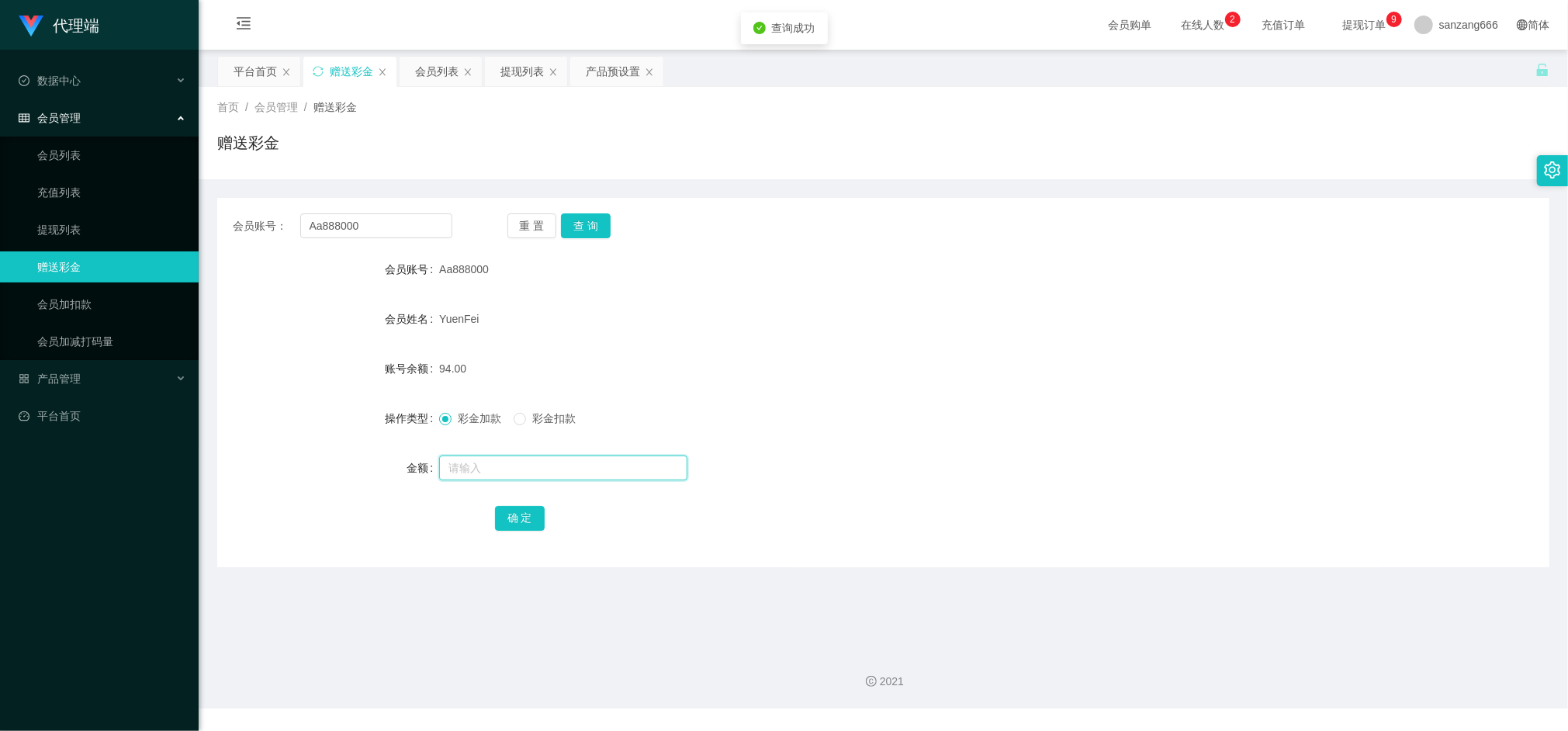
click at [489, 475] on input "text" at bounding box center [564, 468] width 249 height 25
type input "8"
click at [509, 515] on button "确 定" at bounding box center [520, 518] width 50 height 25
click at [339, 228] on input "Aa888000" at bounding box center [376, 226] width 152 height 25
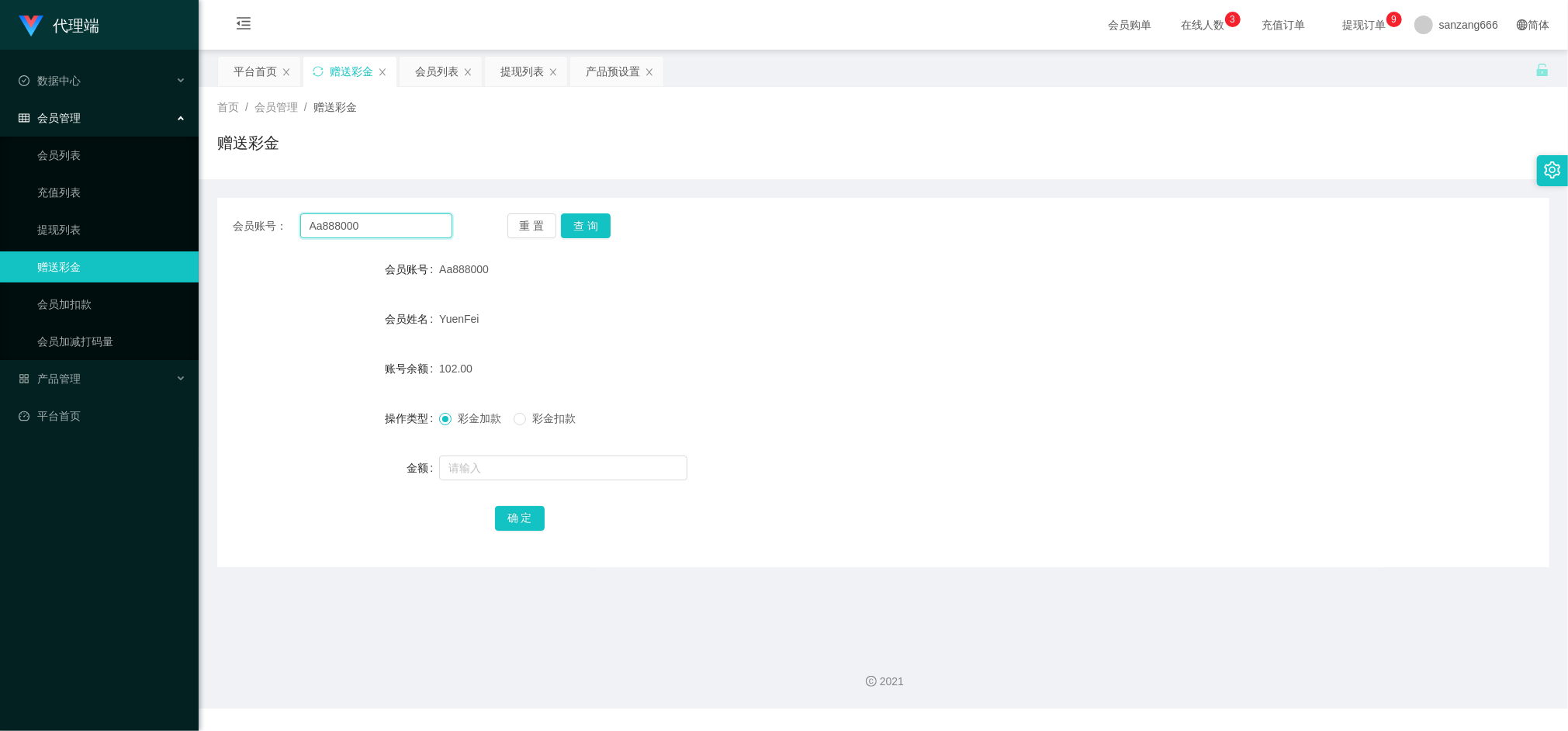
paste input "liewdes"
type input "liewdes"
drag, startPoint x: 588, startPoint y: 220, endPoint x: 578, endPoint y: 249, distance: 30.7
click at [588, 220] on button "查 询" at bounding box center [586, 226] width 50 height 25
click at [497, 463] on input "text" at bounding box center [564, 468] width 249 height 25
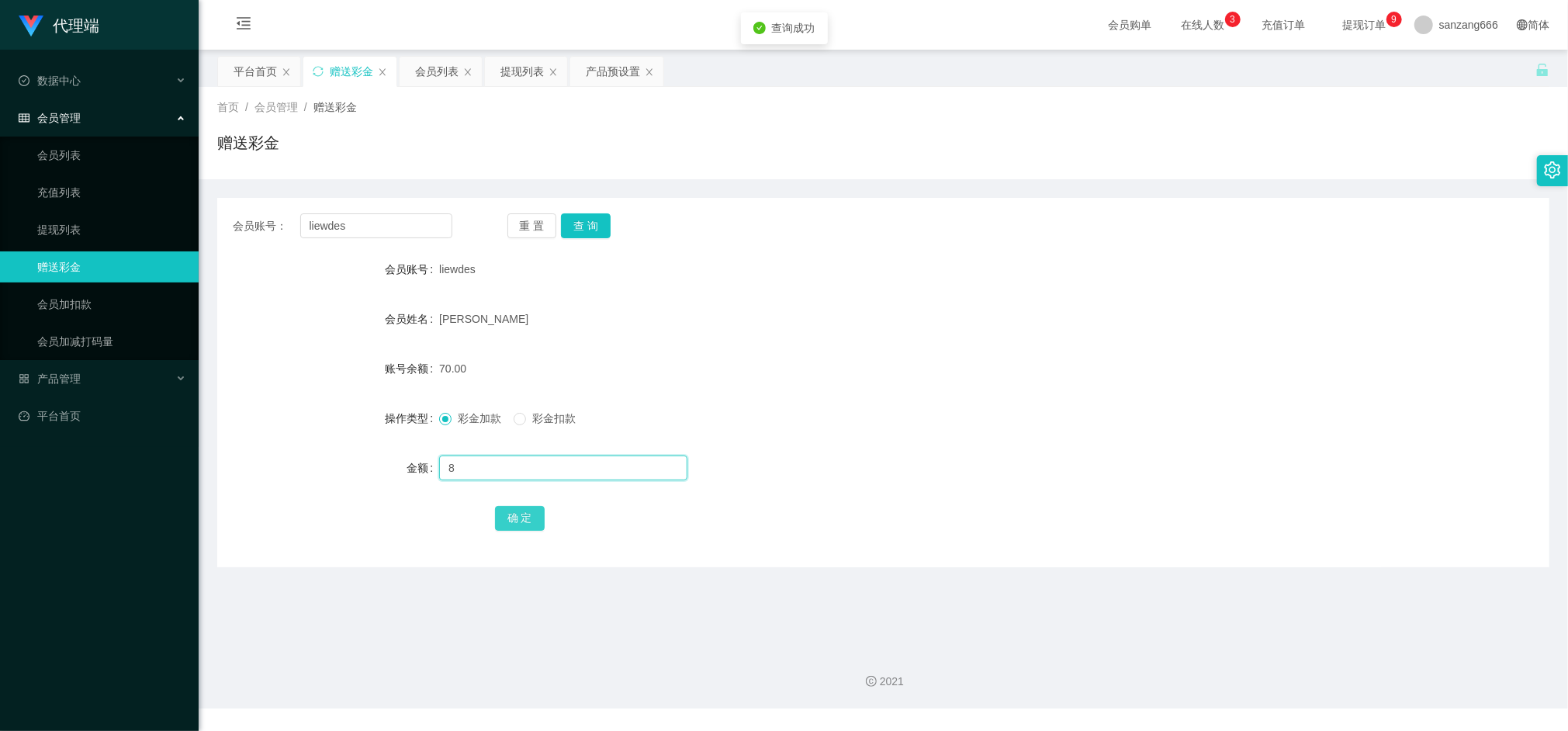
type input "8"
drag, startPoint x: 504, startPoint y: 513, endPoint x: 516, endPoint y: 504, distance: 15.0
click at [504, 513] on button "确 定" at bounding box center [520, 518] width 50 height 25
click at [334, 236] on input "liewdes" at bounding box center [376, 226] width 152 height 25
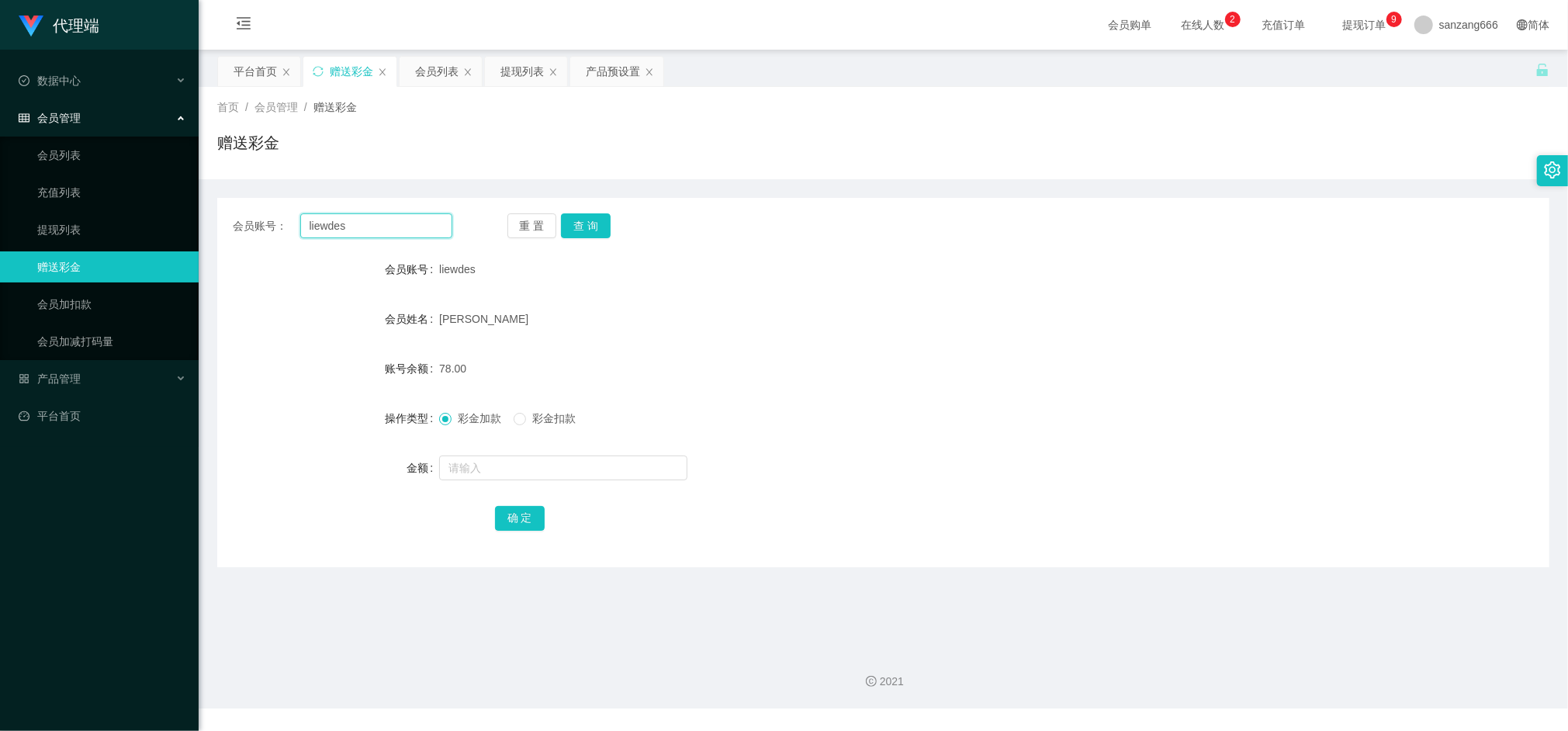
paste input "Aa888000"
type input "Aa888000"
click at [601, 228] on button "查 询" at bounding box center [586, 226] width 50 height 25
click at [510, 457] on input "text" at bounding box center [564, 468] width 249 height 25
type input "8"
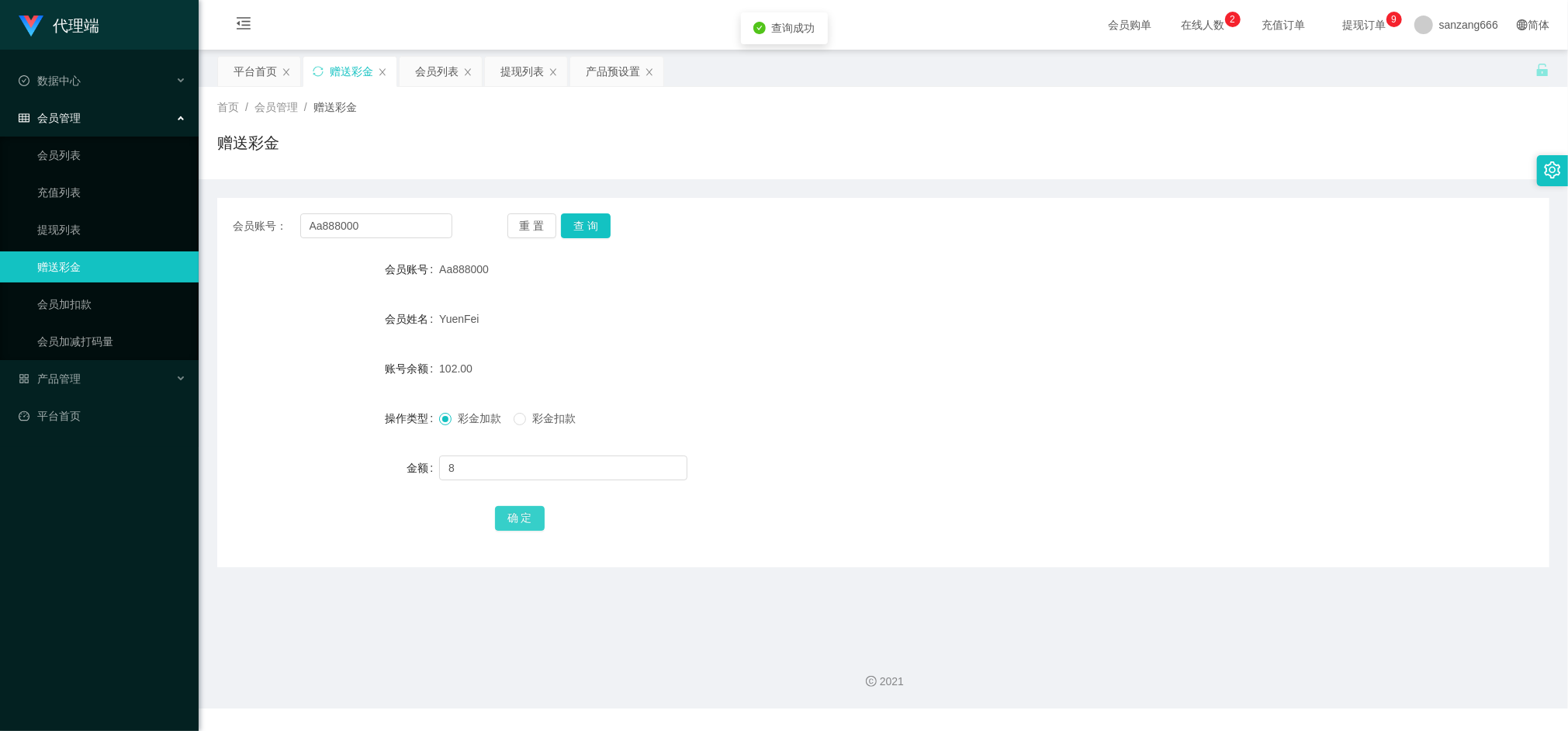
drag, startPoint x: 526, startPoint y: 516, endPoint x: 545, endPoint y: 503, distance: 23.0
click at [526, 516] on button "确 定" at bounding box center [520, 518] width 50 height 25
click at [330, 228] on input "Aa888000" at bounding box center [376, 226] width 152 height 25
paste input "liewdes"
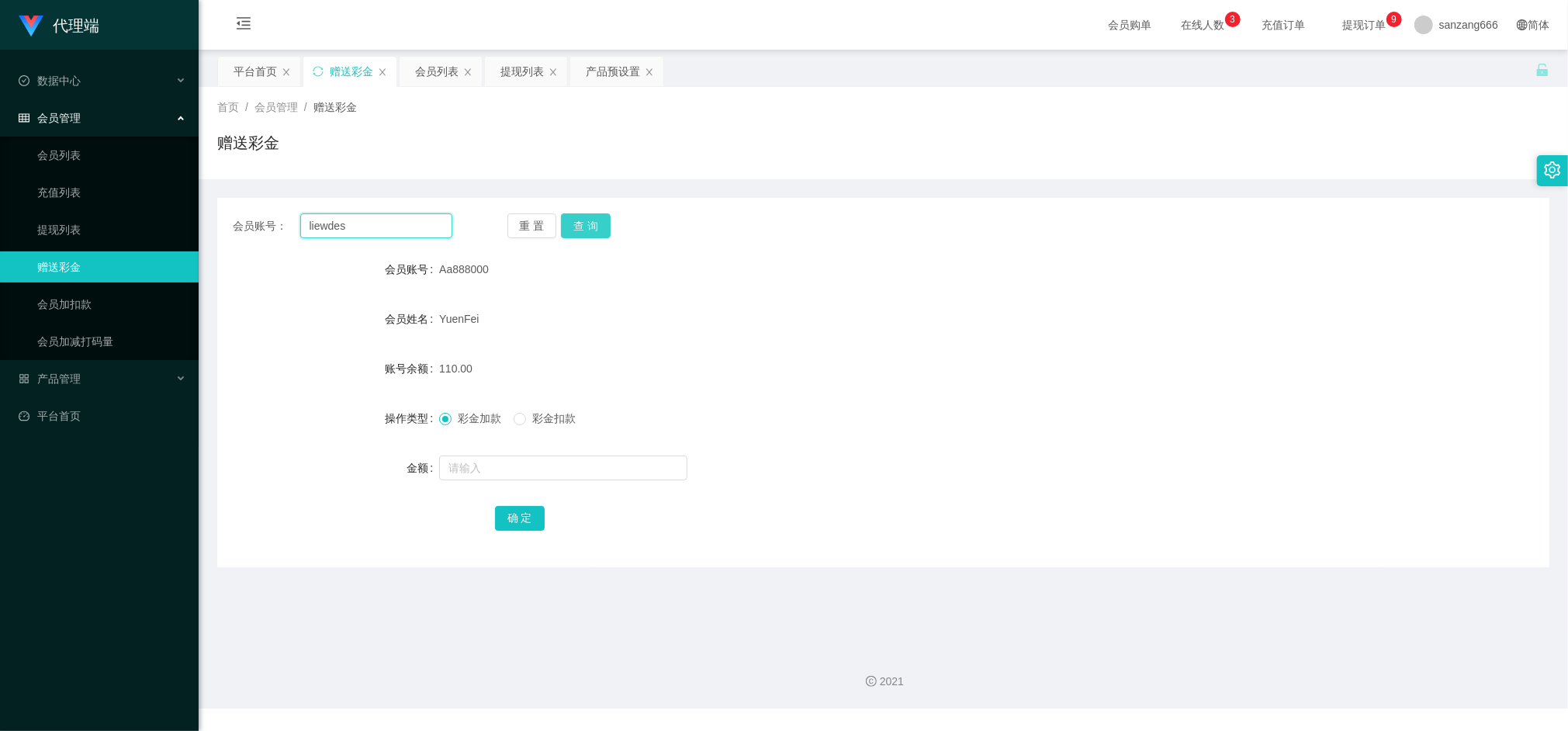
type input "liewdes"
click at [585, 231] on button "查 询" at bounding box center [586, 226] width 50 height 25
click at [488, 475] on input "text" at bounding box center [564, 468] width 249 height 25
type input "8"
drag, startPoint x: 514, startPoint y: 517, endPoint x: 533, endPoint y: 495, distance: 29.1
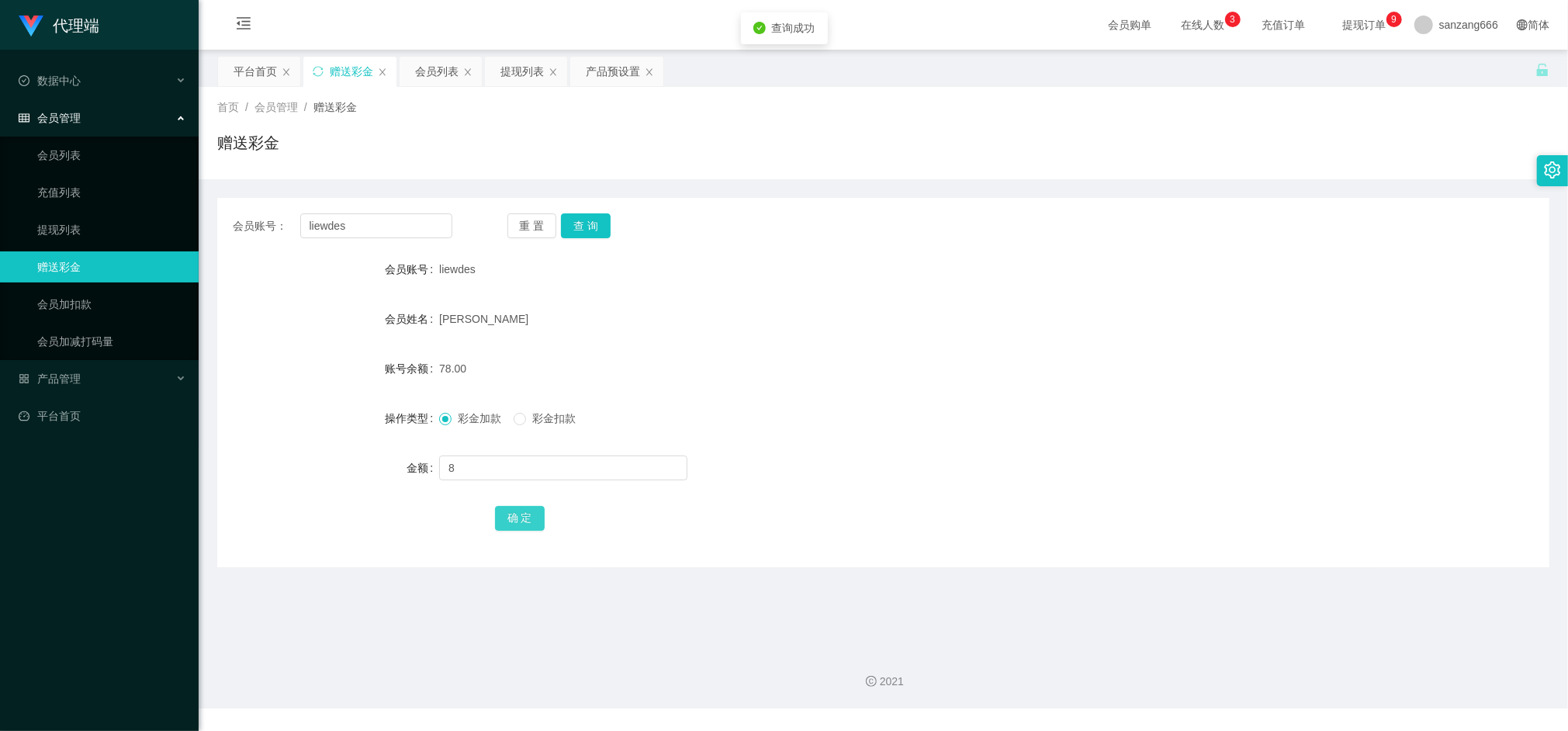
click at [514, 517] on button "确 定" at bounding box center [520, 518] width 50 height 25
click at [529, 77] on div "提现列表" at bounding box center [522, 71] width 44 height 30
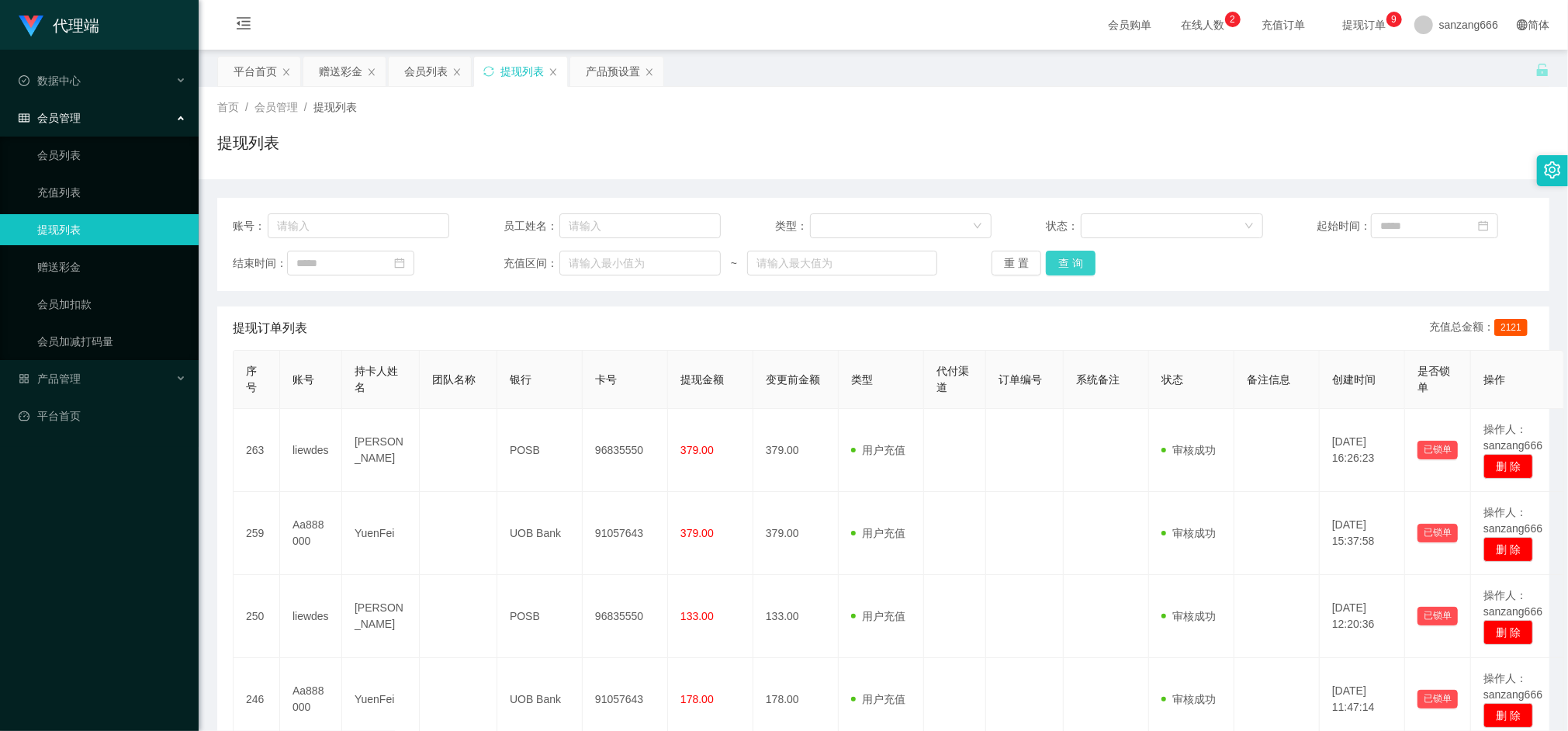
click at [1064, 267] on button "查 询" at bounding box center [1071, 263] width 50 height 25
click at [417, 69] on div "会员列表" at bounding box center [426, 71] width 44 height 30
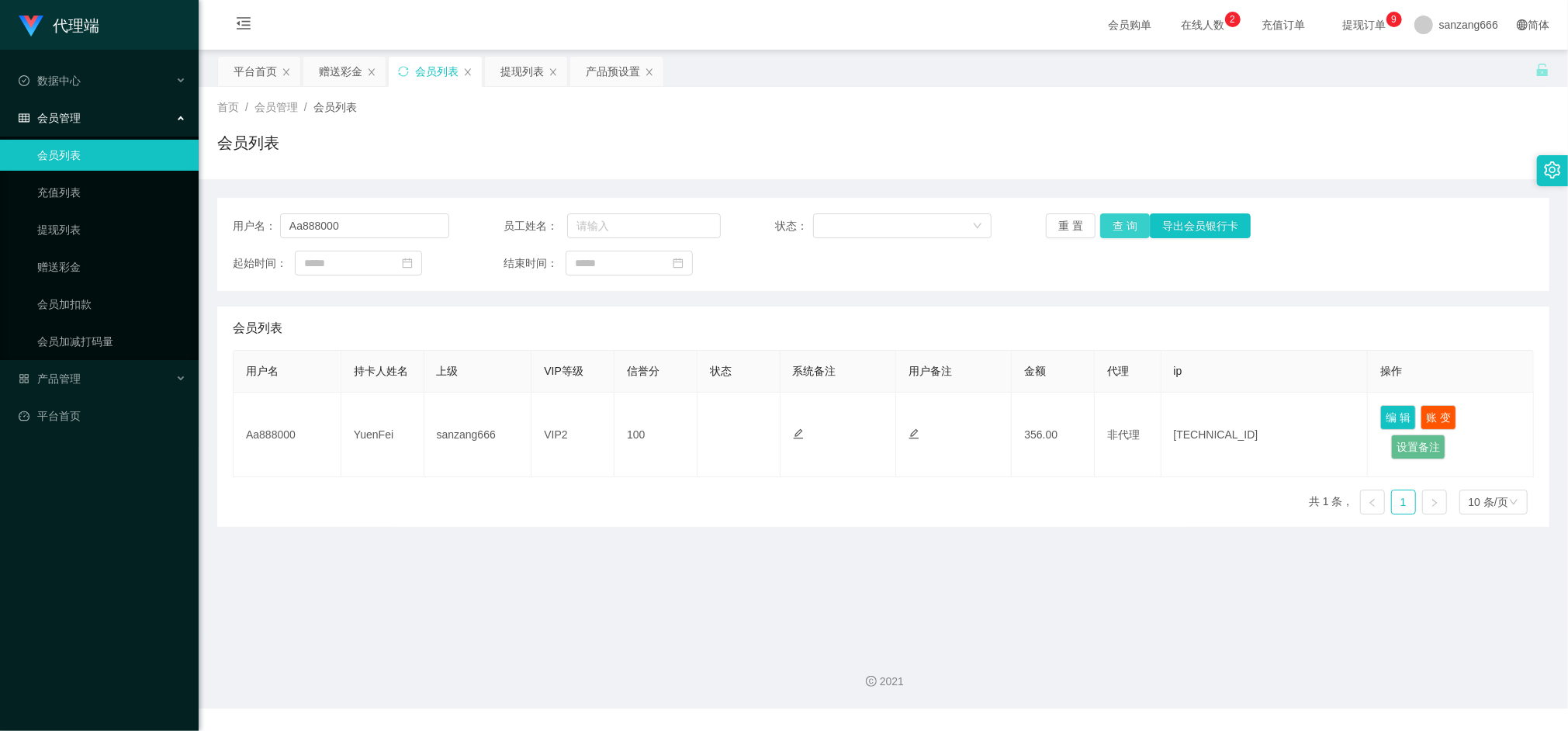
click at [1121, 224] on button "查 询" at bounding box center [1125, 226] width 50 height 25
click at [343, 231] on input "Aa888000" at bounding box center [364, 226] width 170 height 25
click at [368, 222] on input "Aa888000" at bounding box center [364, 226] width 170 height 25
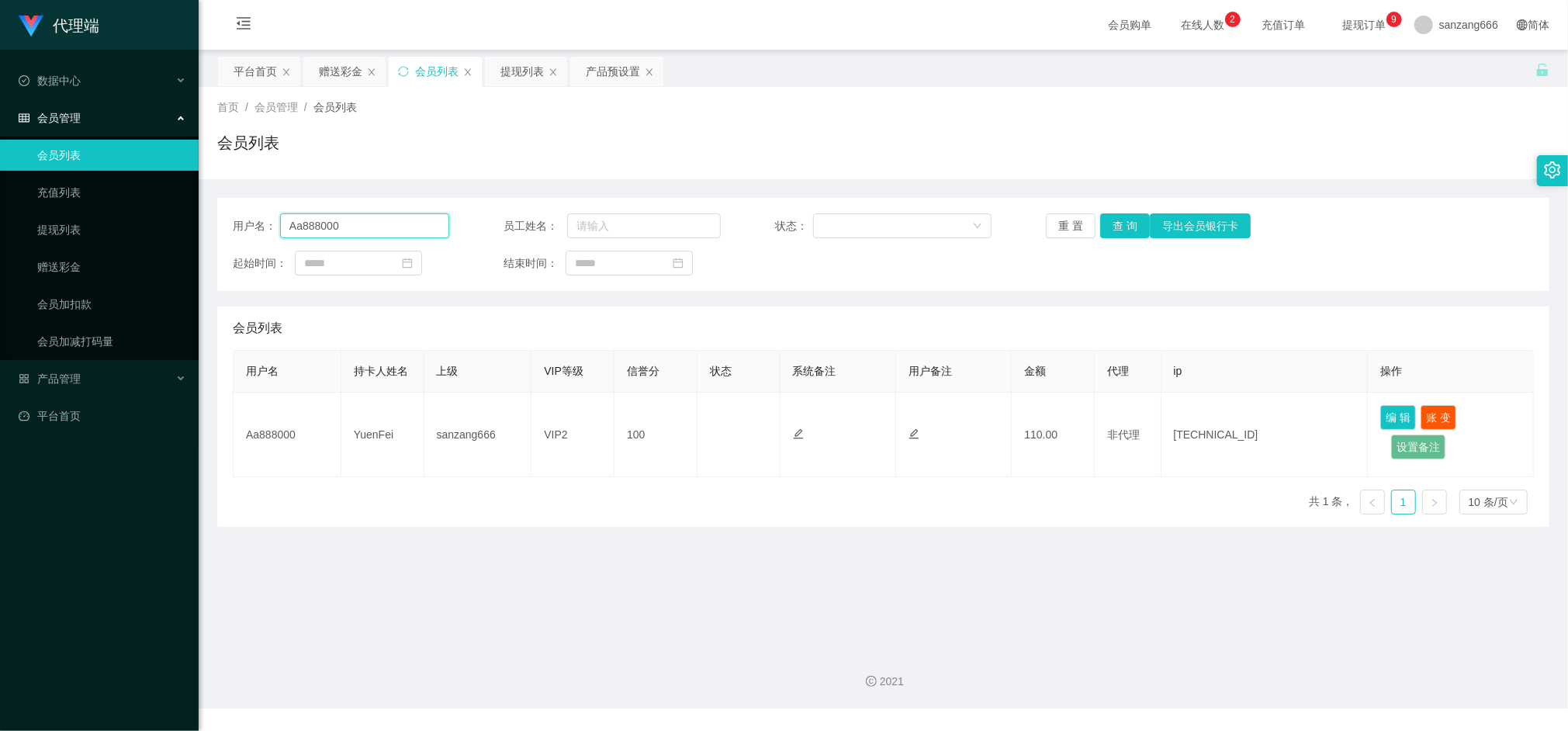
click at [368, 222] on input "Aa888000" at bounding box center [364, 226] width 170 height 25
paste input "liewdes"
type input "liewdes"
click at [1107, 215] on button "查 询" at bounding box center [1125, 226] width 50 height 25
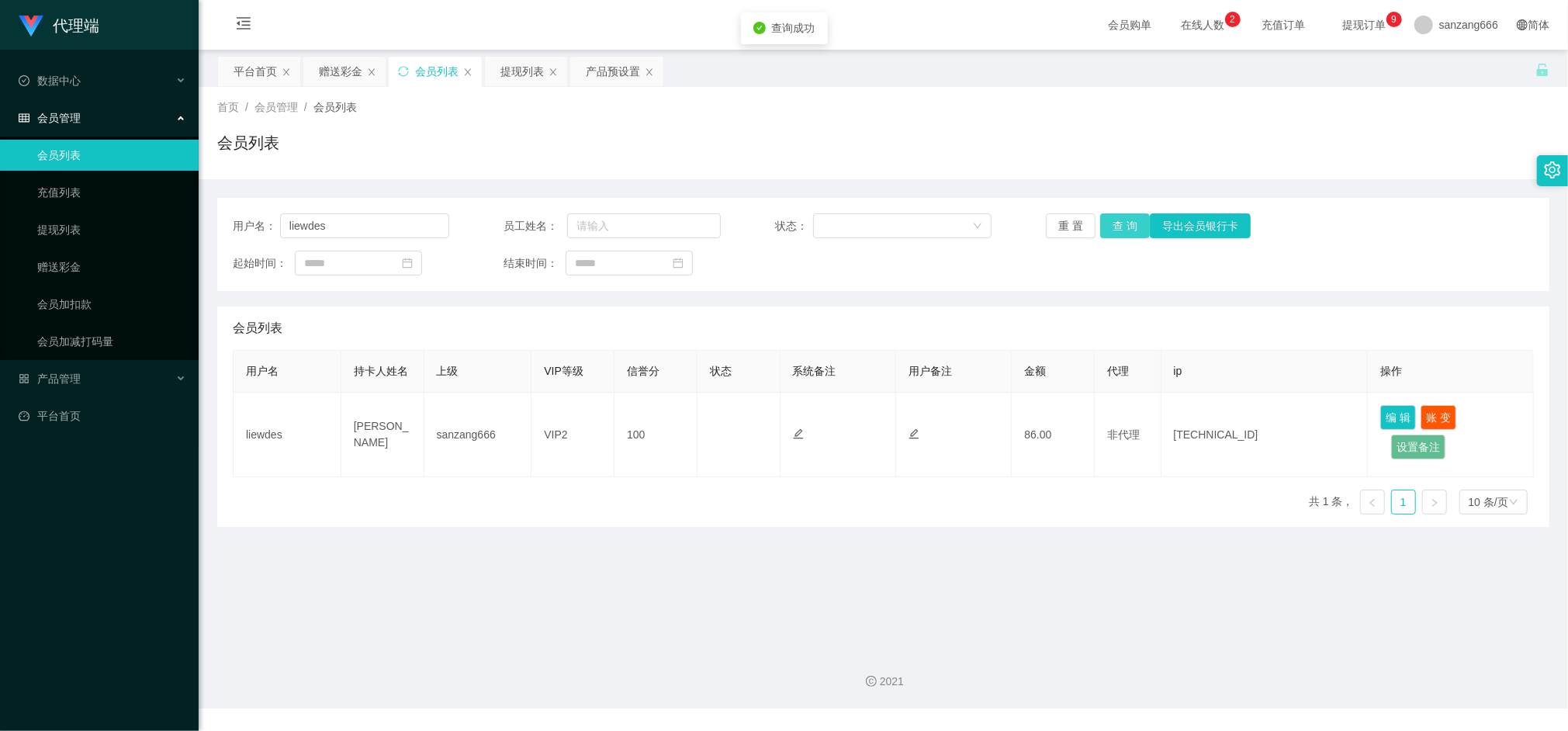
click at [1107, 215] on button "查 询" at bounding box center [1125, 226] width 50 height 25
drag, startPoint x: 374, startPoint y: 228, endPoint x: 274, endPoint y: 217, distance: 100.6
click at [274, 217] on div "用户名： liewdes" at bounding box center [341, 226] width 217 height 25
click at [1110, 222] on button "查 询" at bounding box center [1125, 226] width 50 height 25
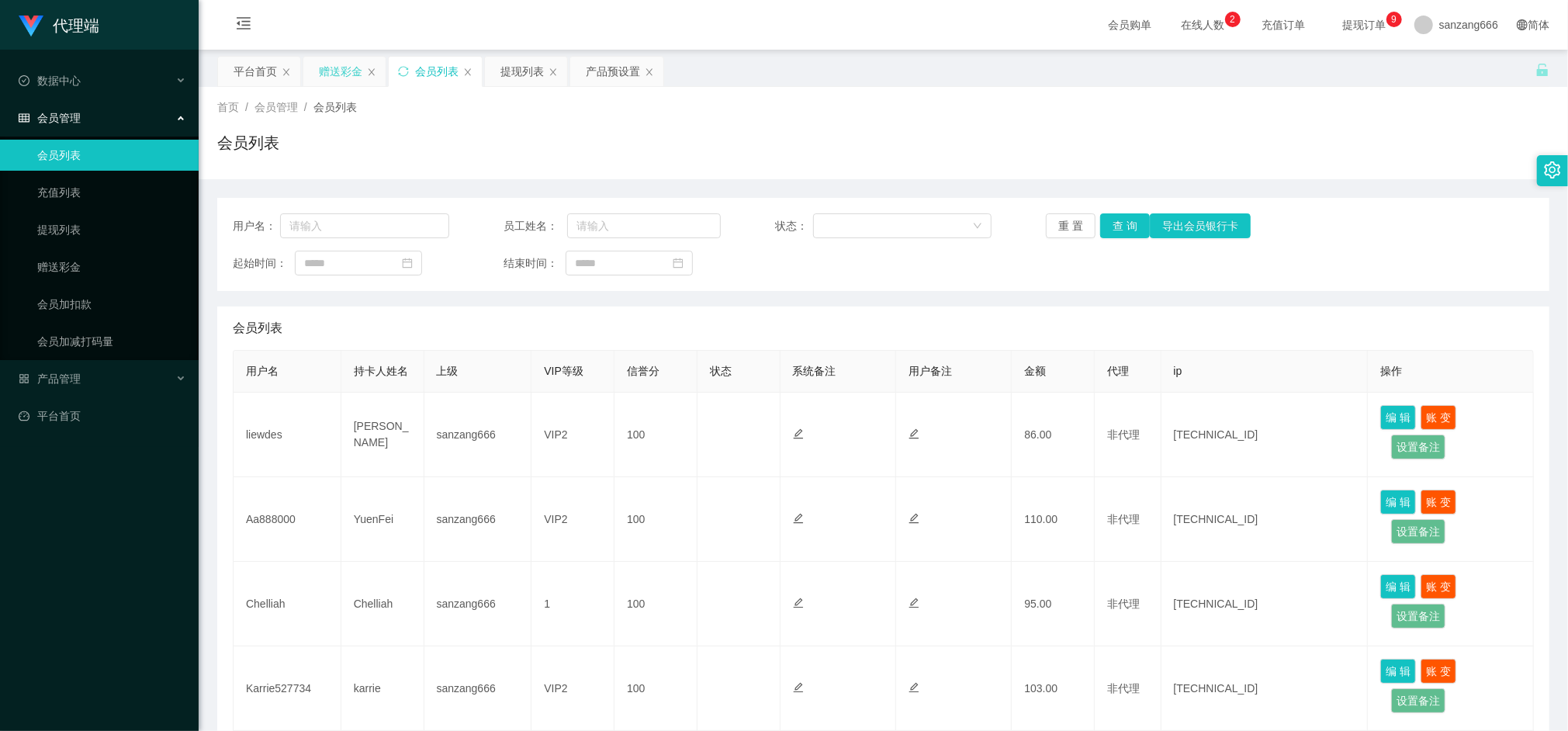
click at [335, 77] on div "赠送彩金" at bounding box center [341, 71] width 44 height 30
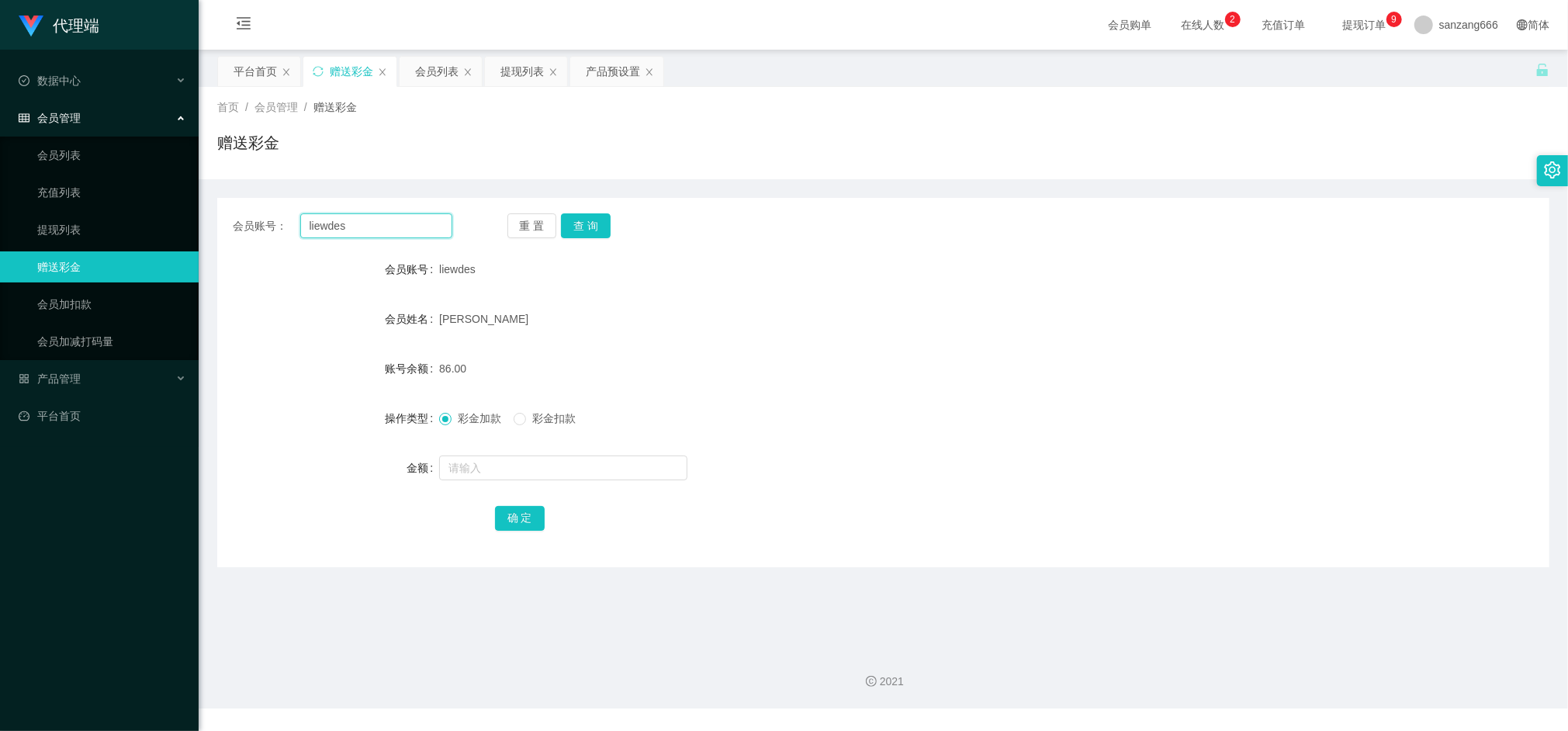
click at [346, 224] on input "liewdes" at bounding box center [376, 226] width 152 height 25
paste input "Aa888000"
type input "Aa888000"
click at [583, 228] on button "查 询" at bounding box center [586, 226] width 50 height 25
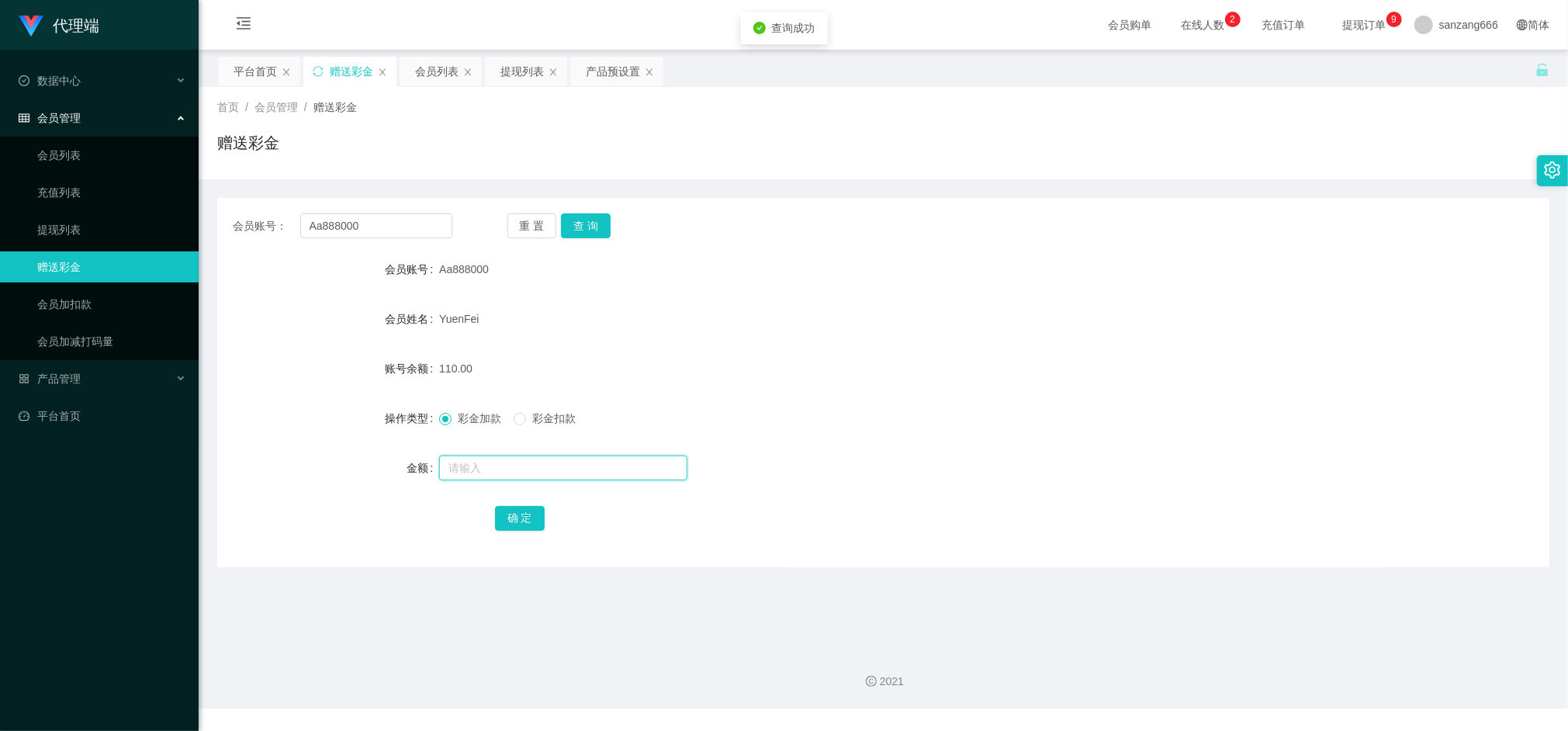
click at [507, 464] on input "text" at bounding box center [564, 468] width 249 height 25
type input "8"
click at [533, 512] on button "确 定" at bounding box center [520, 518] width 50 height 25
click at [339, 233] on input "Aa888000" at bounding box center [376, 226] width 152 height 25
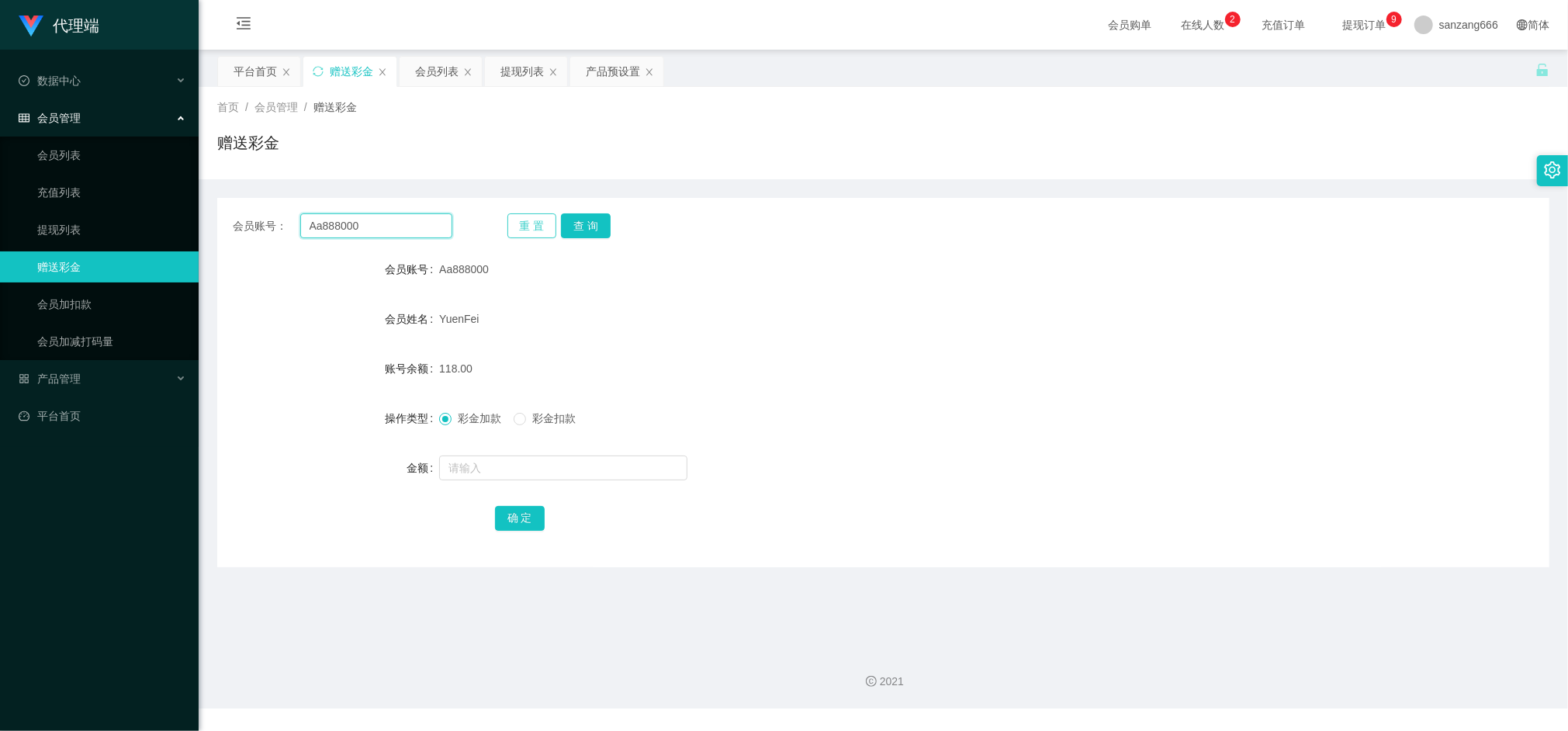
paste input "liewdes"
type input "liewdes"
drag, startPoint x: 569, startPoint y: 222, endPoint x: 569, endPoint y: 237, distance: 15.0
click at [569, 222] on button "查 询" at bounding box center [586, 226] width 50 height 25
click at [479, 466] on input "text" at bounding box center [564, 468] width 249 height 25
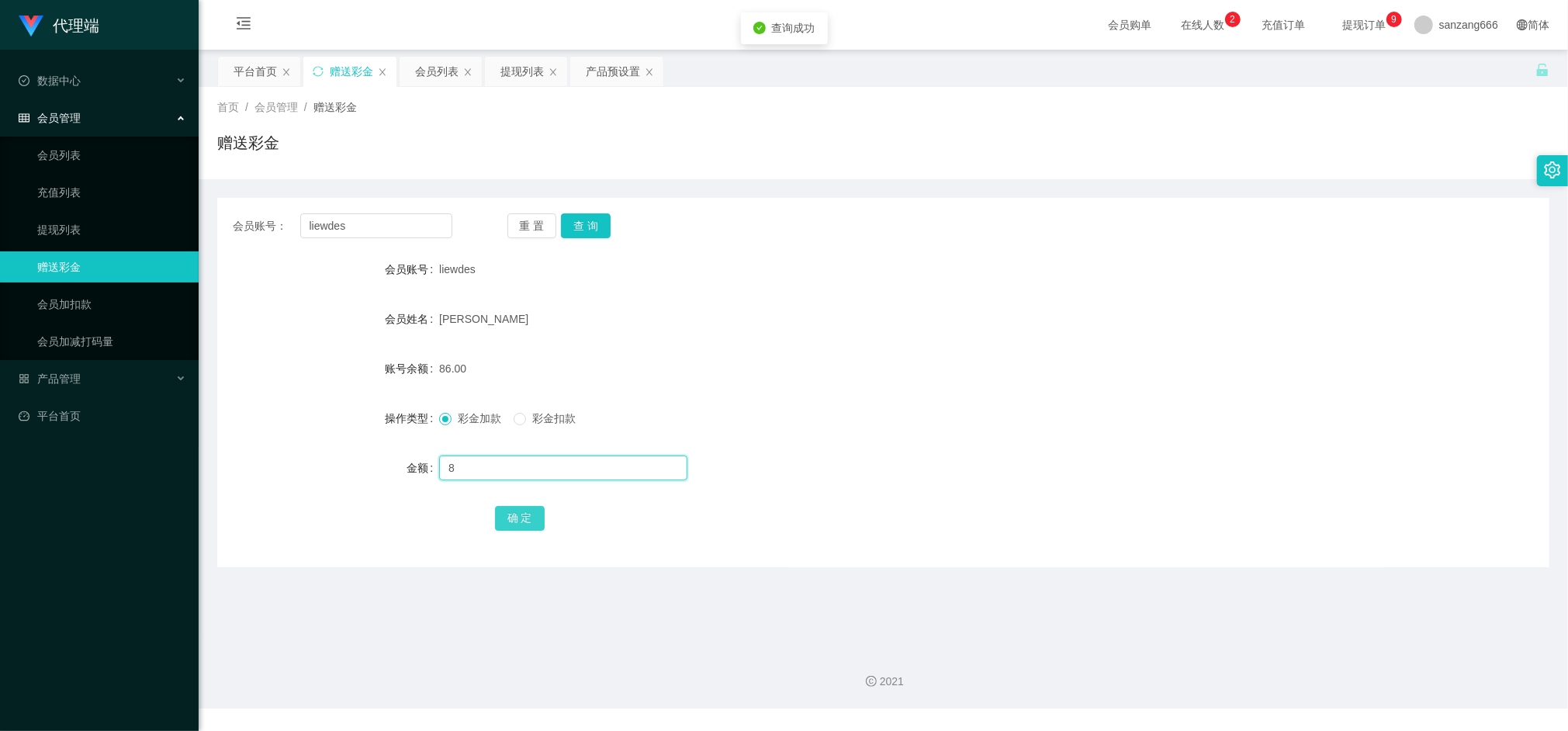
type input "8"
click at [503, 509] on button "确 定" at bounding box center [520, 518] width 50 height 25
click at [379, 234] on input "liewdes" at bounding box center [376, 226] width 152 height 25
paste input "Aa888000"
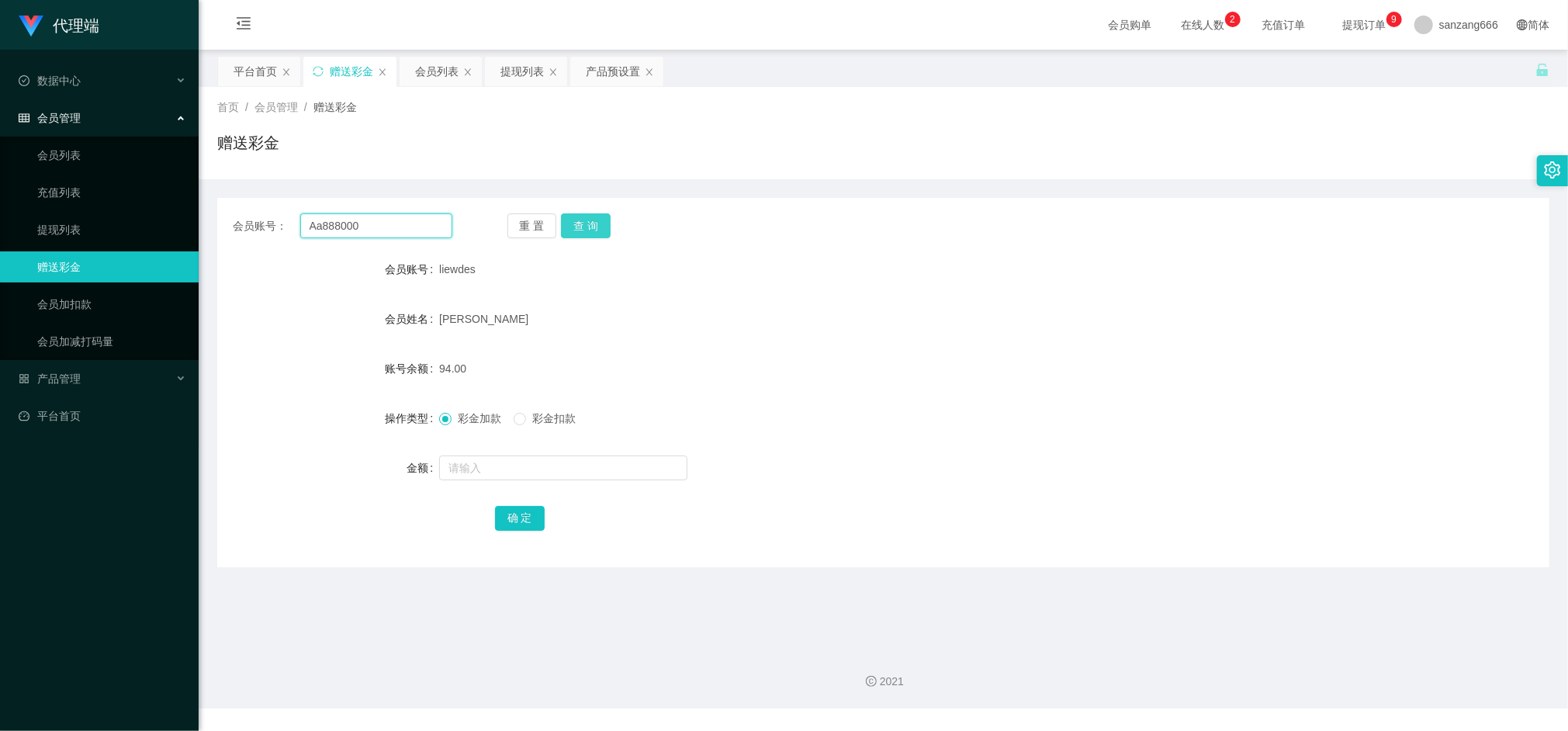
type input "Aa888000"
click at [607, 225] on button "查 询" at bounding box center [586, 226] width 50 height 25
click at [512, 73] on div "提现列表" at bounding box center [522, 71] width 44 height 30
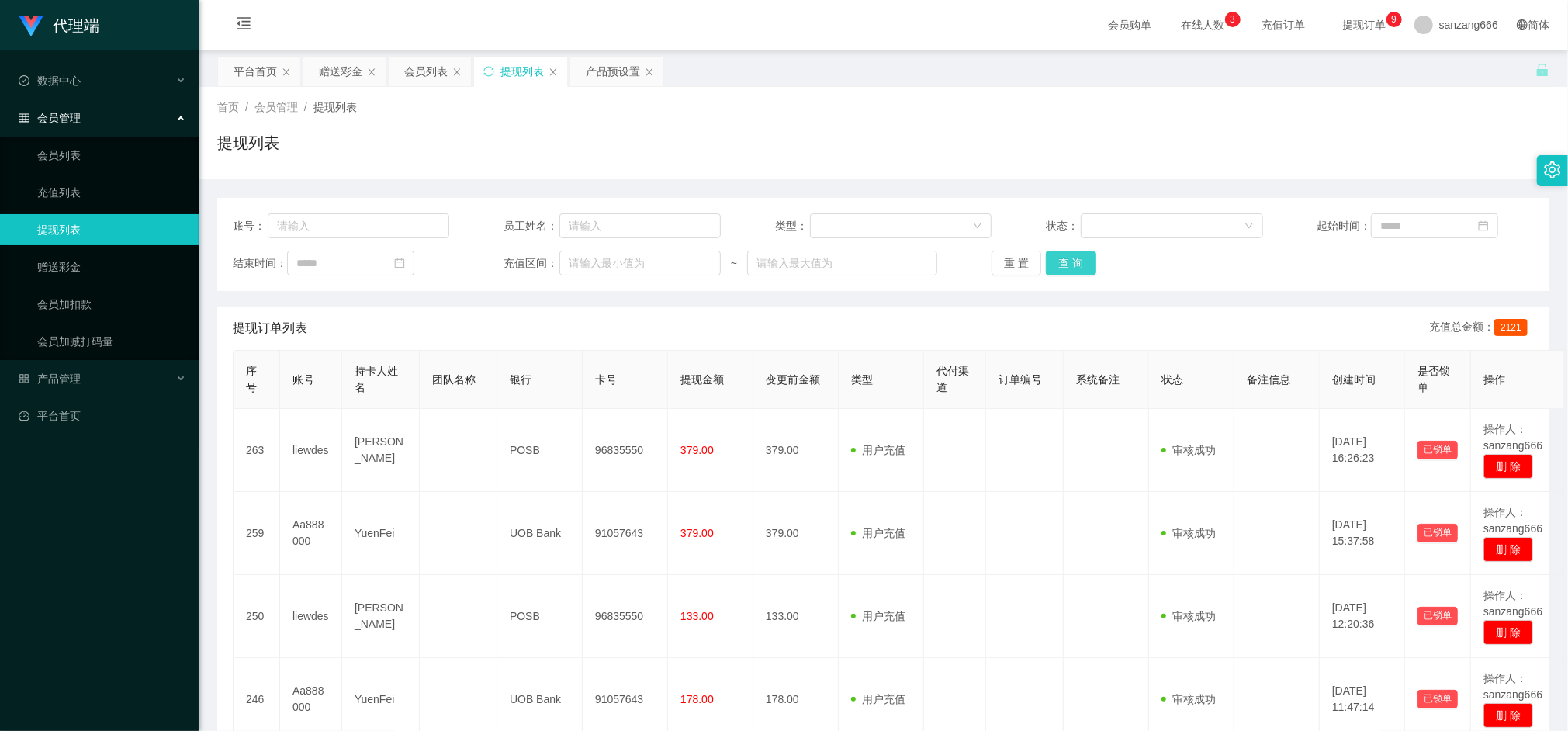
click at [1075, 265] on button "查 询" at bounding box center [1071, 263] width 50 height 25
click at [325, 56] on div "赠送彩金" at bounding box center [344, 71] width 84 height 31
click at [357, 74] on div "赠送彩金" at bounding box center [341, 71] width 44 height 30
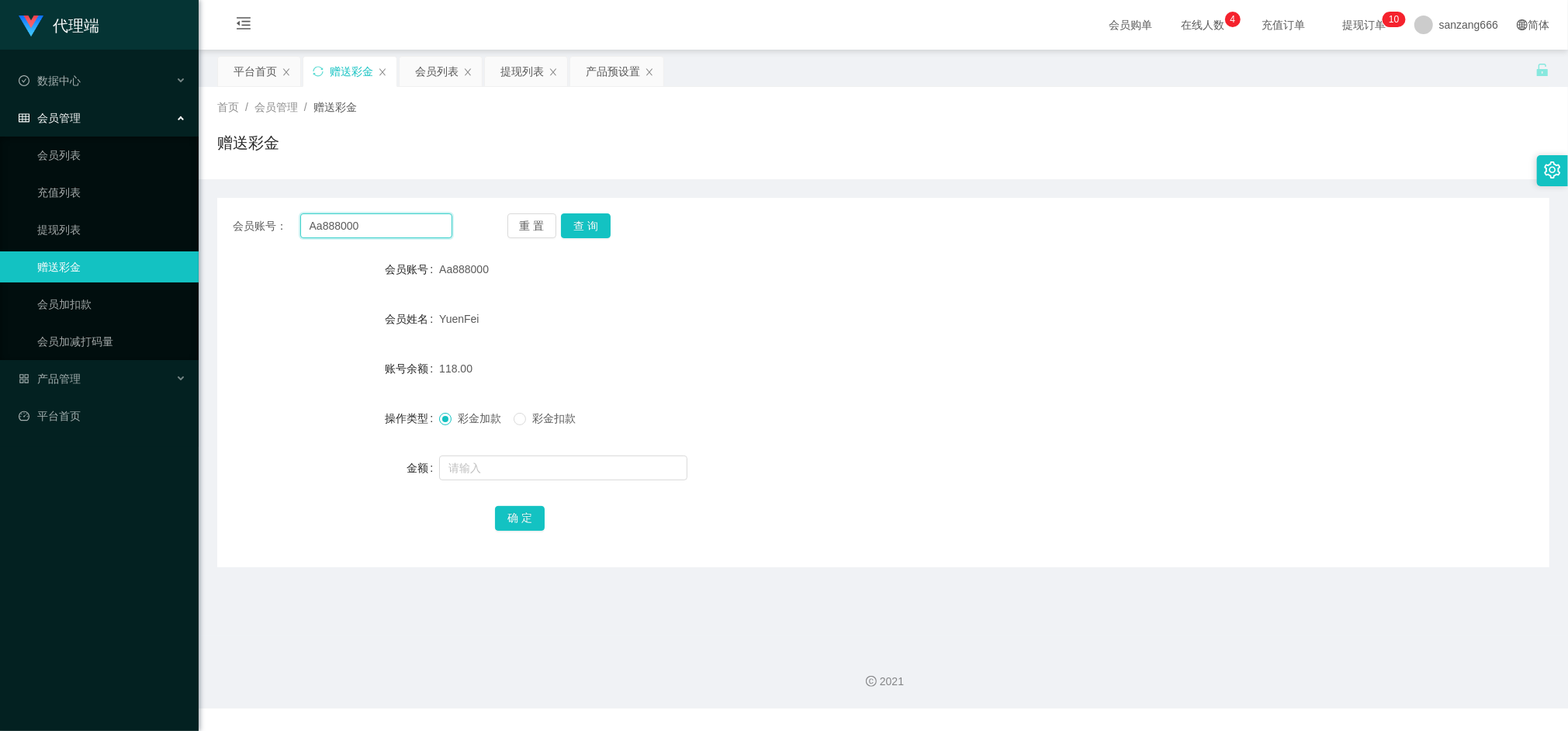
click at [326, 224] on input "Aa888000" at bounding box center [376, 226] width 152 height 25
paste input "liewdes"
type input "liewdes"
drag, startPoint x: 583, startPoint y: 222, endPoint x: 580, endPoint y: 231, distance: 9.5
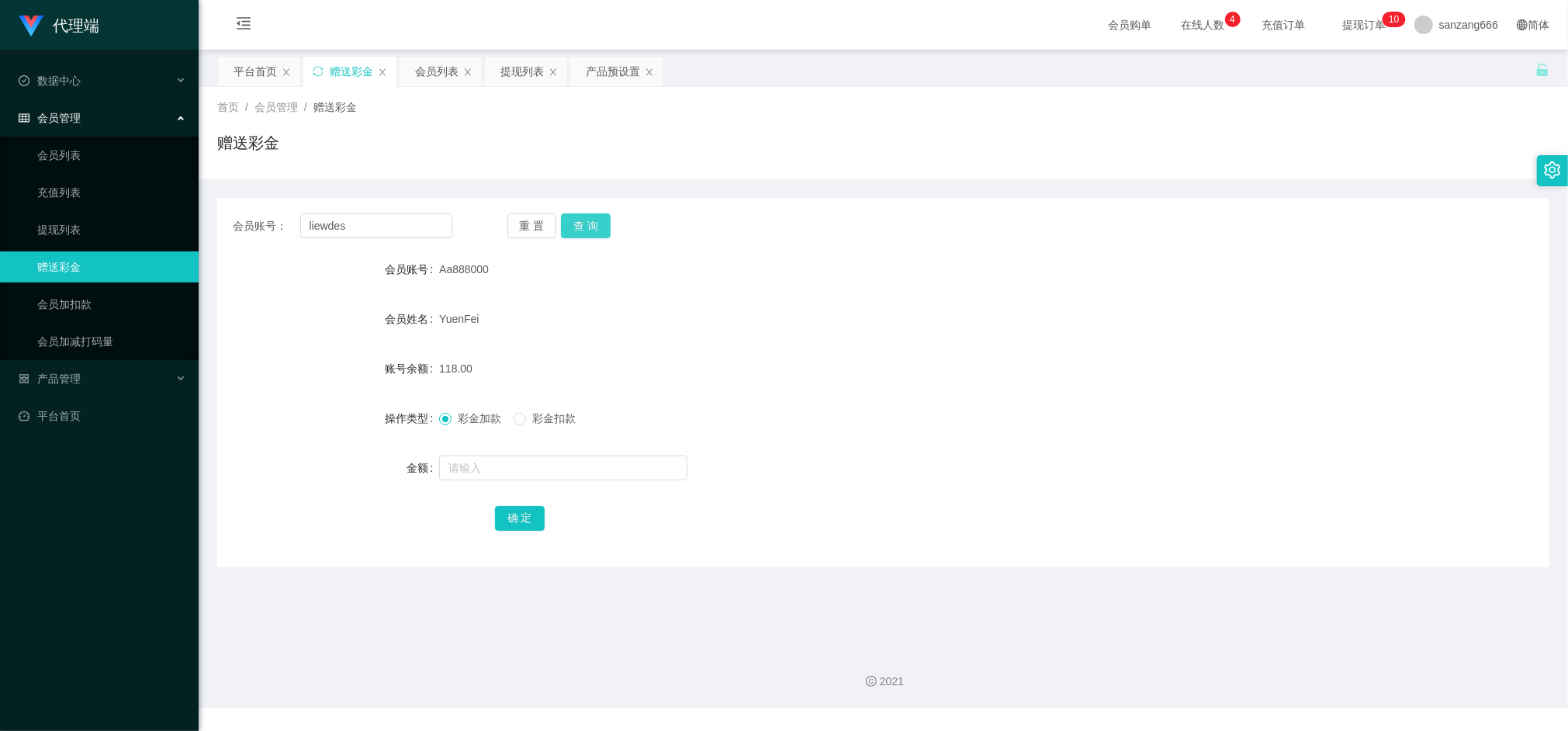
click at [583, 222] on button "查 询" at bounding box center [586, 226] width 50 height 25
click at [491, 471] on input "text" at bounding box center [564, 468] width 249 height 25
type input "8"
click at [517, 512] on button "确 定" at bounding box center [520, 518] width 50 height 25
click at [528, 79] on div "提现列表" at bounding box center [522, 71] width 44 height 30
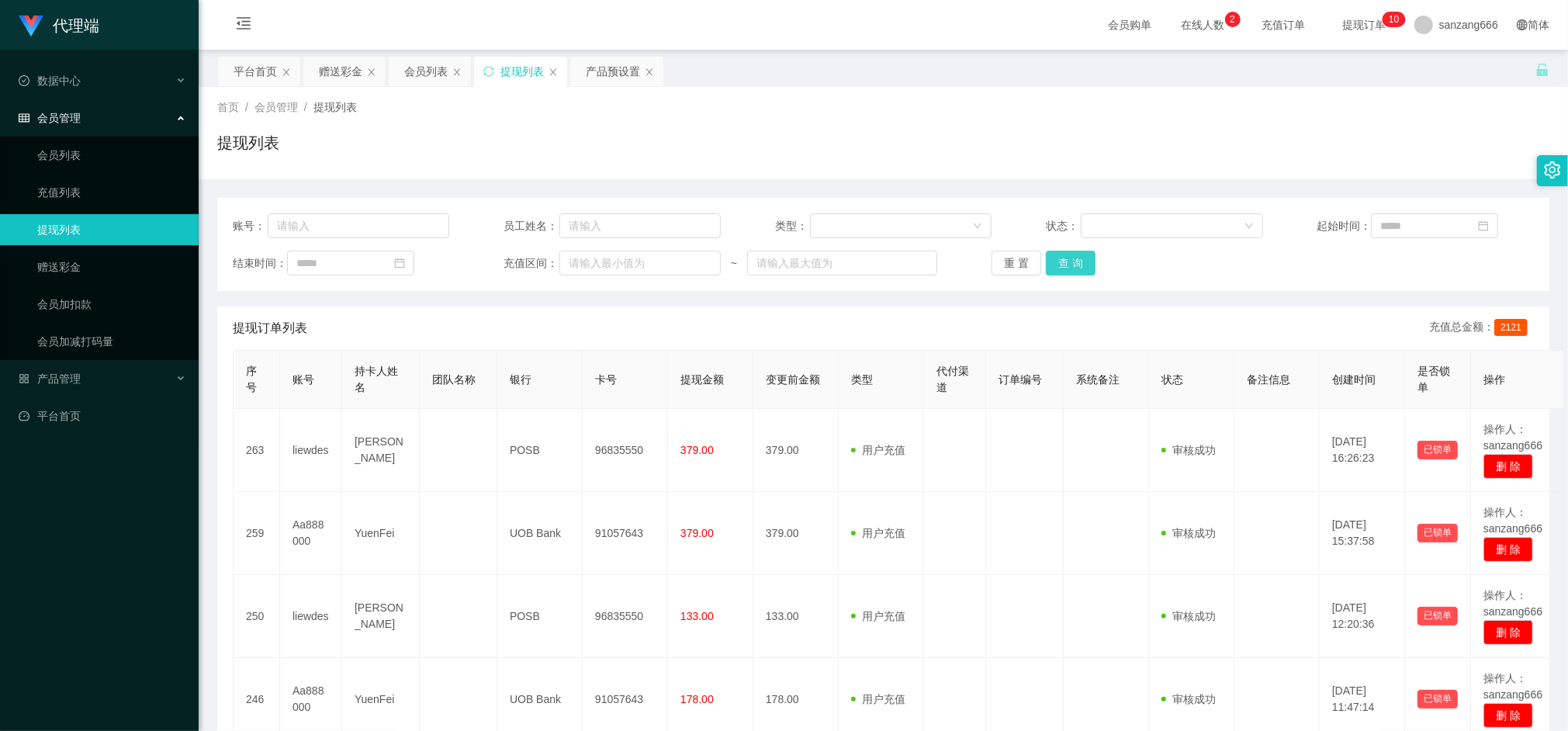
click at [1065, 263] on button "查 询" at bounding box center [1071, 263] width 50 height 25
click at [1065, 263] on button "查 询" at bounding box center [1079, 263] width 66 height 25
click at [1065, 263] on button "查 询" at bounding box center [1071, 263] width 50 height 25
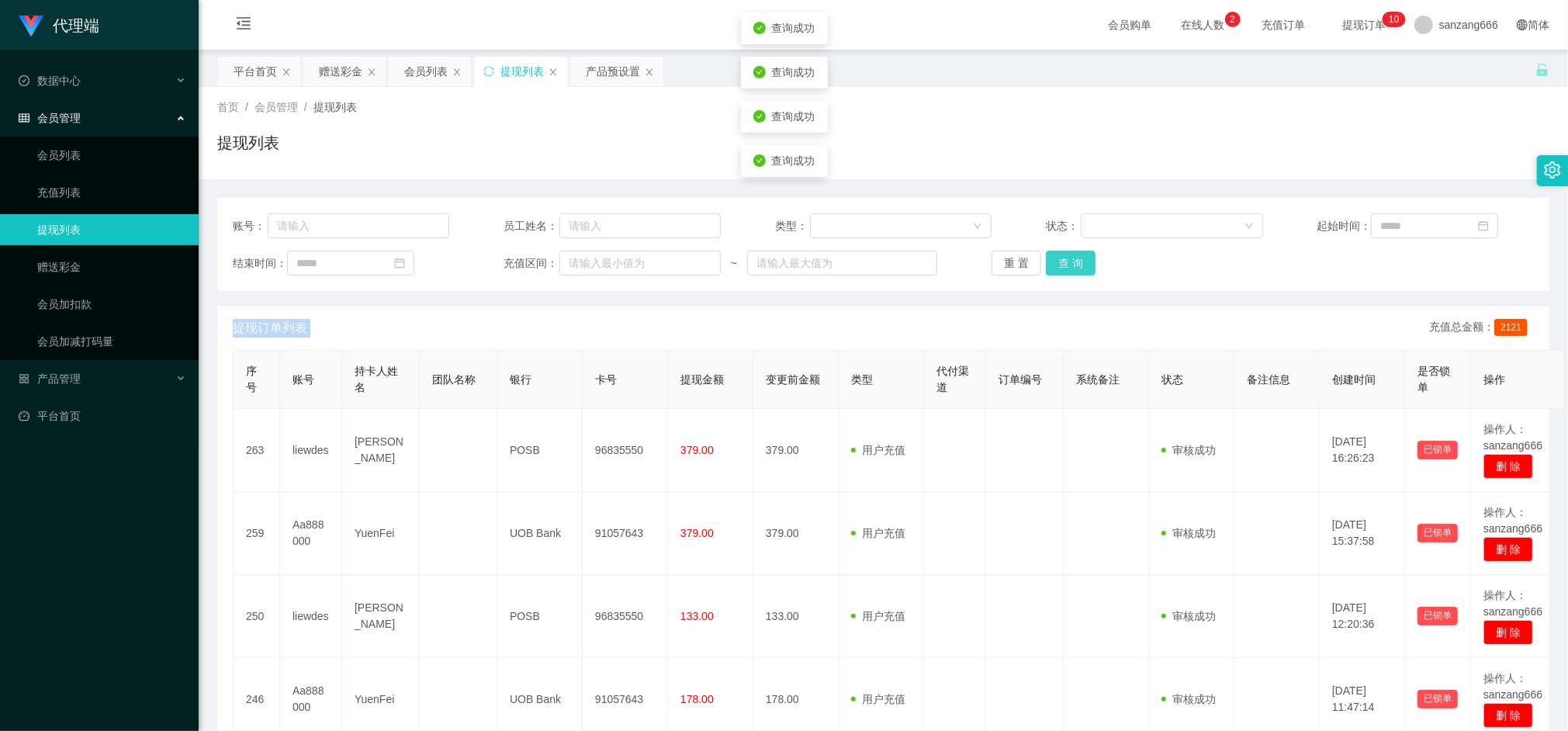
click at [1065, 263] on div "重 置 查 询" at bounding box center [1100, 263] width 217 height 25
click at [1065, 263] on button "查 询" at bounding box center [1071, 263] width 50 height 25
click at [1065, 263] on button "查 询" at bounding box center [1079, 263] width 66 height 25
click at [1071, 256] on button "查 询" at bounding box center [1071, 263] width 50 height 25
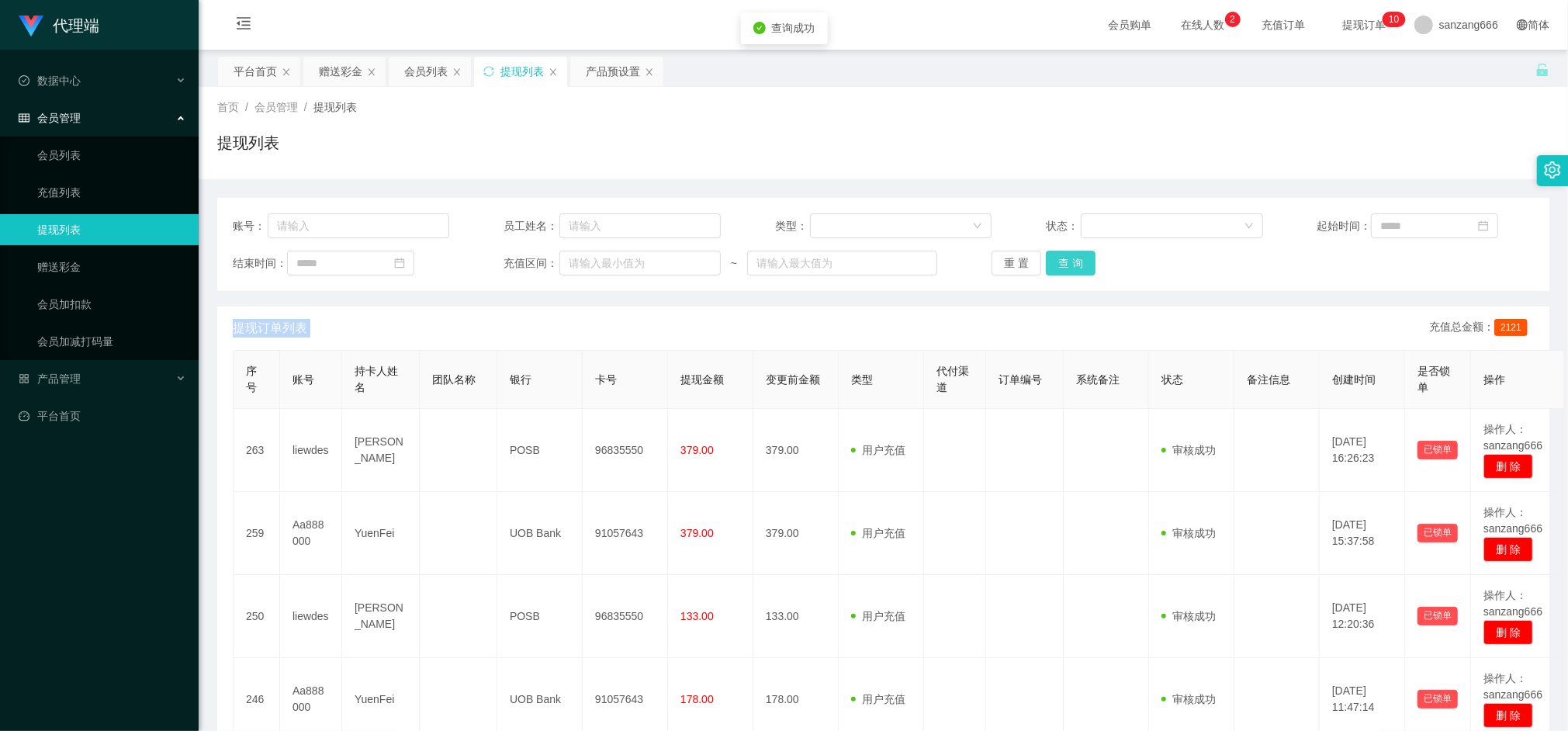
click at [1078, 271] on button "查 询" at bounding box center [1071, 263] width 50 height 25
click at [429, 66] on div "会员列表" at bounding box center [426, 71] width 44 height 30
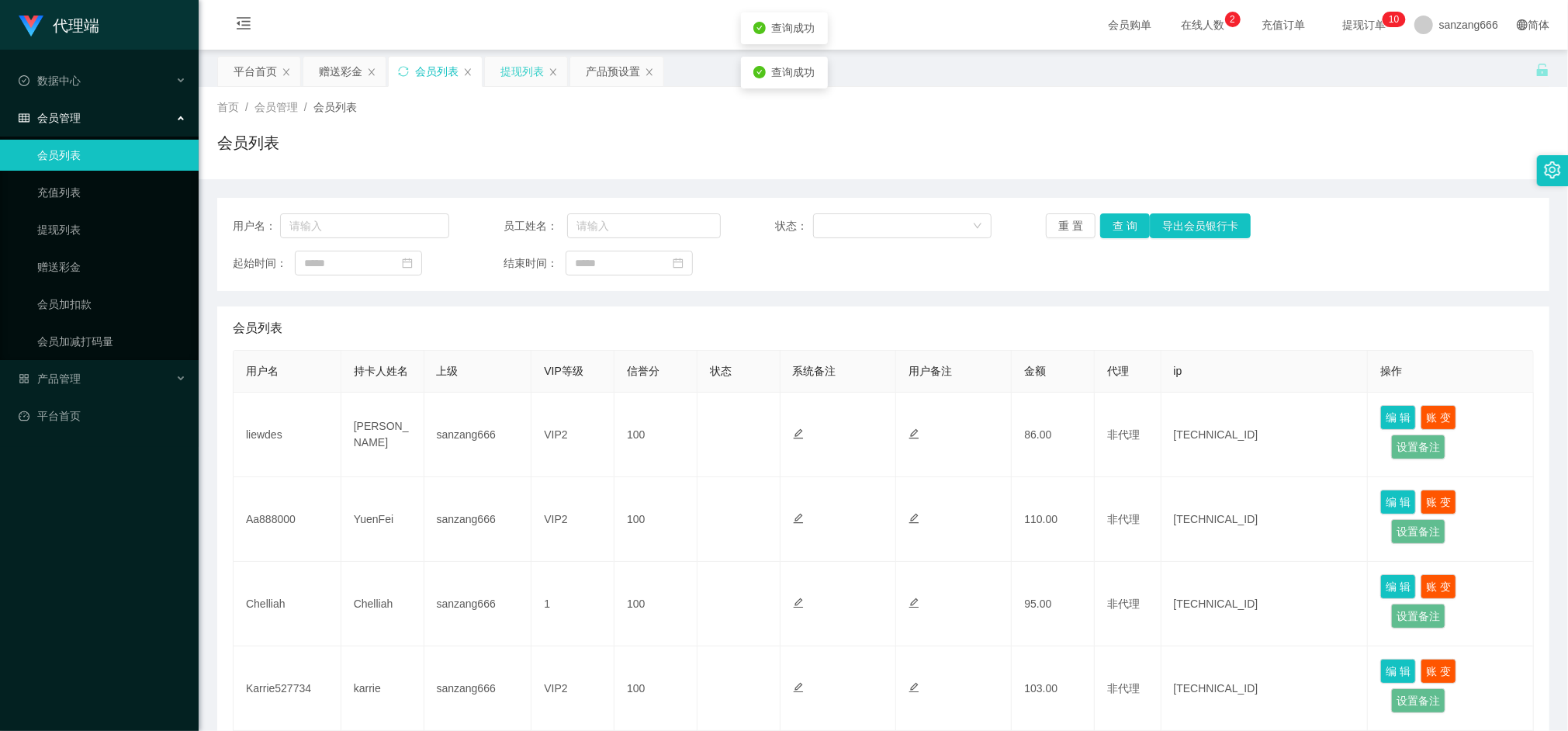
click at [508, 81] on div "提现列表" at bounding box center [522, 71] width 44 height 30
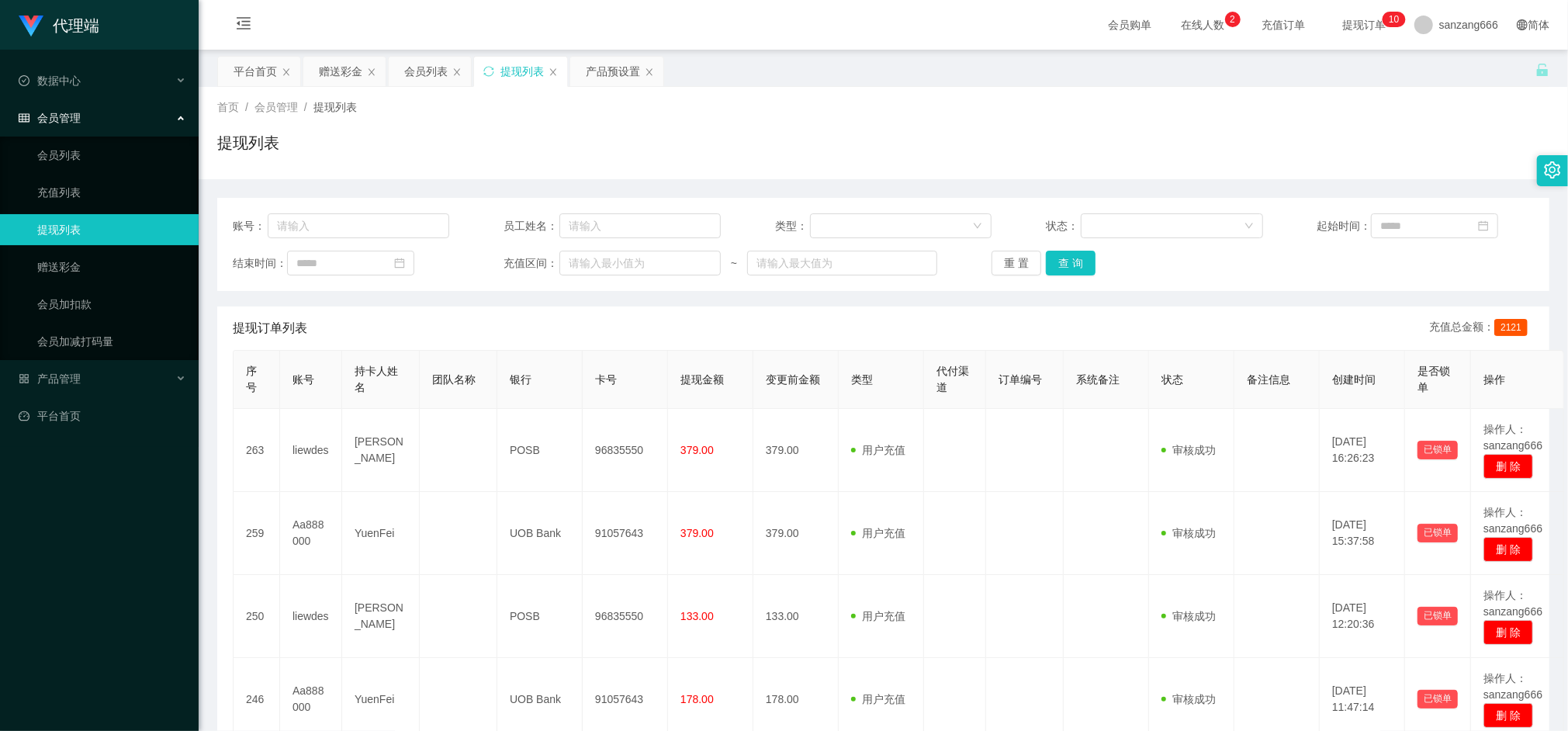
click at [1084, 277] on div "账号： 员工姓名： 类型： 状态： 起始时间： 结束时间： 充值区间： ~ 重 置 查 询" at bounding box center [884, 244] width 1333 height 93
click at [1077, 261] on button "查 询" at bounding box center [1071, 263] width 50 height 25
drag, startPoint x: 337, startPoint y: 79, endPoint x: 346, endPoint y: 75, distance: 9.8
click at [337, 78] on div "赠送彩金" at bounding box center [341, 71] width 44 height 30
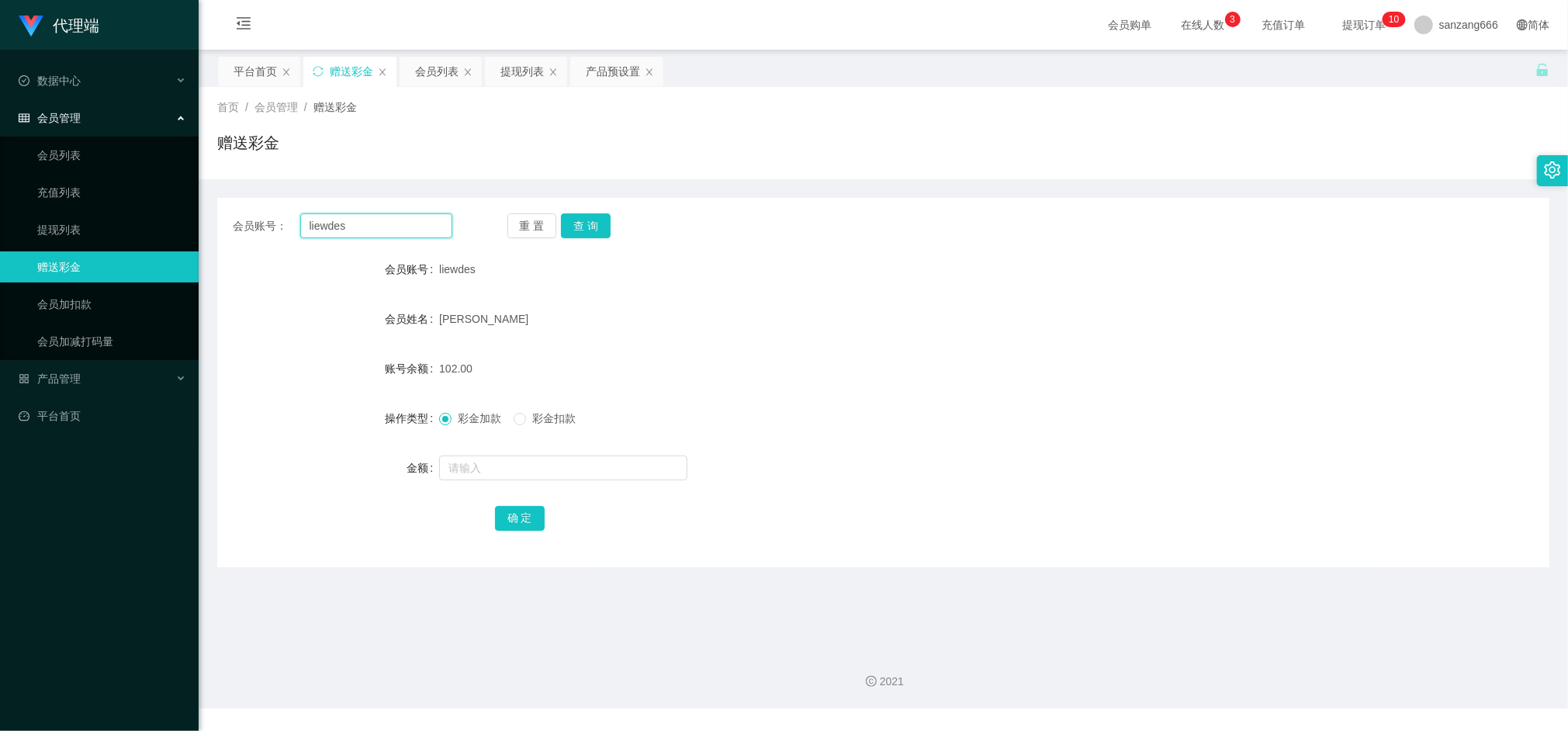
click at [324, 222] on input "liewdes" at bounding box center [376, 226] width 152 height 25
paste input "Aa888000"
type input "Aa888000"
click at [584, 216] on button "查 询" at bounding box center [586, 226] width 50 height 25
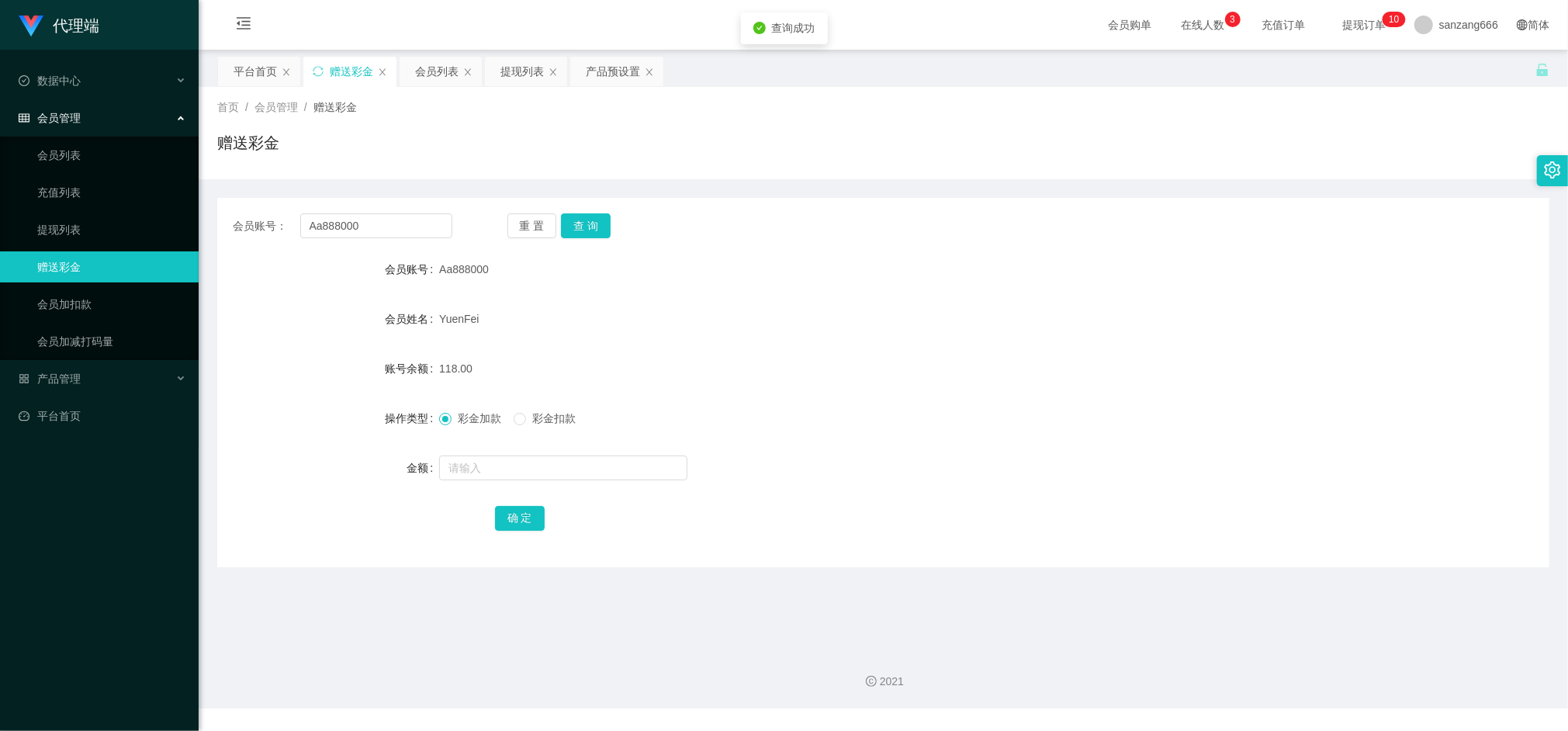
click at [476, 488] on form "会员账号 Aa888000 会员姓名 YuenFei 账号余额 118.00 操作类型 彩金加款 彩金扣款 金额 确 定" at bounding box center [884, 392] width 1333 height 279
click at [493, 473] on input "text" at bounding box center [564, 468] width 249 height 25
type input "8"
click at [529, 506] on button "确 定" at bounding box center [520, 518] width 50 height 25
click at [579, 214] on button "查 询" at bounding box center [586, 226] width 50 height 25
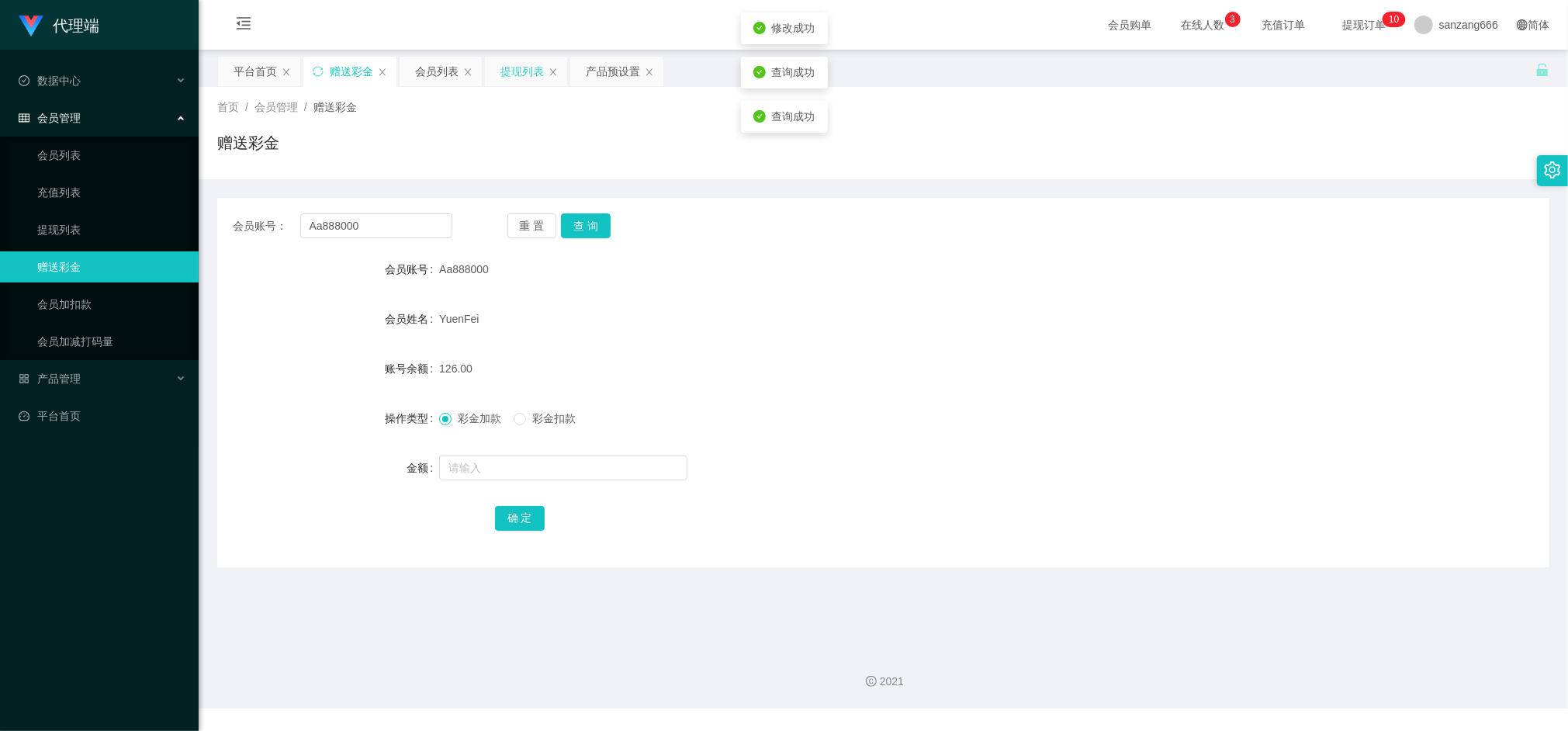
click at [519, 66] on div "提现列表" at bounding box center [522, 71] width 44 height 30
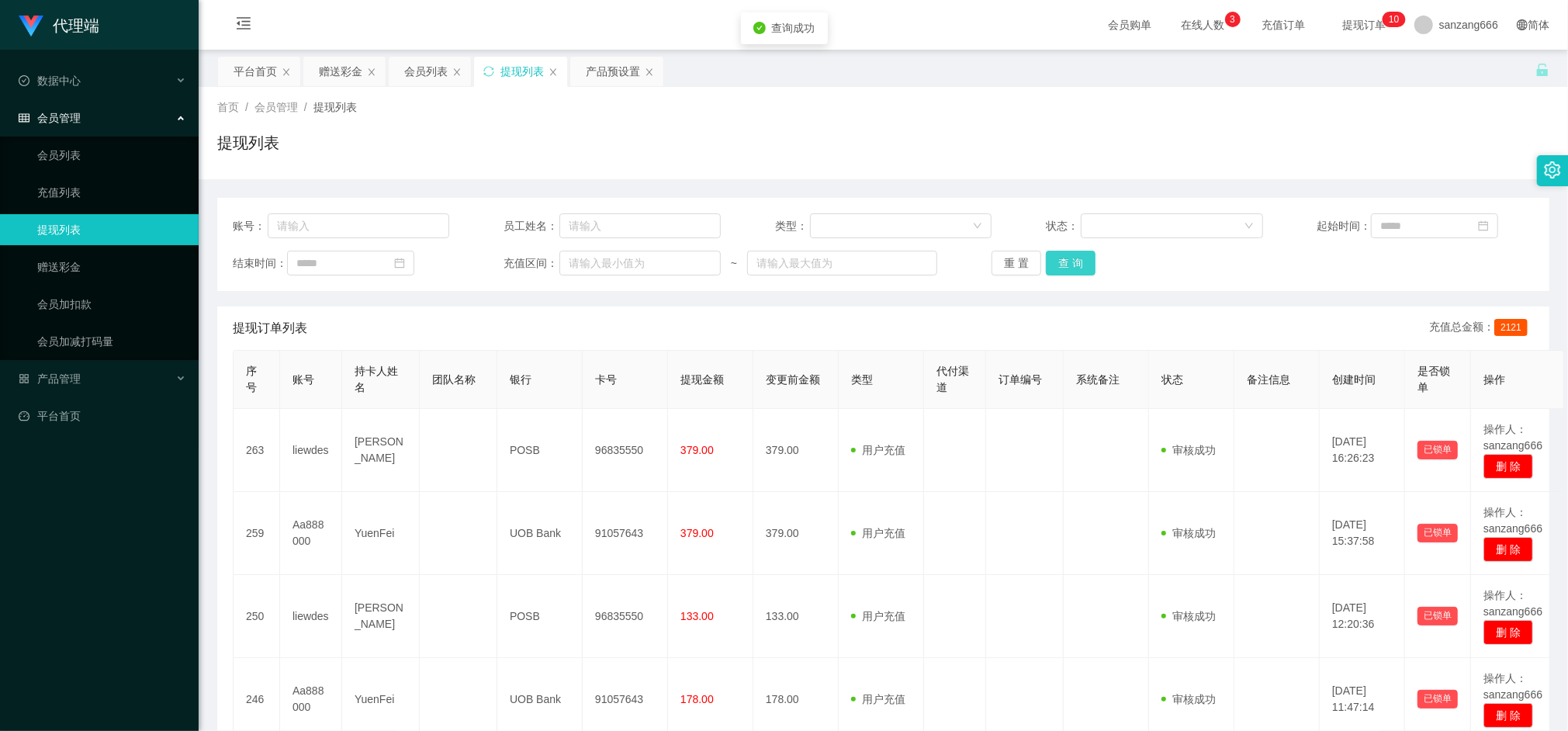
click at [1053, 262] on button "查 询" at bounding box center [1071, 263] width 50 height 25
click at [1053, 262] on div "重 置 查 询" at bounding box center [1100, 263] width 217 height 25
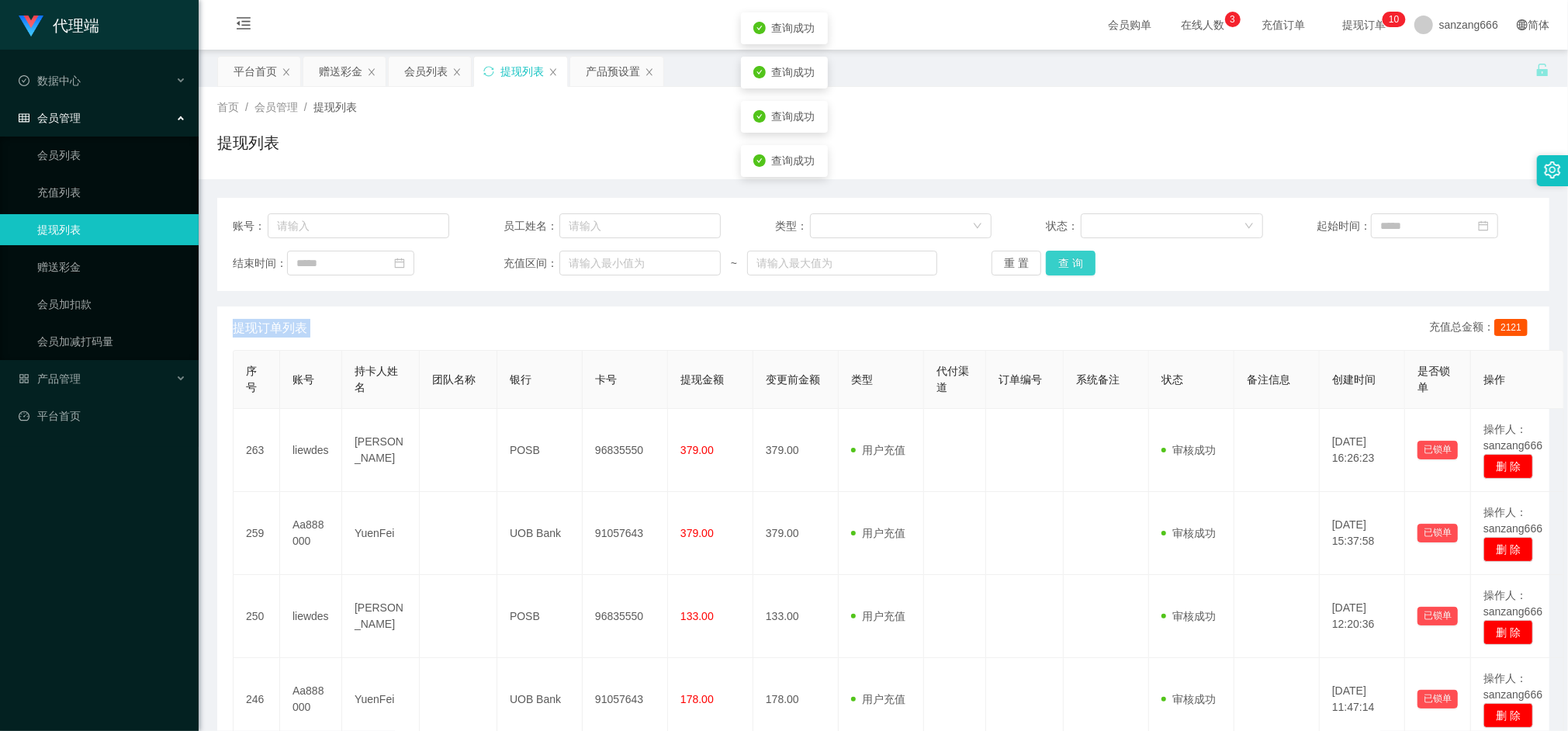
click at [1053, 262] on button "查 询" at bounding box center [1071, 263] width 50 height 25
click at [1065, 262] on button "查 询" at bounding box center [1071, 263] width 50 height 25
click at [1059, 259] on button "查 询" at bounding box center [1071, 263] width 50 height 25
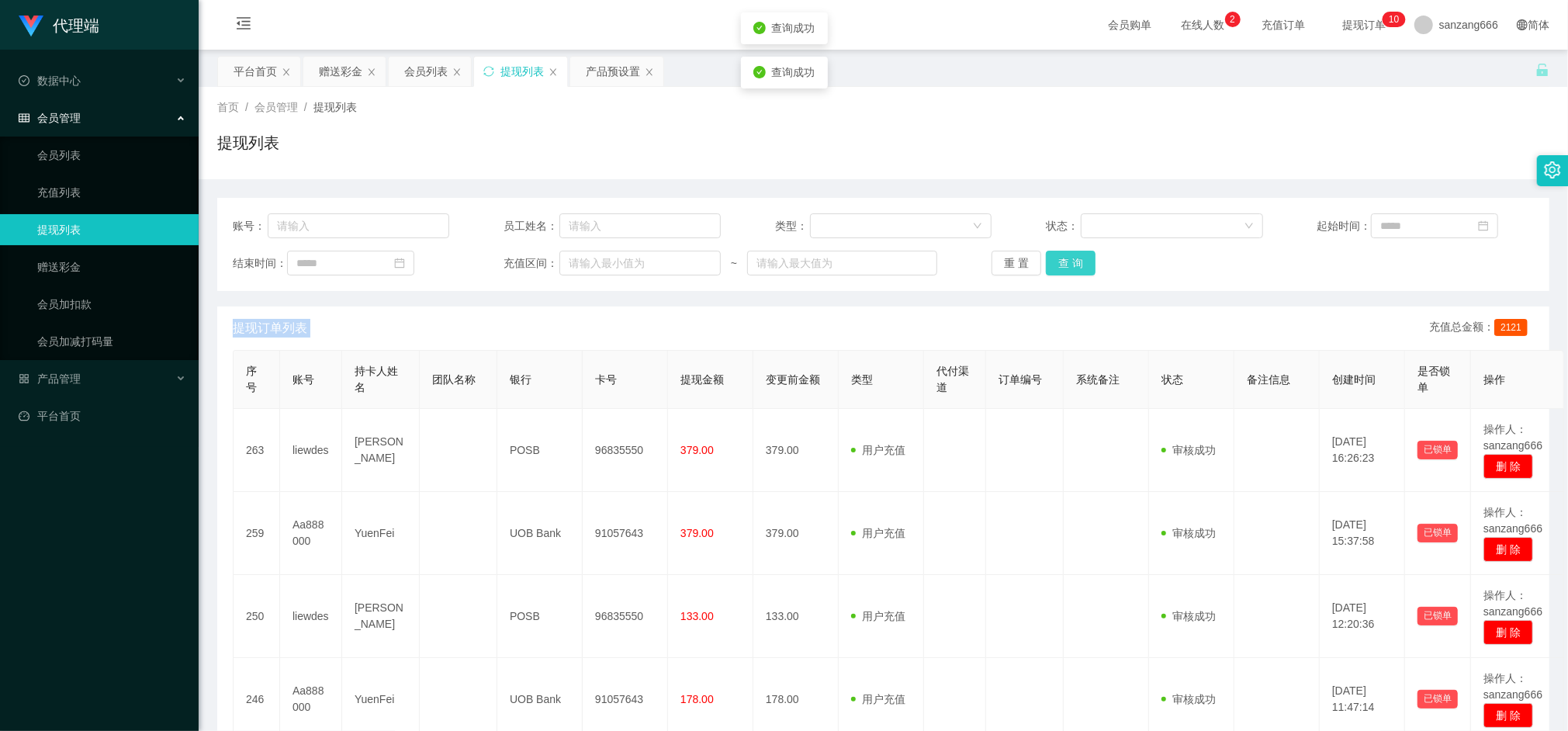
click at [1059, 259] on button "查 询" at bounding box center [1071, 263] width 50 height 25
click at [1059, 259] on button "查 询" at bounding box center [1079, 263] width 66 height 25
click at [1059, 259] on div "重 置 查 询" at bounding box center [1100, 263] width 217 height 25
click at [1059, 258] on button "查 询" at bounding box center [1071, 263] width 50 height 25
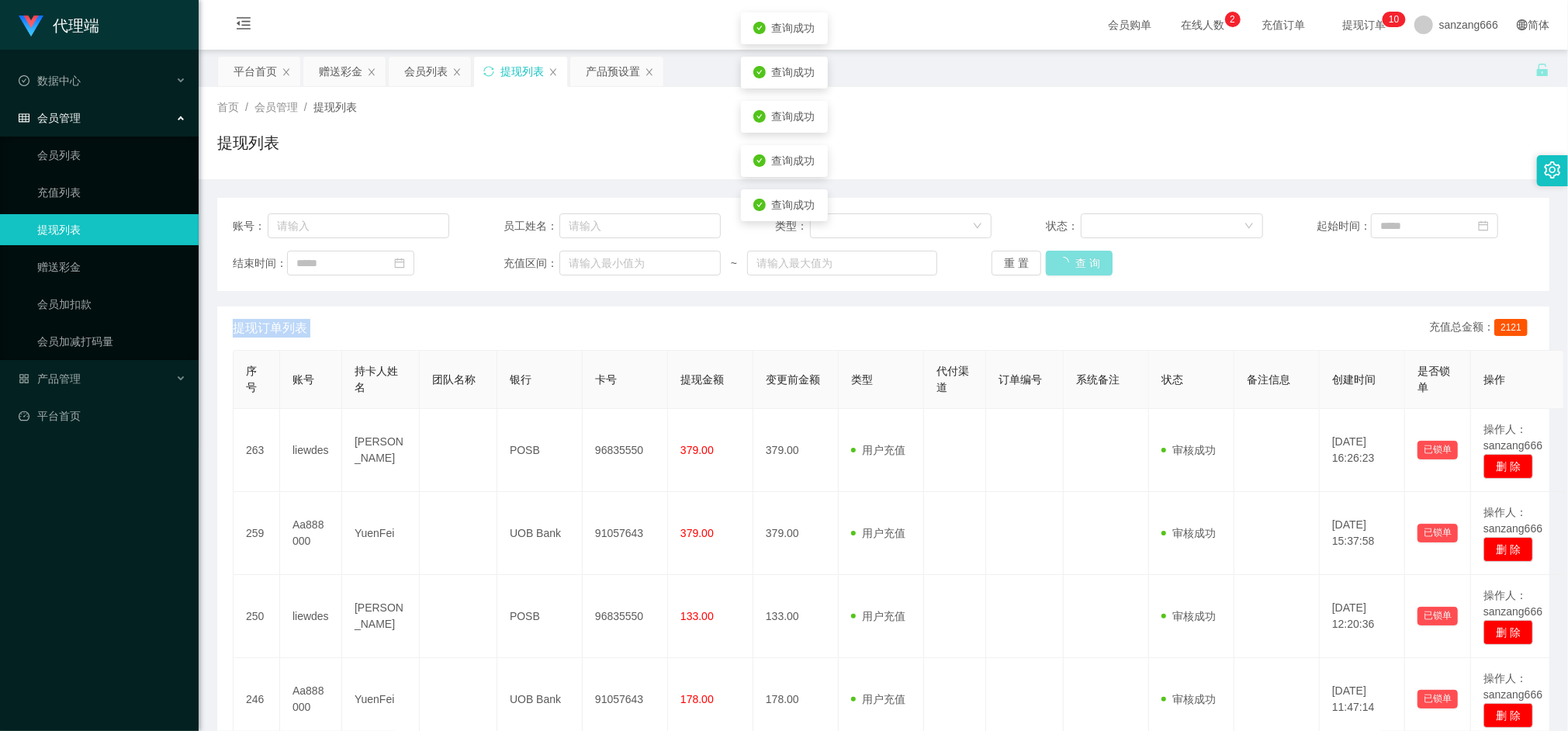
click at [1059, 258] on button "查 询" at bounding box center [1079, 263] width 66 height 25
click at [1059, 258] on div "重 置 查 询" at bounding box center [1100, 263] width 217 height 25
click at [1059, 258] on button "查 询" at bounding box center [1071, 263] width 50 height 25
click at [1059, 258] on div "重 置 查 询" at bounding box center [1100, 263] width 217 height 25
click at [1059, 258] on button "查 询" at bounding box center [1071, 263] width 50 height 25
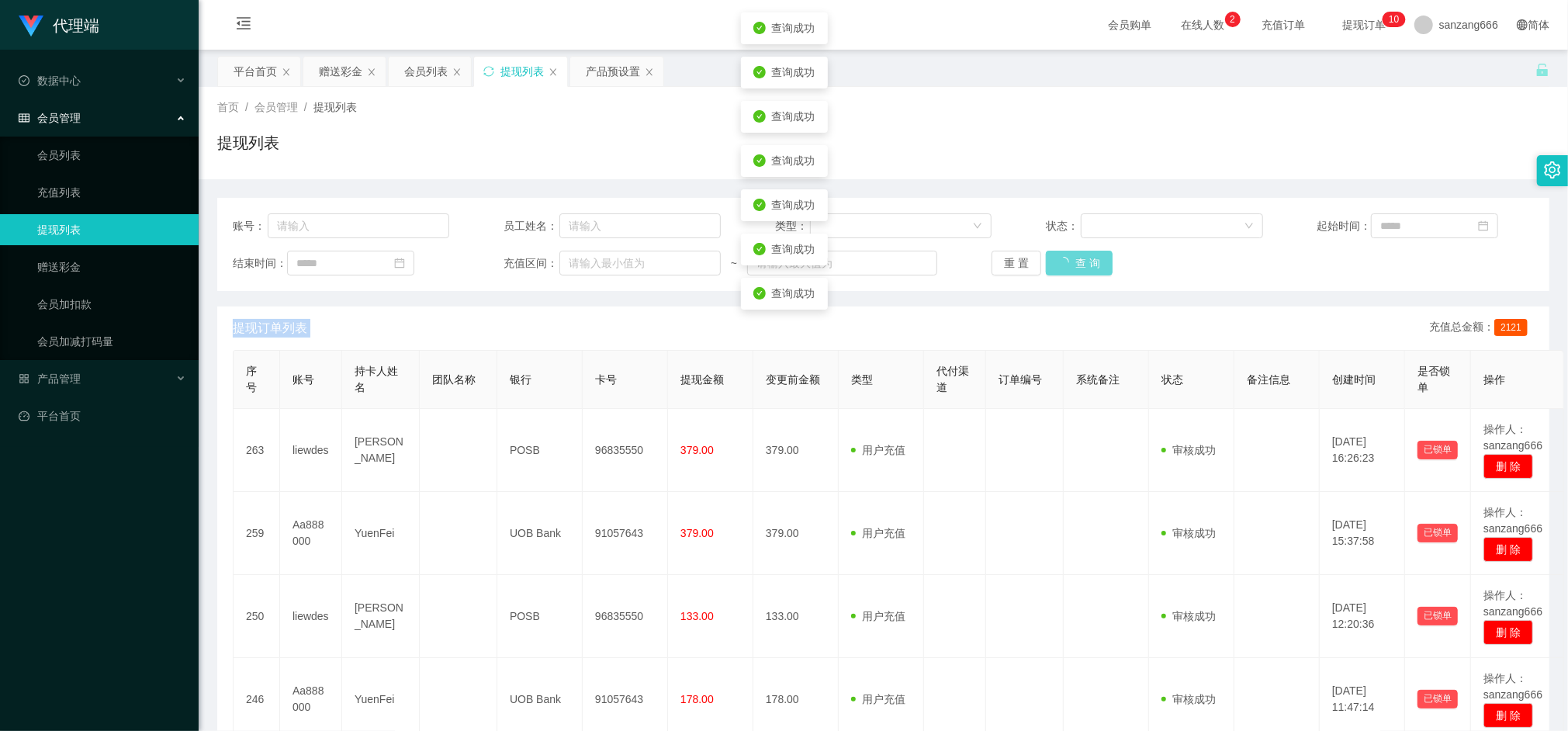
click at [1059, 258] on div "重 置 查 询" at bounding box center [1100, 263] width 217 height 25
click at [1059, 258] on button "查 询" at bounding box center [1071, 263] width 50 height 25
click at [1059, 258] on div "重 置 查 询" at bounding box center [1100, 263] width 217 height 25
click at [1059, 258] on button "查 询" at bounding box center [1071, 263] width 50 height 25
click at [1059, 258] on div "重 置 查 询" at bounding box center [1100, 263] width 217 height 25
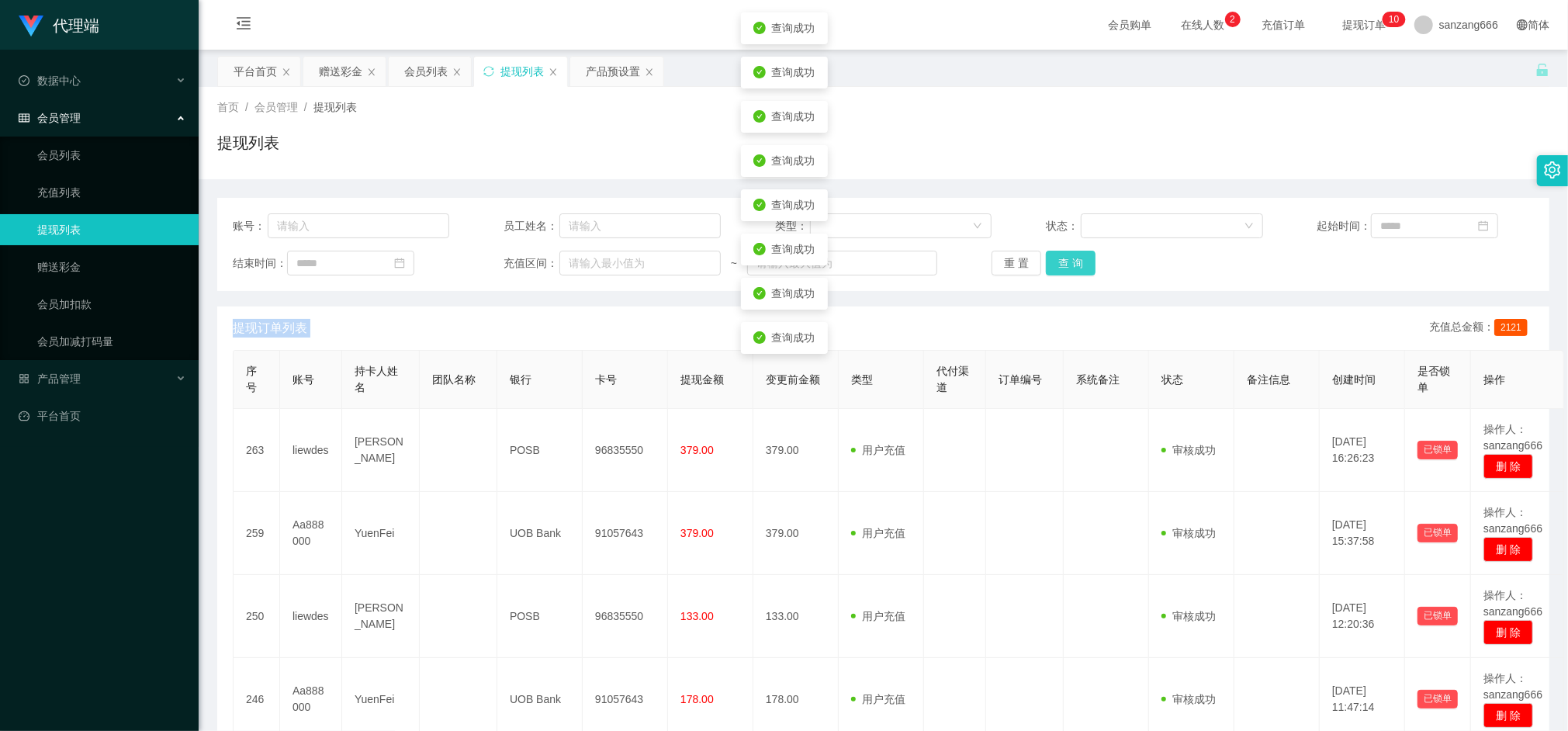
click at [1059, 258] on button "查 询" at bounding box center [1071, 263] width 50 height 25
click at [1059, 258] on div "重 置 查 询" at bounding box center [1100, 263] width 217 height 25
click at [1059, 258] on button "查 询" at bounding box center [1079, 263] width 66 height 25
click at [1059, 257] on button "查 询" at bounding box center [1079, 263] width 66 height 25
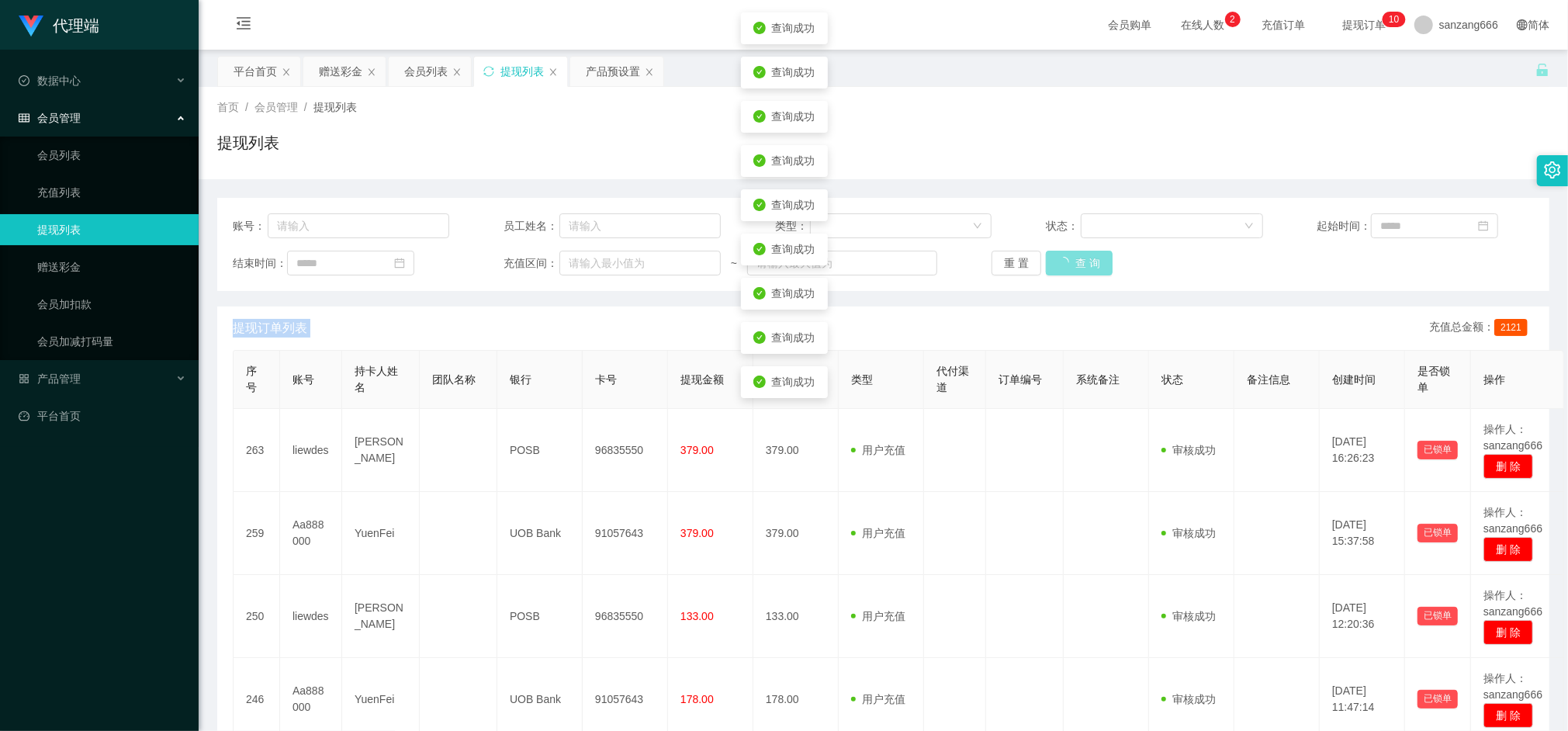
click at [1059, 256] on div "重 置 查 询" at bounding box center [1100, 263] width 217 height 25
click at [1059, 256] on button "查 询" at bounding box center [1071, 263] width 50 height 25
click at [1059, 256] on div "重 置 查 询" at bounding box center [1100, 263] width 217 height 25
click at [1059, 256] on button "查 询" at bounding box center [1071, 263] width 50 height 25
click at [1059, 256] on div "重 置 查 询" at bounding box center [1100, 263] width 217 height 25
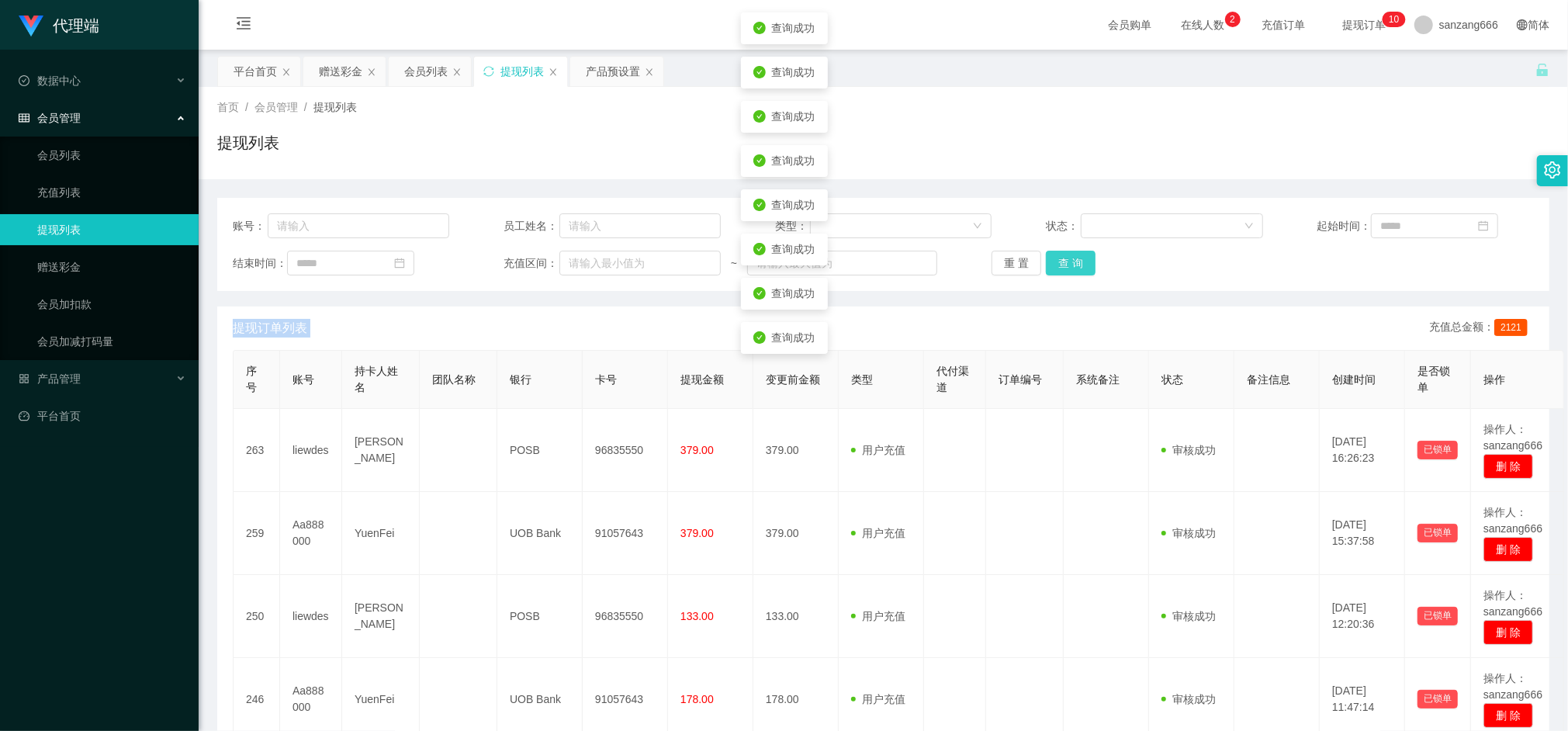
click at [1059, 256] on button "查 询" at bounding box center [1071, 263] width 50 height 25
click at [1059, 256] on div "重 置 查 询" at bounding box center [1100, 263] width 217 height 25
click at [1059, 256] on button "查 询" at bounding box center [1071, 263] width 50 height 25
click at [1059, 256] on div "重 置 查 询" at bounding box center [1100, 263] width 217 height 25
click at [1059, 256] on button "查 询" at bounding box center [1071, 263] width 50 height 25
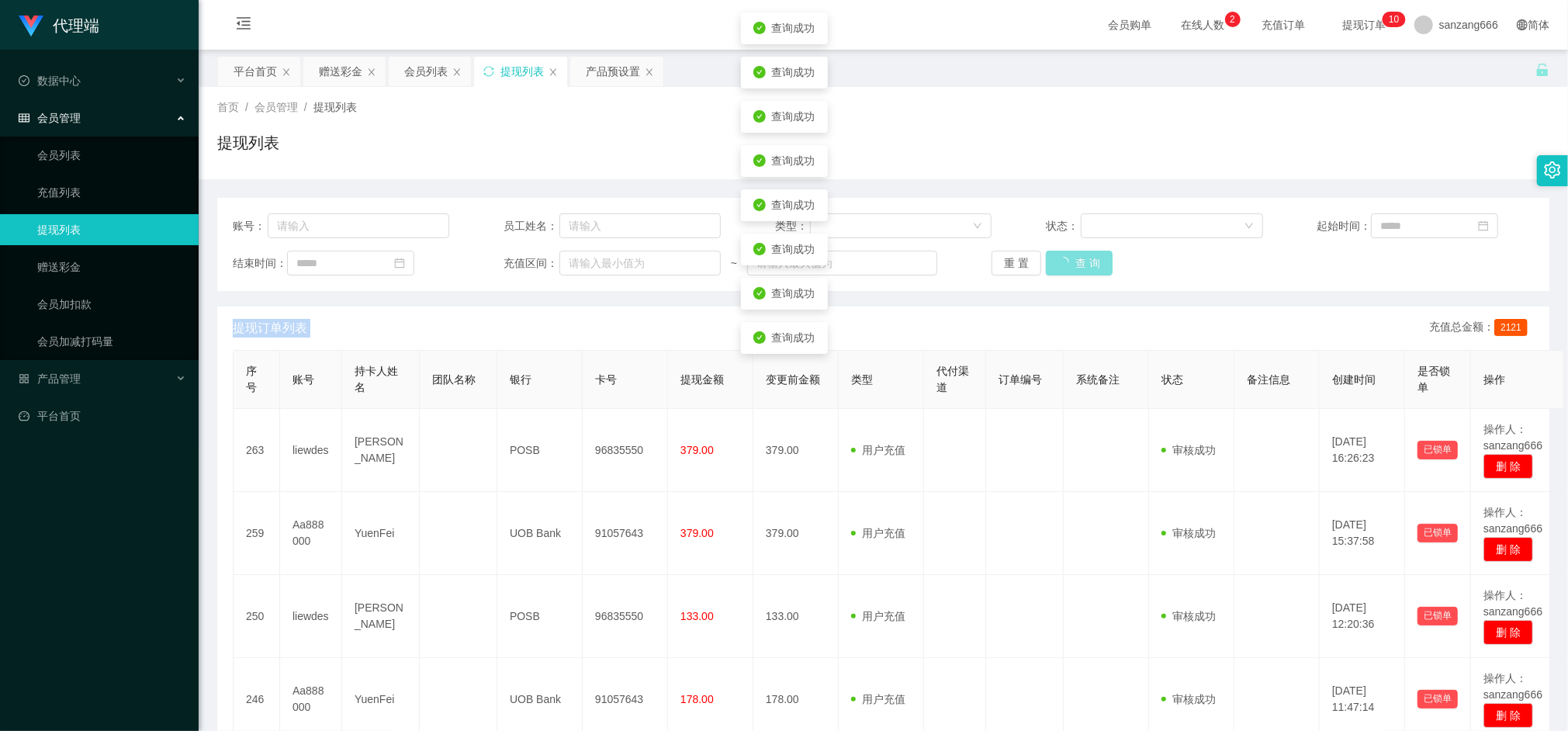
click at [1059, 256] on div "重 置 查 询" at bounding box center [1100, 263] width 217 height 25
click at [1059, 256] on button "查 询" at bounding box center [1071, 263] width 50 height 25
click at [1059, 256] on div "重 置 查 询" at bounding box center [1100, 263] width 217 height 25
click at [1059, 256] on button "查 询" at bounding box center [1071, 263] width 50 height 25
click at [1059, 256] on div "重 置 查 询" at bounding box center [1100, 263] width 217 height 25
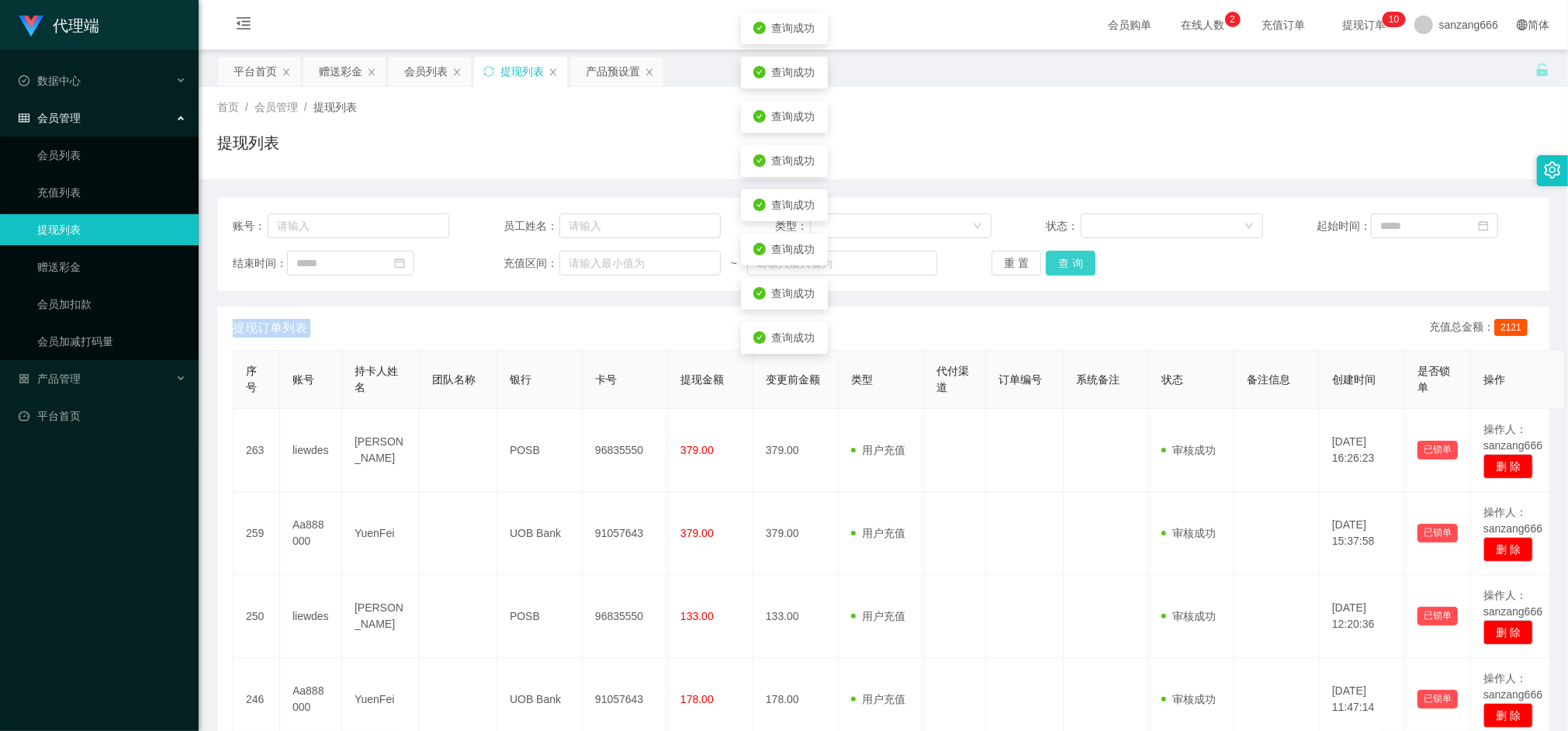
click at [1059, 256] on button "查 询" at bounding box center [1071, 263] width 50 height 25
click at [1059, 256] on div "重 置 查 询" at bounding box center [1100, 263] width 217 height 25
click at [1059, 256] on button "查 询" at bounding box center [1071, 263] width 50 height 25
click at [1059, 256] on div "重 置 查 询" at bounding box center [1100, 263] width 217 height 25
click at [1059, 256] on button "查 询" at bounding box center [1071, 263] width 50 height 25
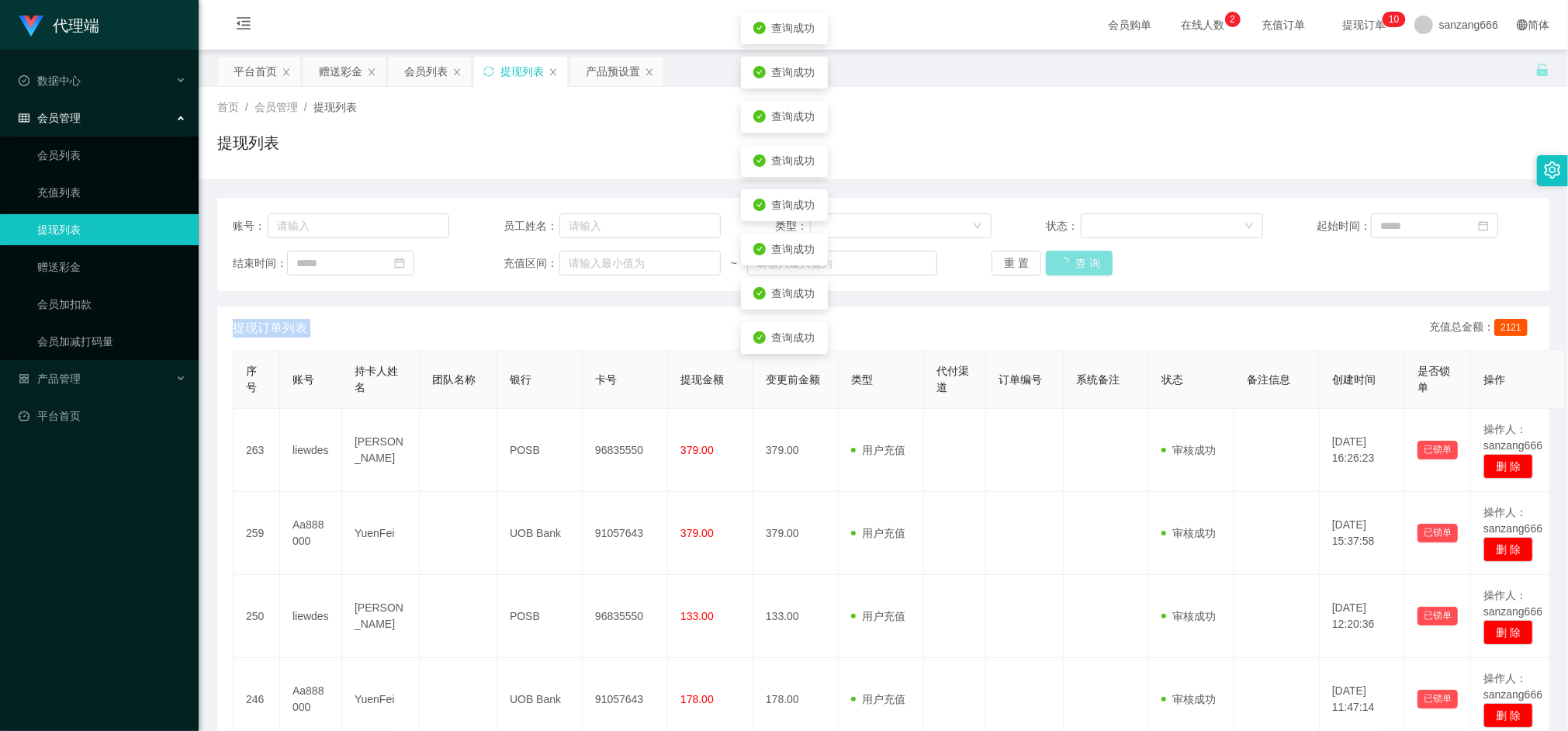
click at [1059, 256] on button "查 询" at bounding box center [1079, 263] width 66 height 25
click at [1059, 256] on div "重 置 查 询" at bounding box center [1100, 263] width 217 height 25
click at [1059, 256] on button "查 询" at bounding box center [1071, 263] width 50 height 25
click at [1059, 256] on div "重 置 查 询" at bounding box center [1100, 263] width 217 height 25
click at [1059, 256] on button "查 询" at bounding box center [1071, 263] width 50 height 25
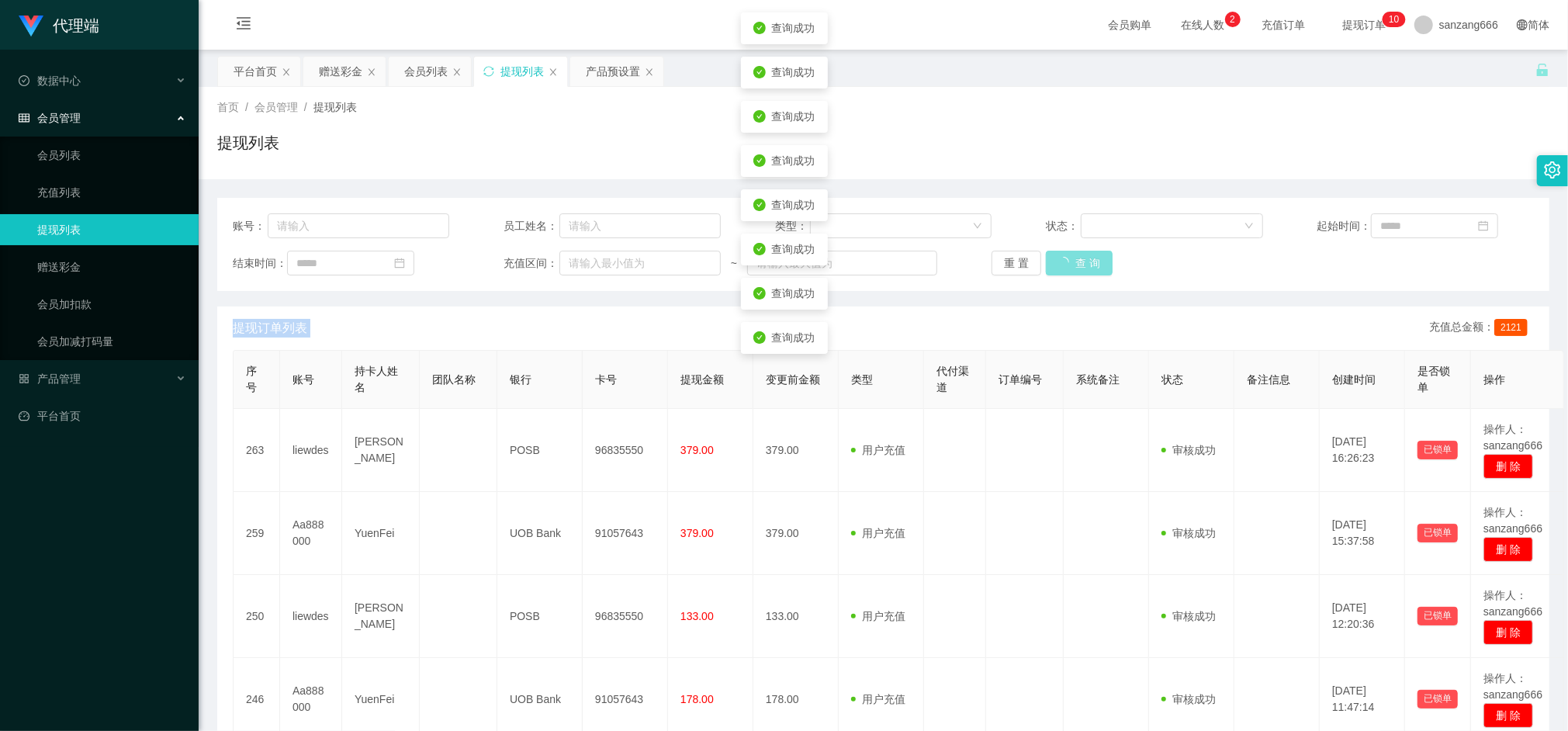
click at [1059, 256] on div "重 置 查 询" at bounding box center [1100, 263] width 217 height 25
click at [1059, 256] on button "查 询" at bounding box center [1071, 263] width 50 height 25
click at [1059, 256] on div "重 置 查 询" at bounding box center [1100, 263] width 217 height 25
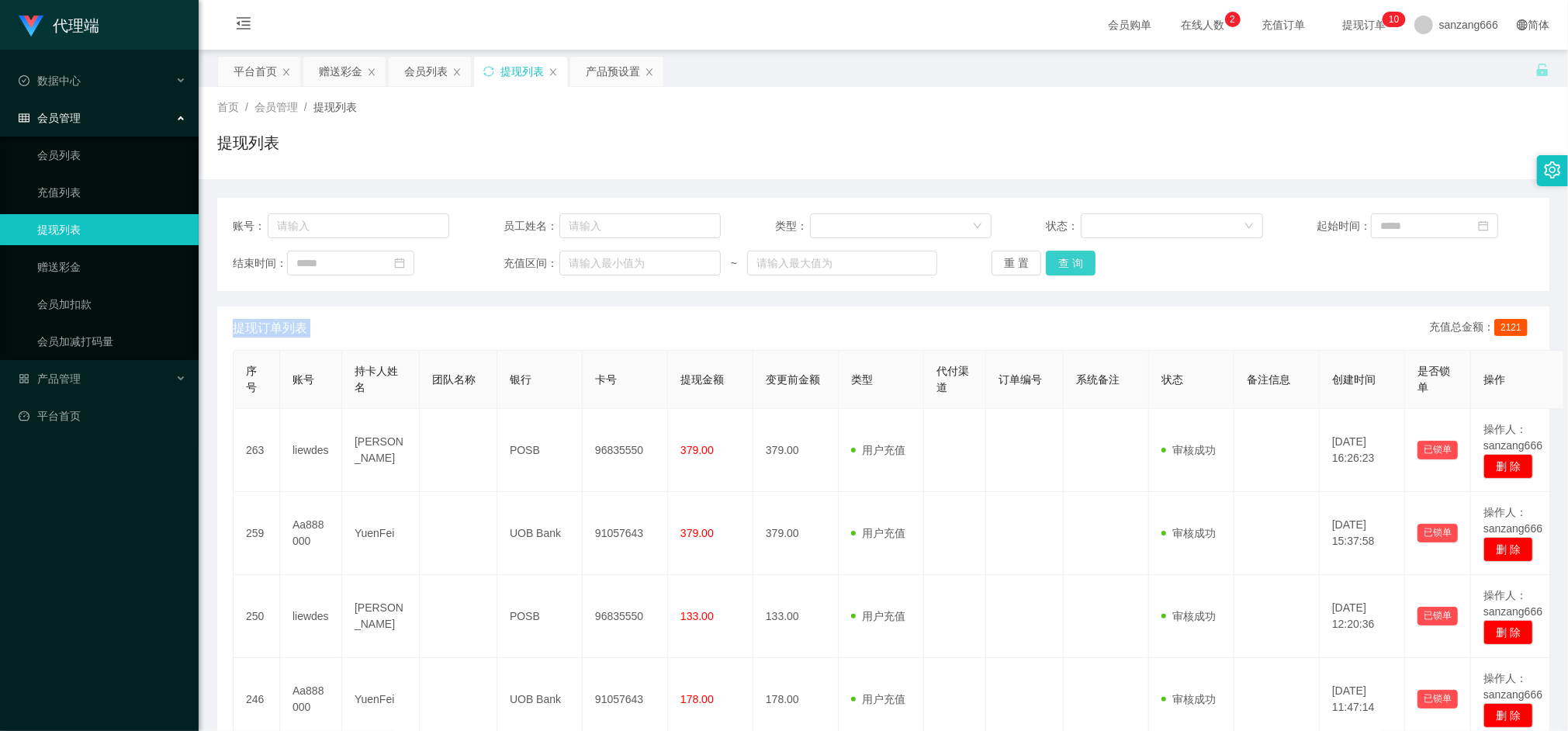
click at [1075, 268] on button "查 询" at bounding box center [1071, 263] width 50 height 25
click at [1078, 264] on button "查 询" at bounding box center [1071, 263] width 50 height 25
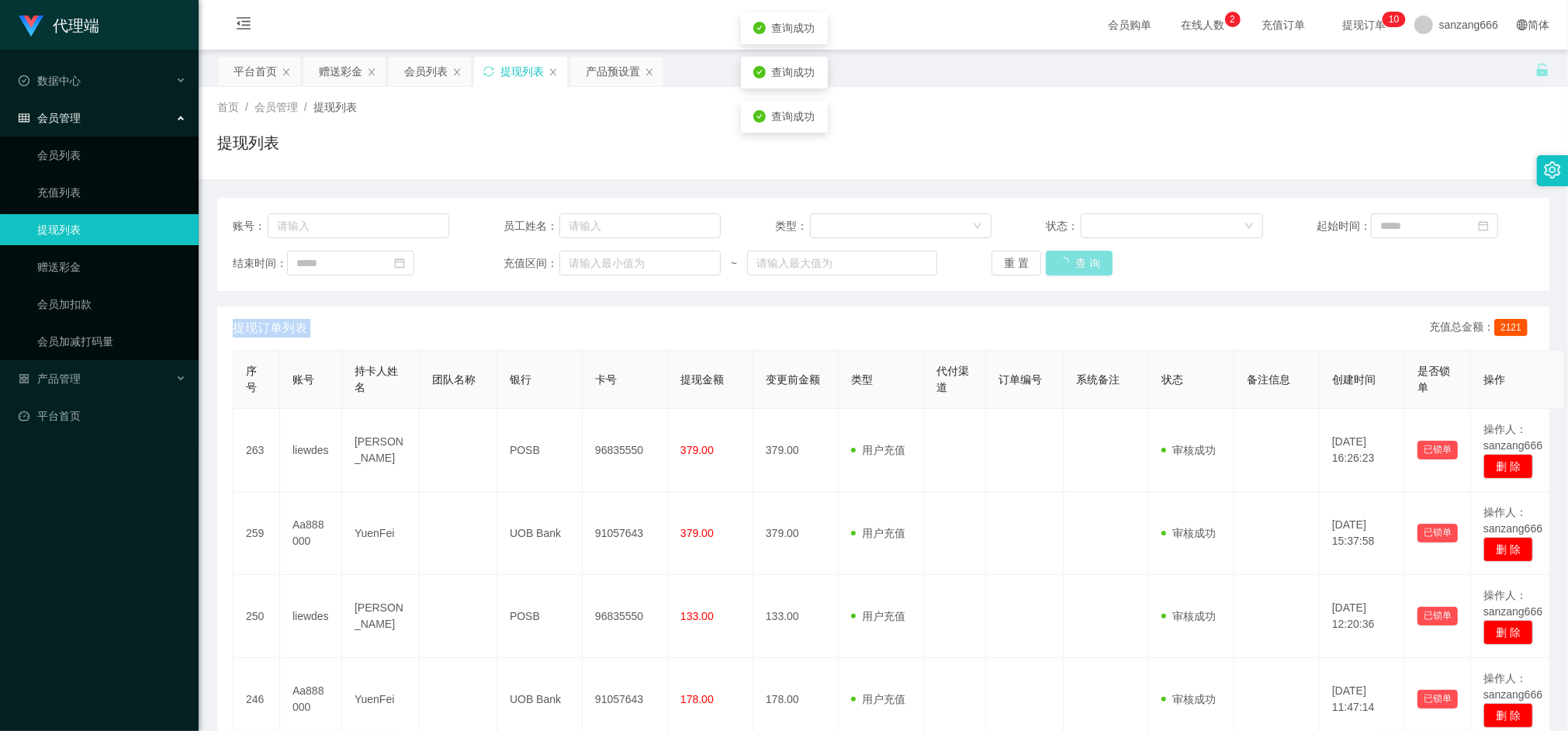
click at [1078, 264] on button "查 询" at bounding box center [1079, 263] width 66 height 25
click at [1078, 264] on button "查 询" at bounding box center [1071, 263] width 50 height 25
click at [1078, 264] on div "重 置 查 询" at bounding box center [1100, 263] width 217 height 25
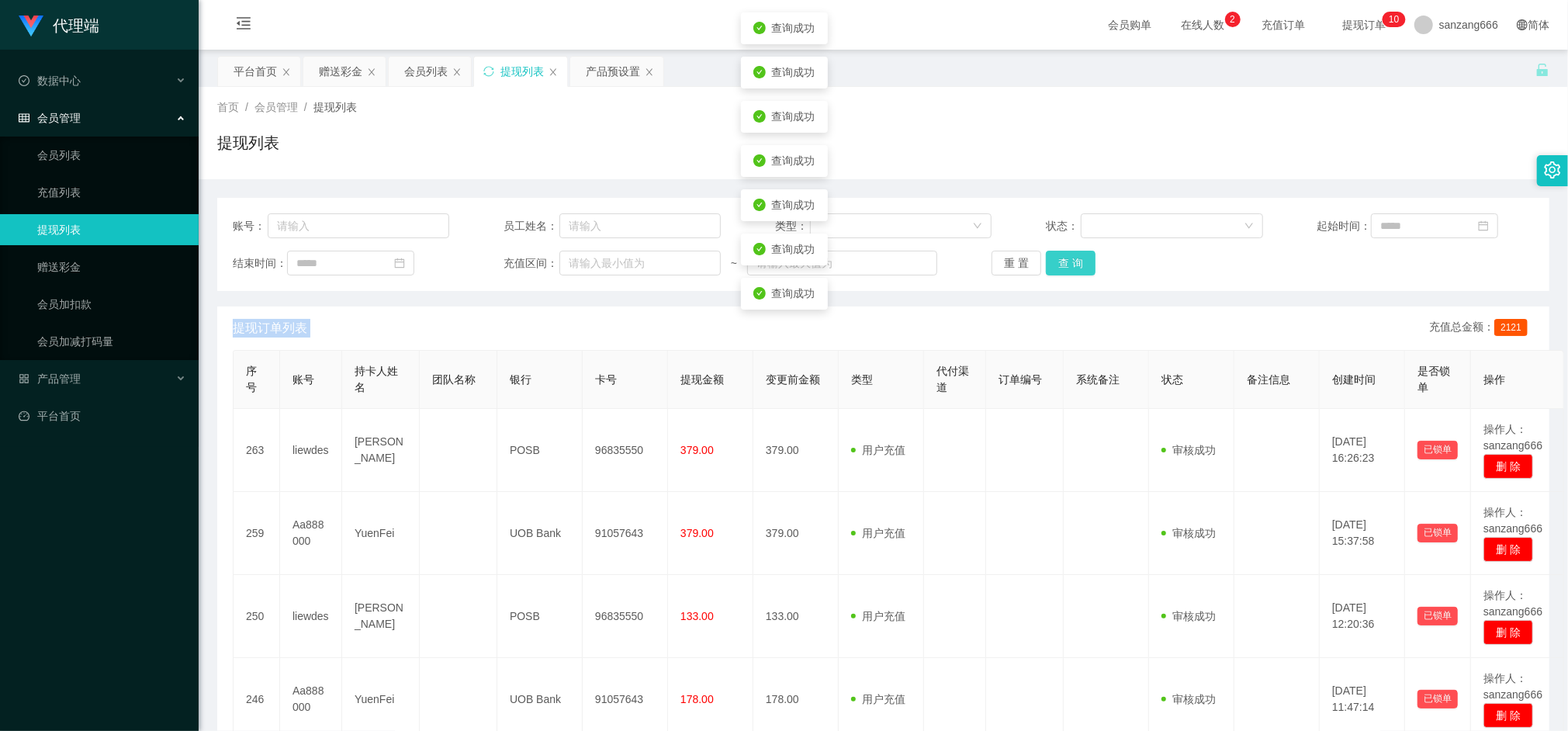
click at [1078, 264] on button "查 询" at bounding box center [1071, 263] width 50 height 25
click at [1078, 264] on div "重 置 查 询" at bounding box center [1100, 263] width 217 height 25
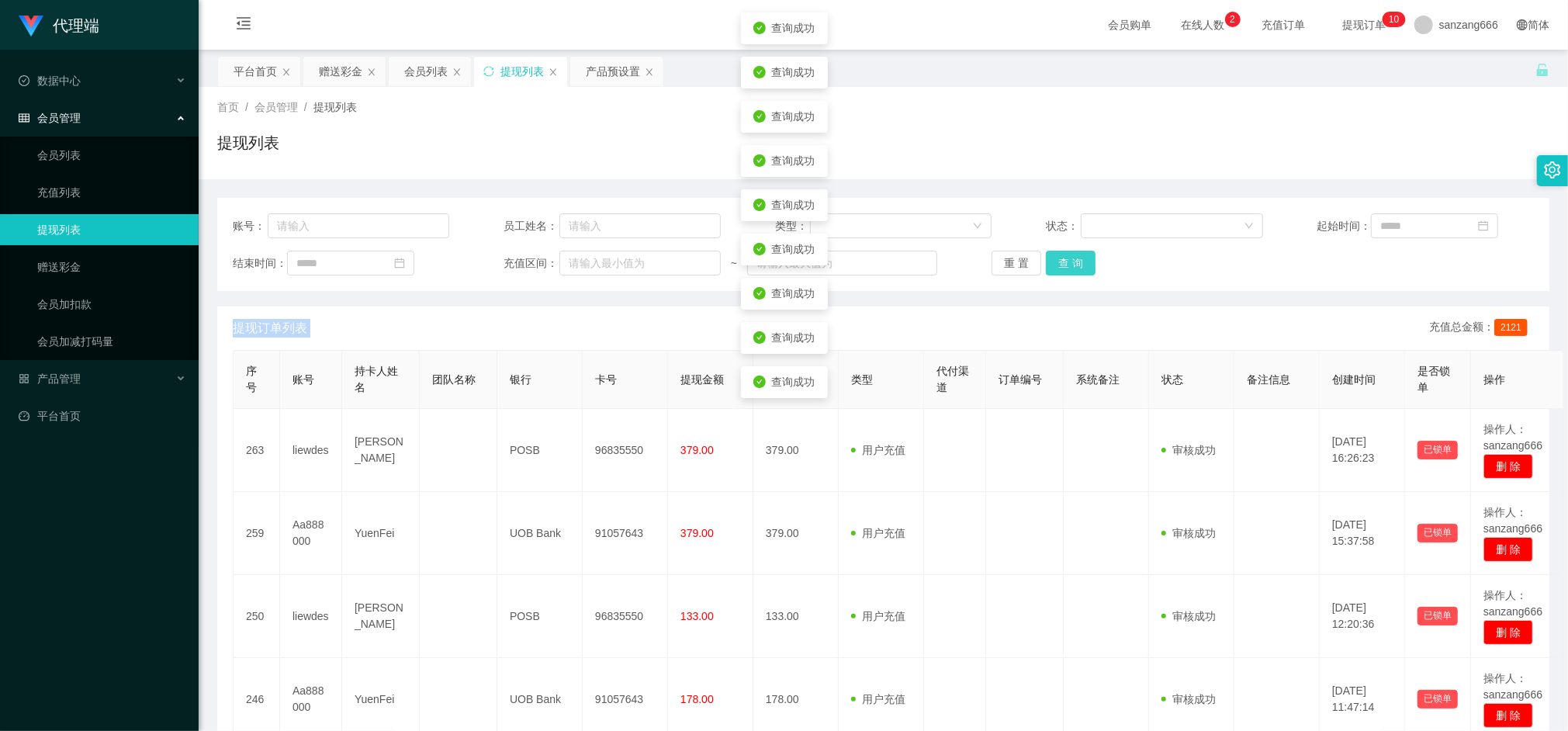
click at [1078, 264] on button "查 询" at bounding box center [1071, 263] width 50 height 25
click at [1078, 264] on div "重 置 查 询" at bounding box center [1100, 263] width 217 height 25
click at [1078, 264] on button "查 询" at bounding box center [1071, 263] width 50 height 25
click at [1078, 264] on div "重 置 查 询" at bounding box center [1100, 263] width 217 height 25
click at [1078, 264] on button "查 询" at bounding box center [1071, 263] width 50 height 25
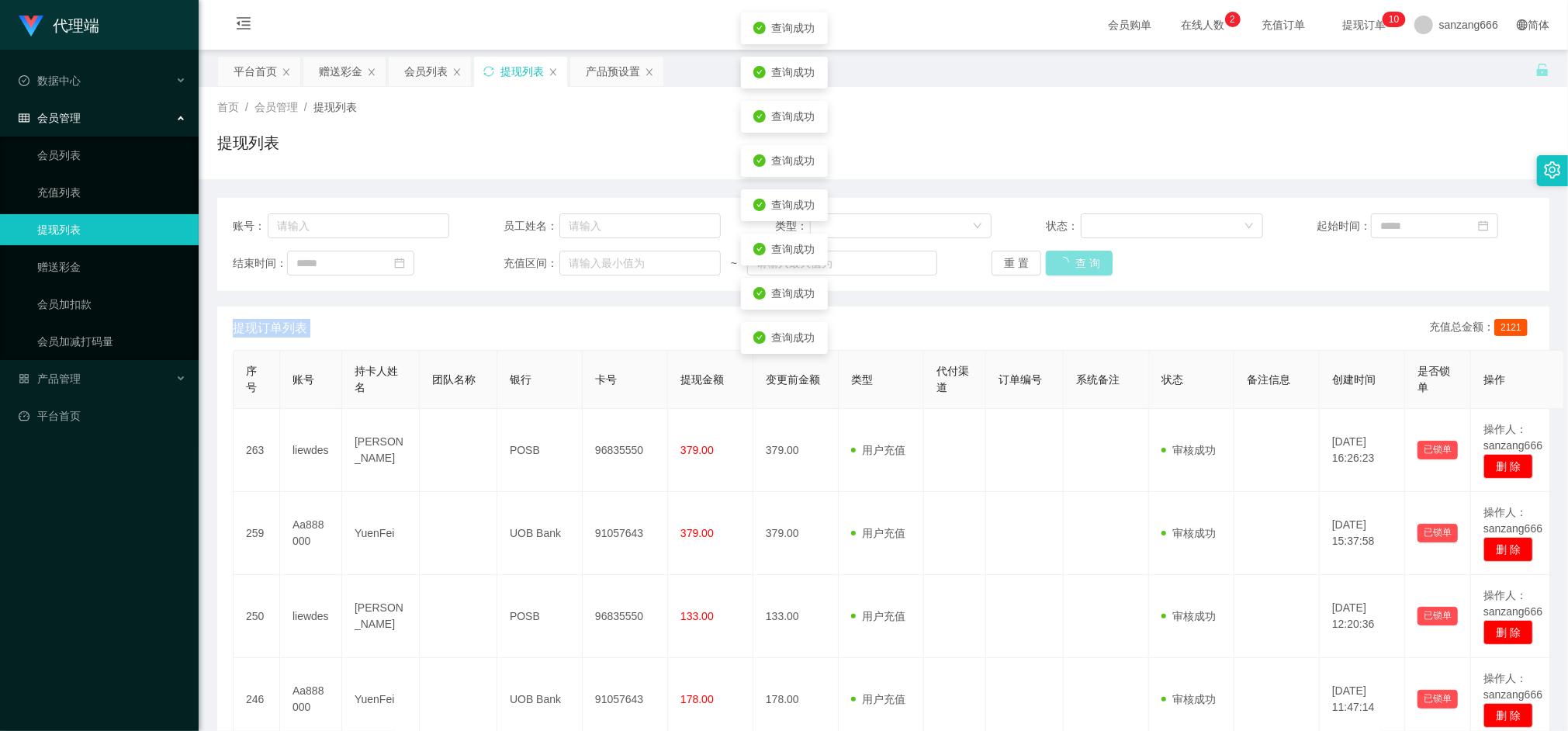
click at [1078, 264] on div "重 置 查 询" at bounding box center [1100, 263] width 217 height 25
click at [1078, 264] on button "查 询" at bounding box center [1071, 263] width 50 height 25
click at [1078, 264] on div "重 置 查 询" at bounding box center [1100, 263] width 217 height 25
click at [1078, 264] on button "查 询" at bounding box center [1071, 263] width 50 height 25
click at [1078, 264] on div "重 置 查 询" at bounding box center [1100, 263] width 217 height 25
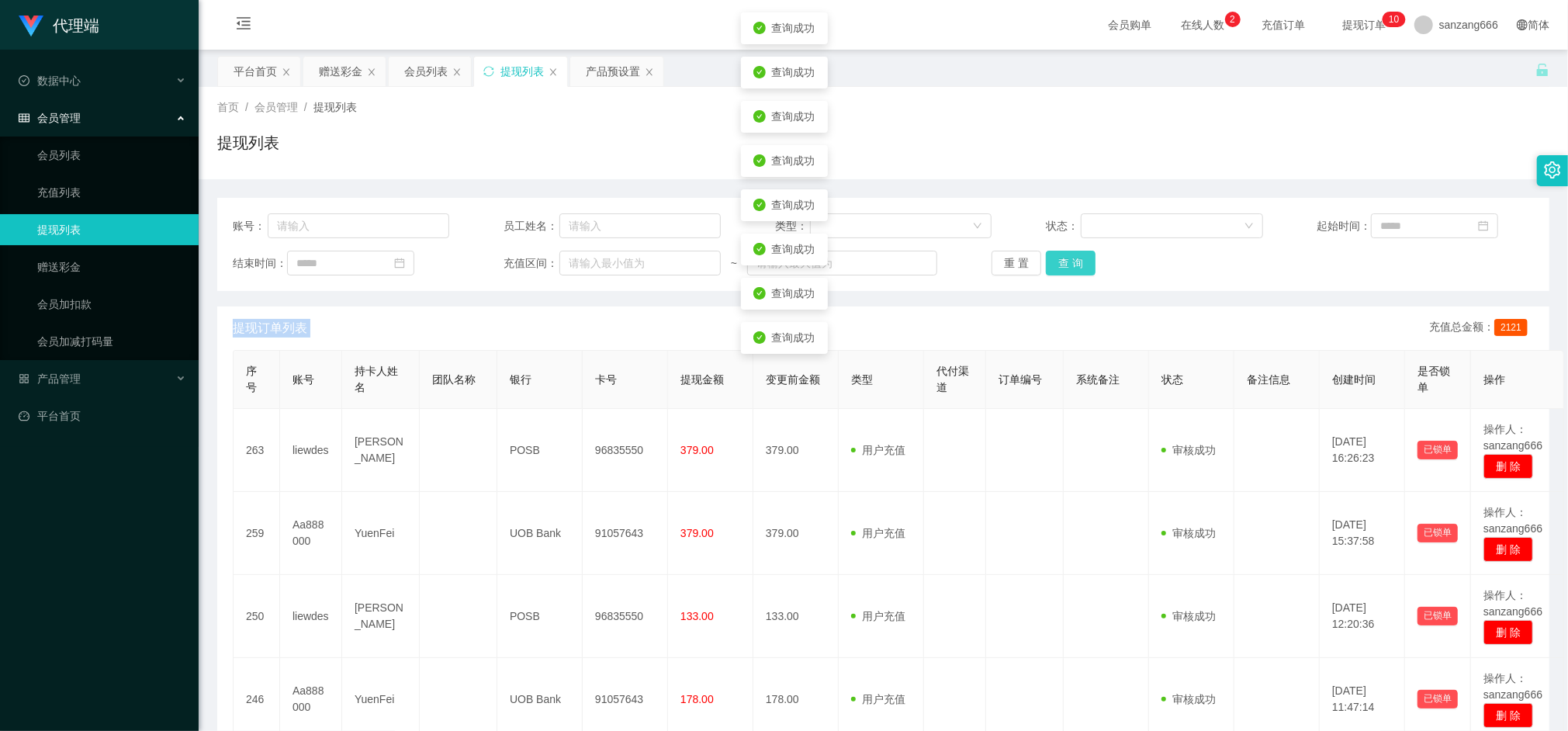
click at [1078, 264] on button "查 询" at bounding box center [1071, 263] width 50 height 25
click at [1078, 264] on div "重 置 查 询" at bounding box center [1100, 263] width 217 height 25
click at [1078, 264] on button "查 询" at bounding box center [1071, 263] width 50 height 25
click at [1078, 264] on div "重 置 查 询" at bounding box center [1100, 263] width 217 height 25
click at [1078, 264] on button "查 询" at bounding box center [1071, 263] width 50 height 25
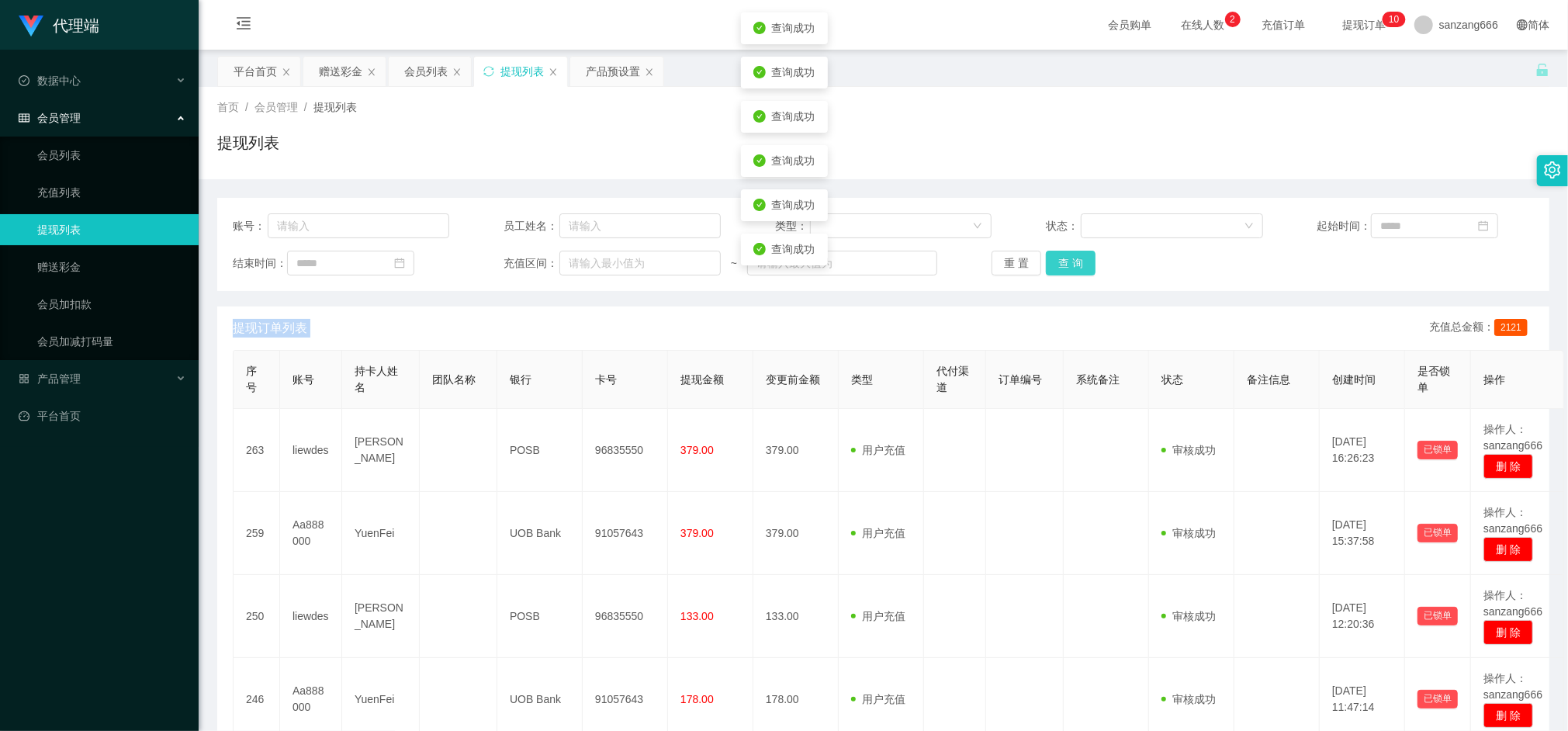
click at [1078, 264] on div "重 置 查 询" at bounding box center [1100, 263] width 217 height 25
click at [1078, 264] on button "查 询" at bounding box center [1071, 263] width 50 height 25
click at [1078, 264] on div "重 置 查 询" at bounding box center [1100, 263] width 217 height 25
click at [1078, 264] on button "查 询" at bounding box center [1071, 263] width 50 height 25
click at [1078, 264] on div "重 置 查 询" at bounding box center [1100, 263] width 217 height 25
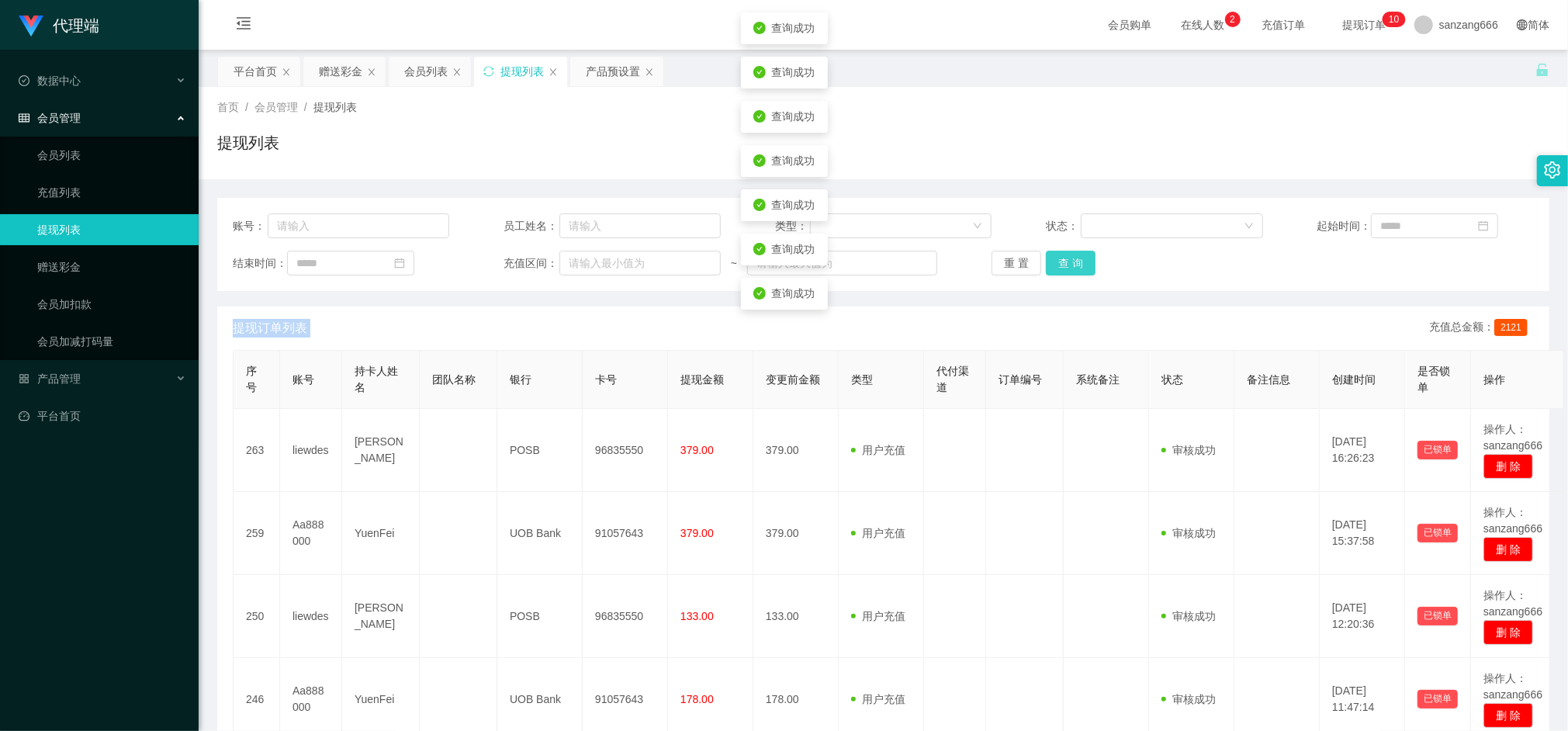
click at [1078, 264] on button "查 询" at bounding box center [1071, 263] width 50 height 25
click at [1078, 264] on div "重 置 查 询" at bounding box center [1100, 263] width 217 height 25
click at [1078, 264] on button "查 询" at bounding box center [1071, 263] width 50 height 25
click at [1078, 264] on div "重 置 查 询" at bounding box center [1100, 263] width 217 height 25
click at [1078, 264] on button "查 询" at bounding box center [1071, 263] width 50 height 25
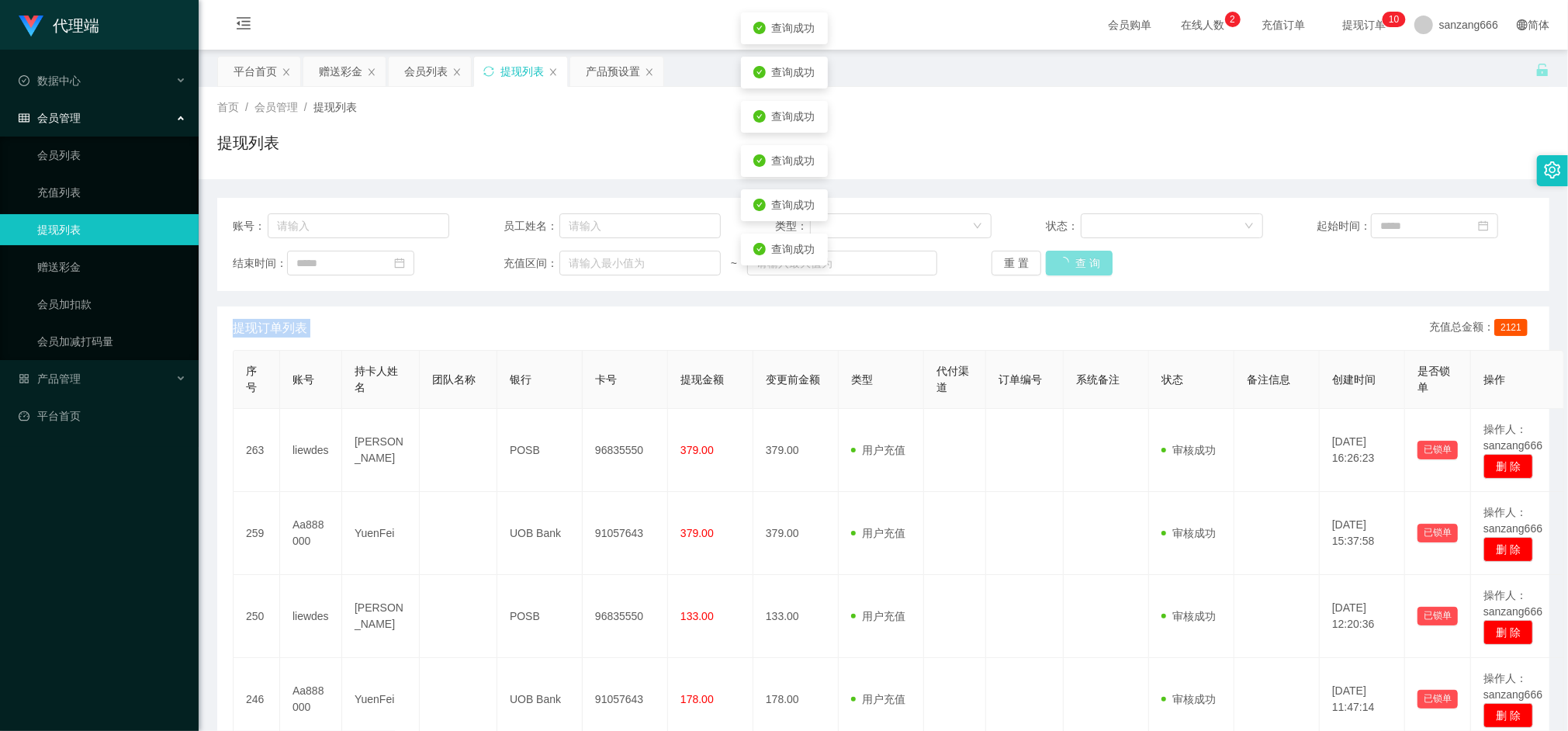
click at [1078, 264] on div "重 置 查 询" at bounding box center [1100, 263] width 217 height 25
click at [1078, 264] on button "查 询" at bounding box center [1071, 263] width 50 height 25
click at [1078, 264] on div "重 置 查 询" at bounding box center [1100, 263] width 217 height 25
click at [1078, 264] on button "查 询" at bounding box center [1071, 263] width 50 height 25
click at [1078, 264] on div "重 置 查 询" at bounding box center [1100, 263] width 217 height 25
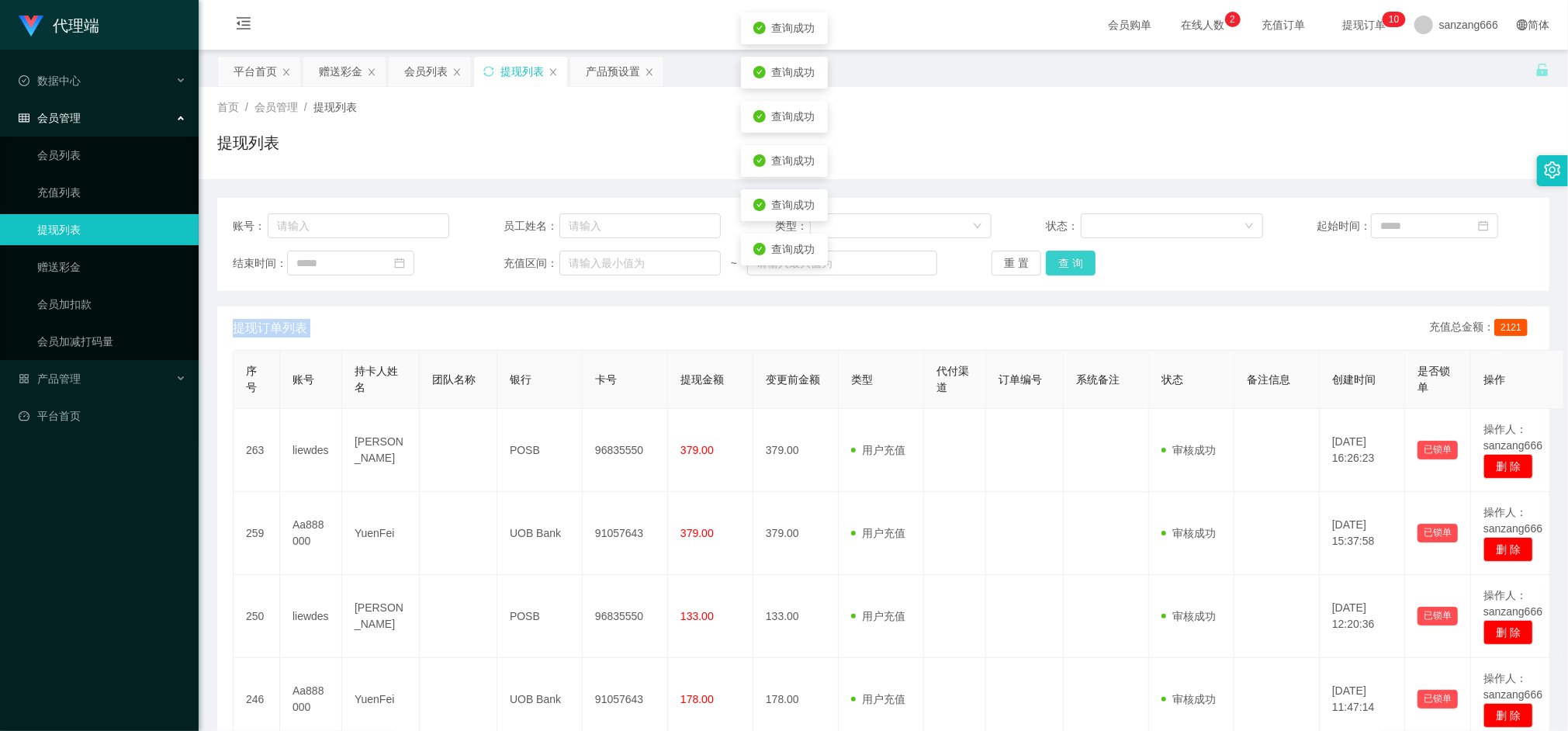
click at [1078, 264] on button "查 询" at bounding box center [1071, 263] width 50 height 25
click at [1078, 264] on div "重 置 查 询" at bounding box center [1100, 263] width 217 height 25
click at [1078, 264] on button "查 询" at bounding box center [1071, 263] width 50 height 25
click at [1078, 264] on div "重 置 查 询" at bounding box center [1100, 263] width 217 height 25
click at [1078, 264] on button "查 询" at bounding box center [1071, 263] width 50 height 25
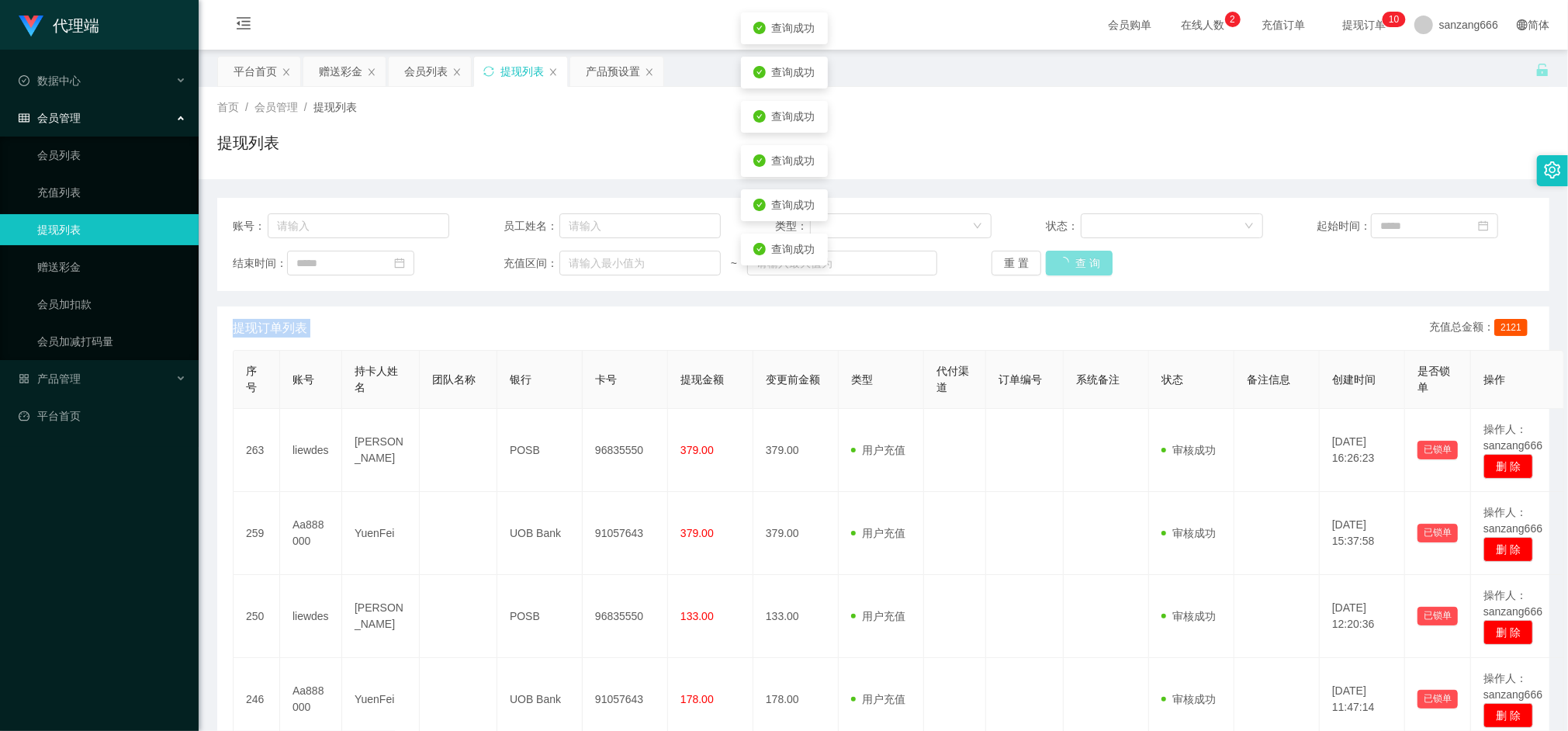
click at [1078, 264] on div "重 置 查 询" at bounding box center [1100, 263] width 217 height 25
click at [1078, 264] on button "查 询" at bounding box center [1071, 263] width 50 height 25
click at [1078, 264] on button "查 询" at bounding box center [1079, 263] width 66 height 25
click at [605, 72] on div "产品预设置" at bounding box center [612, 71] width 54 height 30
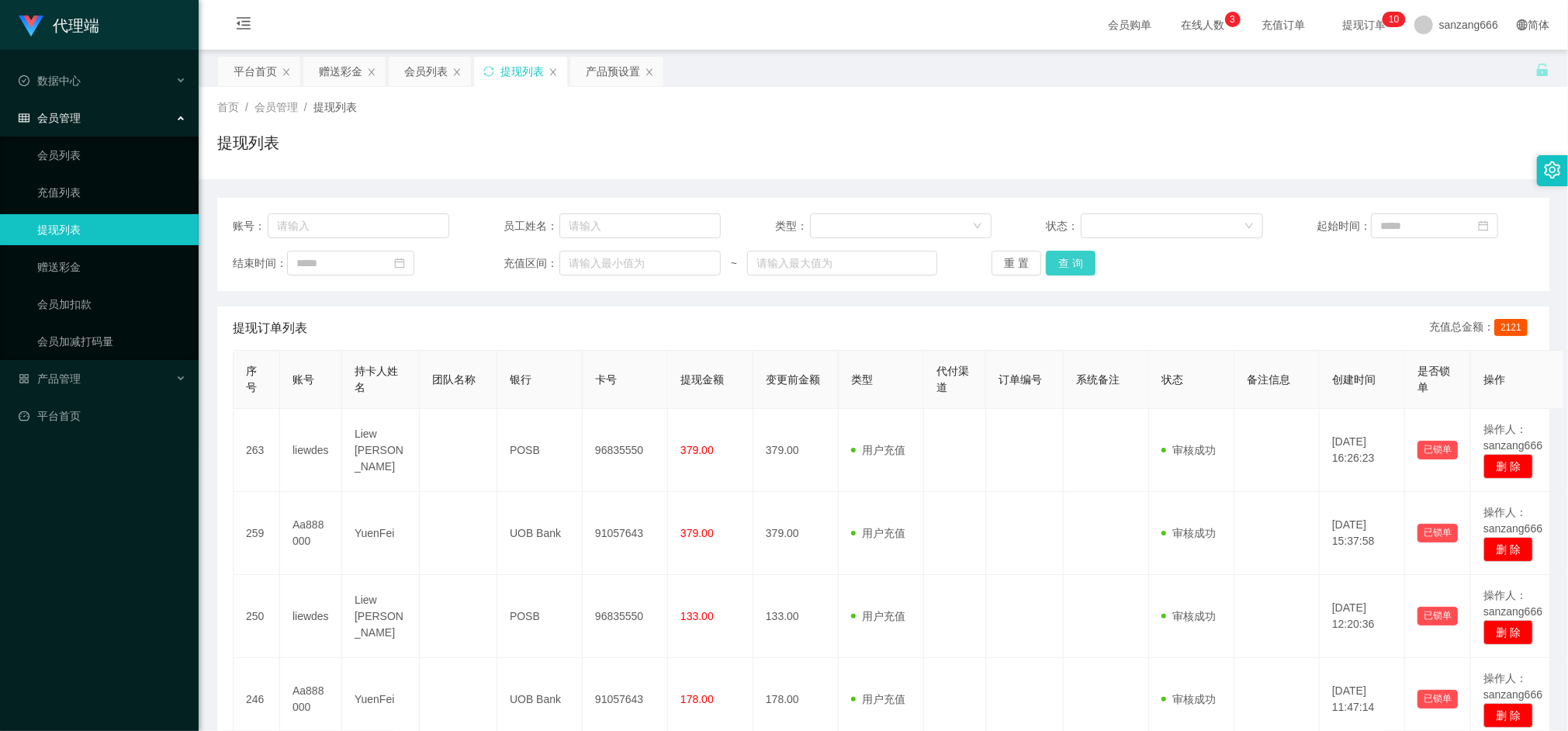
click at [1054, 261] on button "查 询" at bounding box center [1071, 263] width 50 height 25
click at [1050, 268] on button "查 询" at bounding box center [1071, 263] width 50 height 25
click at [1069, 265] on button "查 询" at bounding box center [1071, 263] width 50 height 25
click at [1053, 265] on button "查 询" at bounding box center [1071, 263] width 50 height 25
click at [1075, 264] on button "查 询" at bounding box center [1071, 263] width 50 height 25
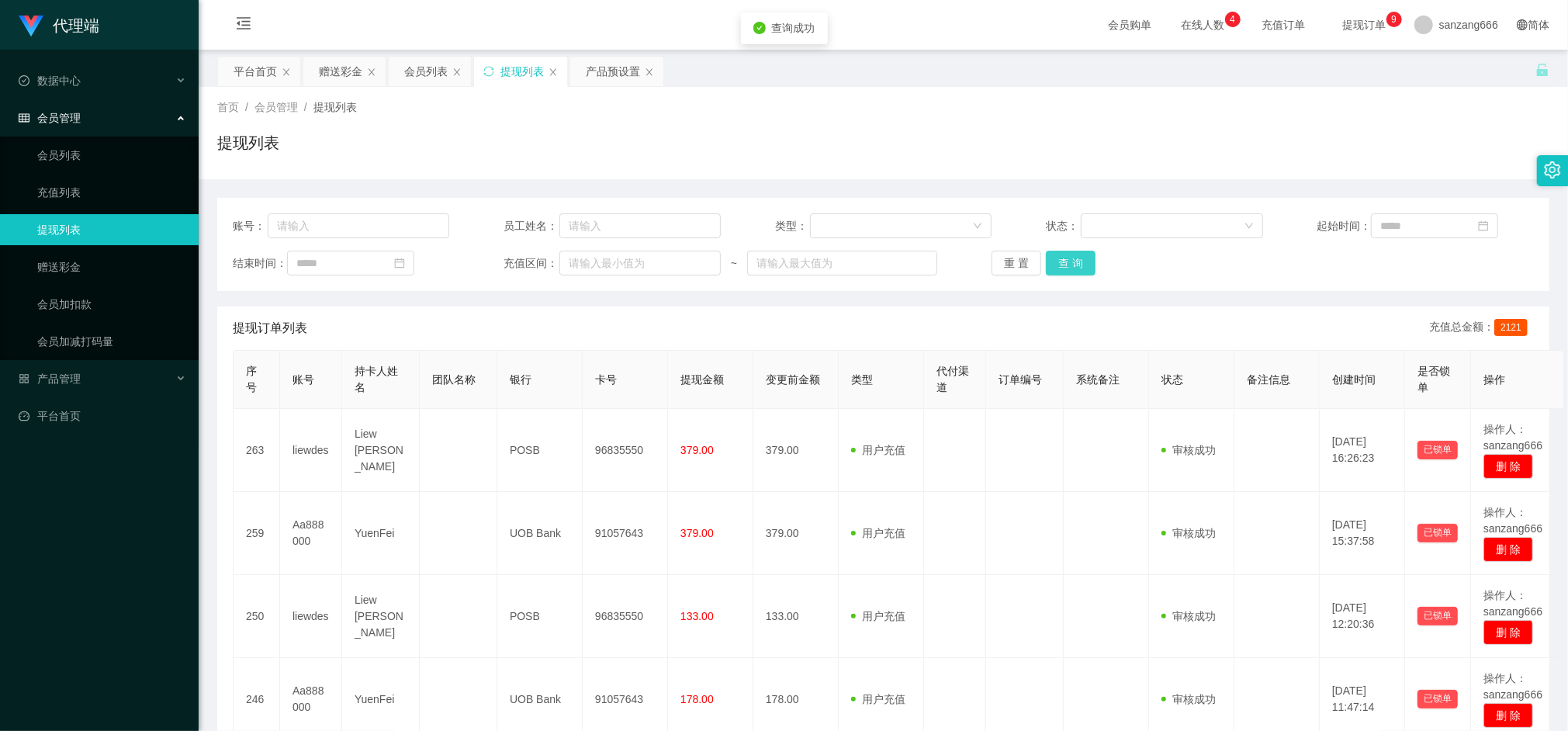
click at [1059, 262] on button "查 询" at bounding box center [1071, 263] width 50 height 25
click at [1060, 267] on button "查 询" at bounding box center [1071, 263] width 50 height 25
click at [1060, 265] on button "查 询" at bounding box center [1071, 263] width 50 height 25
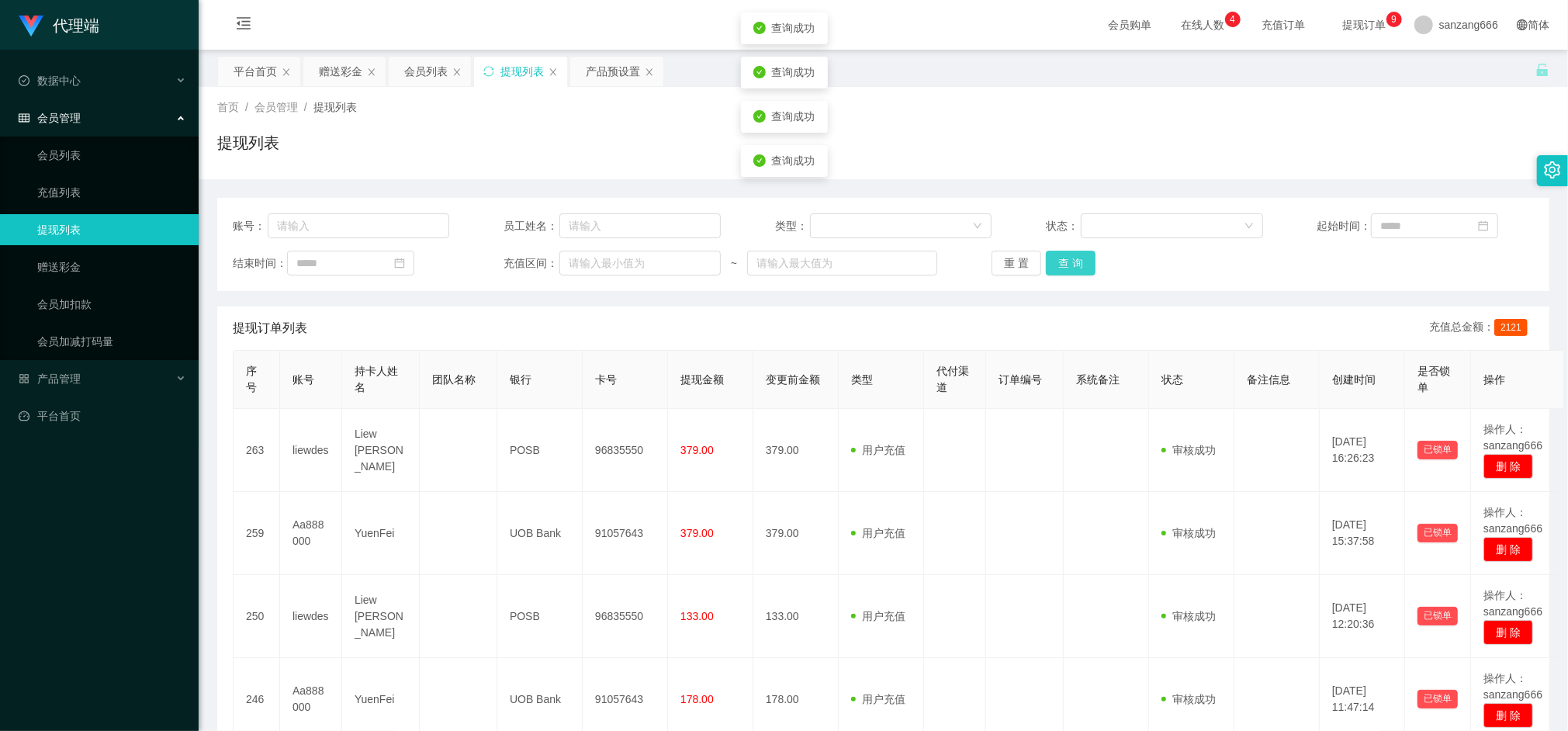
click at [1060, 265] on button "查 询" at bounding box center [1071, 263] width 50 height 25
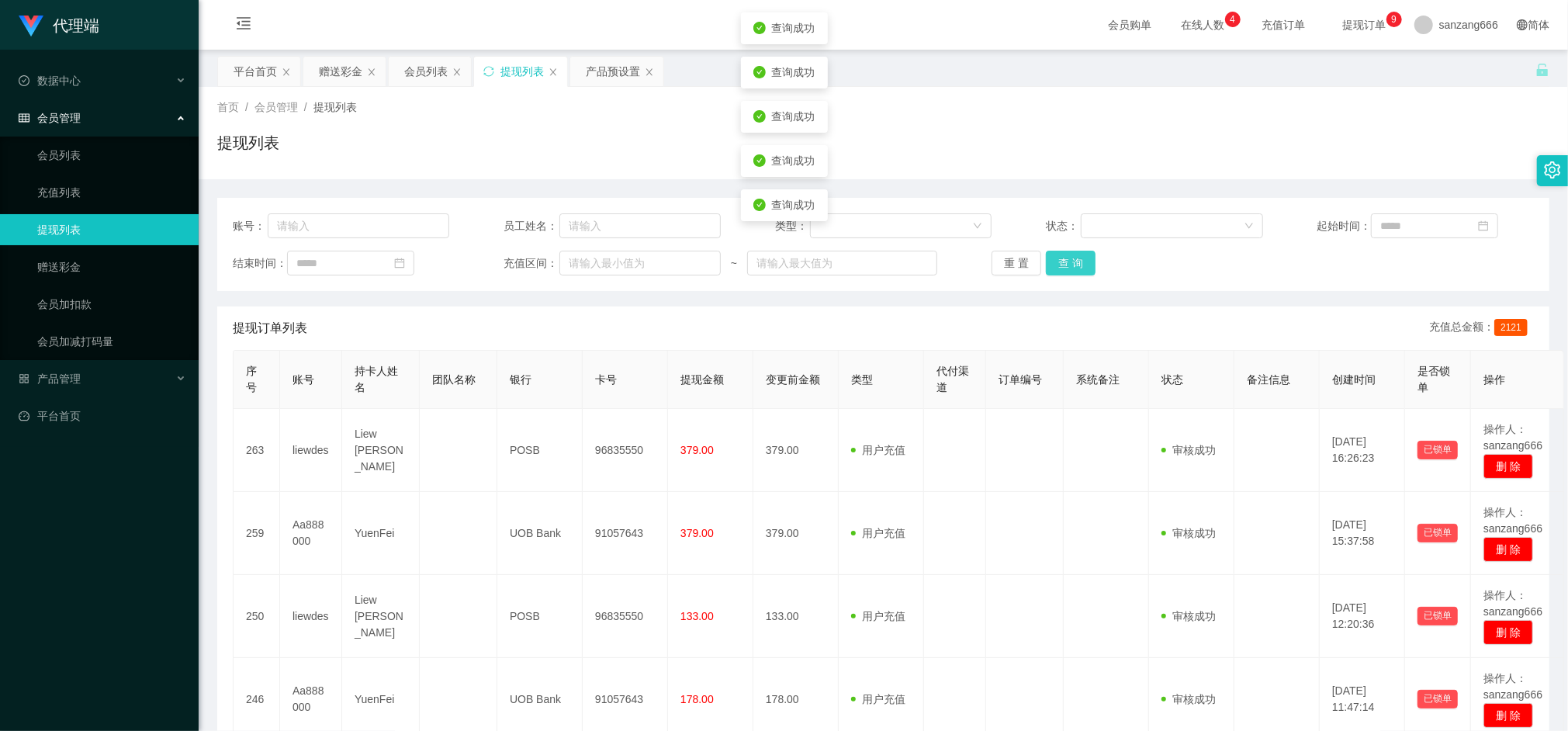
click at [1060, 265] on button "查 询" at bounding box center [1071, 263] width 50 height 25
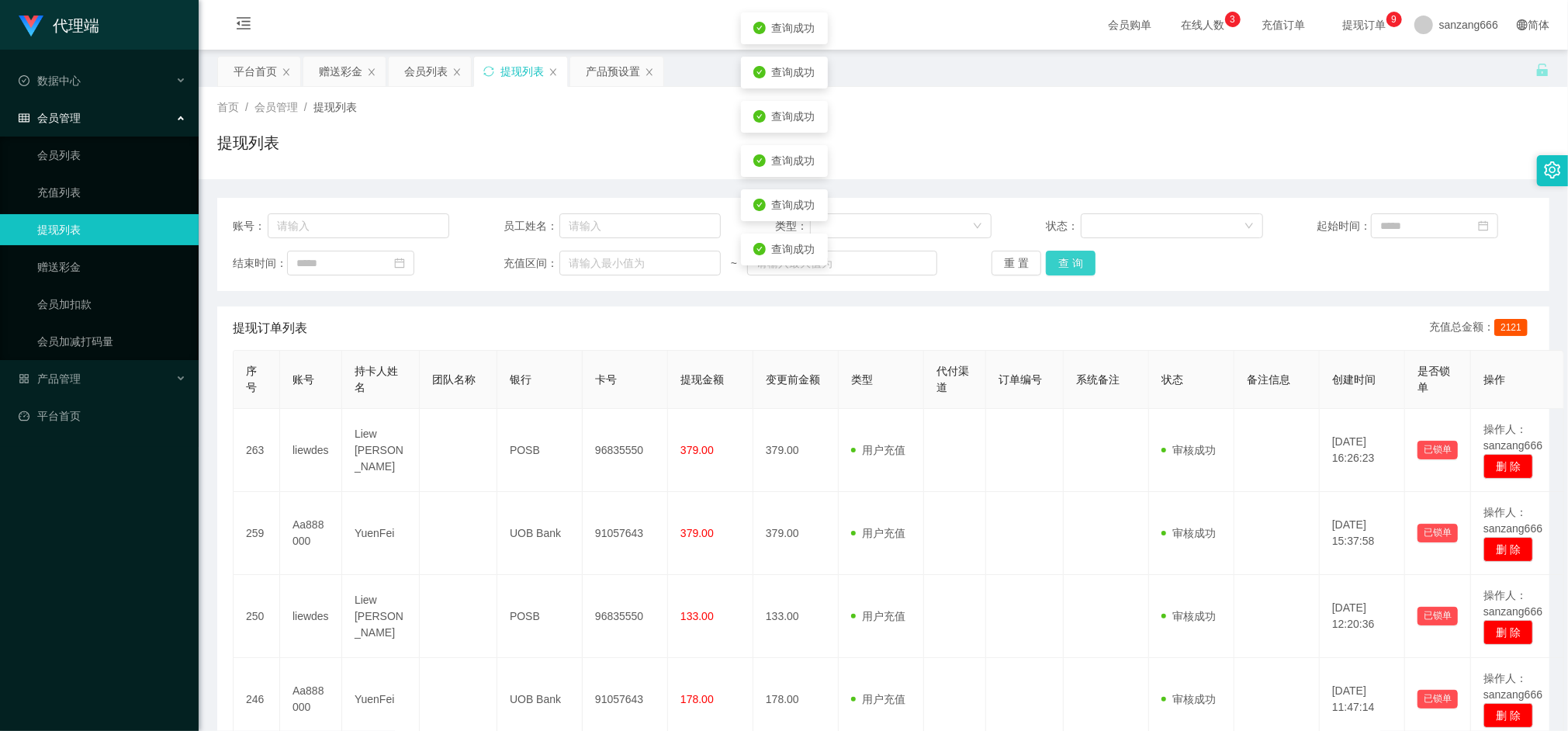
click at [1060, 265] on button "查 询" at bounding box center [1071, 263] width 50 height 25
click at [1060, 265] on button "查 询" at bounding box center [1079, 263] width 66 height 25
click at [1060, 265] on button "查 询" at bounding box center [1071, 263] width 50 height 25
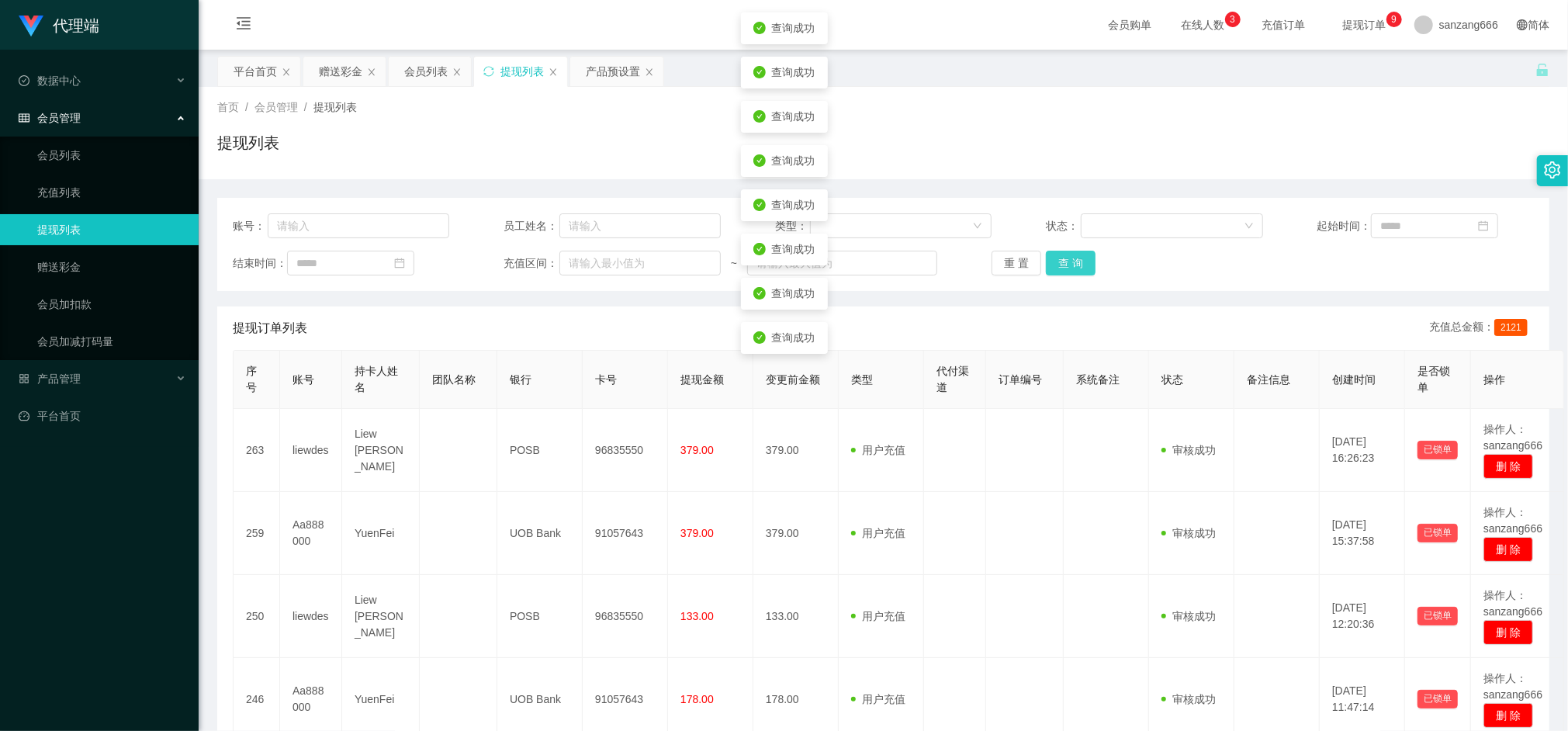
click at [1060, 265] on button "查 询" at bounding box center [1071, 263] width 50 height 25
click at [1060, 265] on button "查 询" at bounding box center [1079, 263] width 66 height 25
click at [1060, 265] on div "重 置 查 询" at bounding box center [1100, 263] width 217 height 25
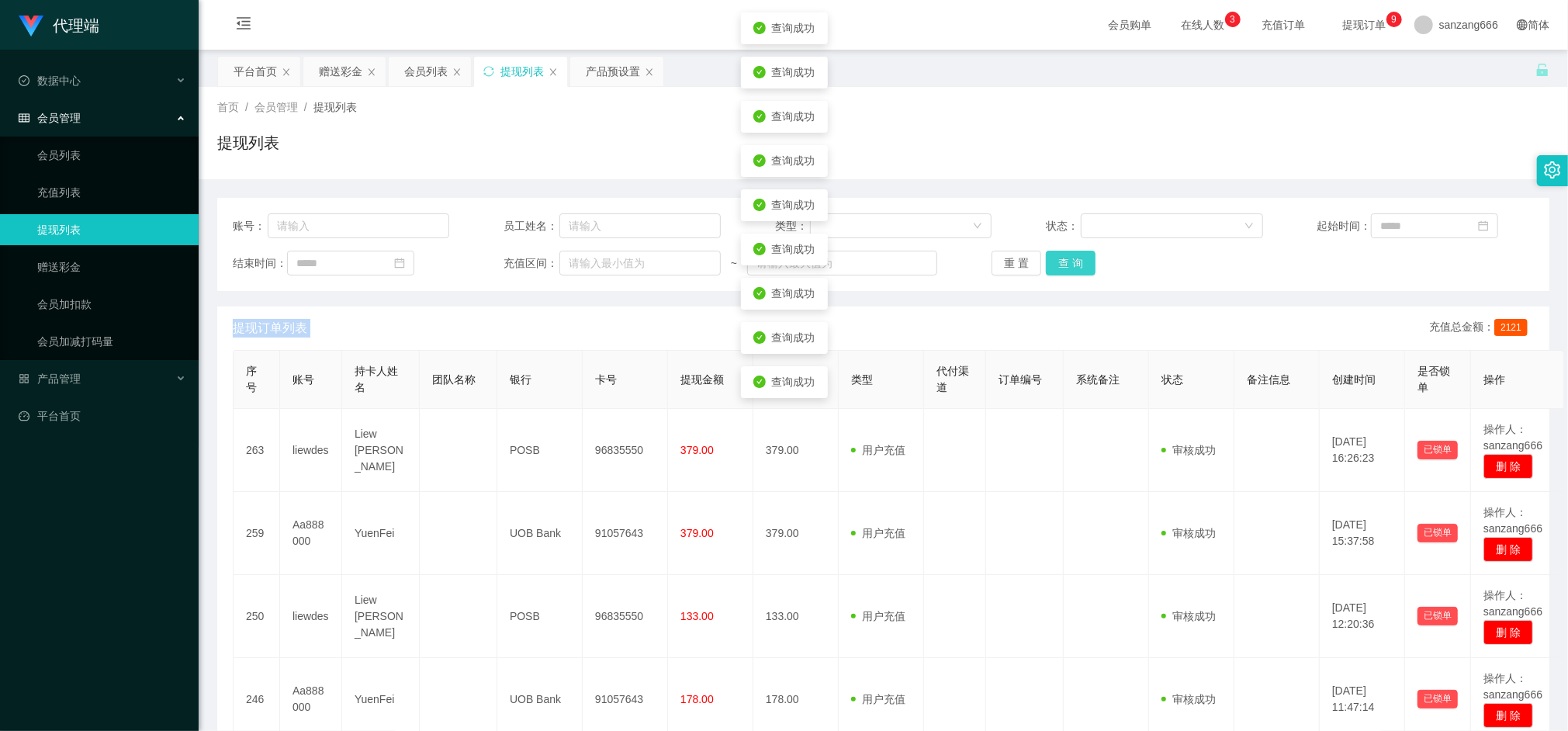
click at [1060, 265] on button "查 询" at bounding box center [1071, 263] width 50 height 25
click at [1060, 265] on div "重 置 查 询" at bounding box center [1100, 263] width 217 height 25
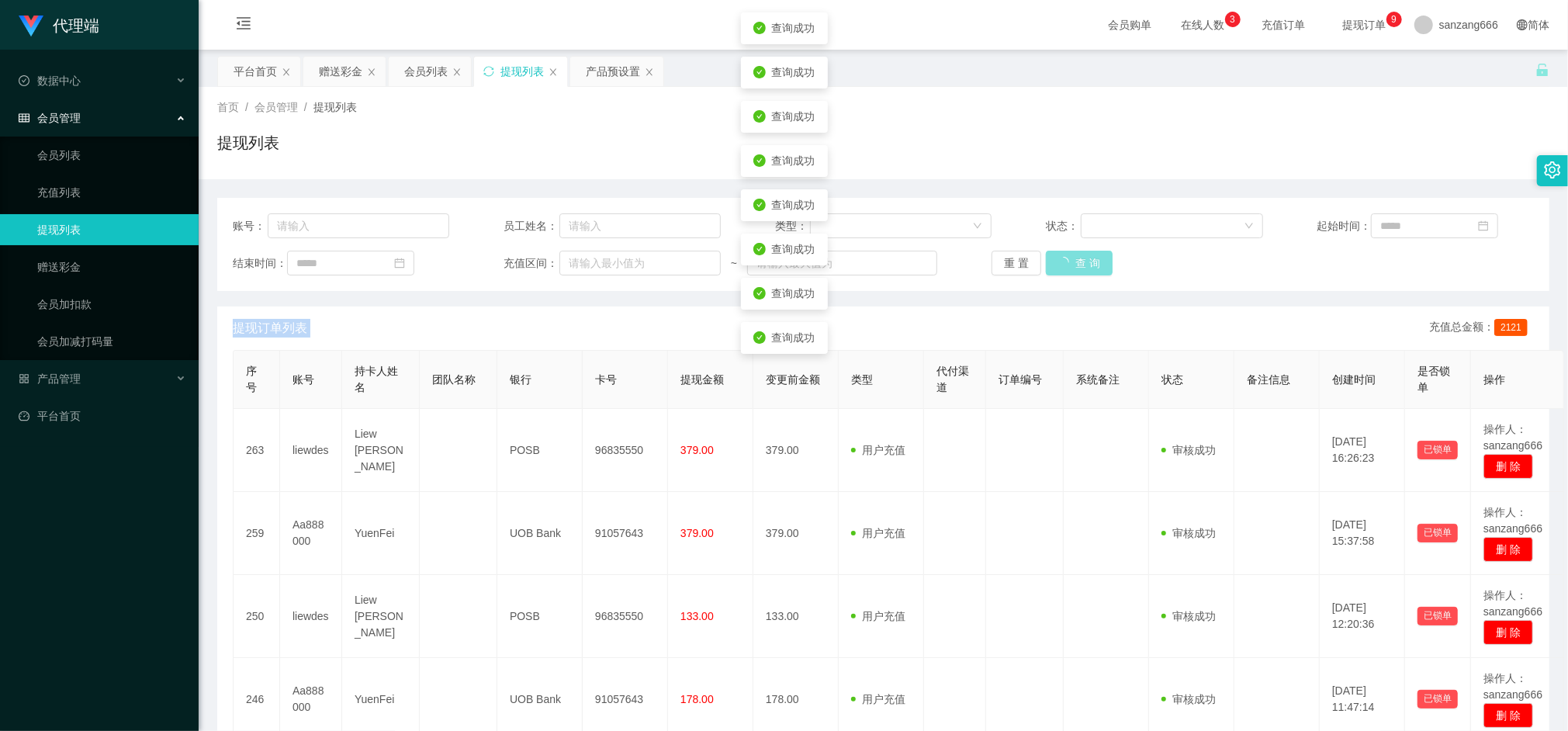
click at [1060, 265] on div "重 置 查 询" at bounding box center [1100, 263] width 217 height 25
click at [1060, 265] on button "查 询" at bounding box center [1071, 263] width 50 height 25
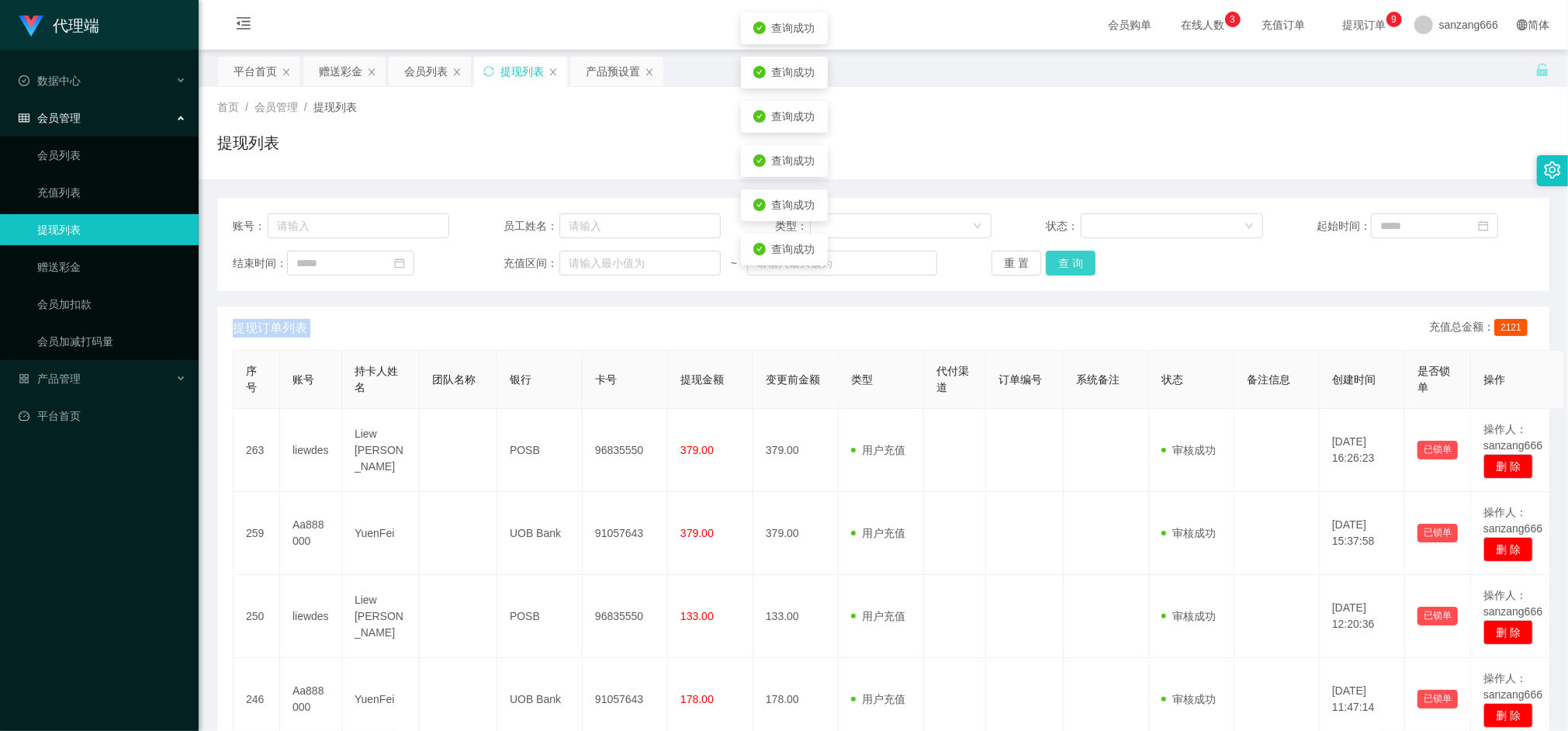
click at [1060, 265] on button "查 询" at bounding box center [1071, 263] width 50 height 25
click at [1060, 265] on div "重 置 查 询" at bounding box center [1100, 263] width 217 height 25
click at [1059, 257] on button "查 询" at bounding box center [1071, 263] width 50 height 25
click at [1059, 257] on div "重 置 查 询" at bounding box center [1100, 263] width 217 height 25
click at [1059, 257] on button "查 询" at bounding box center [1071, 263] width 50 height 25
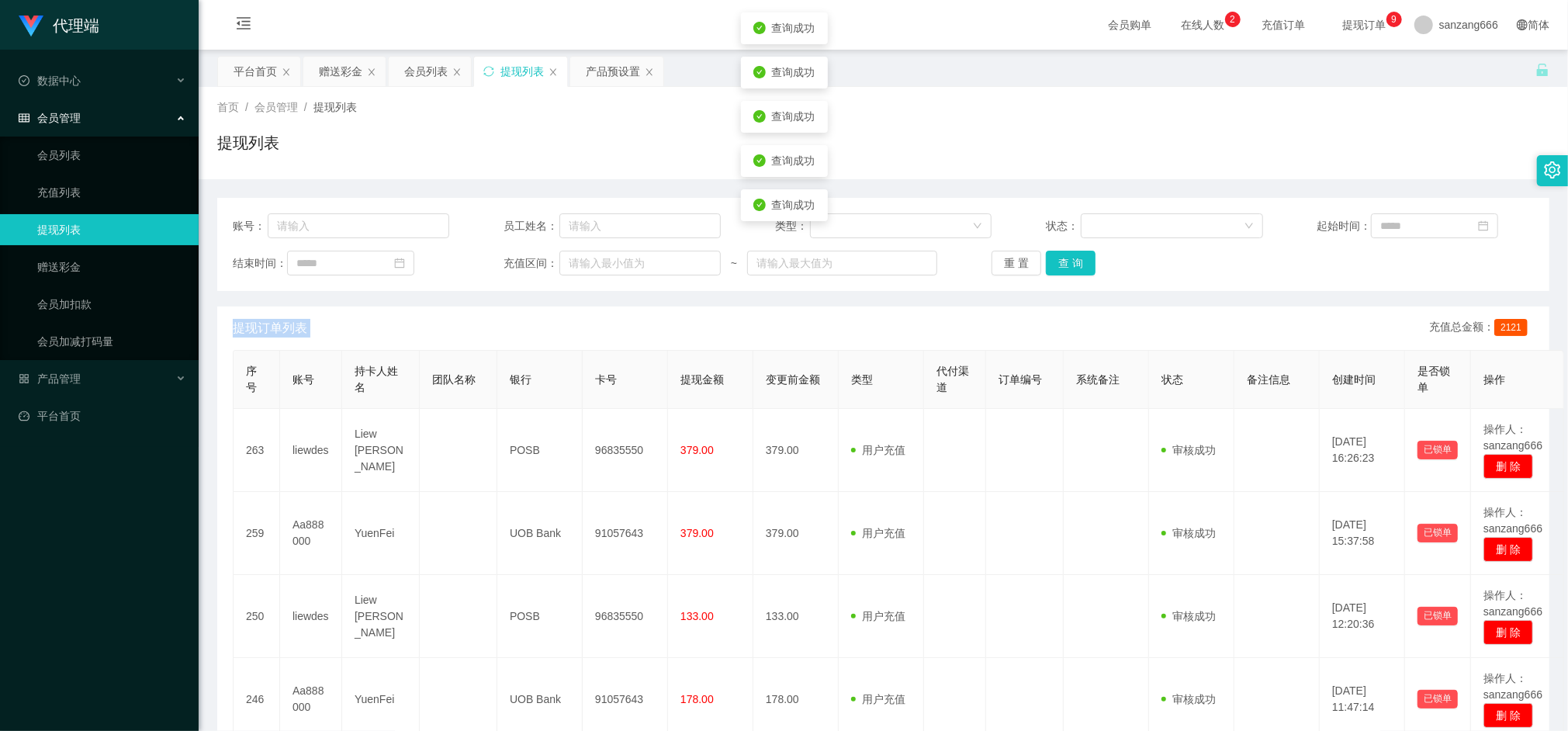
click at [1059, 257] on div "重 置 查 询" at bounding box center [1100, 263] width 217 height 25
click at [1059, 257] on button "查 询" at bounding box center [1071, 263] width 50 height 25
click at [1059, 257] on div "重 置 查 询" at bounding box center [1100, 263] width 217 height 25
click at [1059, 257] on button "查 询" at bounding box center [1079, 263] width 66 height 25
click at [1059, 257] on div "重 置 查 询" at bounding box center [1100, 263] width 217 height 25
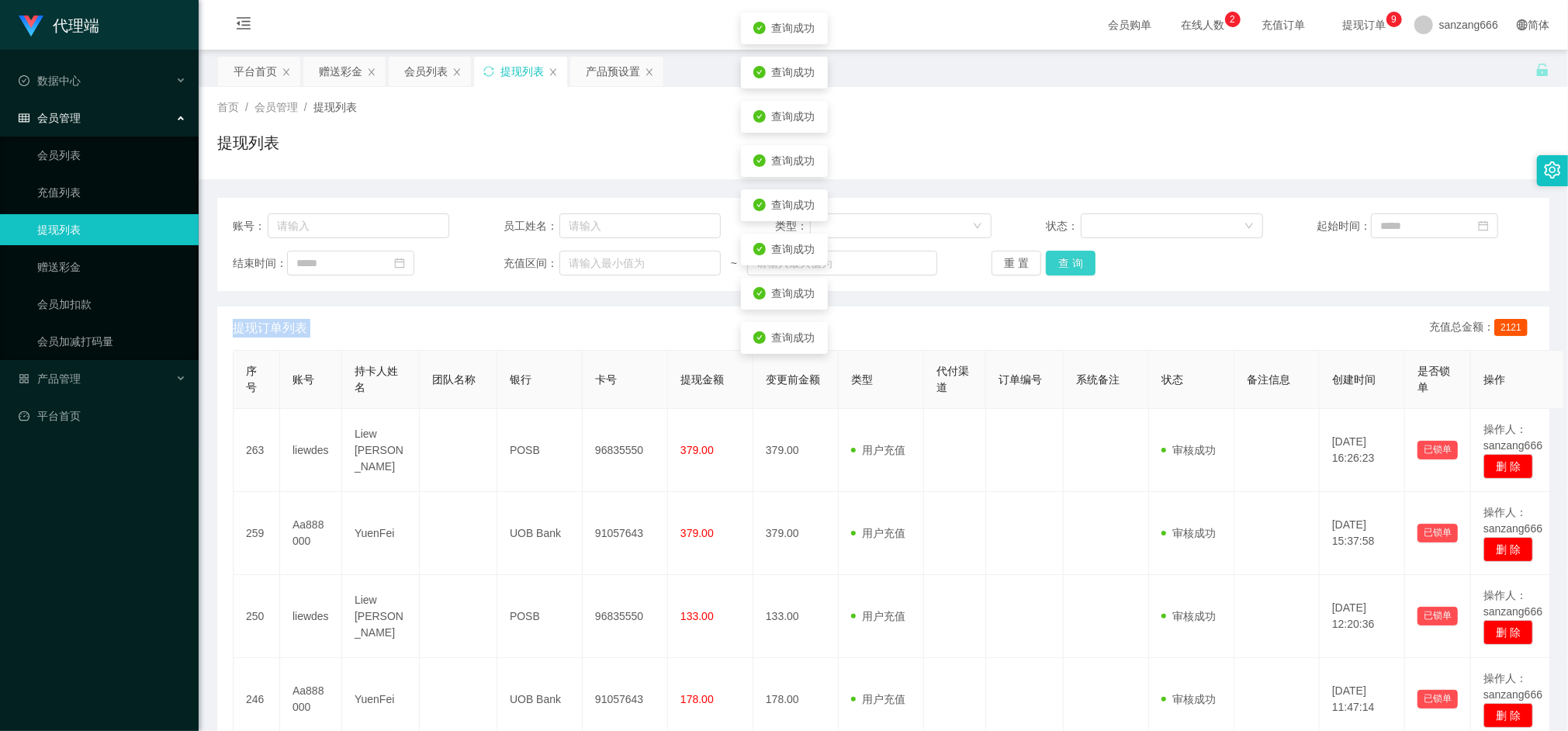
click at [1059, 257] on button "查 询" at bounding box center [1071, 263] width 50 height 25
click at [1059, 257] on div "重 置 查 询" at bounding box center [1100, 263] width 217 height 25
click at [1059, 257] on button "查 询" at bounding box center [1071, 263] width 50 height 25
click at [1059, 257] on div "重 置 查 询" at bounding box center [1100, 263] width 217 height 25
click at [1059, 257] on button "查 询" at bounding box center [1071, 263] width 50 height 25
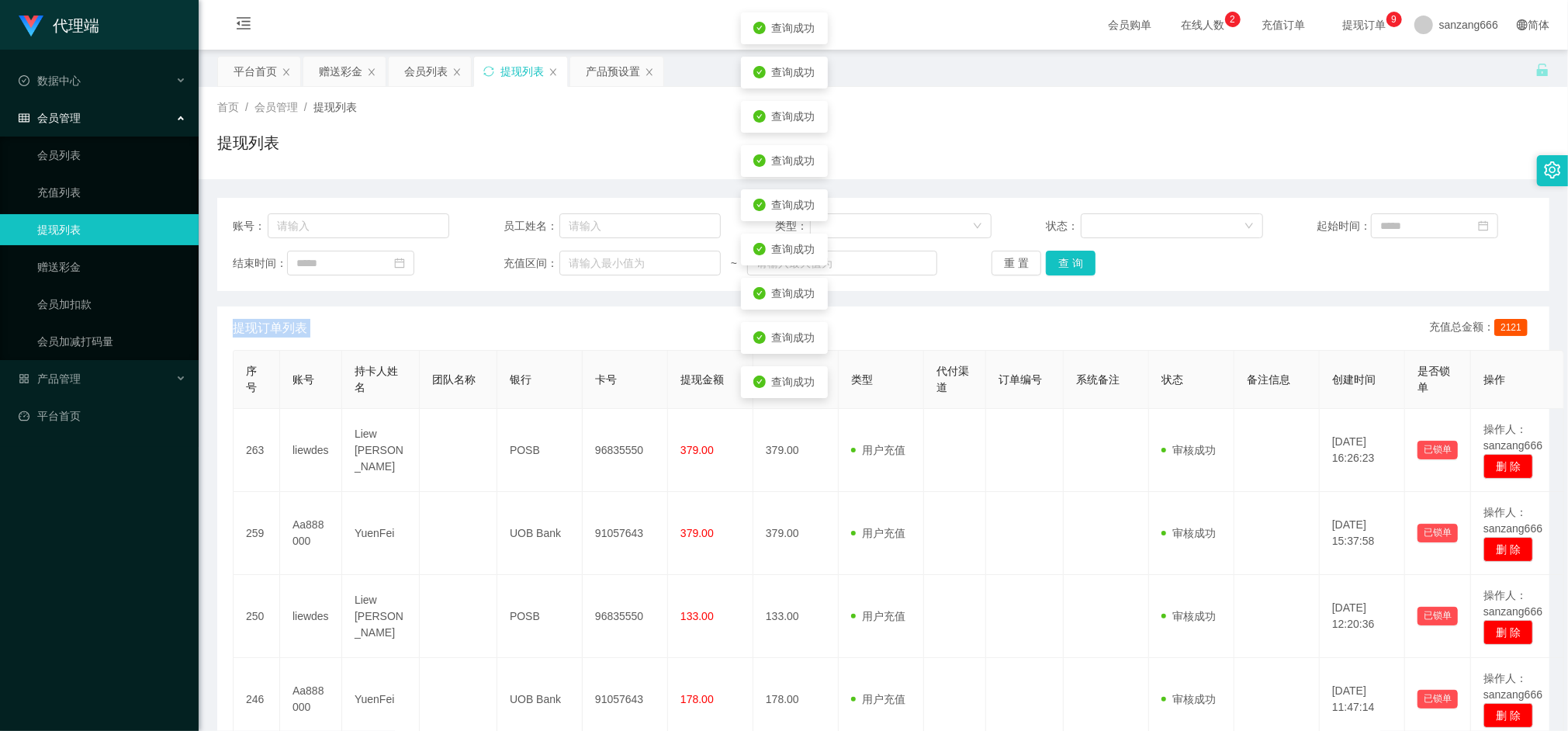
click at [1059, 257] on div "重 置 查 询" at bounding box center [1100, 263] width 217 height 25
click at [1059, 257] on button "查 询" at bounding box center [1071, 263] width 50 height 25
click at [1059, 257] on div "重 置 查 询" at bounding box center [1100, 263] width 217 height 25
click at [1059, 257] on button "查 询" at bounding box center [1071, 263] width 50 height 25
click at [1059, 257] on div "重 置 查 询" at bounding box center [1100, 263] width 217 height 25
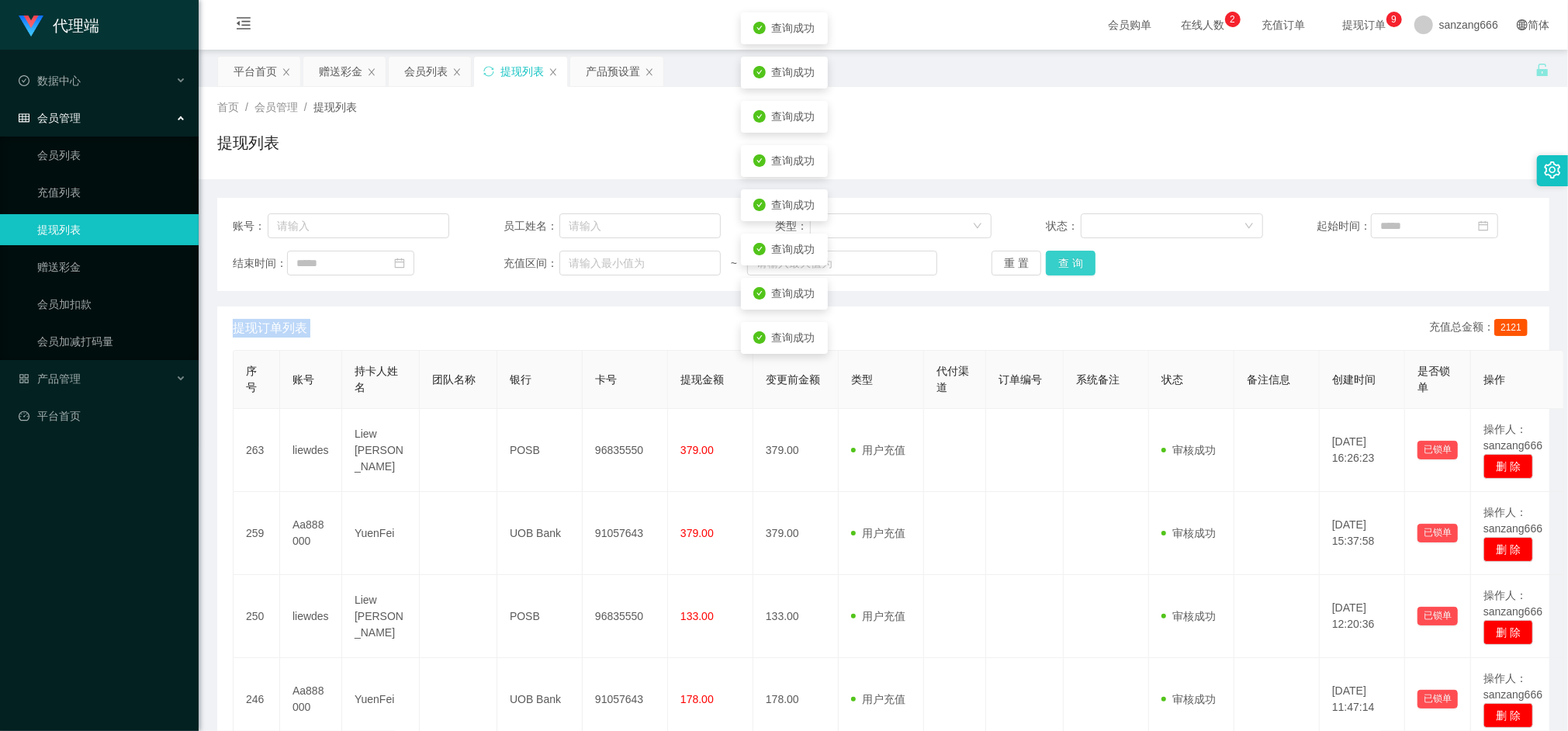
click at [1059, 257] on button "查 询" at bounding box center [1071, 263] width 50 height 25
click at [1059, 257] on div "重 置 查 询" at bounding box center [1100, 263] width 217 height 25
click at [1059, 257] on button "查 询" at bounding box center [1071, 263] width 50 height 25
click at [1059, 257] on div "重 置 查 询" at bounding box center [1100, 263] width 217 height 25
click at [1059, 257] on button "查 询" at bounding box center [1071, 263] width 50 height 25
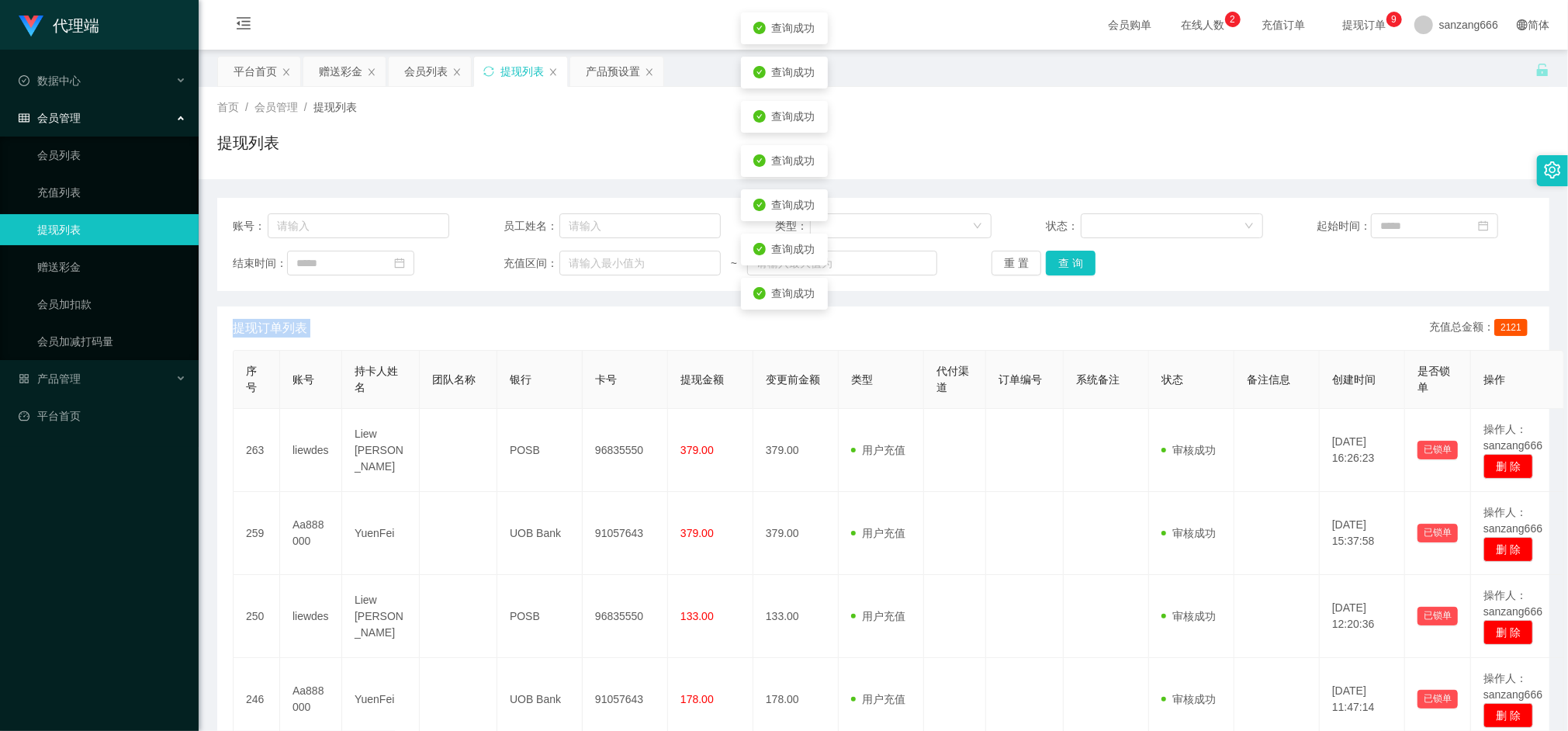
click at [1059, 257] on div "重 置 查 询" at bounding box center [1100, 263] width 217 height 25
click at [1057, 270] on button "查 询" at bounding box center [1071, 263] width 50 height 25
click at [271, 372] on th "序号" at bounding box center [257, 380] width 47 height 58
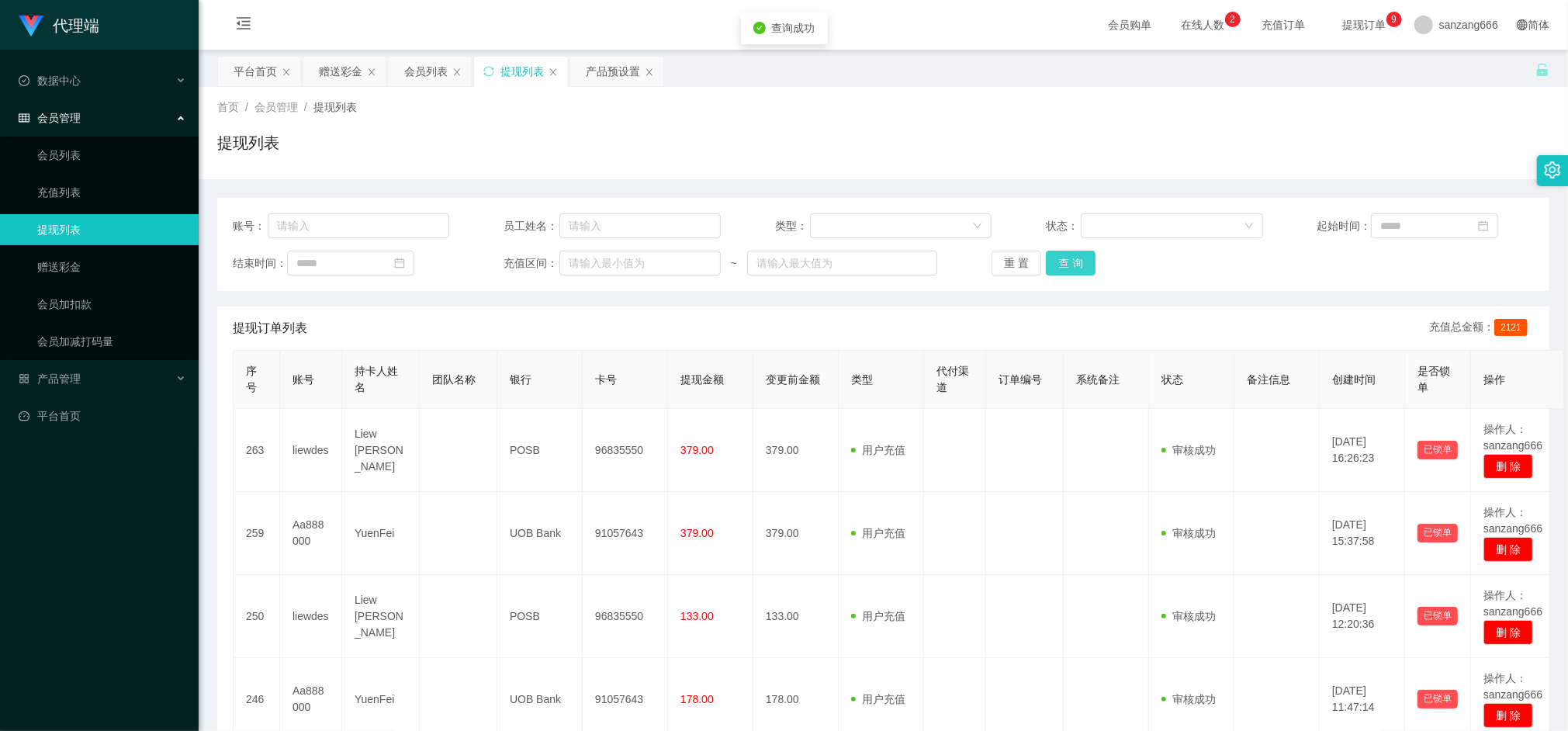
click at [1054, 267] on button "查 询" at bounding box center [1071, 263] width 50 height 25
click at [1056, 267] on button "查 询" at bounding box center [1071, 263] width 50 height 25
click at [1064, 264] on button "查 询" at bounding box center [1071, 263] width 50 height 25
click at [1053, 256] on button "查 询" at bounding box center [1071, 263] width 50 height 25
click at [1078, 259] on button "查 询" at bounding box center [1071, 263] width 50 height 25
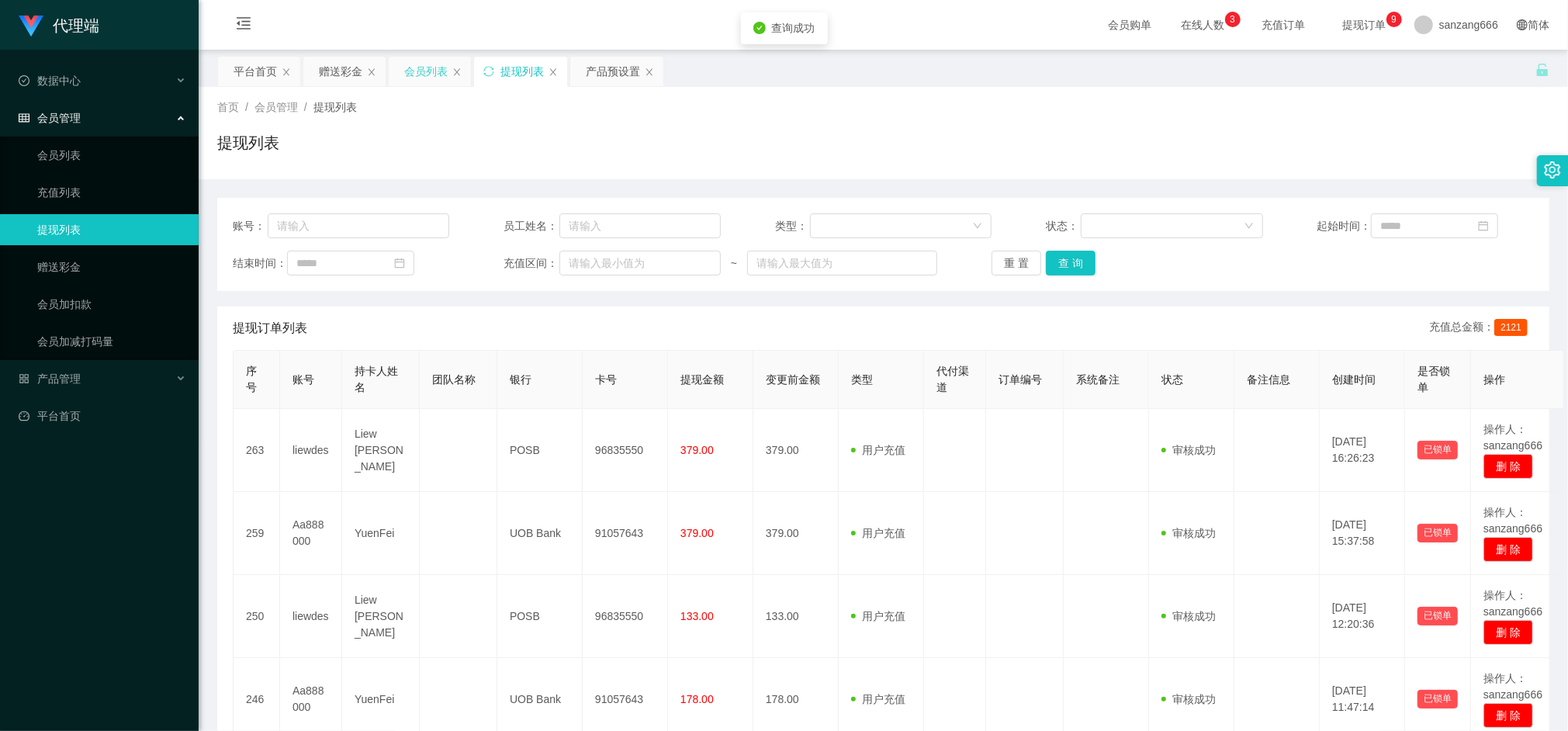
click at [410, 71] on div "会员列表" at bounding box center [426, 71] width 44 height 30
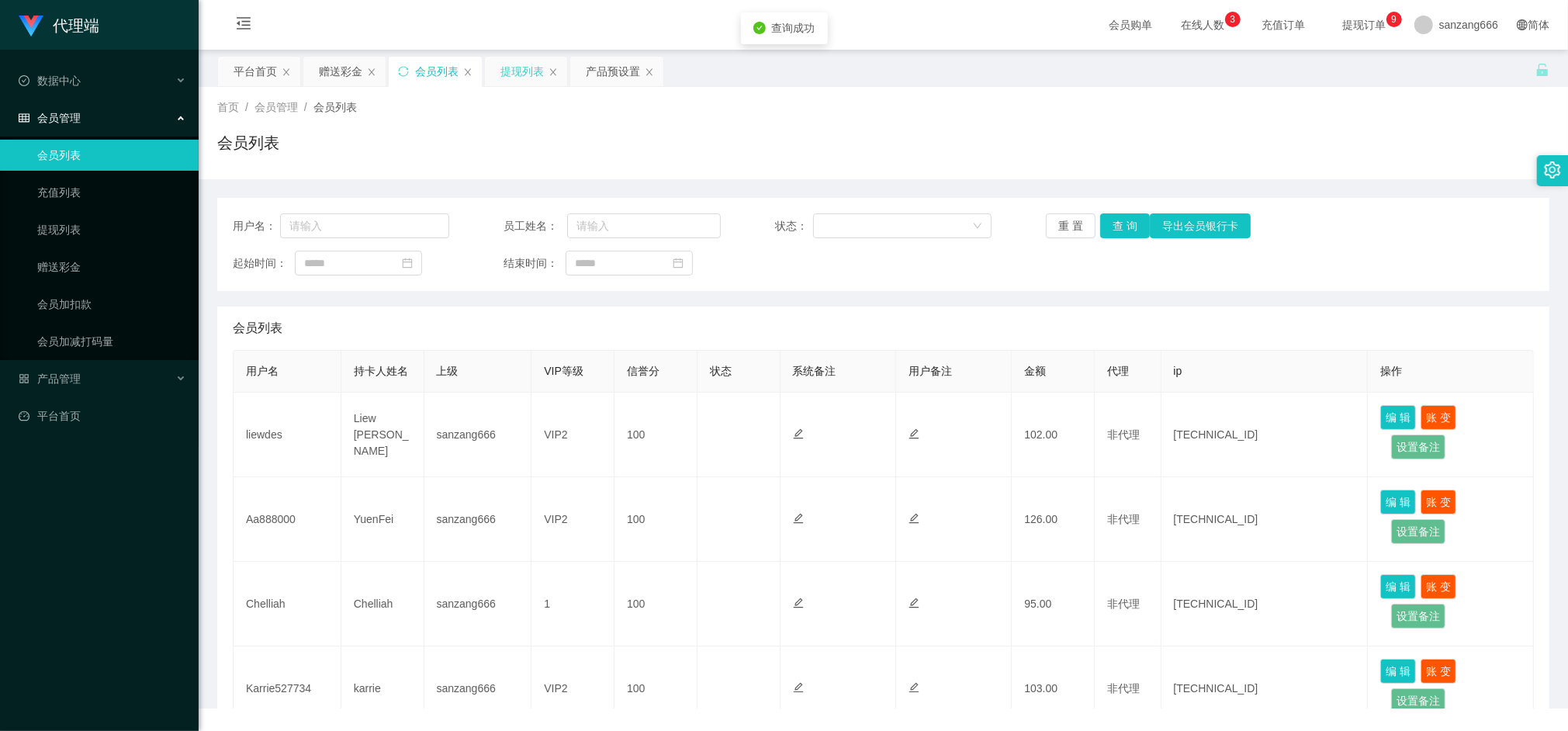
click at [507, 73] on div "提现列表" at bounding box center [522, 71] width 44 height 30
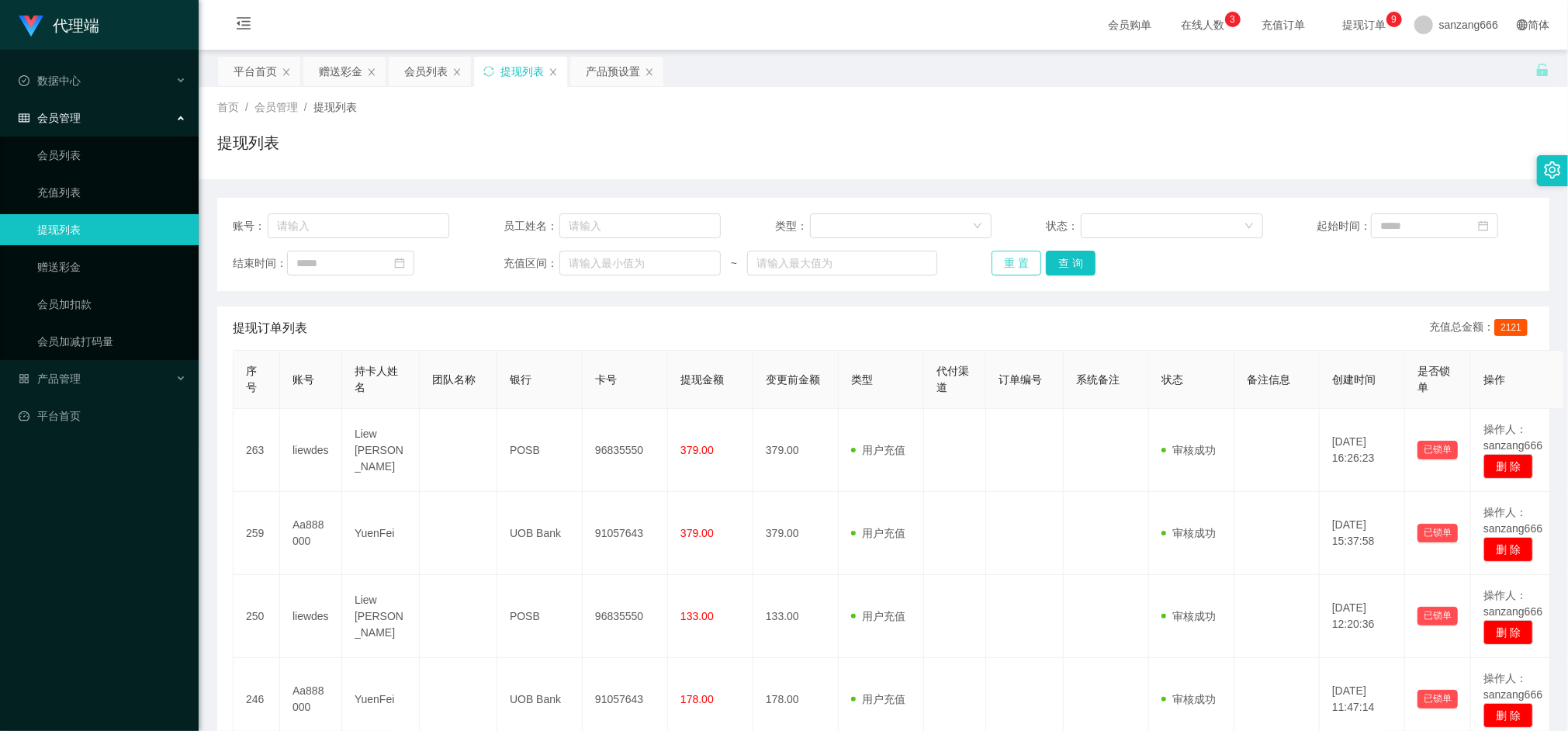
click at [1028, 257] on button "重 置" at bounding box center [1017, 263] width 50 height 25
click at [1059, 267] on button "查 询" at bounding box center [1071, 263] width 50 height 25
click at [1063, 264] on button "查 询" at bounding box center [1071, 263] width 50 height 25
click at [1081, 256] on button "查 询" at bounding box center [1071, 263] width 50 height 25
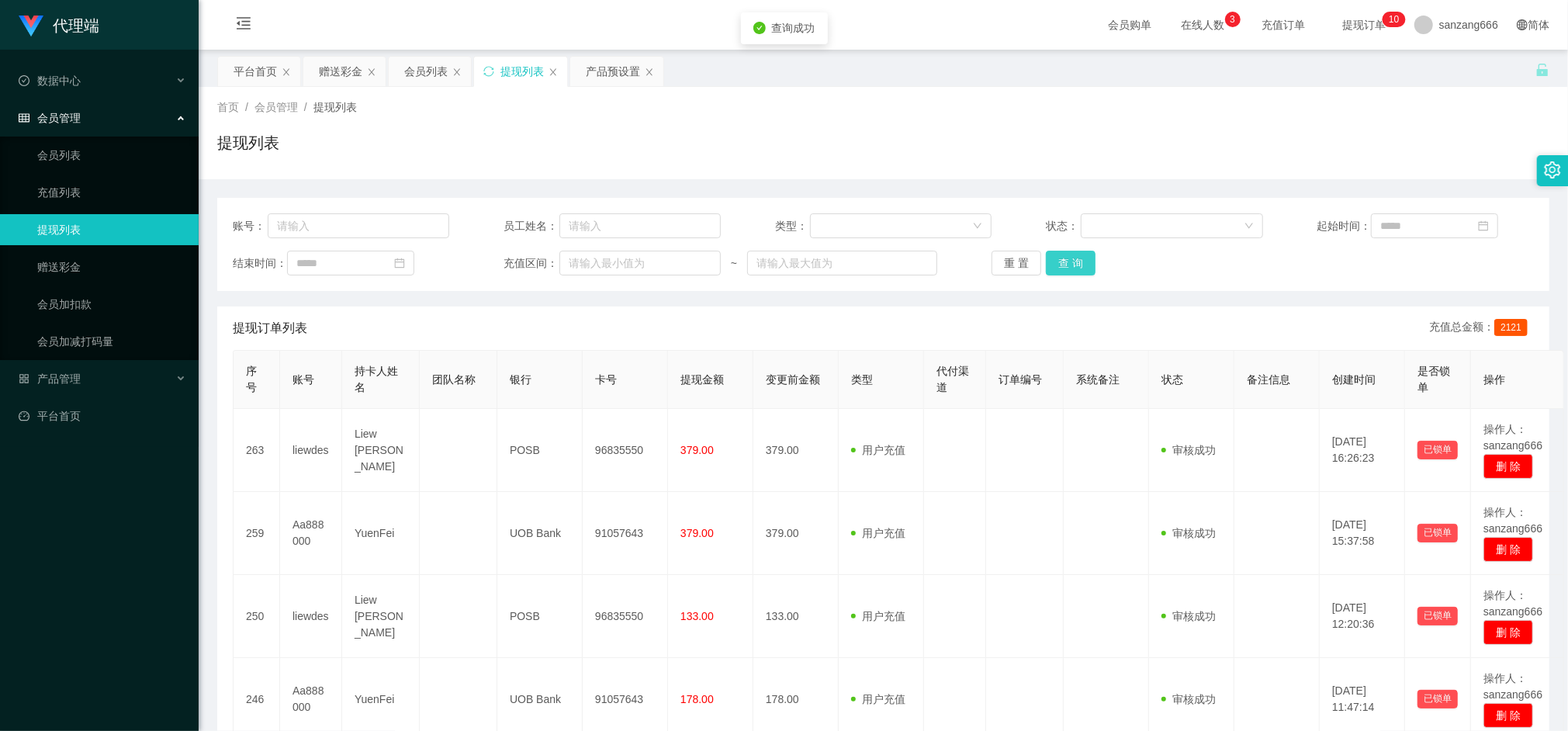
click at [1059, 271] on button "查 询" at bounding box center [1071, 263] width 50 height 25
click at [1054, 255] on button "查 询" at bounding box center [1071, 263] width 50 height 25
click at [1054, 255] on button "查 询" at bounding box center [1079, 263] width 66 height 25
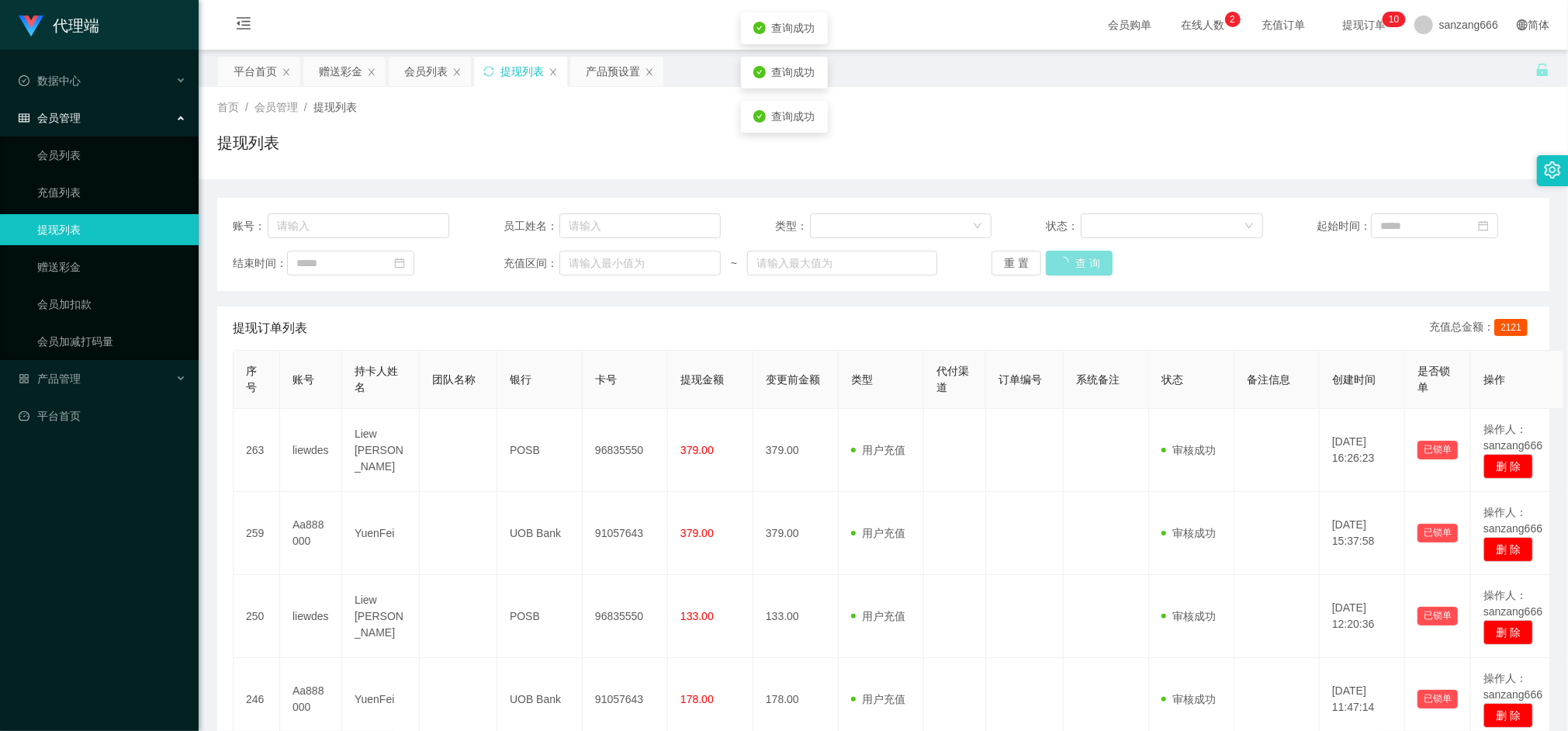
click at [1054, 255] on button "查 询" at bounding box center [1079, 263] width 66 height 25
click at [1054, 255] on div "重 置 查 询" at bounding box center [1100, 263] width 217 height 25
click at [1054, 255] on button "查 询" at bounding box center [1071, 263] width 50 height 25
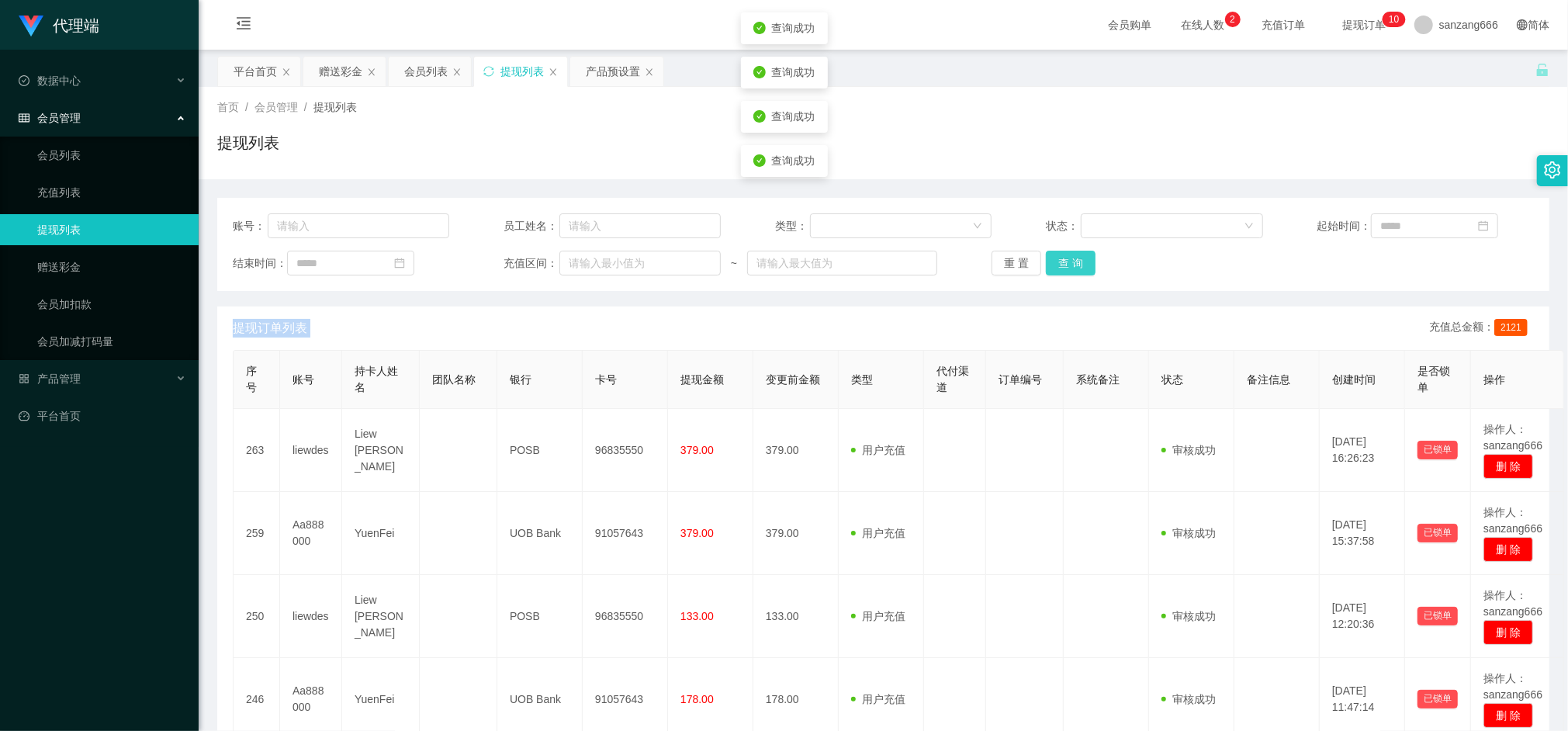
click at [1054, 255] on button "查 询" at bounding box center [1071, 263] width 50 height 25
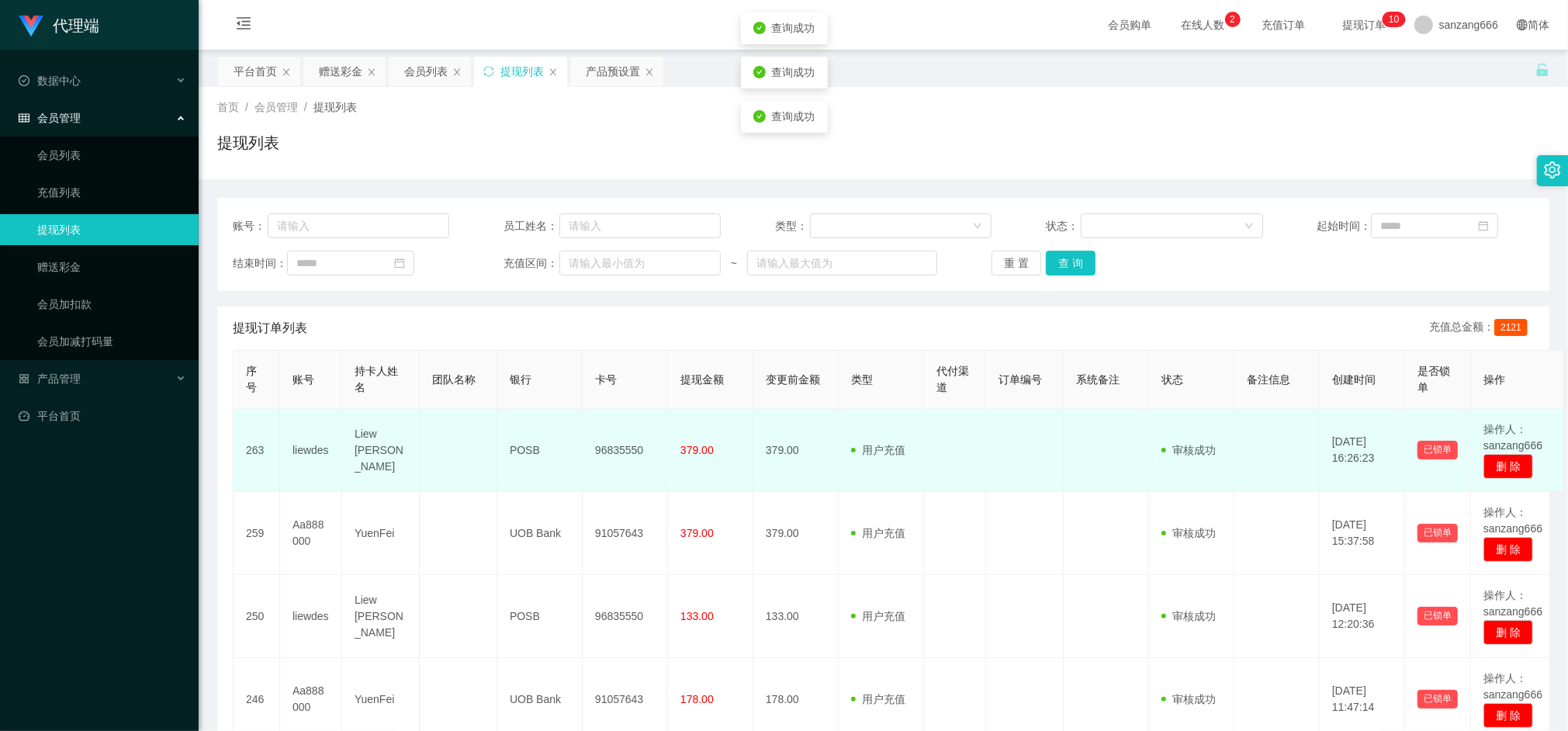
click at [293, 448] on td "liewdes" at bounding box center [310, 450] width 62 height 83
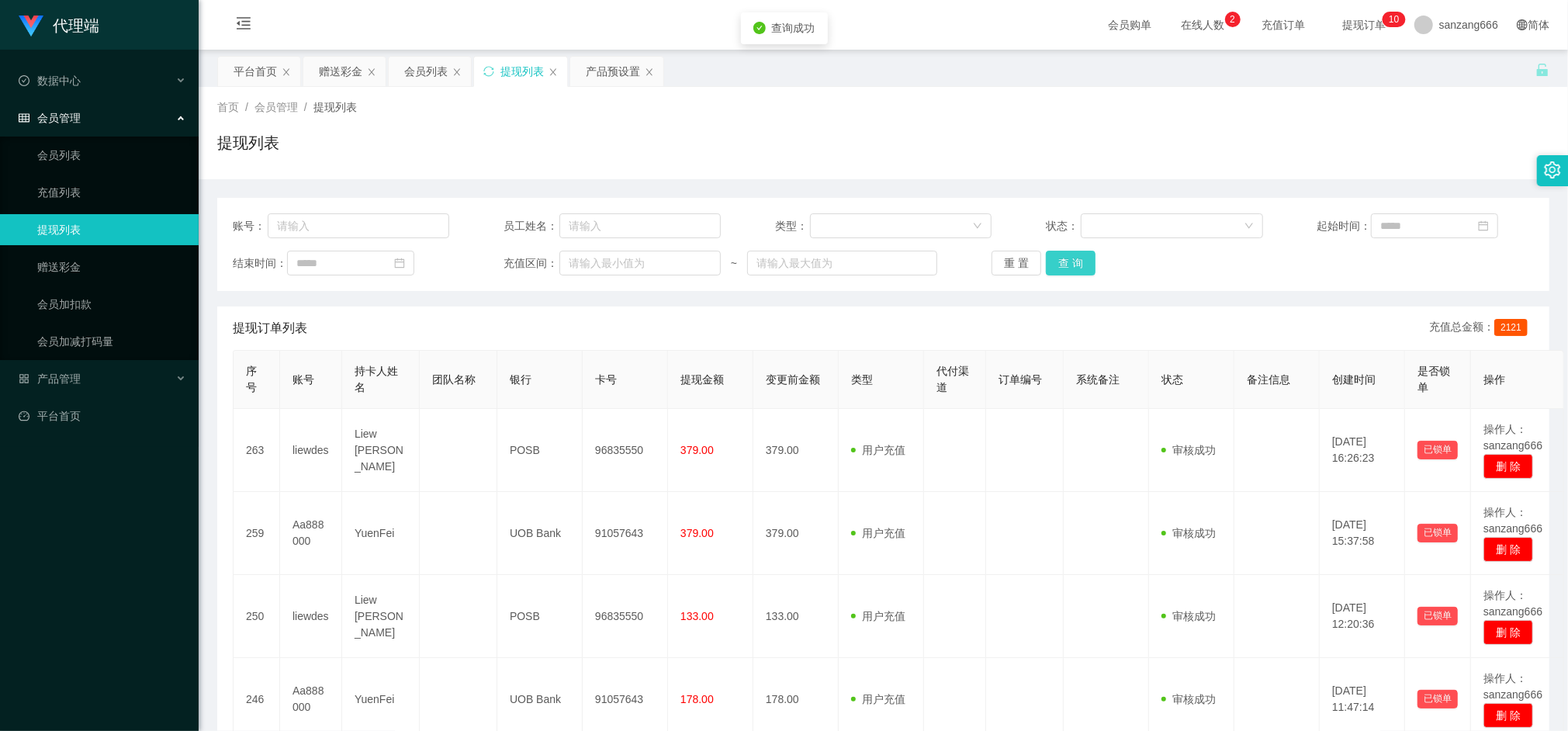
click at [1060, 262] on button "查 询" at bounding box center [1071, 263] width 50 height 25
click at [1050, 260] on button "查 询" at bounding box center [1071, 263] width 50 height 25
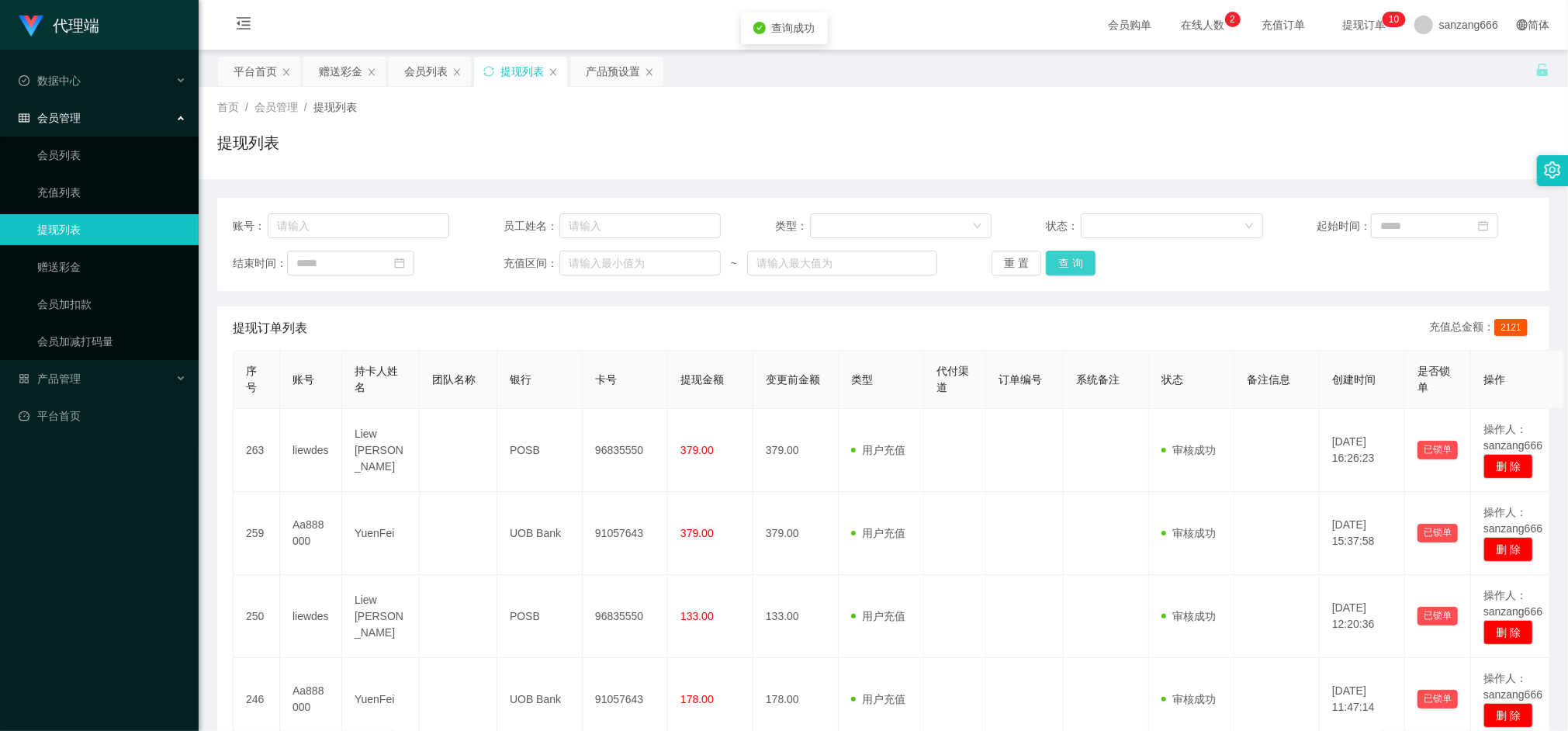
click at [1050, 260] on button "查 询" at bounding box center [1071, 263] width 50 height 25
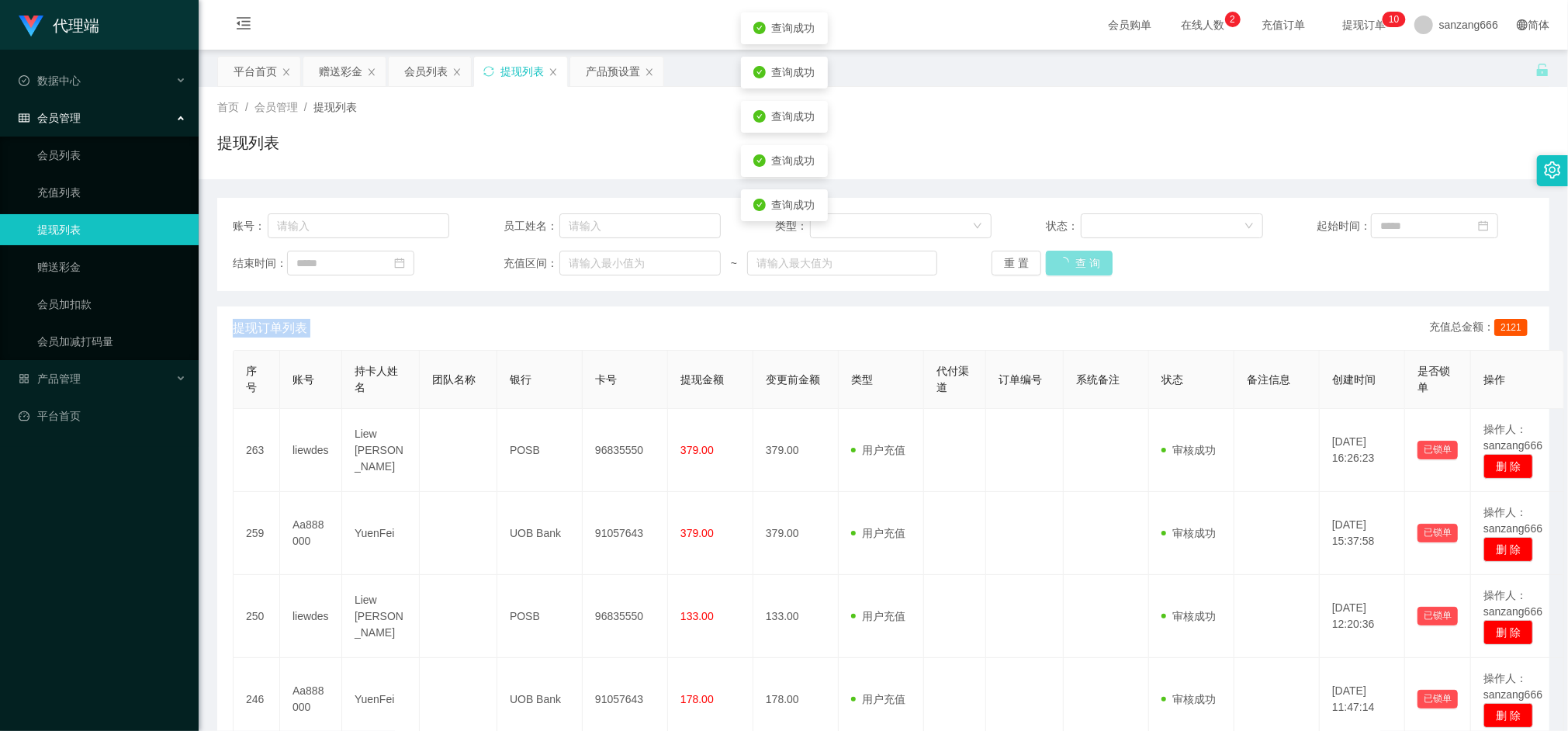
click at [1050, 260] on div "重 置 查 询" at bounding box center [1100, 263] width 217 height 25
click at [1050, 260] on button "查 询" at bounding box center [1071, 263] width 50 height 25
click at [1050, 260] on div "重 置 查 询" at bounding box center [1100, 263] width 217 height 25
click at [1050, 260] on button "查 询" at bounding box center [1071, 263] width 50 height 25
click at [1050, 260] on div "重 置 查 询" at bounding box center [1100, 263] width 217 height 25
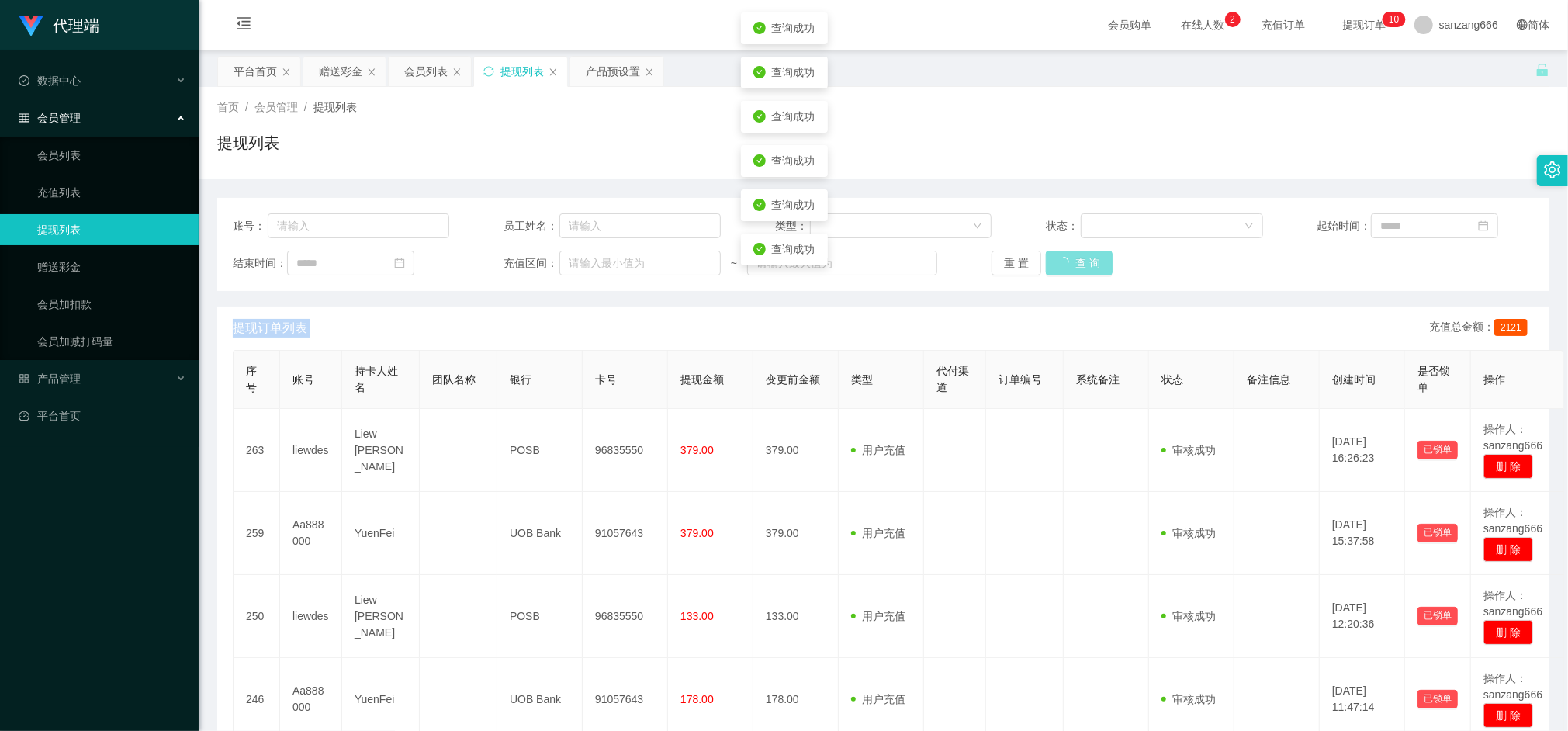
click at [1050, 260] on button "查 询" at bounding box center [1079, 263] width 66 height 25
click at [1050, 260] on div "重 置 查 询" at bounding box center [1100, 263] width 217 height 25
click at [314, 63] on div "赠送彩金" at bounding box center [344, 71] width 82 height 30
click at [340, 72] on div "赠送彩金" at bounding box center [341, 71] width 44 height 30
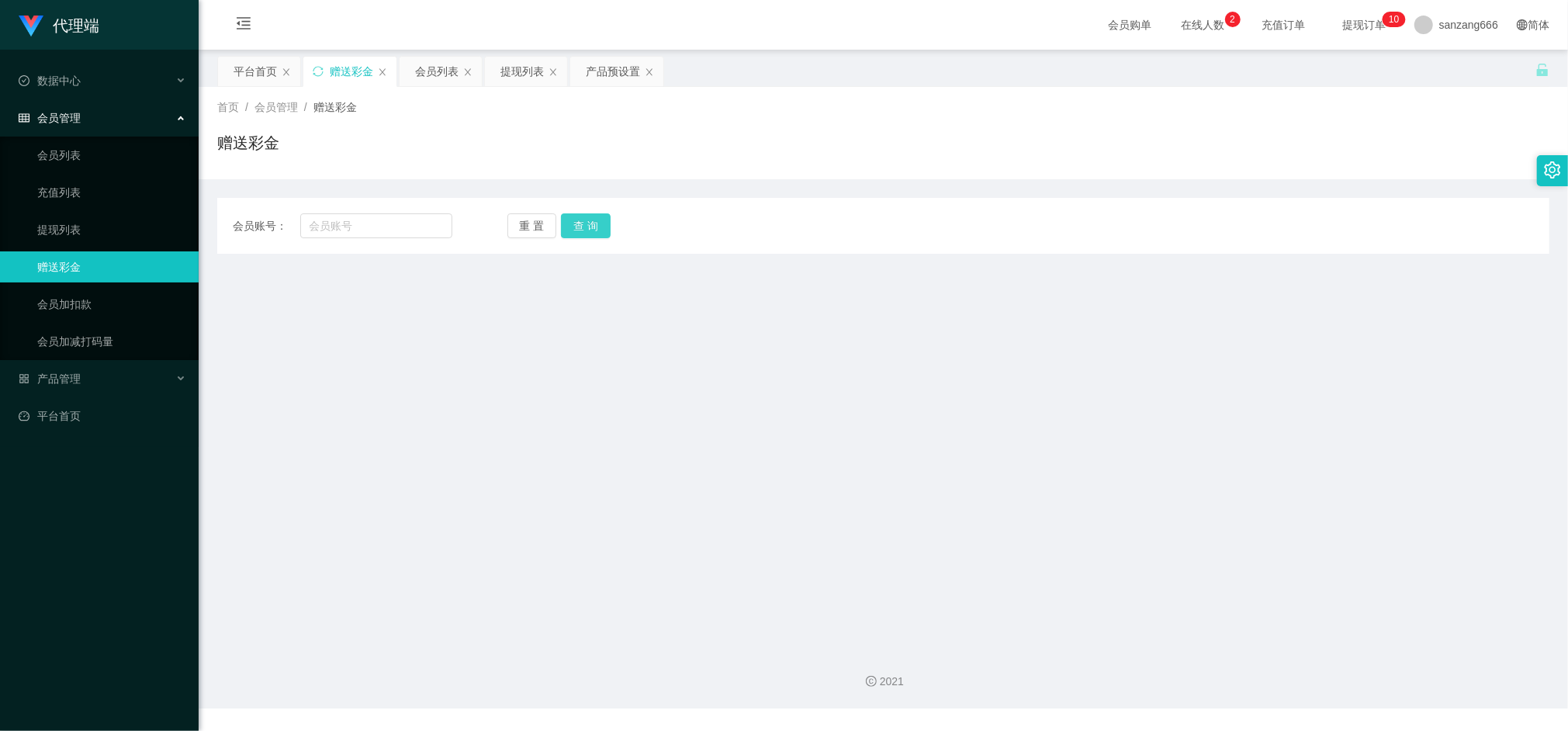
click at [590, 228] on button "查 询" at bounding box center [586, 226] width 50 height 25
click at [329, 230] on input "text" at bounding box center [376, 226] width 152 height 25
paste input "Aa888000"
type input "Aa888000"
click at [572, 227] on button "查 询" at bounding box center [586, 226] width 50 height 25
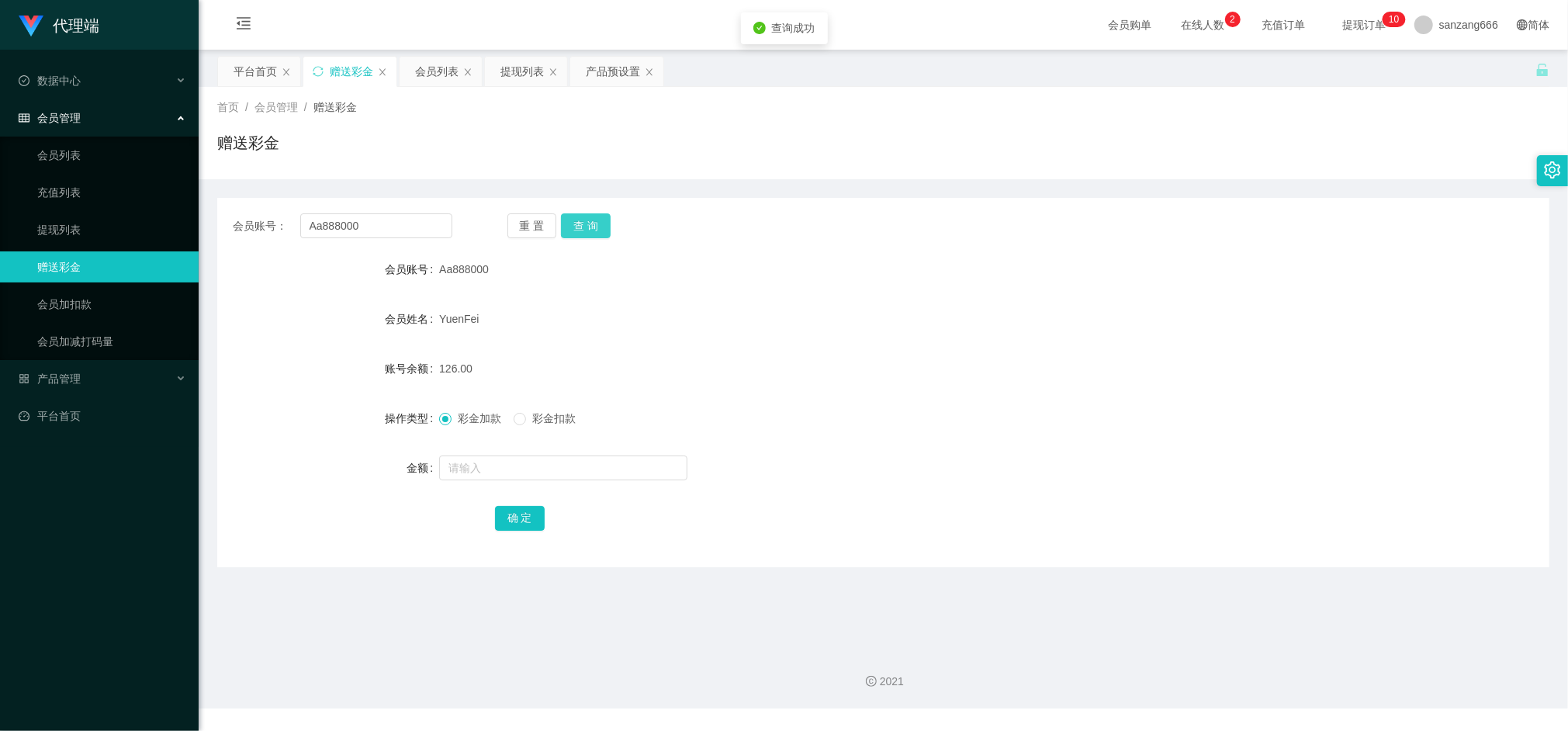
click at [572, 227] on button "查 询" at bounding box center [586, 226] width 50 height 25
click at [572, 227] on button "查 询" at bounding box center [594, 226] width 66 height 25
click at [572, 227] on div "重 置 查 询" at bounding box center [617, 226] width 220 height 25
click at [572, 227] on button "查 询" at bounding box center [594, 226] width 66 height 25
click at [572, 227] on button "查 询" at bounding box center [586, 226] width 50 height 25
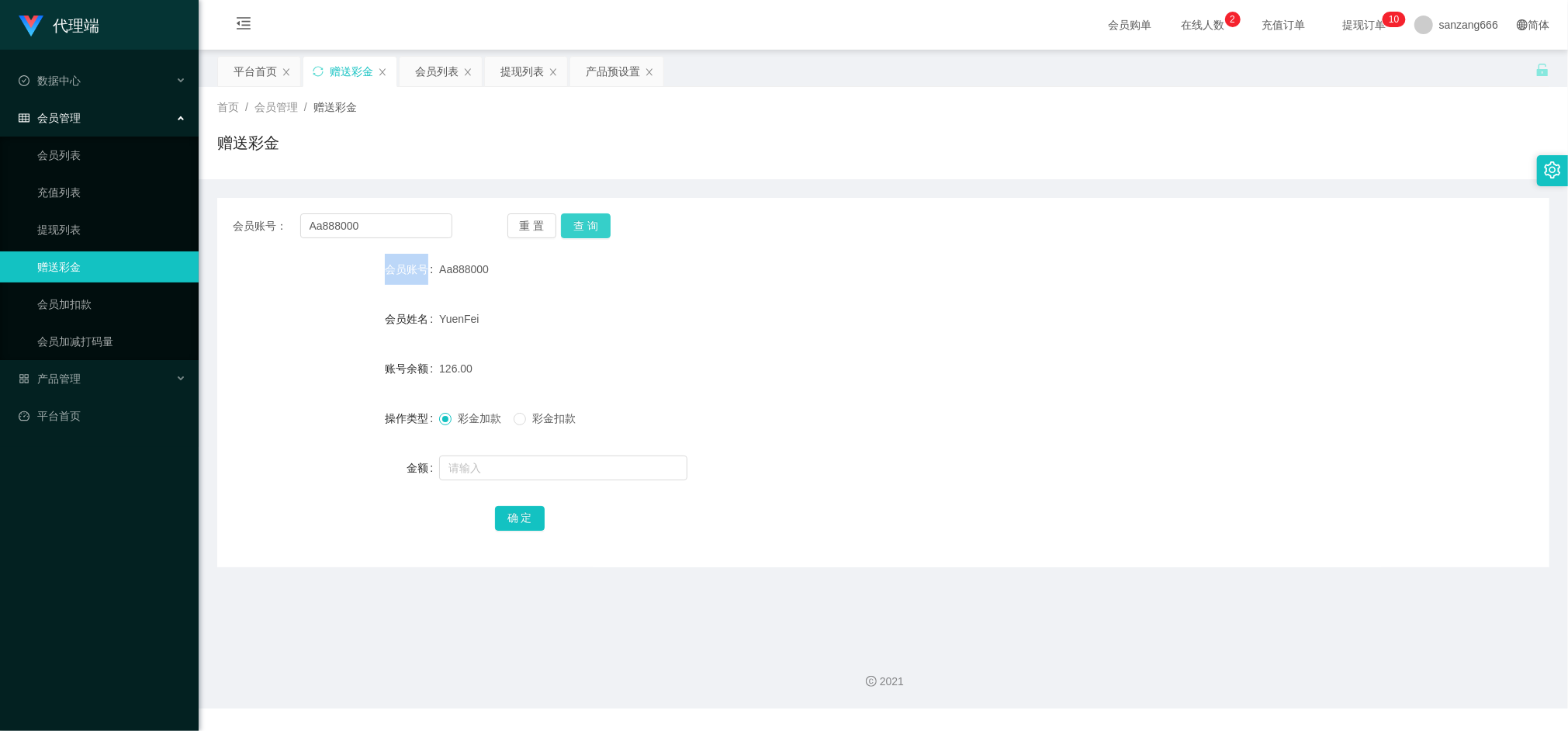
click at [588, 222] on button "查 询" at bounding box center [586, 226] width 50 height 25
click at [593, 216] on button "查 询" at bounding box center [586, 226] width 50 height 25
click at [594, 216] on button "查 询" at bounding box center [586, 226] width 50 height 25
click at [481, 267] on span "Aa888000" at bounding box center [465, 269] width 50 height 13
click at [607, 241] on div "会员账号： Aa888000 重 置 查 询 会员账号 Aa888000 会员姓名 [PERSON_NAME] 账号余额 126.00 操作类型 彩金加款 彩…" at bounding box center [884, 382] width 1333 height 369
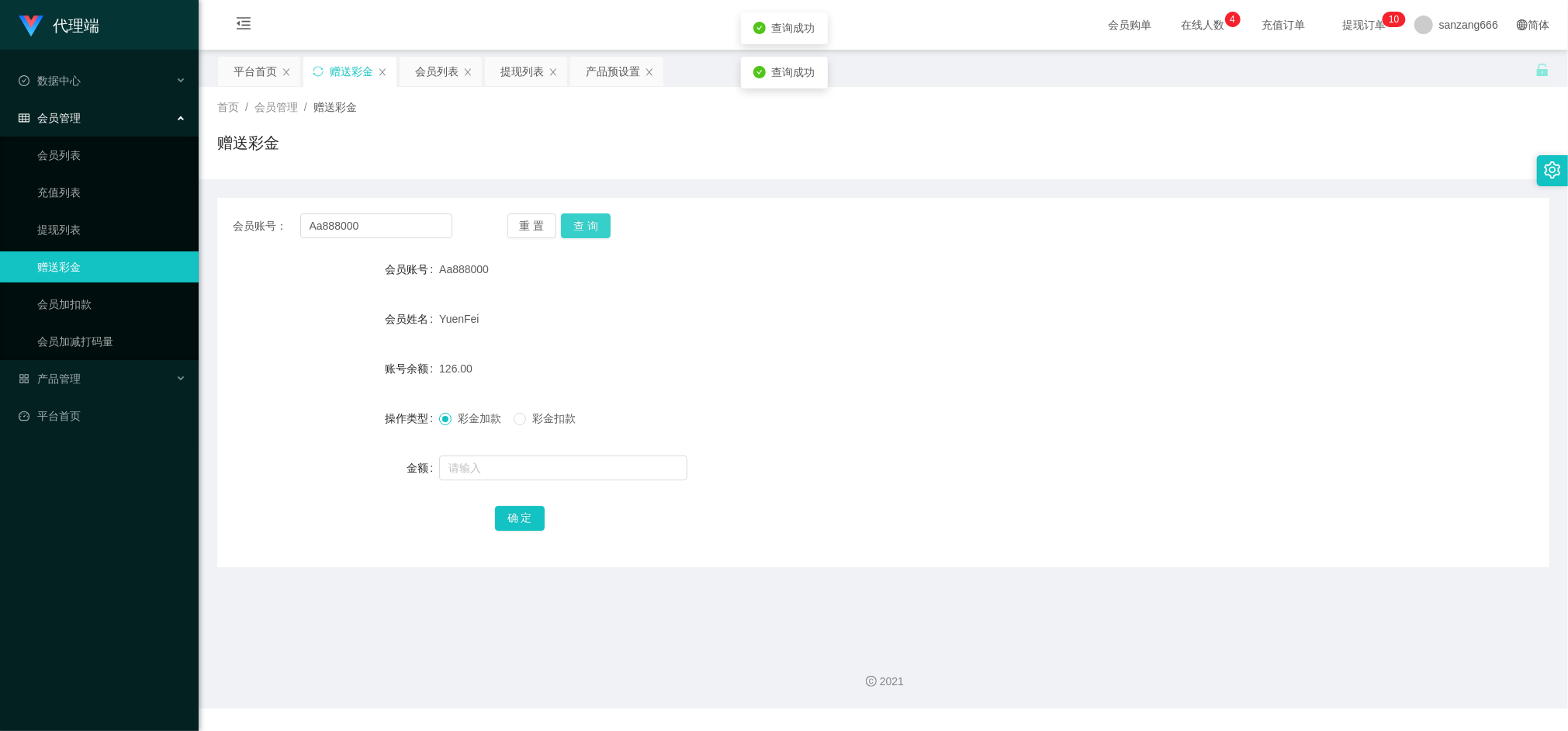
click at [593, 230] on button "查 询" at bounding box center [586, 226] width 50 height 25
click at [587, 219] on button "查 询" at bounding box center [586, 226] width 50 height 25
click at [532, 77] on div "提现列表" at bounding box center [522, 71] width 44 height 30
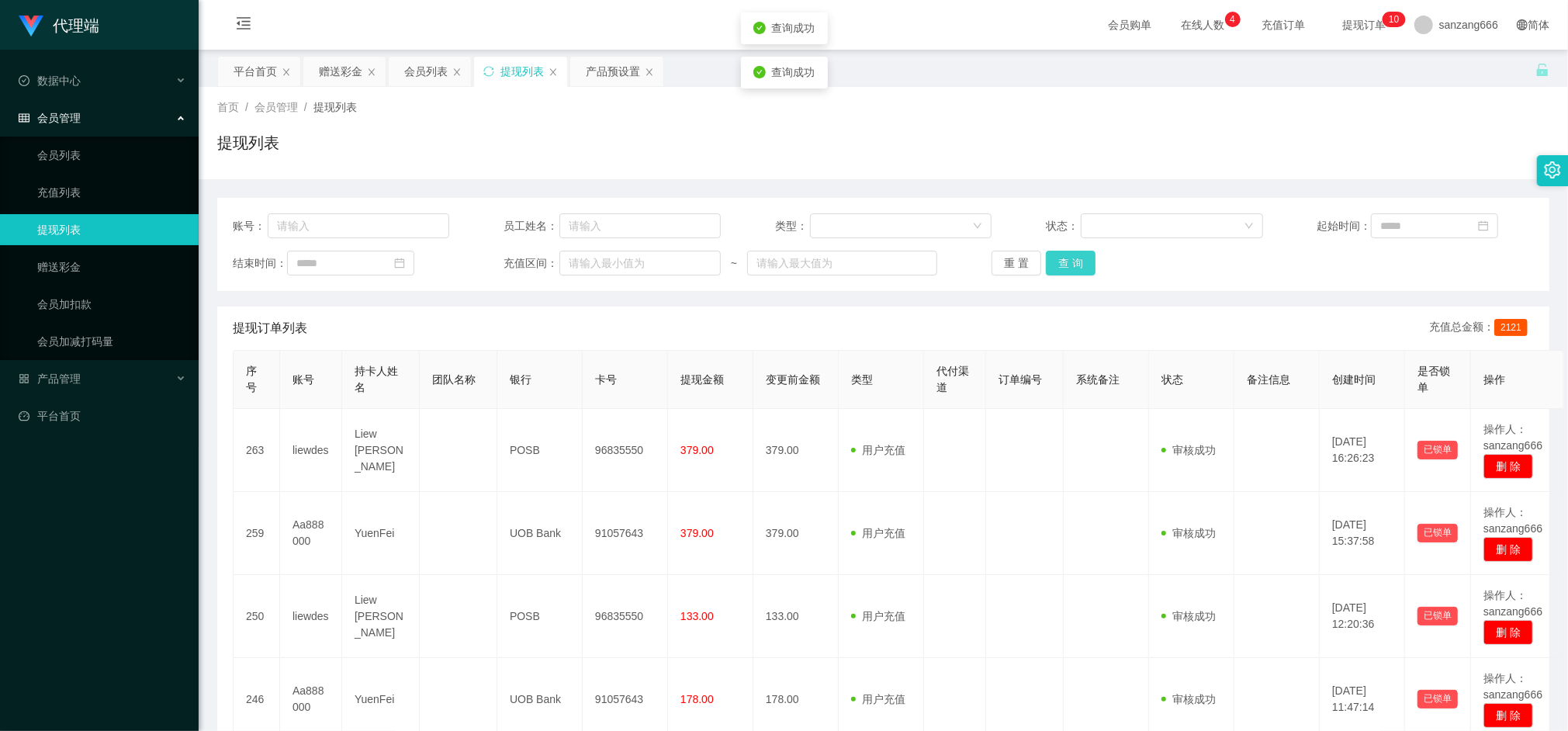
click at [1069, 270] on button "查 询" at bounding box center [1071, 263] width 50 height 25
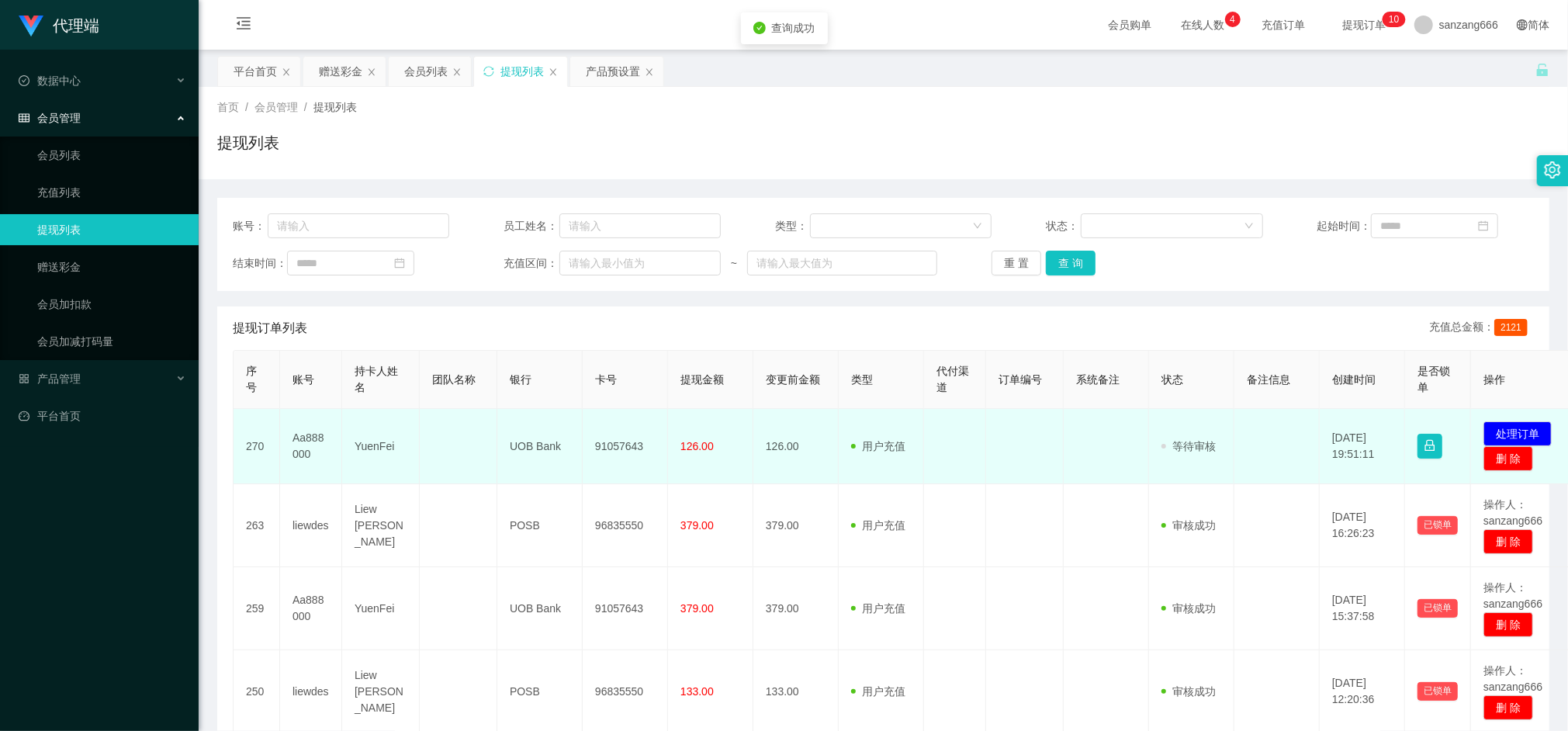
click at [622, 444] on td "91057643" at bounding box center [625, 446] width 85 height 75
copy td "91057643"
click at [1527, 424] on button "处理订单" at bounding box center [1517, 434] width 68 height 25
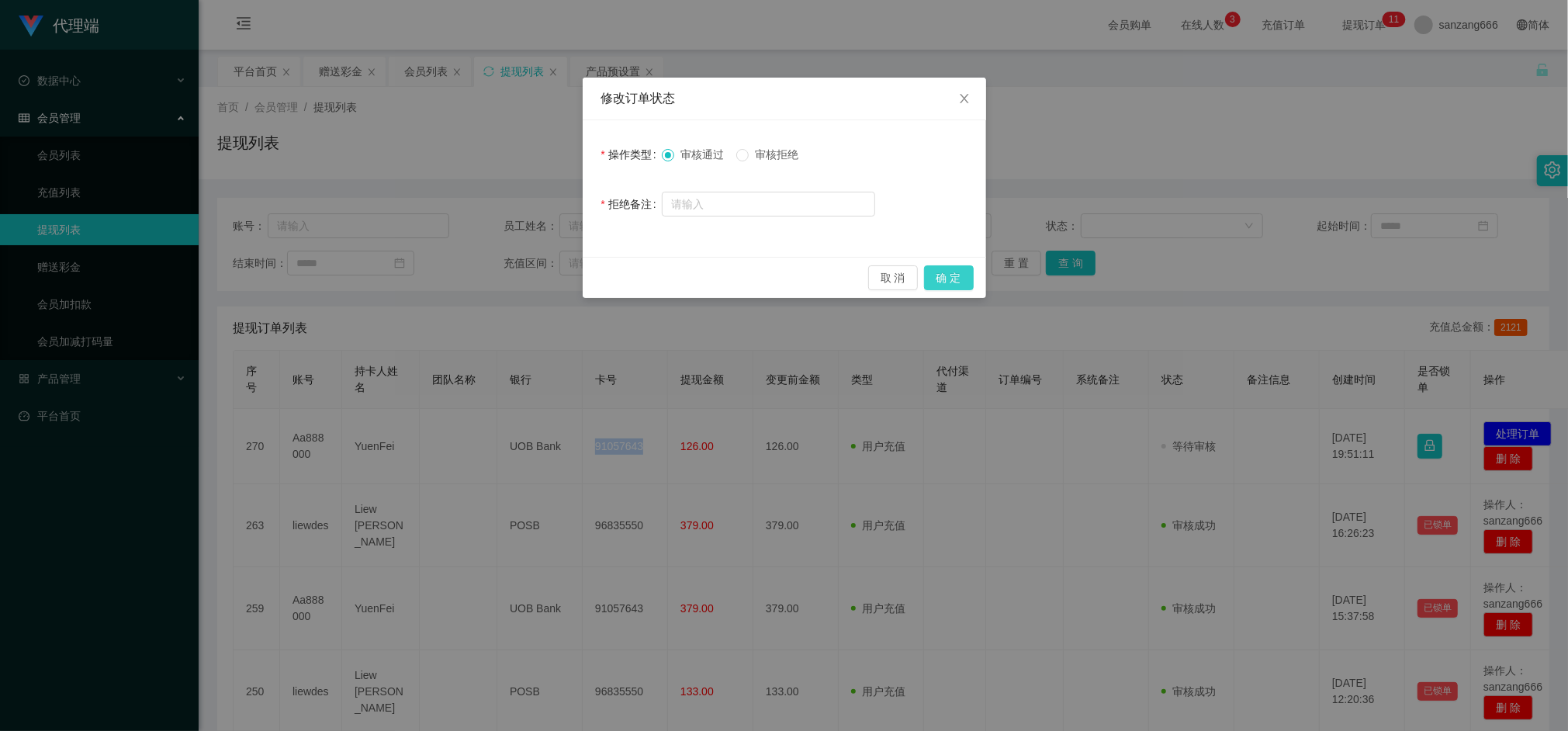
click at [950, 271] on button "确 定" at bounding box center [949, 278] width 50 height 25
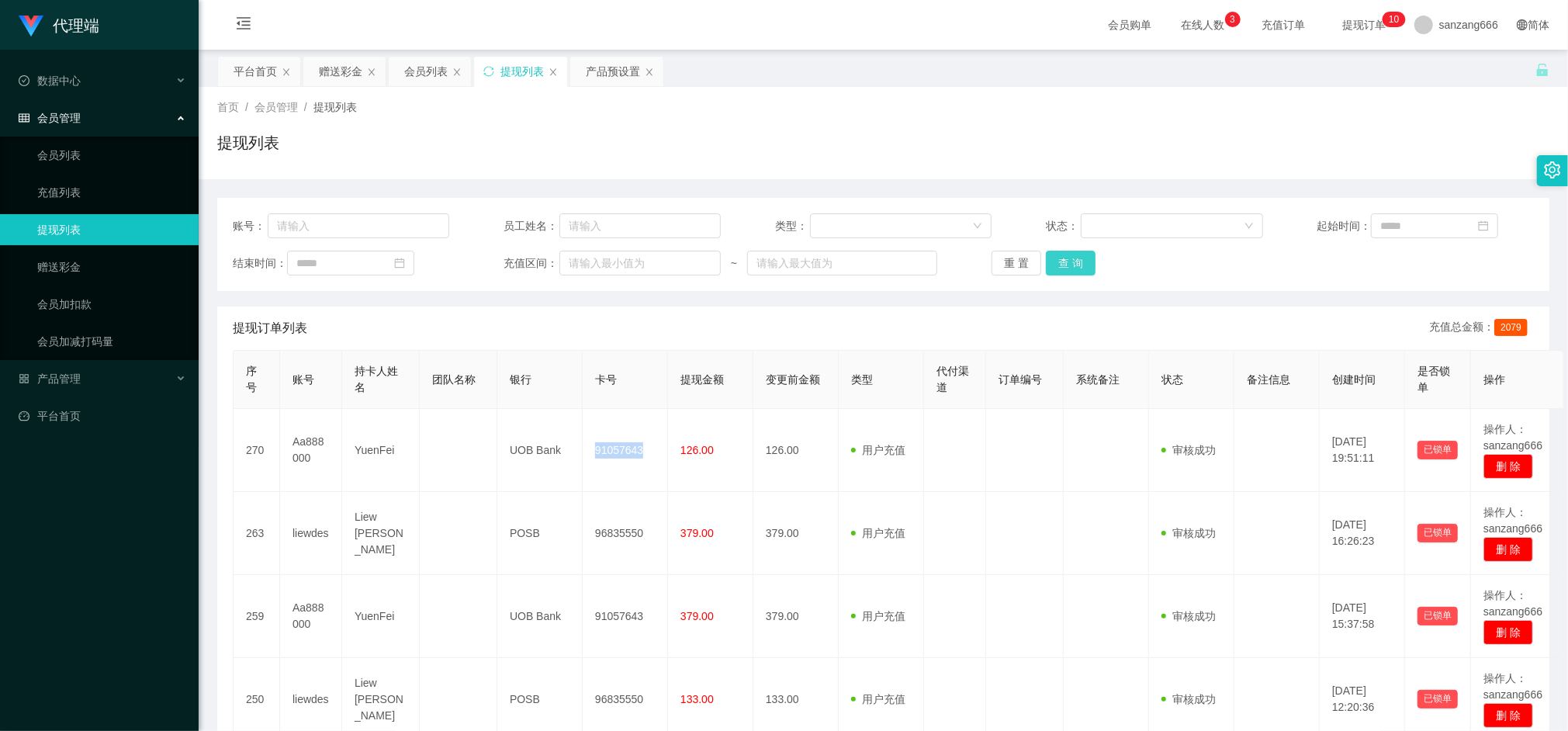
click at [1057, 262] on button "查 询" at bounding box center [1071, 263] width 50 height 25
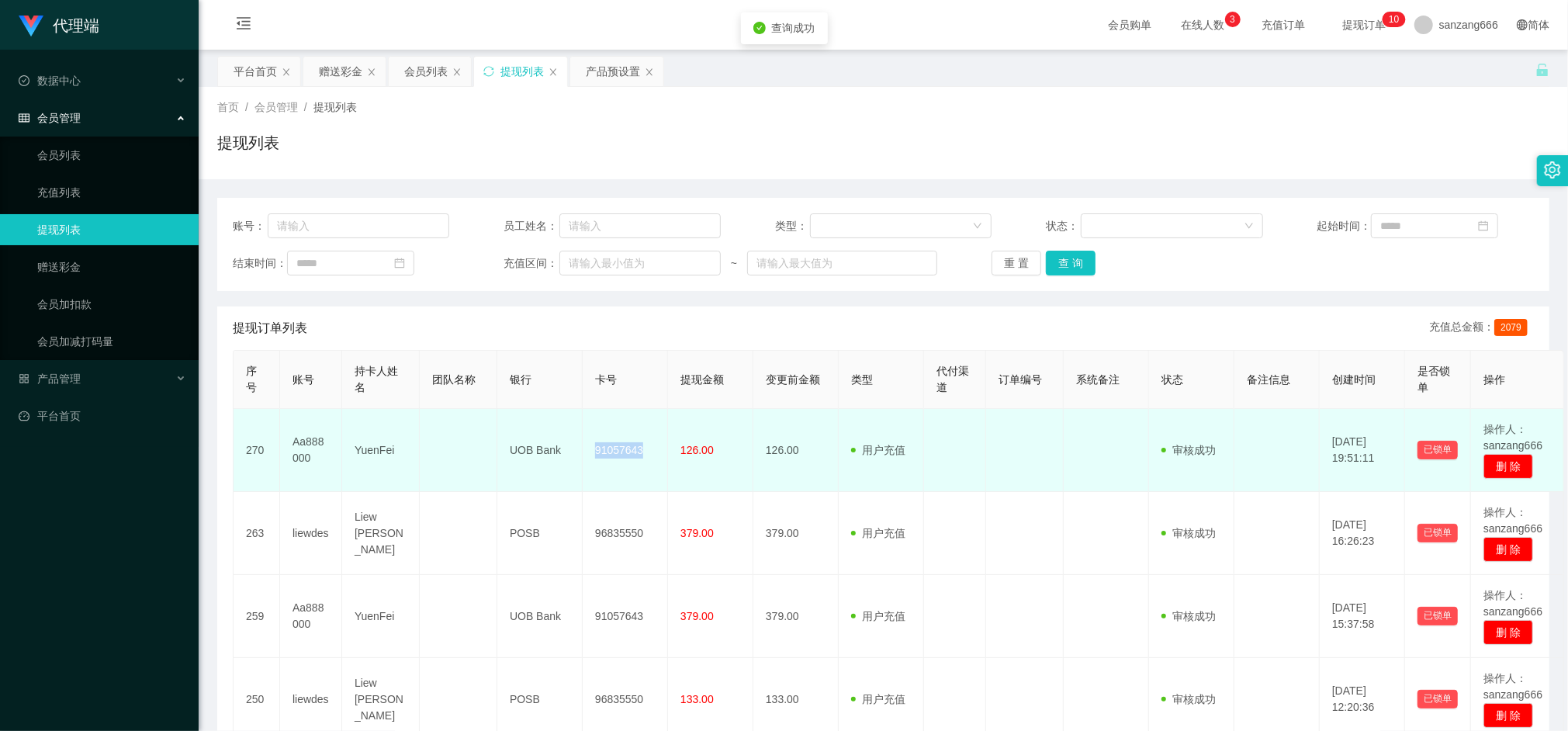
click at [667, 442] on td "91057643" at bounding box center [625, 450] width 85 height 83
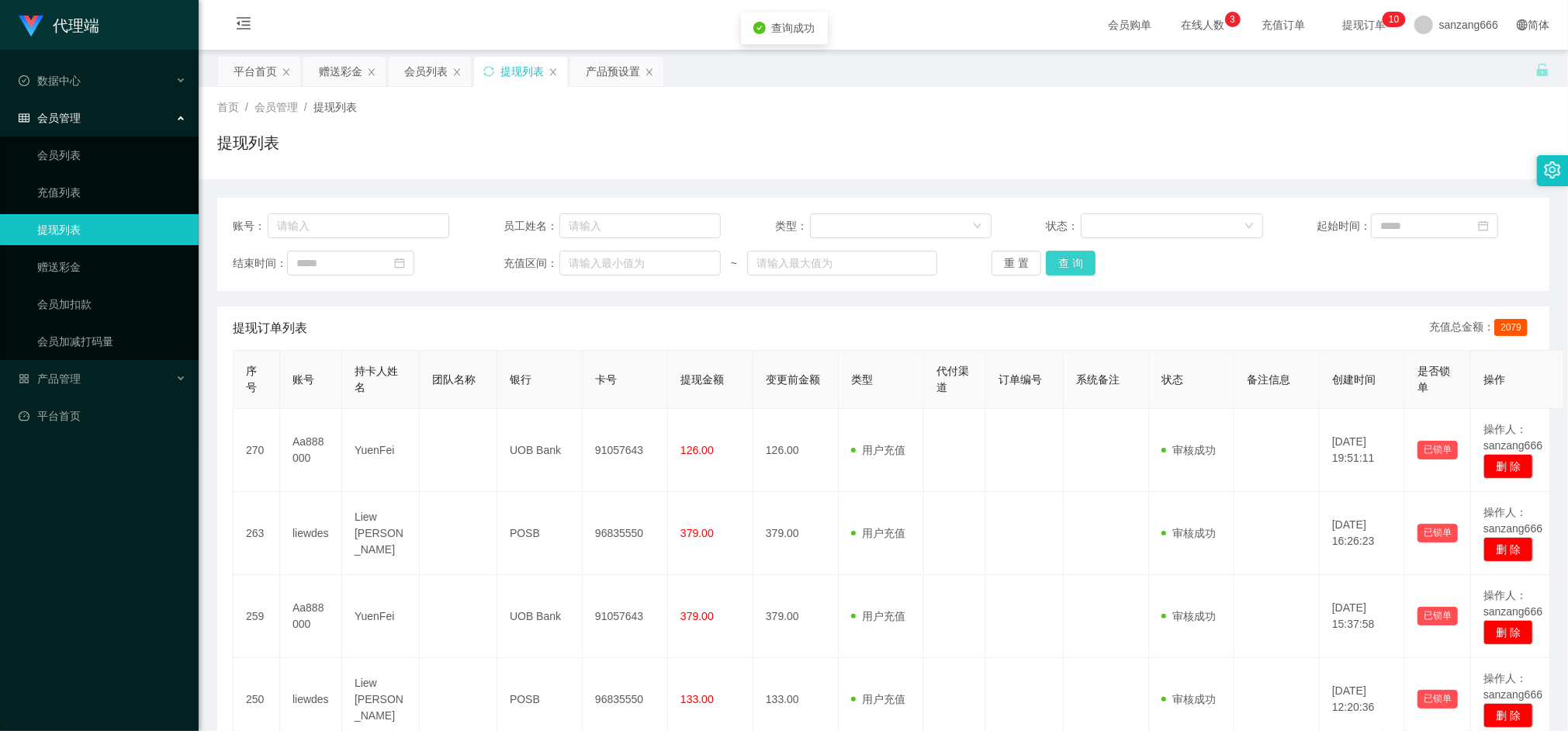
click at [1074, 267] on button "查 询" at bounding box center [1071, 263] width 50 height 25
click at [1056, 258] on button "查 询" at bounding box center [1071, 263] width 50 height 25
click at [569, 181] on div "账号： 员工姓名： 类型： 状态： 起始时间： 结束时间： 充值区间： ~ 重 置 查 询 提现订单列表 充值总金额： 2079 序号 账号 持卡人姓名 团队…" at bounding box center [884, 733] width 1333 height 1109
click at [1068, 265] on button "查 询" at bounding box center [1071, 263] width 50 height 25
click at [1067, 260] on button "查 询" at bounding box center [1071, 263] width 50 height 25
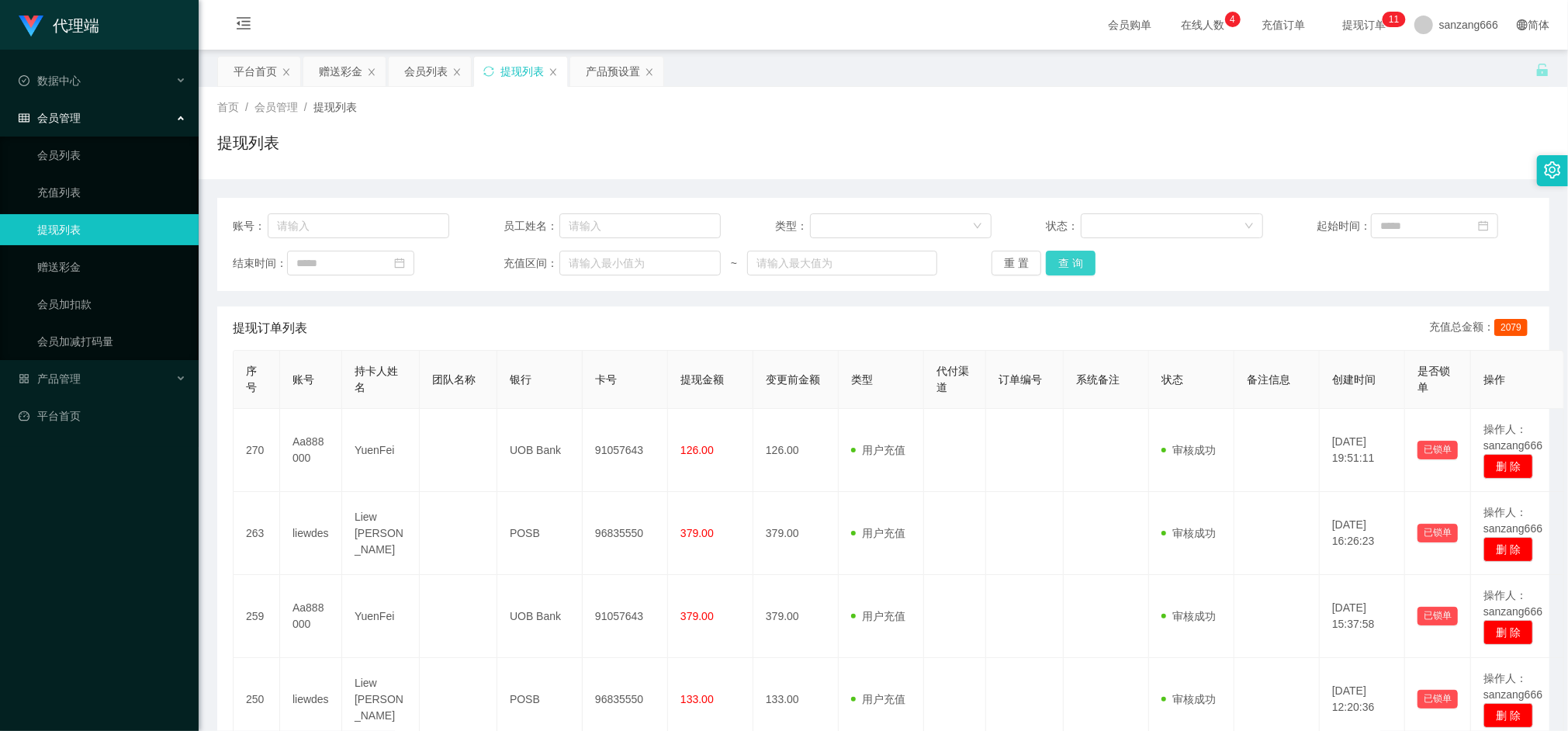
click at [1084, 274] on button "查 询" at bounding box center [1071, 263] width 50 height 25
click at [1082, 271] on button "查 询" at bounding box center [1071, 263] width 50 height 25
click at [1051, 263] on button "查 询" at bounding box center [1071, 263] width 50 height 25
click at [1053, 263] on button "查 询" at bounding box center [1079, 263] width 66 height 25
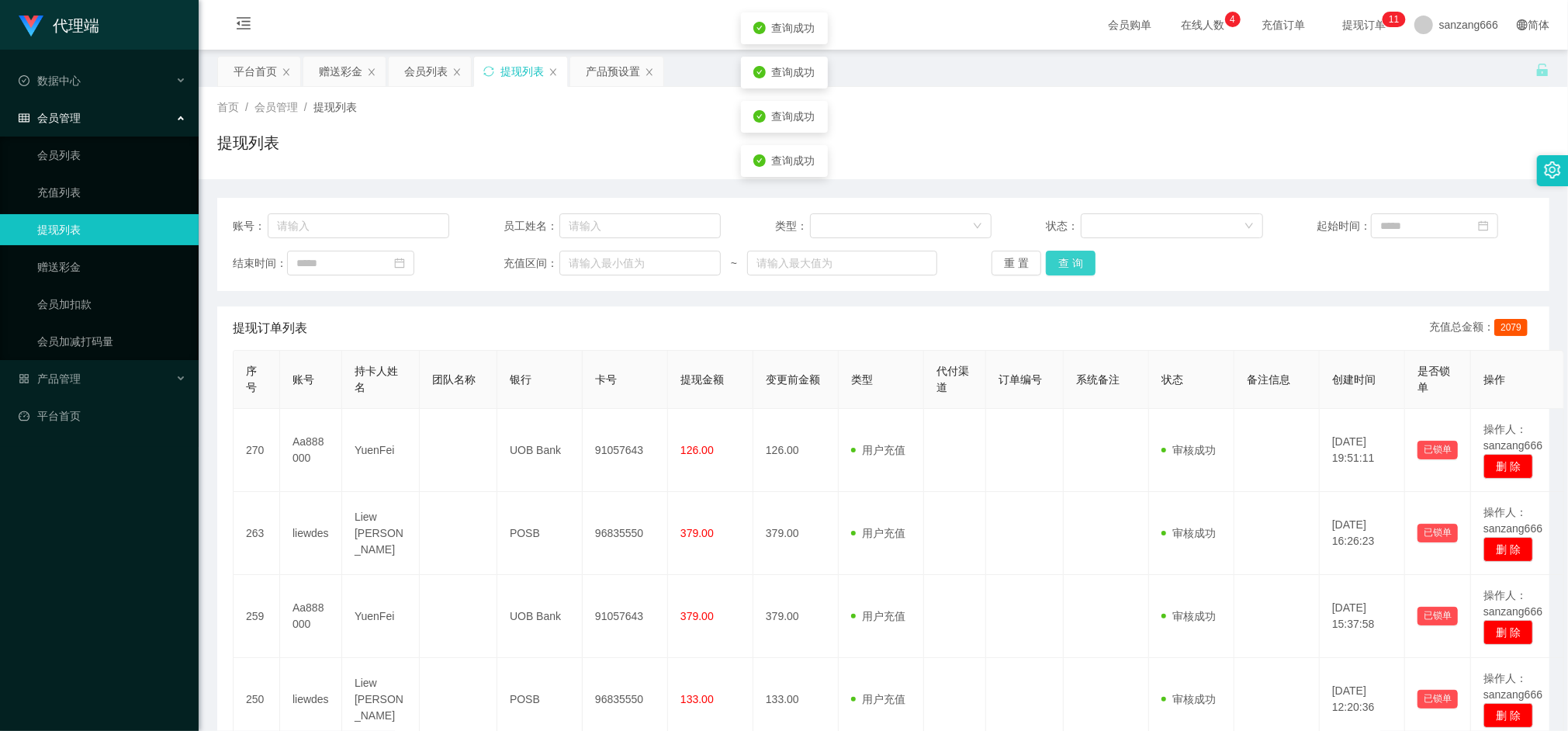
click at [1053, 263] on button "查 询" at bounding box center [1071, 263] width 50 height 25
click at [1053, 263] on button "查 询" at bounding box center [1079, 263] width 66 height 25
click at [1053, 263] on button "查 询" at bounding box center [1071, 263] width 50 height 25
click at [1053, 263] on div "重 置 查 询" at bounding box center [1100, 263] width 217 height 25
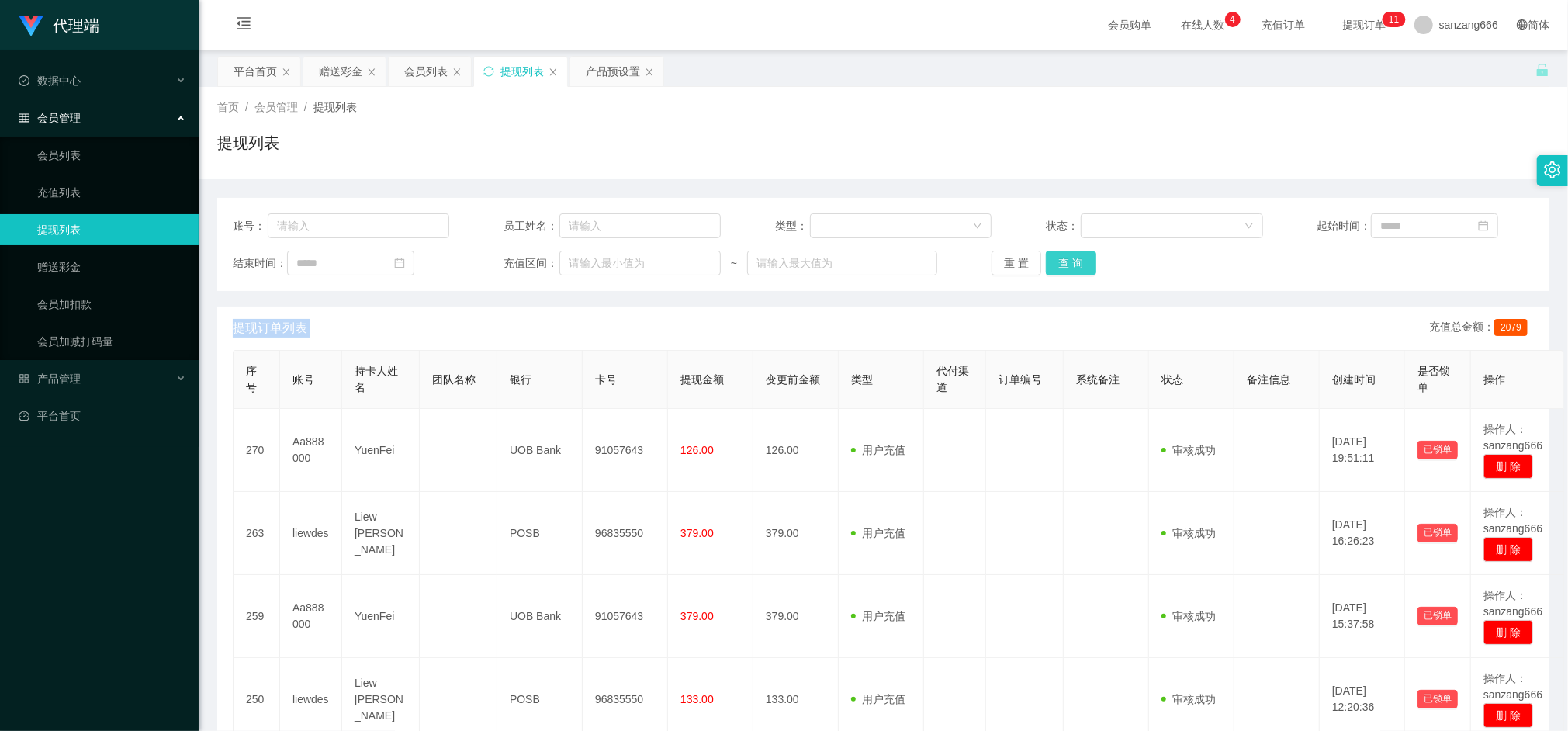
click at [1078, 255] on button "查 询" at bounding box center [1071, 263] width 50 height 25
click at [1078, 255] on button "查 询" at bounding box center [1079, 263] width 66 height 25
click at [1078, 255] on button "查 询" at bounding box center [1071, 263] width 50 height 25
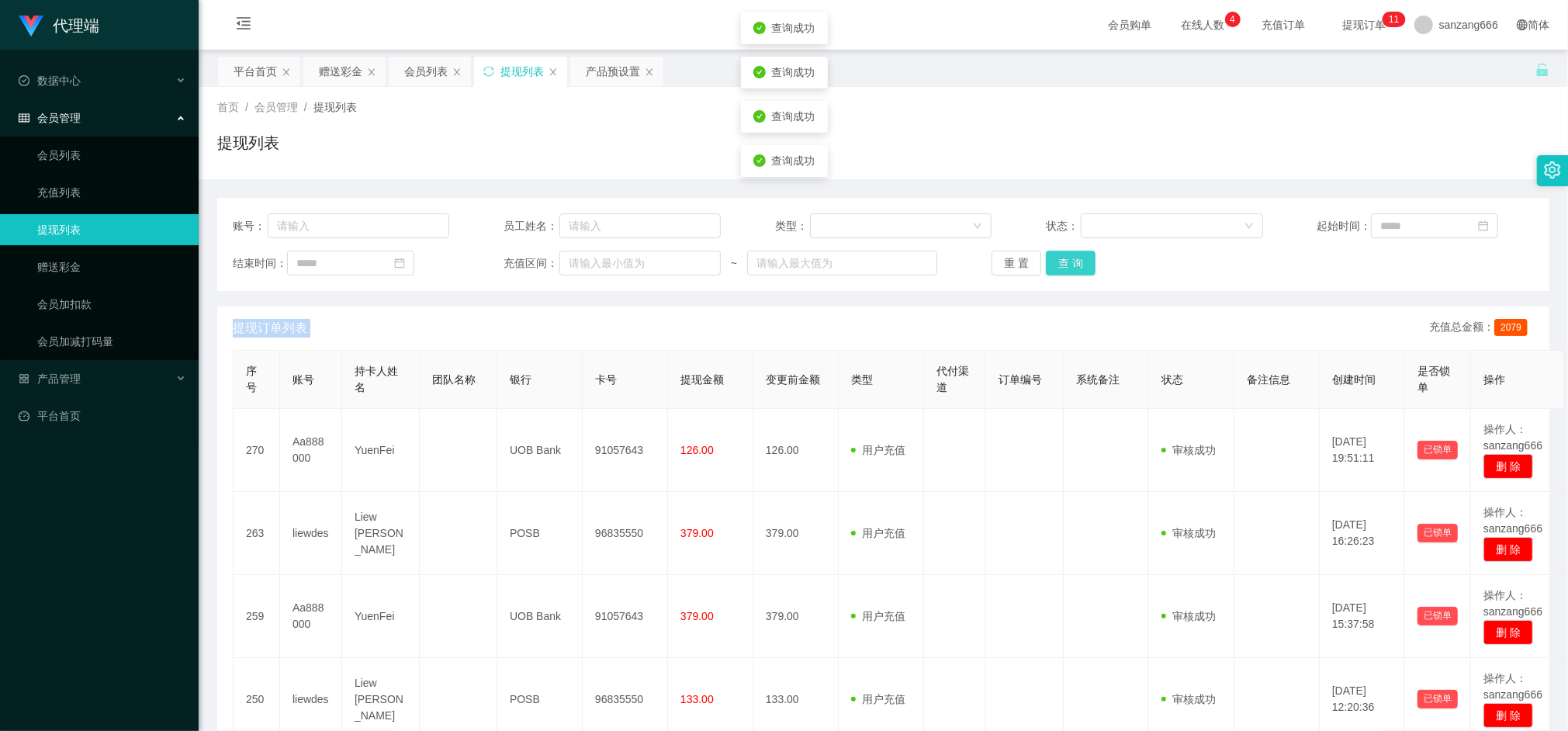
click at [1078, 255] on div "重 置 查 询" at bounding box center [1100, 263] width 217 height 25
click at [1078, 255] on button "查 询" at bounding box center [1071, 263] width 50 height 25
click at [1078, 255] on div "重 置 查 询" at bounding box center [1100, 263] width 217 height 25
click at [1078, 255] on button "查 询" at bounding box center [1071, 263] width 50 height 25
click at [1078, 255] on div "重 置 查 询" at bounding box center [1100, 263] width 217 height 25
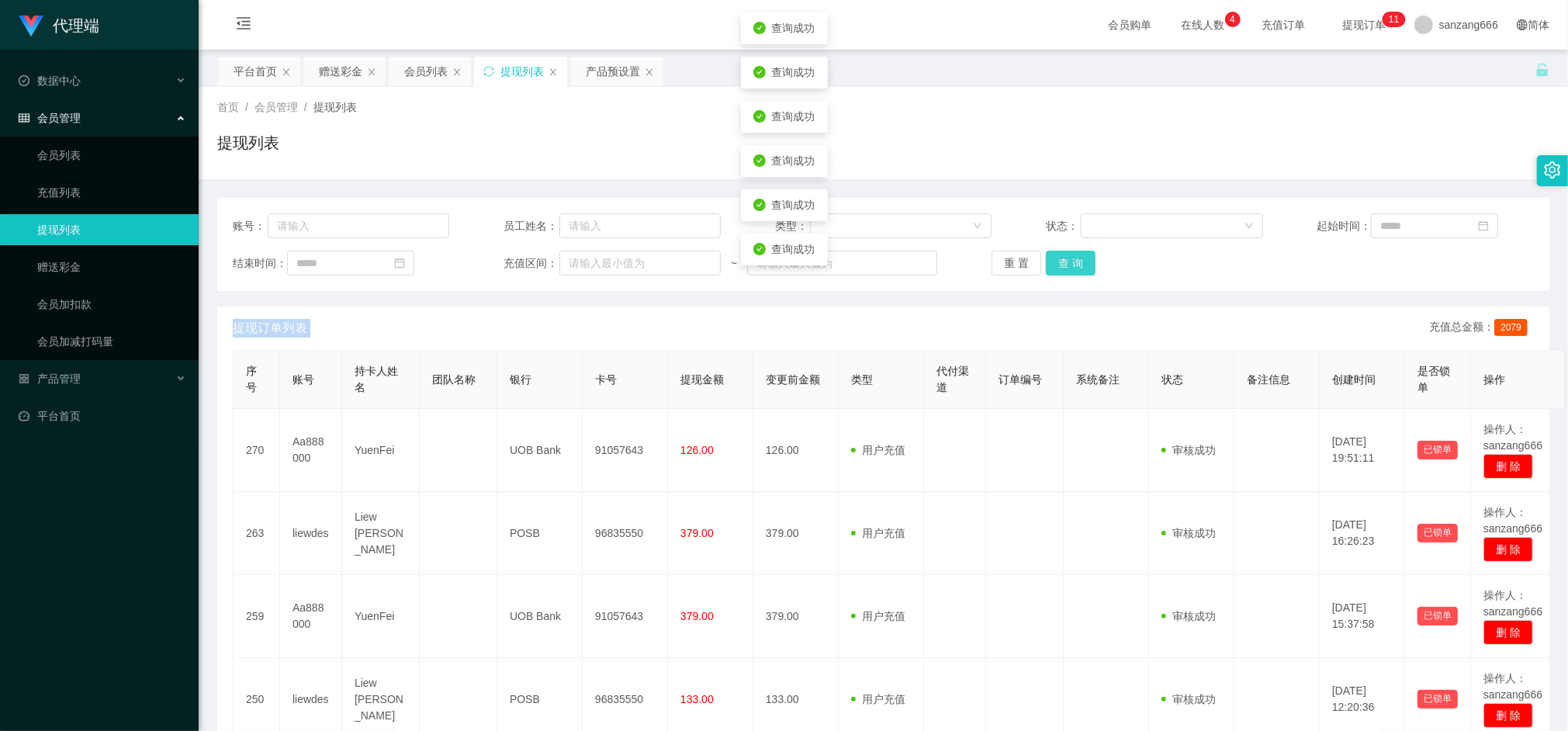
click at [1078, 255] on button "查 询" at bounding box center [1071, 263] width 50 height 25
click at [1078, 255] on div "重 置 查 询" at bounding box center [1100, 263] width 217 height 25
click at [1078, 255] on button "查 询" at bounding box center [1071, 263] width 50 height 25
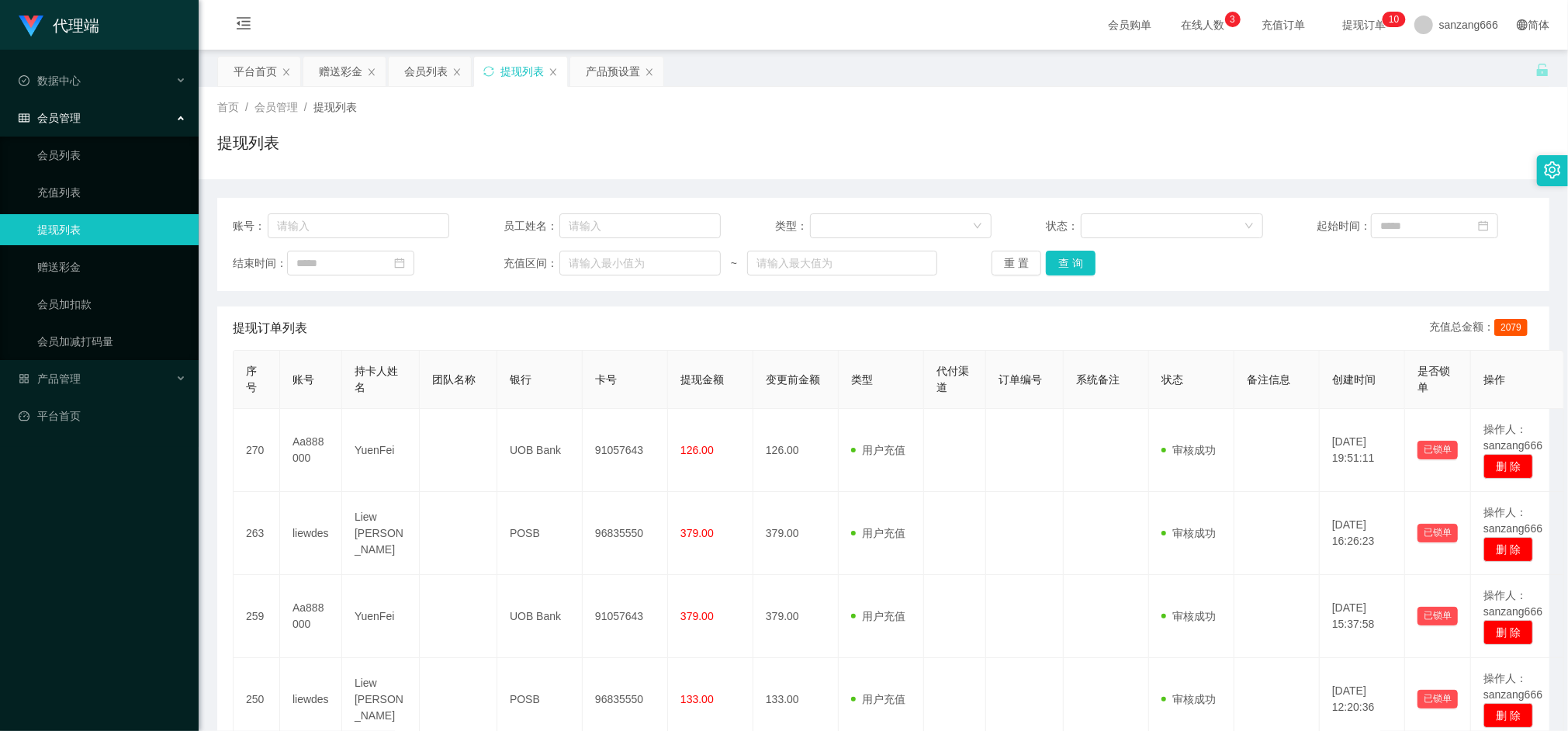
click at [1091, 265] on div "重 置 查 询" at bounding box center [1100, 263] width 217 height 25
click at [1084, 263] on button "查 询" at bounding box center [1071, 263] width 50 height 25
click at [1075, 264] on button "查 询" at bounding box center [1071, 263] width 50 height 25
click at [1064, 259] on button "查 询" at bounding box center [1071, 263] width 50 height 25
click at [1081, 235] on div at bounding box center [1172, 226] width 181 height 25
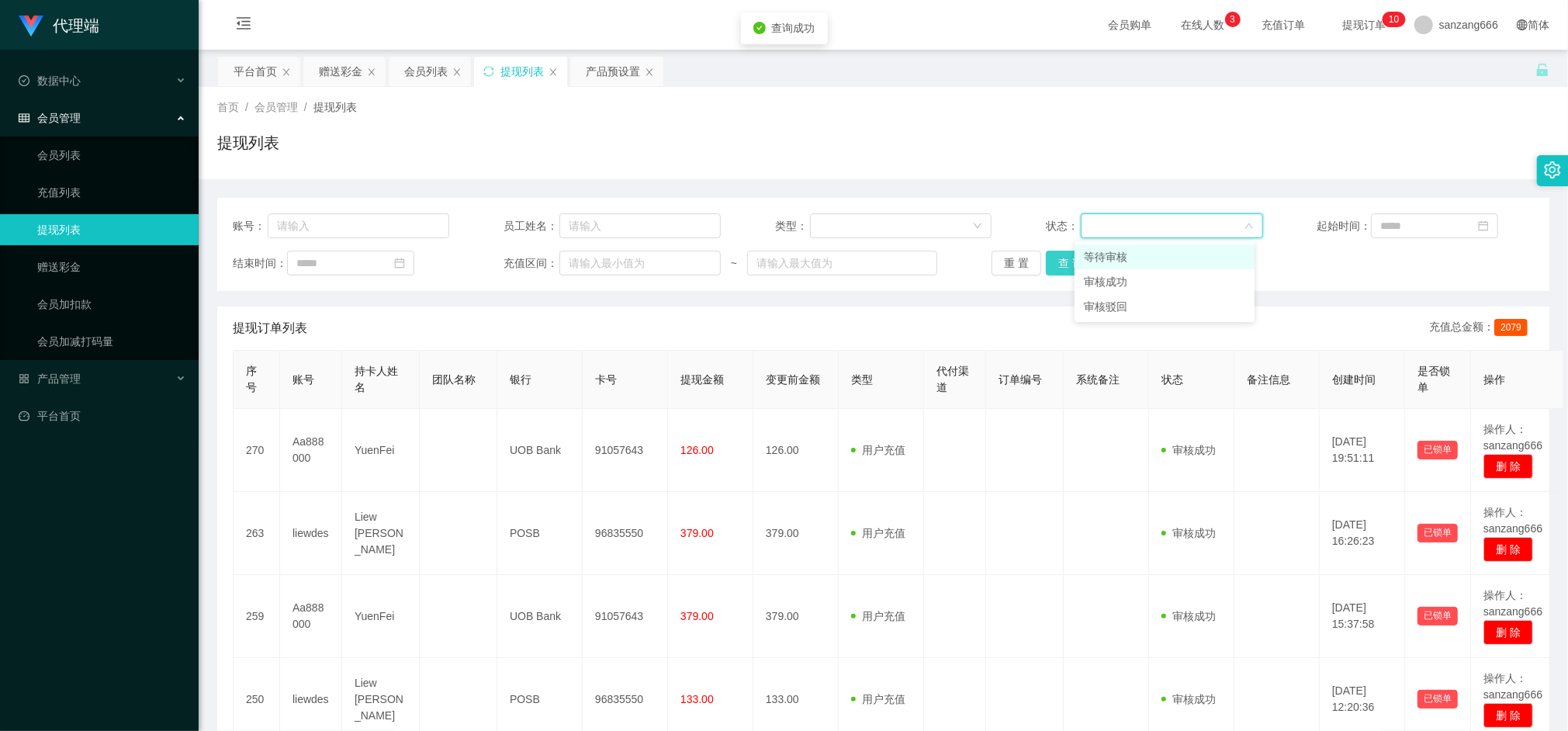
click at [1054, 262] on button "查 询" at bounding box center [1071, 263] width 50 height 25
click at [1071, 267] on button "查 询" at bounding box center [1071, 263] width 50 height 25
click at [1069, 261] on button "查 询" at bounding box center [1071, 263] width 50 height 25
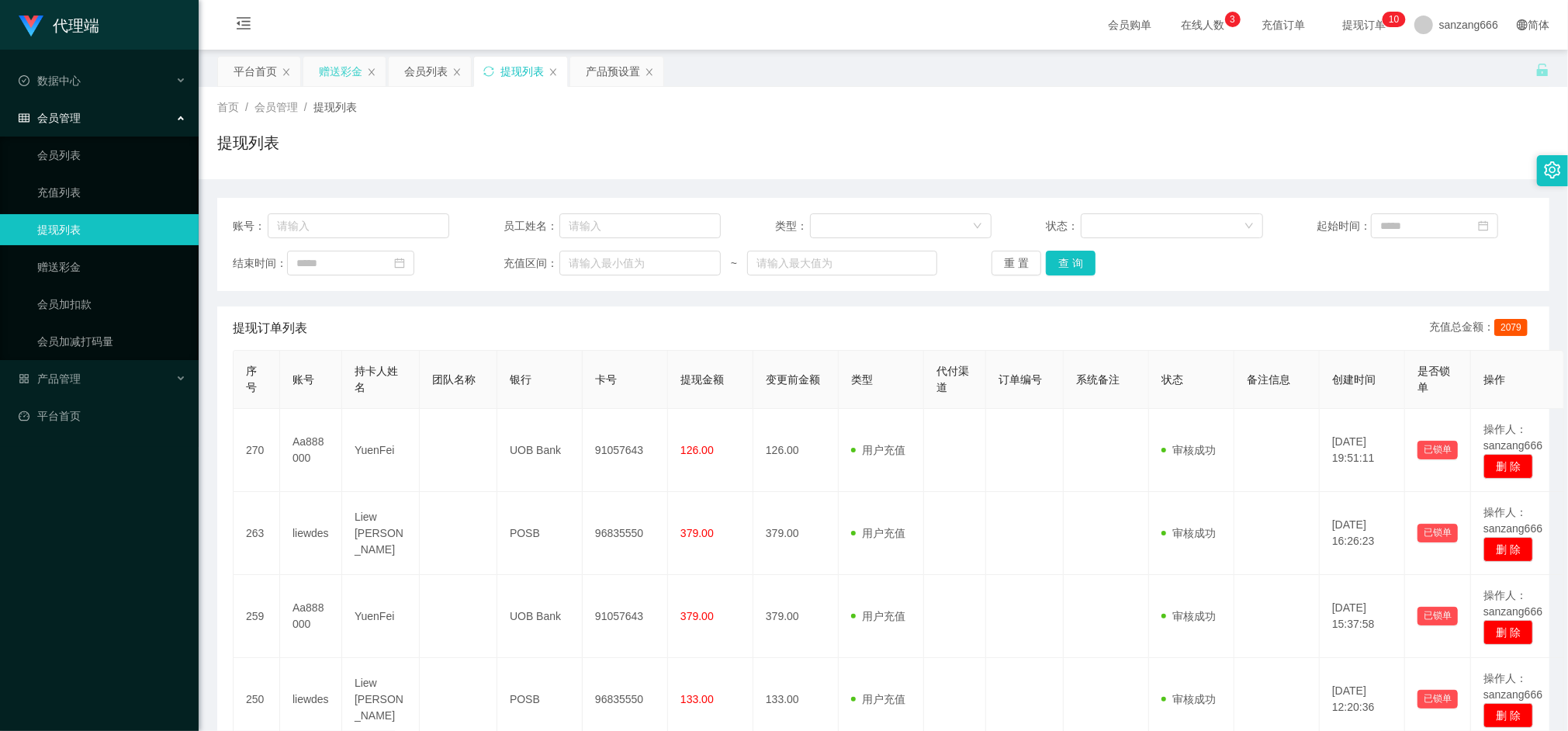
click at [342, 79] on div "赠送彩金" at bounding box center [341, 71] width 44 height 30
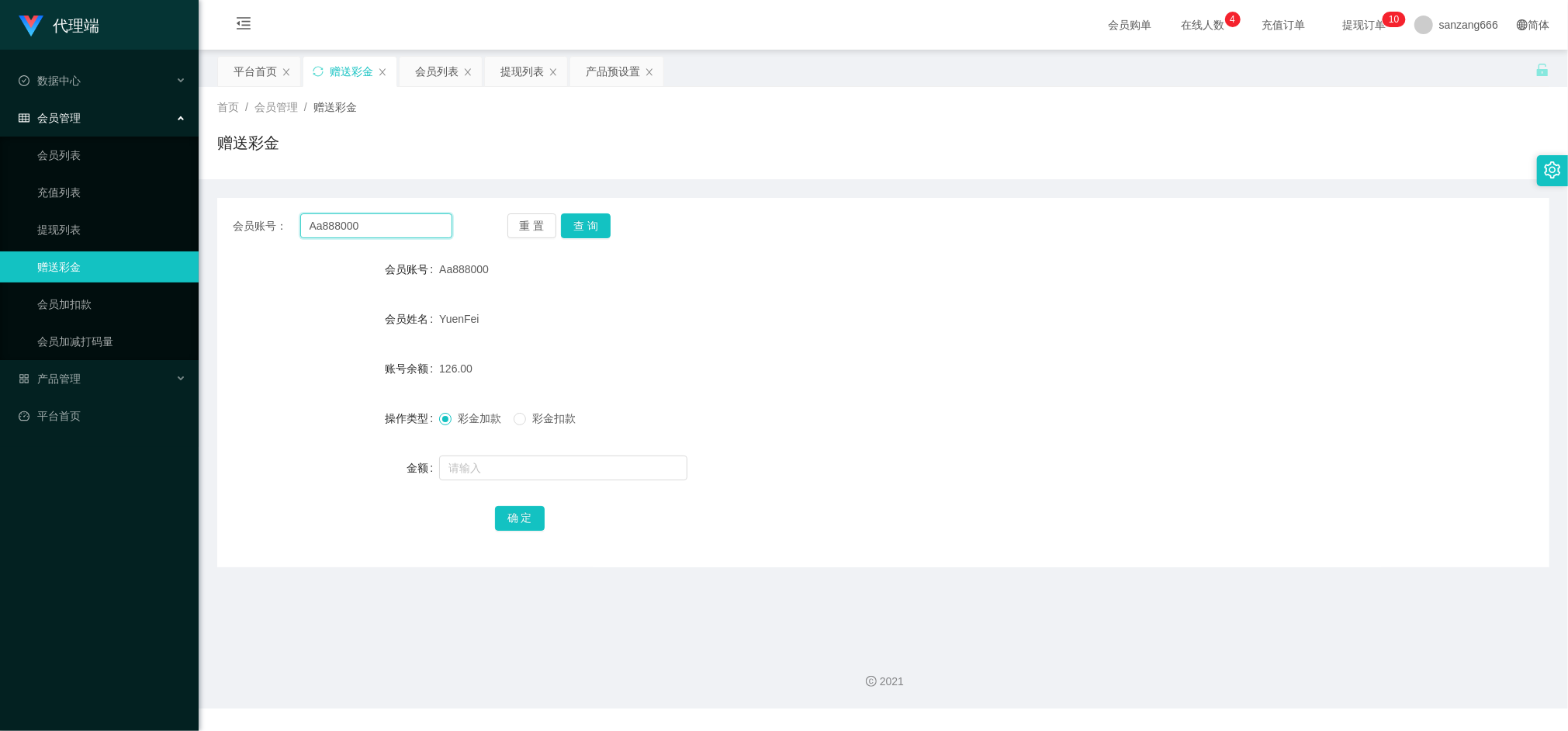
click at [368, 225] on input "Aa888000" at bounding box center [376, 226] width 152 height 25
paste input "liewdes"
type input "liewdes"
click at [574, 228] on button "查 询" at bounding box center [586, 226] width 50 height 25
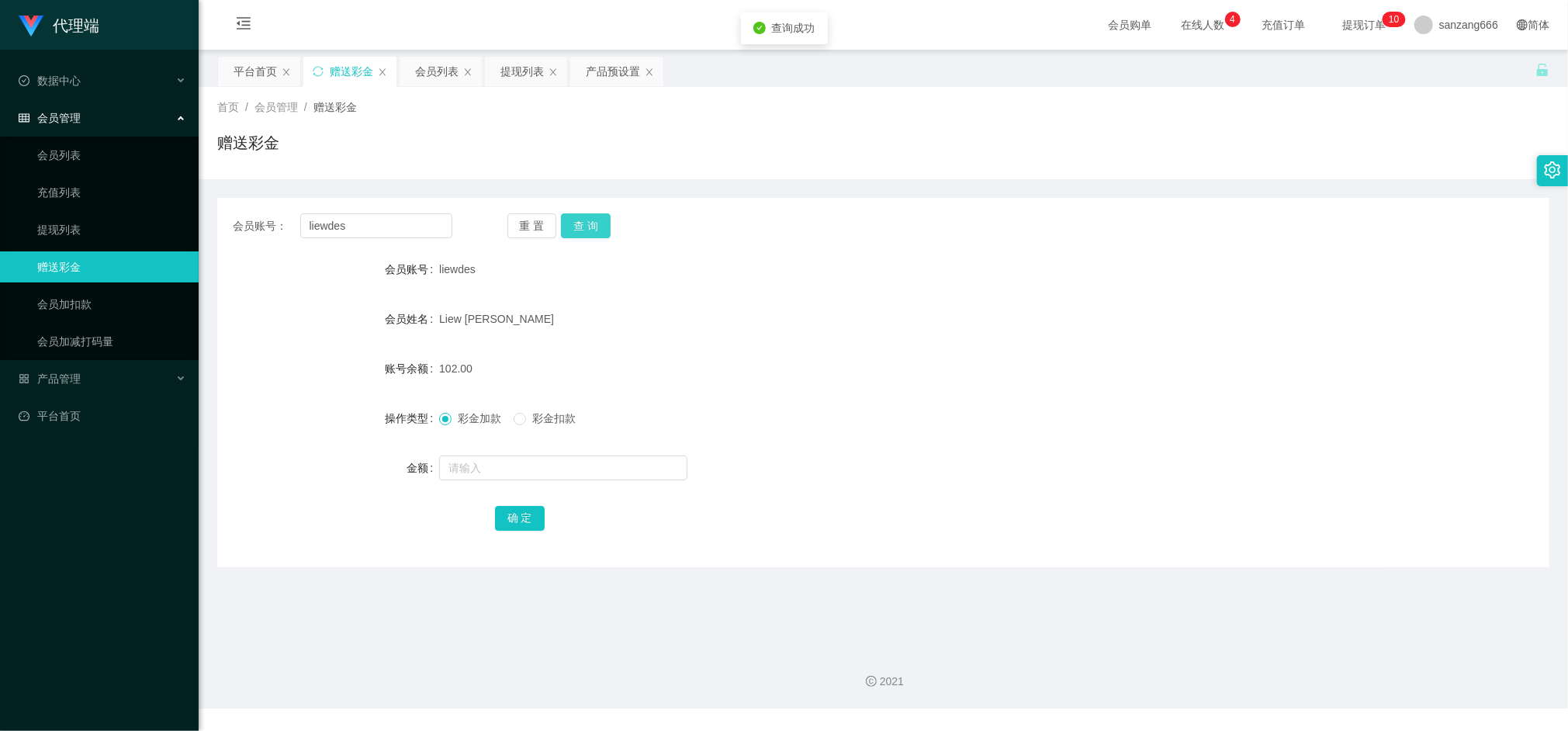
click at [574, 228] on button "查 询" at bounding box center [586, 226] width 50 height 25
click at [590, 241] on div "会员账号： liewdes 重 置 查 询 会员账号 liewdes 会员姓名 [PERSON_NAME] 账号余额 102.00 操作类型 彩金加款 彩金扣…" at bounding box center [884, 382] width 1333 height 369
click at [590, 240] on div "会员账号： liewdes 重 置 查 询 会员账号 liewdes 会员姓名 [PERSON_NAME] 账号余额 102.00 操作类型 彩金加款 彩金扣…" at bounding box center [884, 382] width 1333 height 369
click at [587, 231] on button "查 询" at bounding box center [586, 226] width 50 height 25
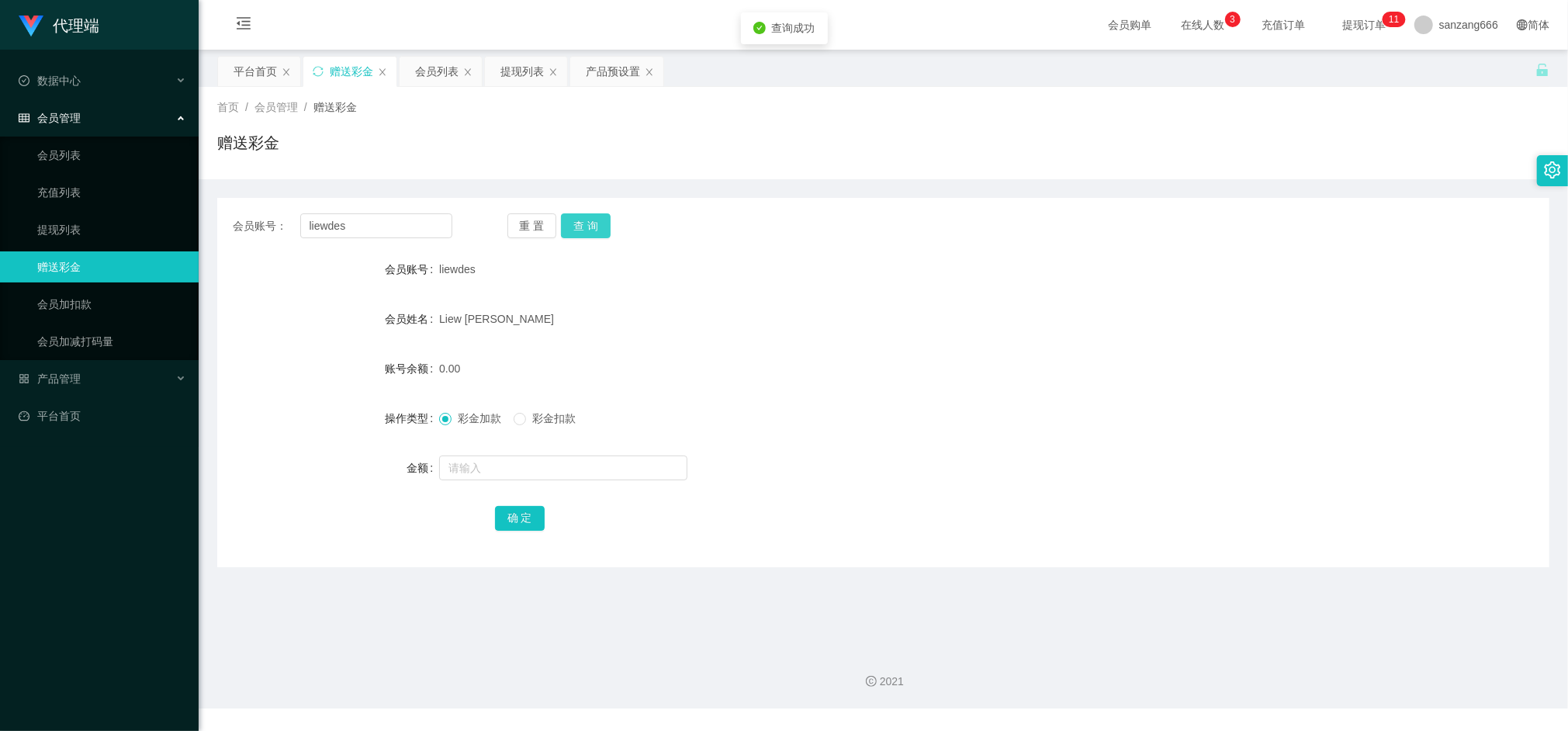
click at [587, 231] on button "查 询" at bounding box center [586, 226] width 50 height 25
click at [522, 77] on div "提现列表" at bounding box center [522, 71] width 44 height 30
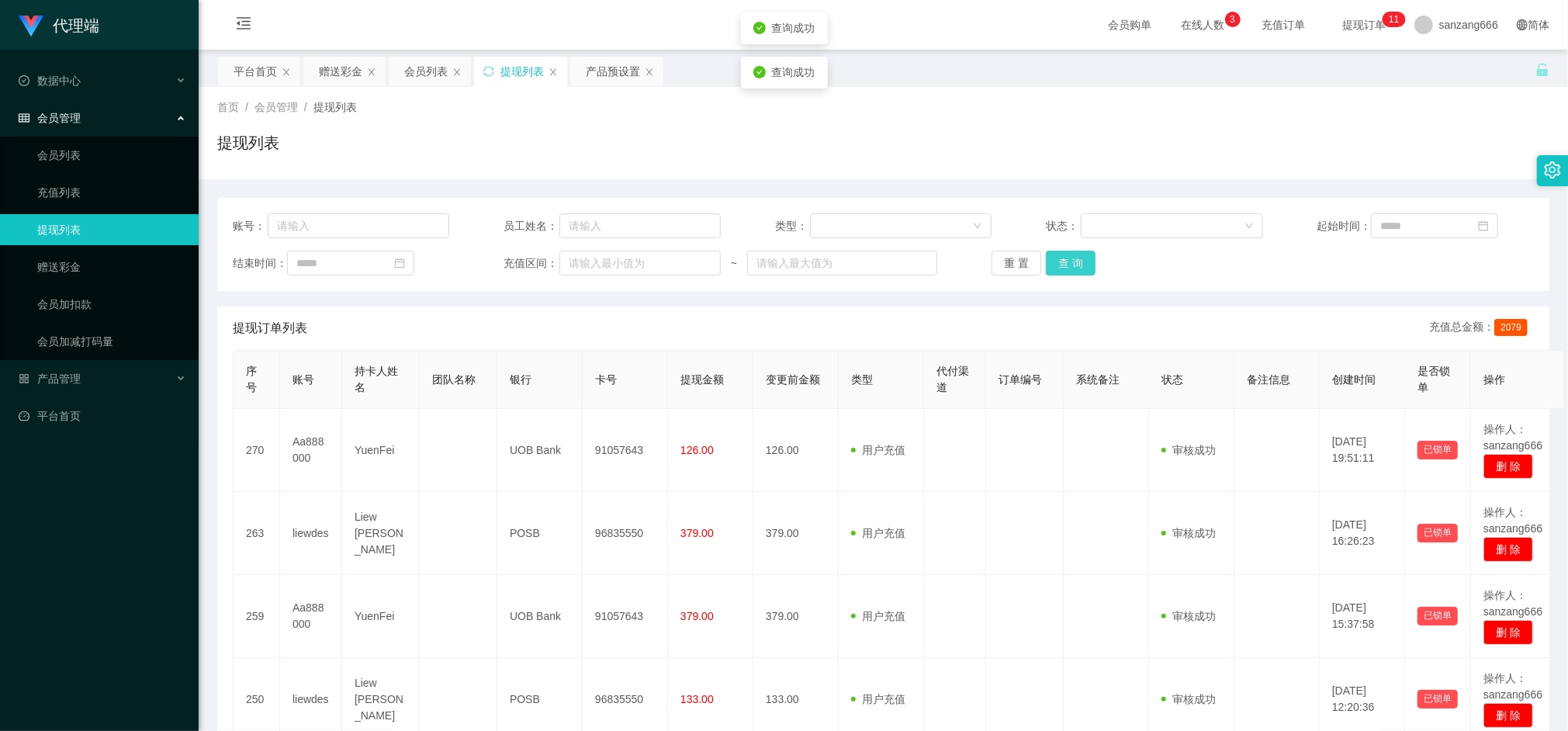
click at [1066, 271] on button "查 询" at bounding box center [1071, 263] width 50 height 25
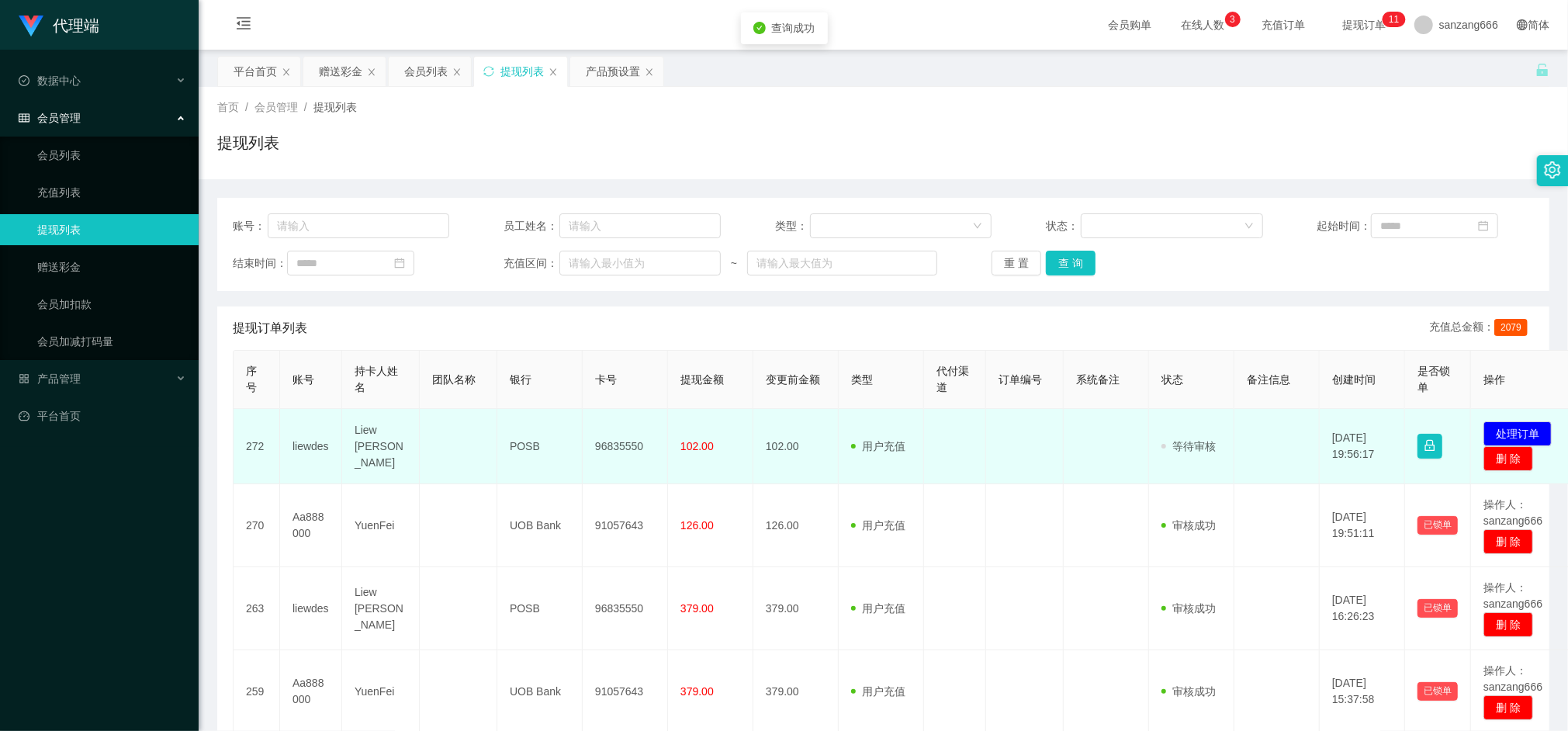
click at [625, 442] on td "96835550" at bounding box center [625, 446] width 85 height 75
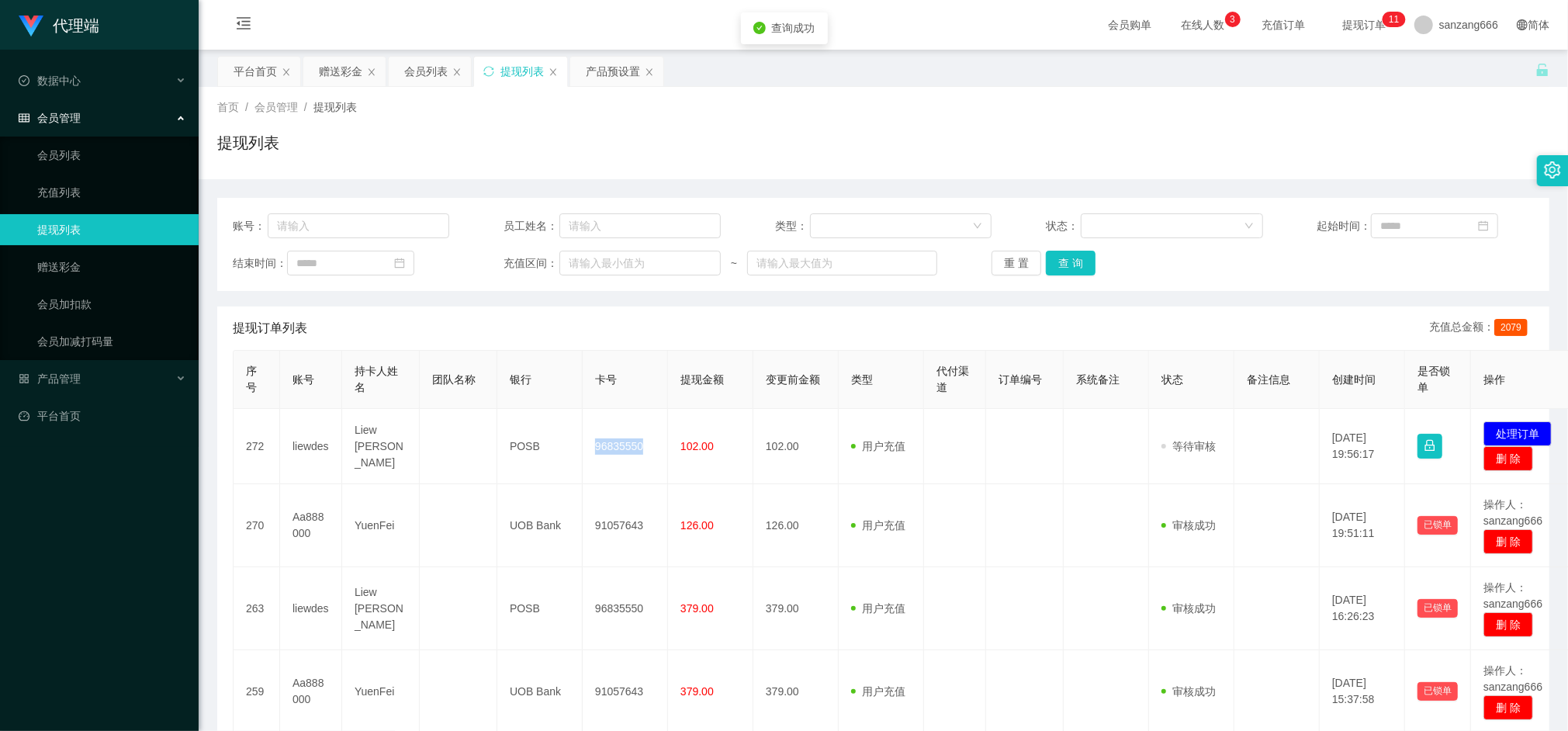
copy td "96835550"
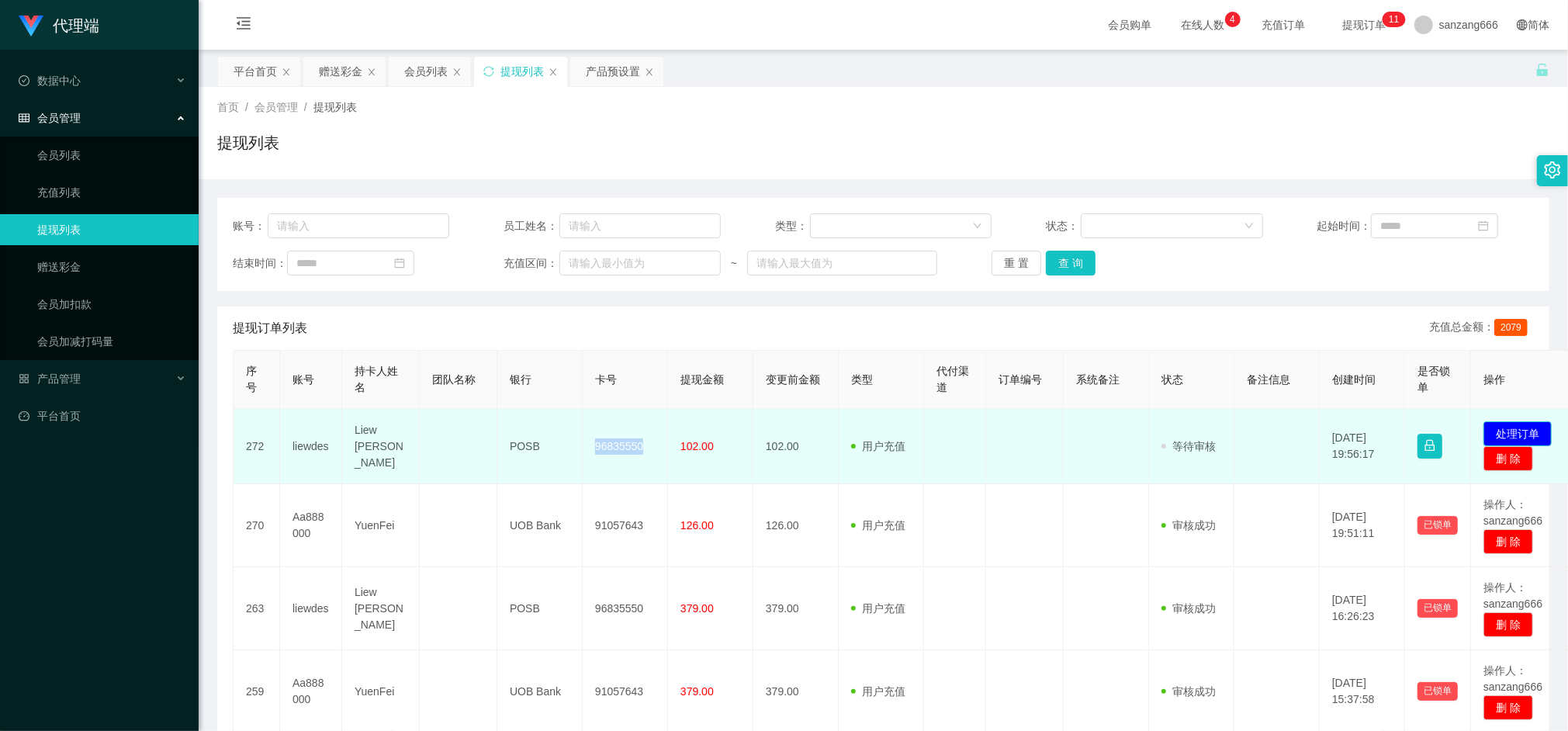
click at [1512, 429] on button "处理订单" at bounding box center [1517, 434] width 68 height 25
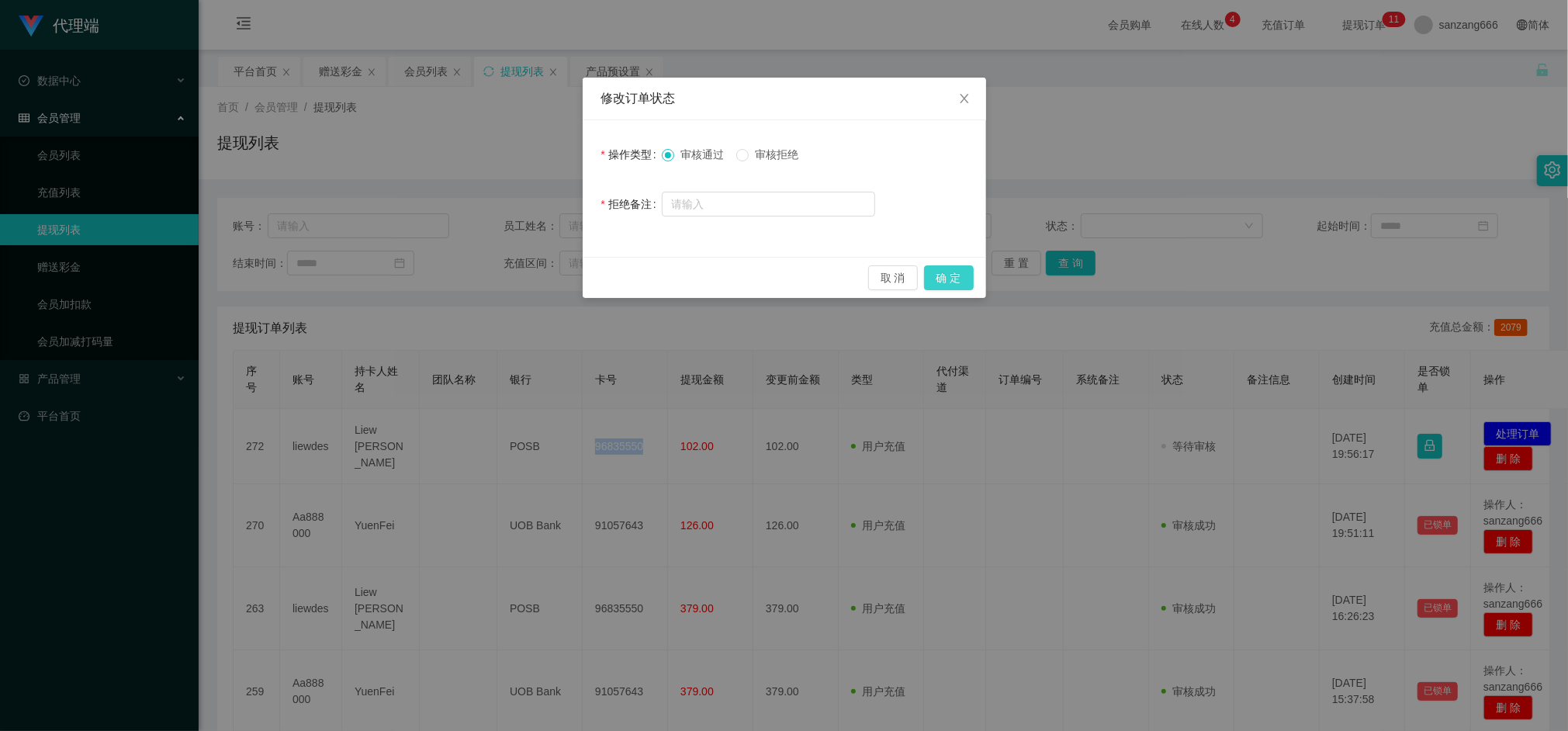
click at [957, 277] on button "确 定" at bounding box center [949, 278] width 50 height 25
